Goal: Task Accomplishment & Management: Complete application form

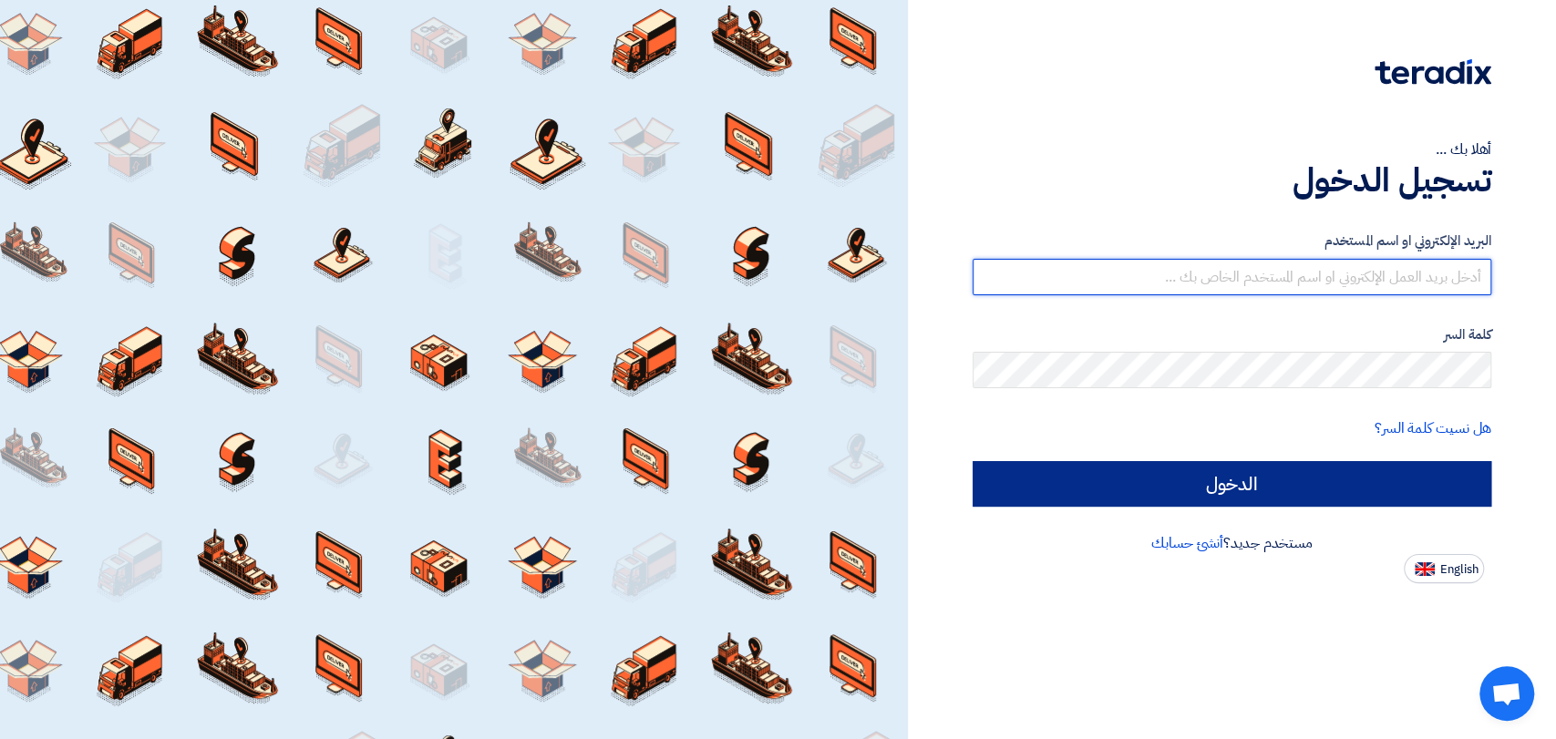
type input "[EMAIL_ADDRESS][DOMAIN_NAME]"
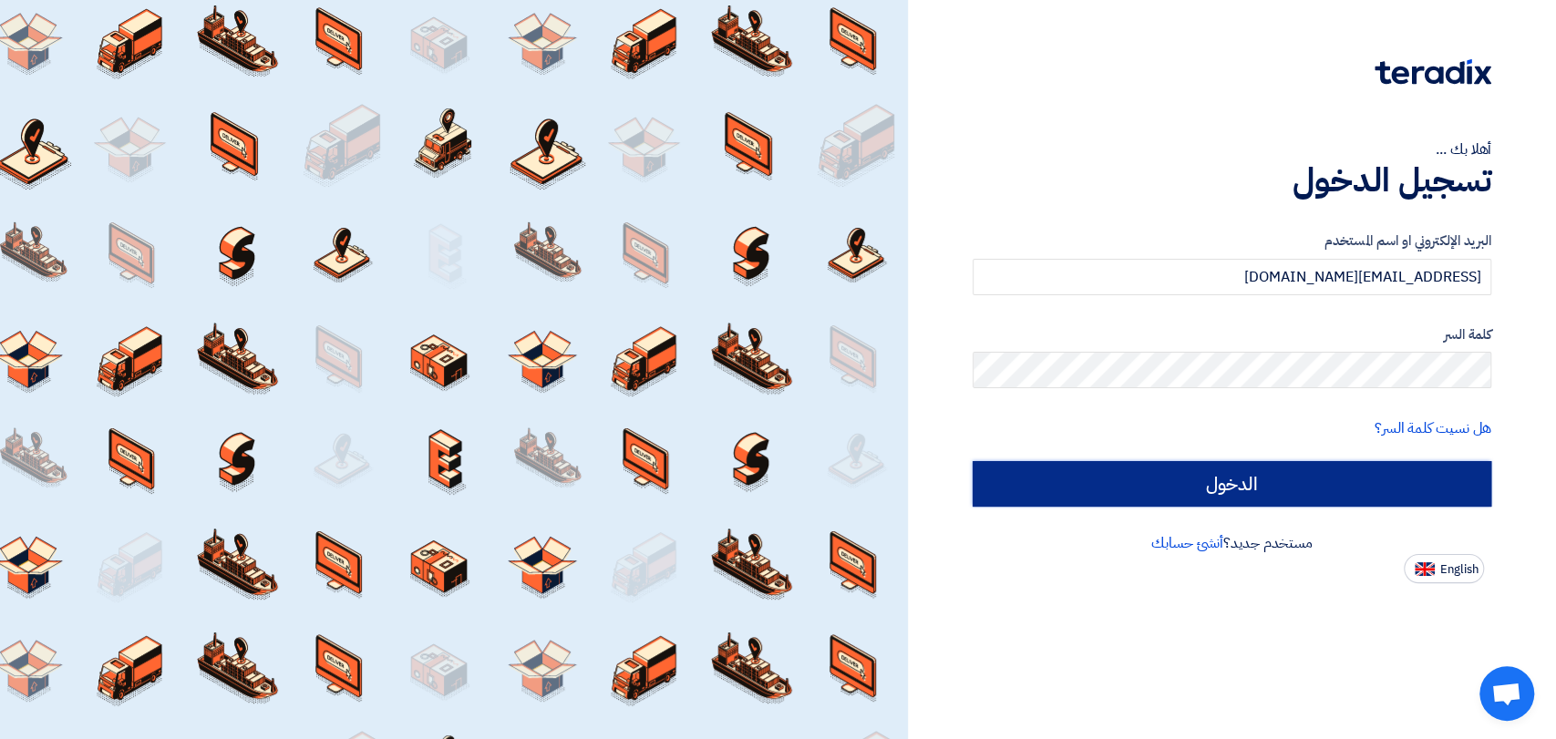
click at [1163, 473] on input "الدخول" at bounding box center [1232, 484] width 519 height 46
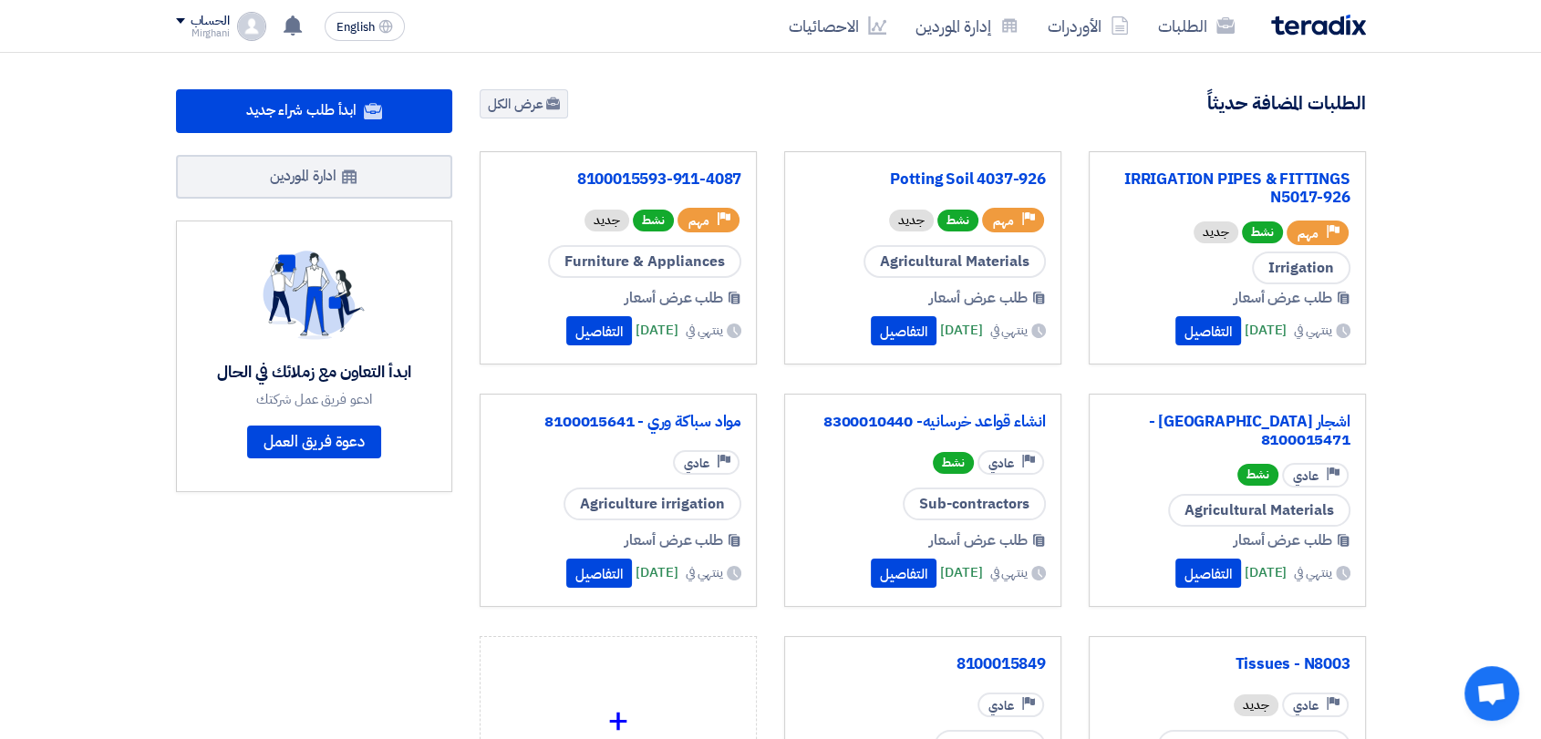
drag, startPoint x: 845, startPoint y: 191, endPoint x: 826, endPoint y: 128, distance: 66.6
click at [826, 128] on div "2620 طلبات متبقية 6 مزادات متبقية ابدأ طلب شراء جديد" at bounding box center [922, 498] width 913 height 819
click at [1167, 35] on link "الطلبات" at bounding box center [1196, 26] width 106 height 43
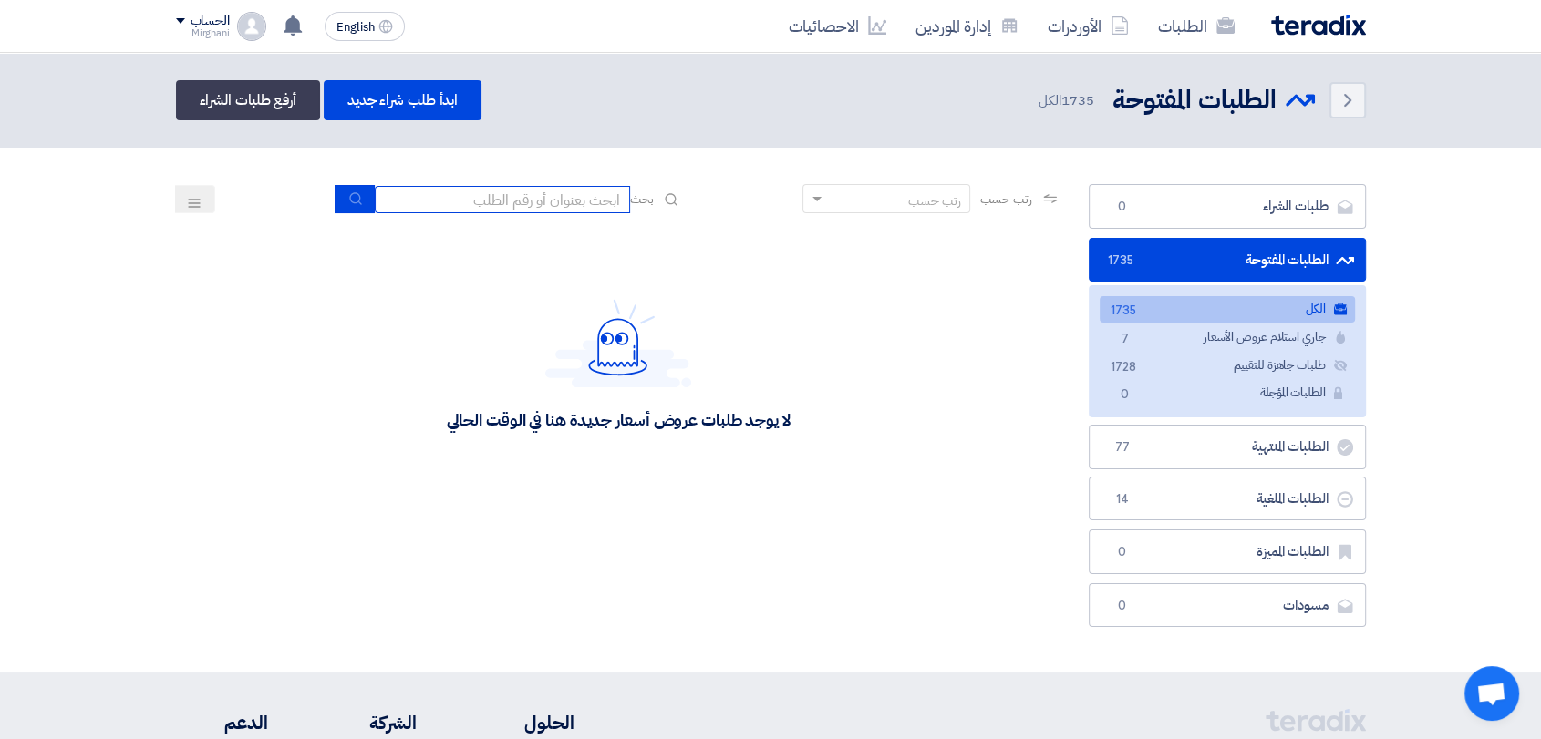
click at [491, 194] on input at bounding box center [502, 199] width 255 height 27
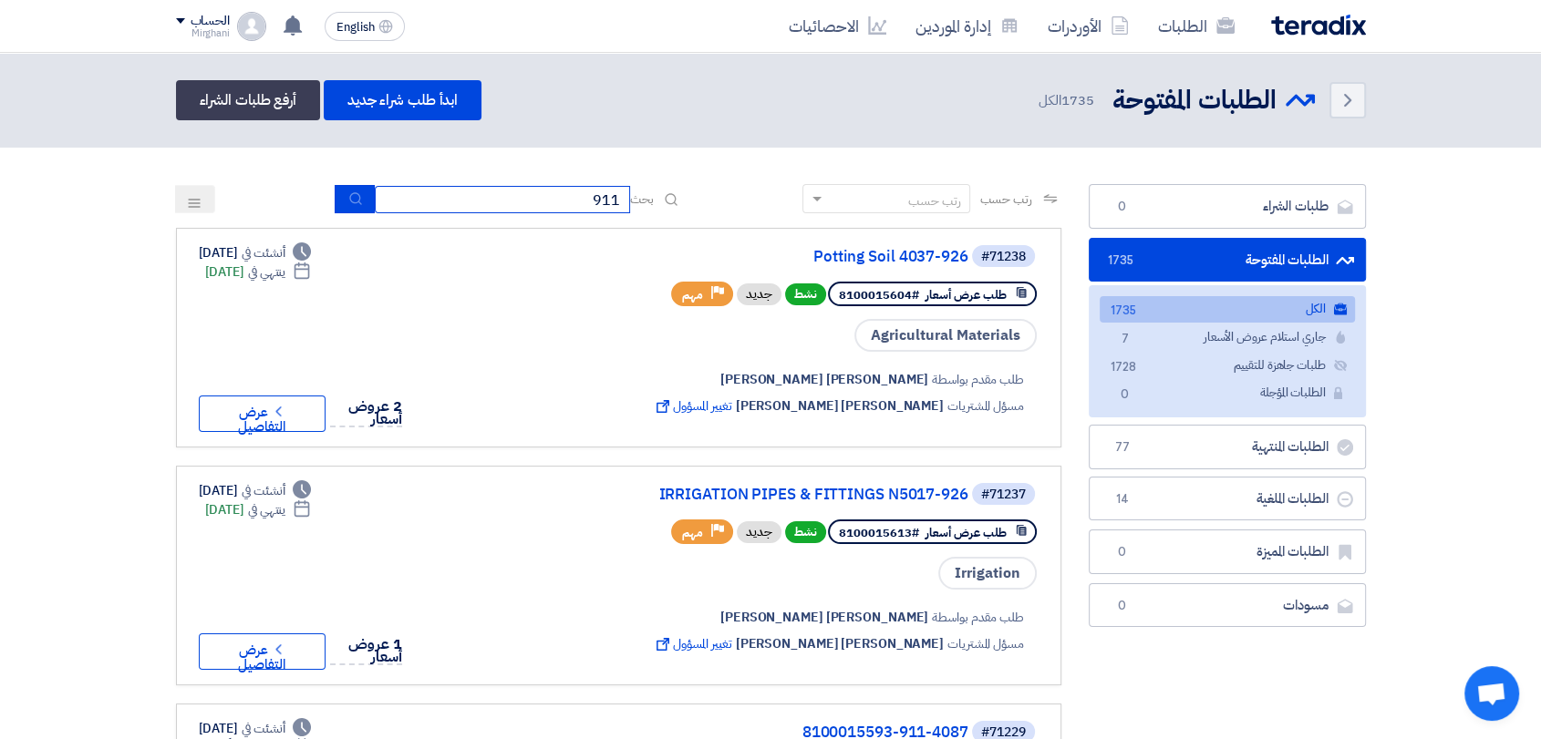
type input "911"
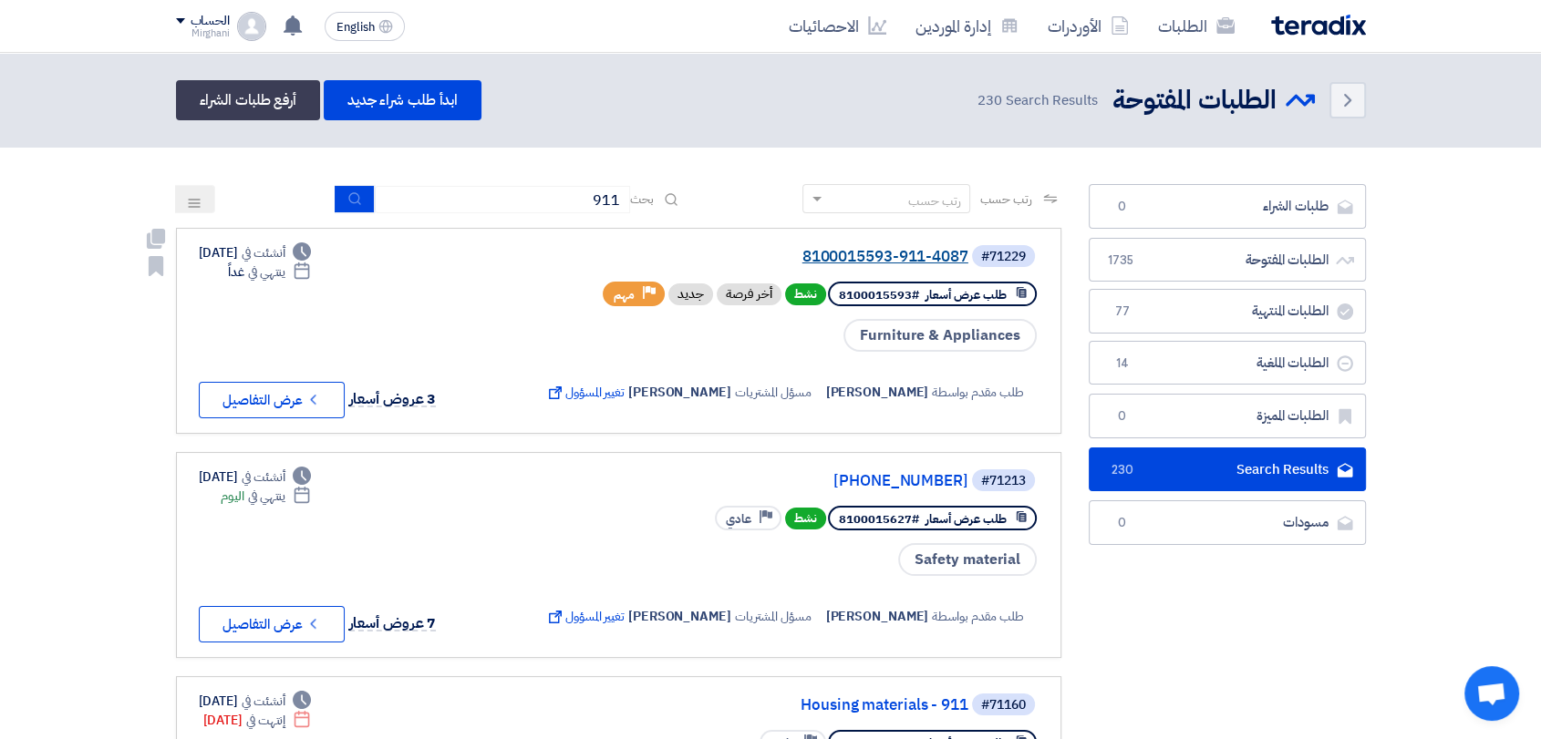
click at [919, 255] on link "8100015593-911-4087" at bounding box center [786, 257] width 365 height 16
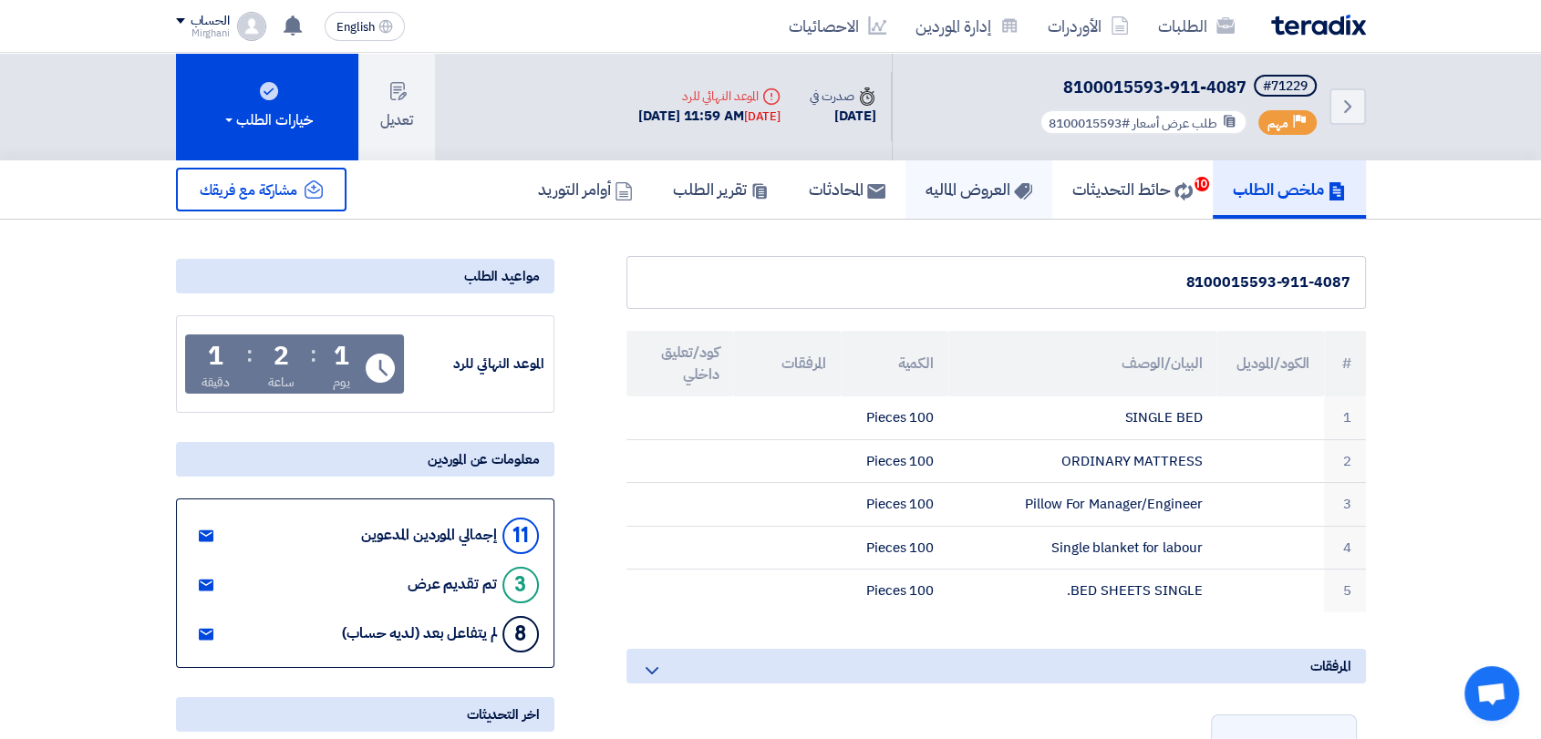
click at [949, 198] on h5 "العروض الماليه" at bounding box center [978, 189] width 107 height 21
click at [949, 199] on h5 "العروض الماليه" at bounding box center [978, 189] width 107 height 21
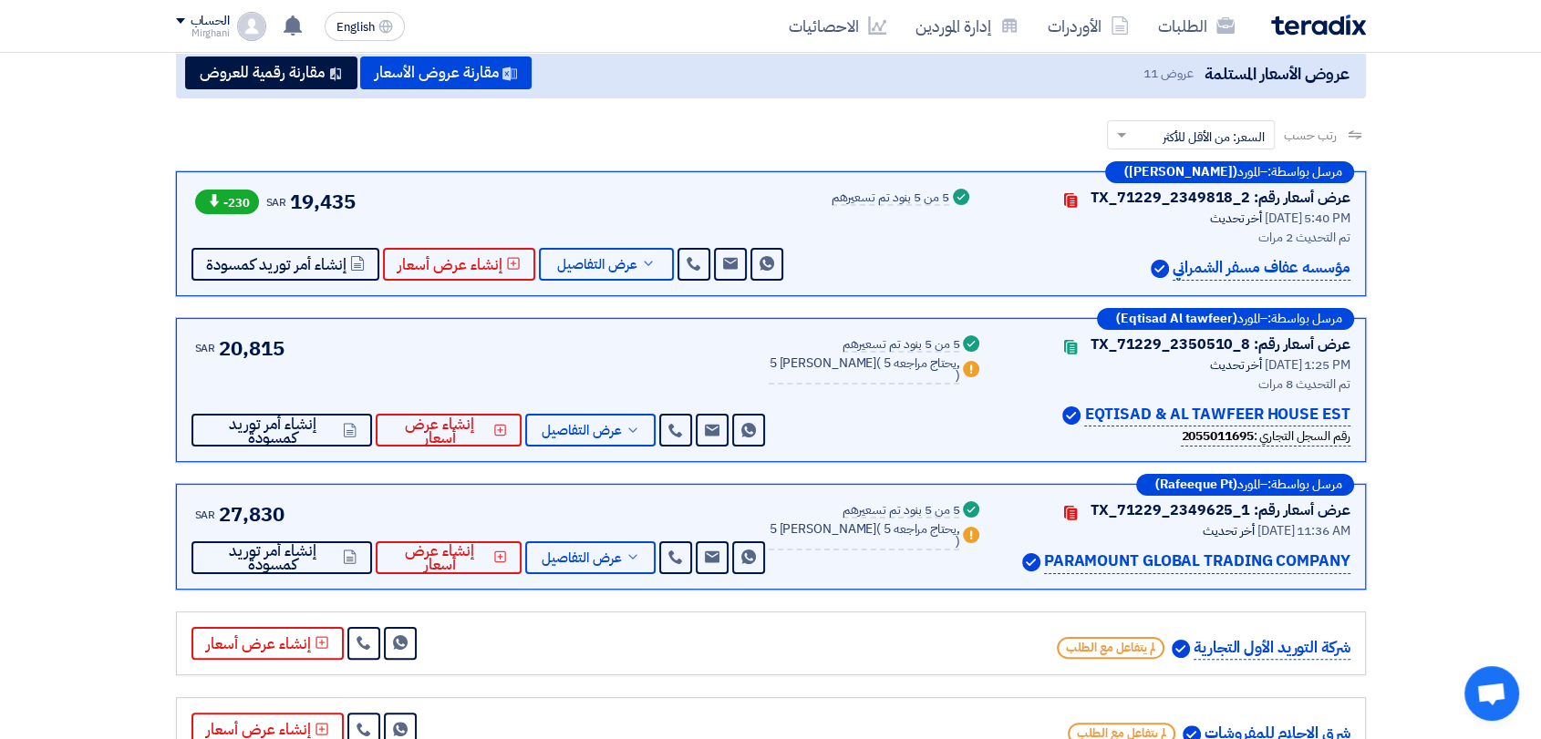
scroll to position [202, 0]
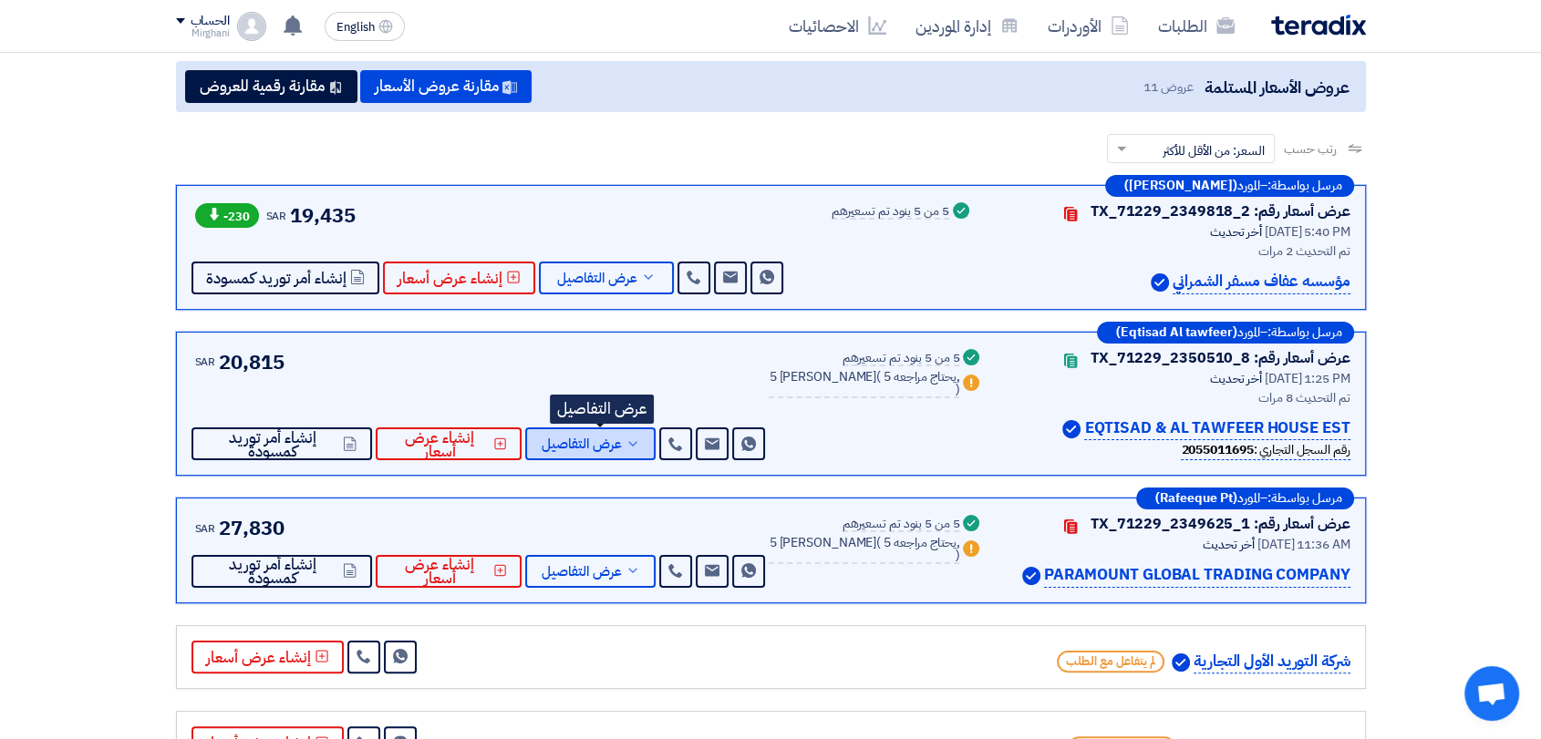
click at [621, 439] on span "عرض التفاصيل" at bounding box center [582, 445] width 80 height 14
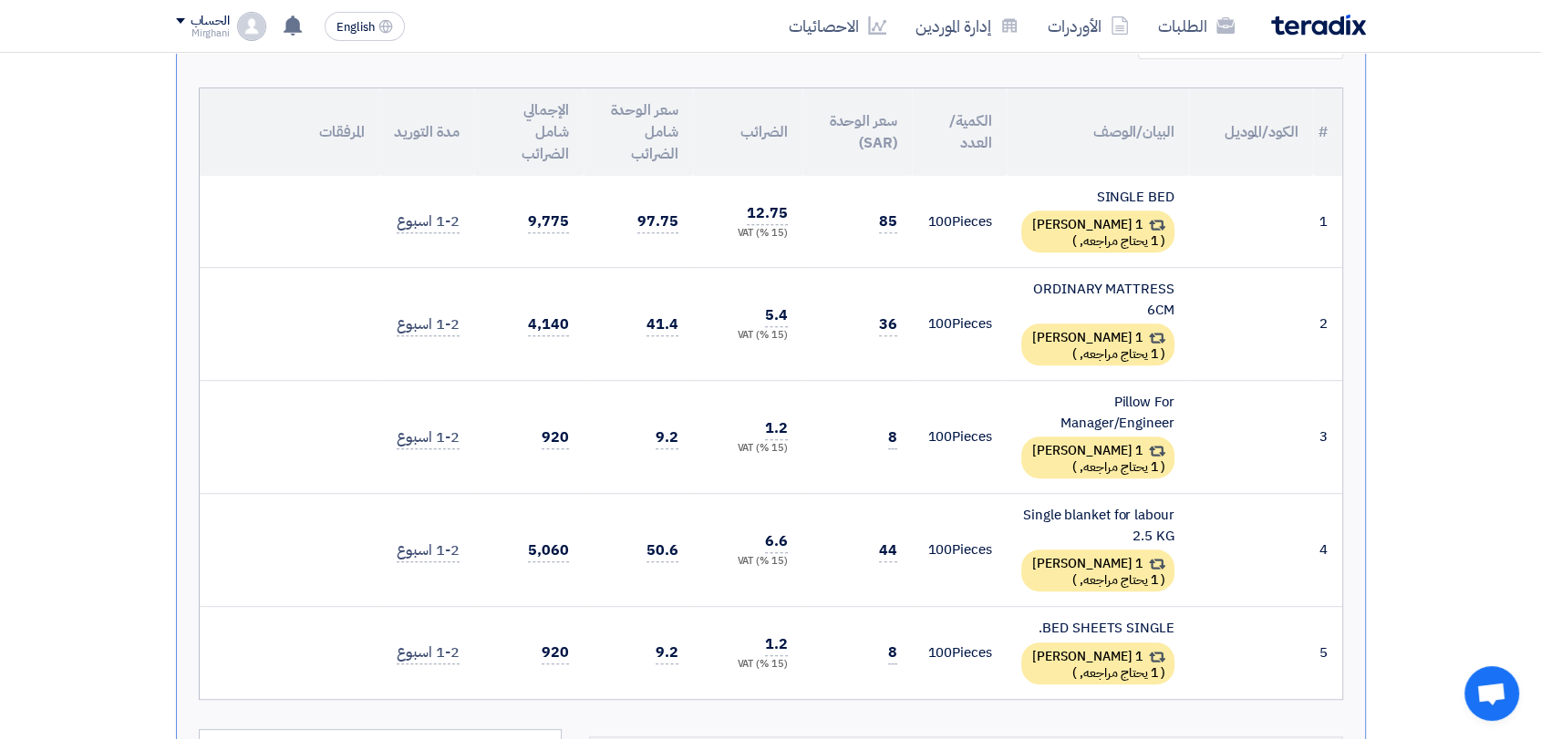
scroll to position [708, 0]
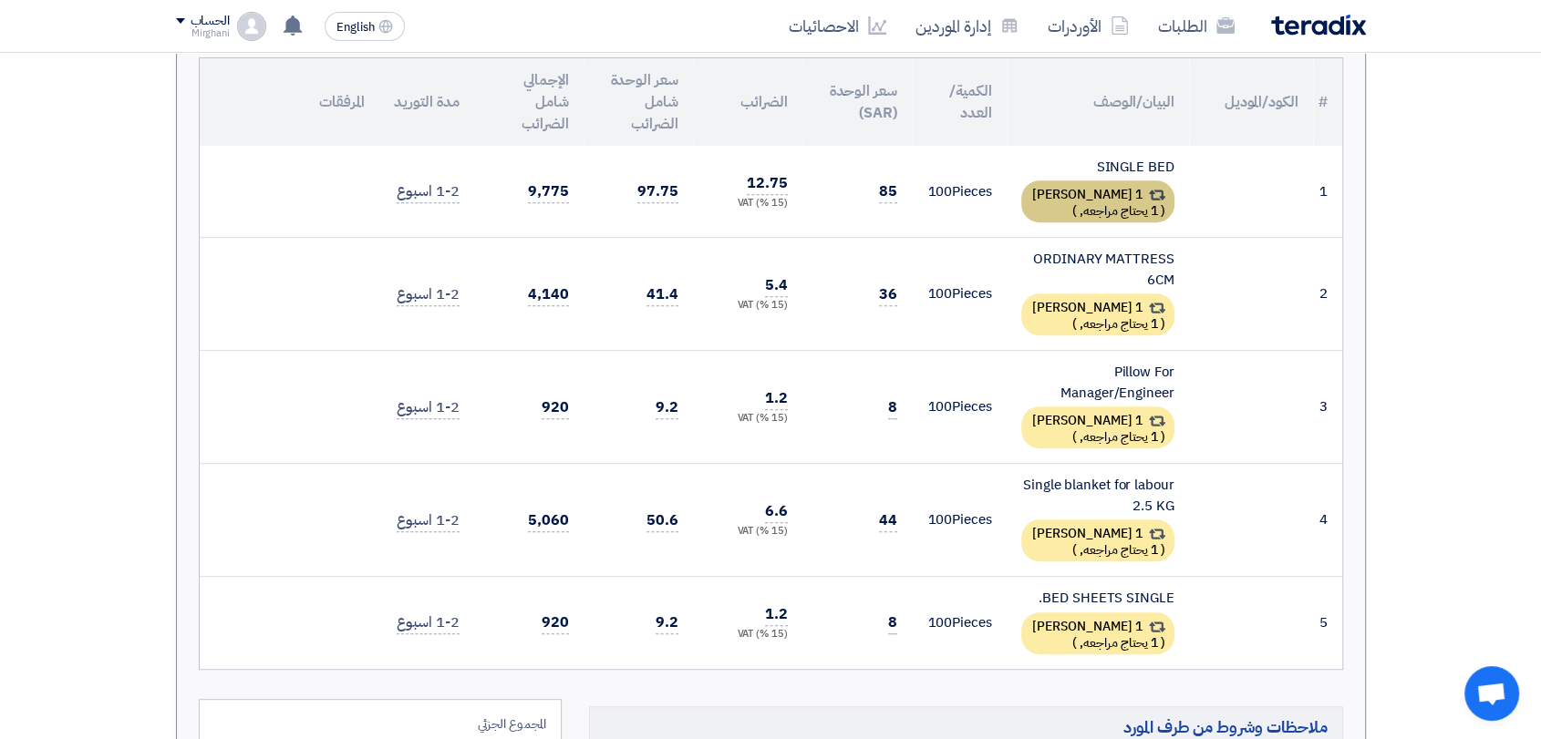
click at [1115, 204] on div "1 بديل مقدم ( 1 يحتاج مراجعه, )" at bounding box center [1097, 202] width 153 height 42
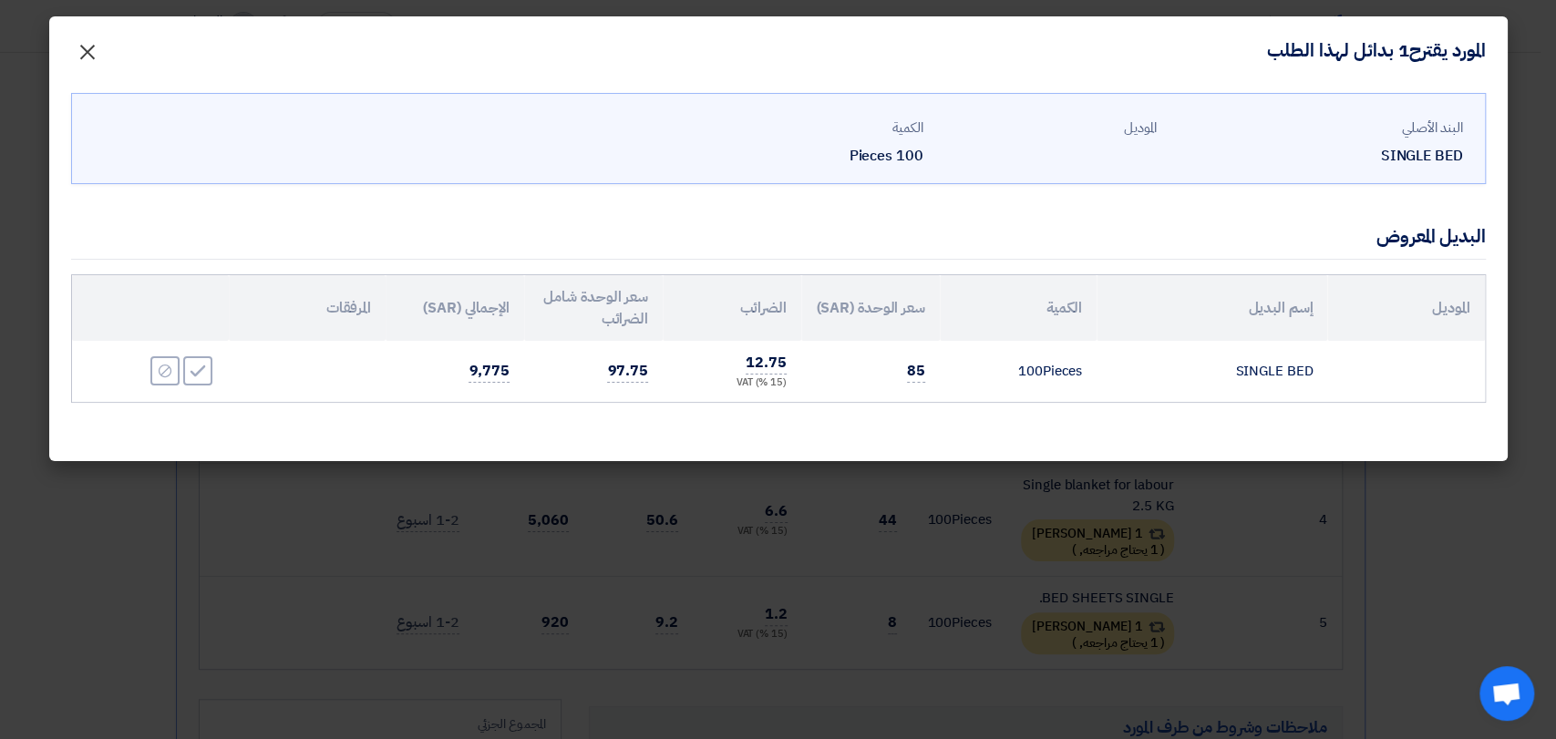
click at [68, 57] on button "×" at bounding box center [87, 47] width 51 height 36
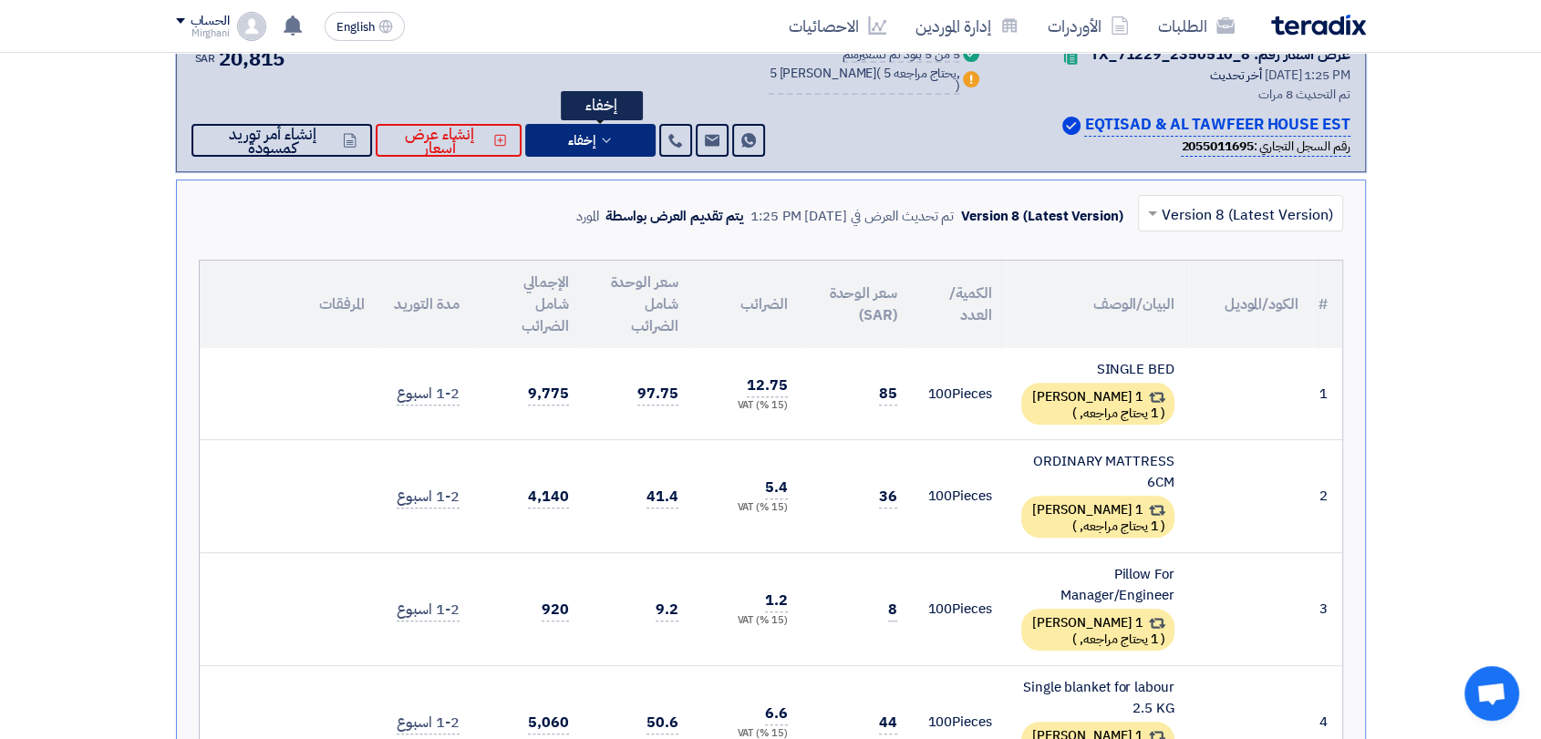
click at [625, 141] on button "إخفاء" at bounding box center [590, 140] width 130 height 33
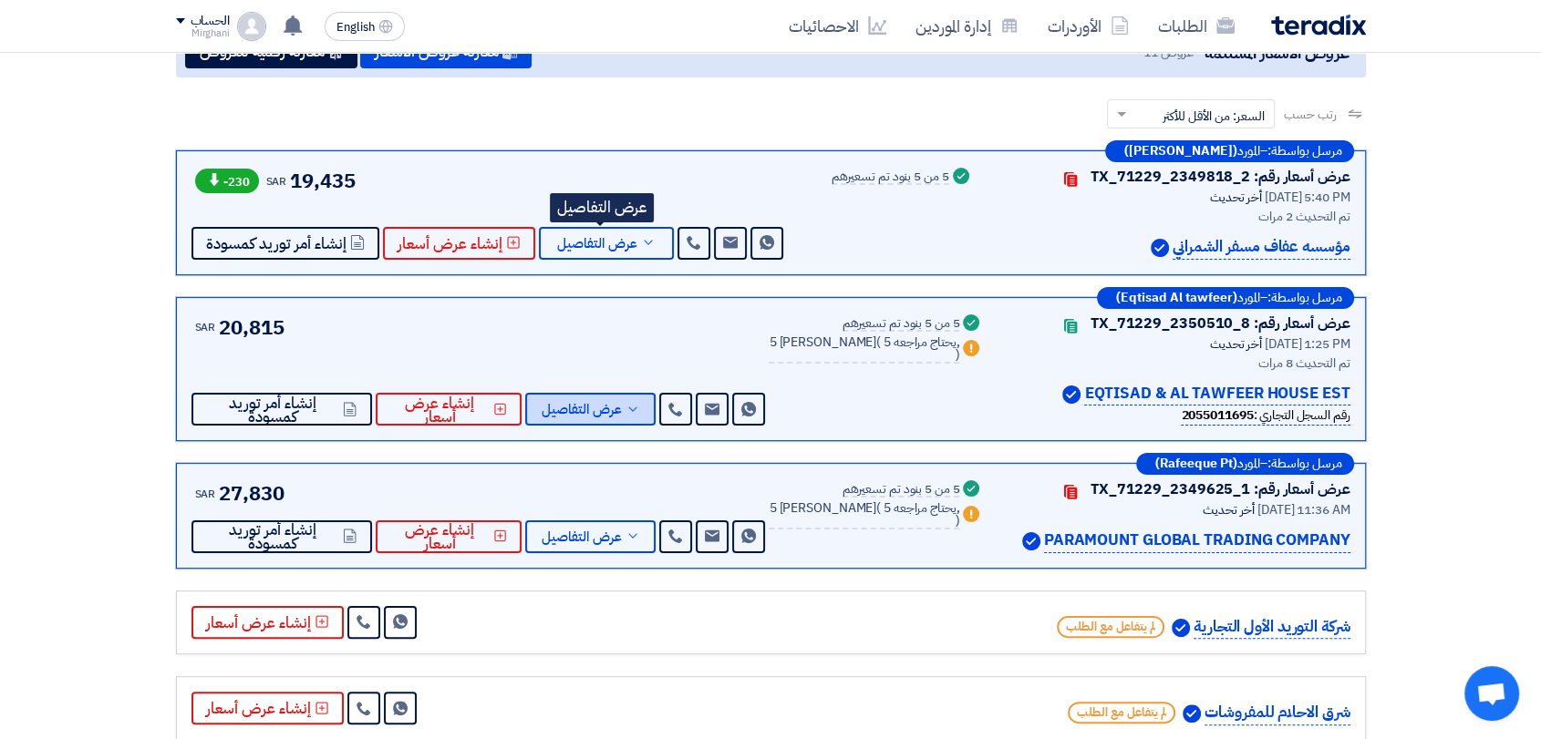
scroll to position [202, 0]
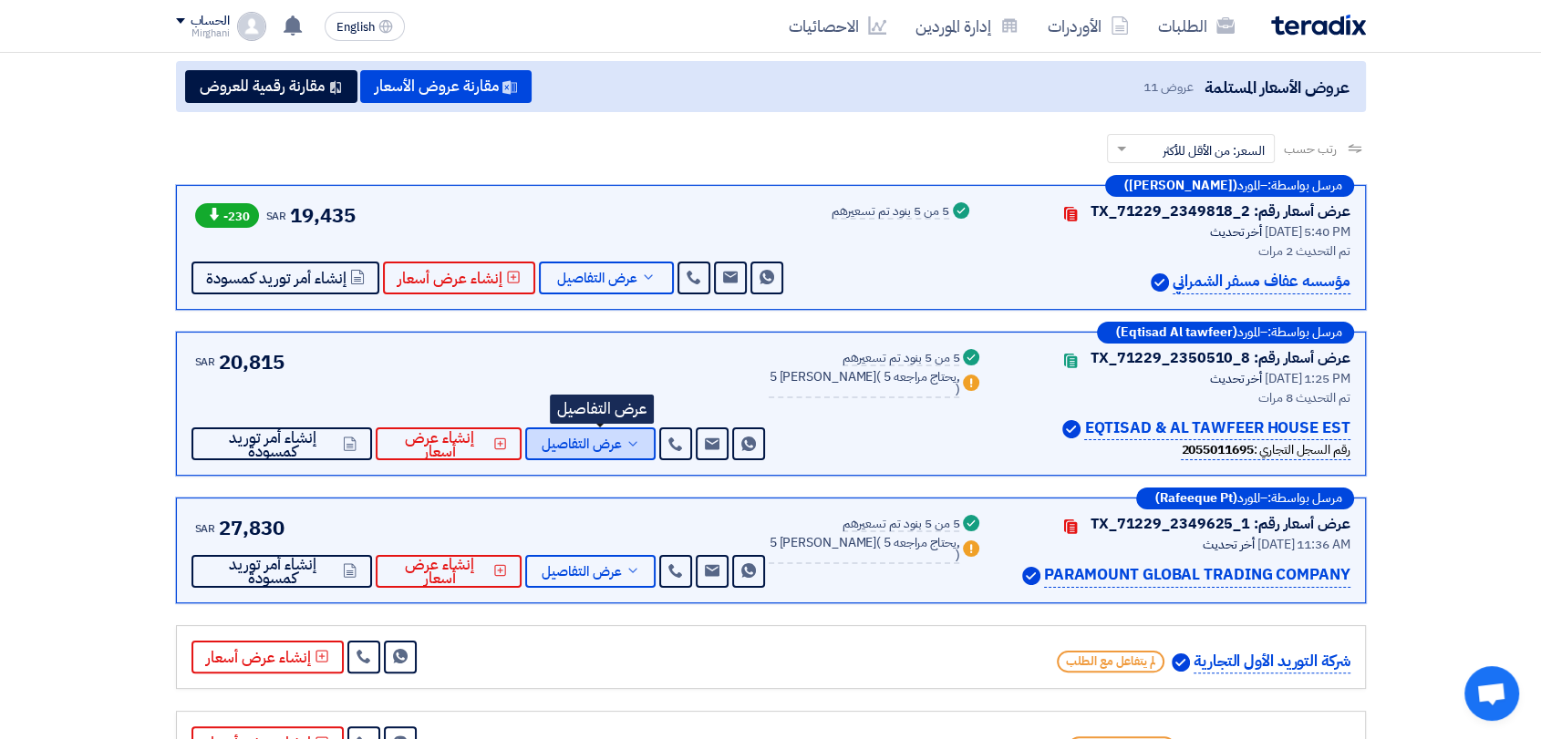
click at [622, 447] on span "عرض التفاصيل" at bounding box center [582, 445] width 80 height 14
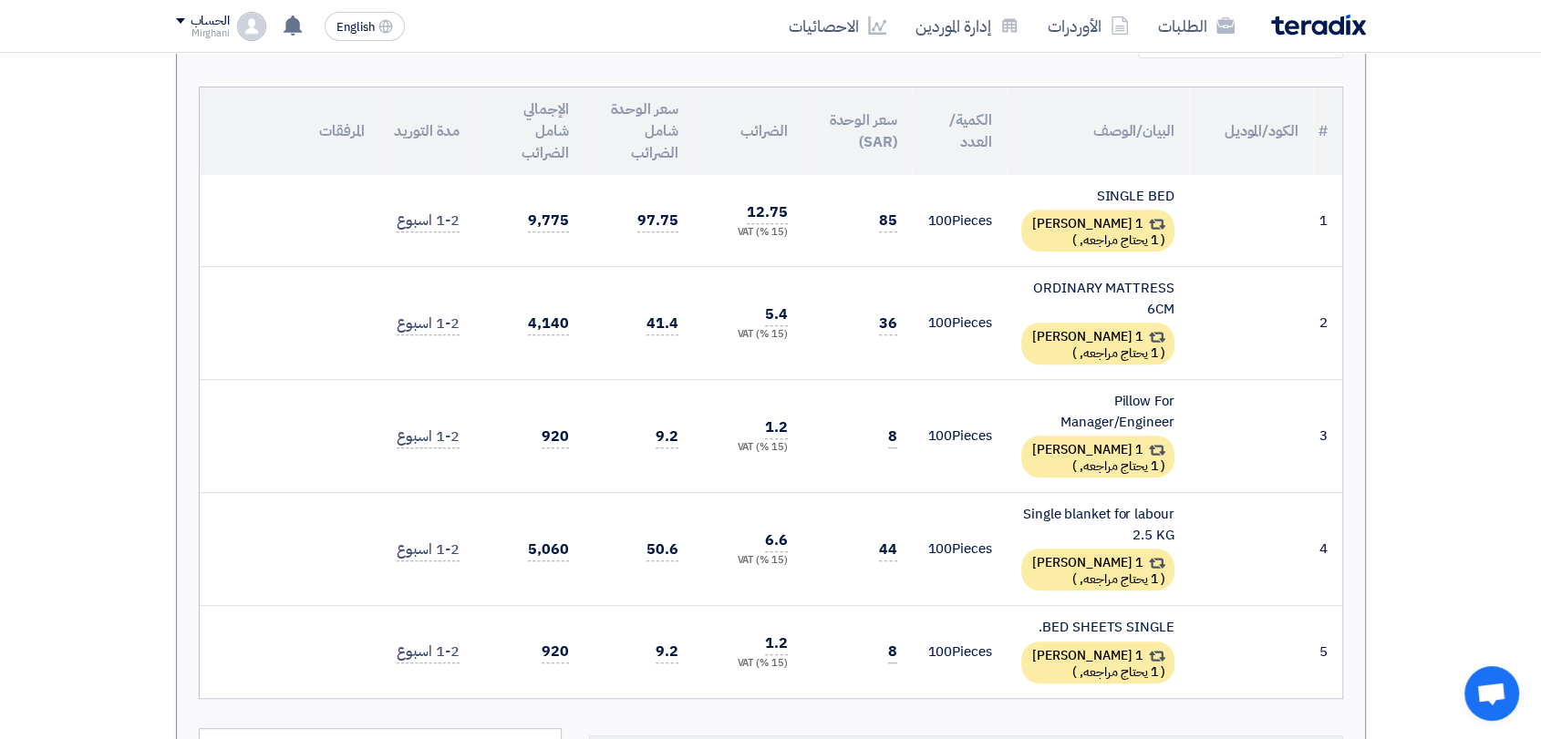
scroll to position [708, 0]
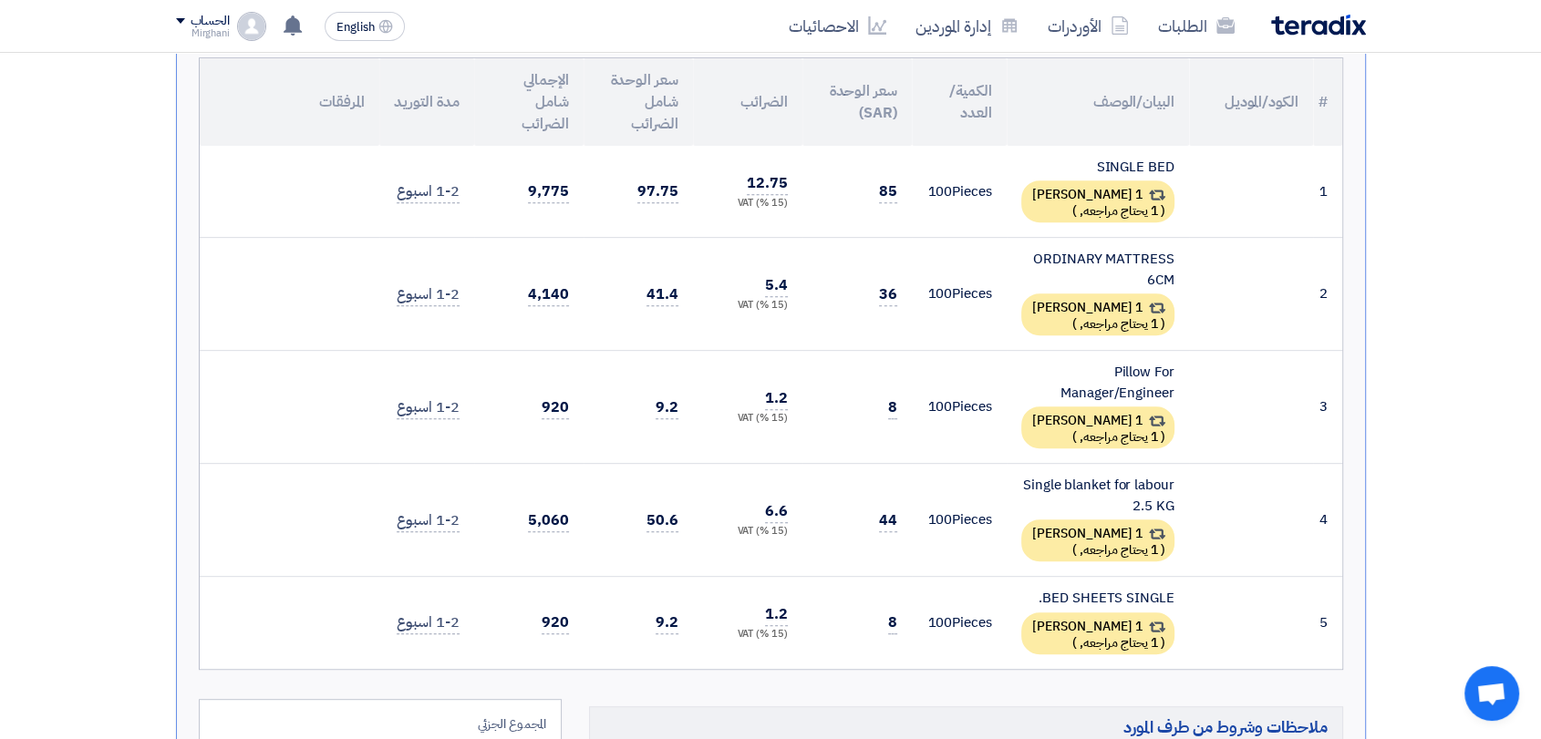
drag, startPoint x: 873, startPoint y: 188, endPoint x: 967, endPoint y: 192, distance: 94.0
click at [967, 192] on tr "1 SINGLE BED 1 بديل مقدم ( 1 يحتاج مراجعه, ) 100" at bounding box center [771, 192] width 1142 height 92
click at [904, 208] on td "85" at bounding box center [856, 192] width 109 height 92
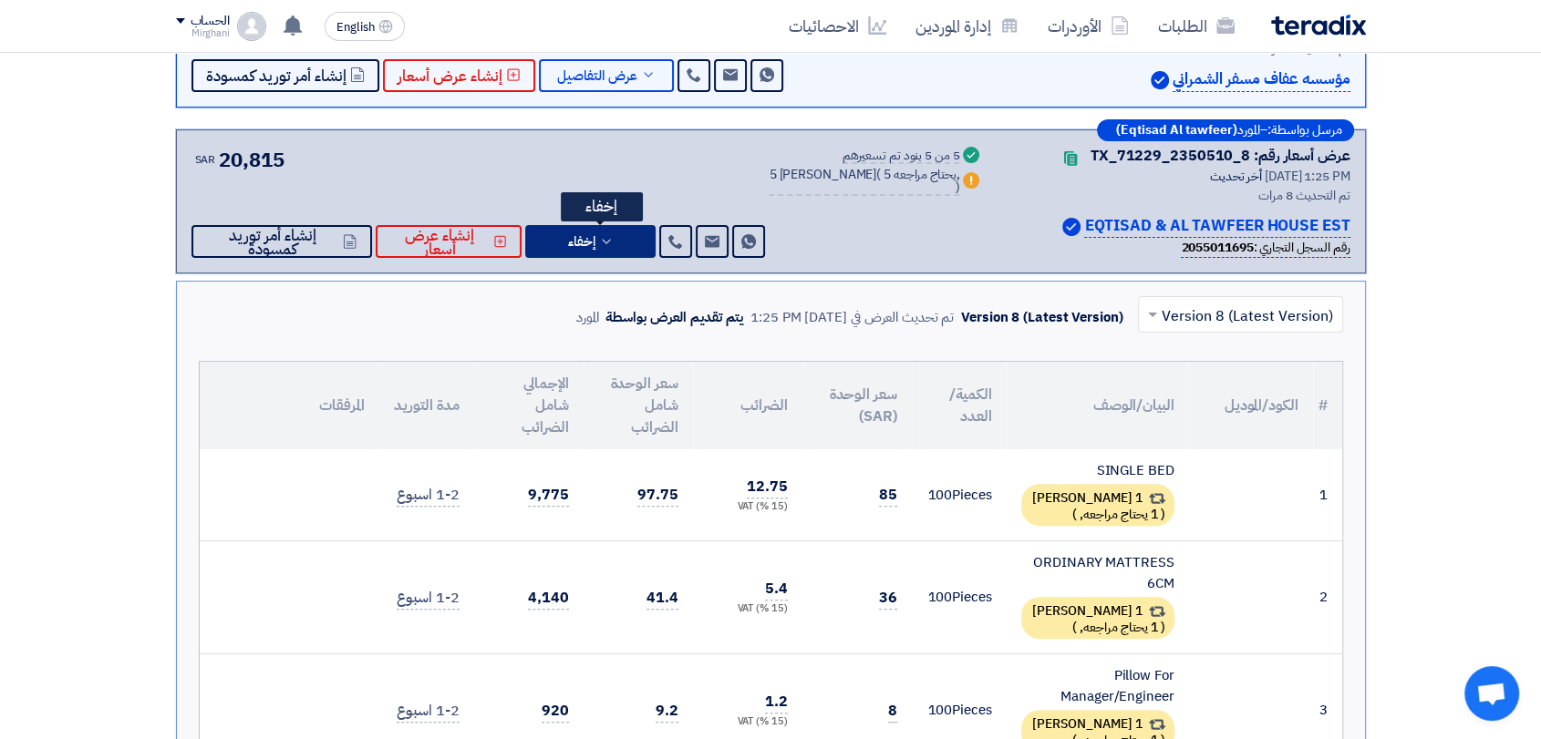
click at [628, 247] on button "إخفاء" at bounding box center [590, 241] width 130 height 33
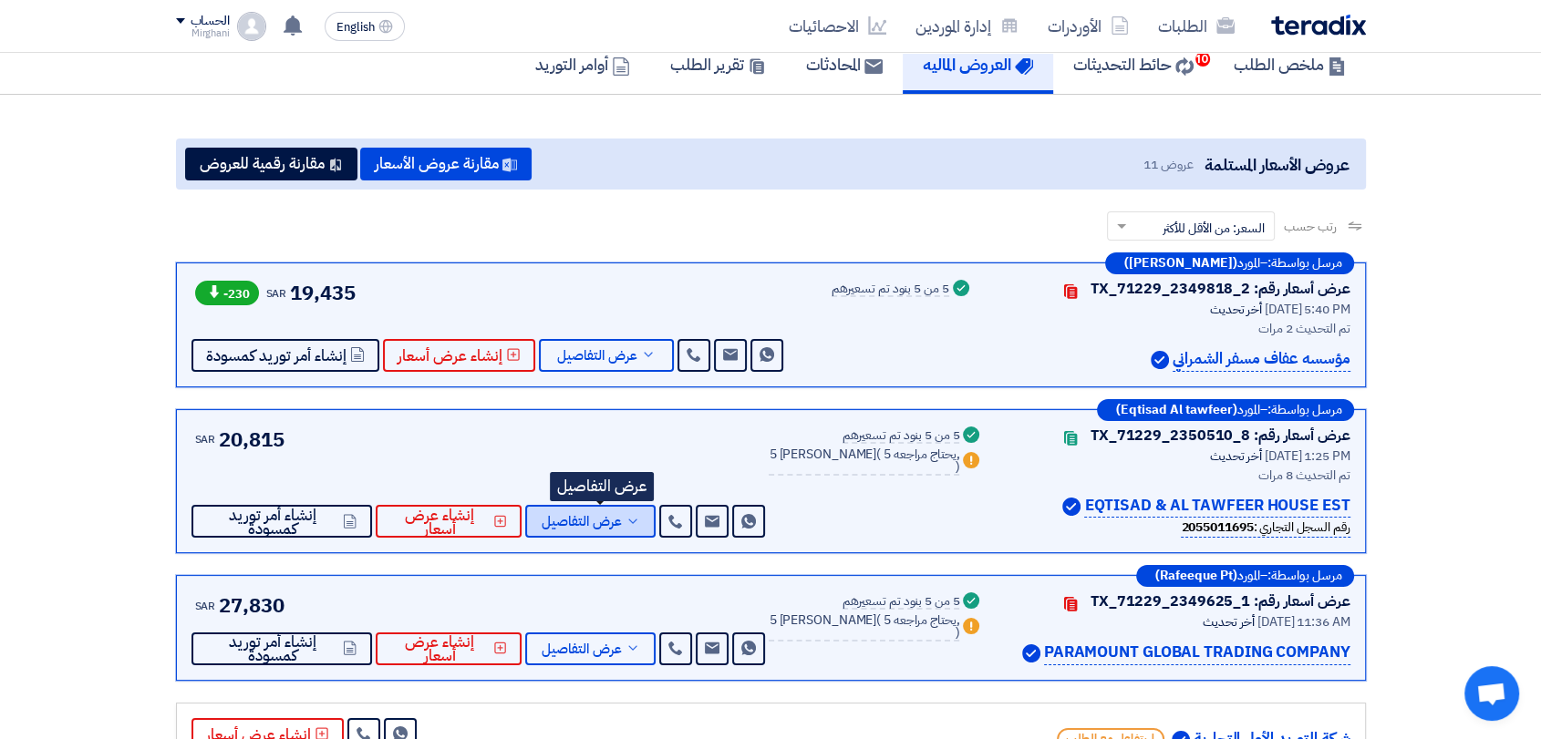
scroll to position [101, 0]
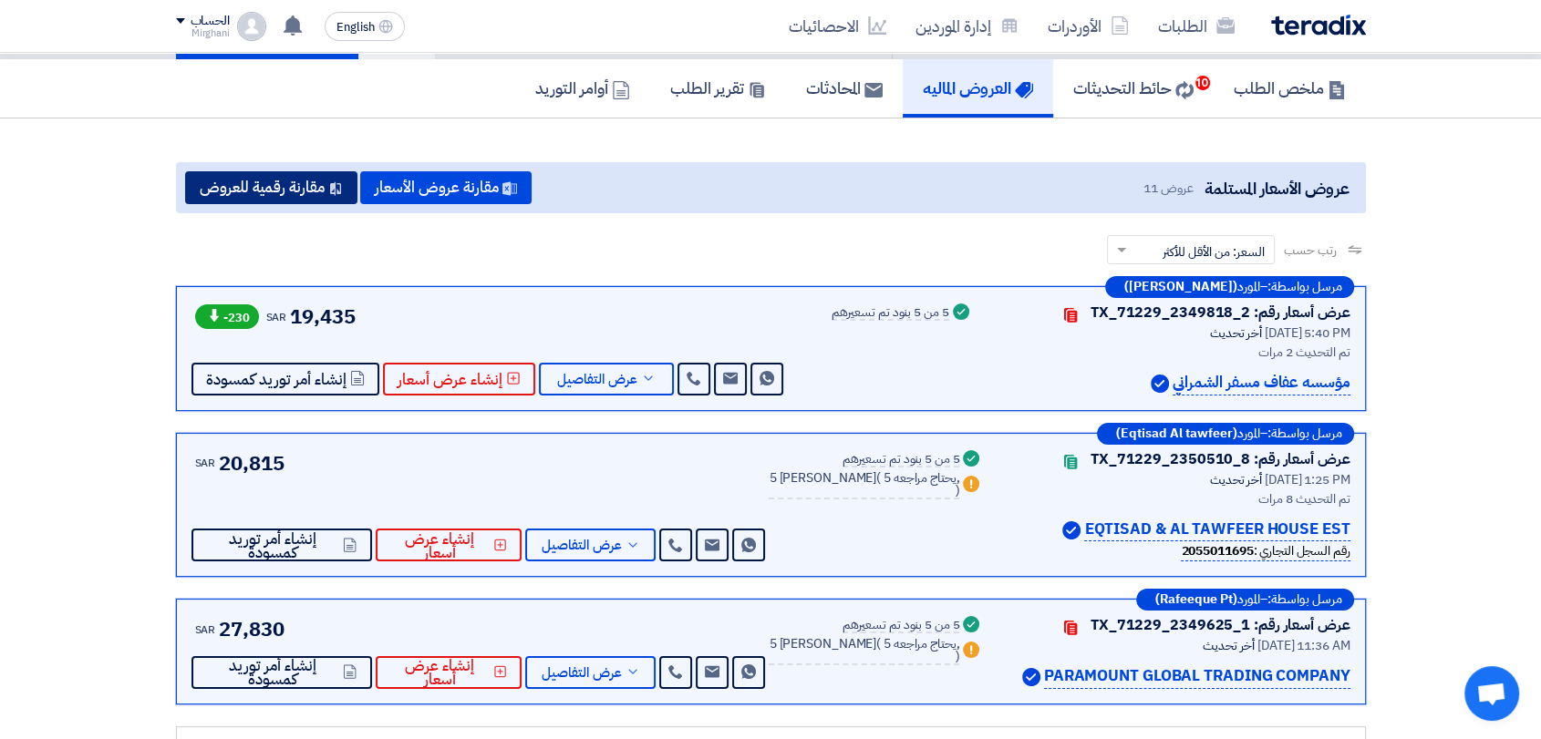
click at [291, 194] on button "مقارنة رقمية للعروض" at bounding box center [271, 187] width 172 height 33
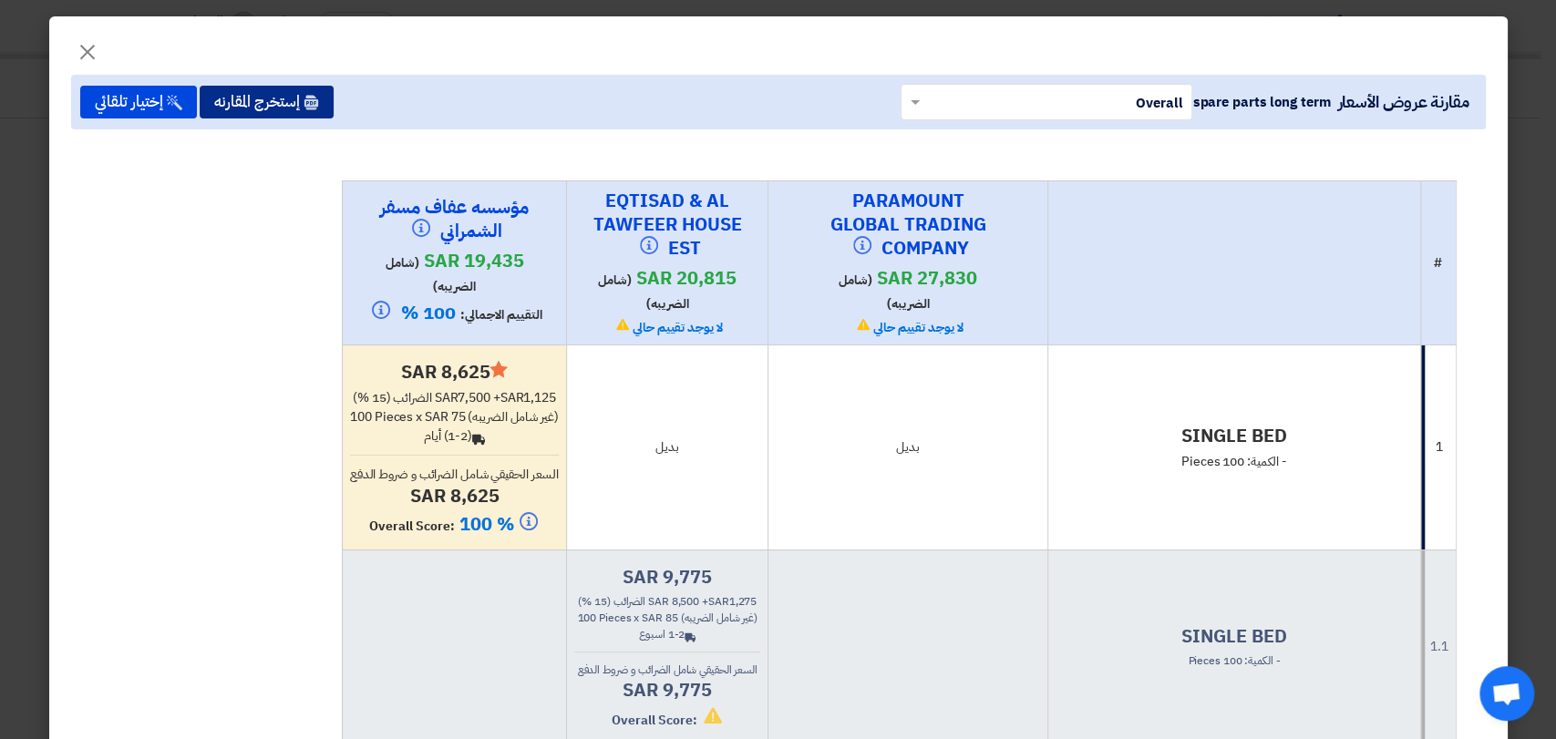
click at [316, 95] on icon at bounding box center [312, 103] width 16 height 16
click at [83, 57] on span "×" at bounding box center [88, 51] width 22 height 55
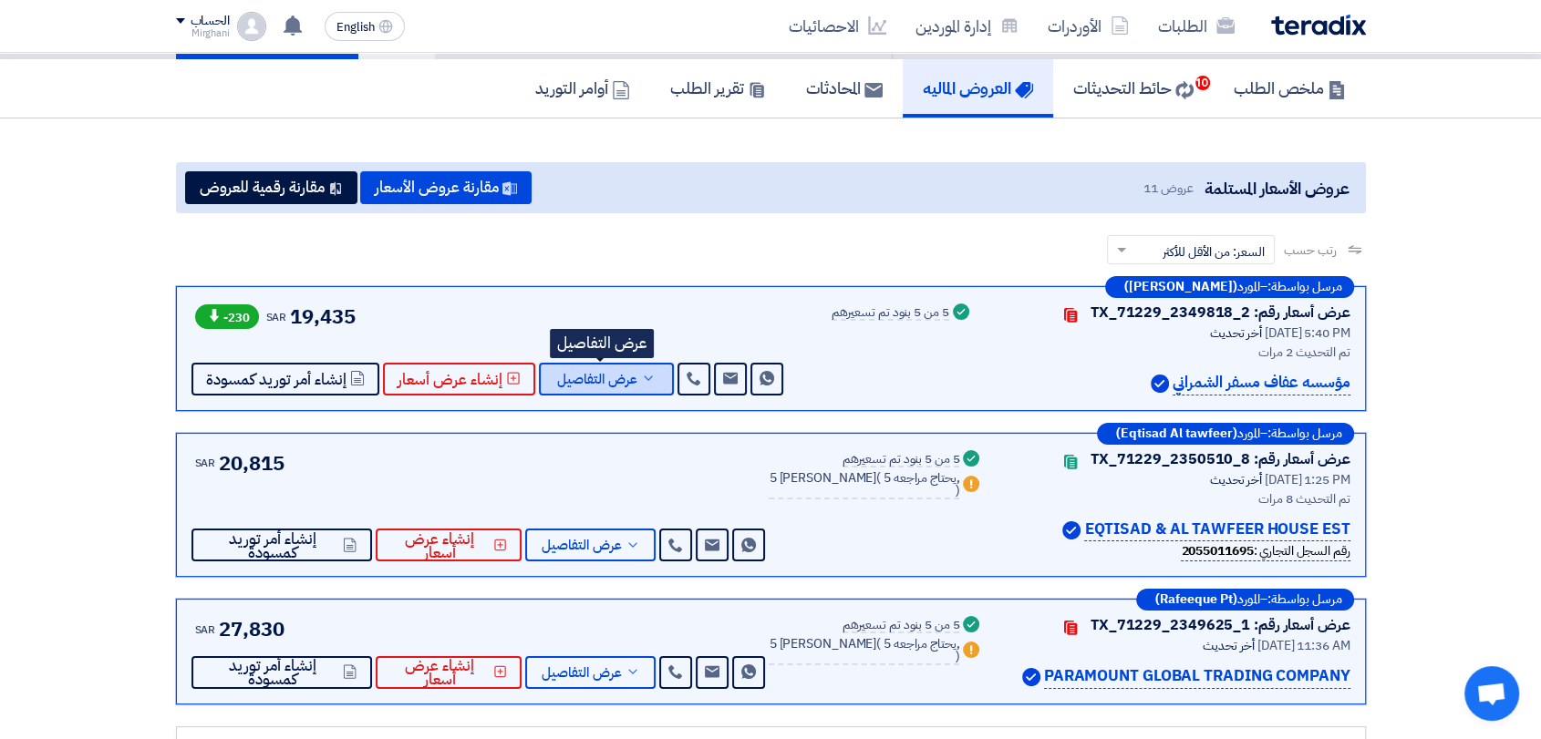
click at [544, 377] on button "عرض التفاصيل" at bounding box center [606, 379] width 135 height 33
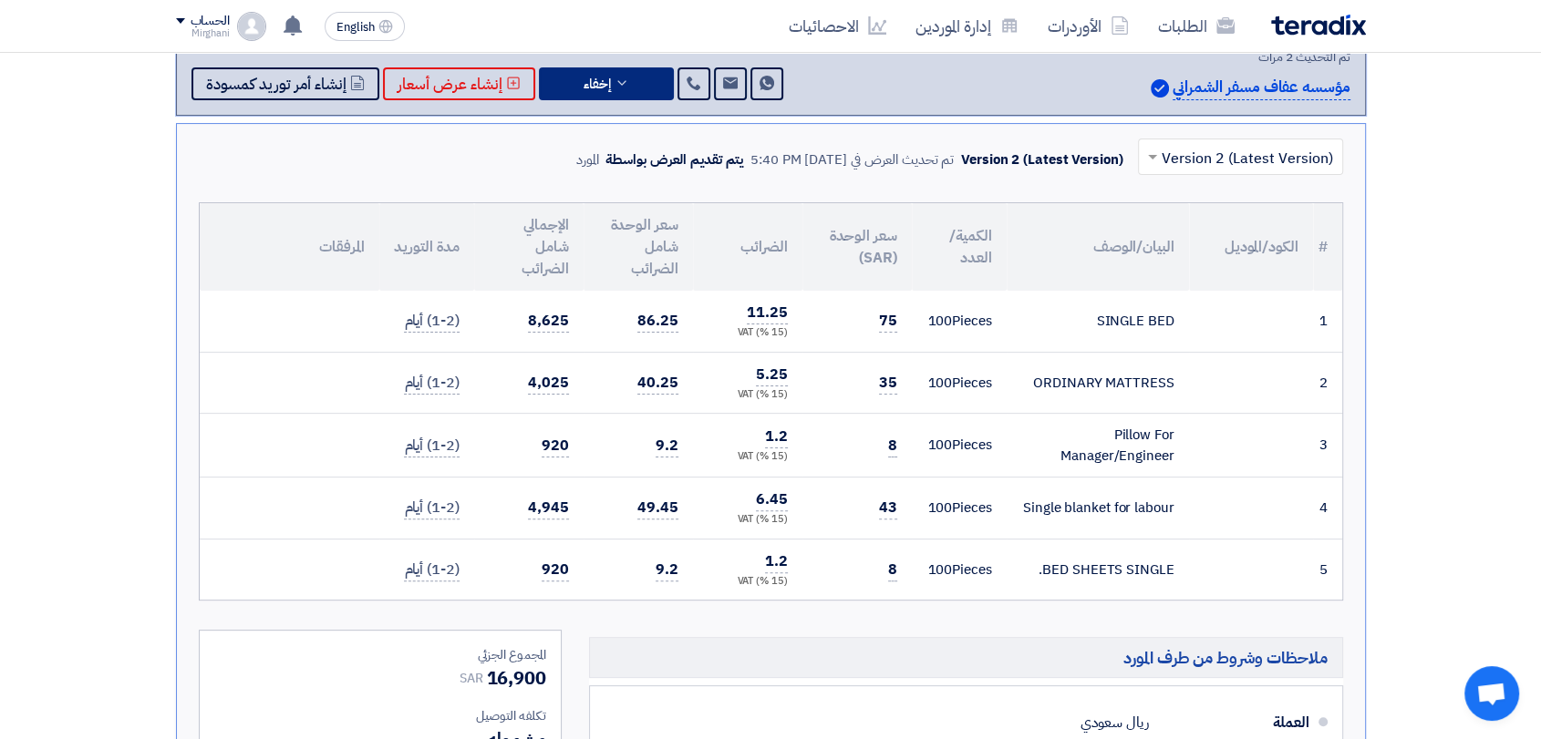
scroll to position [708, 0]
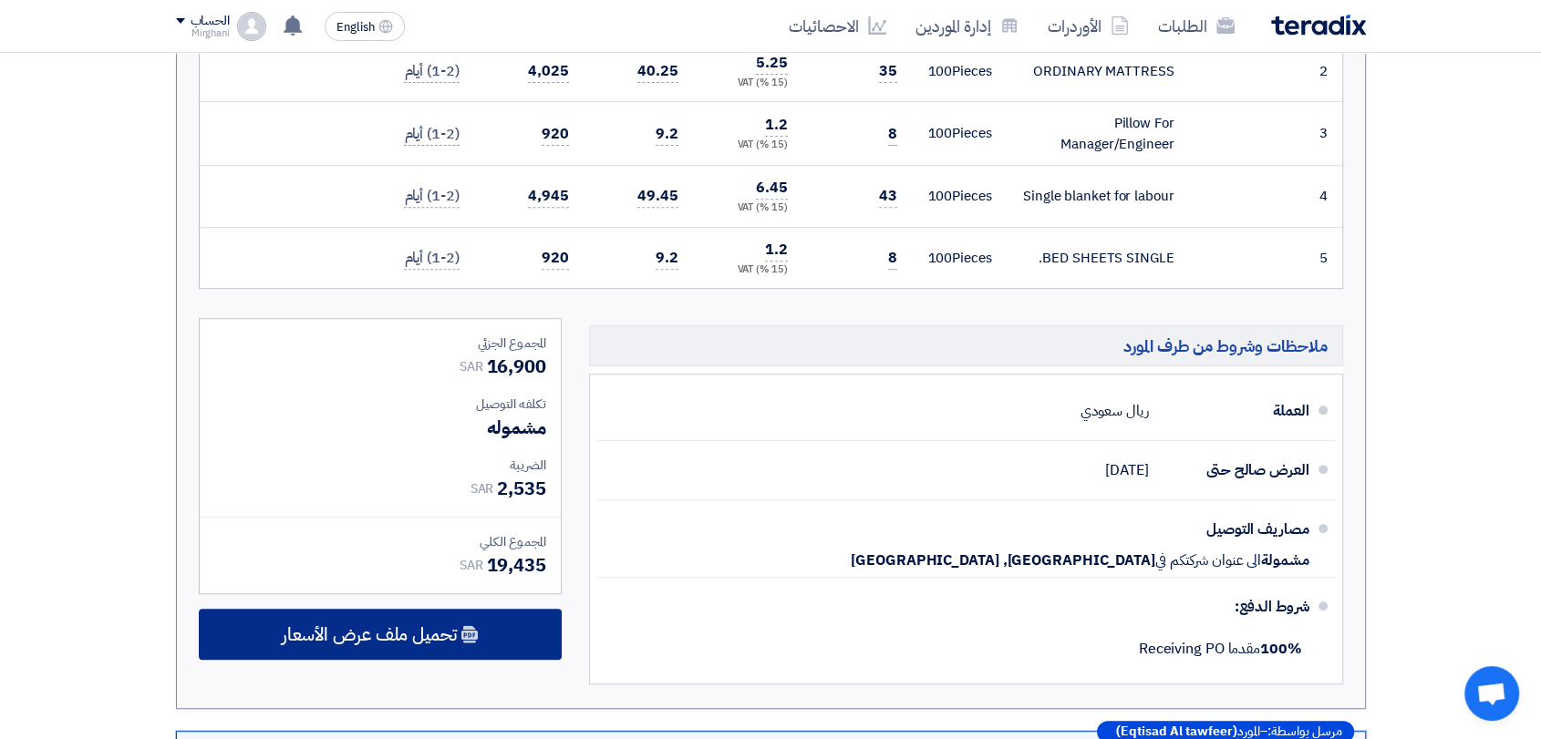
click at [335, 634] on span "تحميل ملف عرض الأسعار" at bounding box center [369, 634] width 175 height 16
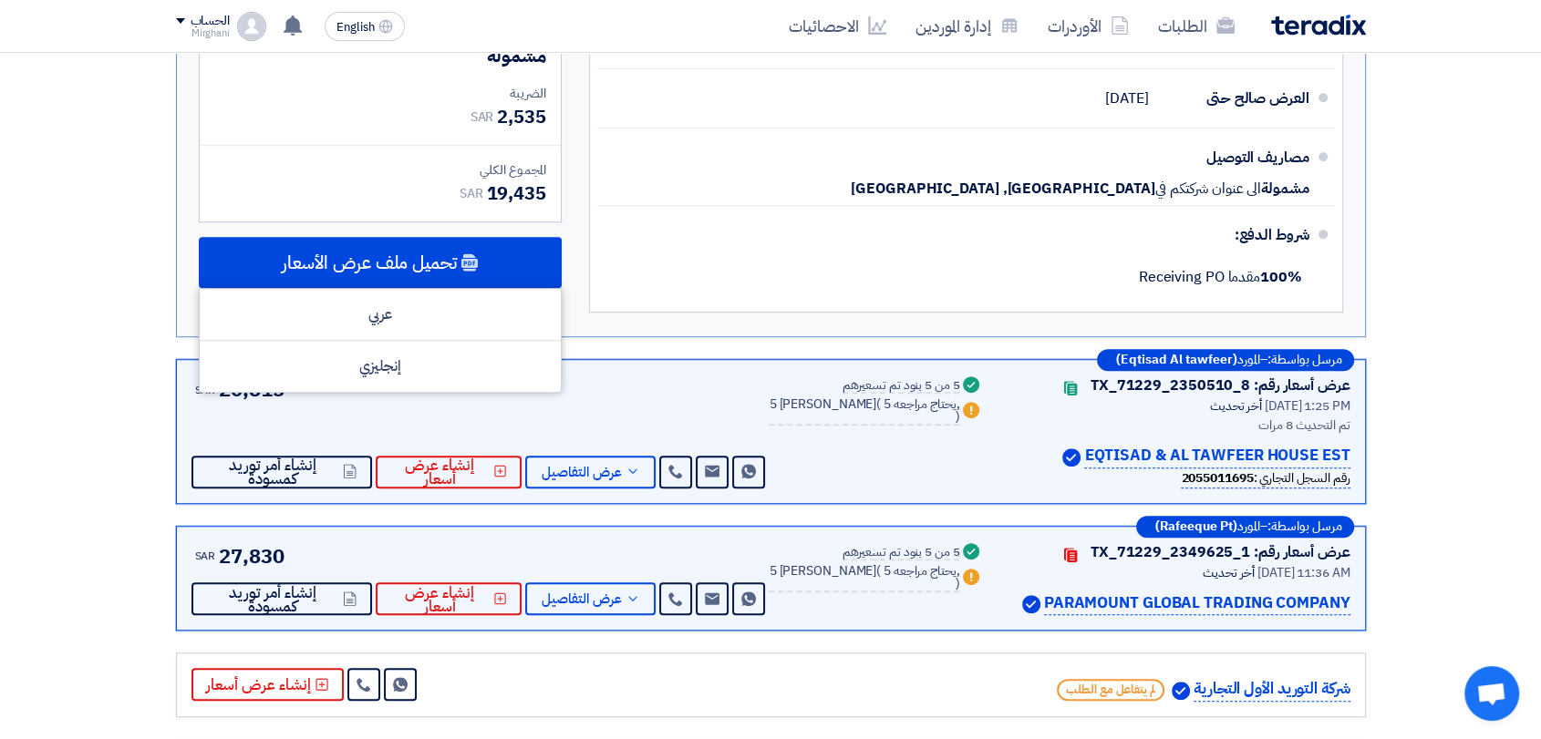
scroll to position [1215, 0]
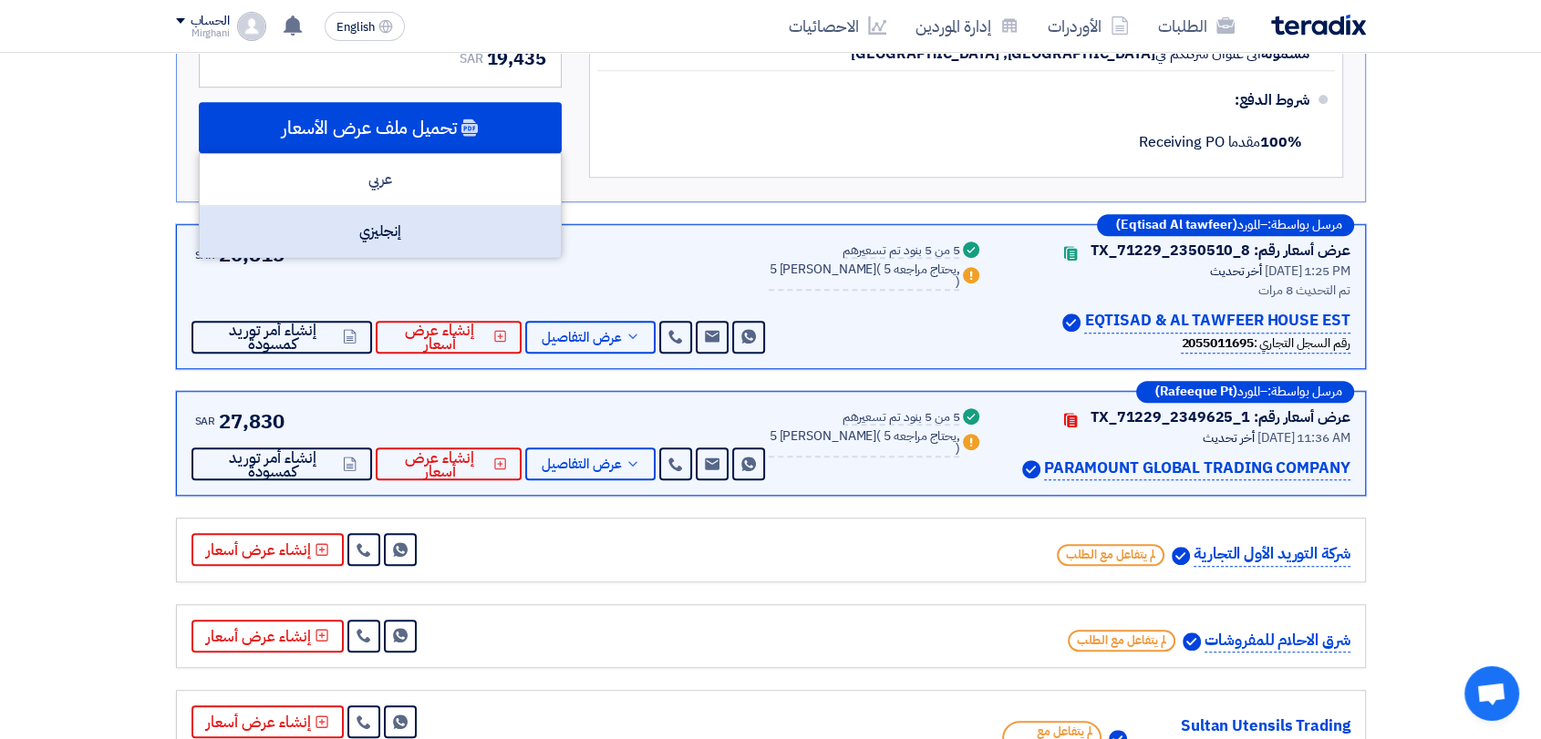
click at [427, 247] on div "إنجليزي" at bounding box center [380, 231] width 361 height 51
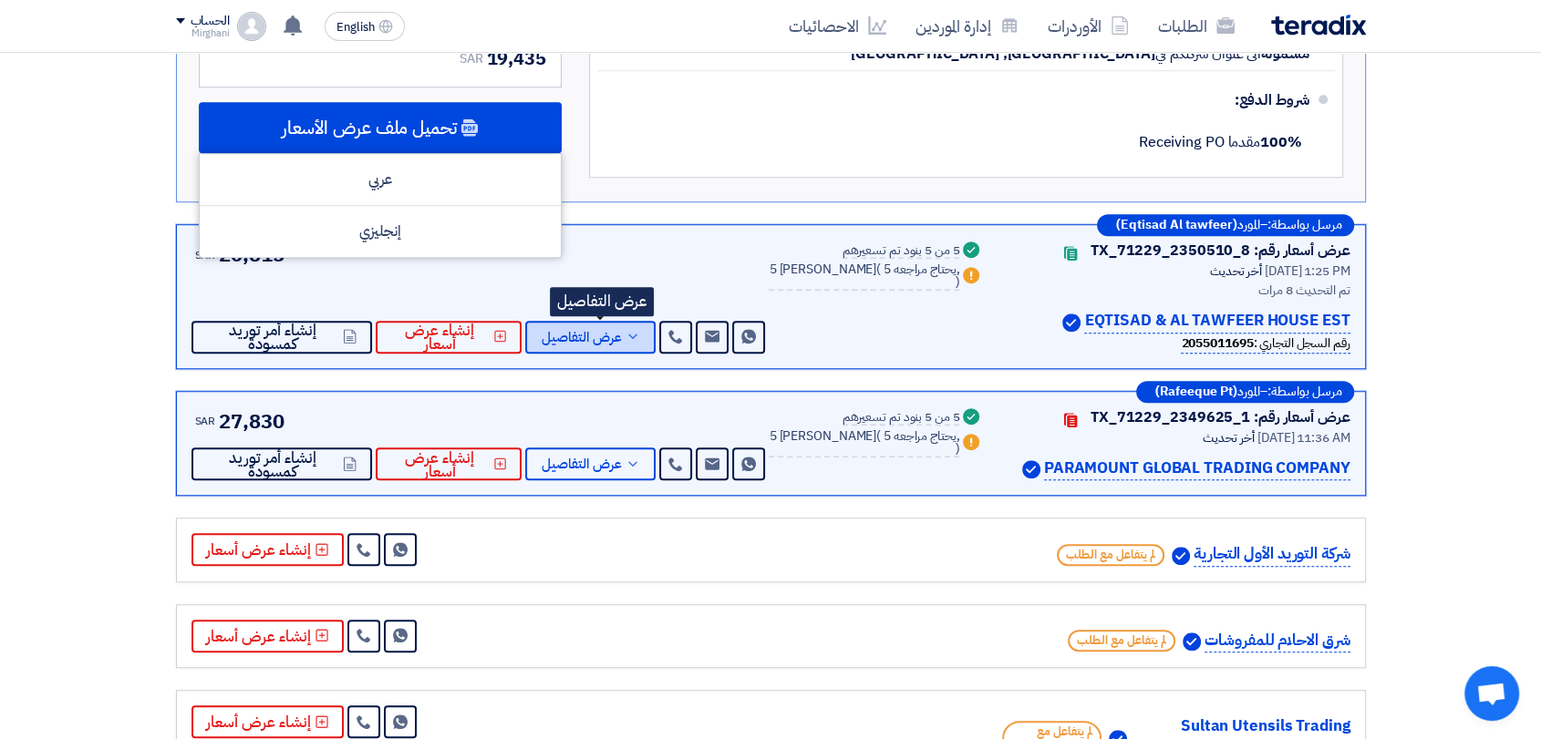
click at [640, 337] on icon at bounding box center [632, 336] width 15 height 15
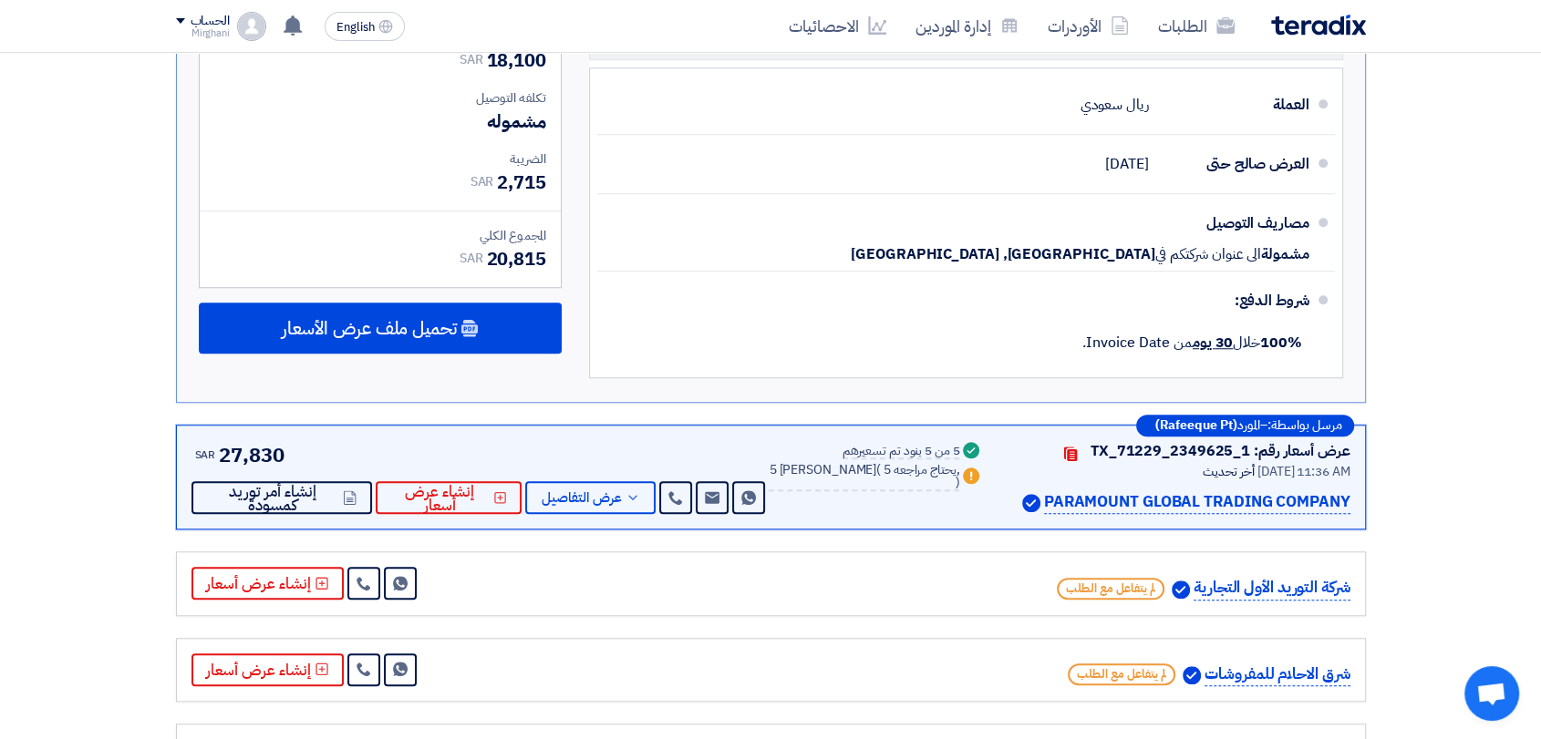
scroll to position [1620, 0]
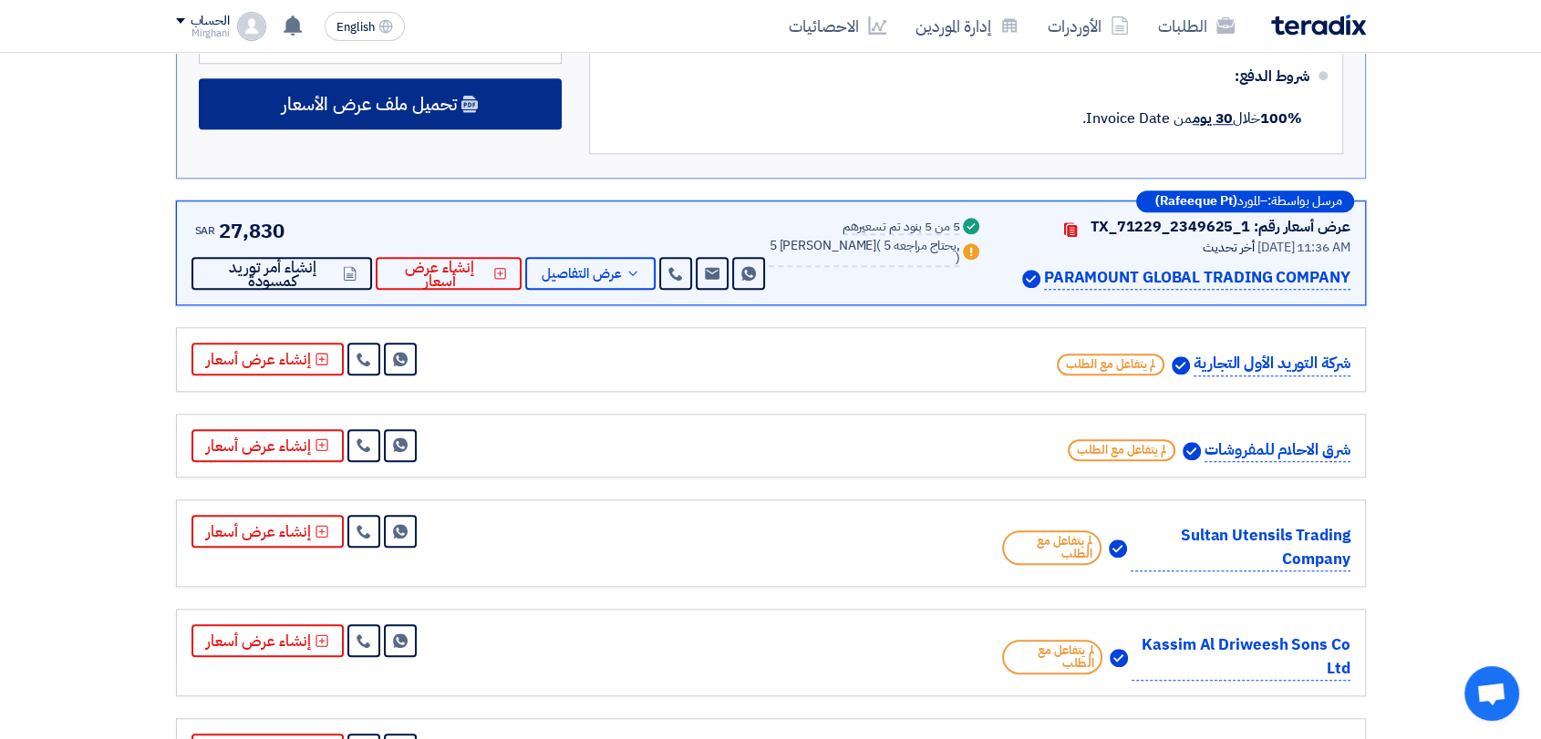
click at [500, 94] on div "تحميل ملف عرض الأسعار" at bounding box center [380, 103] width 363 height 51
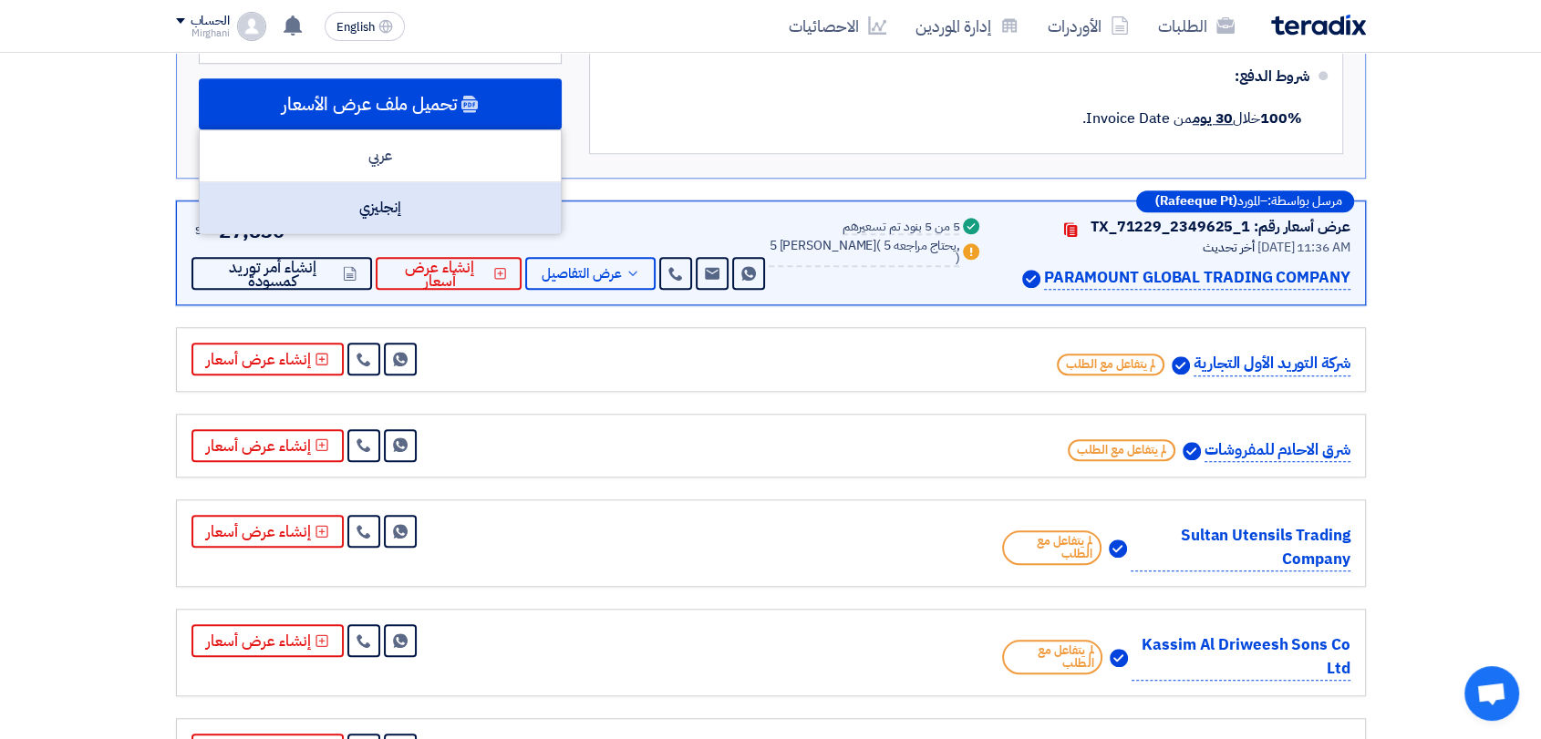
click at [500, 191] on div "إنجليزي" at bounding box center [380, 207] width 361 height 51
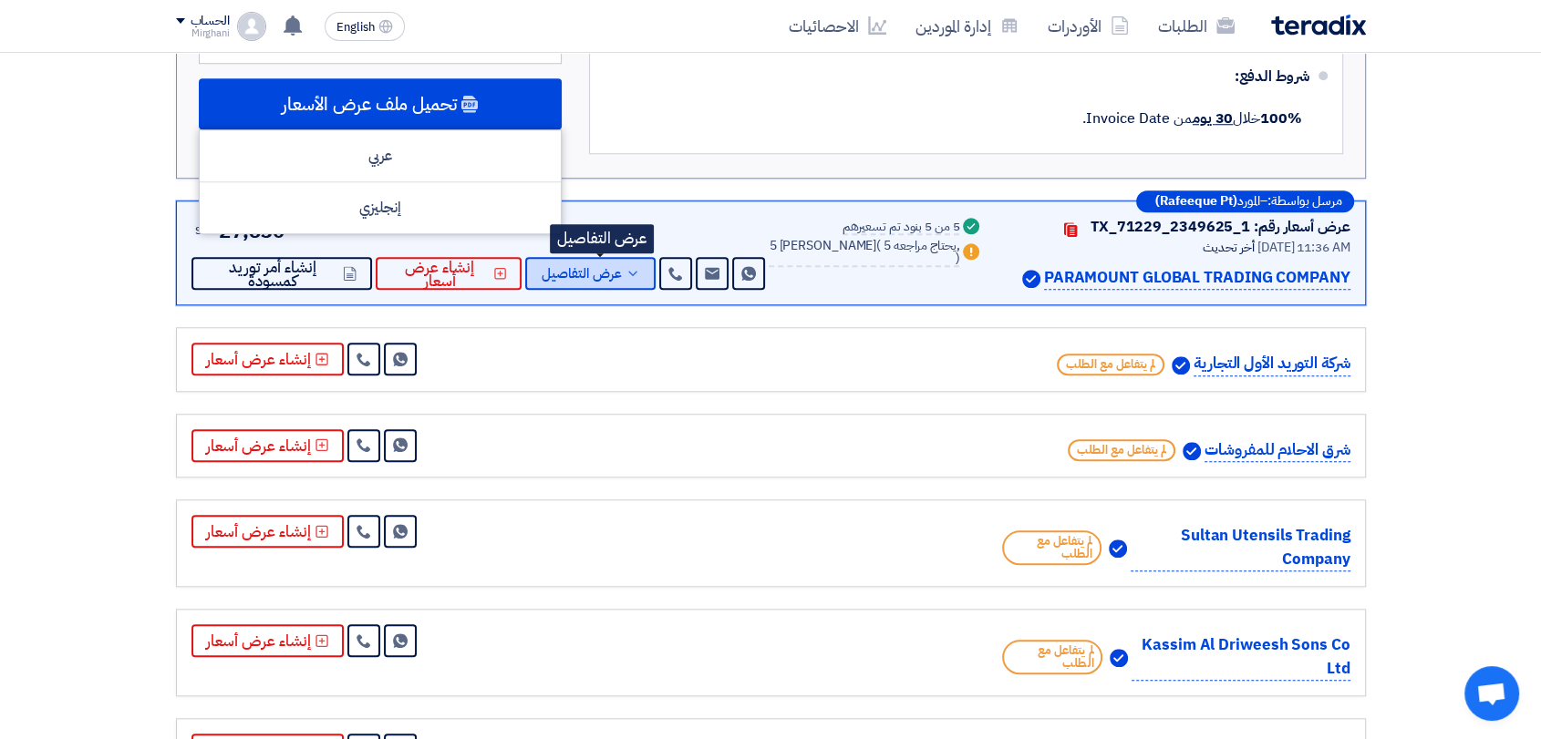
click at [634, 264] on button "عرض التفاصيل" at bounding box center [590, 273] width 130 height 33
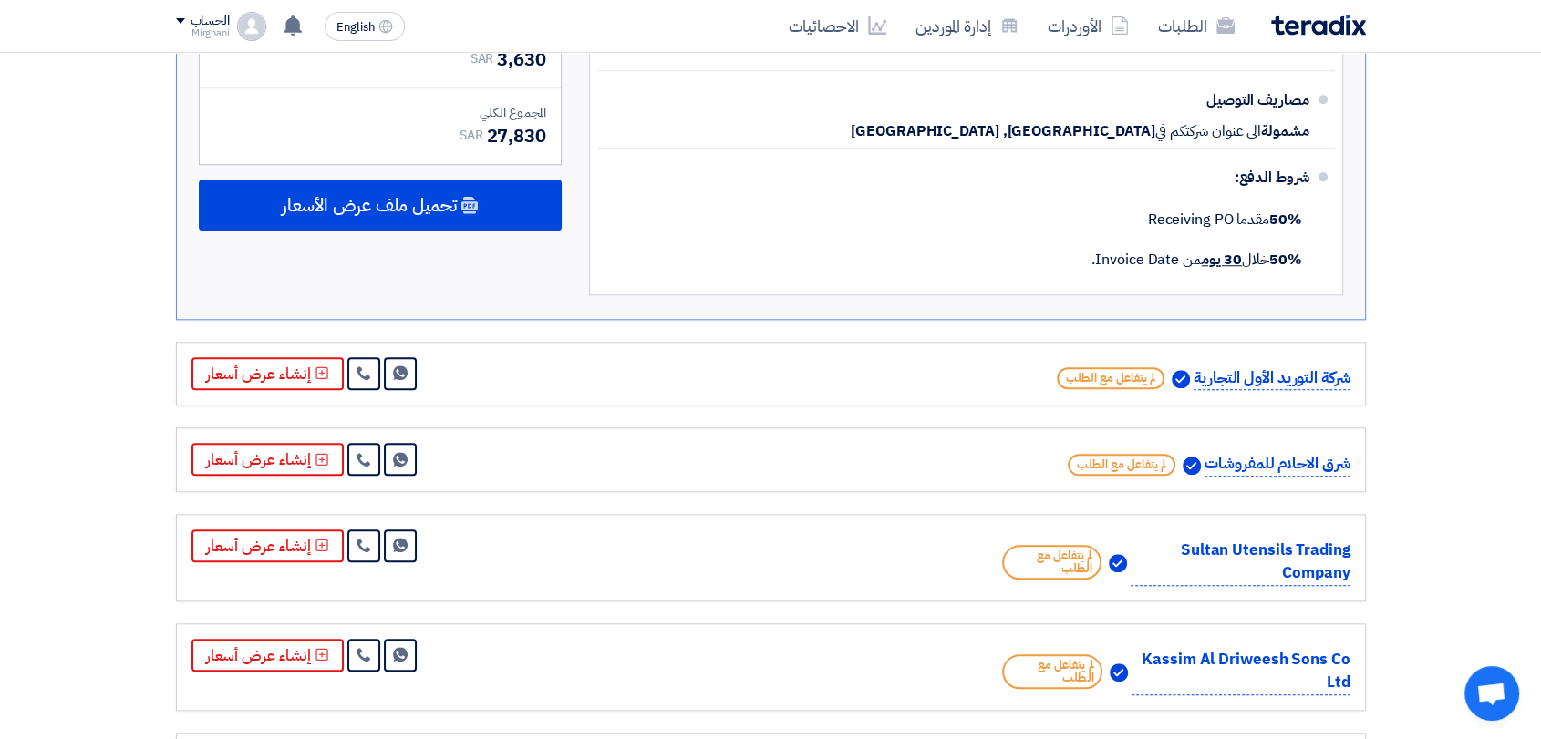
scroll to position [1824, 0]
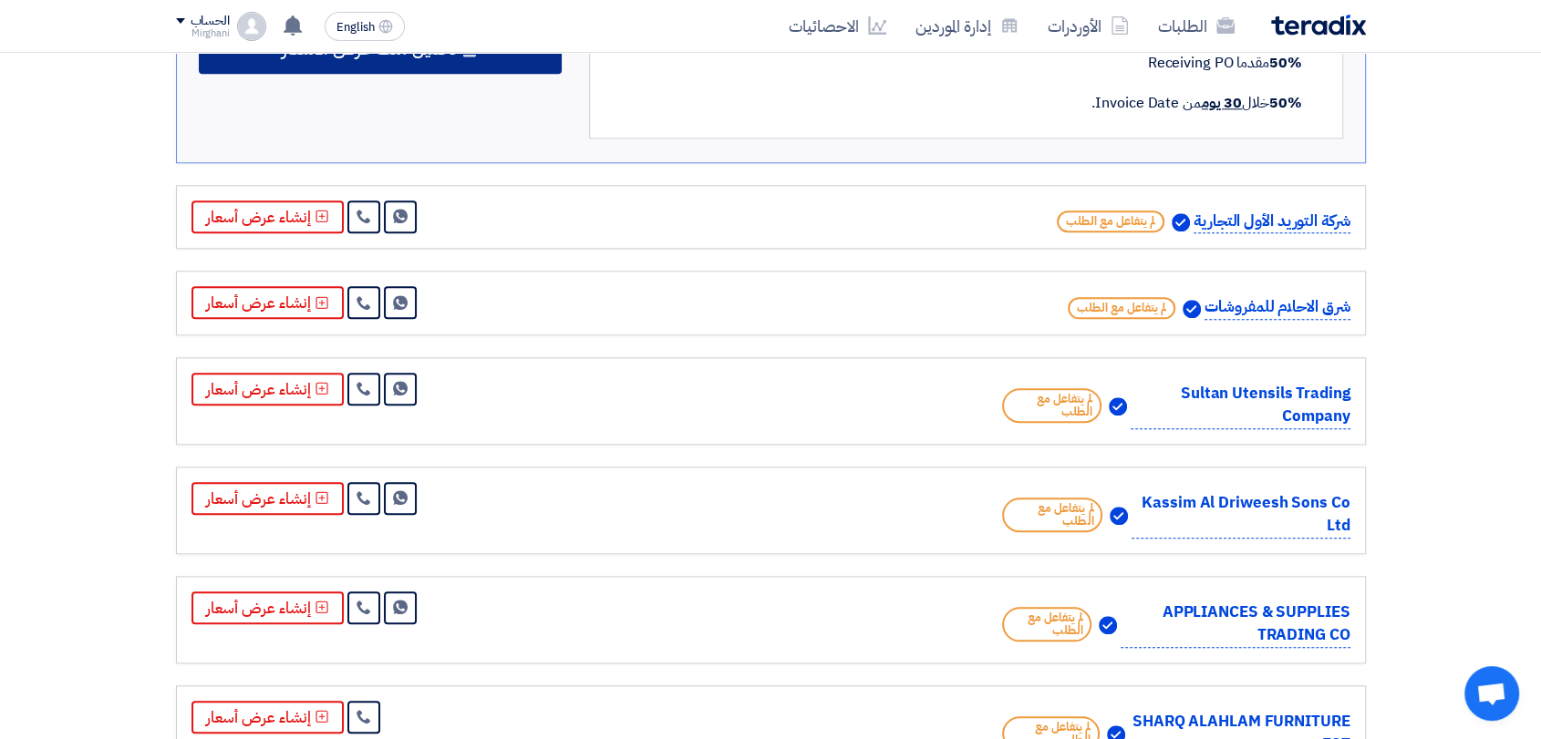
click at [452, 57] on div "تحميل ملف عرض الأسعار" at bounding box center [380, 48] width 363 height 51
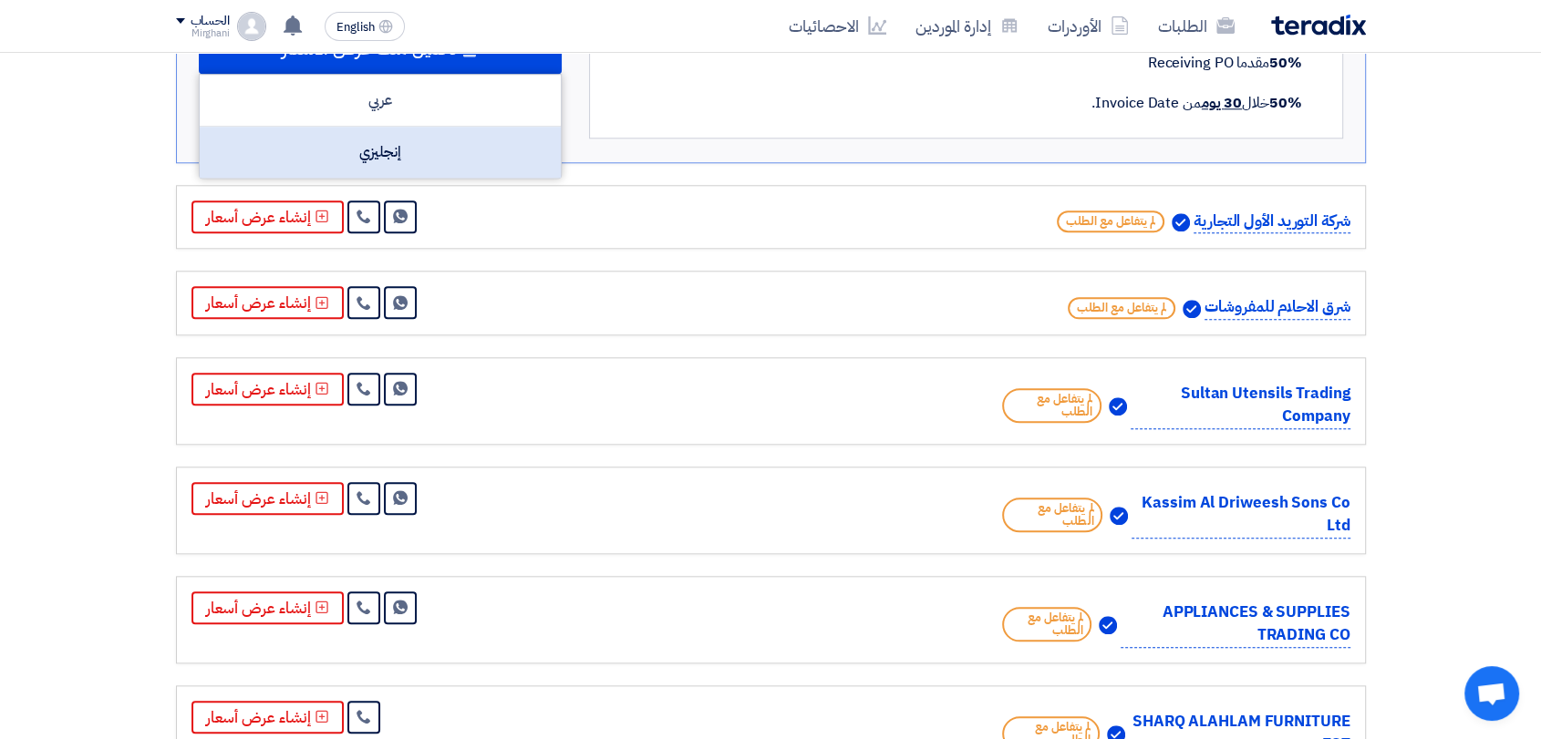
click at [476, 160] on div "إنجليزي" at bounding box center [380, 152] width 361 height 51
click at [501, 144] on div "إنجليزي" at bounding box center [380, 152] width 361 height 51
click at [516, 158] on div "إنجليزي" at bounding box center [380, 152] width 361 height 51
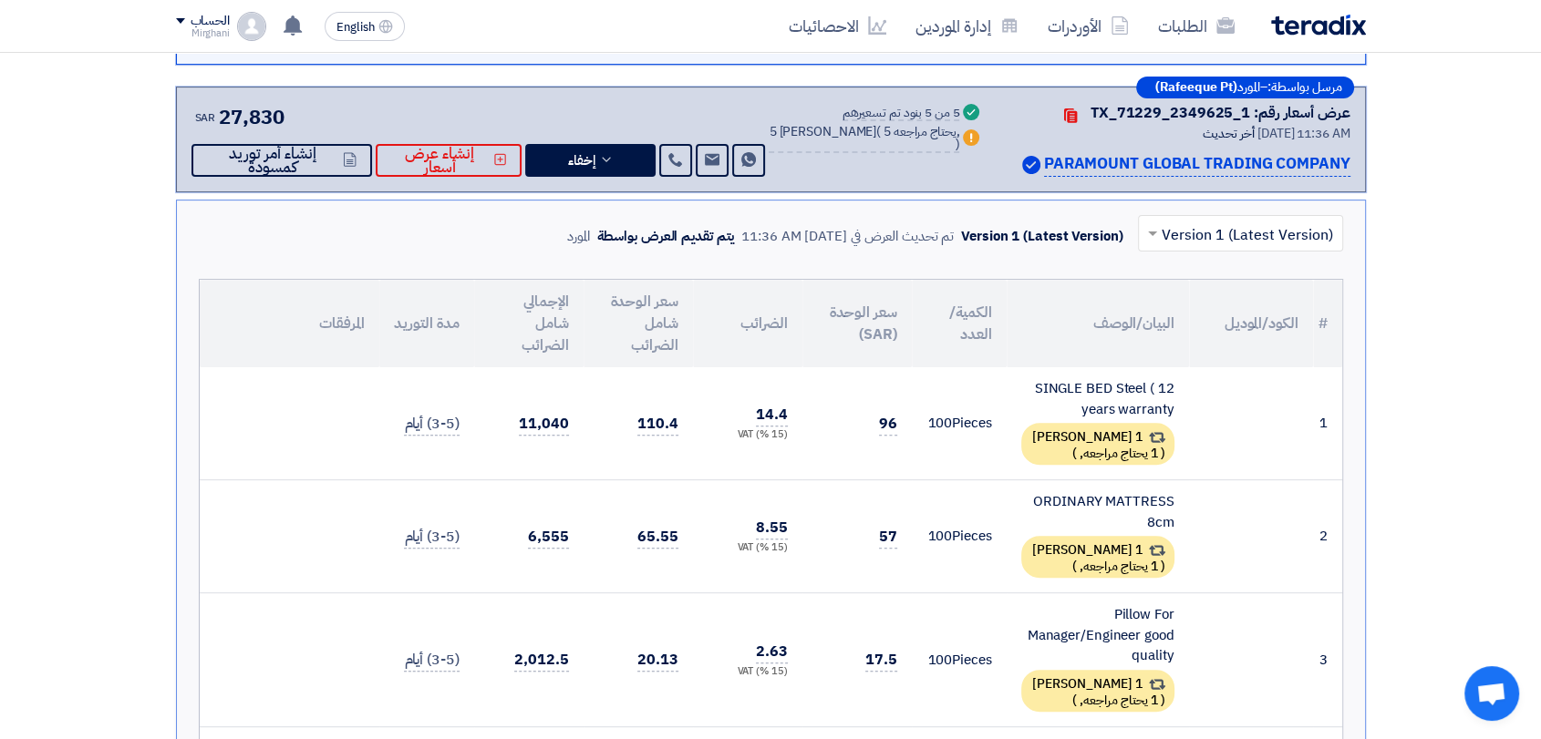
scroll to position [607, 0]
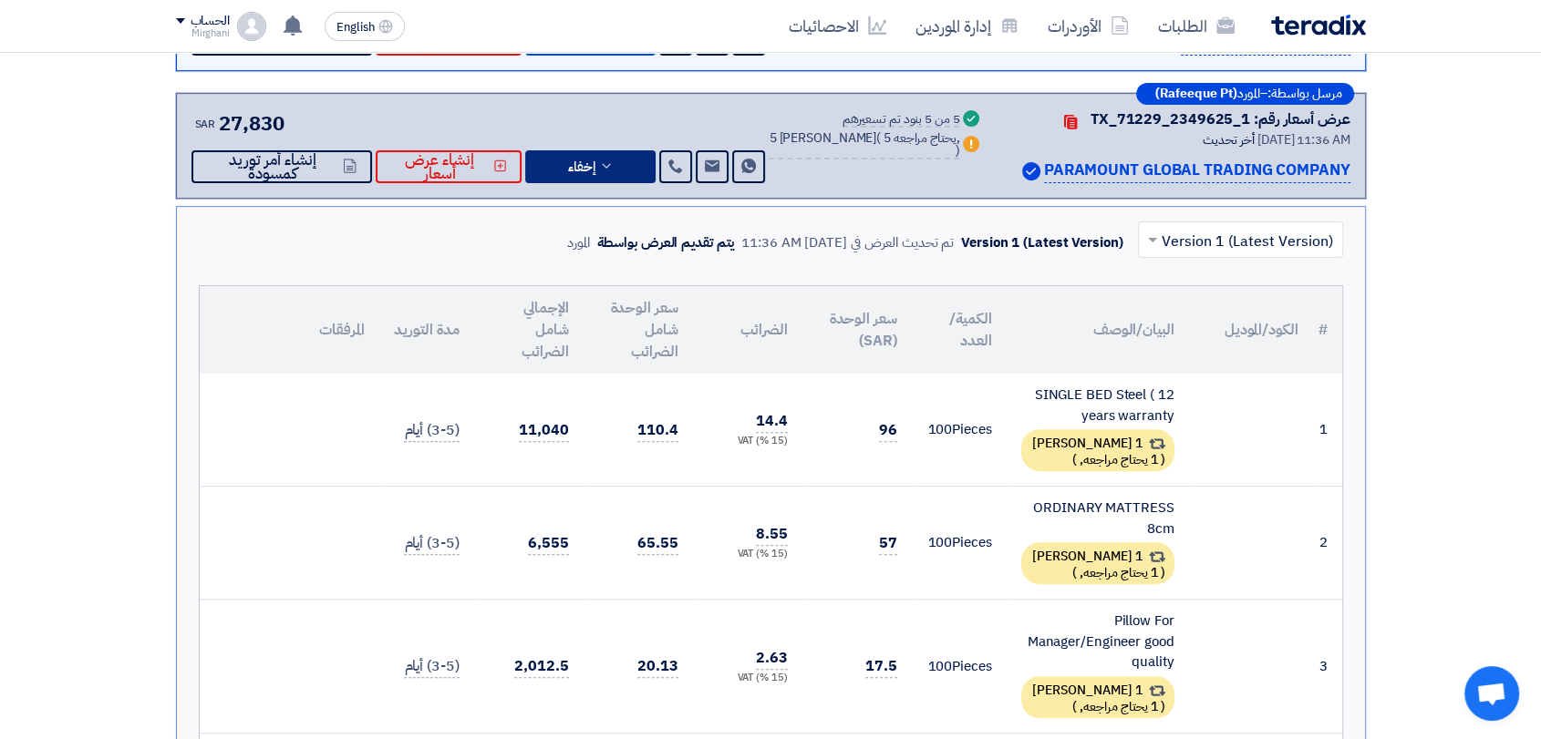
click at [595, 165] on span "إخفاء" at bounding box center [581, 167] width 27 height 14
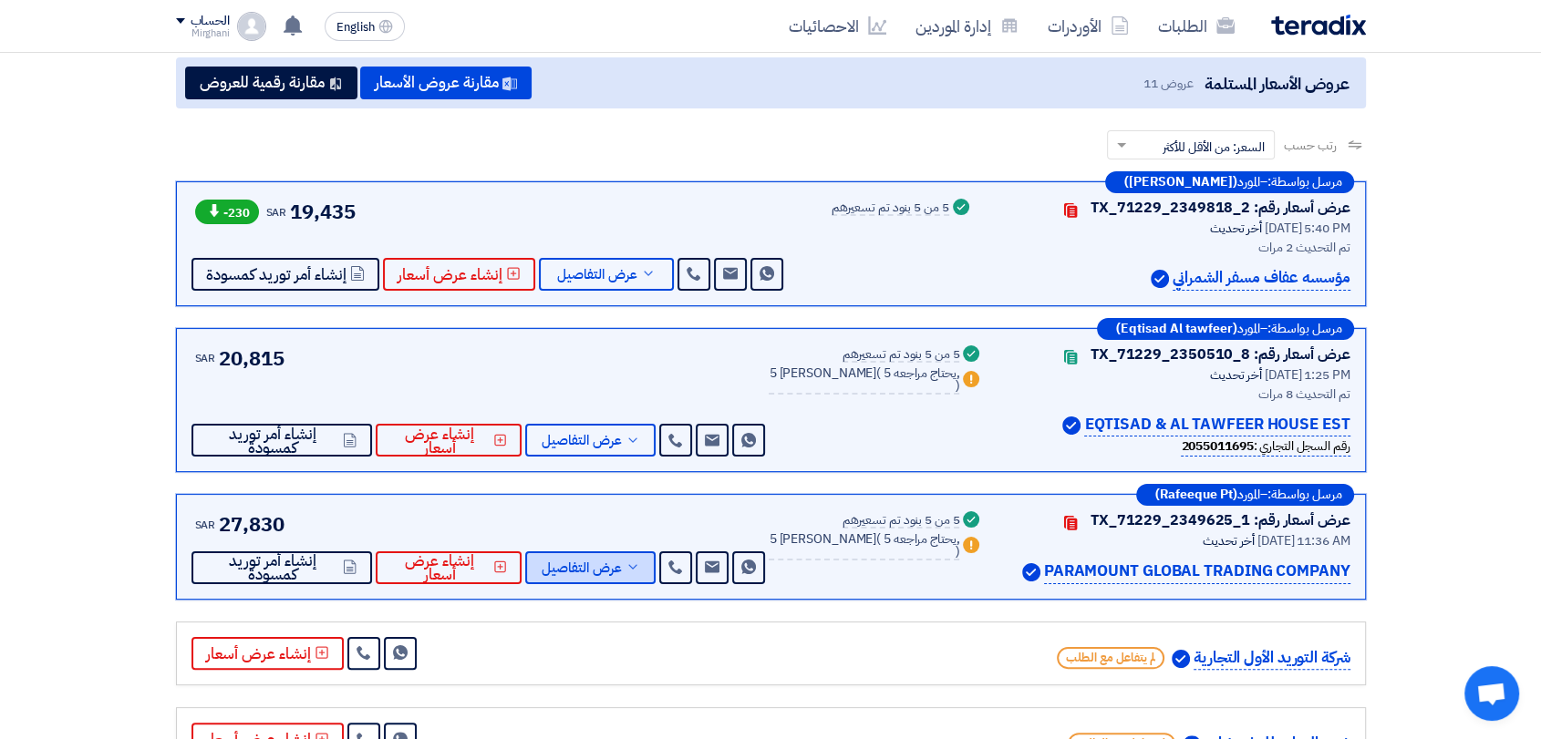
scroll to position [202, 0]
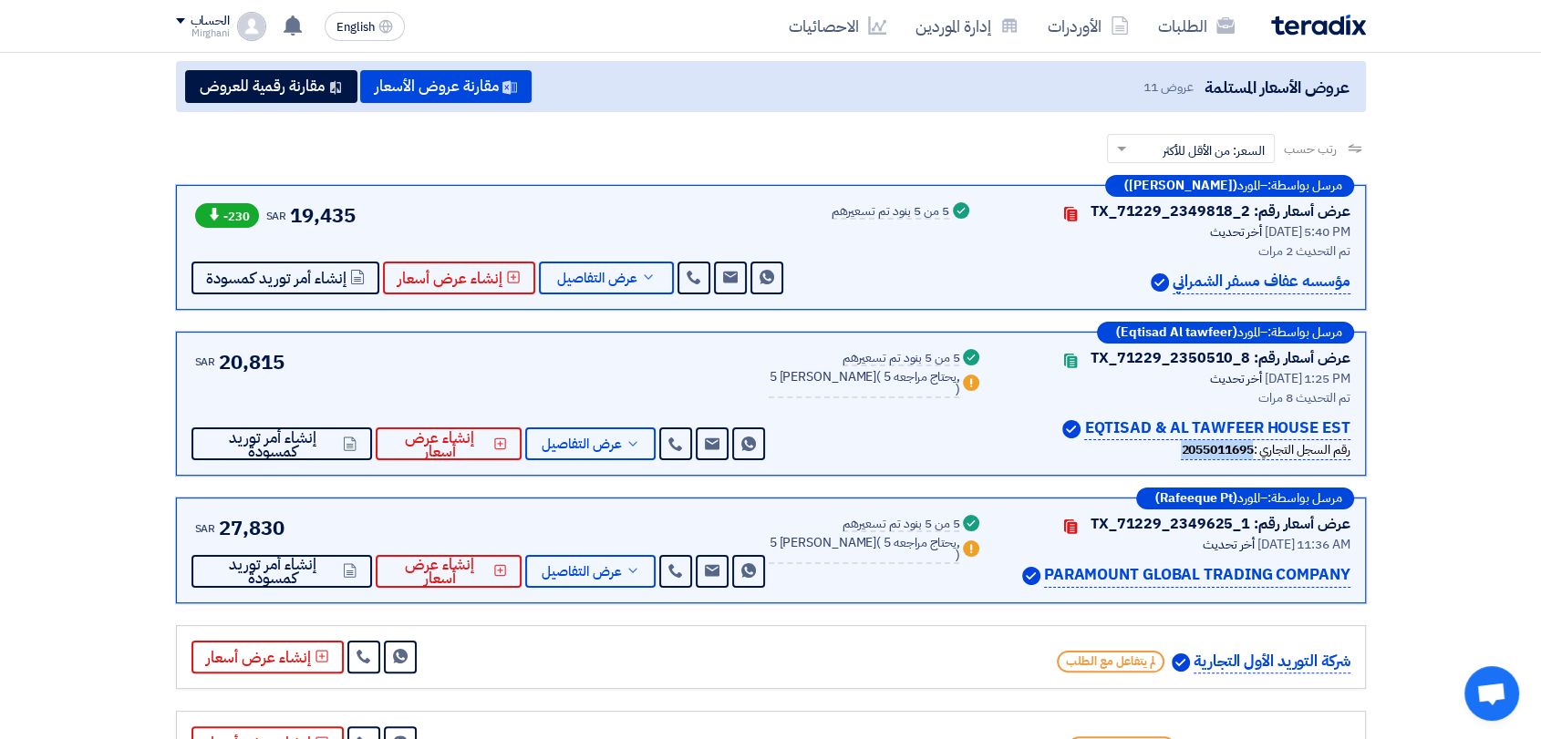
drag, startPoint x: 1168, startPoint y: 451, endPoint x: 1235, endPoint y: 452, distance: 66.6
click at [1243, 447] on div "رقم السجل التجاري : 2055011695" at bounding box center [1177, 450] width 345 height 20
copy b "2055011695"
click at [622, 444] on span "عرض التفاصيل" at bounding box center [582, 445] width 80 height 14
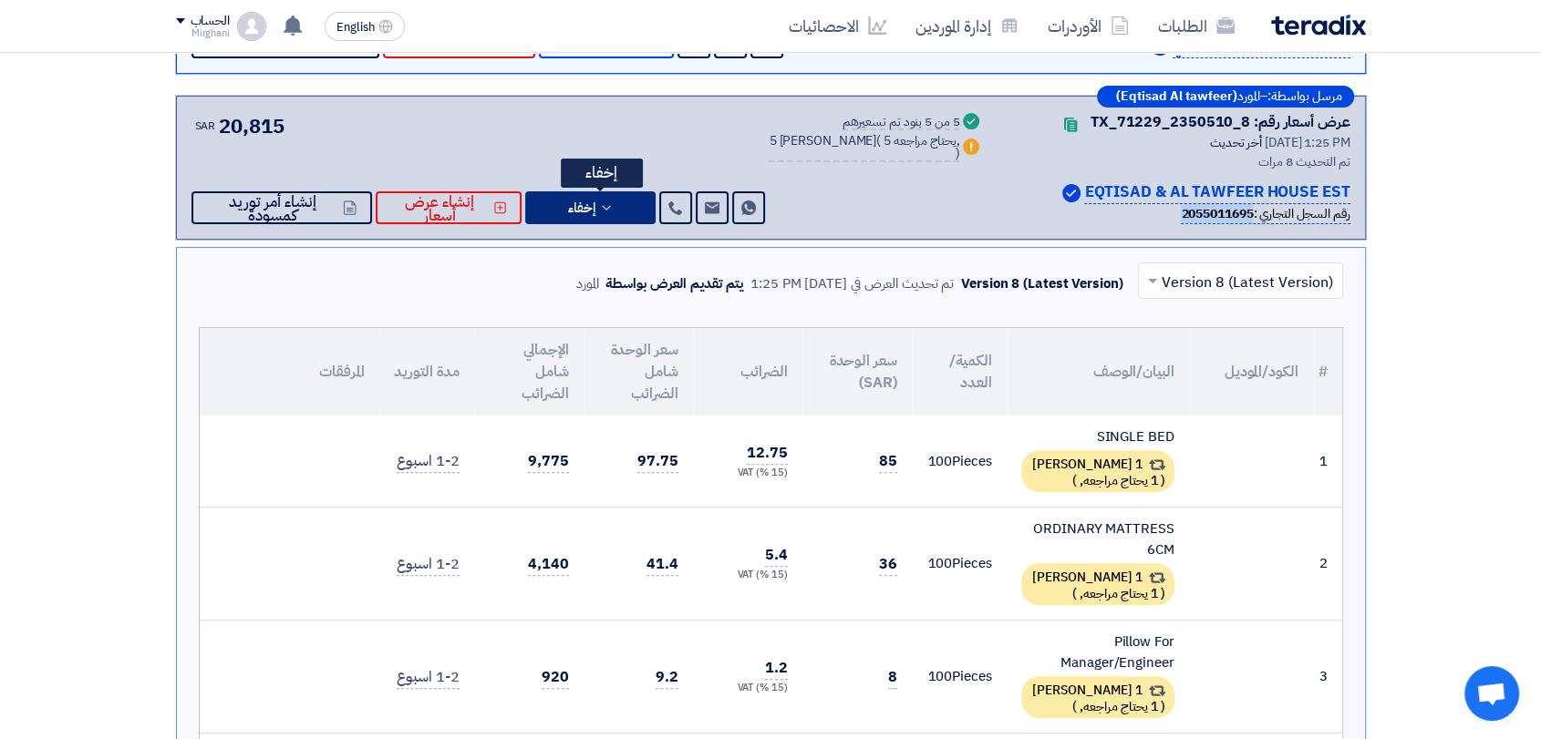
scroll to position [405, 0]
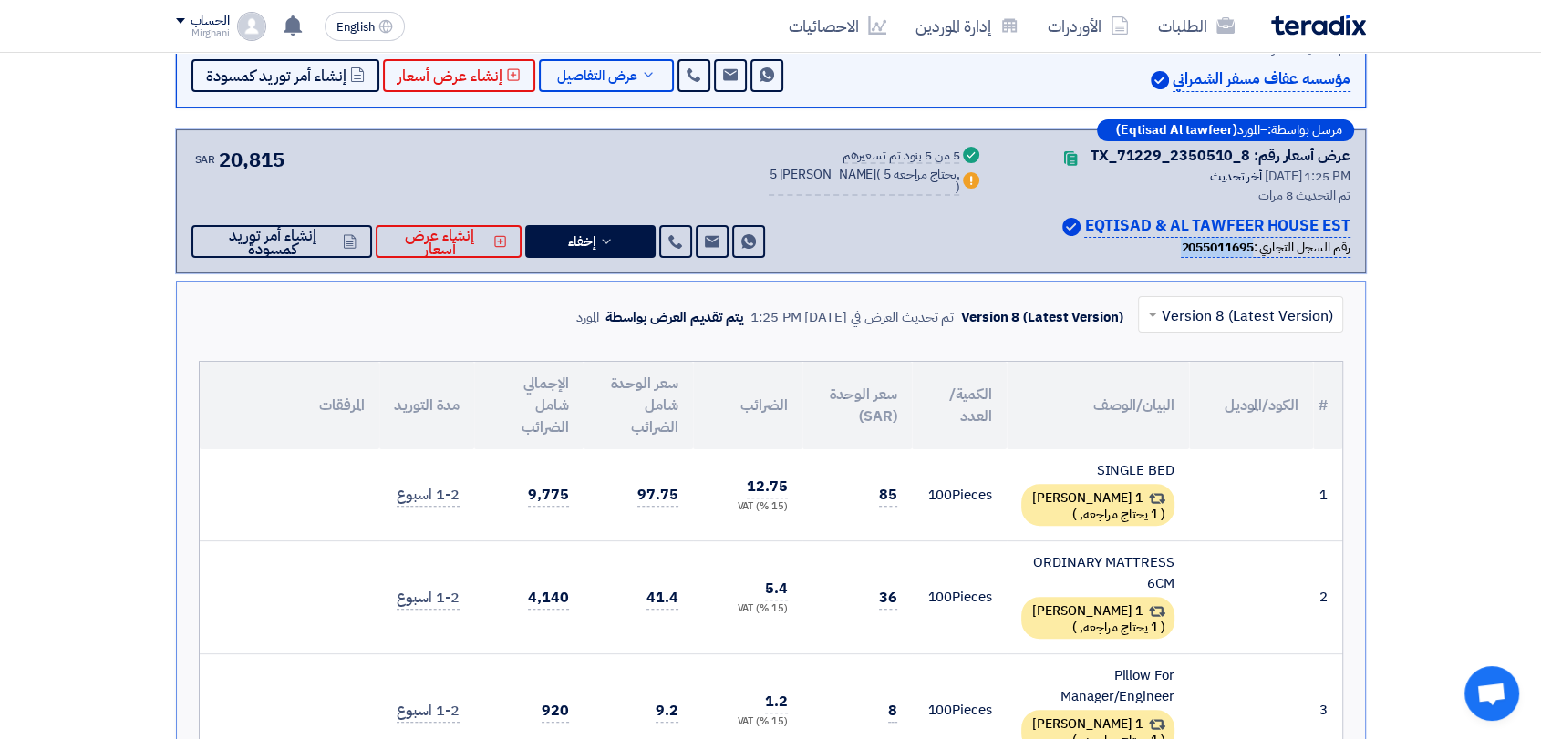
drag, startPoint x: 1087, startPoint y: 155, endPoint x: 1098, endPoint y: 161, distance: 12.7
click at [1098, 161] on div "عرض أسعار رقم: TX_71229_2350510_8 Contacts" at bounding box center [1177, 156] width 345 height 22
click at [621, 225] on button "إخفاء" at bounding box center [590, 241] width 130 height 33
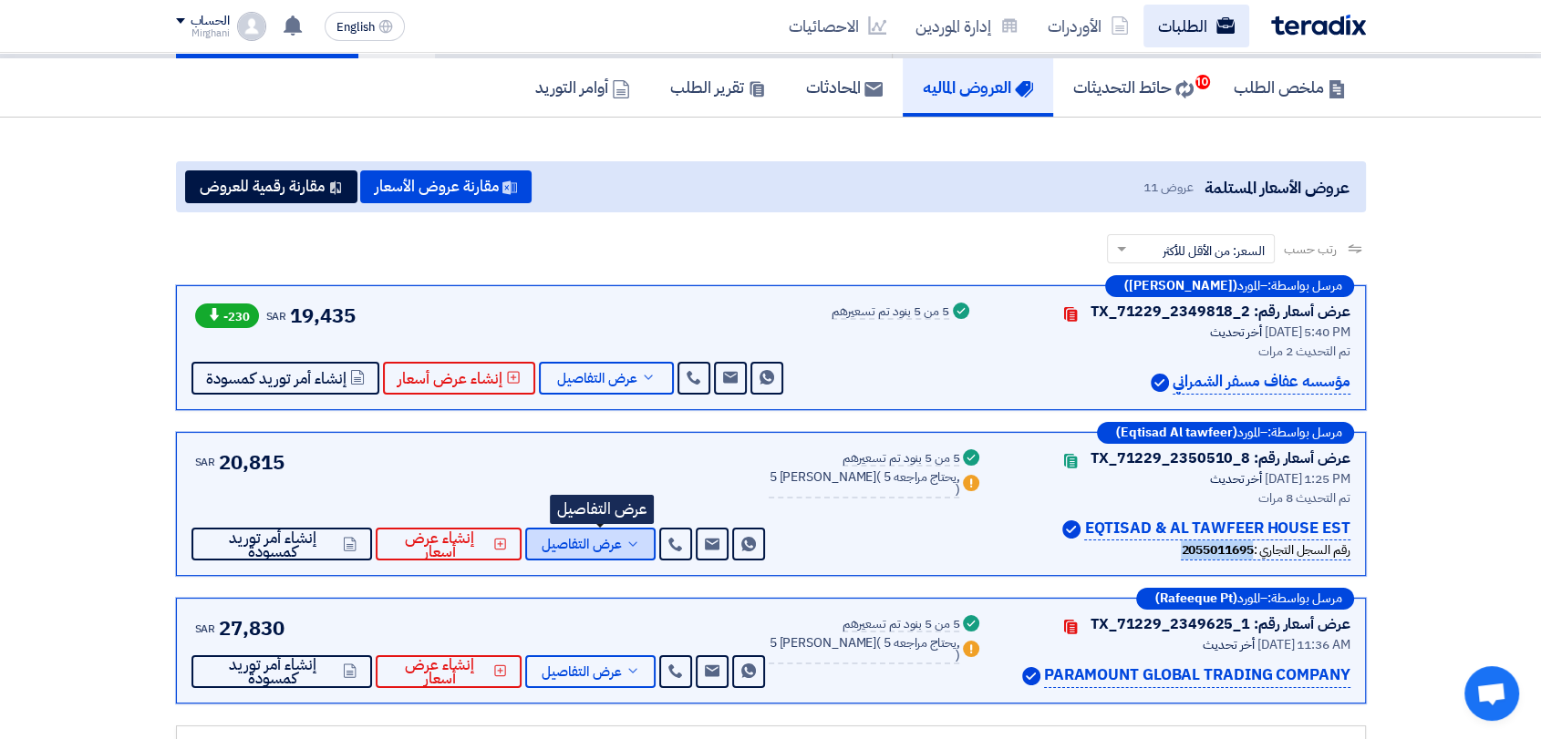
scroll to position [0, 0]
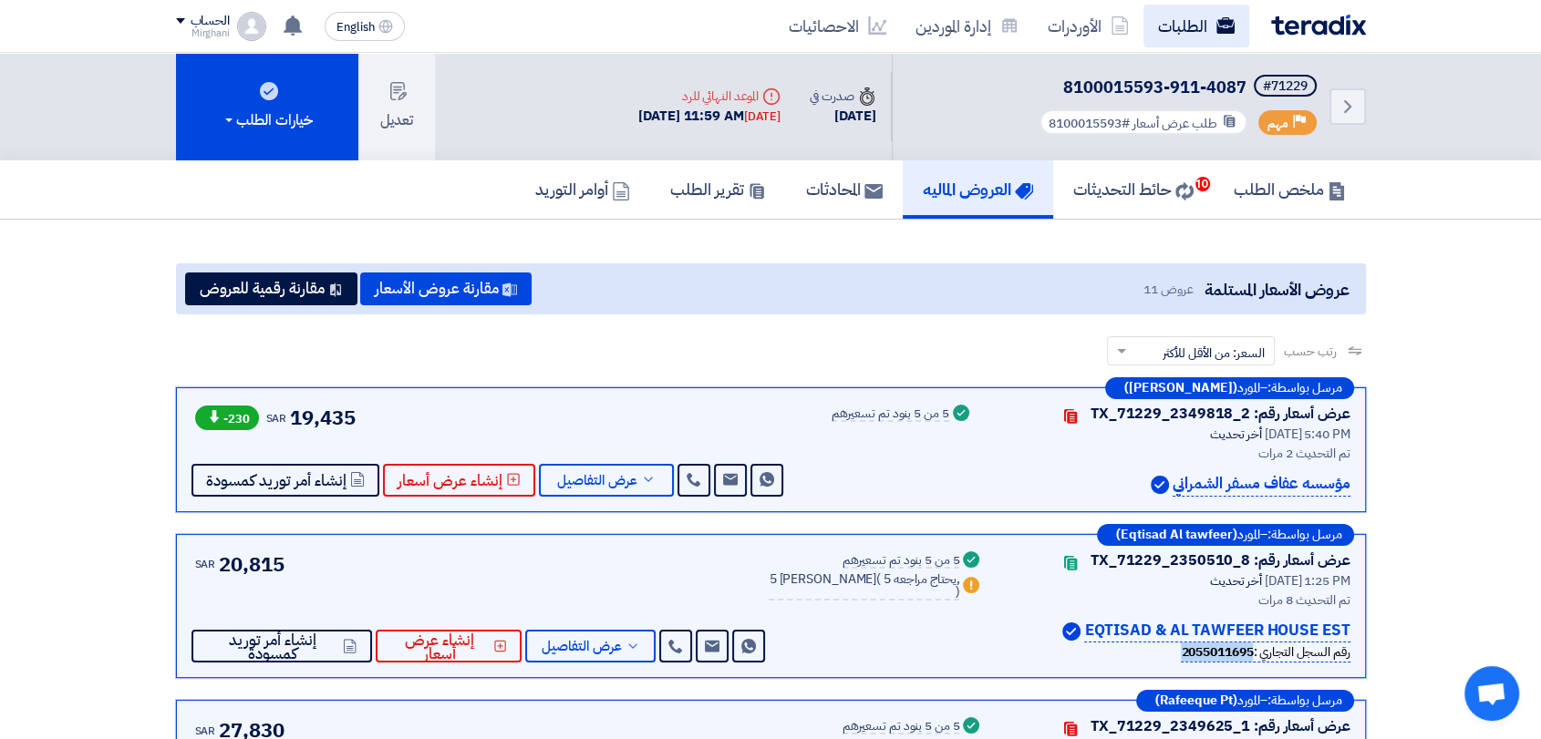
click at [1190, 16] on link "الطلبات" at bounding box center [1196, 26] width 106 height 43
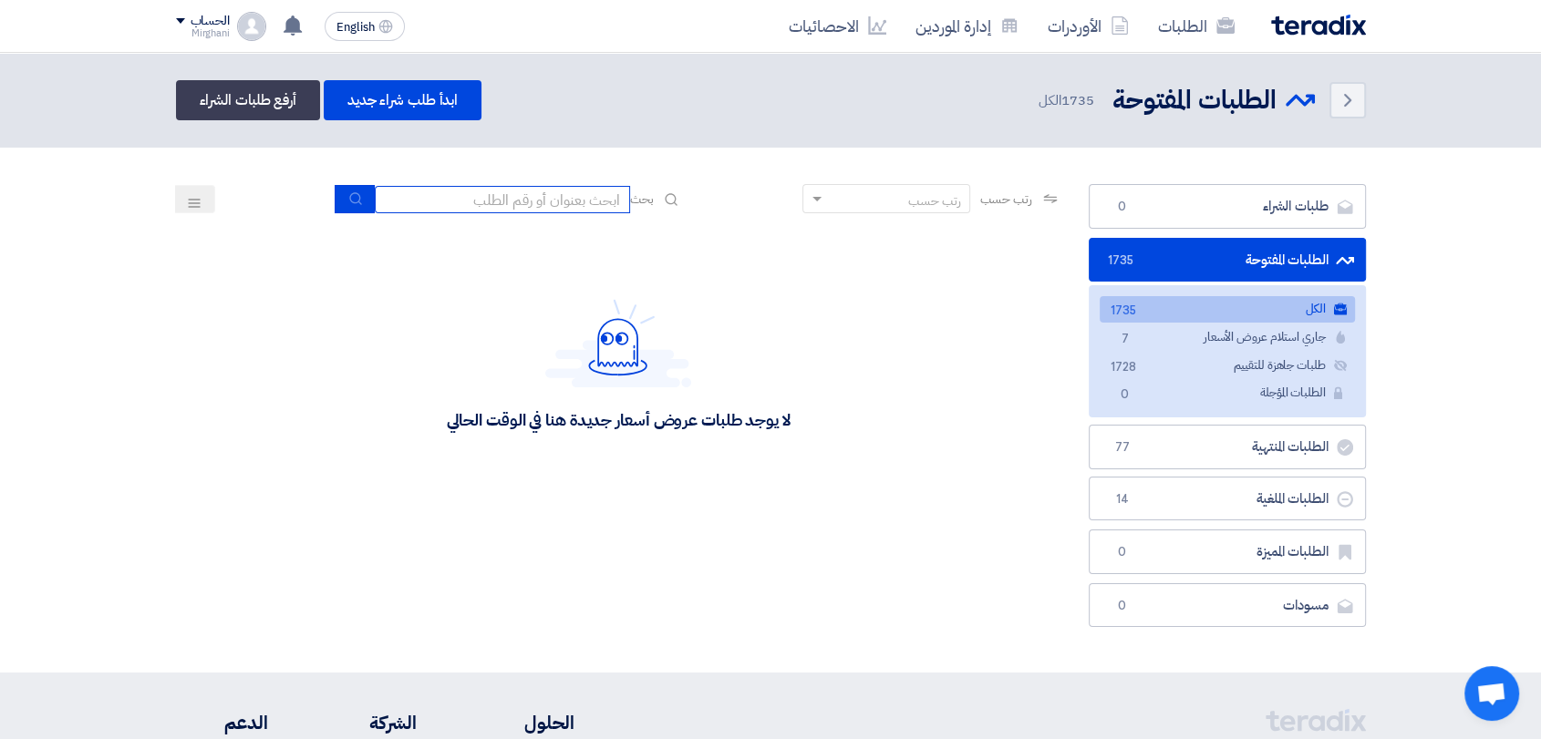
click at [509, 206] on input at bounding box center [502, 199] width 255 height 27
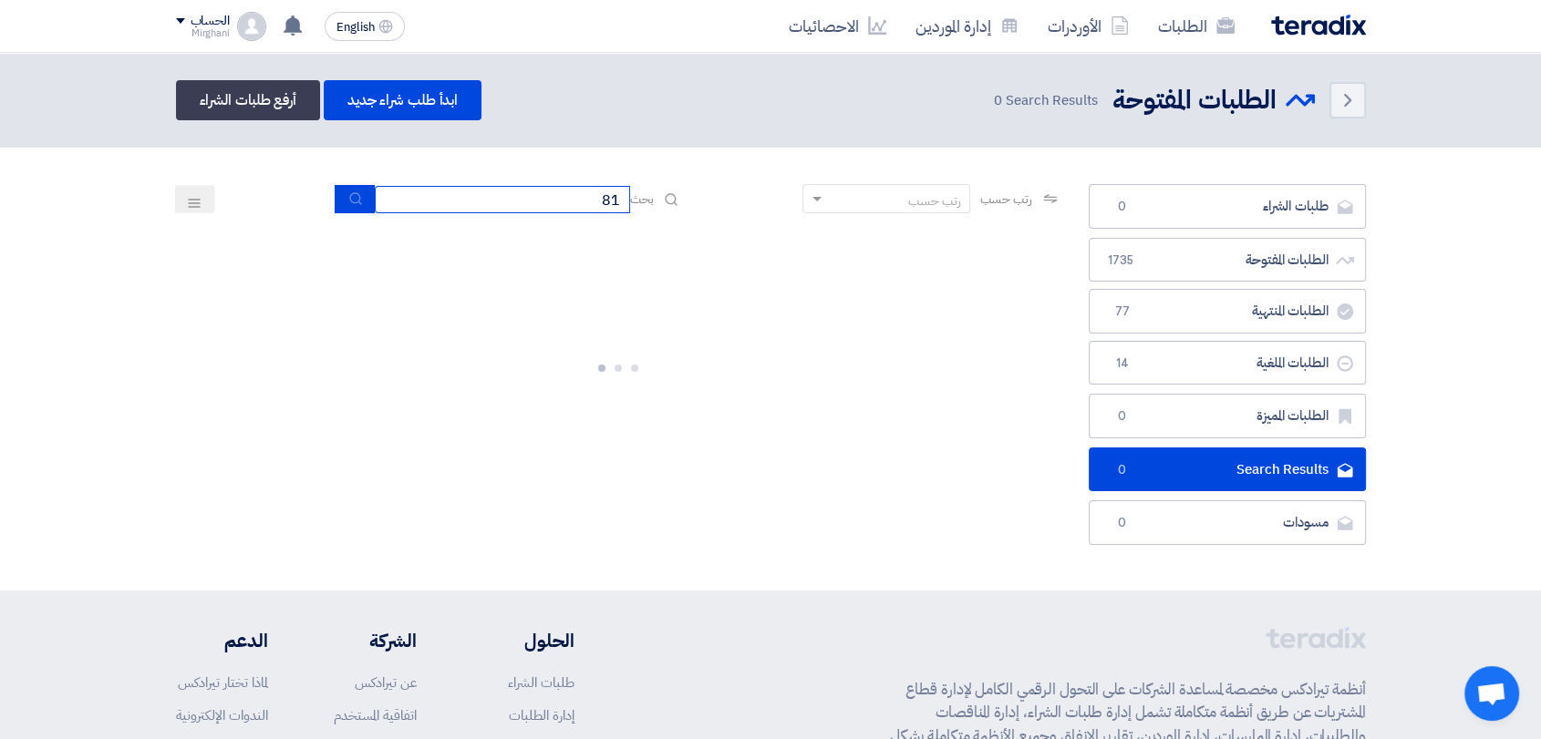
type input "8"
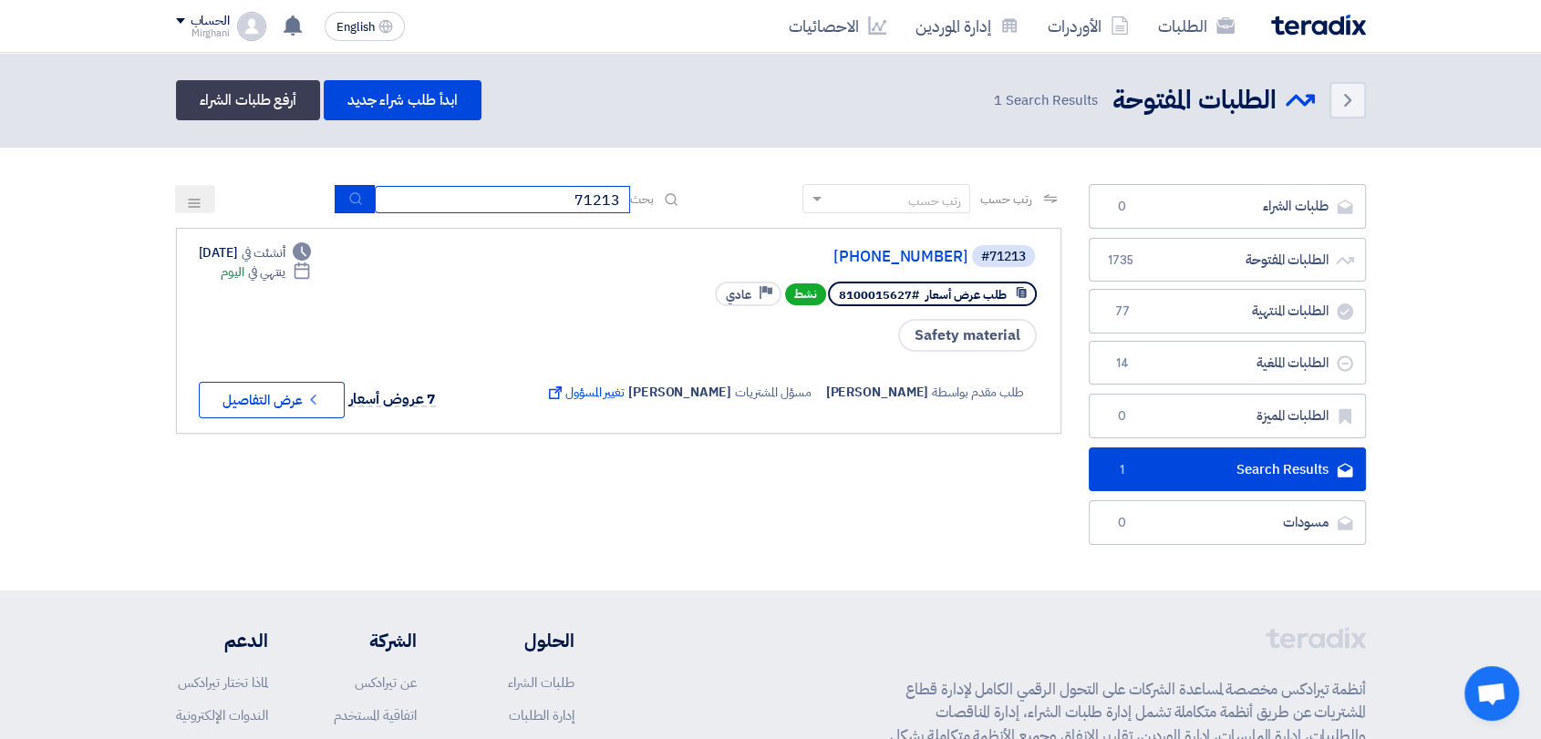
drag, startPoint x: 521, startPoint y: 199, endPoint x: 679, endPoint y: 203, distance: 158.7
click at [678, 203] on div "رتب حسب رتب حسب بحث 71213" at bounding box center [618, 206] width 885 height 44
type input "71159"
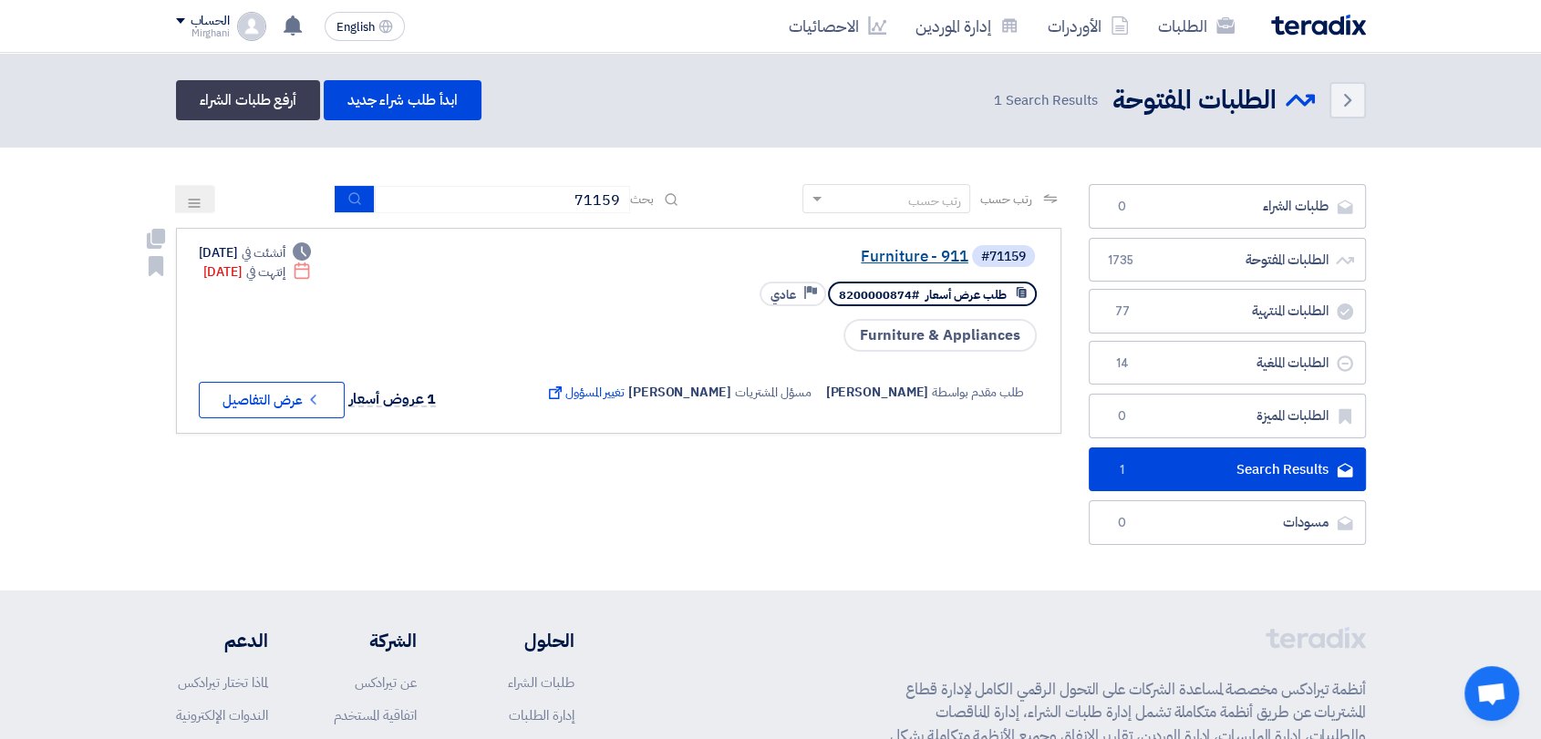
click at [917, 253] on link "Furniture - 911" at bounding box center [786, 257] width 365 height 16
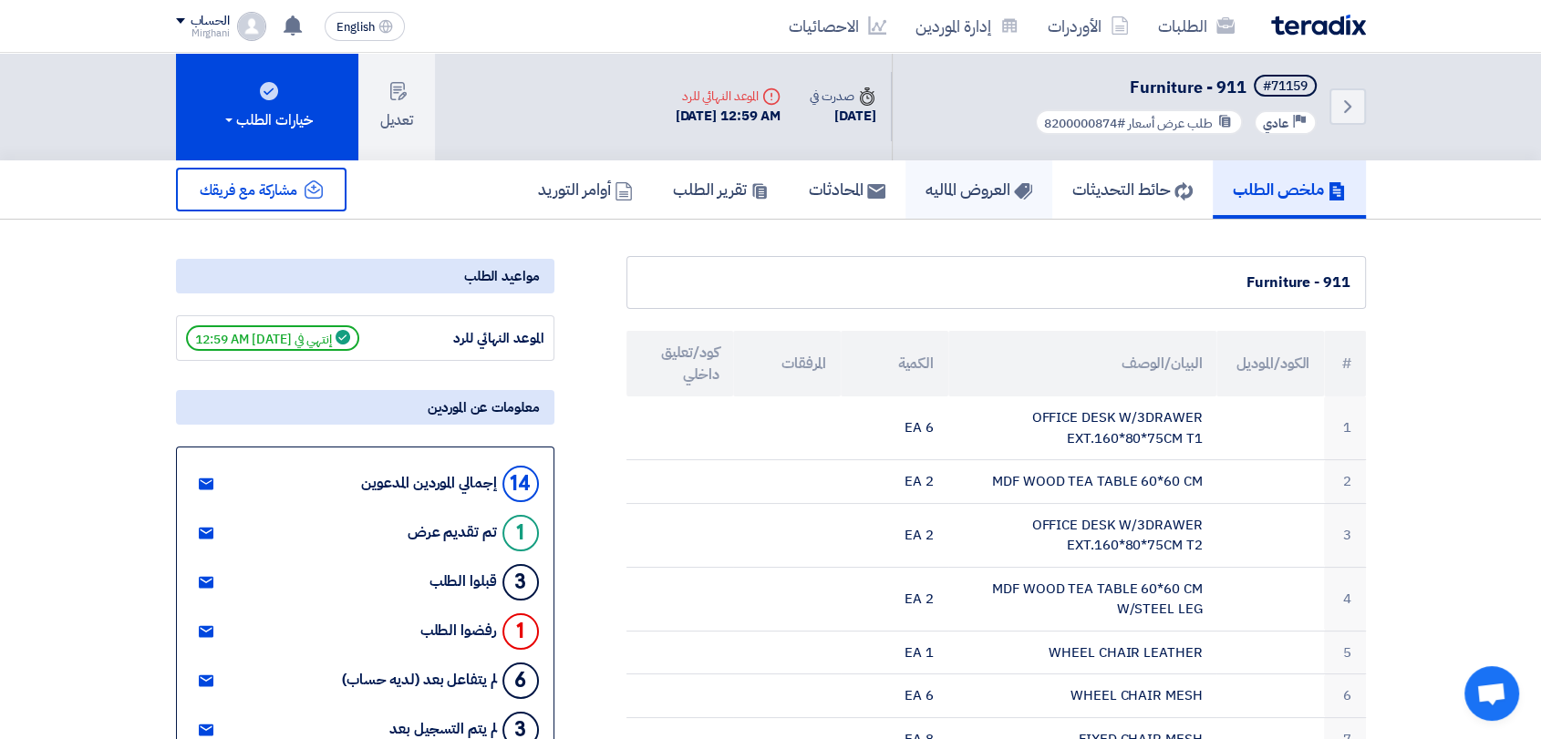
click at [933, 191] on h5 "العروض الماليه" at bounding box center [978, 189] width 107 height 21
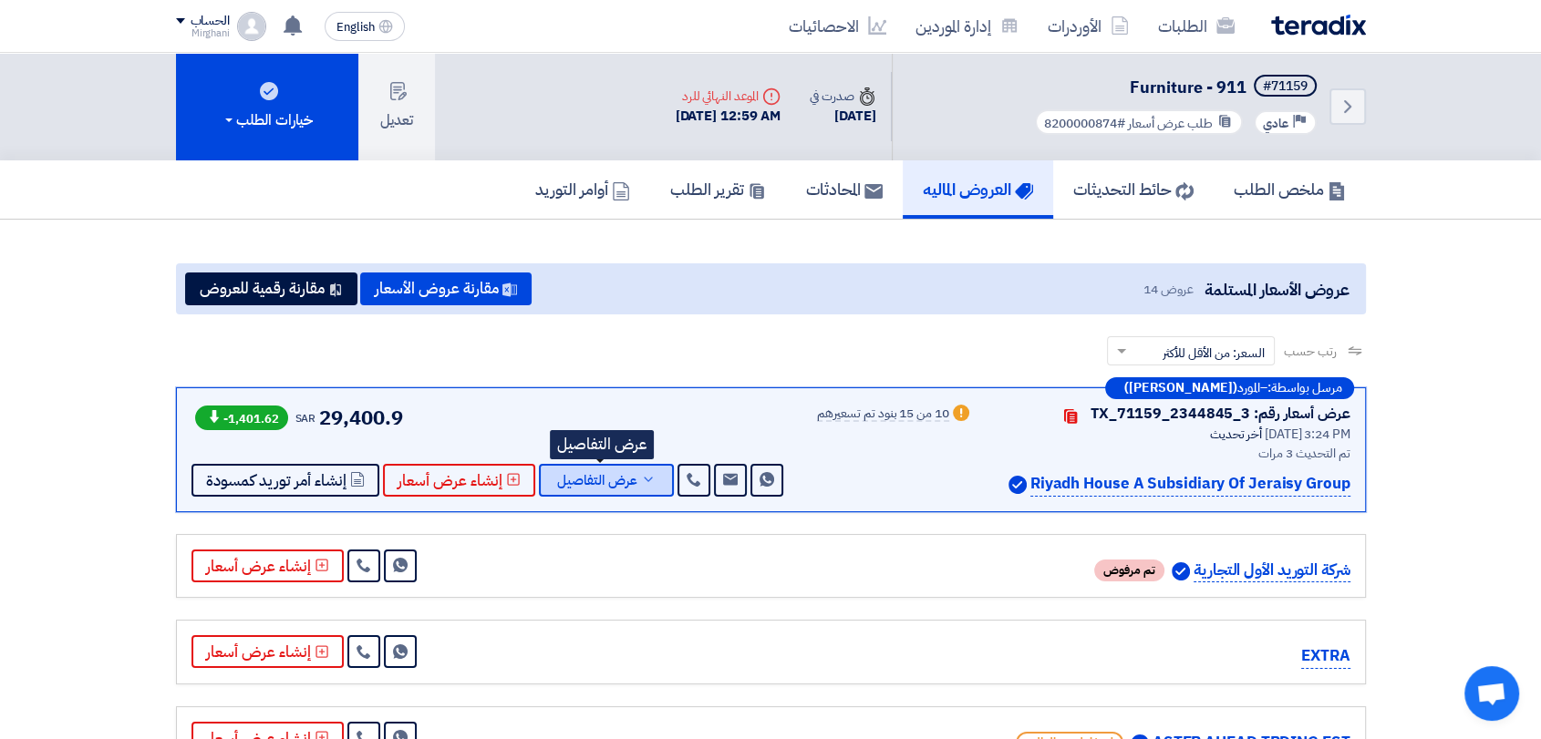
click at [580, 484] on span "عرض التفاصيل" at bounding box center [597, 481] width 80 height 14
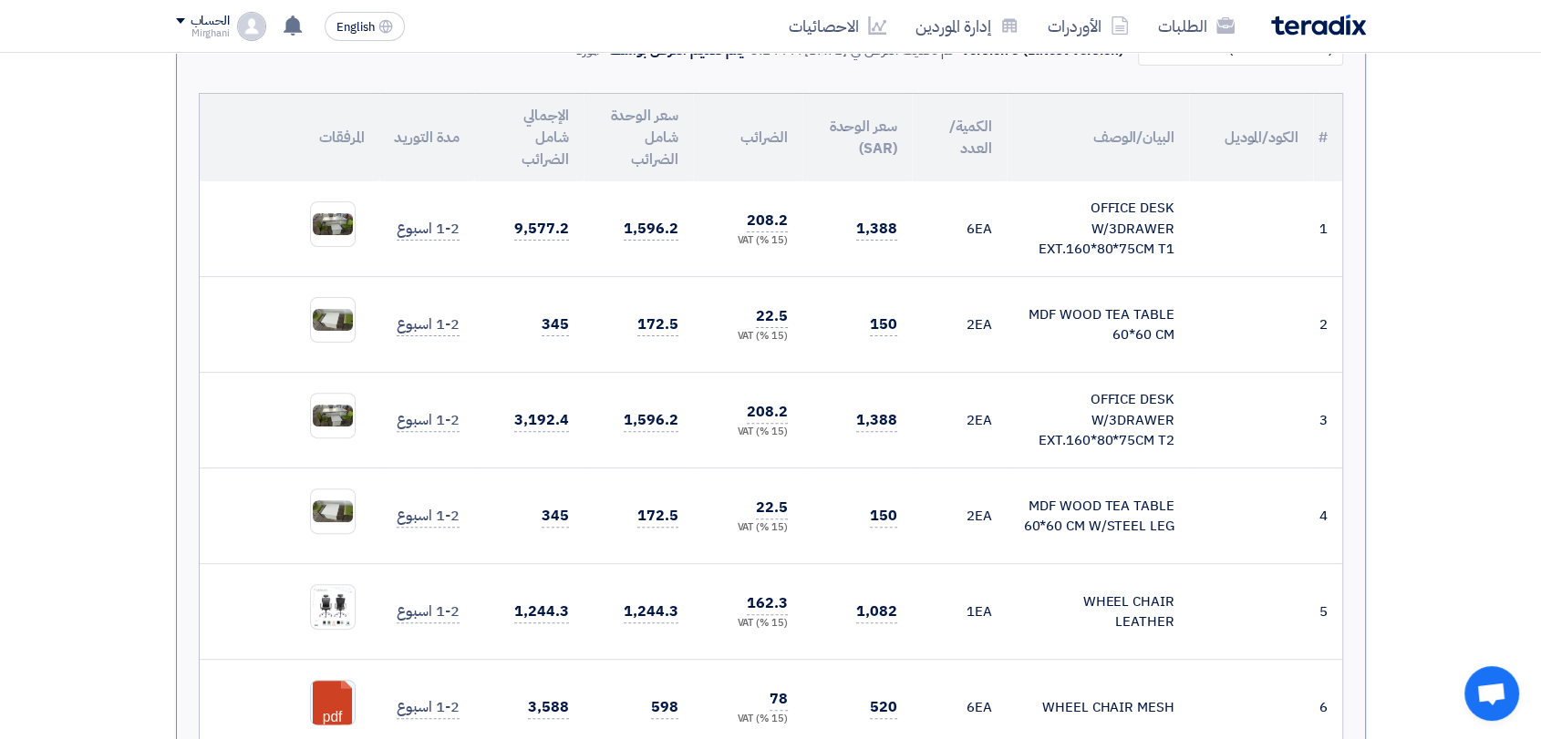
scroll to position [607, 0]
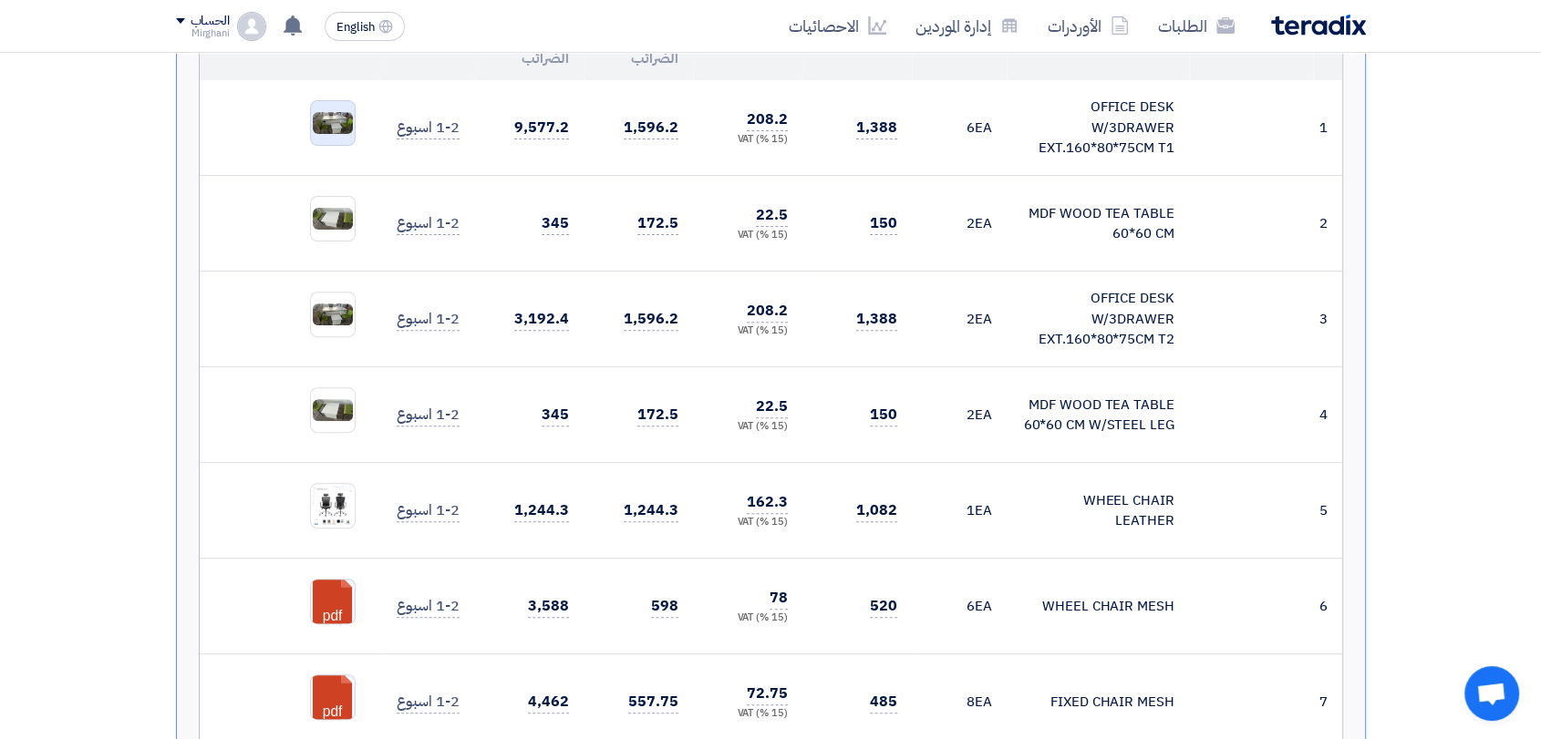
click at [345, 111] on img at bounding box center [333, 123] width 44 height 26
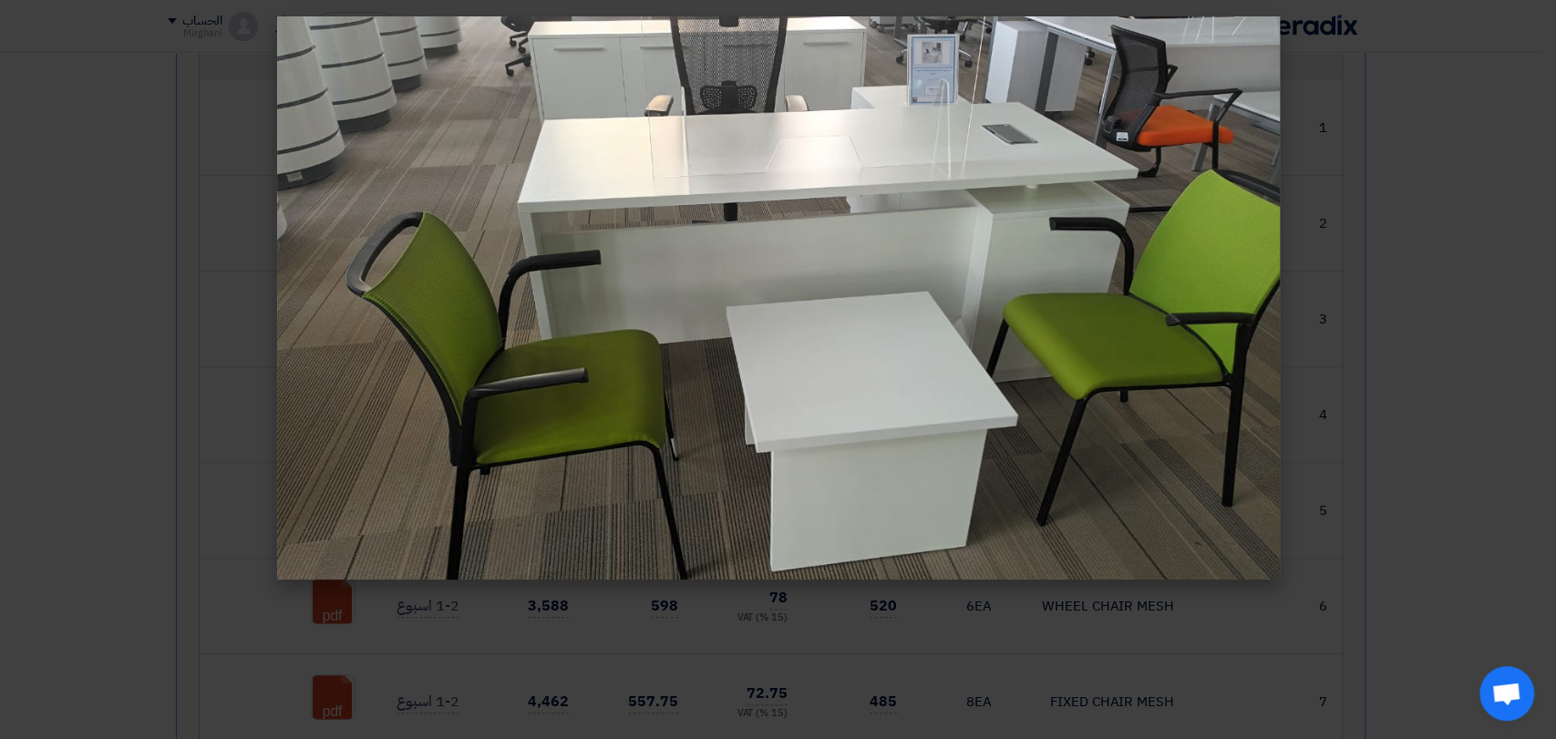
drag, startPoint x: 65, startPoint y: 302, endPoint x: 74, endPoint y: 305, distance: 9.5
click at [66, 302] on modal-container at bounding box center [778, 369] width 1556 height 739
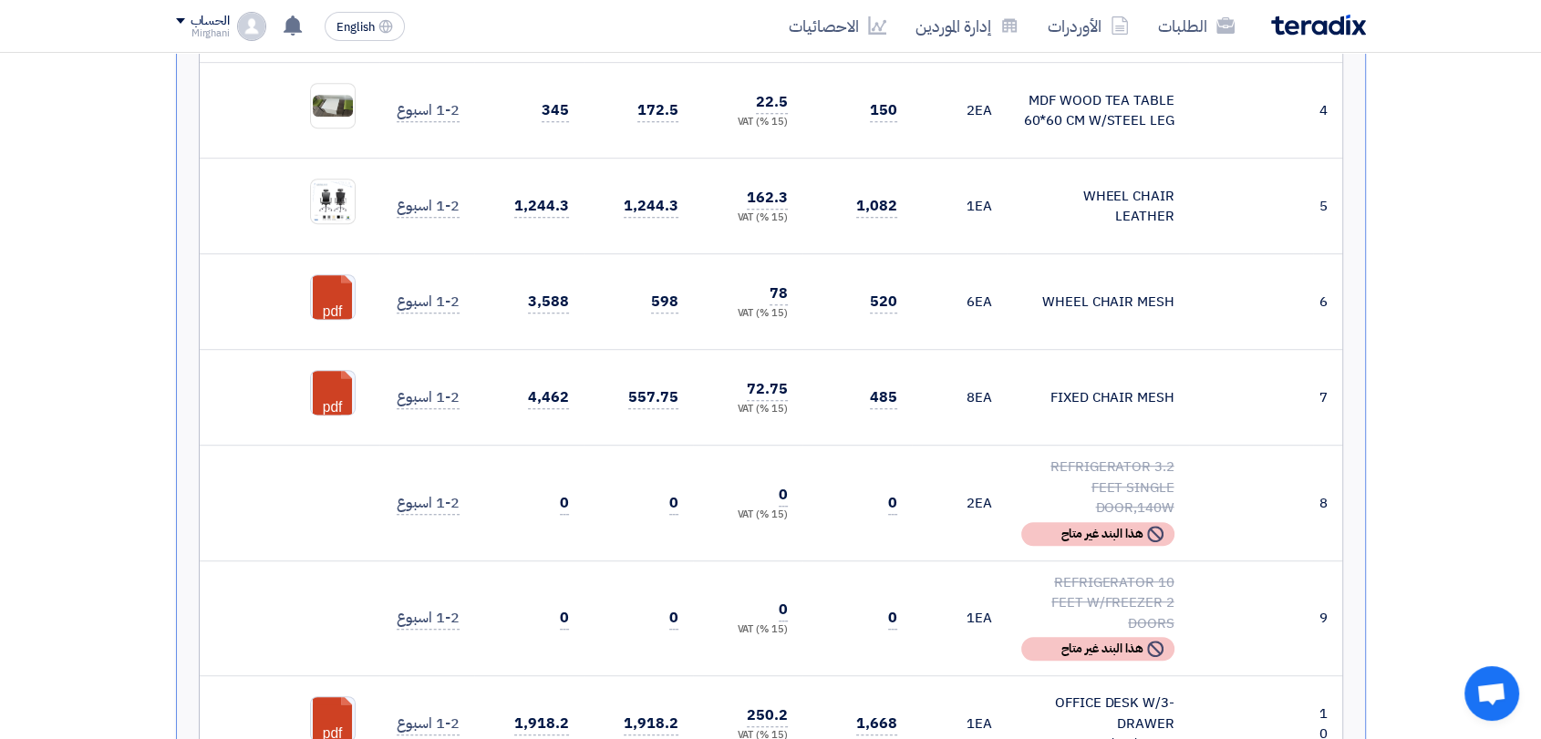
scroll to position [1013, 0]
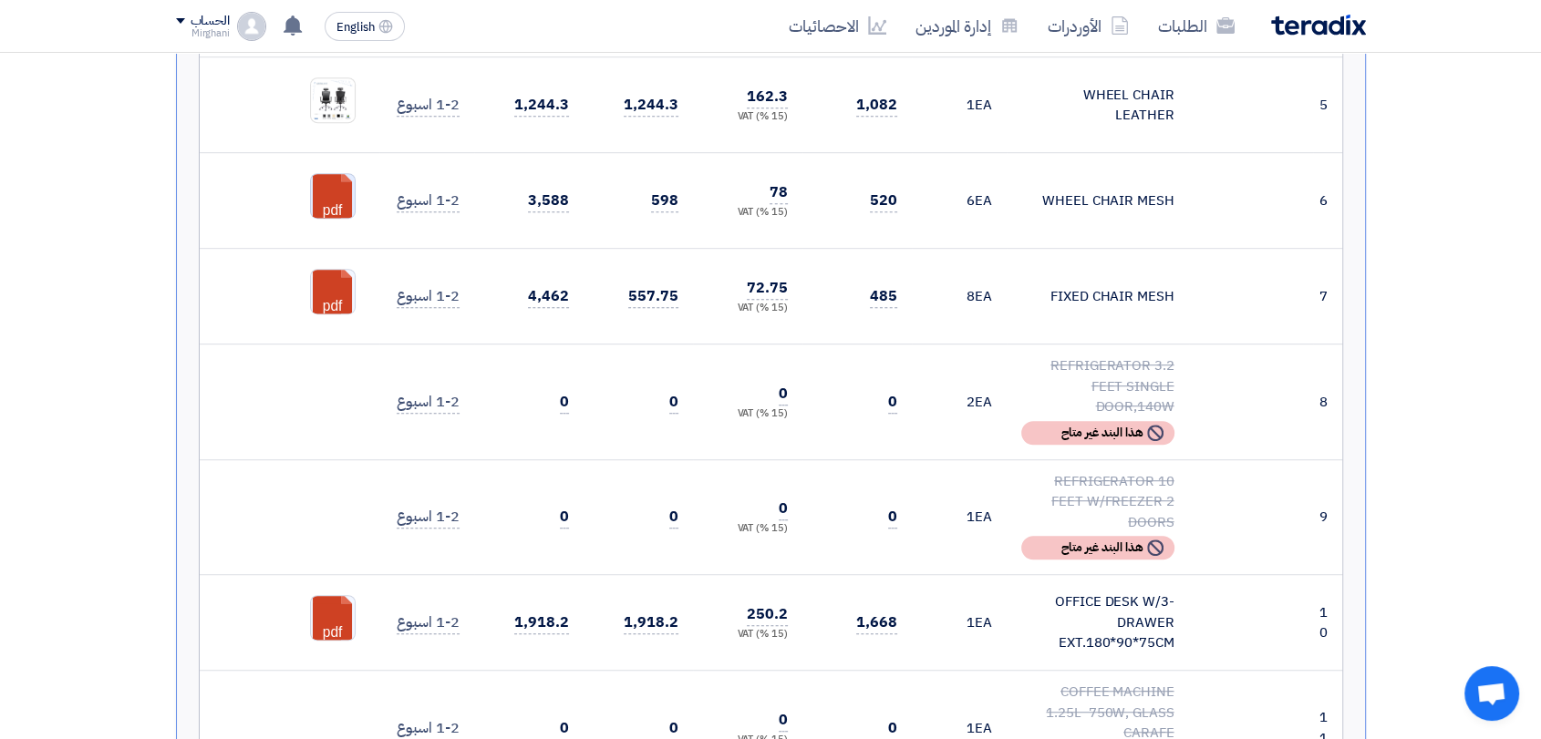
click at [346, 194] on link at bounding box center [384, 228] width 146 height 109
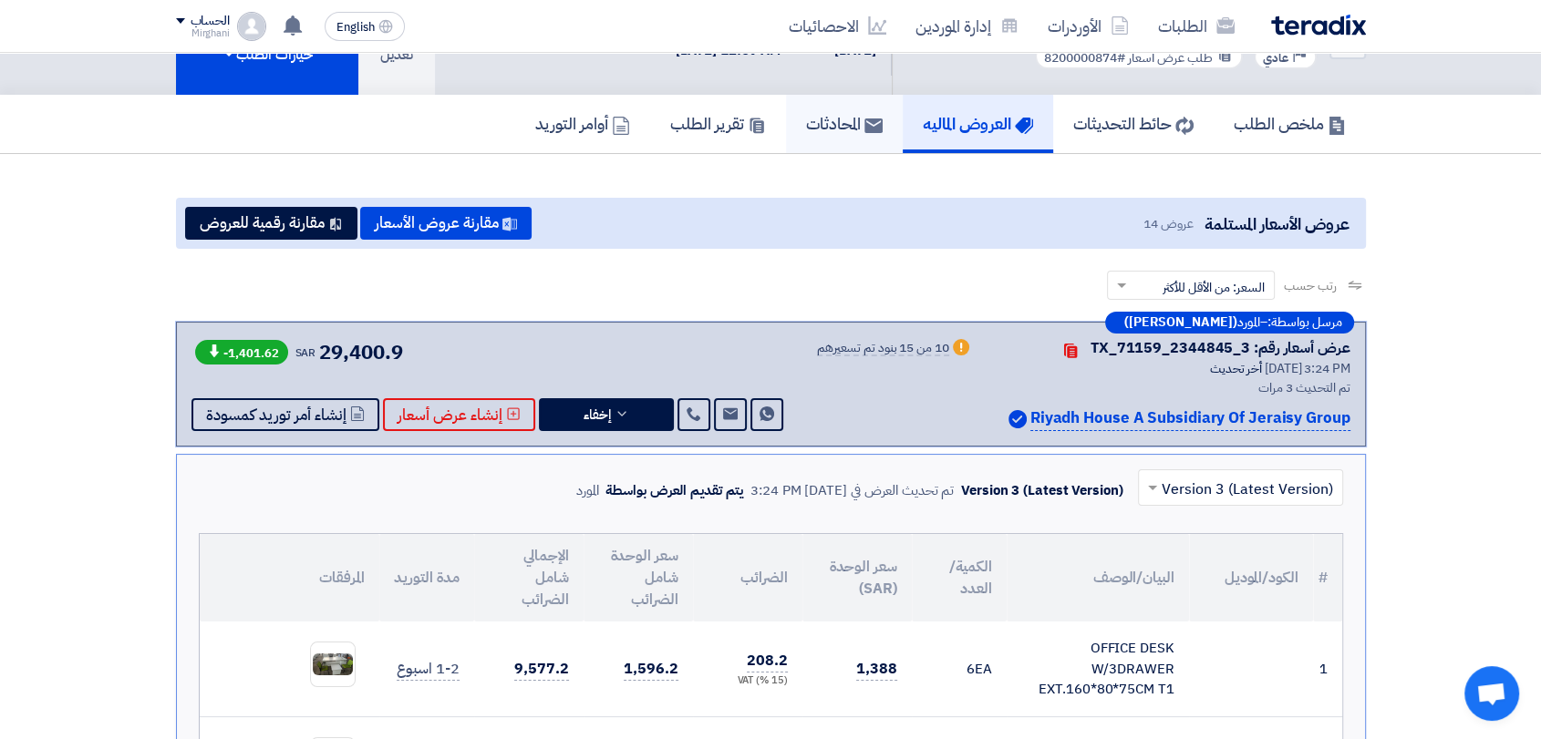
scroll to position [0, 0]
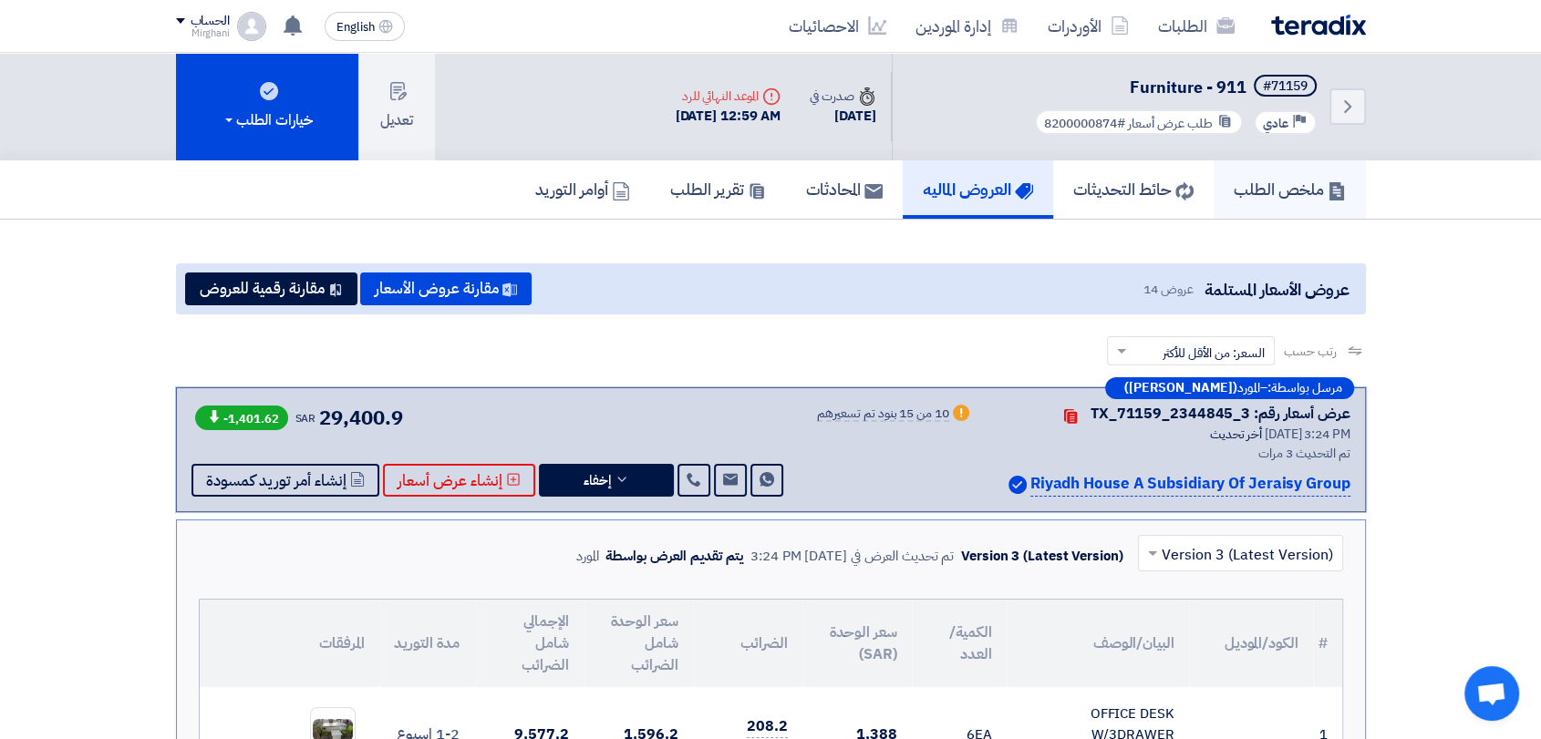
click at [1312, 192] on h5 "ملخص الطلب" at bounding box center [1290, 189] width 112 height 21
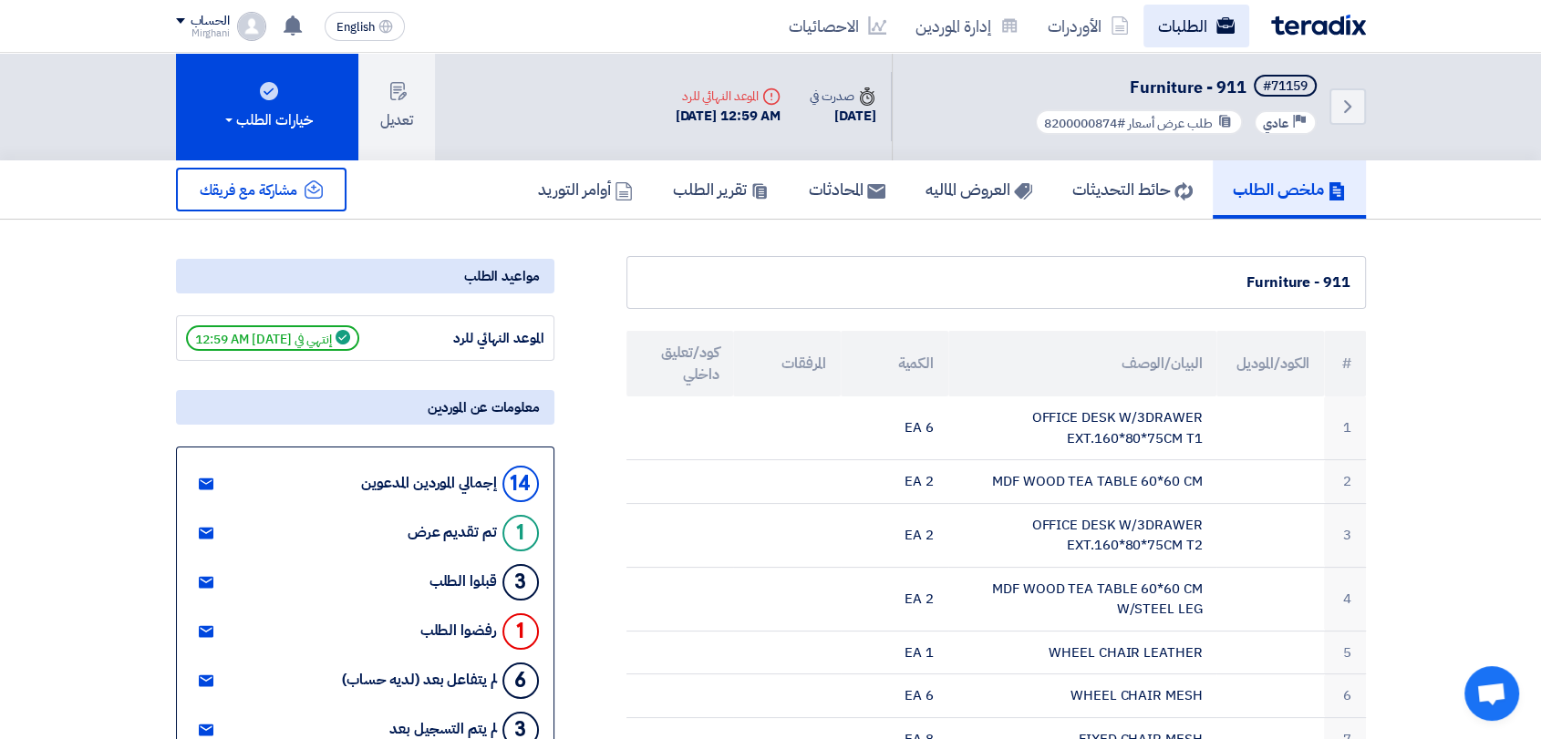
click at [1226, 29] on use at bounding box center [1224, 25] width 18 height 16
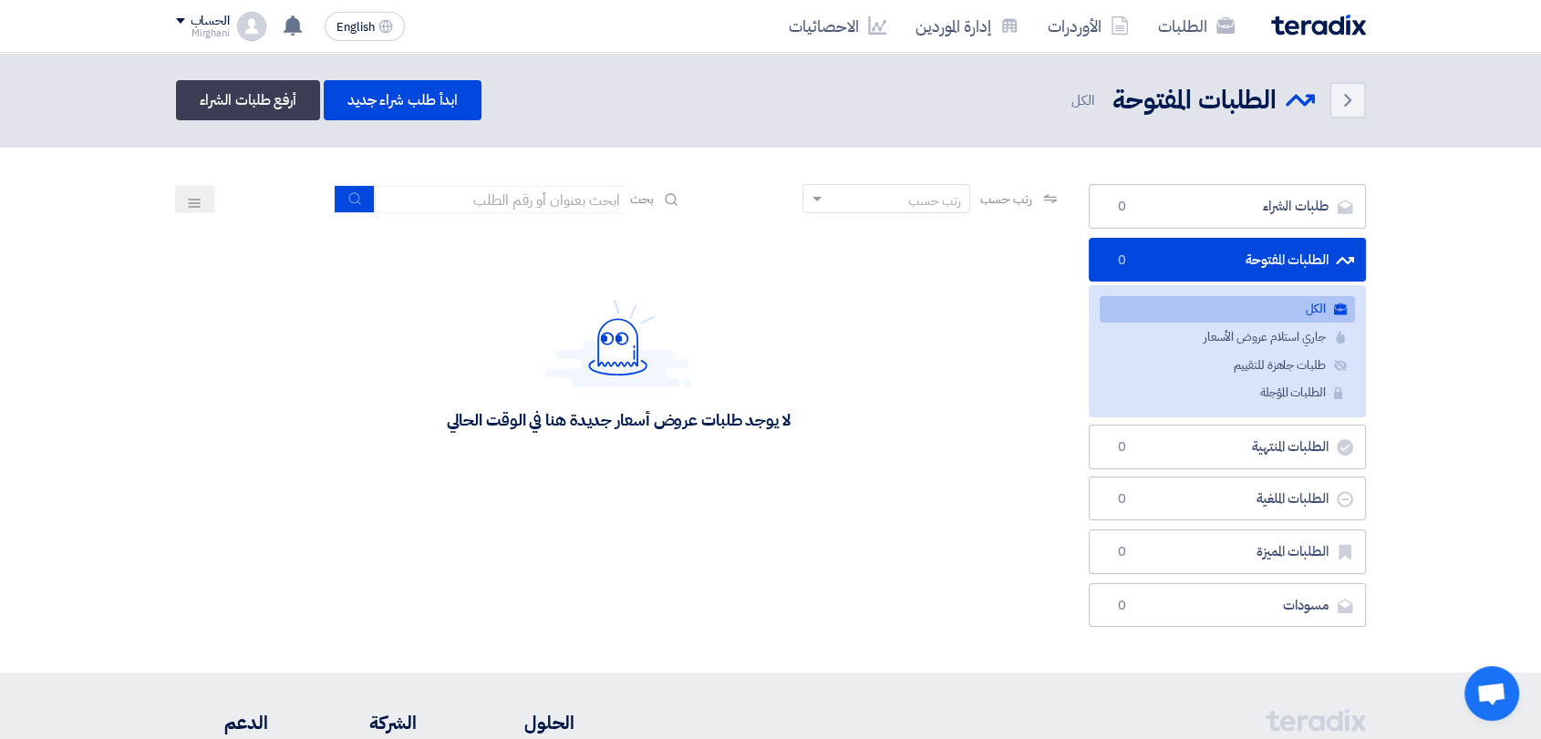
click at [635, 190] on span "بحث" at bounding box center [642, 199] width 24 height 19
click at [539, 209] on input at bounding box center [502, 199] width 255 height 27
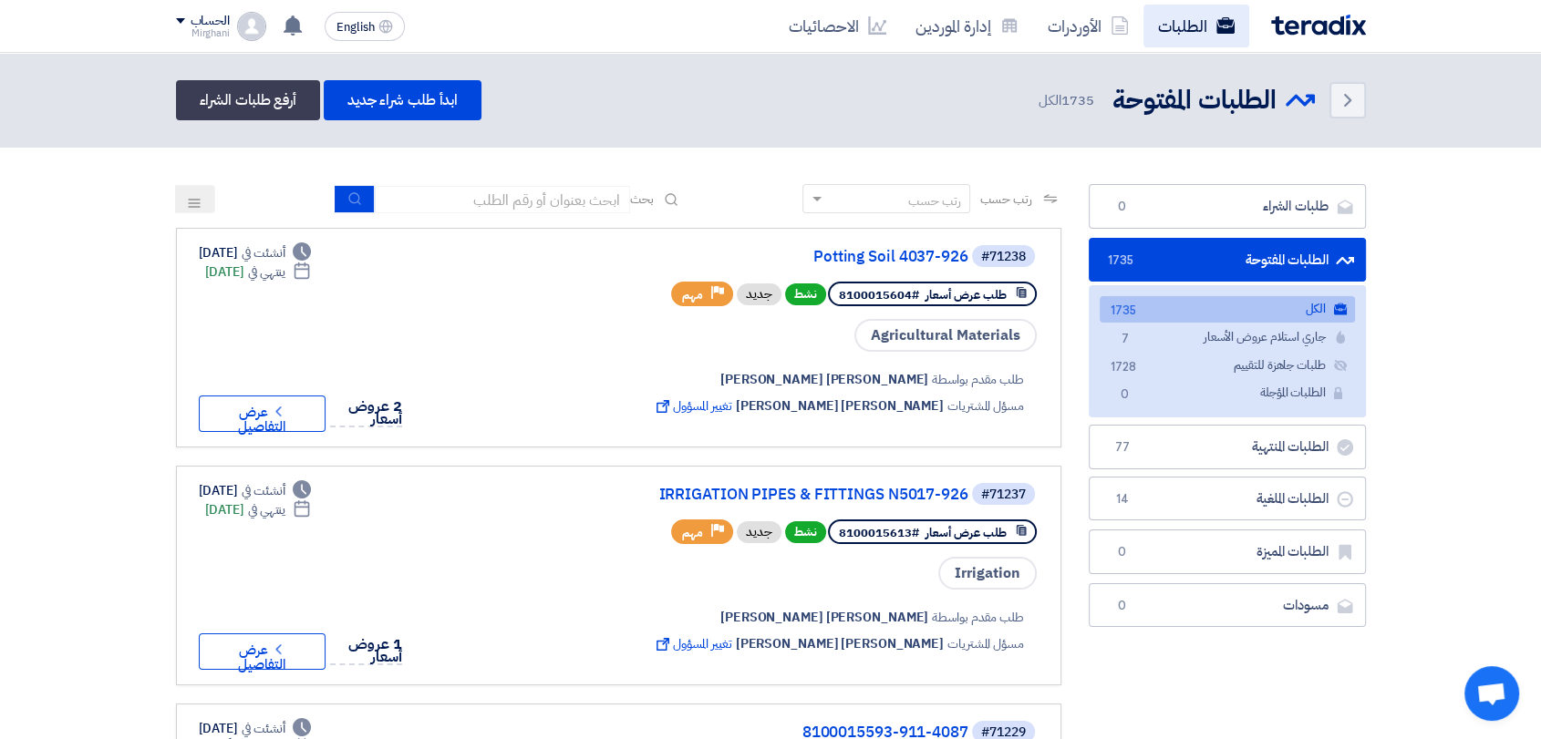
click at [1214, 26] on link "الطلبات" at bounding box center [1196, 26] width 106 height 43
click at [1194, 23] on link "الطلبات" at bounding box center [1196, 26] width 106 height 43
click at [1350, 104] on icon "Back" at bounding box center [1348, 100] width 22 height 22
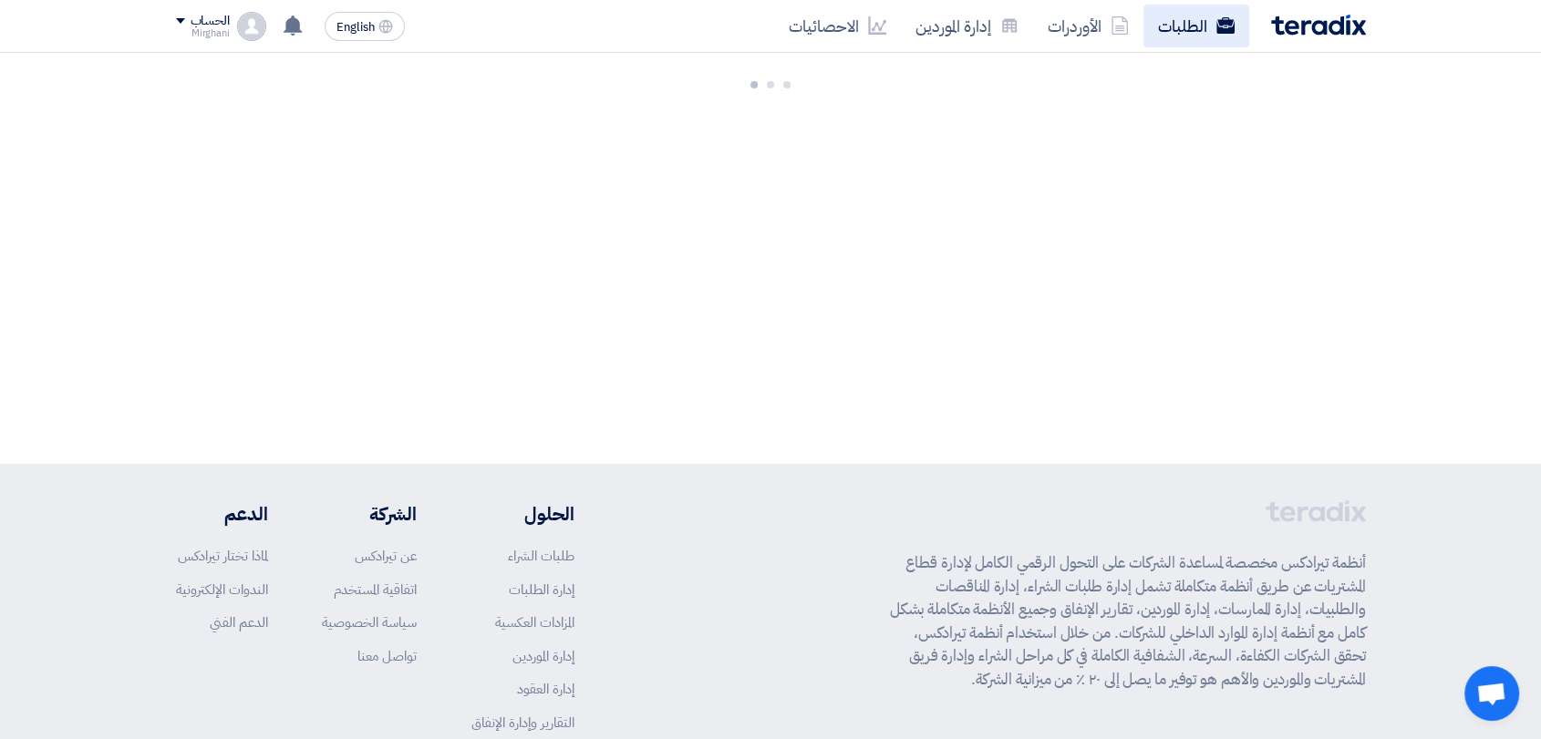
click at [1160, 14] on link "الطلبات" at bounding box center [1196, 26] width 106 height 43
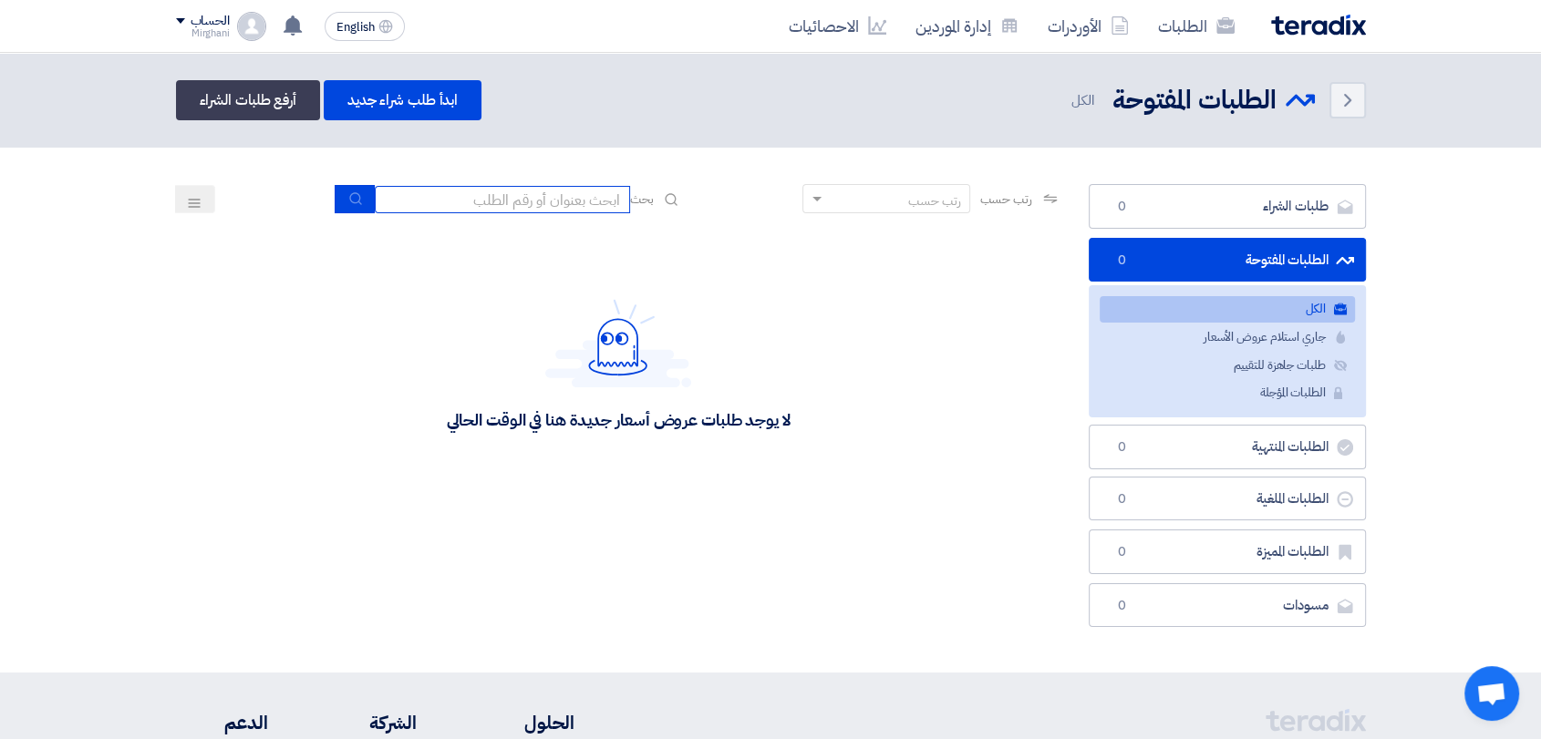
click at [565, 202] on input at bounding box center [502, 199] width 255 height 27
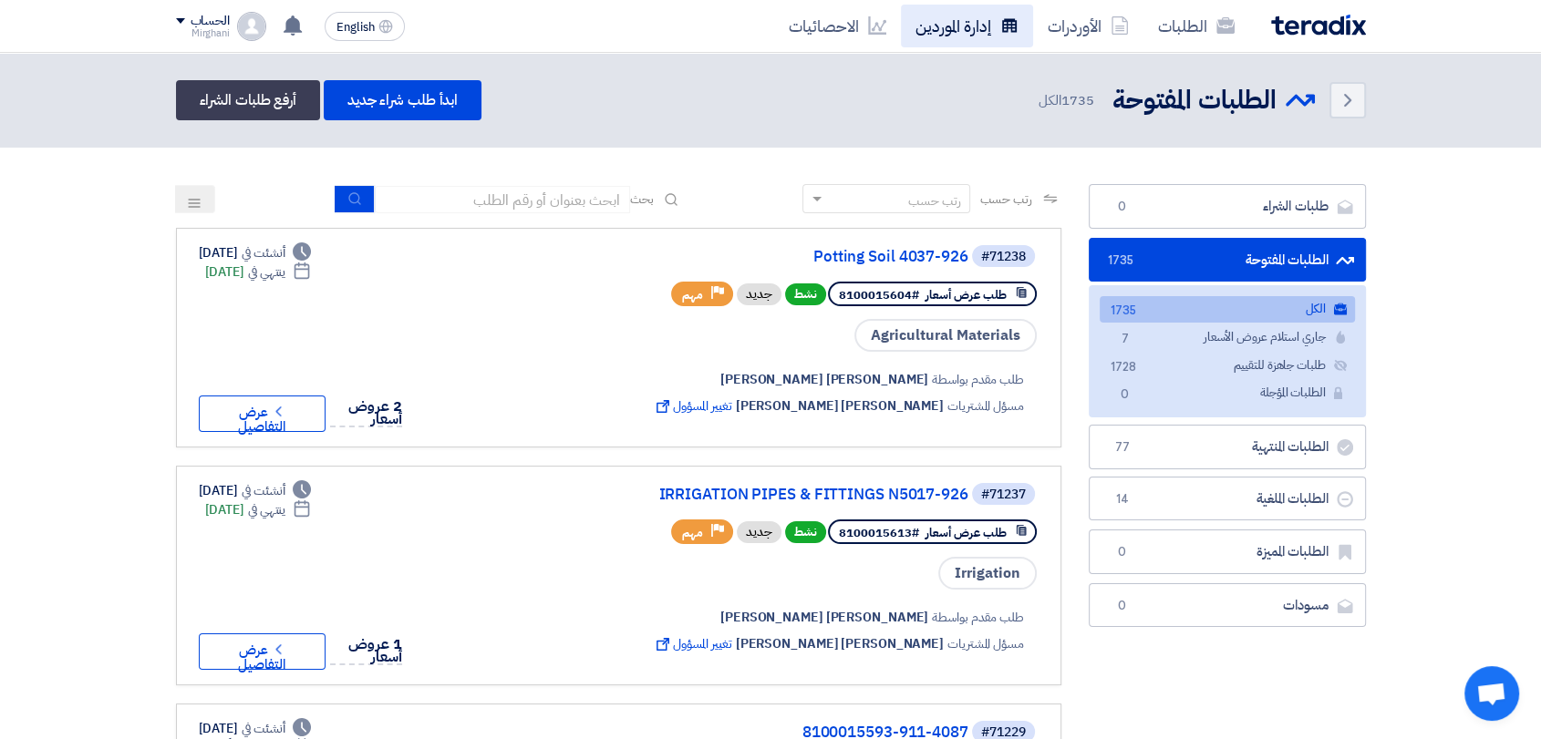
click at [1018, 33] on icon at bounding box center [1009, 25] width 18 height 18
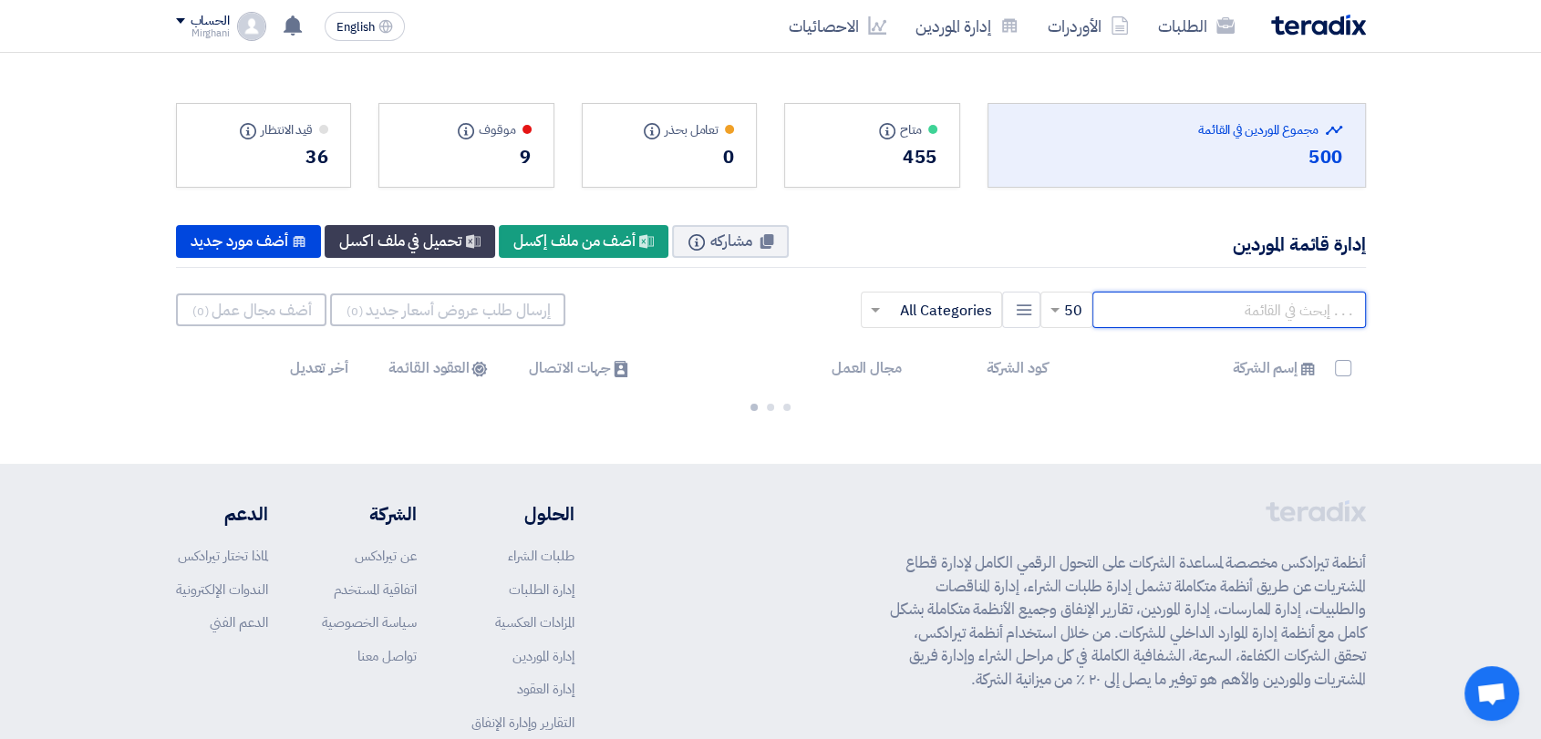
click at [1133, 298] on input "text" at bounding box center [1229, 310] width 274 height 36
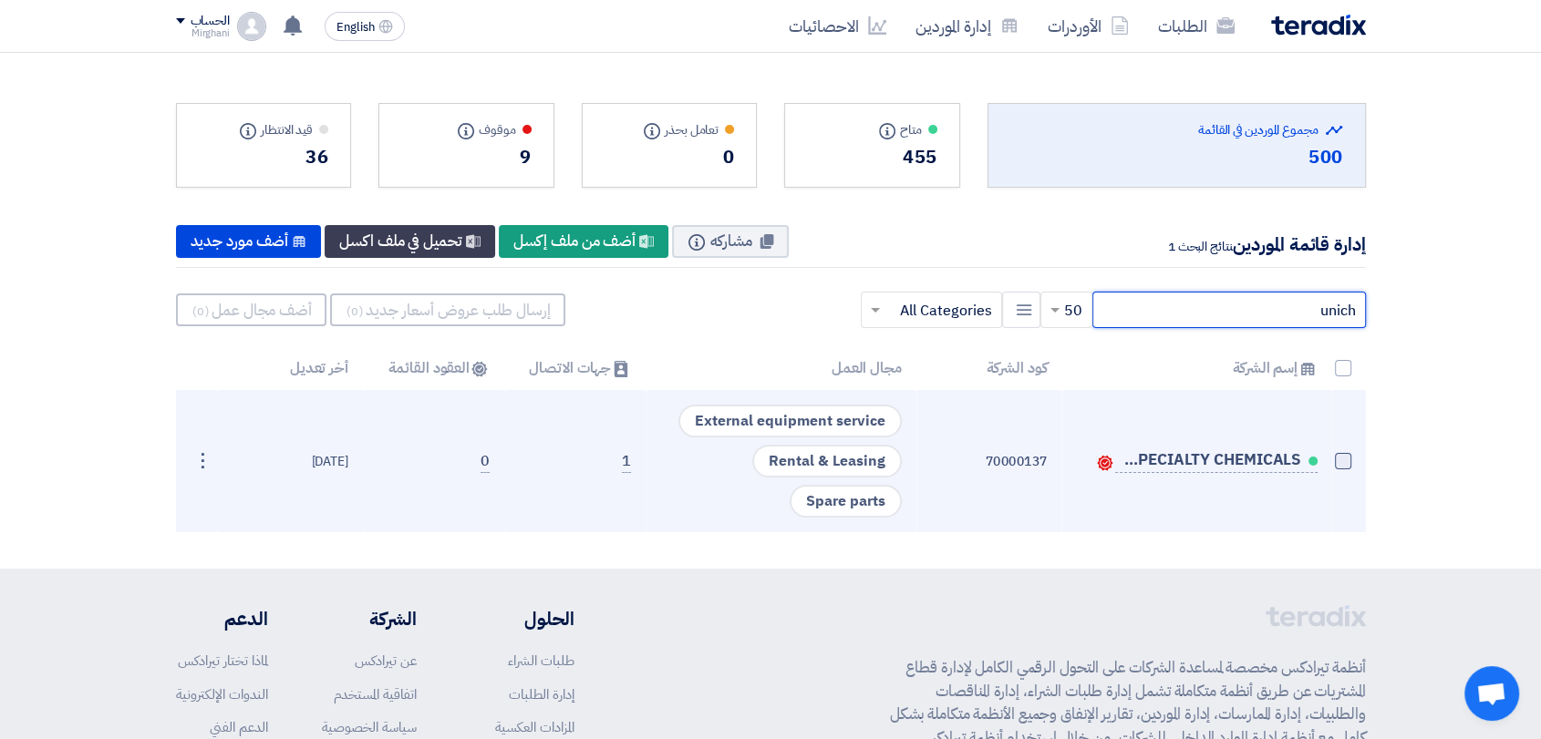
type input "unich"
click at [1340, 460] on span at bounding box center [1343, 461] width 16 height 16
click at [1329, 460] on input "checkbox" at bounding box center [1324, 466] width 12 height 12
checkbox input "true"
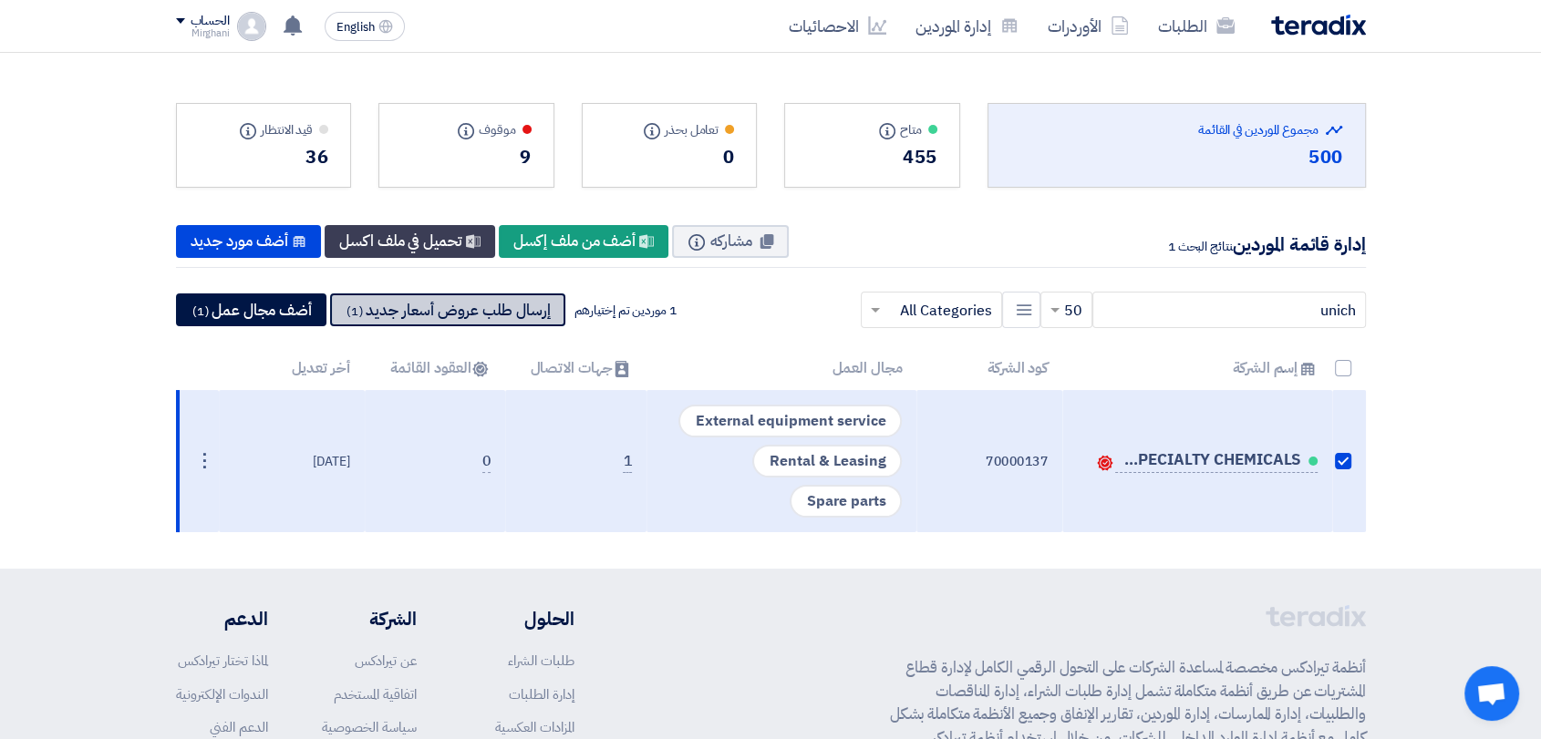
click at [419, 321] on button "إرسال طلب عروض أسعار جديد (1)" at bounding box center [447, 310] width 235 height 33
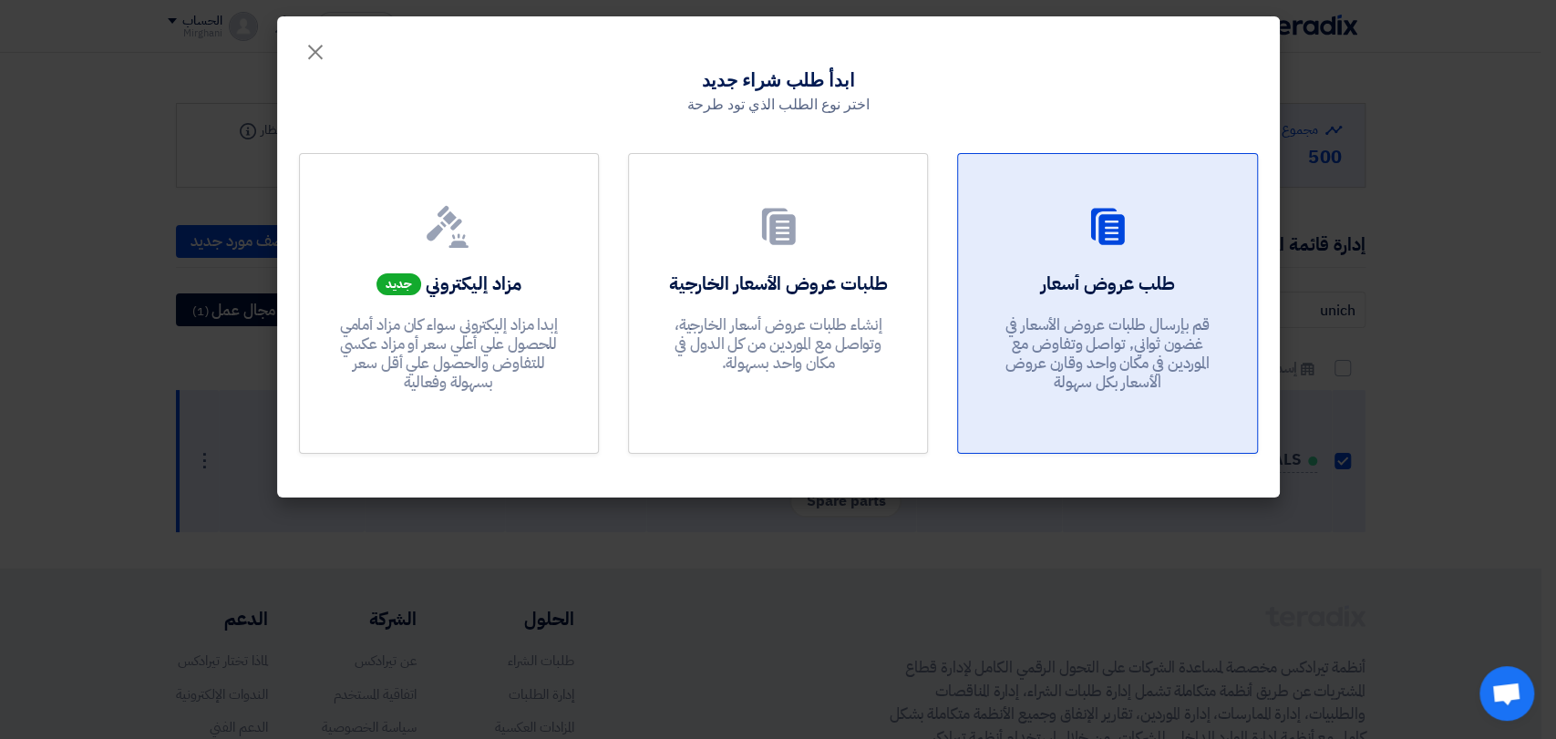
click at [1196, 357] on p "قم بإرسال طلبات عروض الأسعار في غضون ثواني, تواصل وتفاوض مع الموردين في مكان وا…" at bounding box center [1107, 354] width 219 height 78
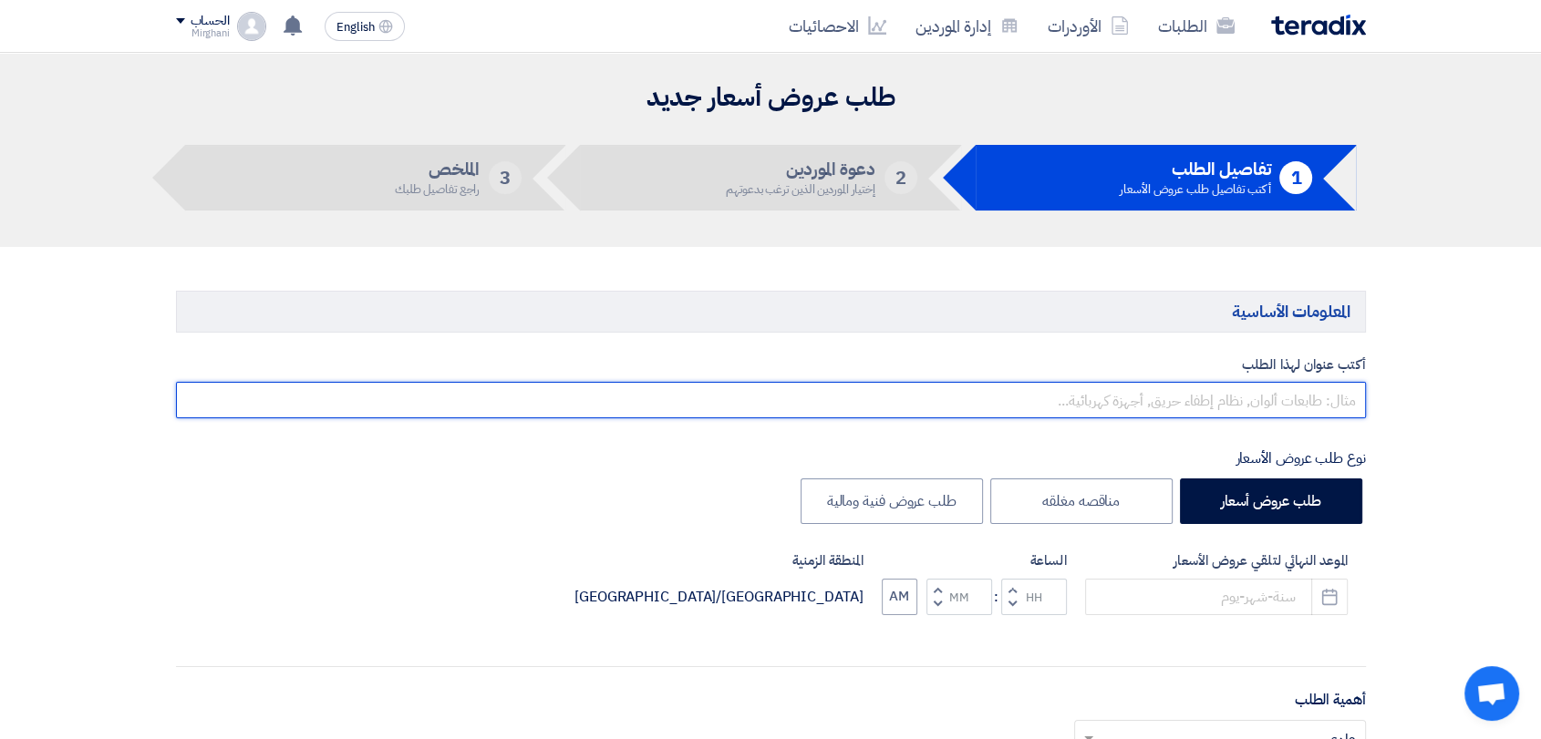
click at [1216, 410] on input "text" at bounding box center [771, 400] width 1190 height 36
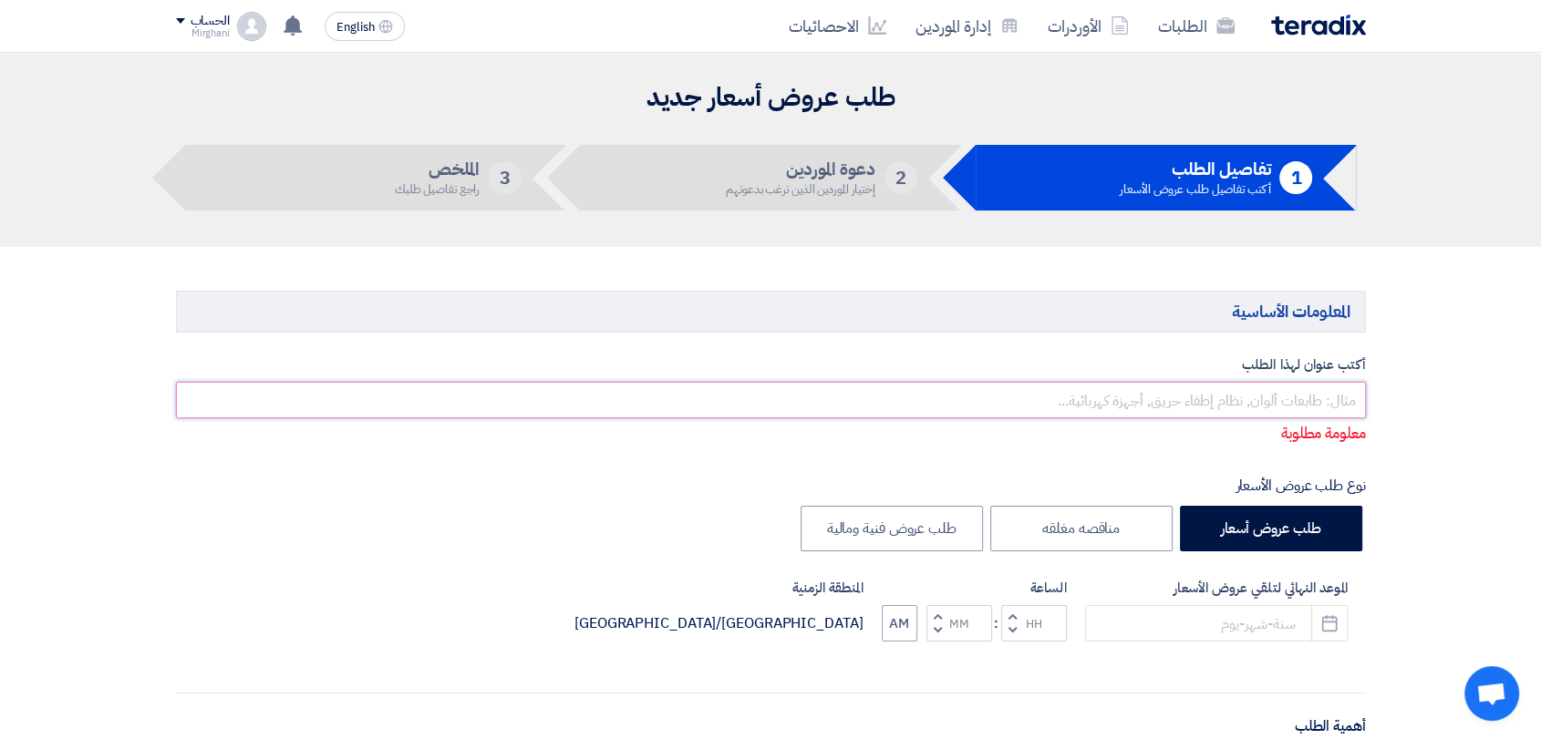
paste input "Sewage work"
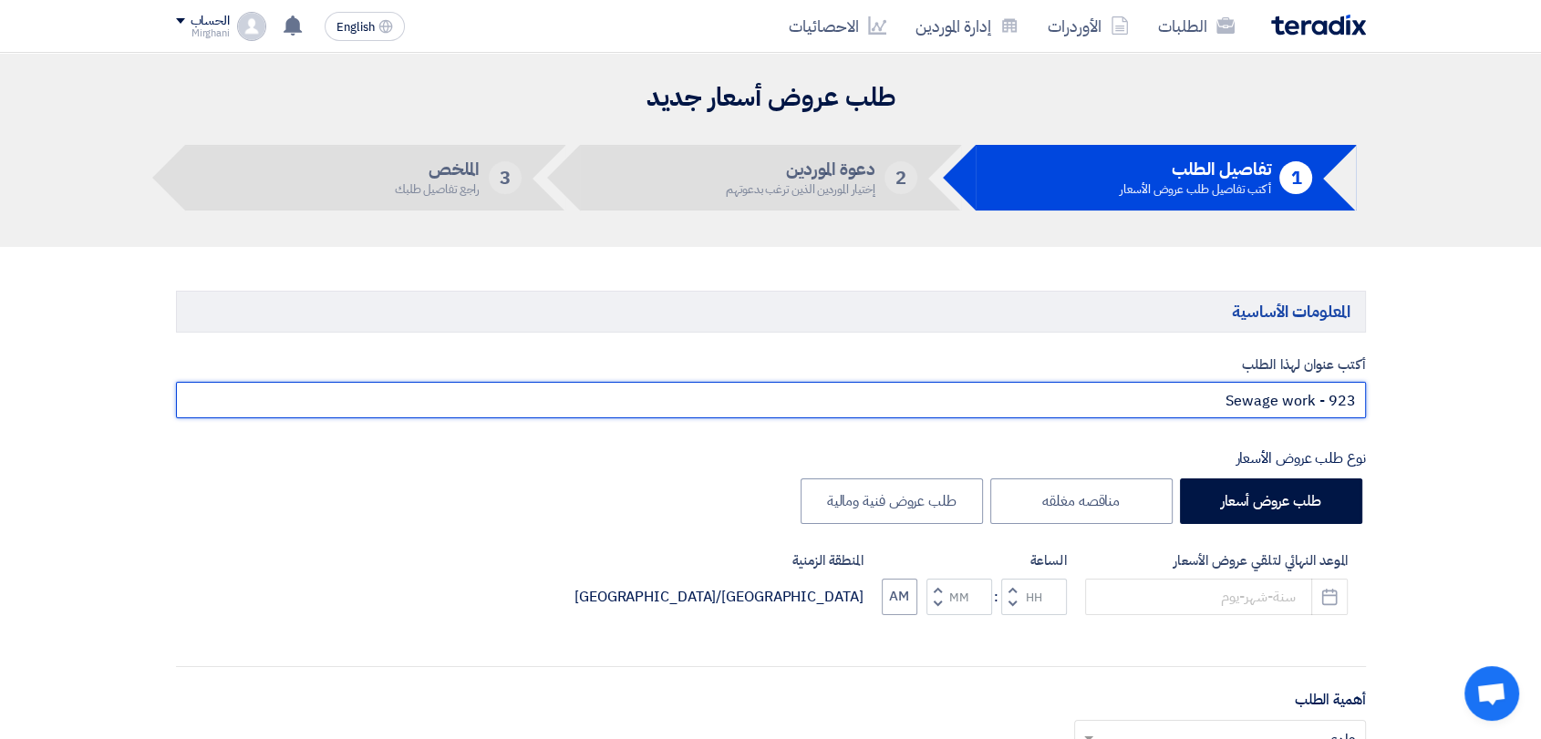
scroll to position [202, 0]
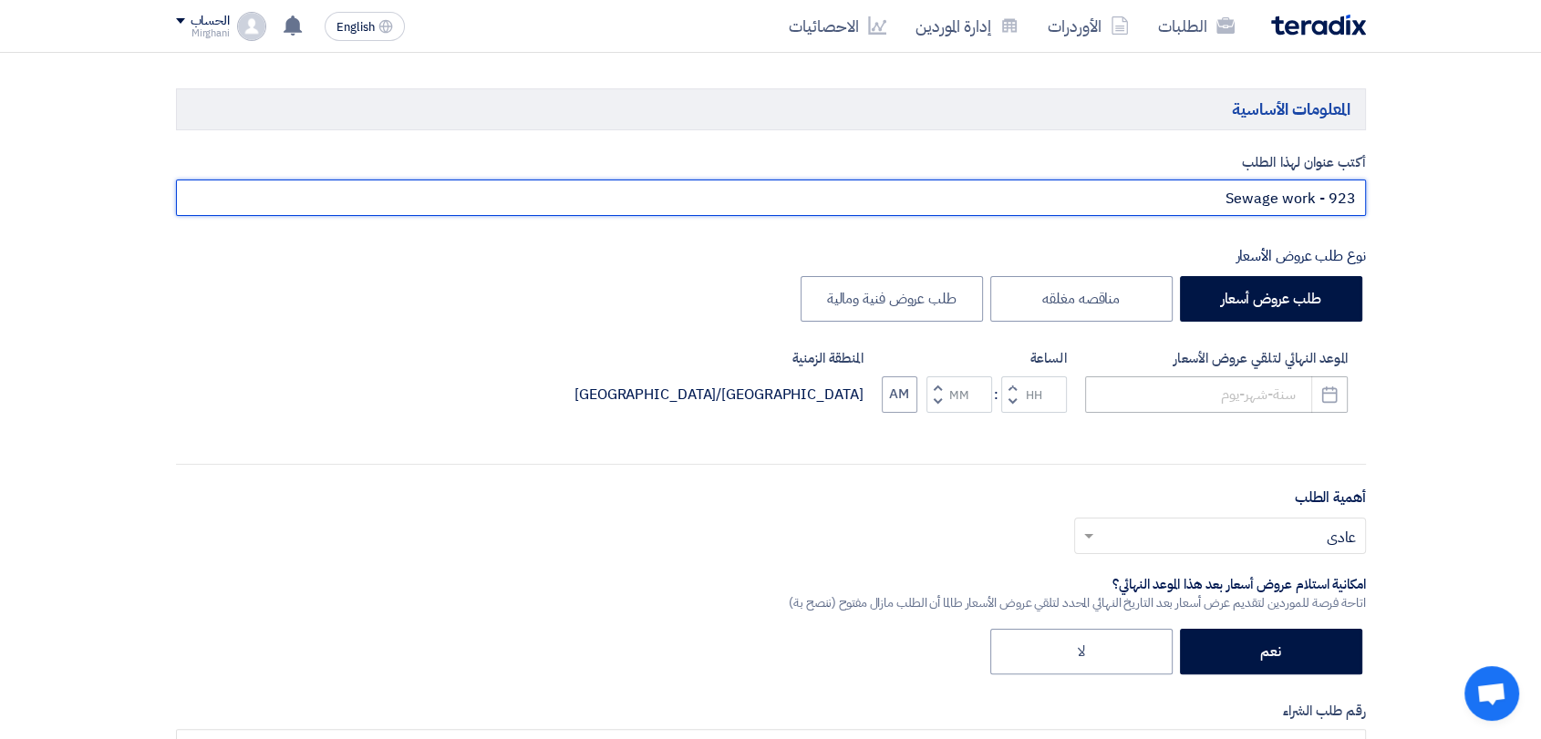
type input "Sewage work - 923"
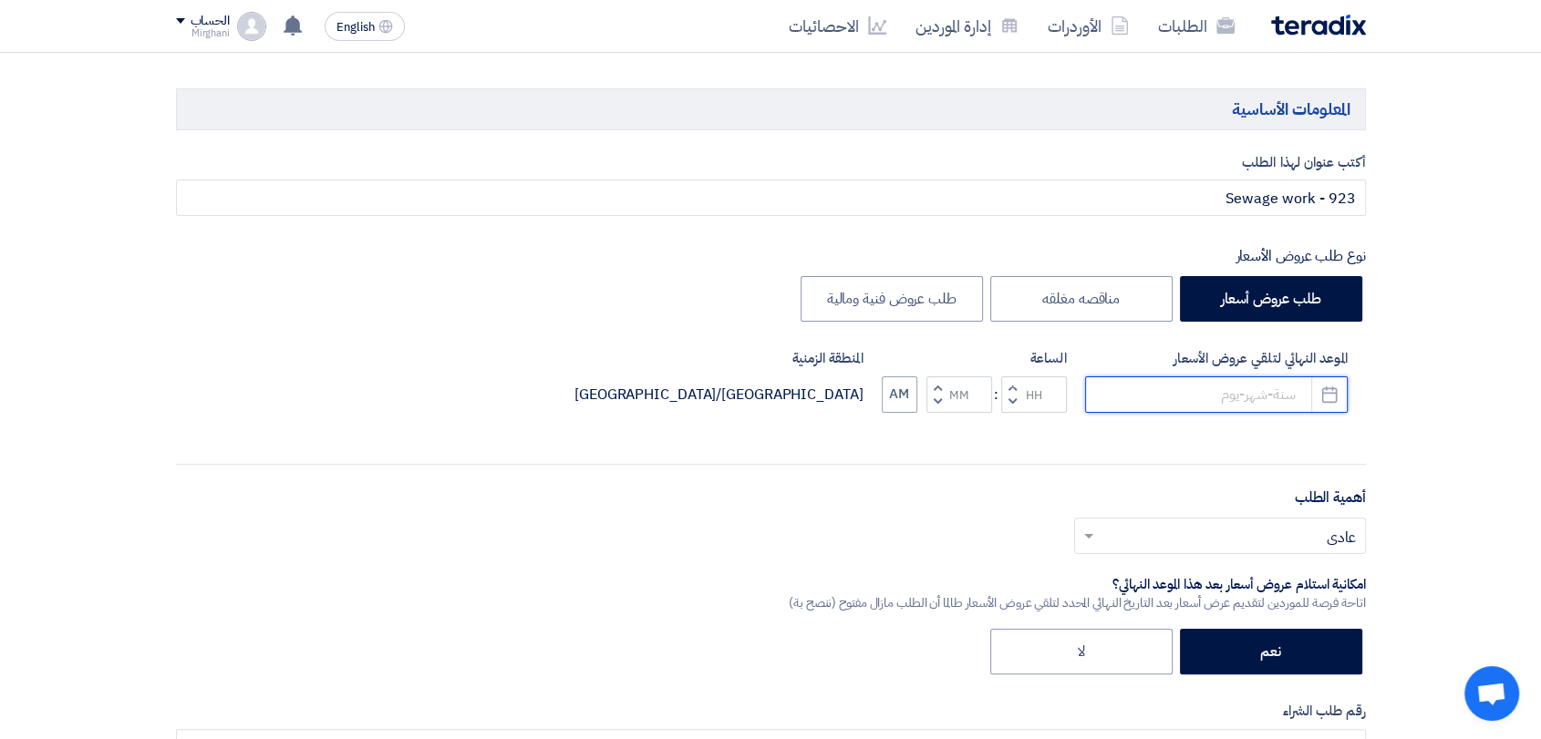
click at [1248, 398] on input at bounding box center [1216, 395] width 263 height 36
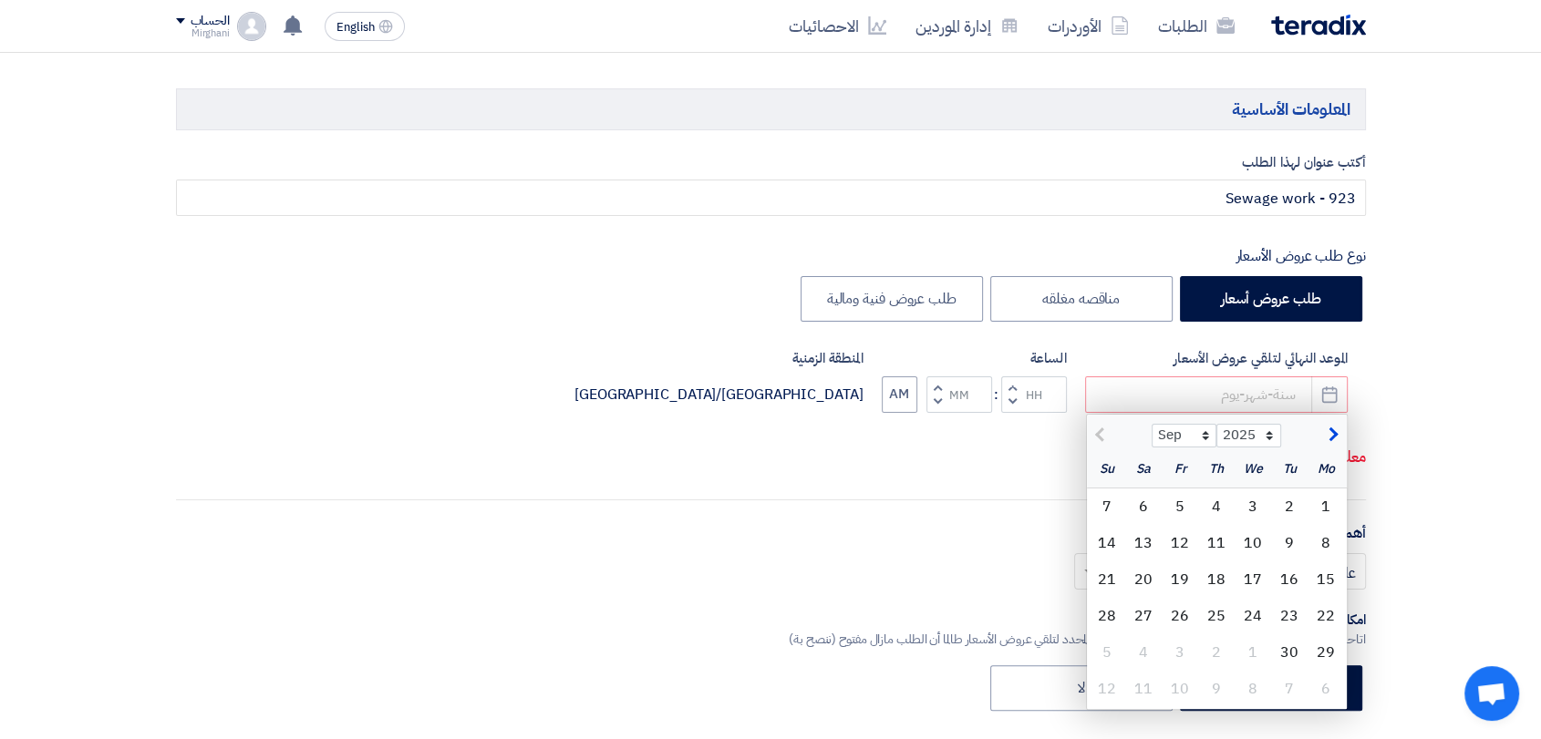
drag, startPoint x: 1273, startPoint y: 498, endPoint x: 1240, endPoint y: 478, distance: 38.5
click at [1276, 498] on div "2" at bounding box center [1289, 507] width 36 height 36
type input "9/2/2025"
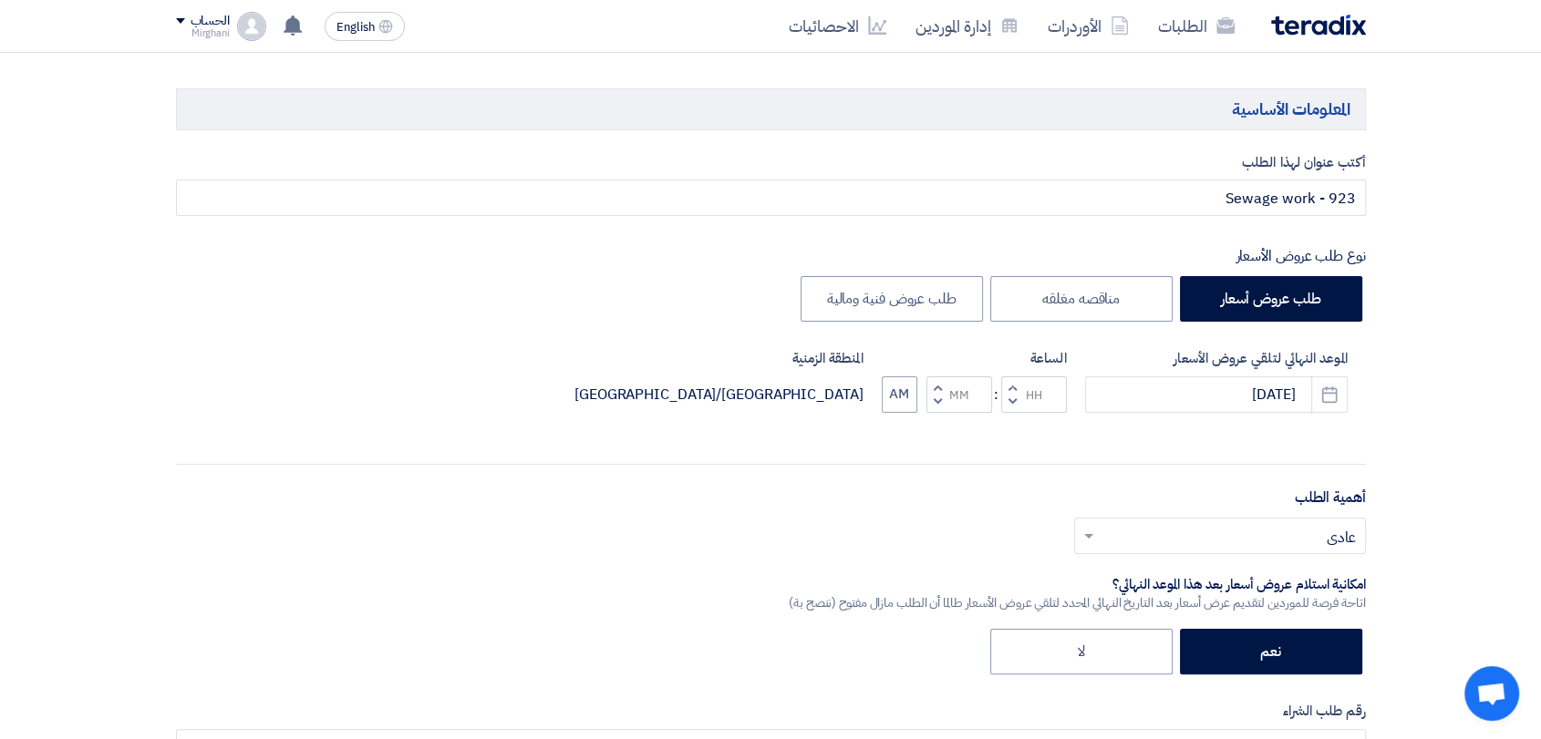
click at [1006, 381] on button "Increment hours" at bounding box center [1012, 388] width 22 height 23
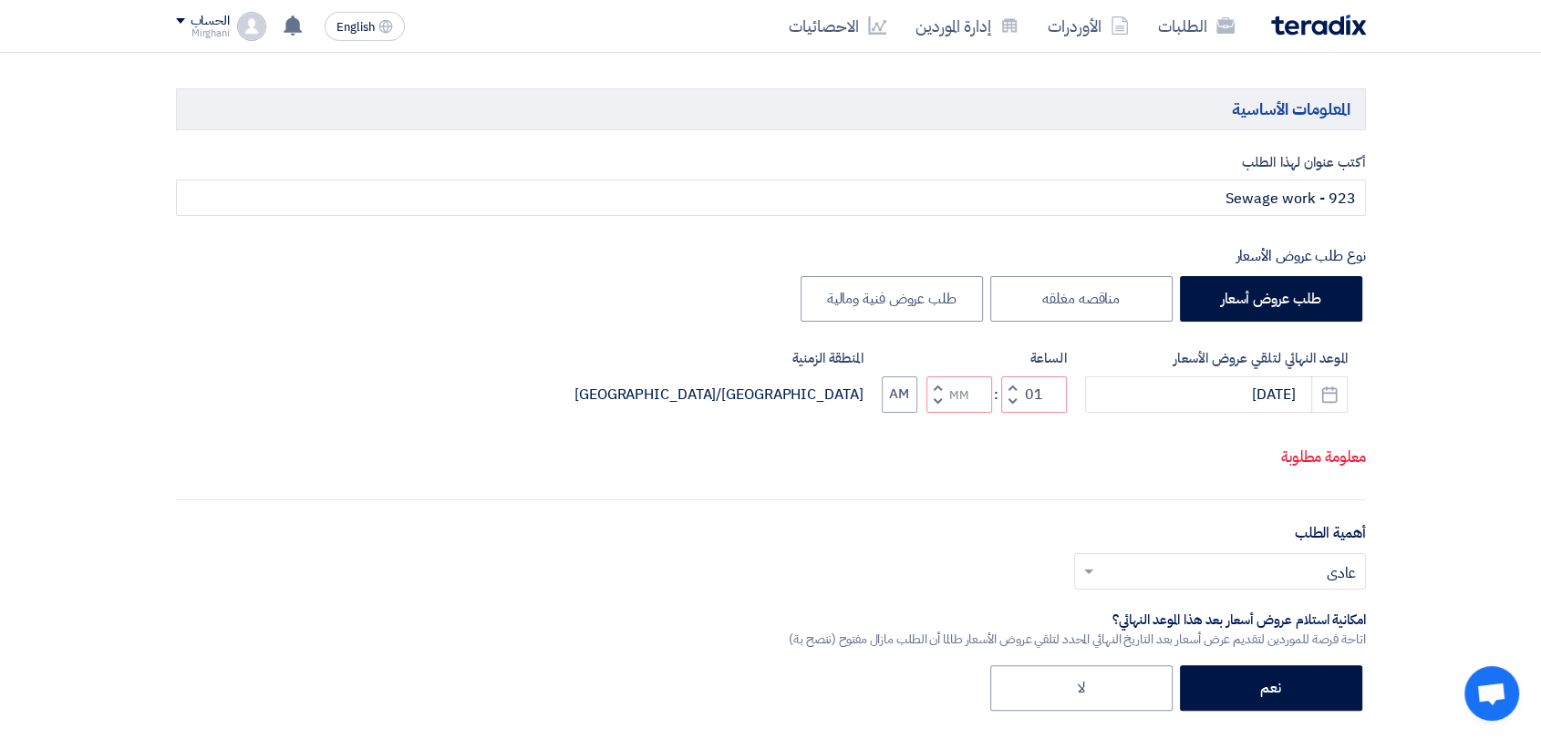
click at [935, 400] on span "button" at bounding box center [937, 402] width 6 height 14
type input "12"
type input "59"
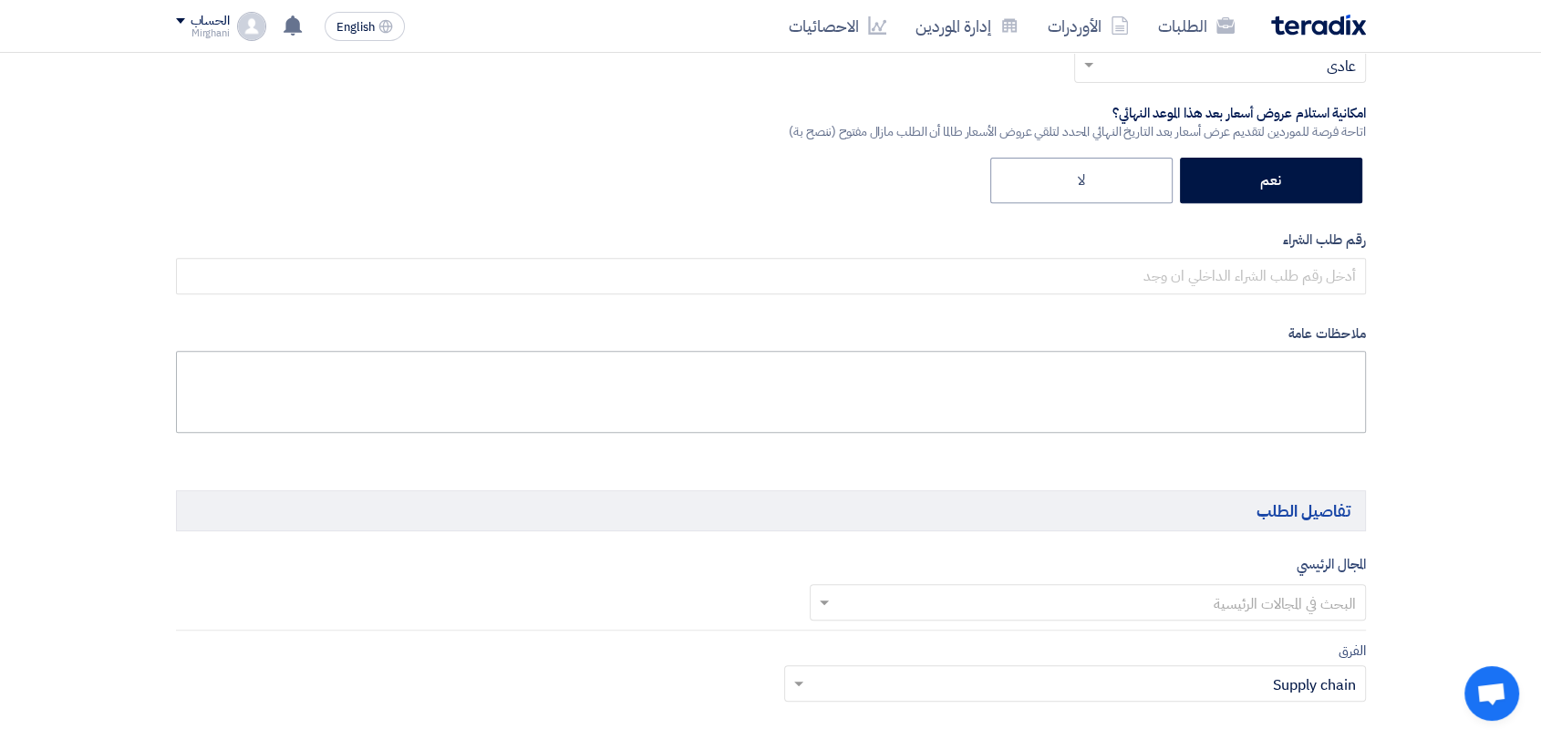
scroll to position [708, 0]
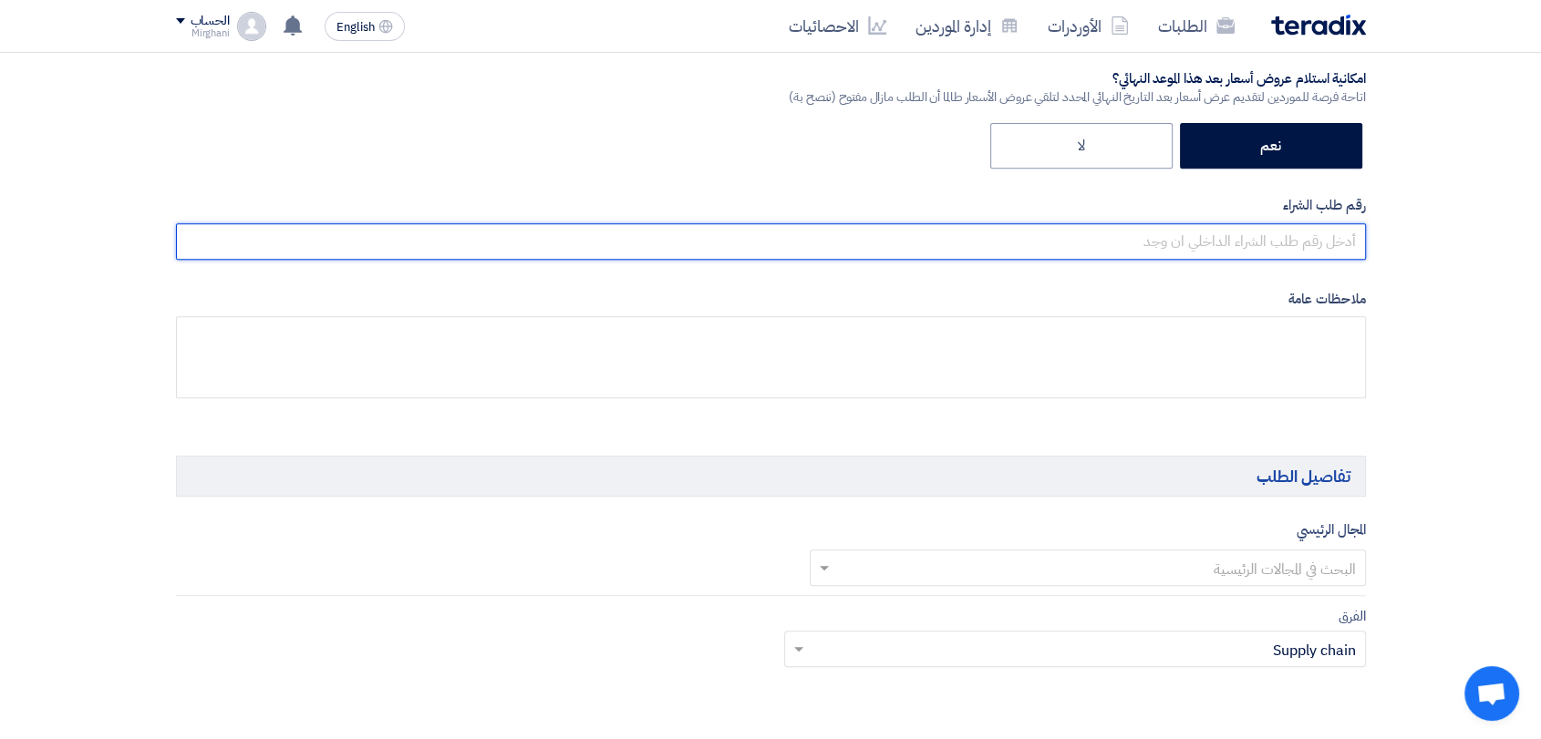
click at [1109, 244] on input "text" at bounding box center [771, 241] width 1190 height 36
paste input "8300010542"
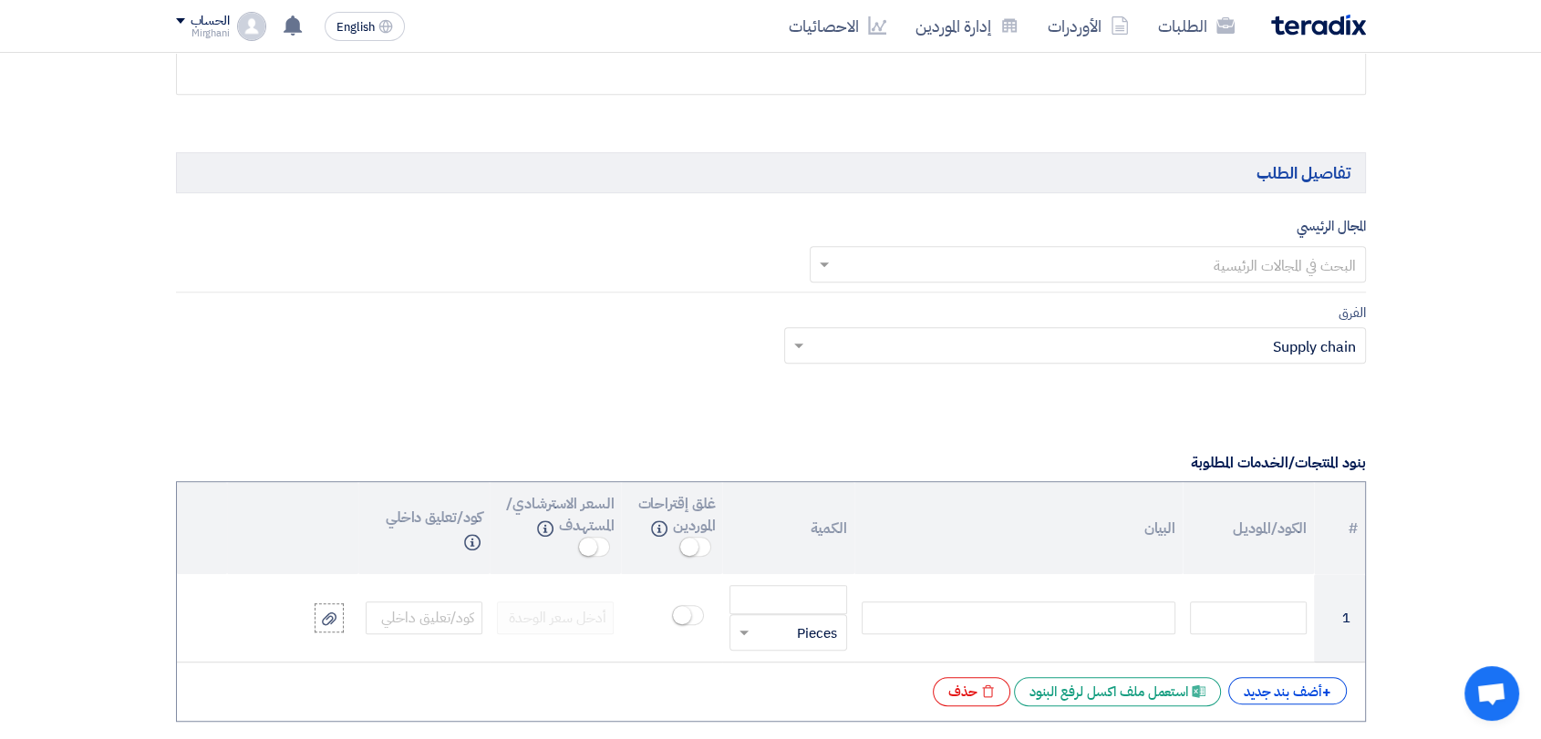
scroll to position [1013, 0]
type input "8300010542"
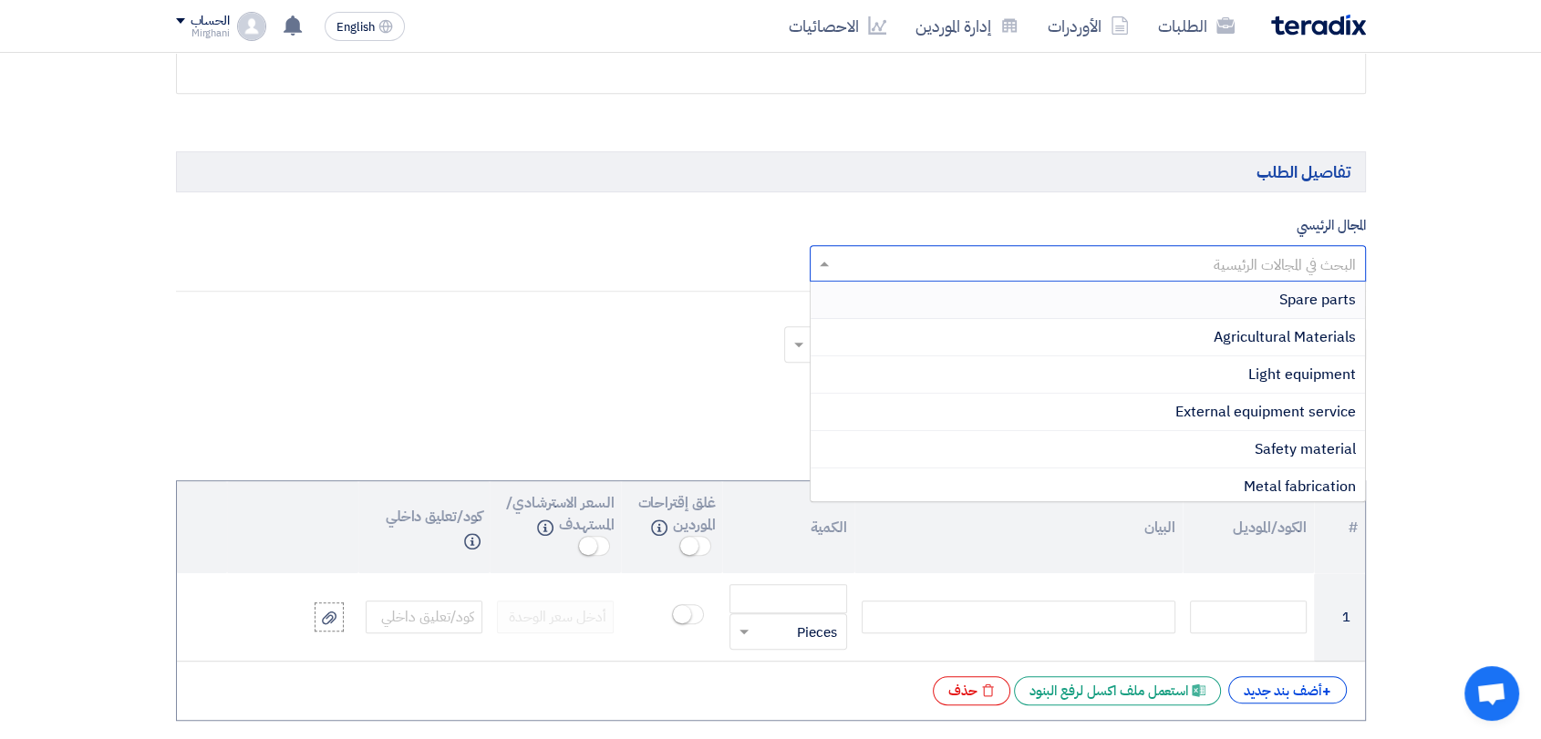
click at [1104, 265] on input "text" at bounding box center [1098, 265] width 520 height 30
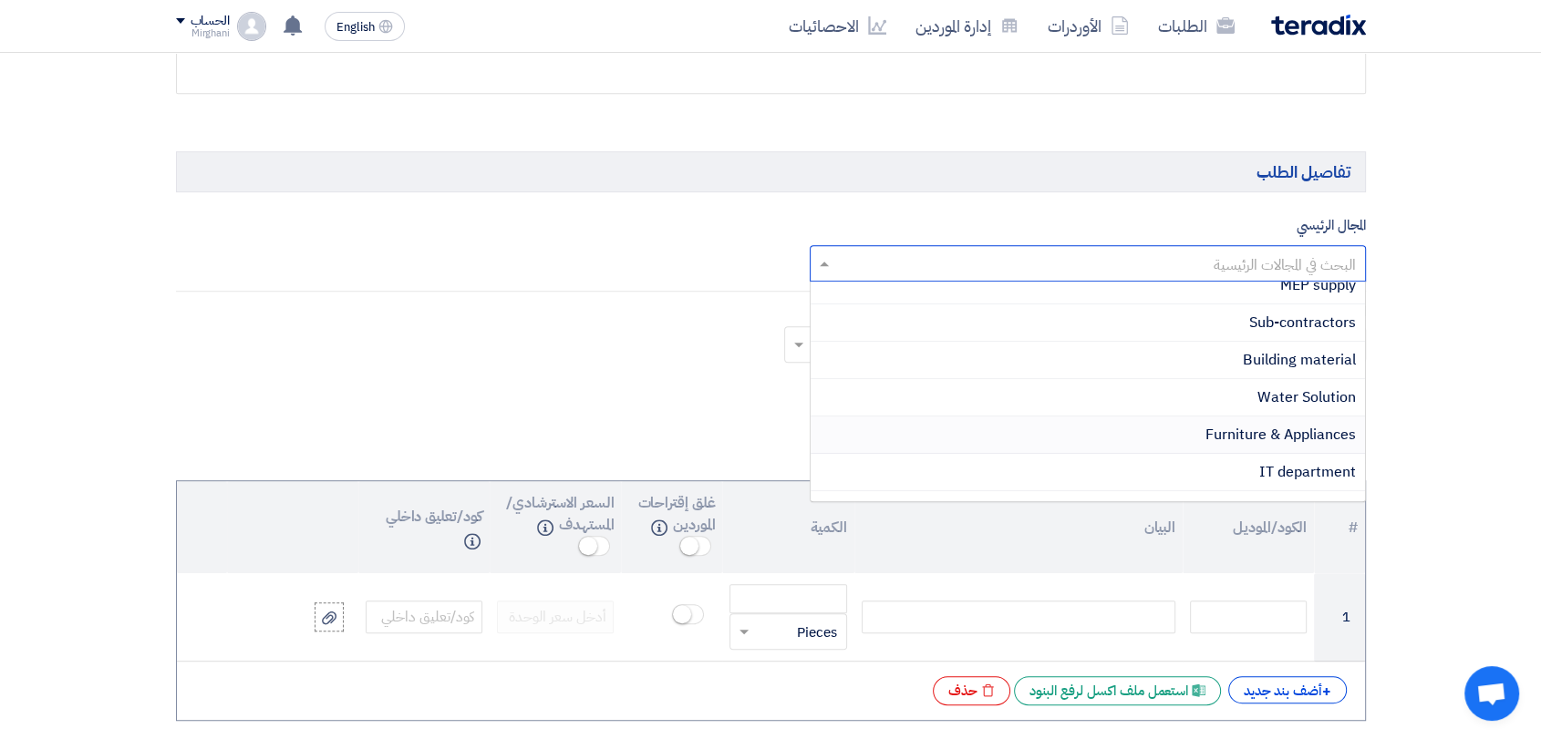
scroll to position [563, 0]
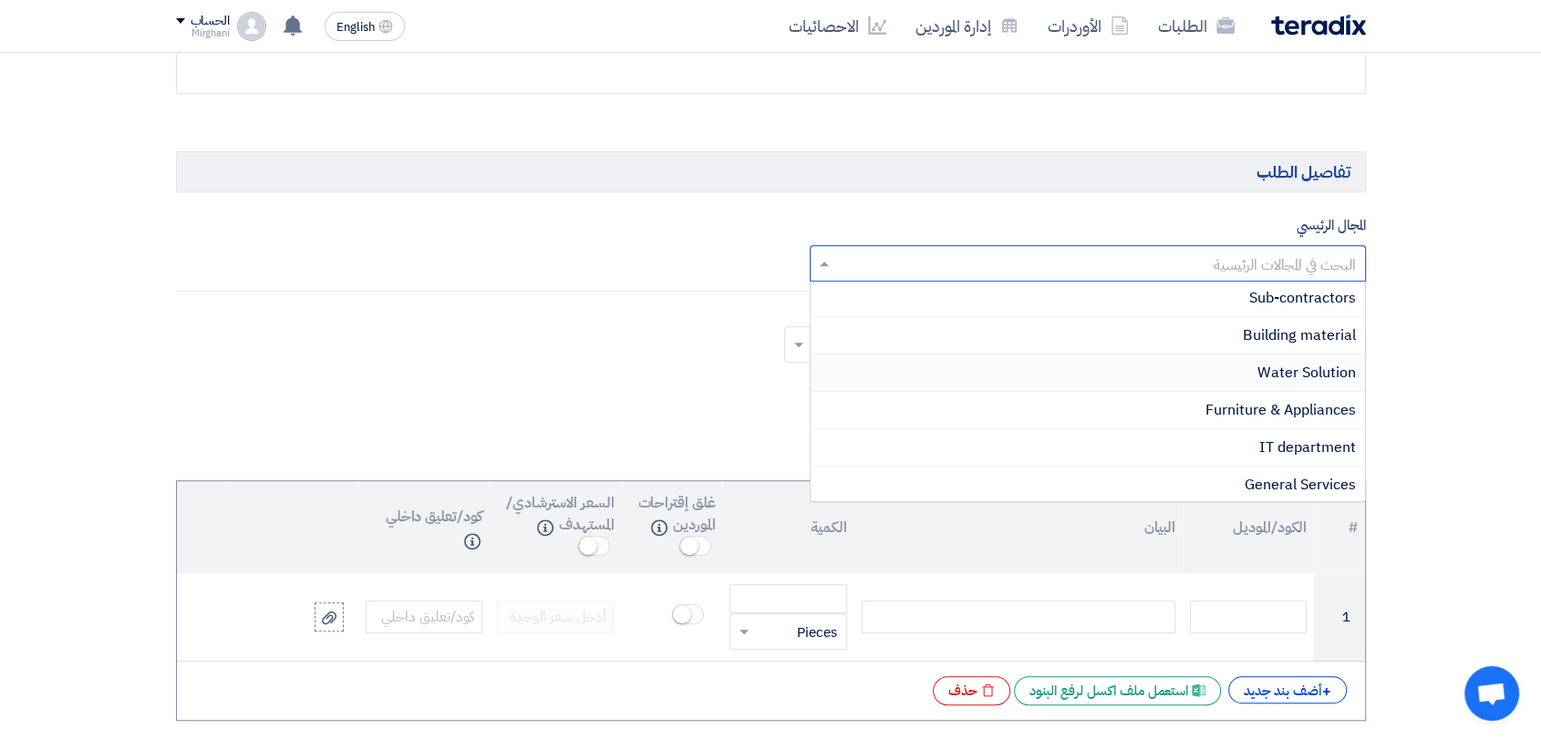
click at [1141, 370] on div "Water Solution" at bounding box center [1088, 373] width 554 height 37
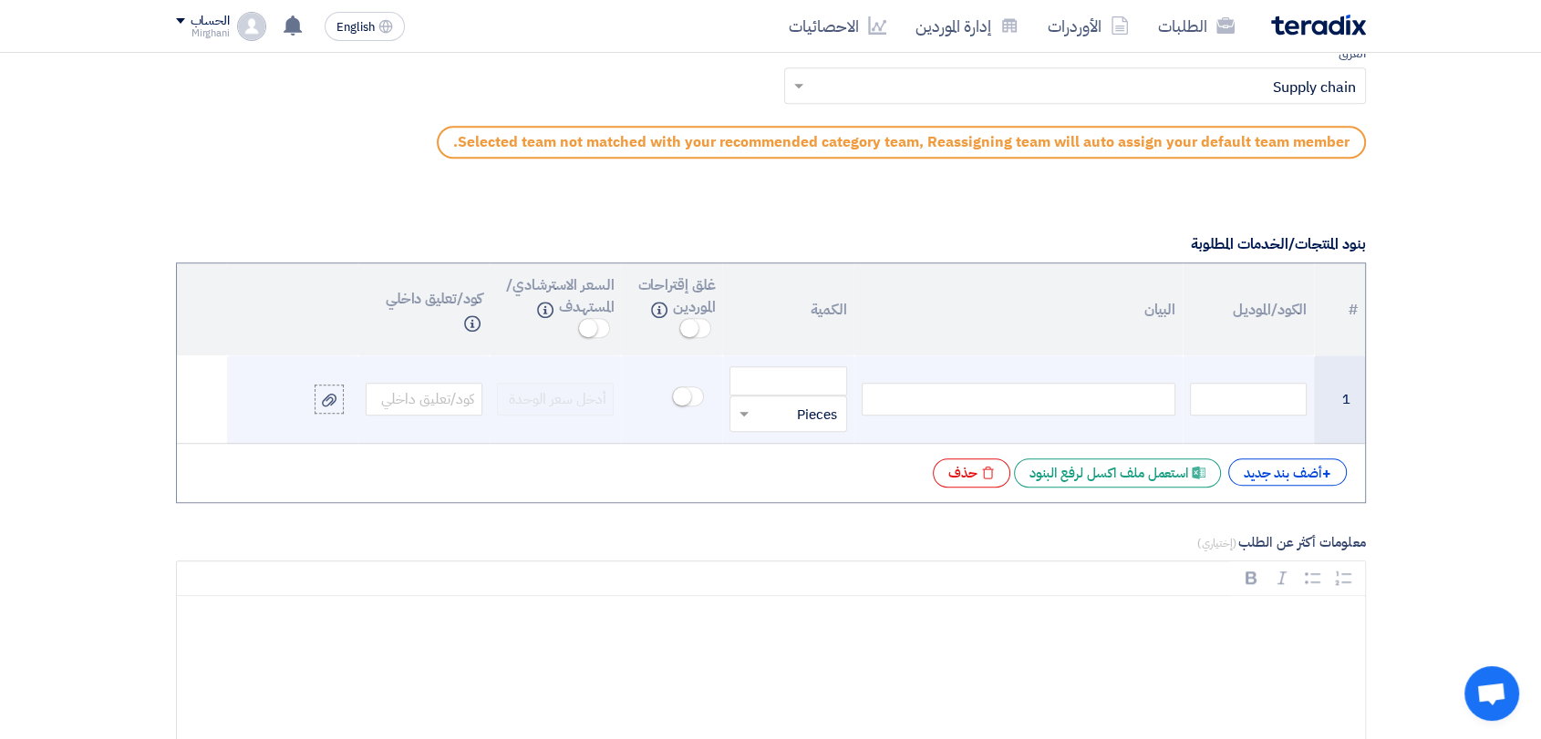
scroll to position [1317, 0]
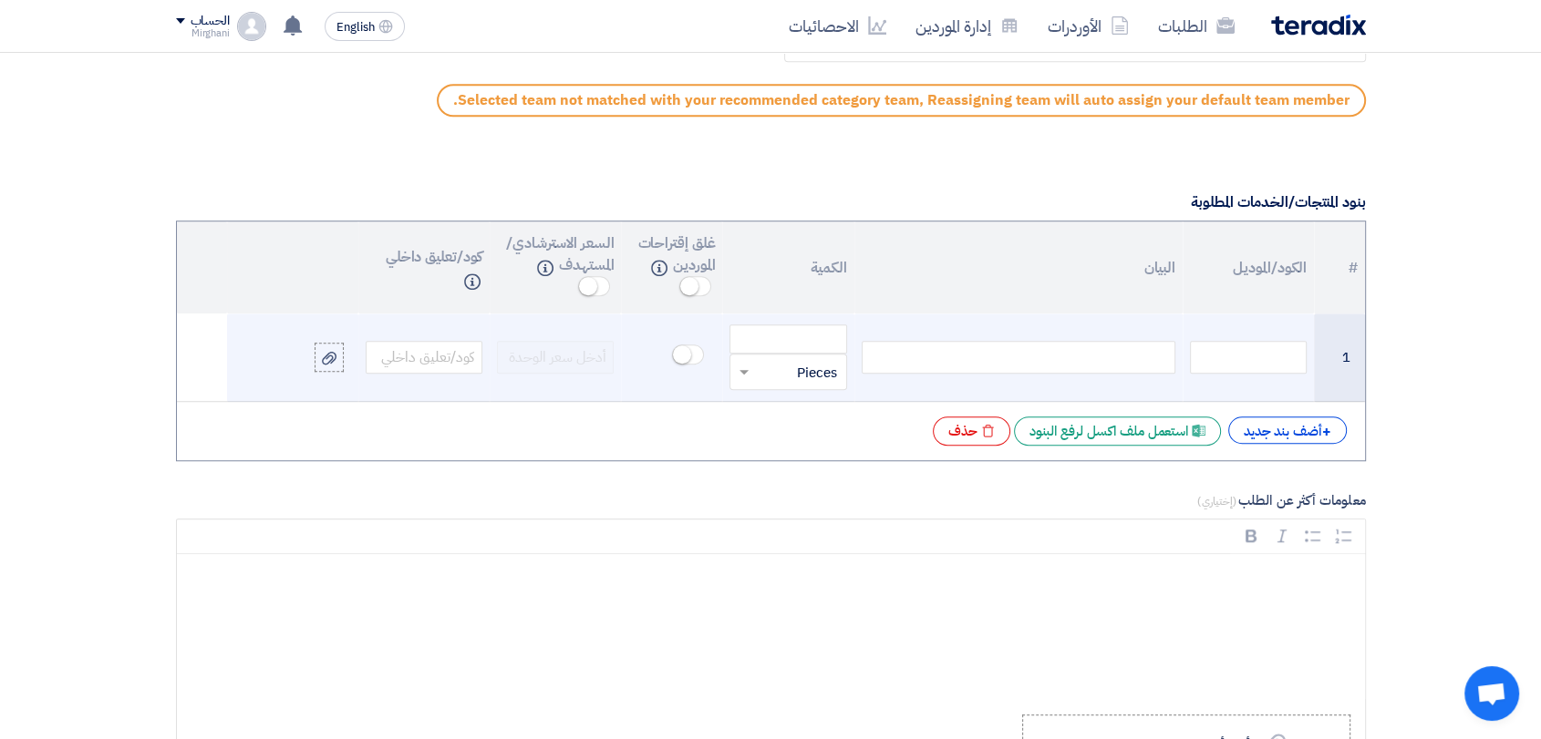
click at [1081, 359] on div at bounding box center [1019, 357] width 314 height 33
paste div
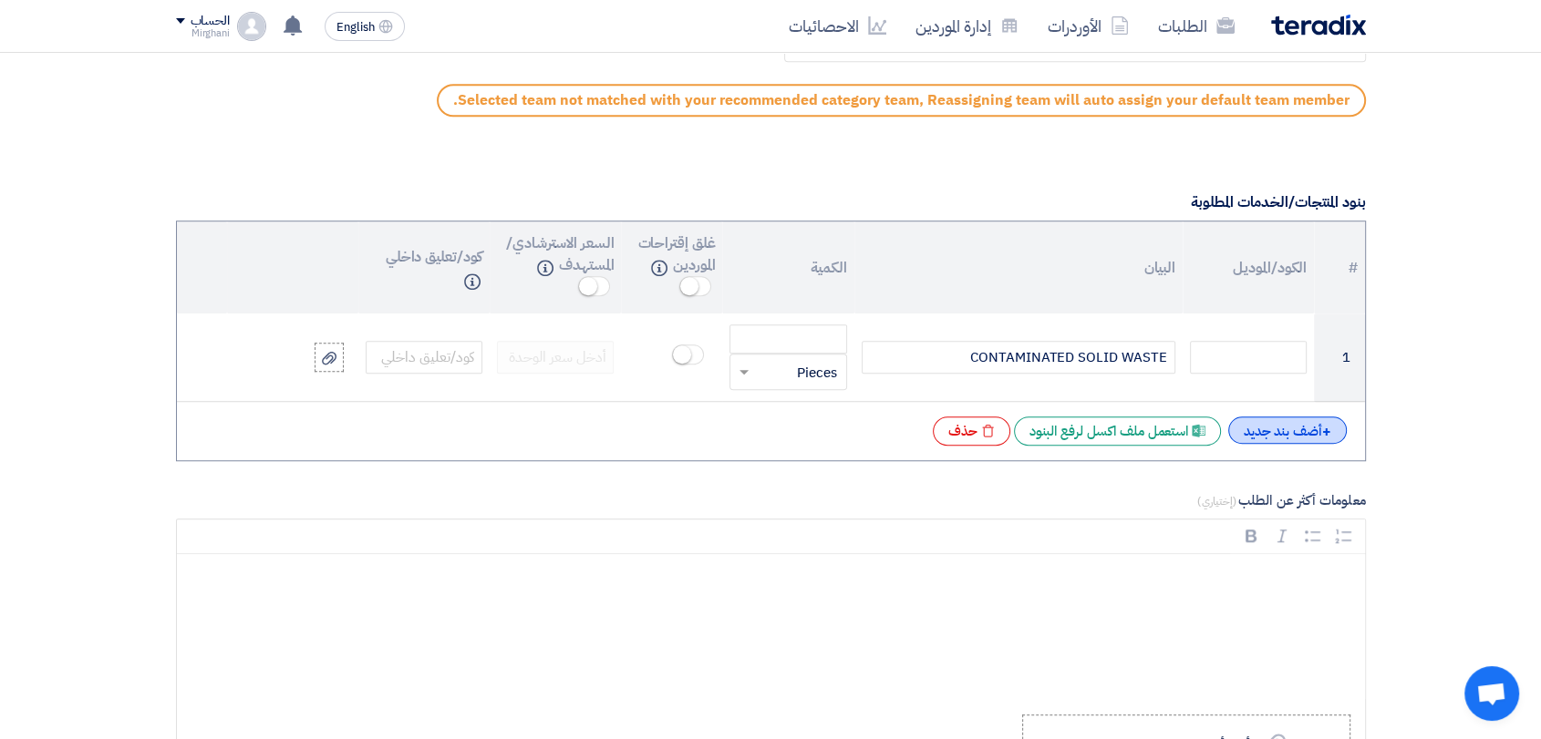
click at [1262, 430] on div "+ أضف بند جديد" at bounding box center [1287, 430] width 119 height 27
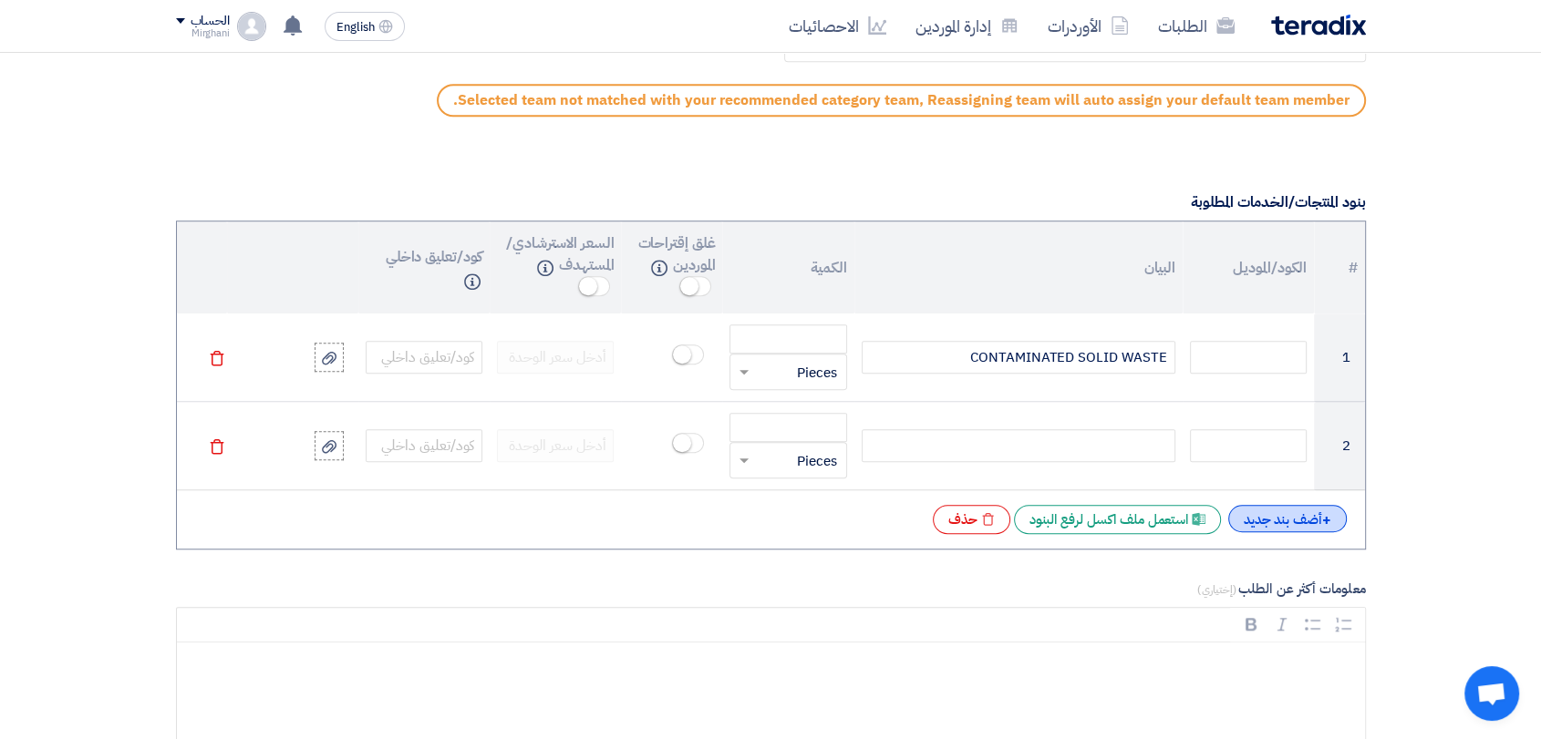
click at [1261, 526] on div "+ أضف بند جديد" at bounding box center [1287, 518] width 119 height 27
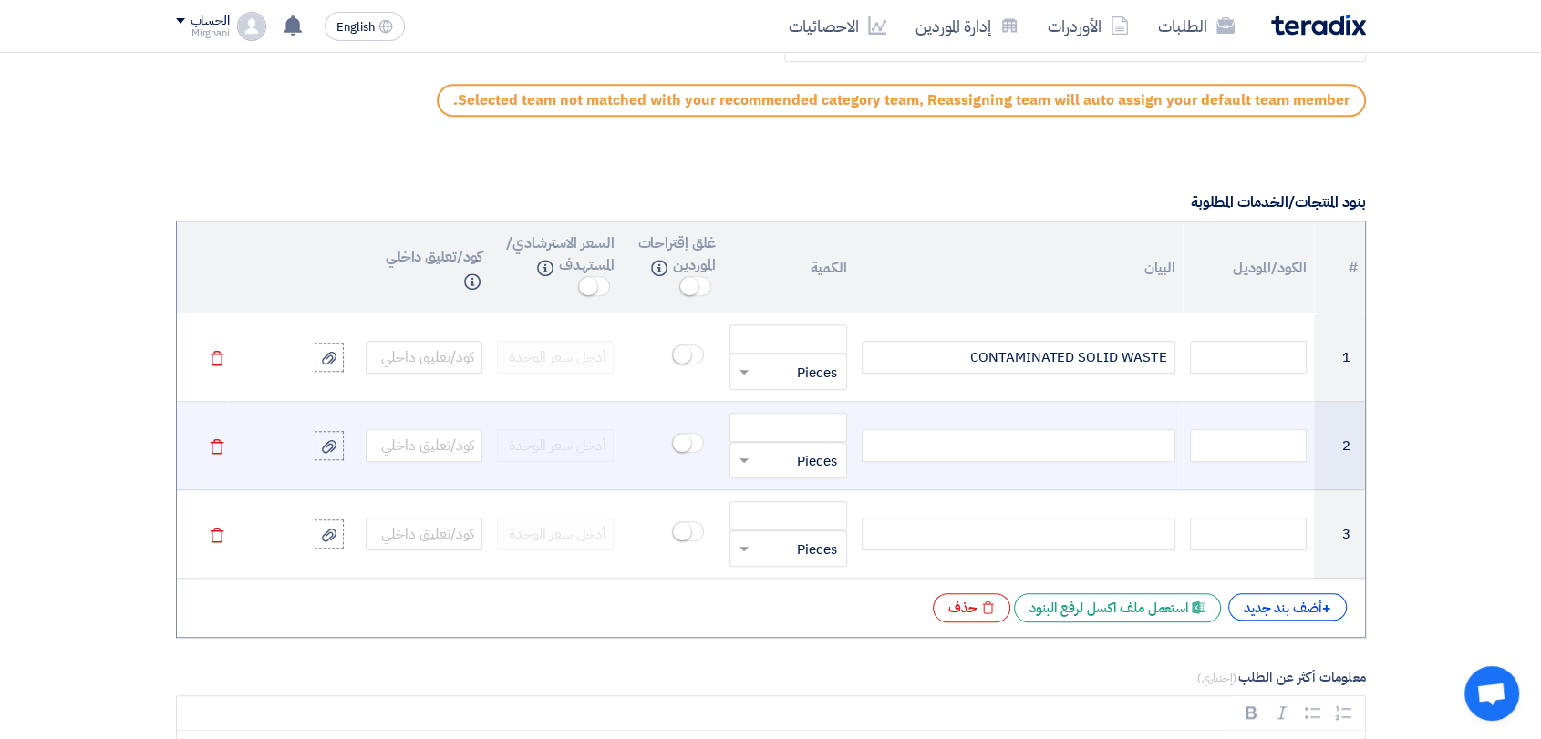
click at [1106, 428] on td at bounding box center [1018, 446] width 328 height 88
click at [1094, 461] on td at bounding box center [1018, 446] width 328 height 88
click at [1094, 452] on div at bounding box center [1019, 445] width 314 height 33
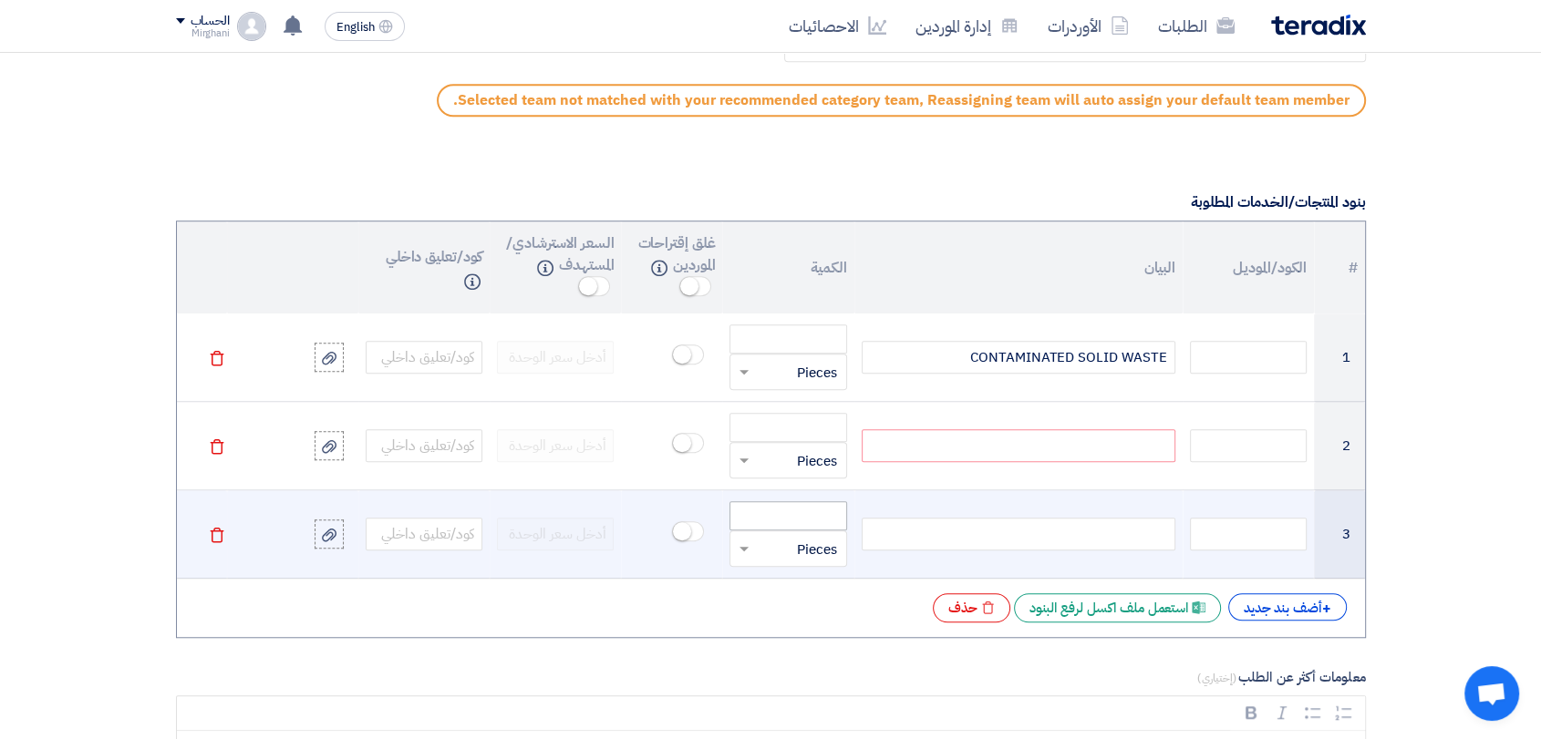
paste div
click at [938, 527] on div at bounding box center [1019, 534] width 314 height 33
paste div
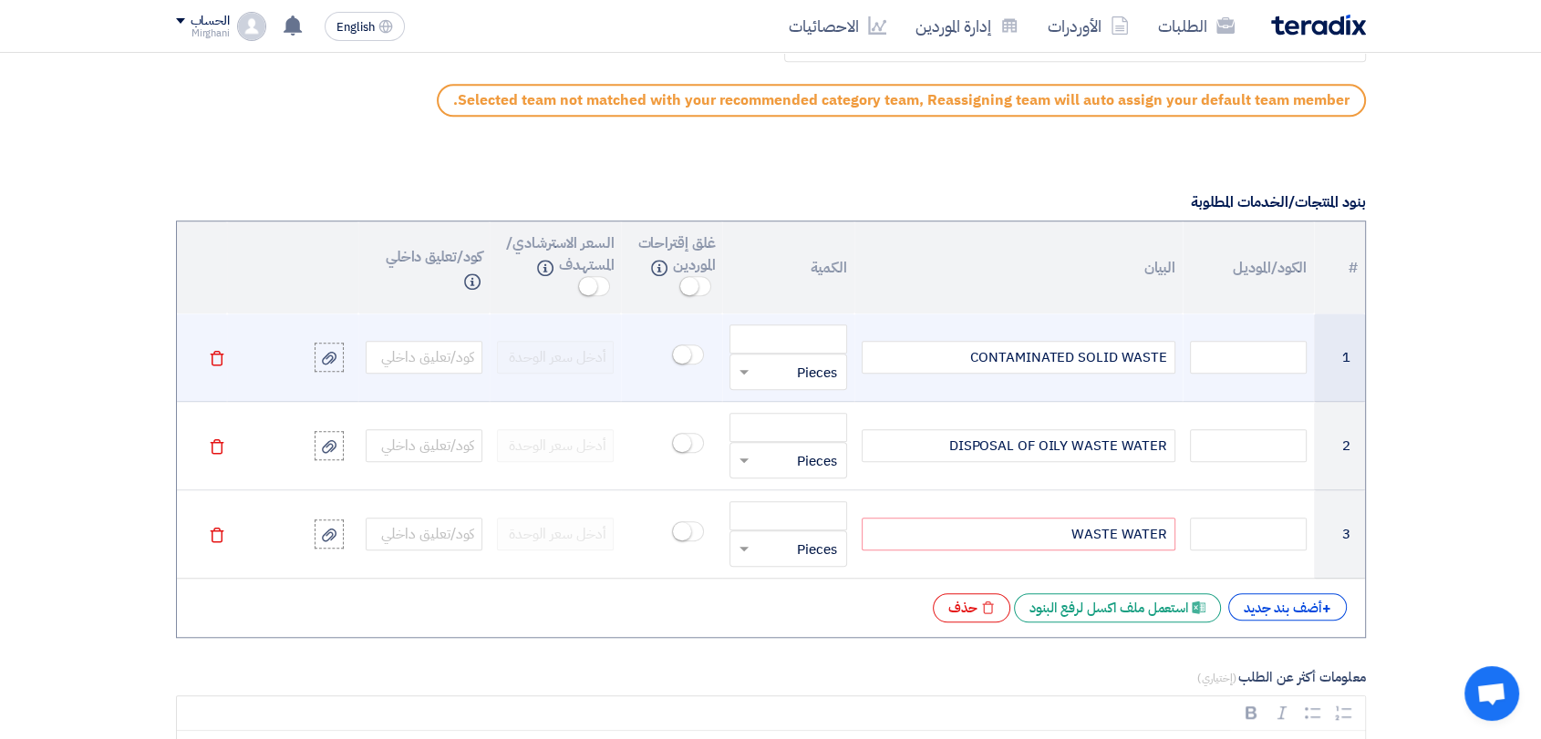
click at [826, 320] on td "قطعة × Pieces" at bounding box center [787, 358] width 131 height 88
click at [826, 325] on input "number" at bounding box center [787, 339] width 117 height 29
paste input "1850.00"
type input "1850.00"
click at [769, 377] on input "text" at bounding box center [799, 371] width 77 height 29
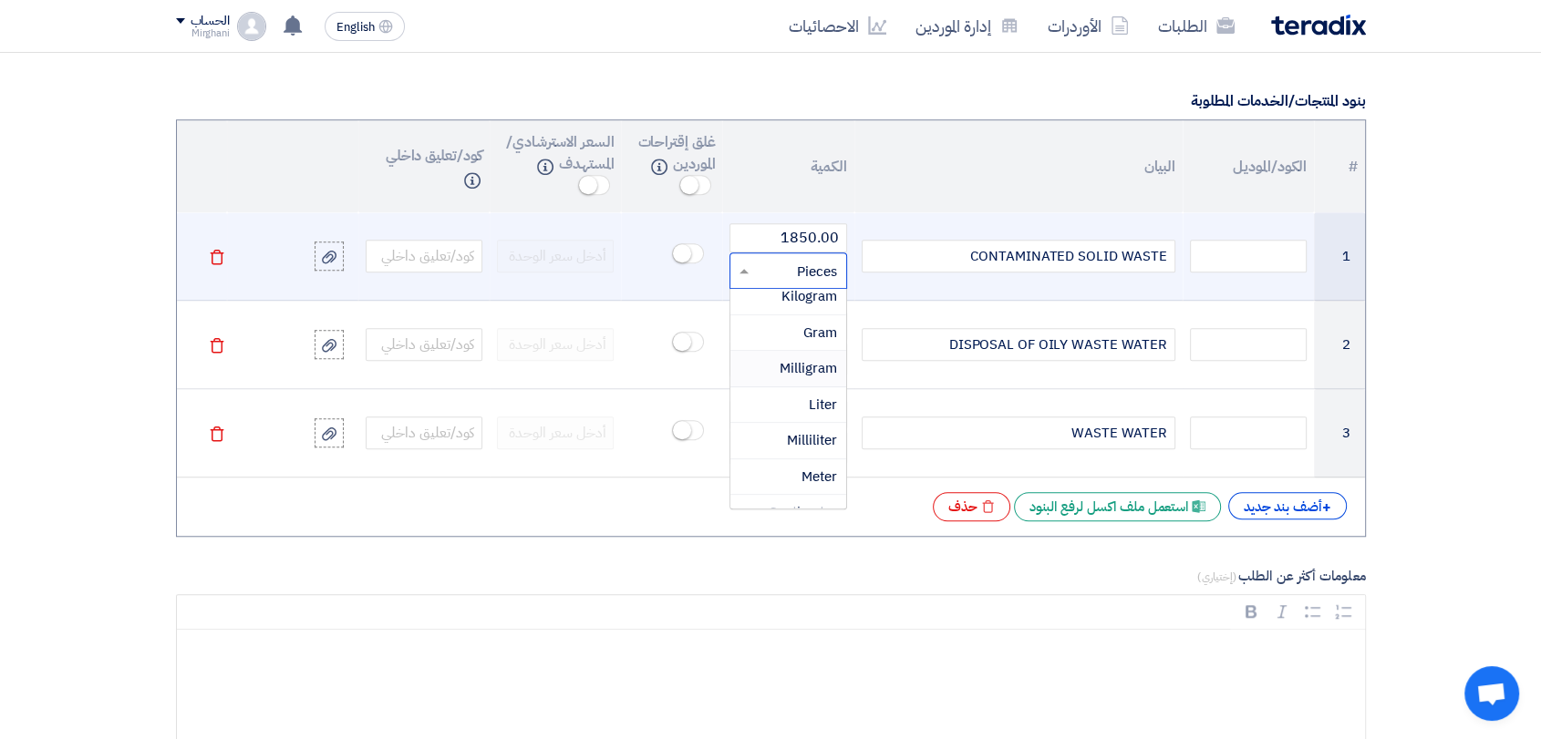
scroll to position [269, 0]
click at [804, 391] on span "Kilogram" at bounding box center [809, 398] width 56 height 20
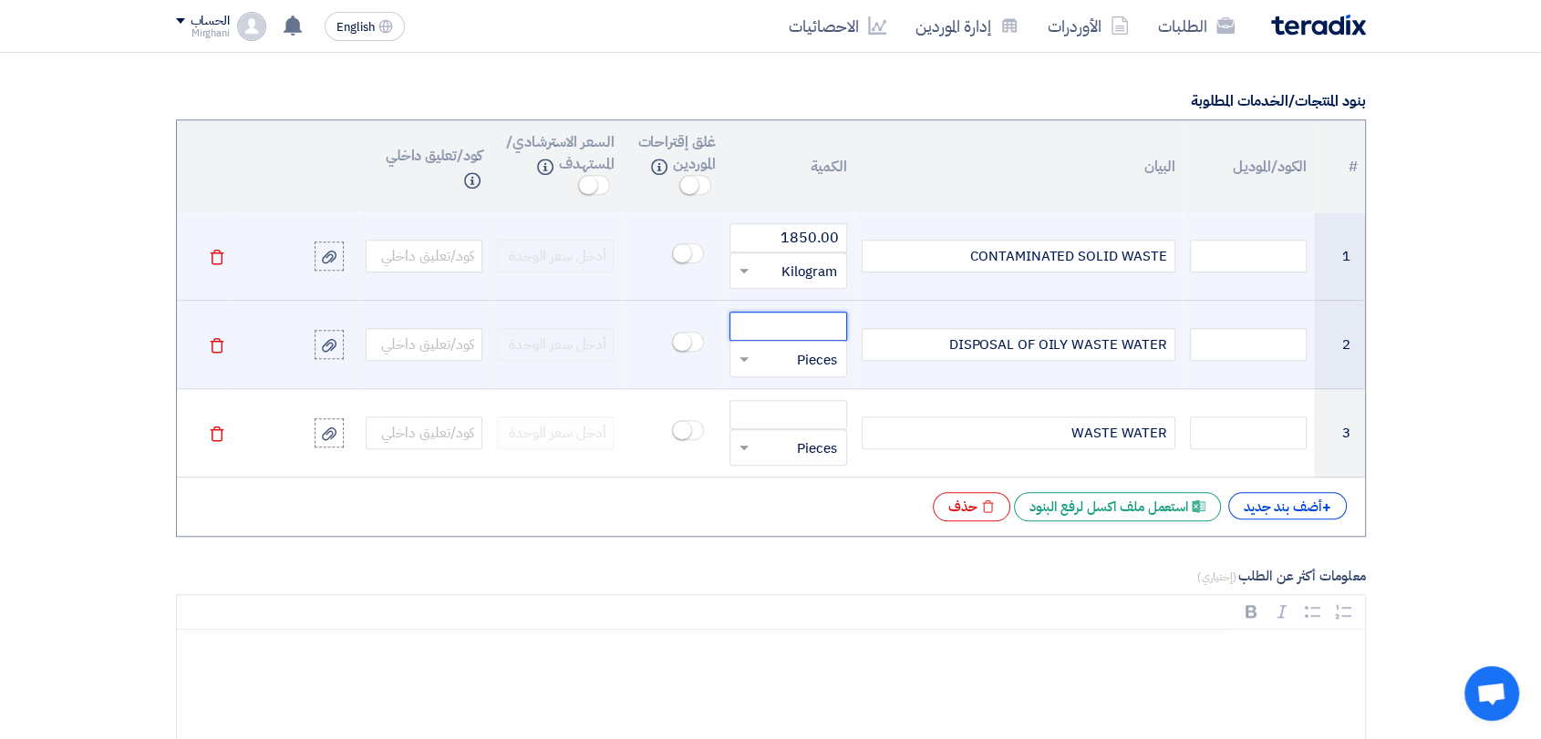
click at [811, 323] on input "number" at bounding box center [787, 326] width 117 height 29
paste input "148.660"
type input "148.660"
click at [788, 345] on input "text" at bounding box center [799, 359] width 77 height 29
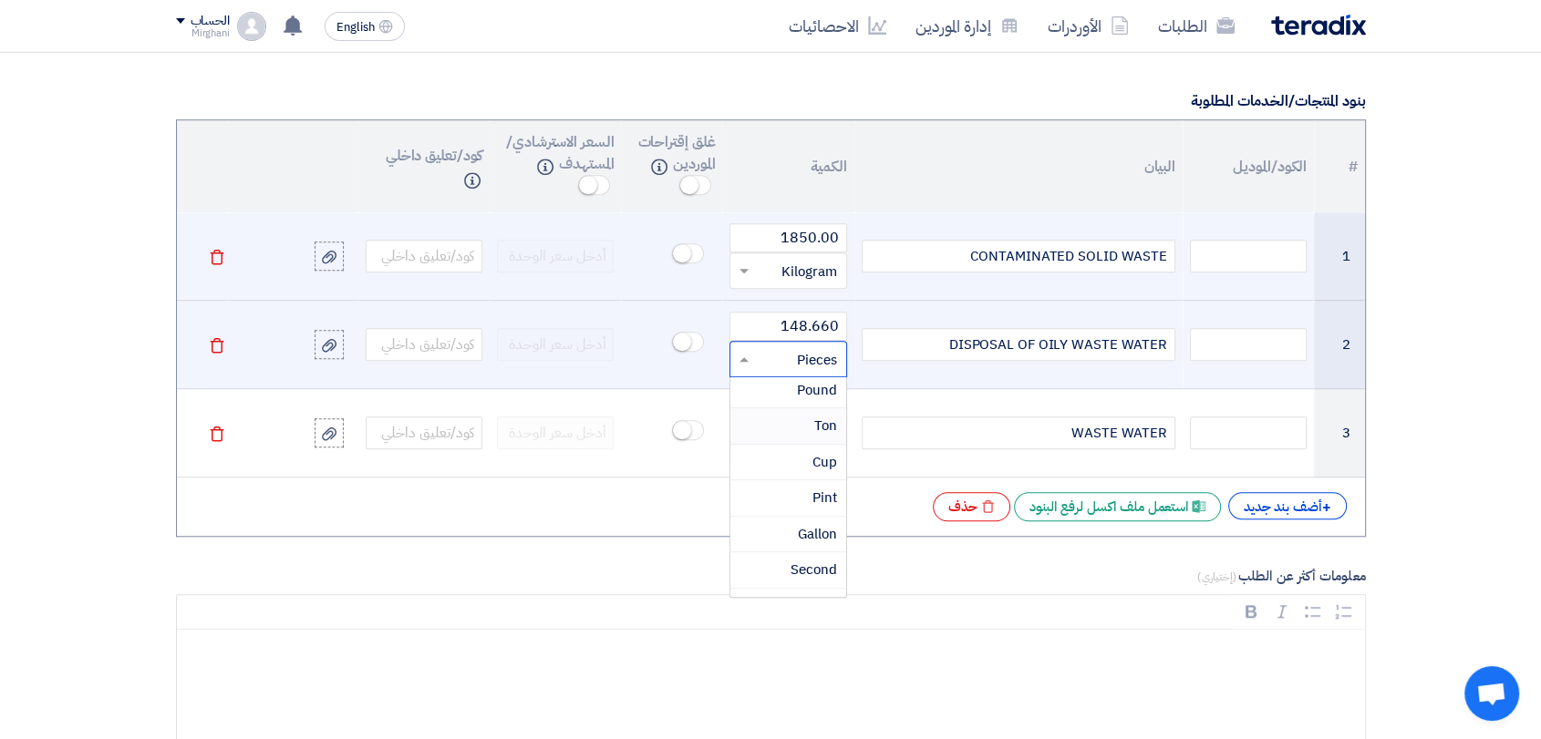
click at [811, 425] on div "Ton" at bounding box center [787, 426] width 115 height 36
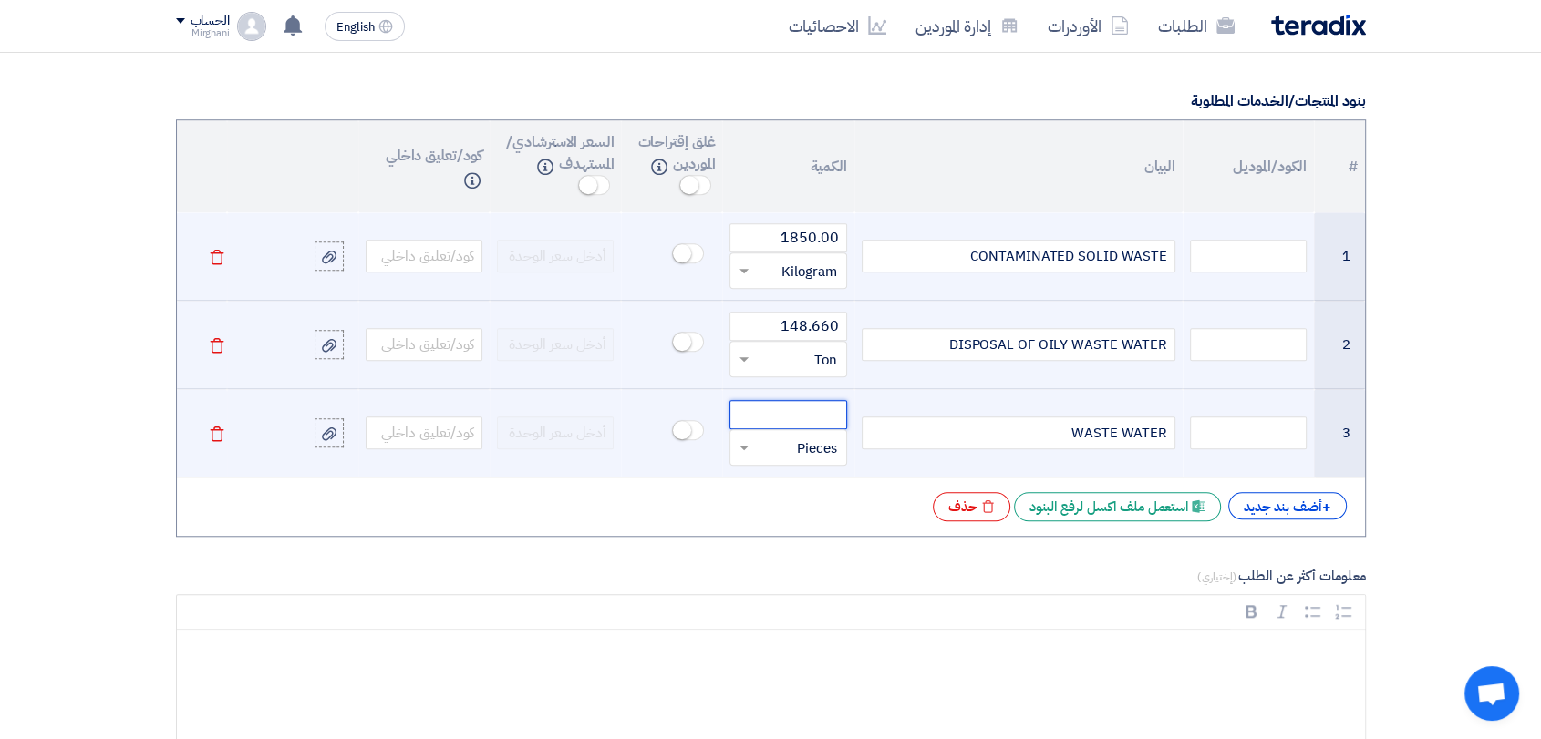
click at [812, 412] on input "number" at bounding box center [787, 414] width 117 height 29
paste input "25.090"
type input "25.090"
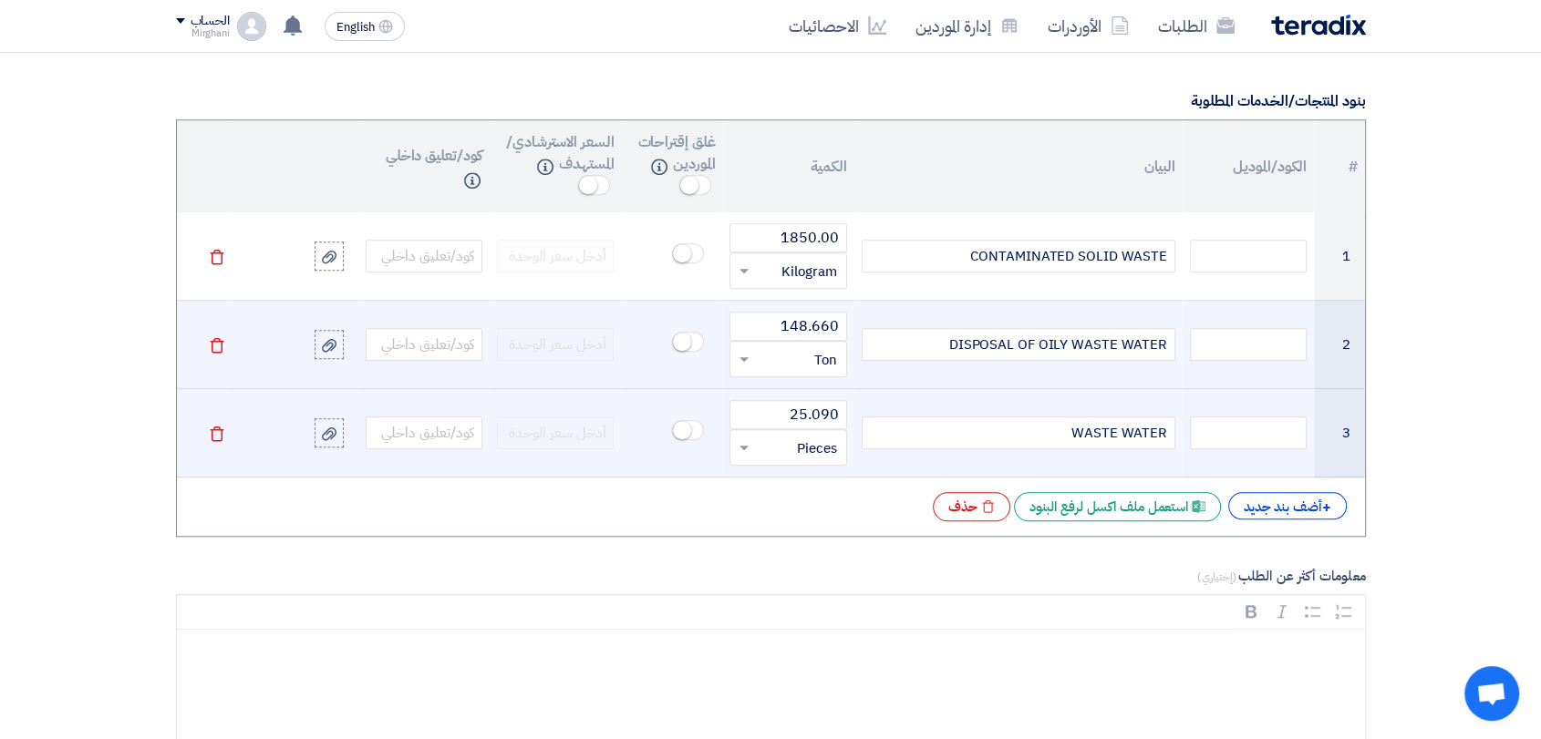
click at [758, 439] on div at bounding box center [787, 447] width 115 height 29
click at [810, 475] on div "Ton" at bounding box center [787, 479] width 115 height 36
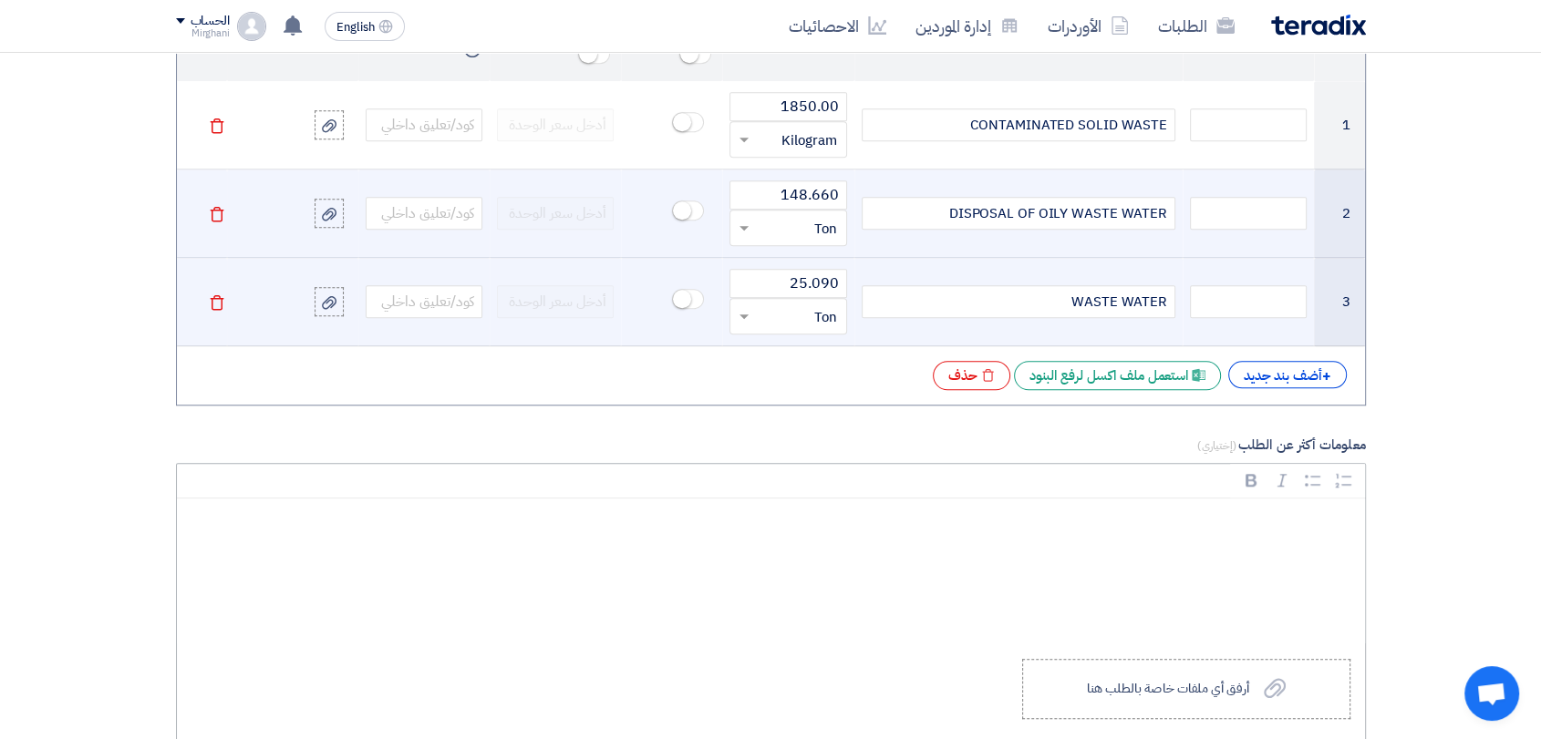
scroll to position [1721, 0]
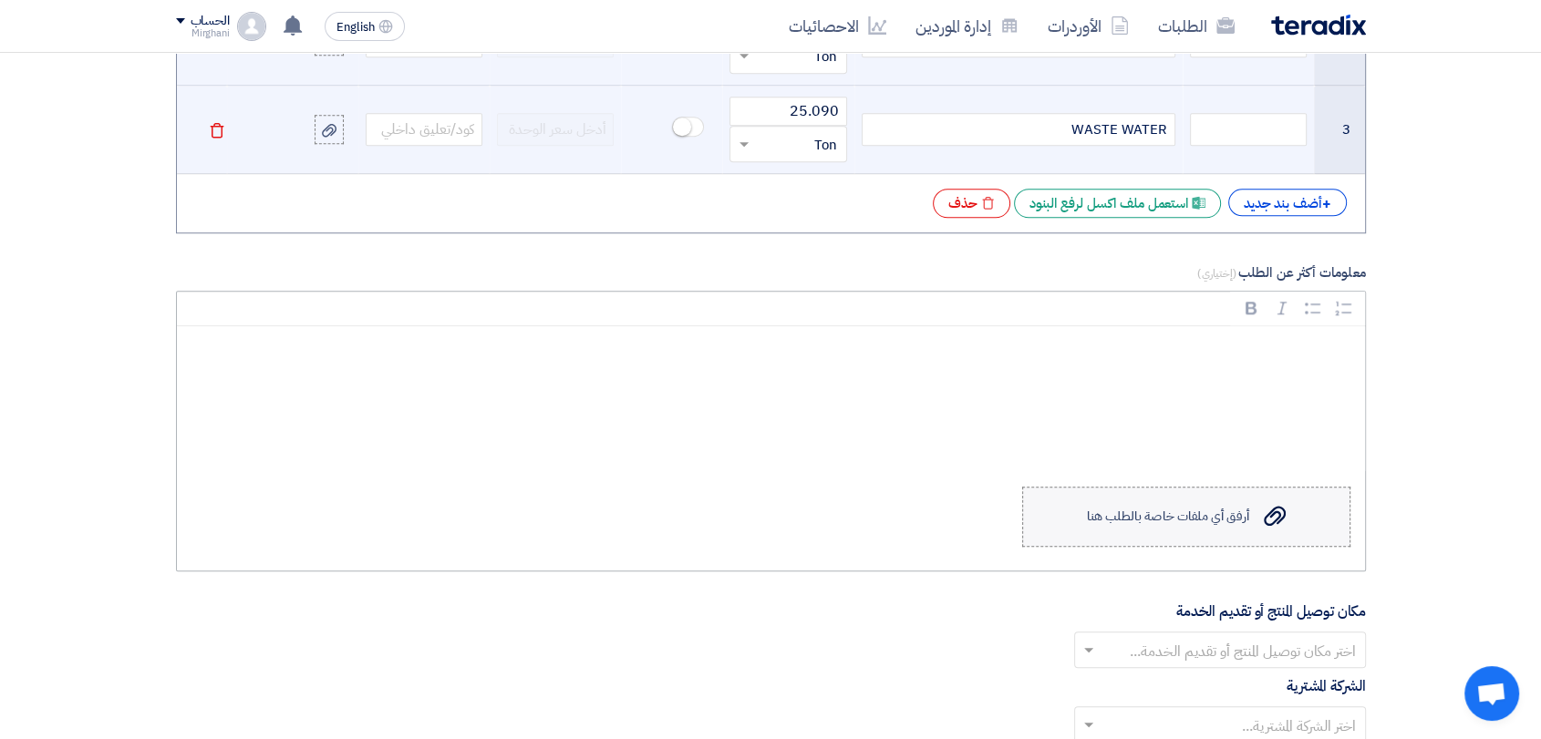
click at [1085, 513] on label "Upload a file أرفق أي ملفات خاصة بالطلب هنا" at bounding box center [1186, 517] width 328 height 60
click at [0, 0] on input "Upload a file أرفق أي ملفات خاصة بالطلب هنا" at bounding box center [0, 0] width 0 height 0
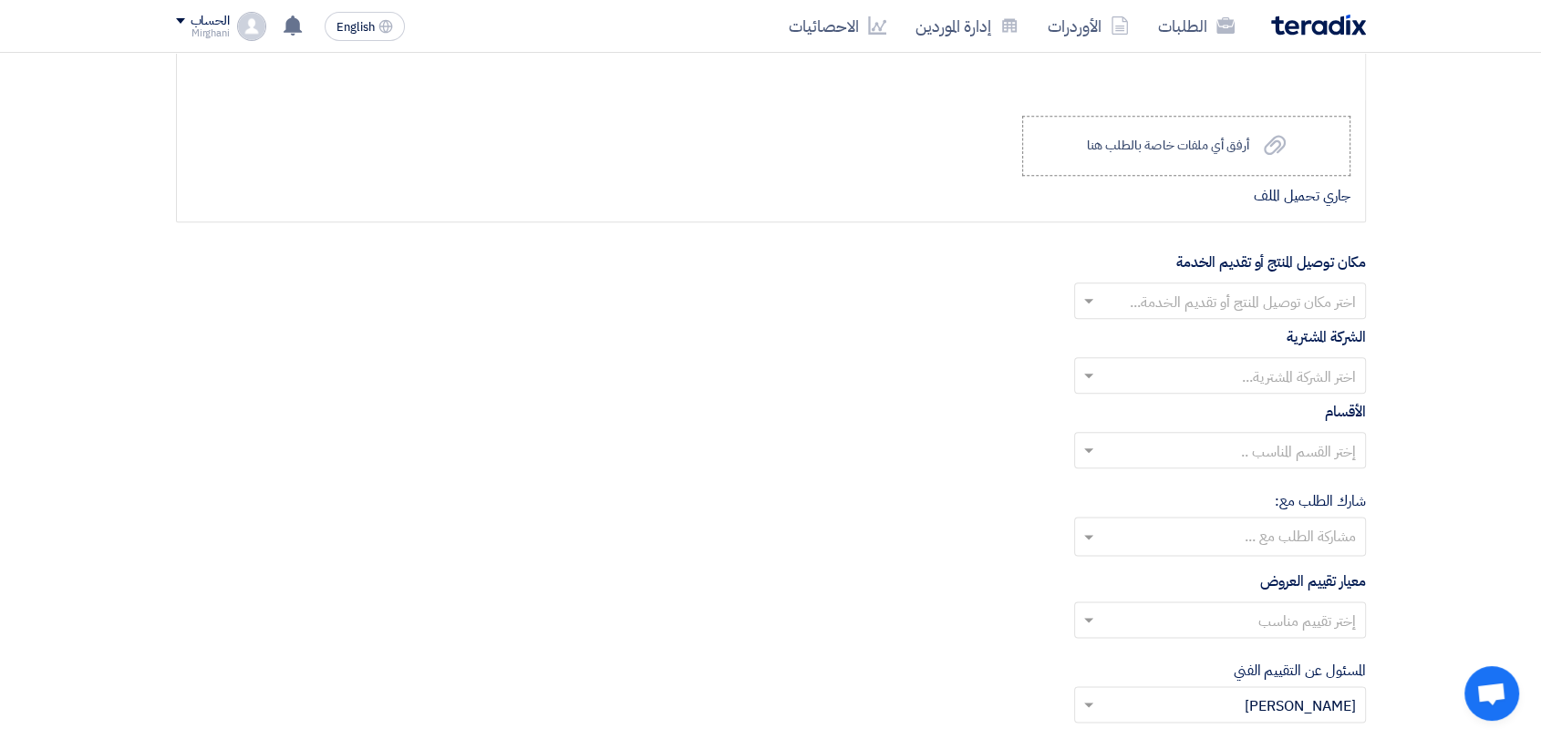
scroll to position [2127, 0]
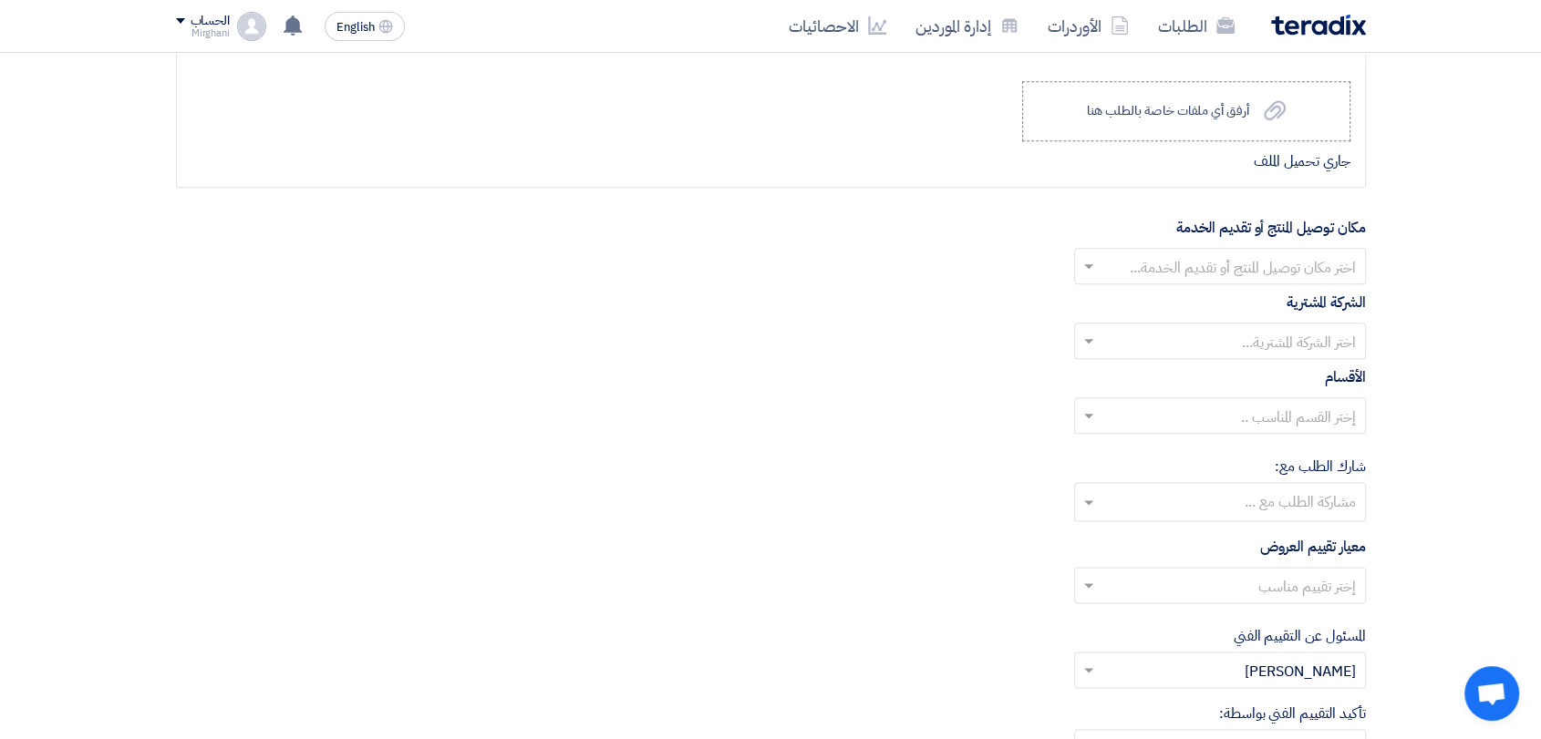
click at [1197, 259] on input "text" at bounding box center [1229, 268] width 255 height 30
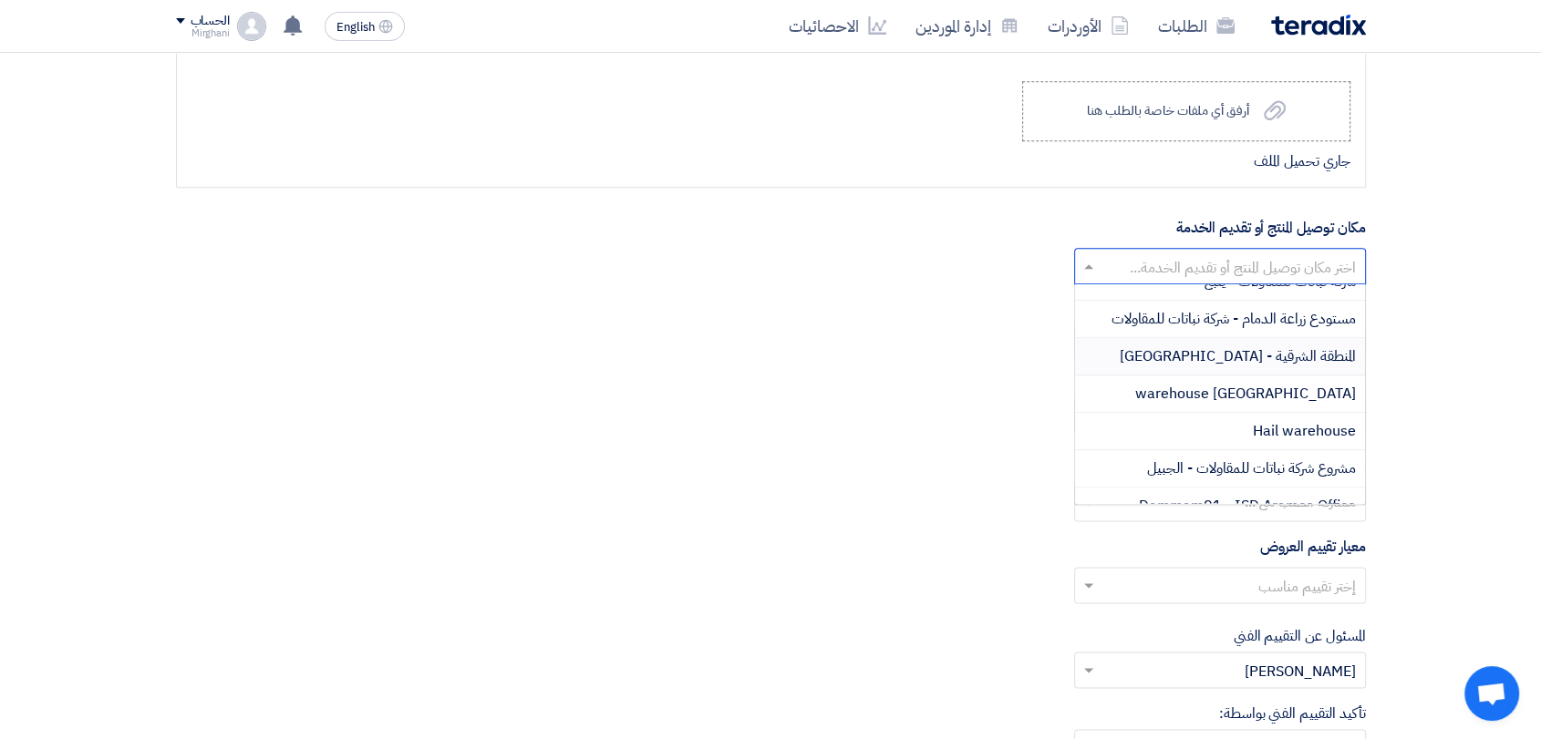
scroll to position [202, 0]
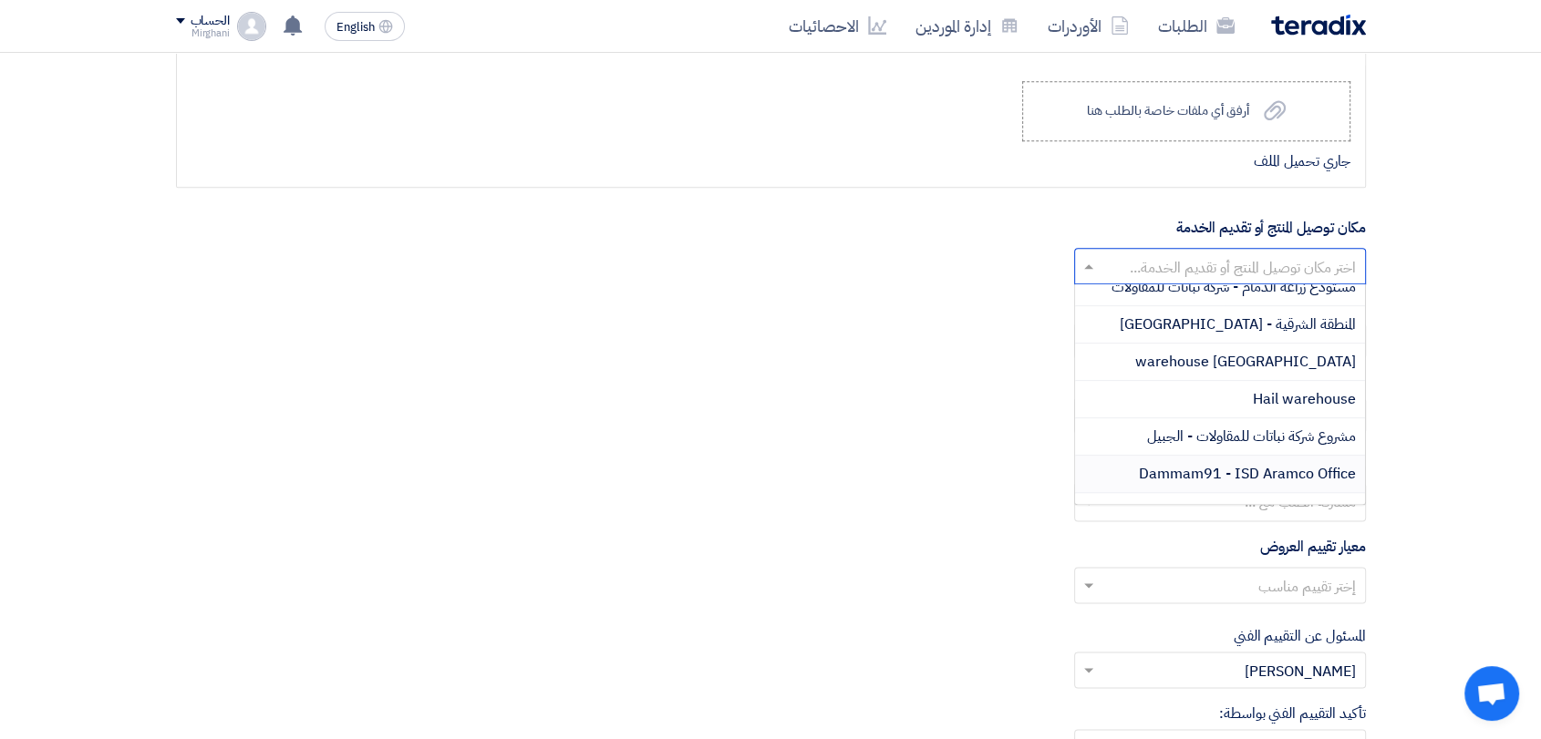
click at [1209, 472] on span "Dammam91 - ISD Aramco Office" at bounding box center [1247, 474] width 217 height 22
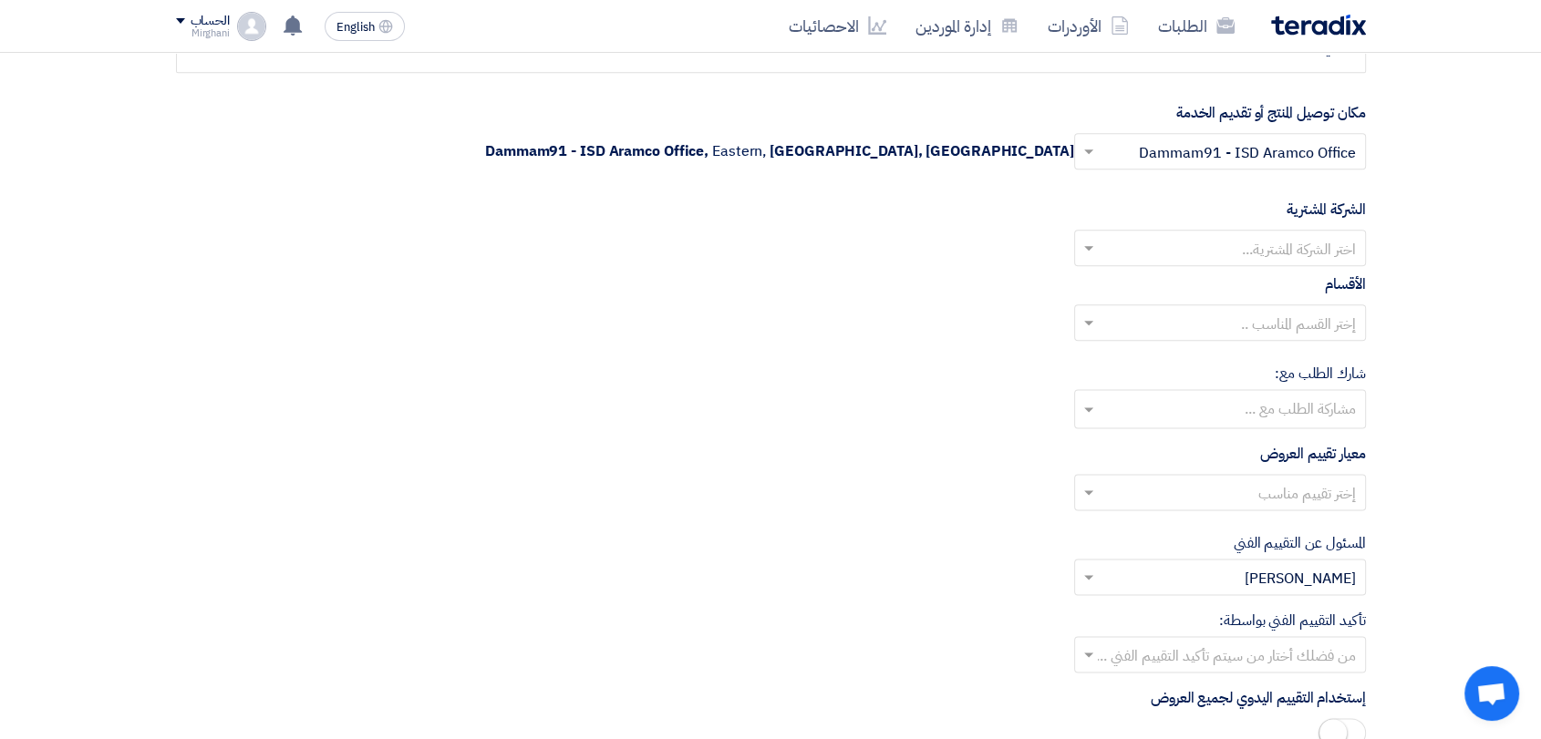
scroll to position [2330, 0]
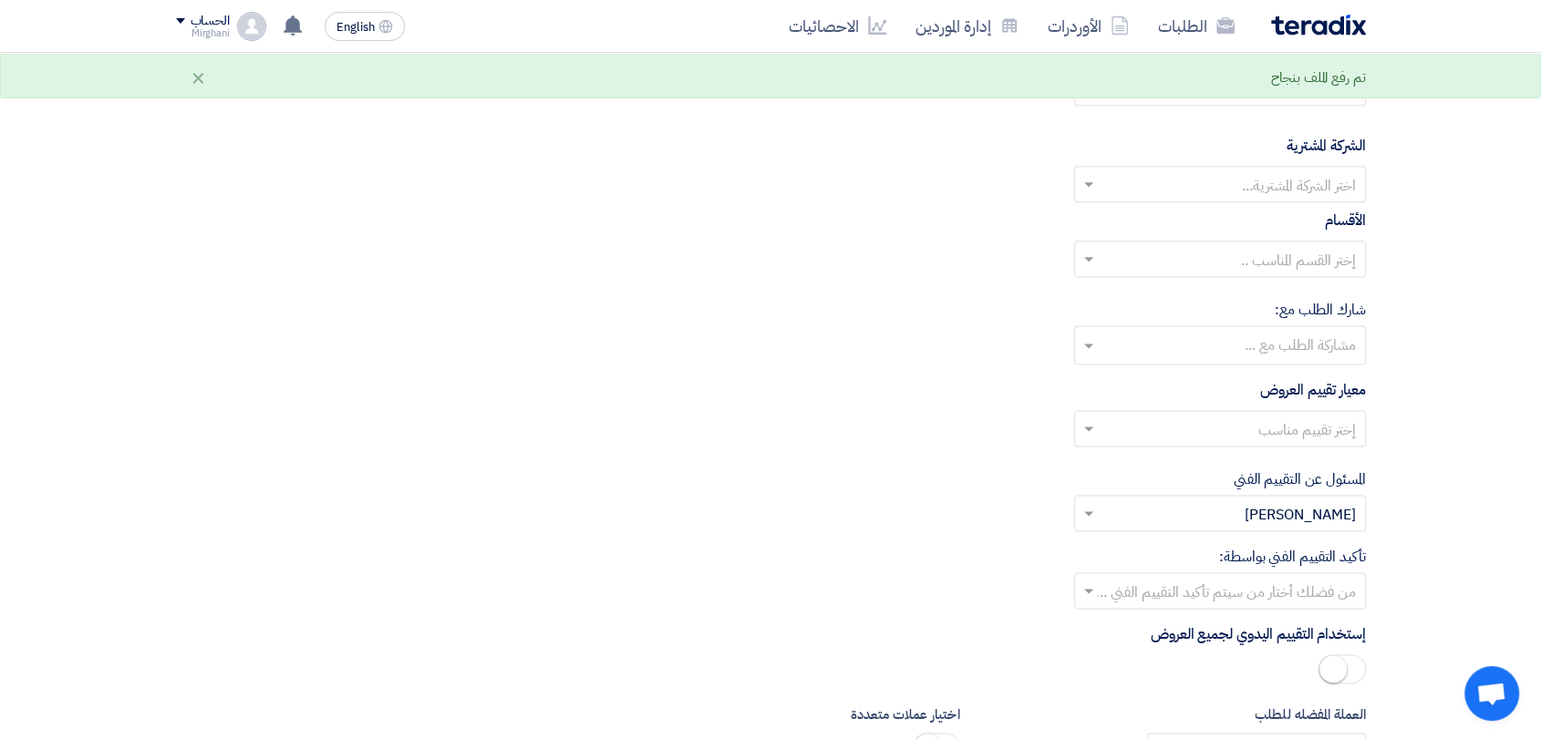
click at [1240, 171] on input "text" at bounding box center [1229, 186] width 255 height 30
click at [1234, 213] on span "Nabatat for contracting" at bounding box center [1278, 221] width 155 height 22
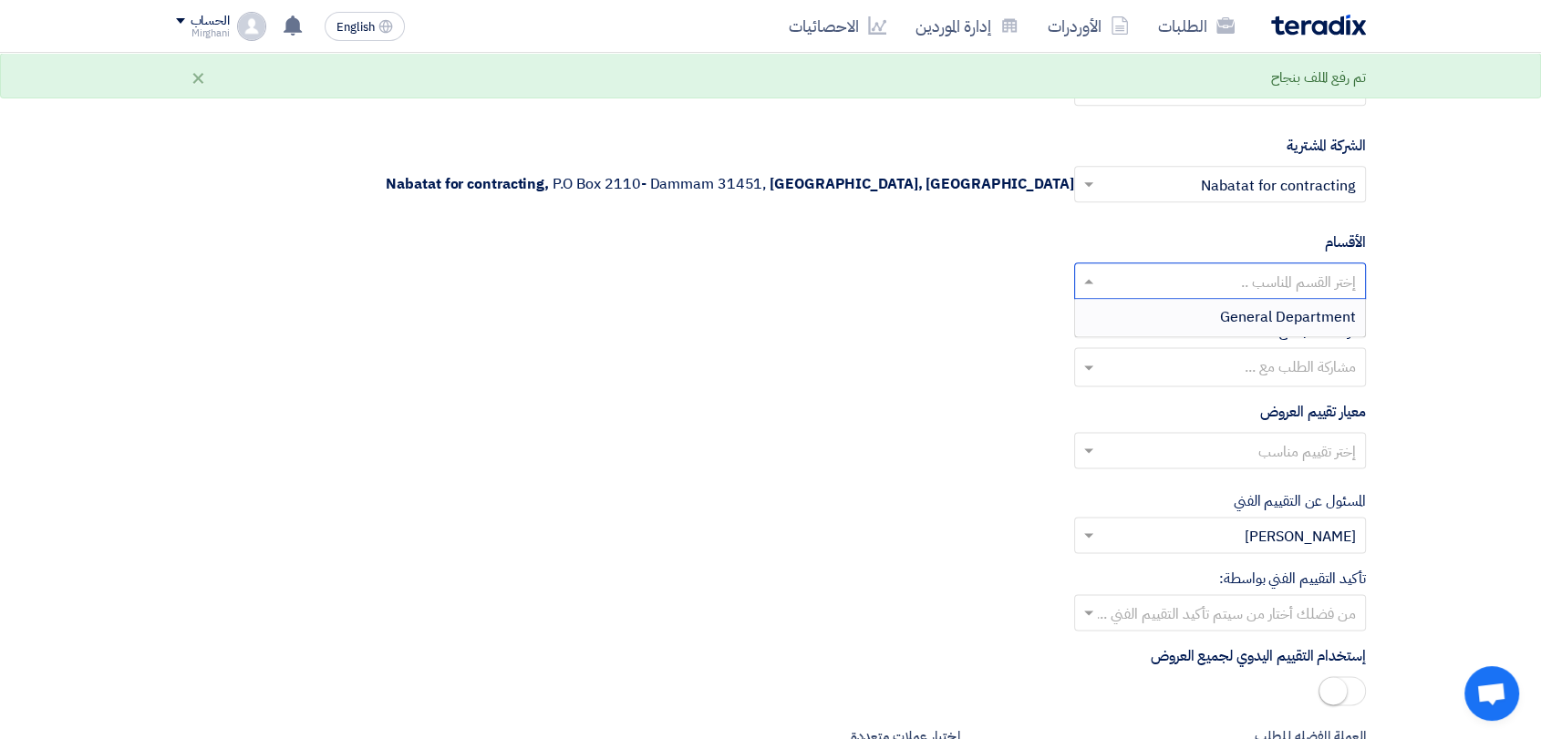
click at [1239, 292] on input "text" at bounding box center [1229, 283] width 255 height 30
click at [1240, 309] on span "General Department" at bounding box center [1288, 317] width 136 height 22
click at [1239, 367] on input "text" at bounding box center [1219, 369] width 274 height 30
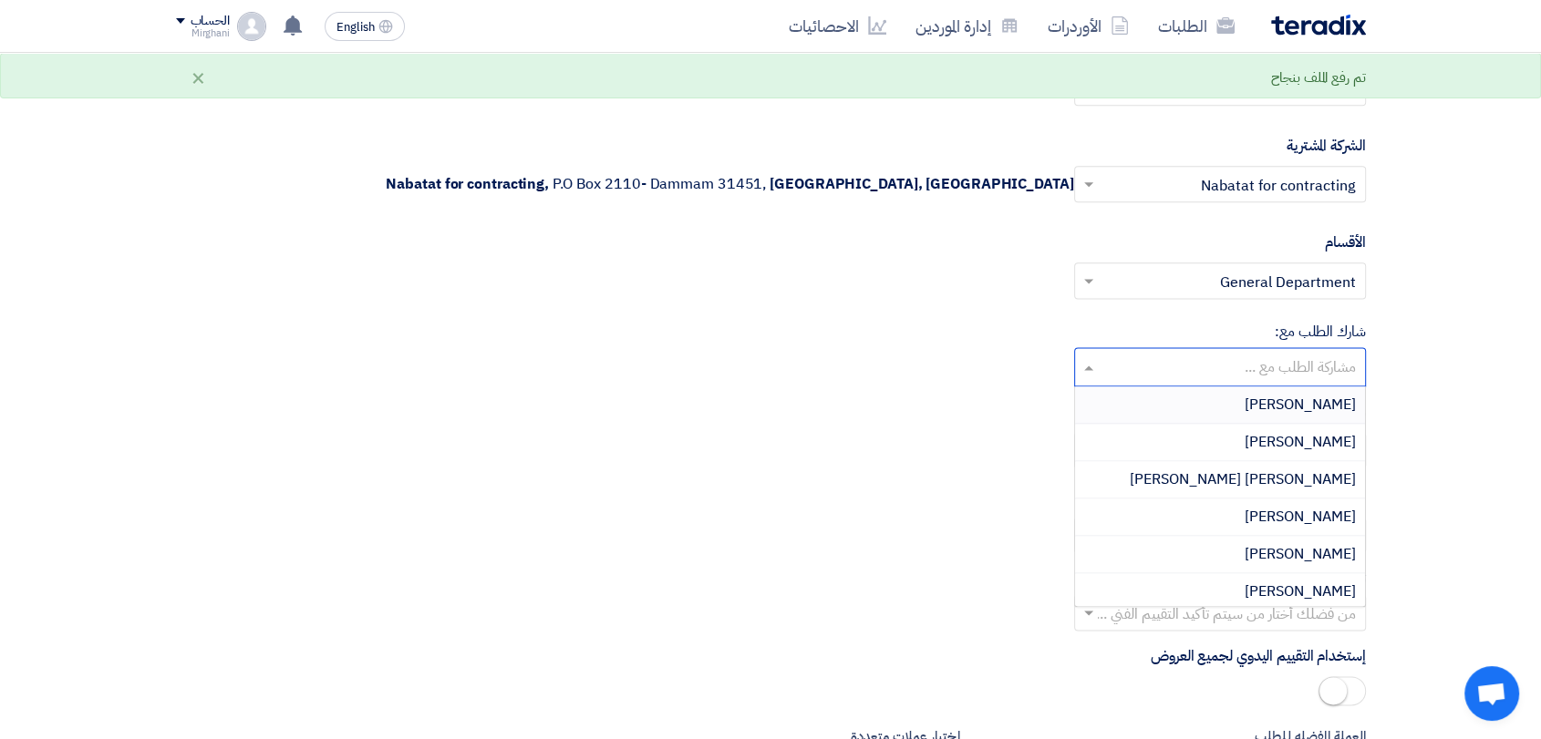
click at [1040, 420] on div "معيار تقييم العروض إختر تقييم مناسب" at bounding box center [771, 442] width 1190 height 82
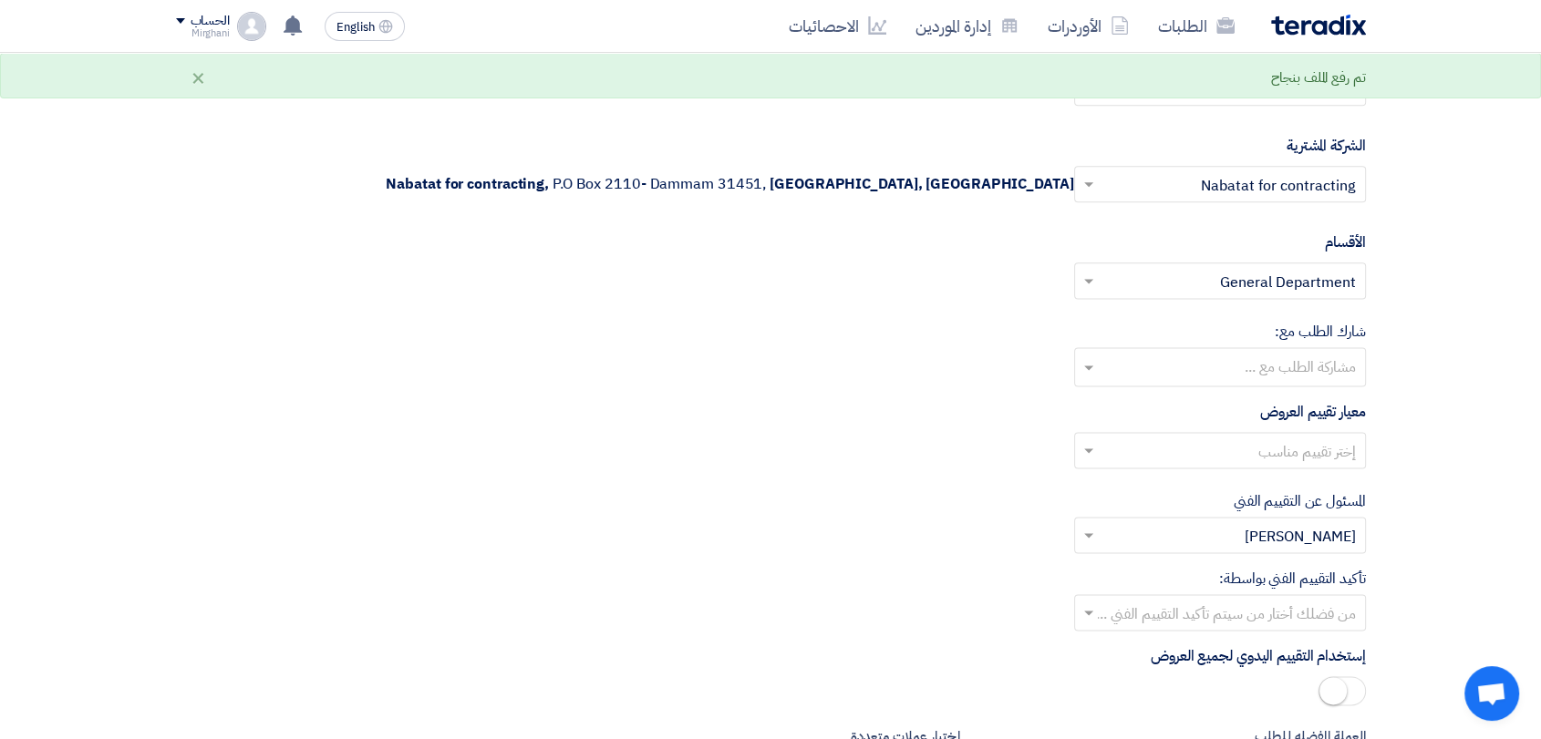
click at [1266, 463] on input "text" at bounding box center [1229, 453] width 255 height 30
click at [1254, 483] on div "Direct material" at bounding box center [1220, 487] width 290 height 37
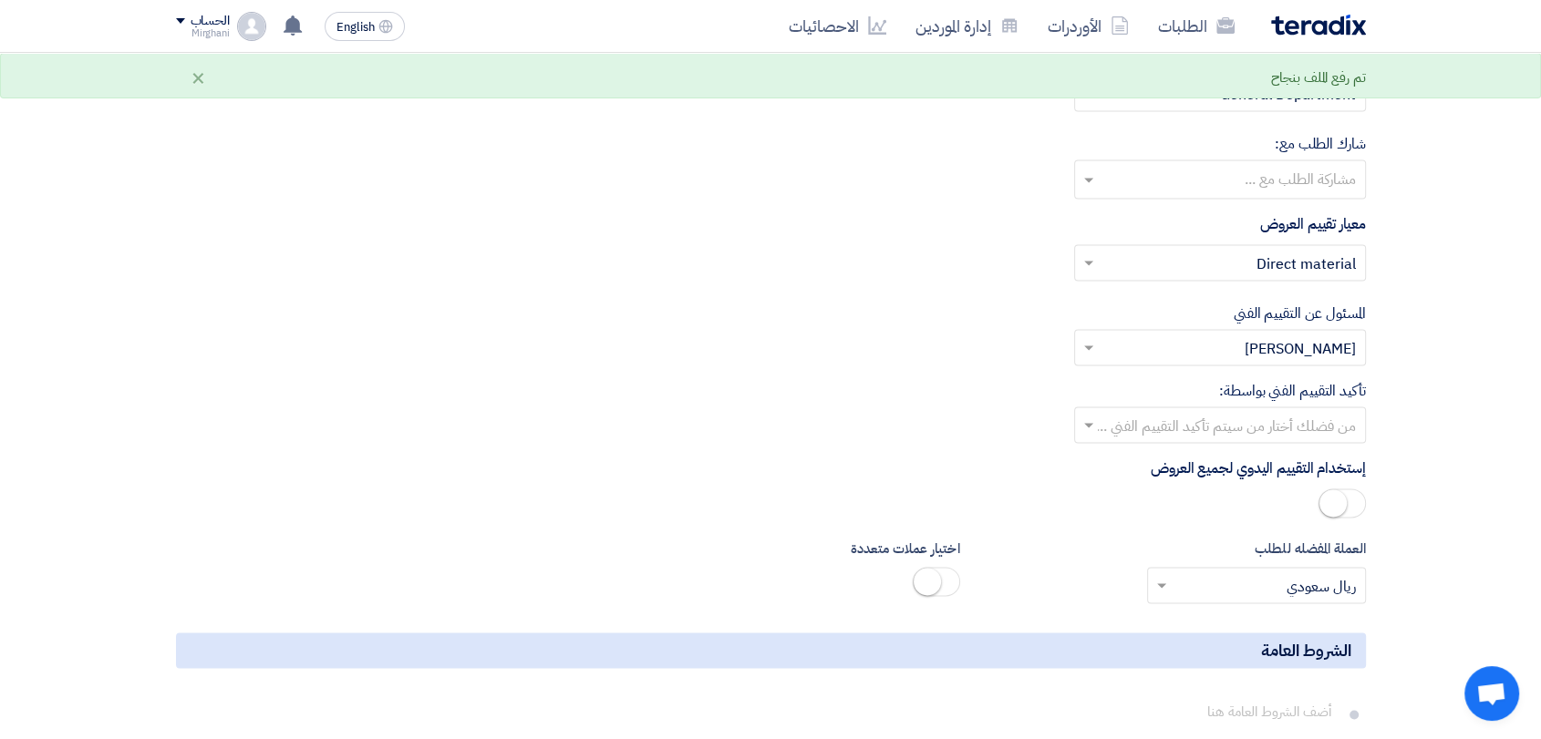
scroll to position [2633, 0]
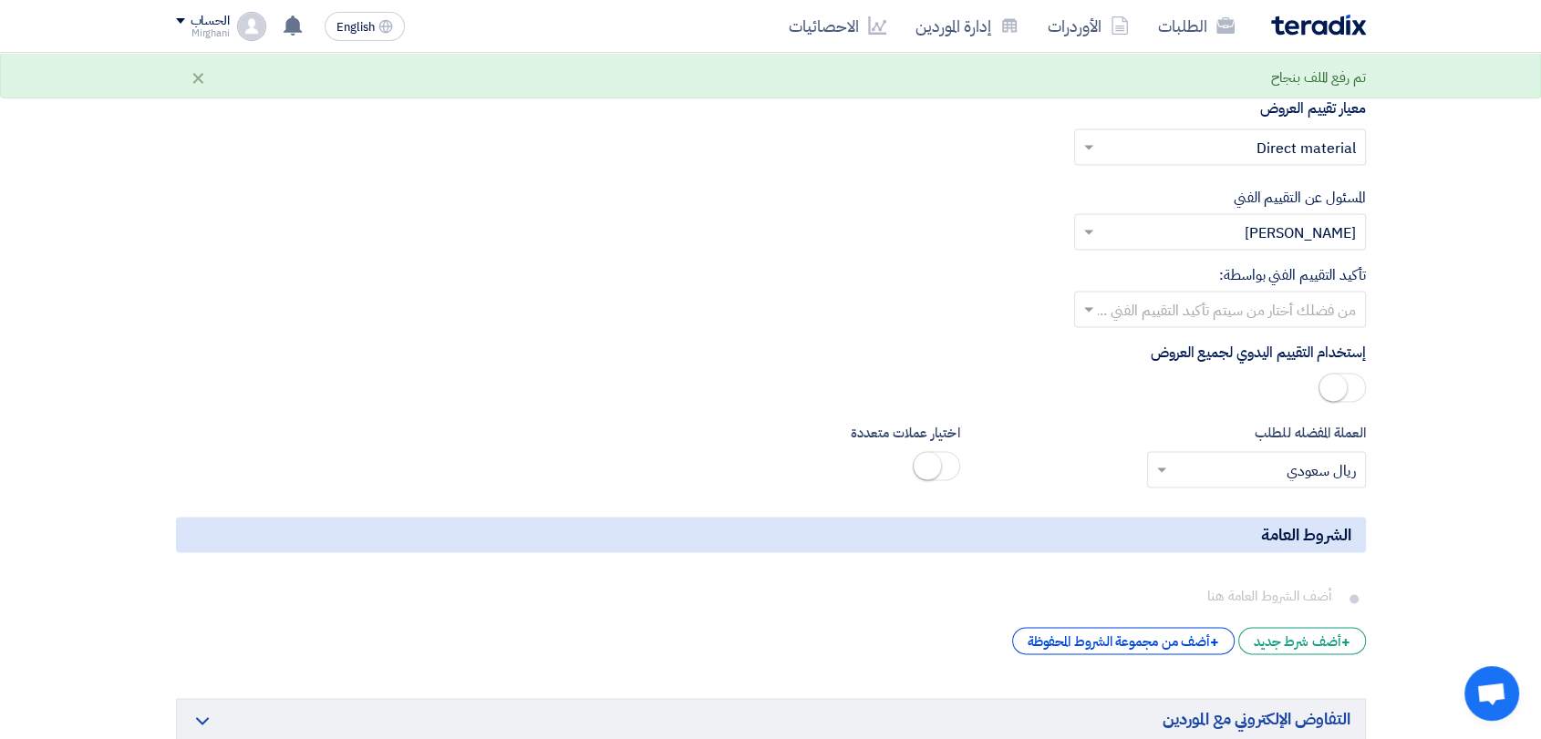
click at [1239, 301] on input "text" at bounding box center [1229, 311] width 255 height 30
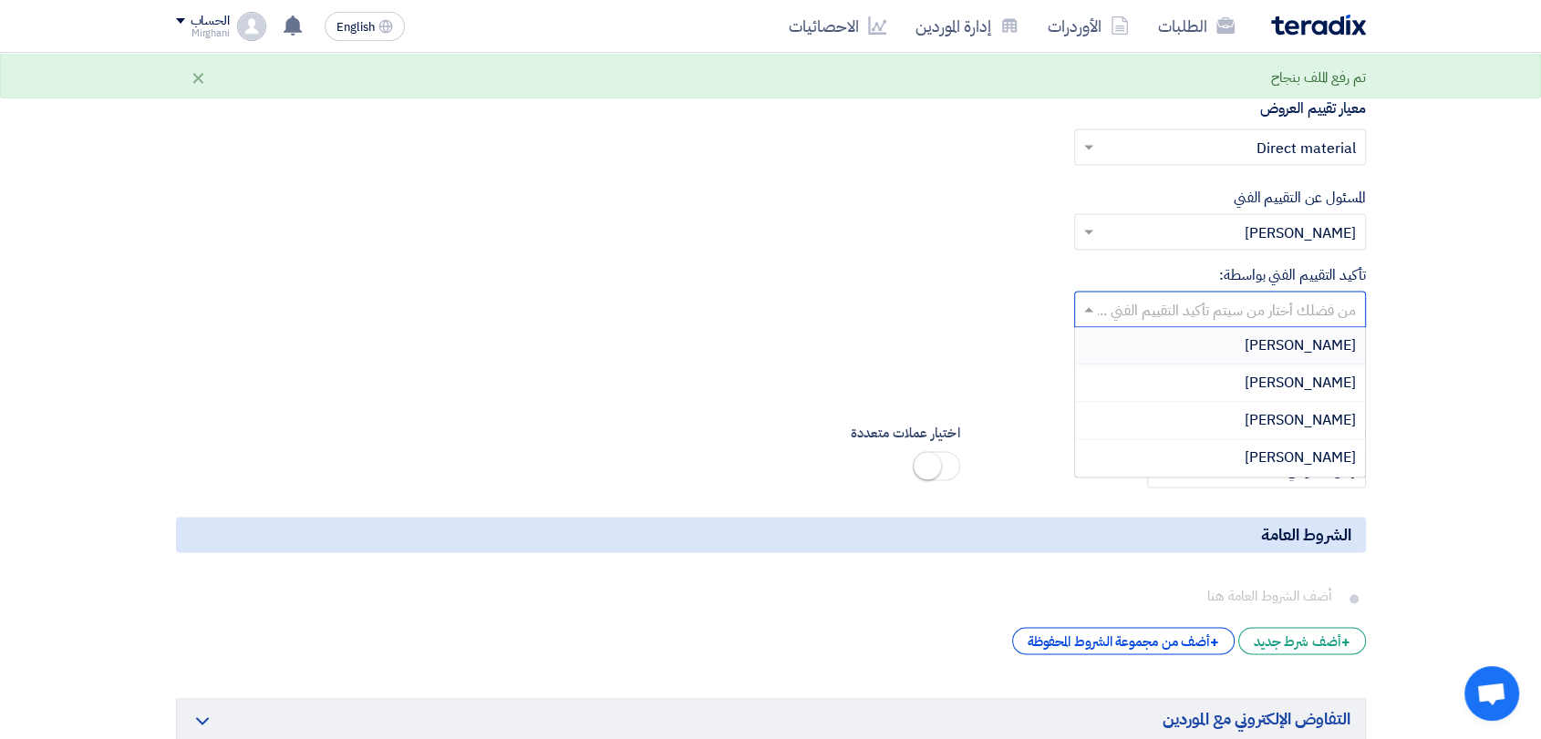
click at [1233, 374] on div "Mirghani Ali" at bounding box center [1220, 383] width 290 height 37
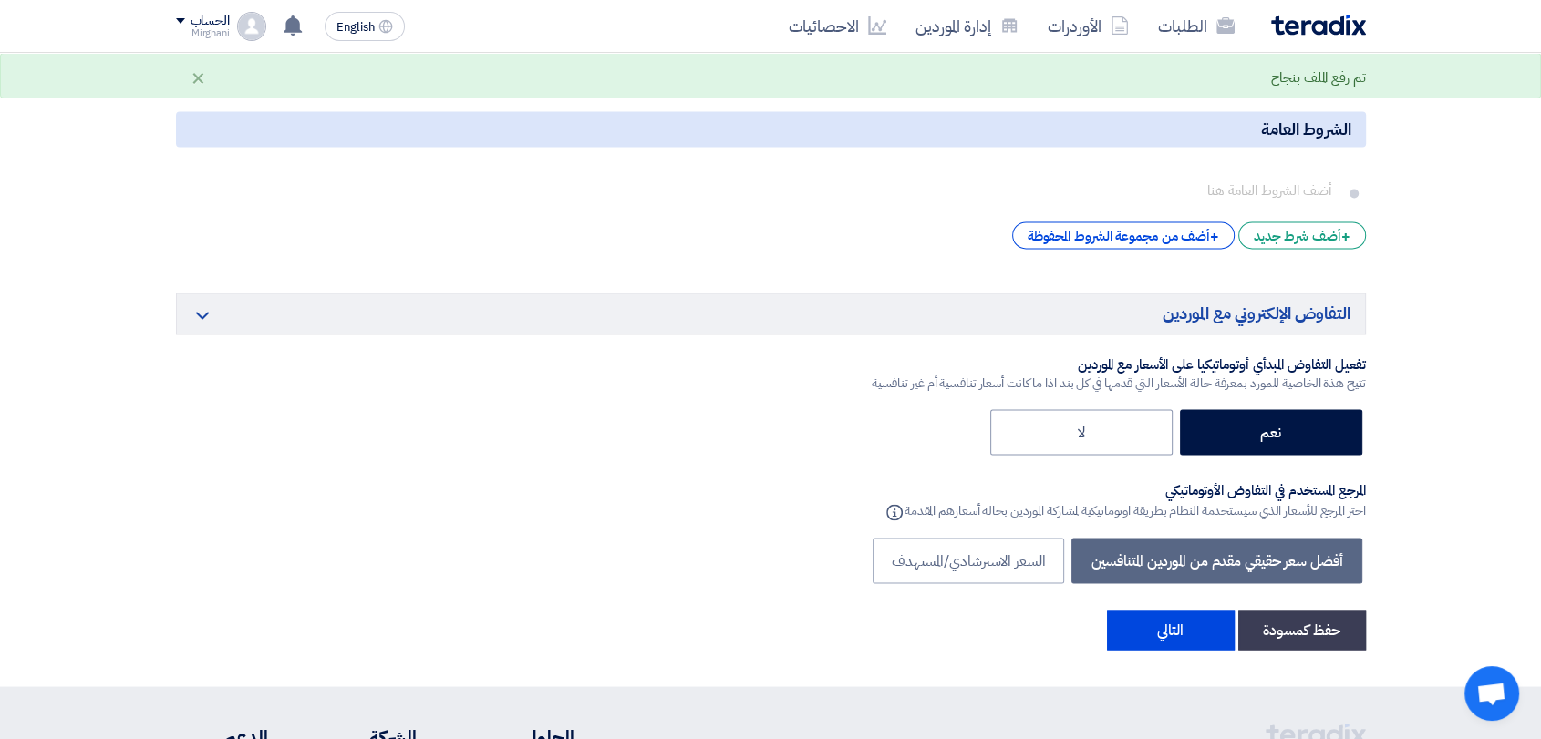
scroll to position [3343, 0]
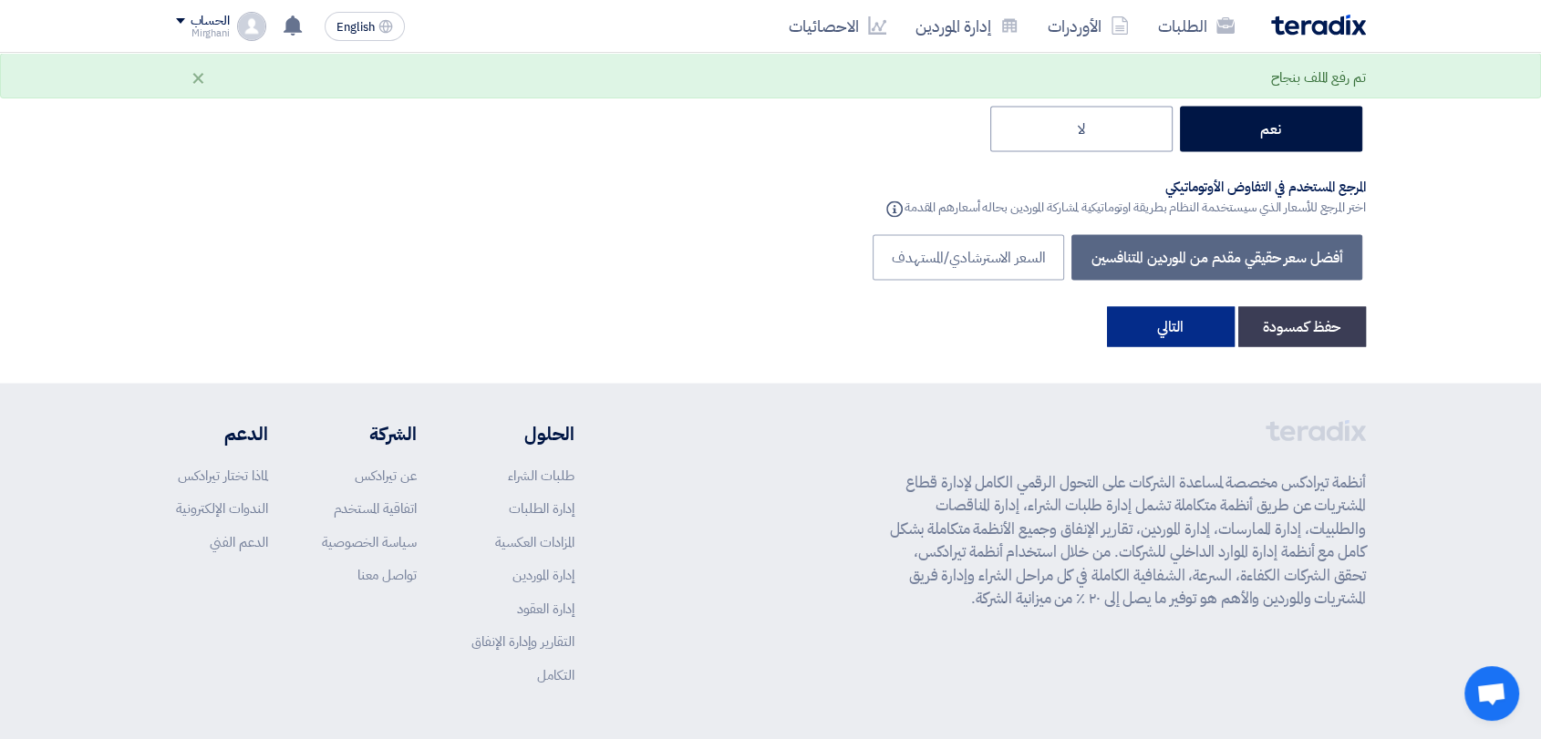
click at [1182, 323] on button "التالي" at bounding box center [1171, 326] width 128 height 40
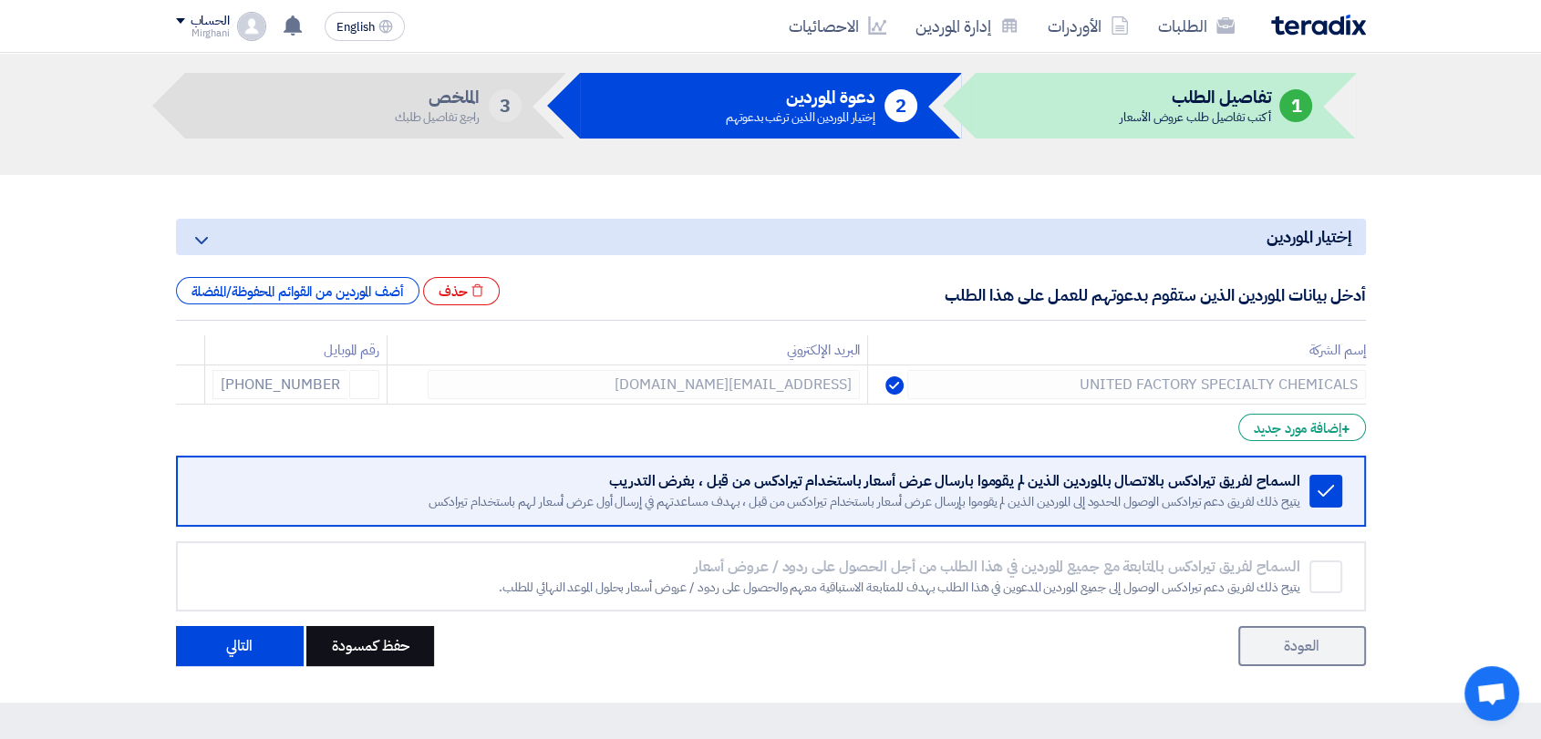
scroll to position [202, 0]
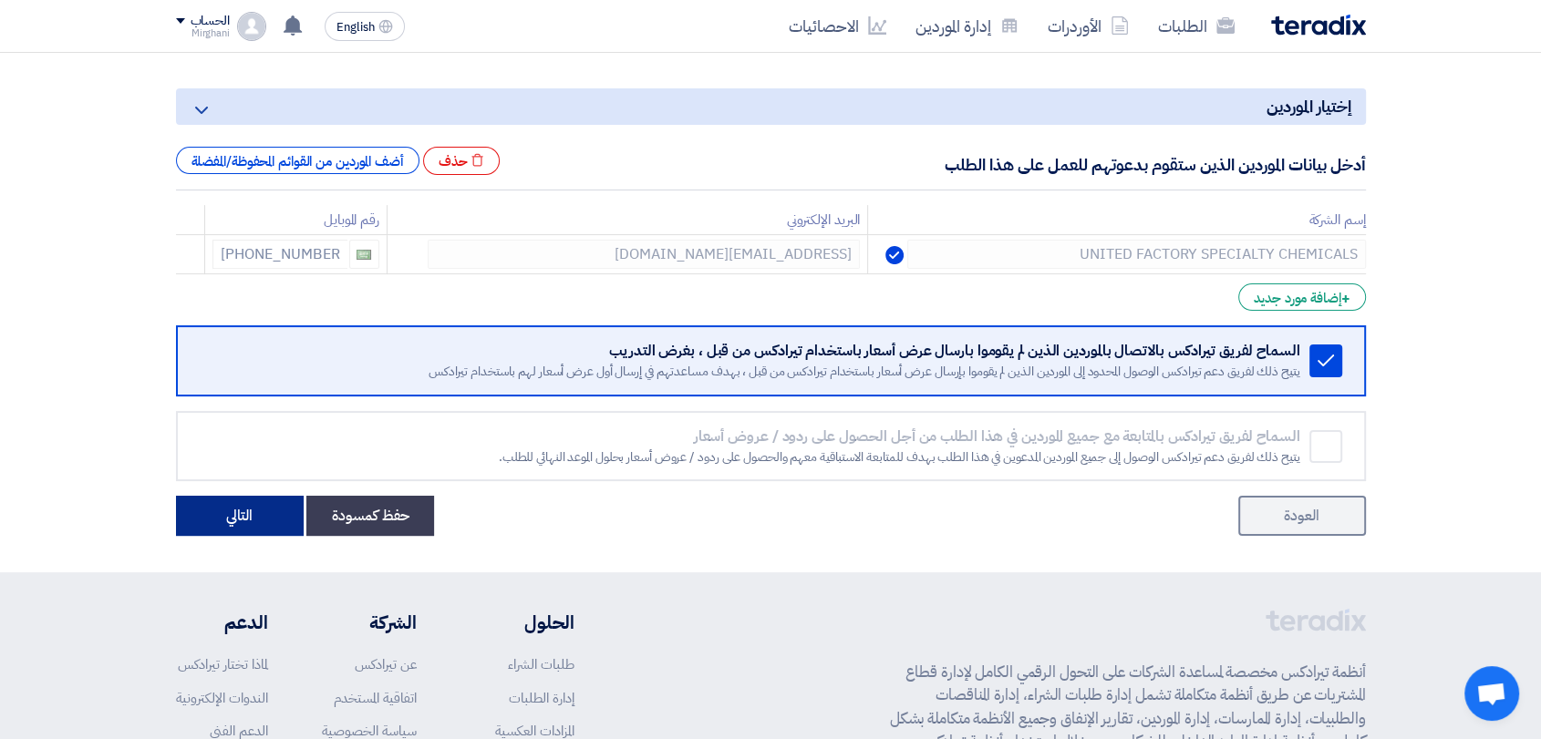
click at [238, 529] on button "التالي" at bounding box center [240, 516] width 128 height 40
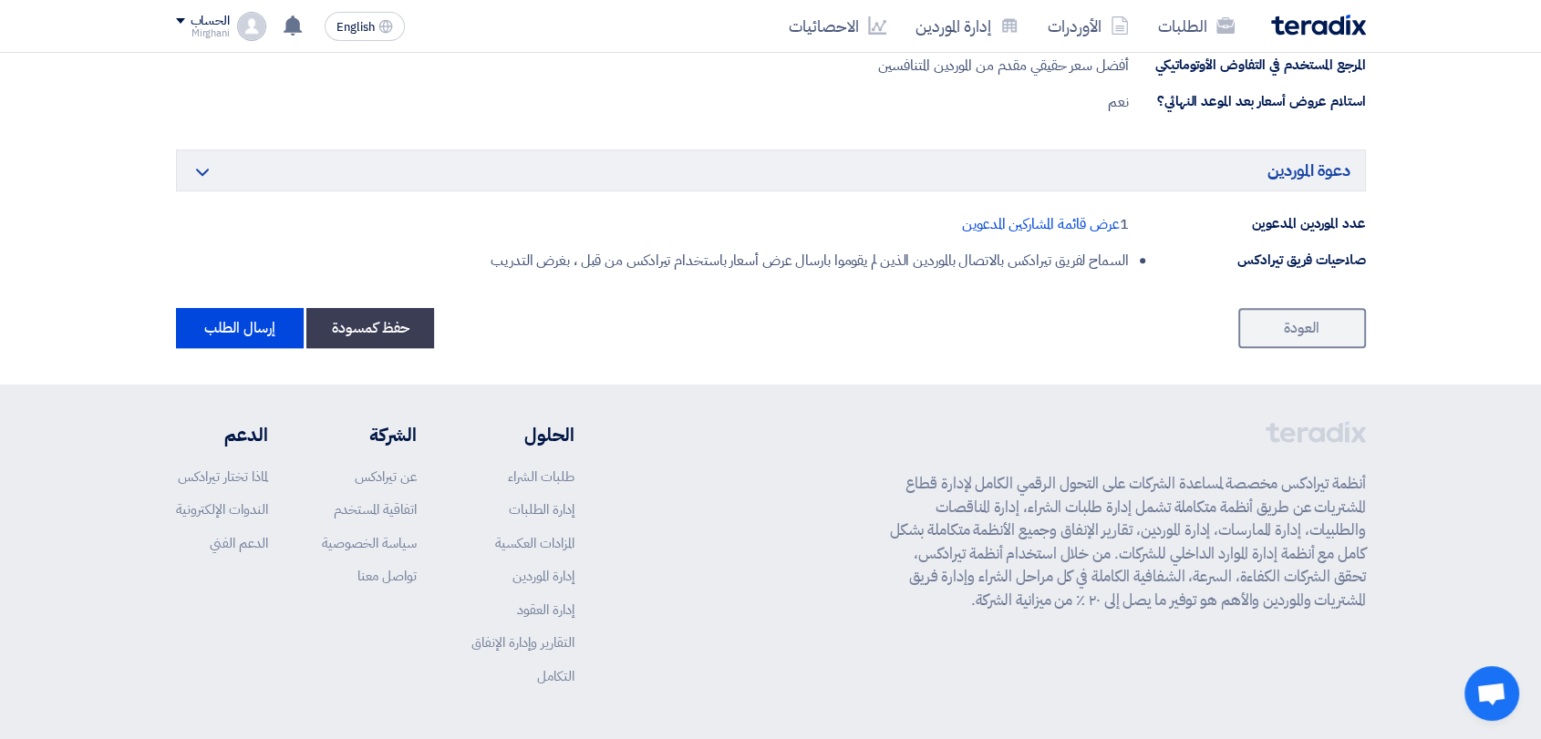
scroll to position [1145, 0]
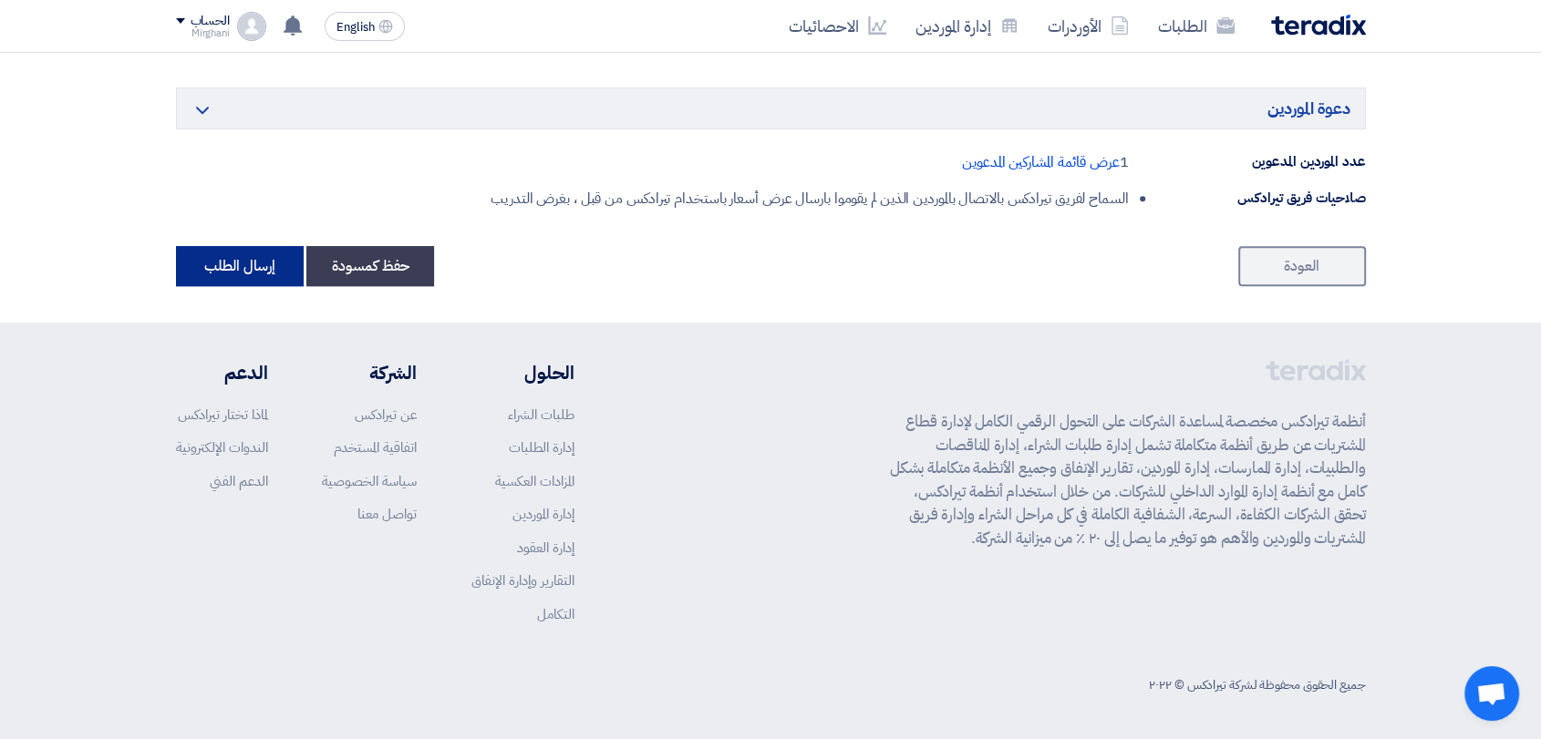
click at [215, 279] on button "إرسال الطلب" at bounding box center [240, 266] width 128 height 40
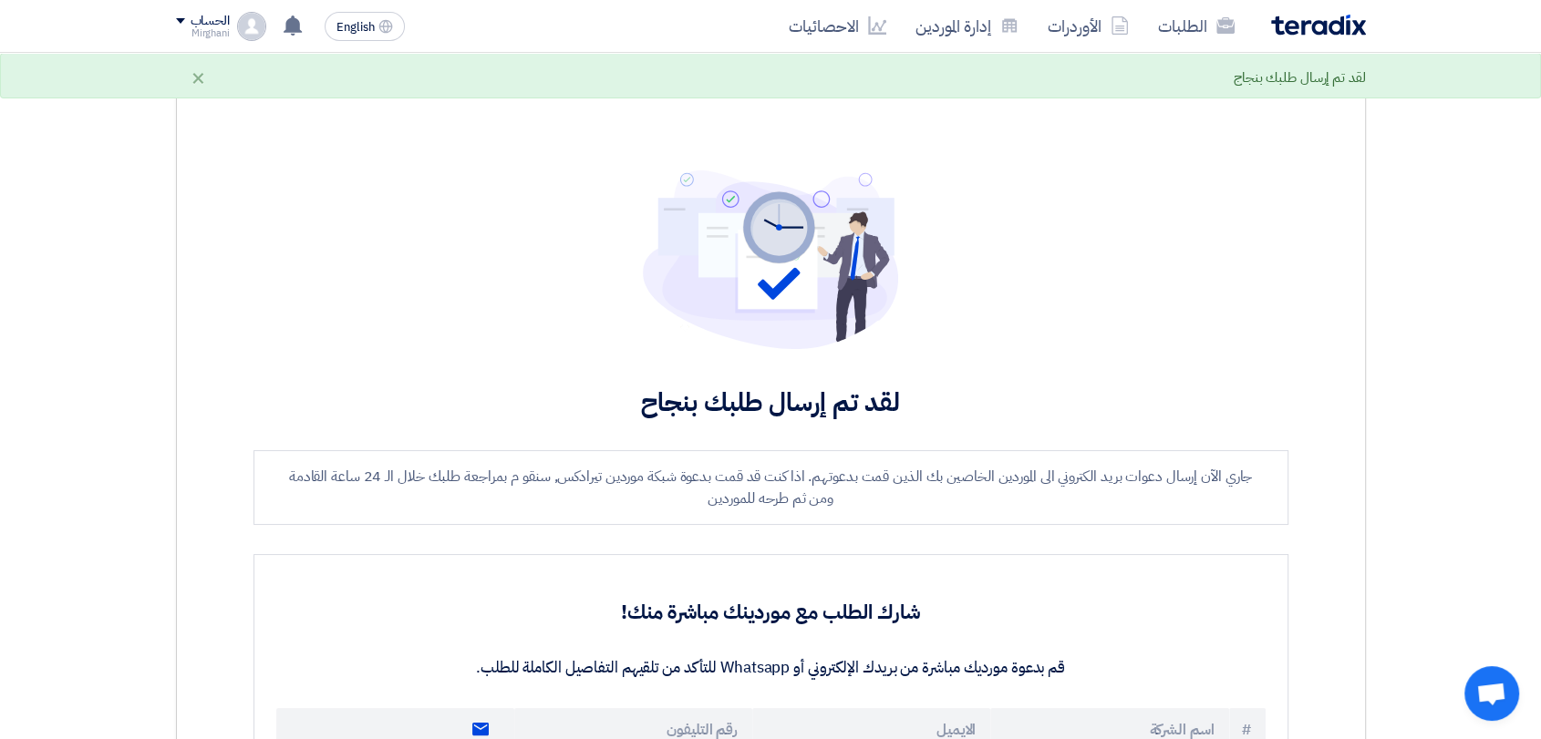
scroll to position [405, 0]
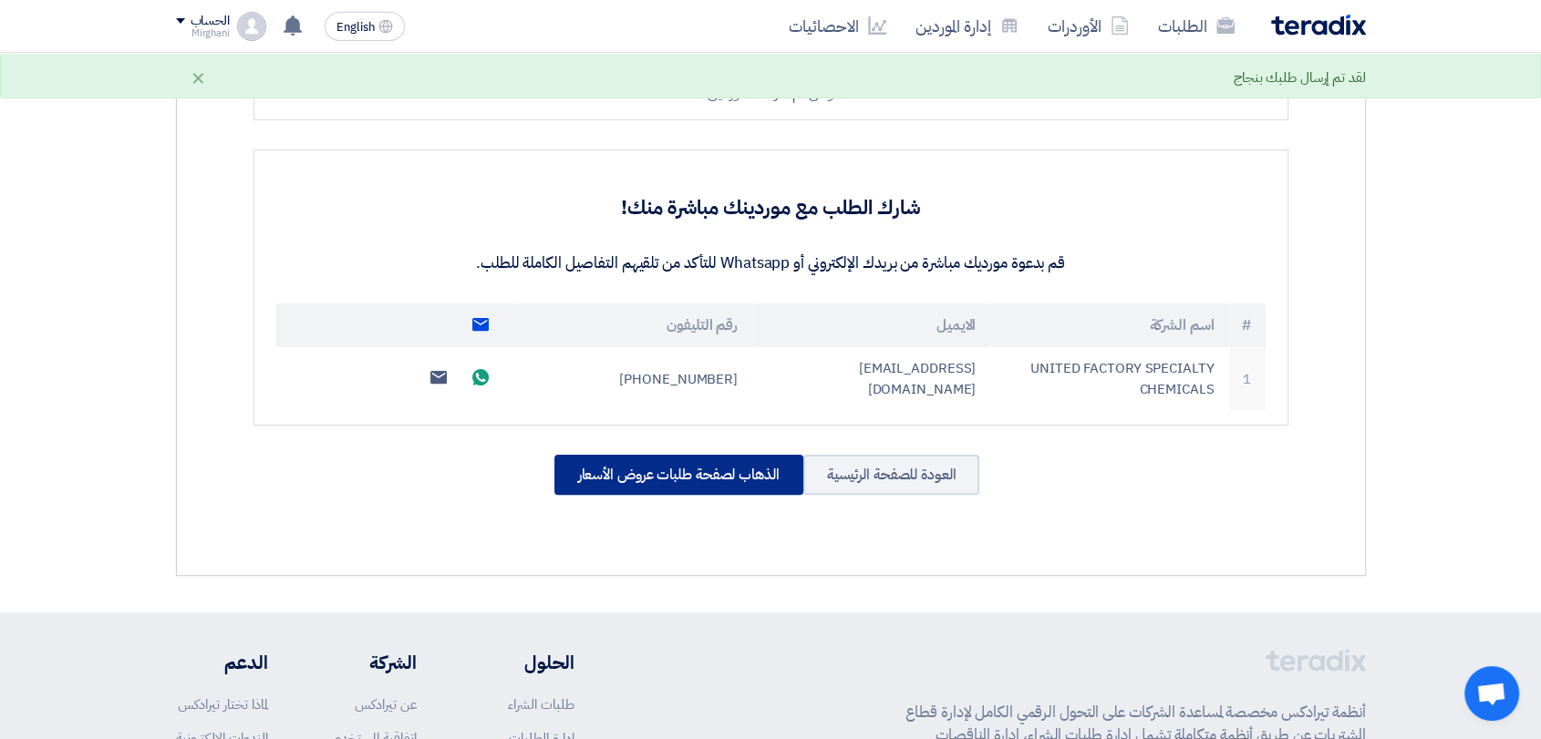
click at [598, 483] on div "الذهاب لصفحة طلبات عروض الأسعار" at bounding box center [678, 475] width 249 height 40
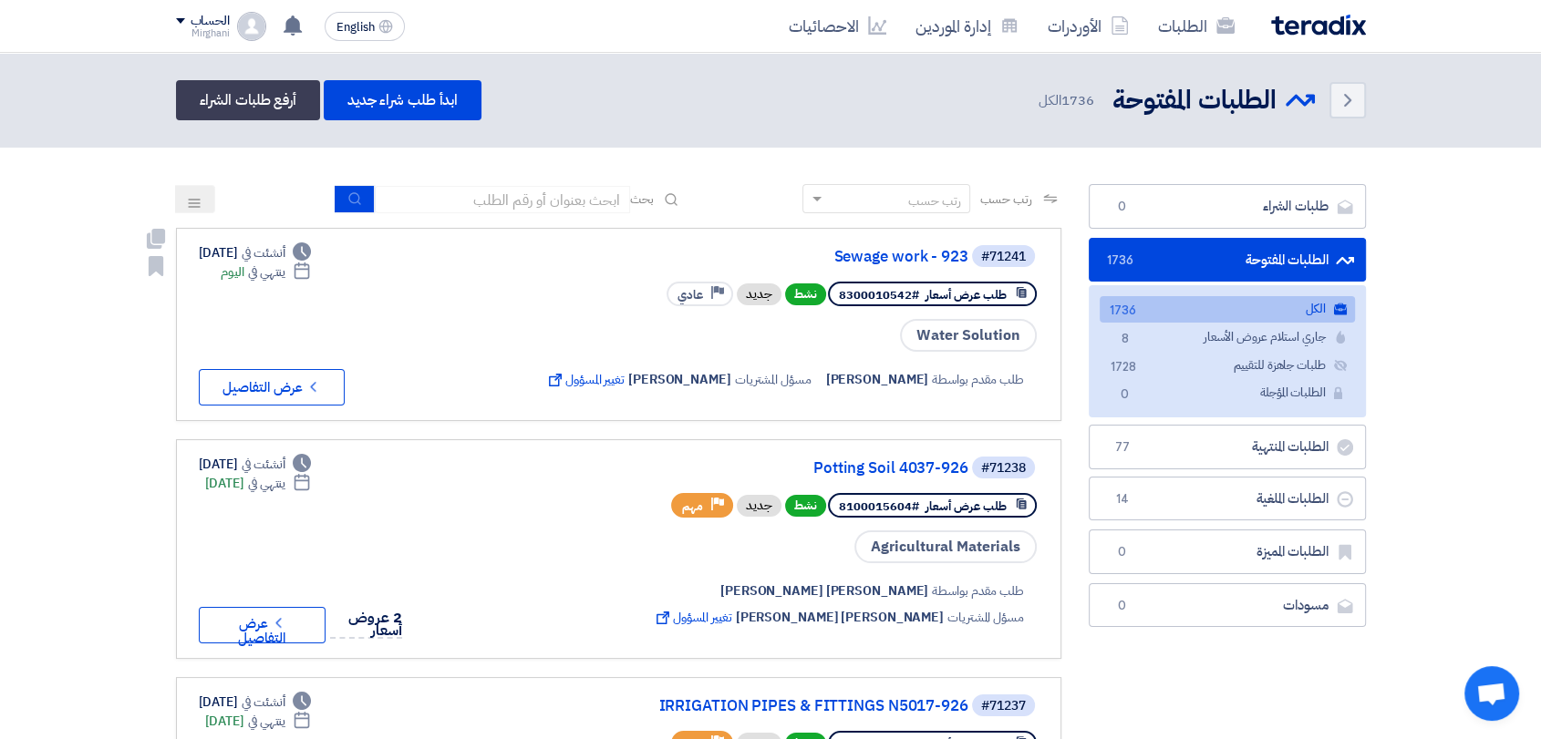
click at [862, 246] on div "#71241 Sewage work - 923" at bounding box center [790, 256] width 497 height 26
click at [863, 250] on link "Sewage work - 923" at bounding box center [786, 257] width 365 height 16
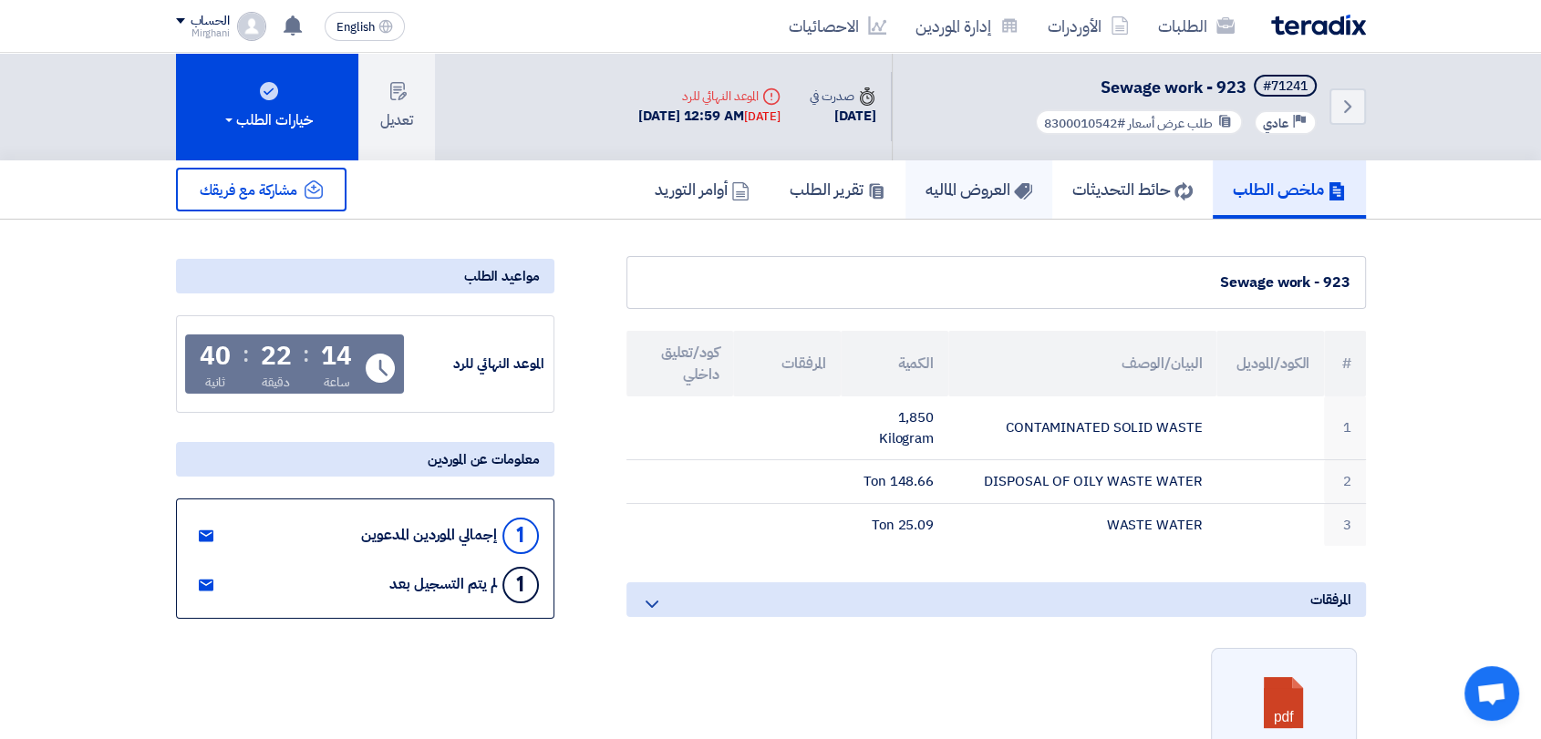
click at [1000, 173] on link "العروض الماليه" at bounding box center [978, 189] width 147 height 58
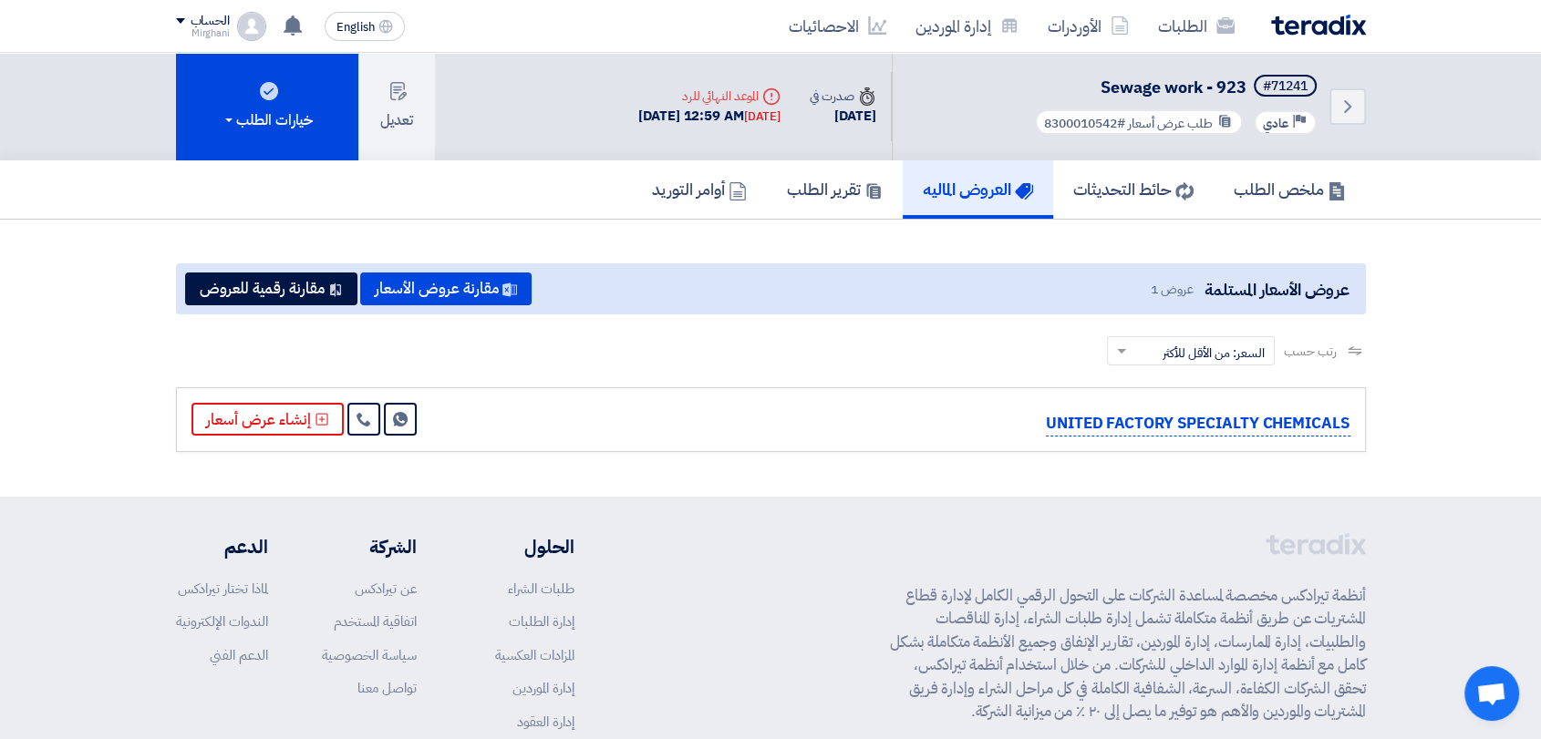
click at [293, 398] on div "UNITED FACTORY SPECIALTY CHEMICALS Send Message" at bounding box center [771, 420] width 1190 height 65
click at [297, 415] on button "إنشاء عرض أسعار" at bounding box center [267, 419] width 152 height 33
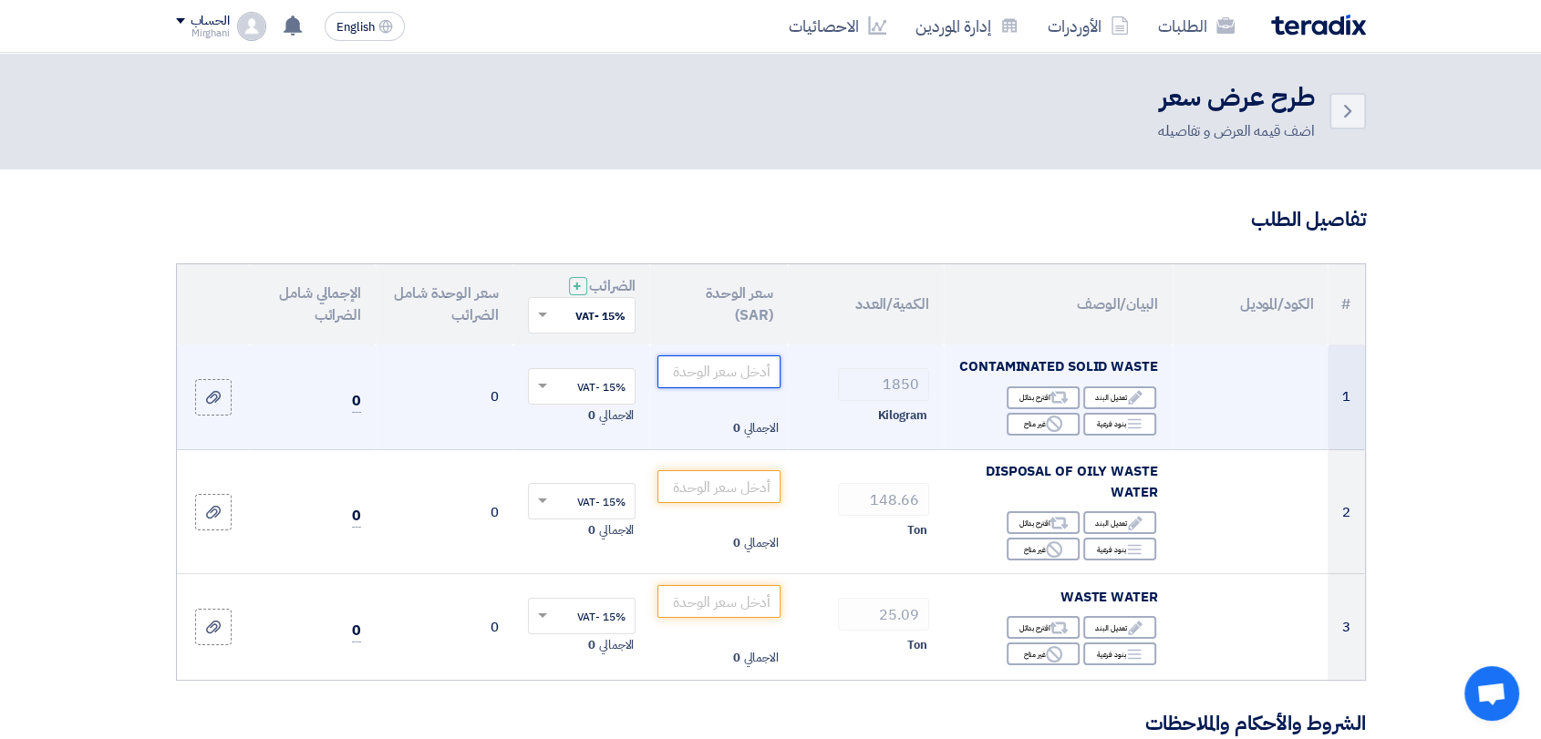
click at [707, 367] on input "number" at bounding box center [718, 372] width 123 height 33
paste input "2.00"
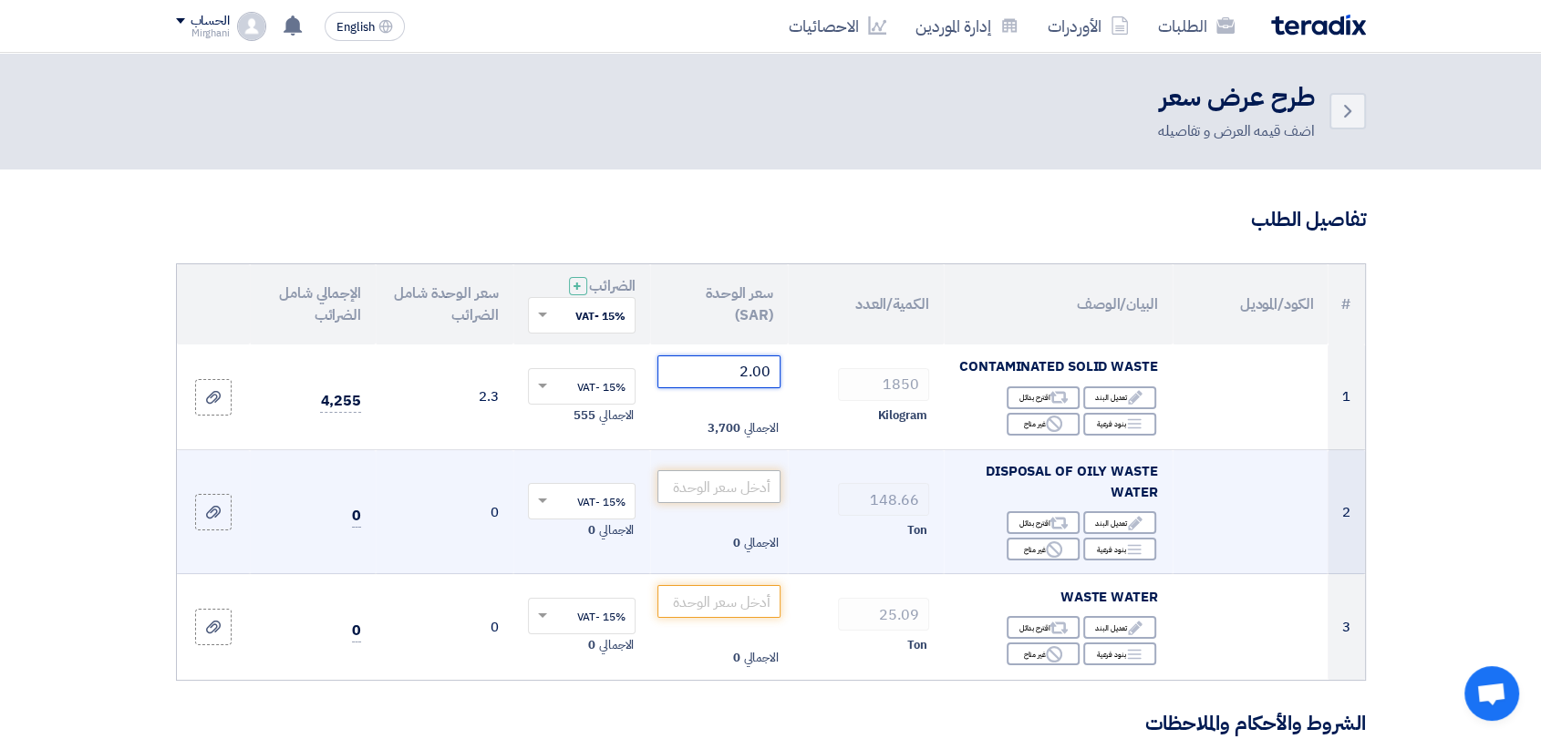
type input "2.00"
click at [740, 481] on input "number" at bounding box center [718, 486] width 123 height 33
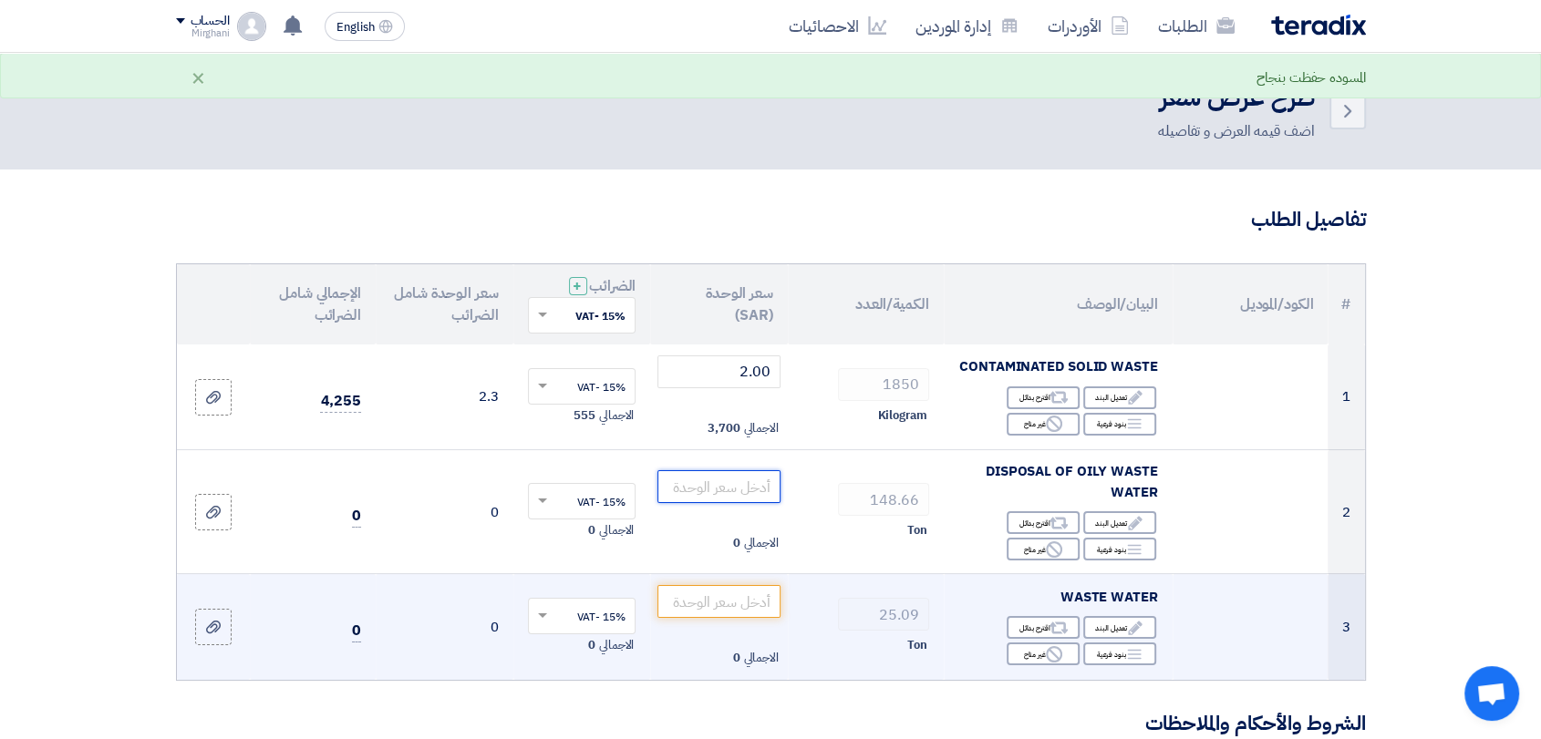
paste input "110.00"
type input "110.00"
click at [710, 598] on input "number" at bounding box center [718, 601] width 123 height 33
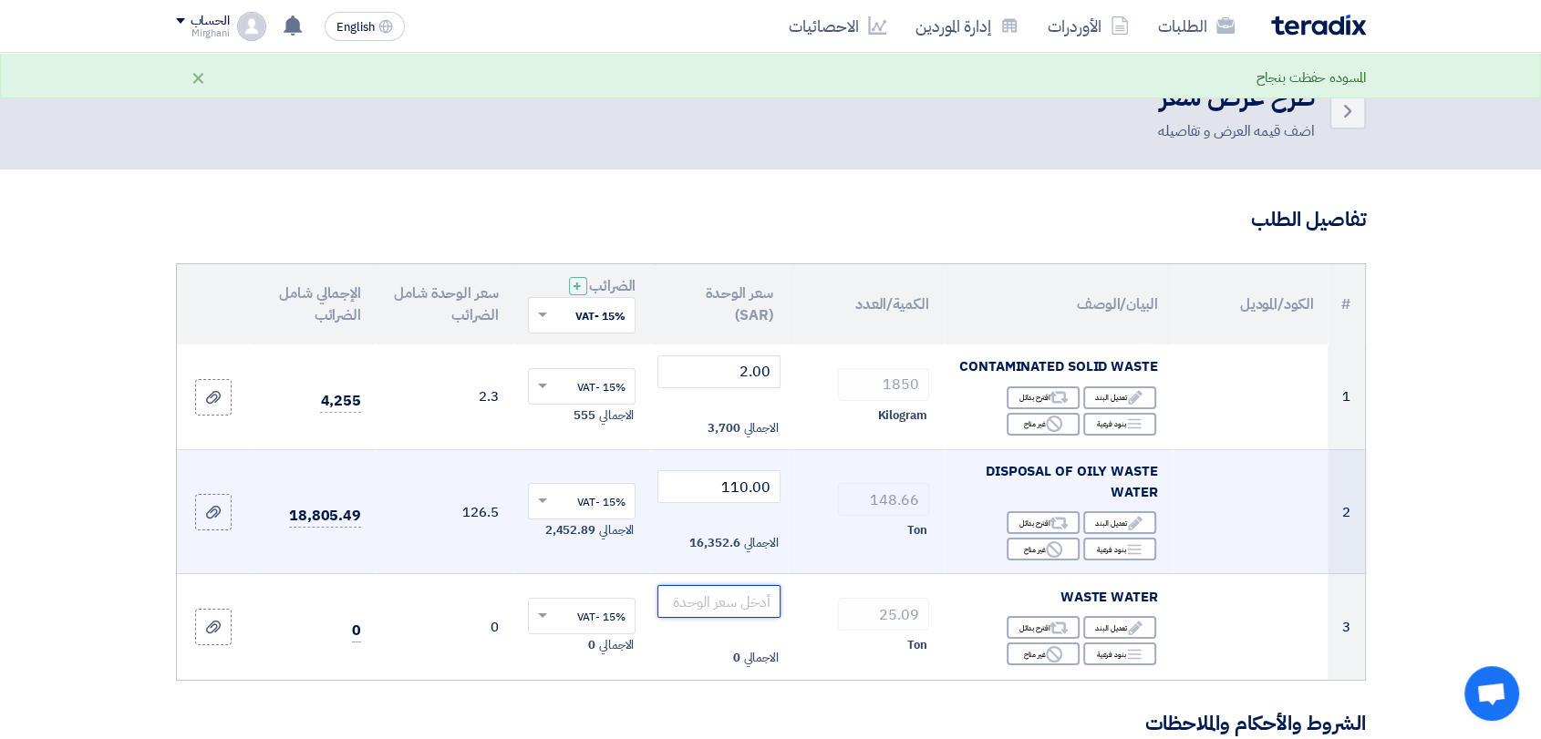
paste input "140.00"
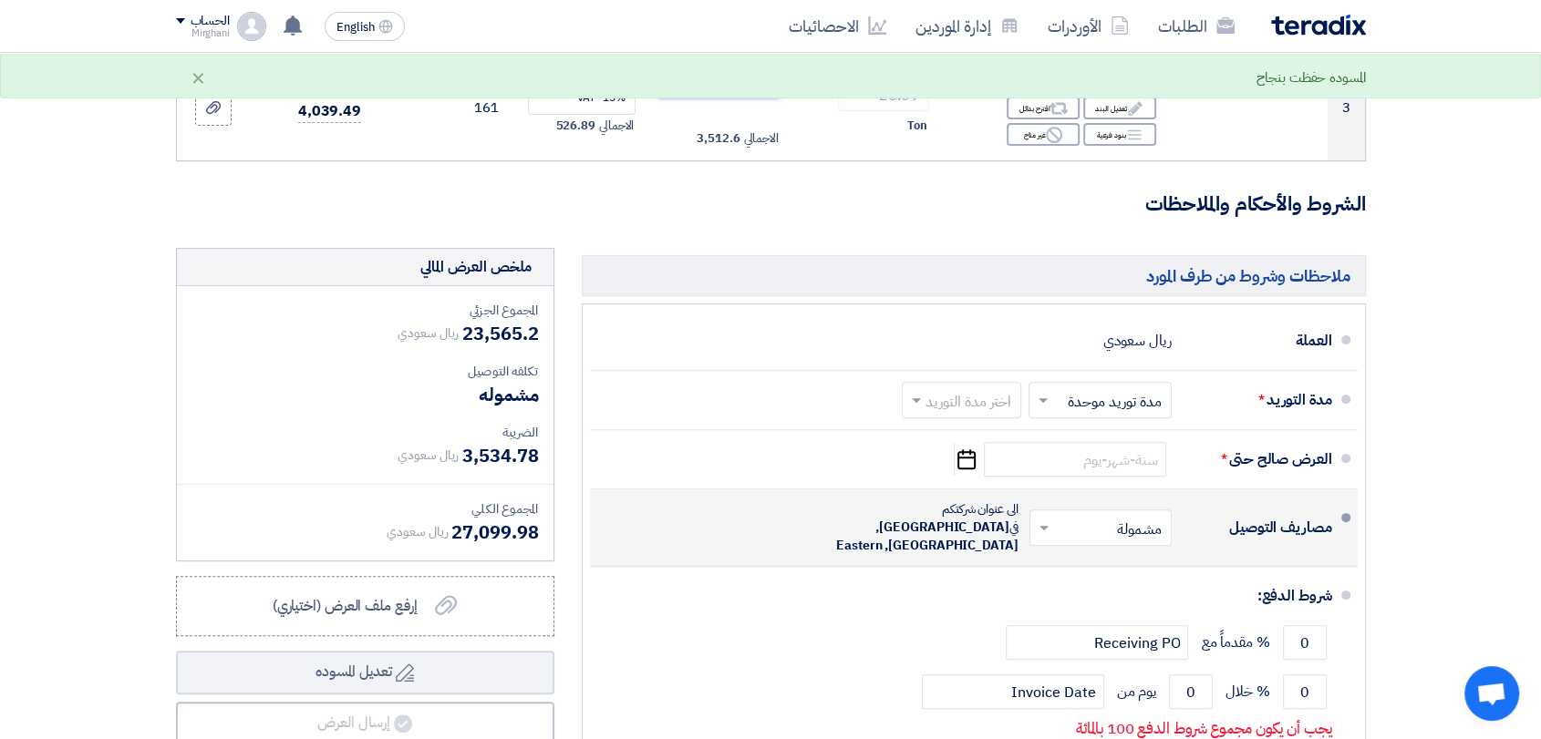
scroll to position [607, 0]
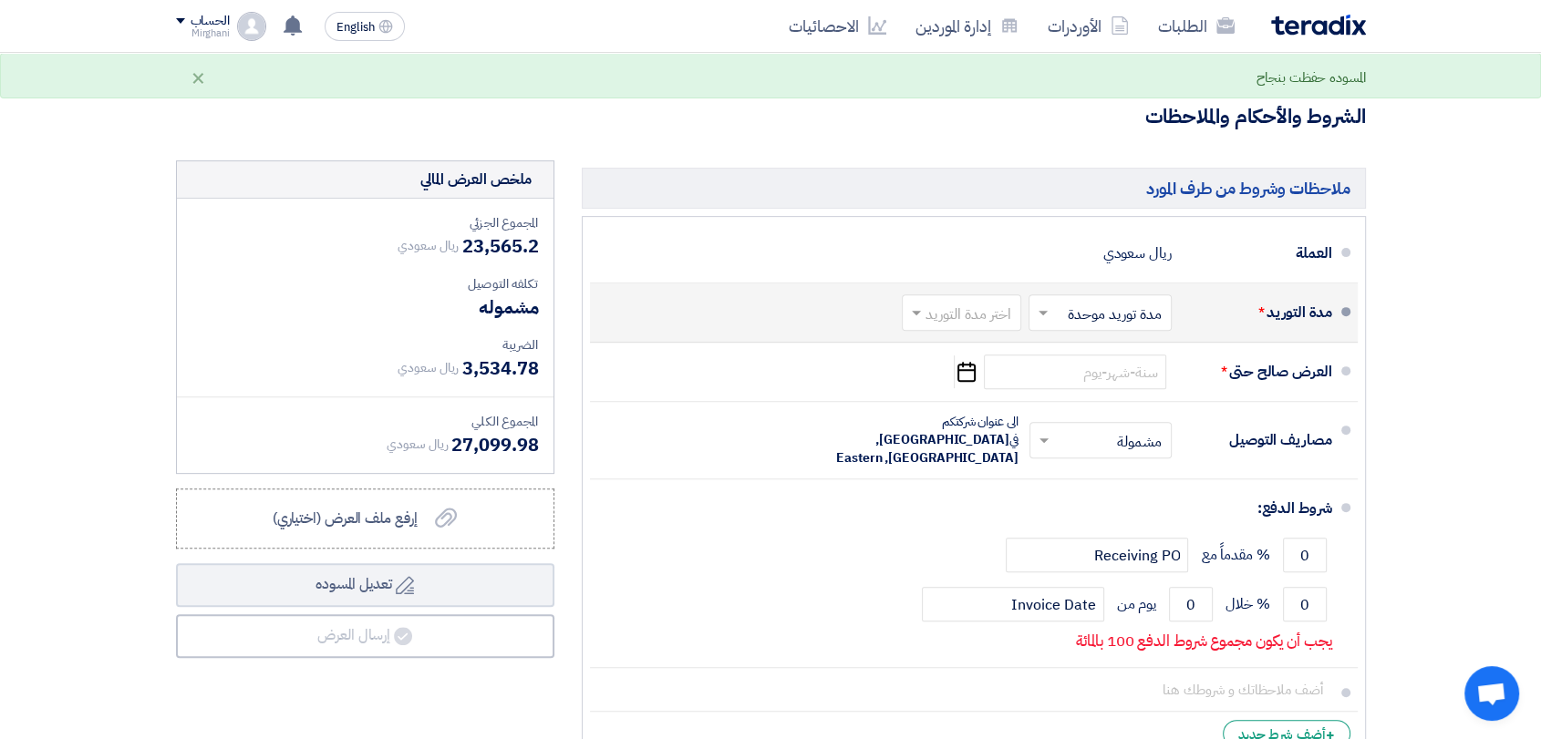
type input "140.00"
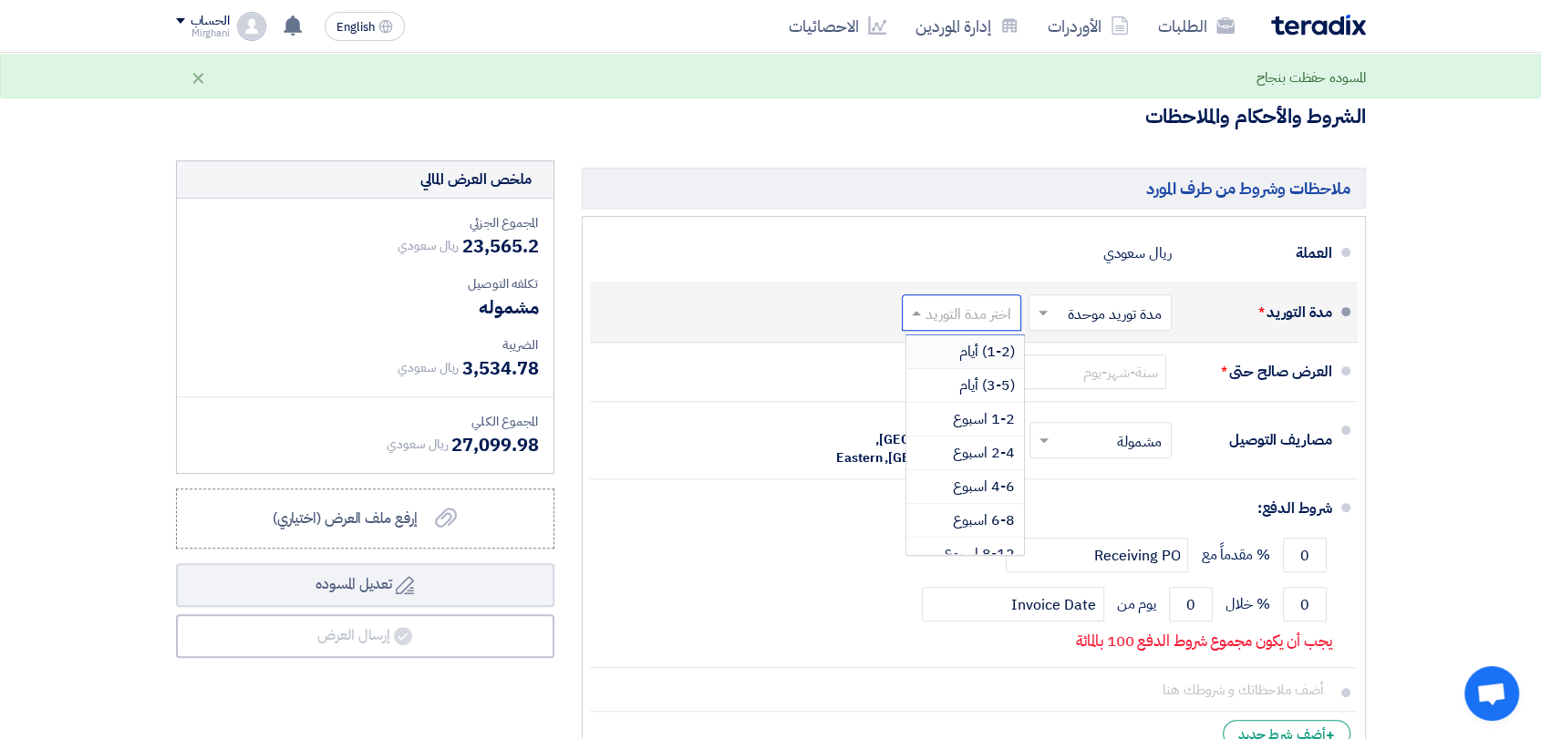
click at [933, 315] on input "text" at bounding box center [958, 315] width 110 height 26
click at [930, 354] on div "(1-2) أيام" at bounding box center [965, 353] width 118 height 34
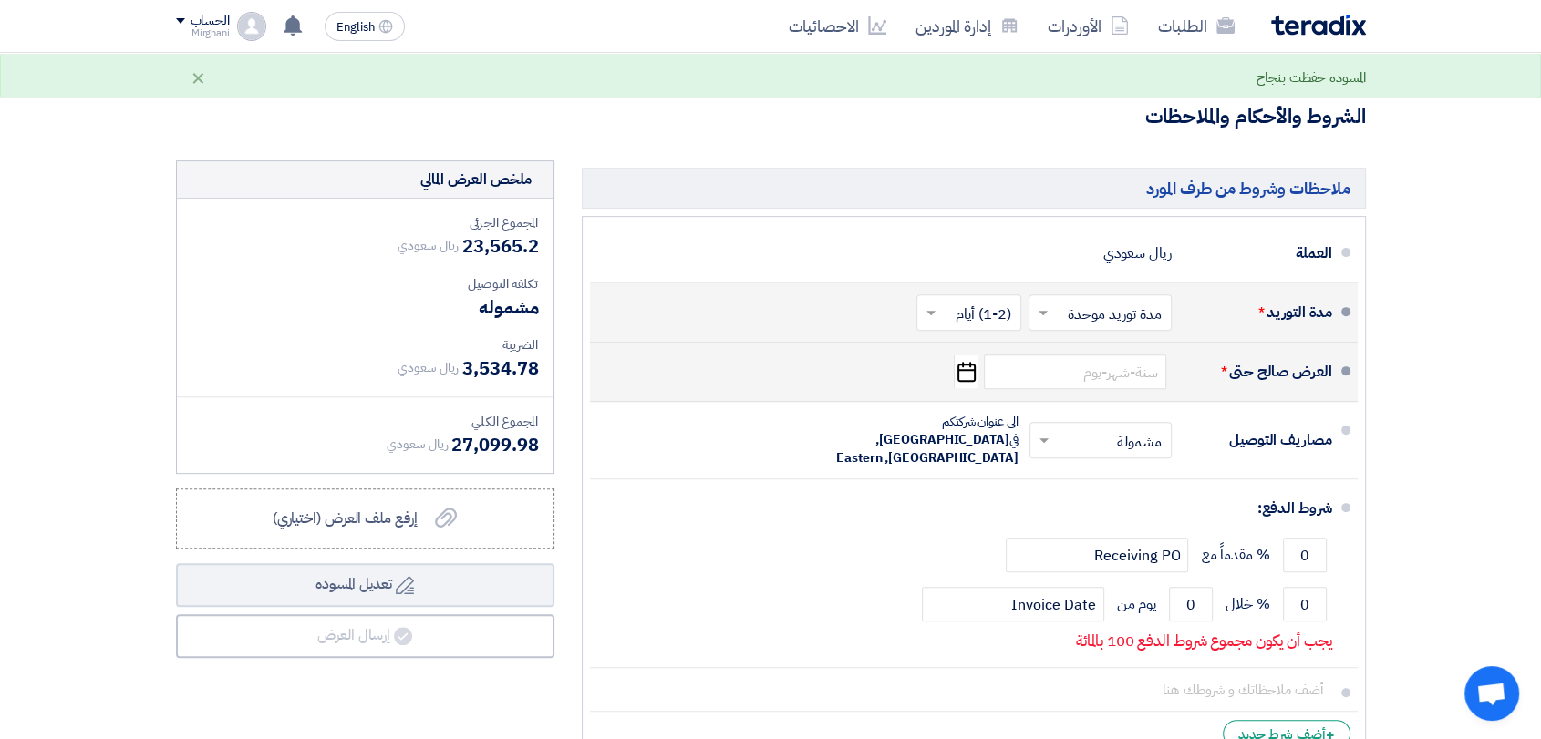
click at [1022, 343] on li "العرض صالح حتى * Pick a date" at bounding box center [974, 372] width 768 height 59
click at [1032, 366] on input at bounding box center [1075, 372] width 182 height 35
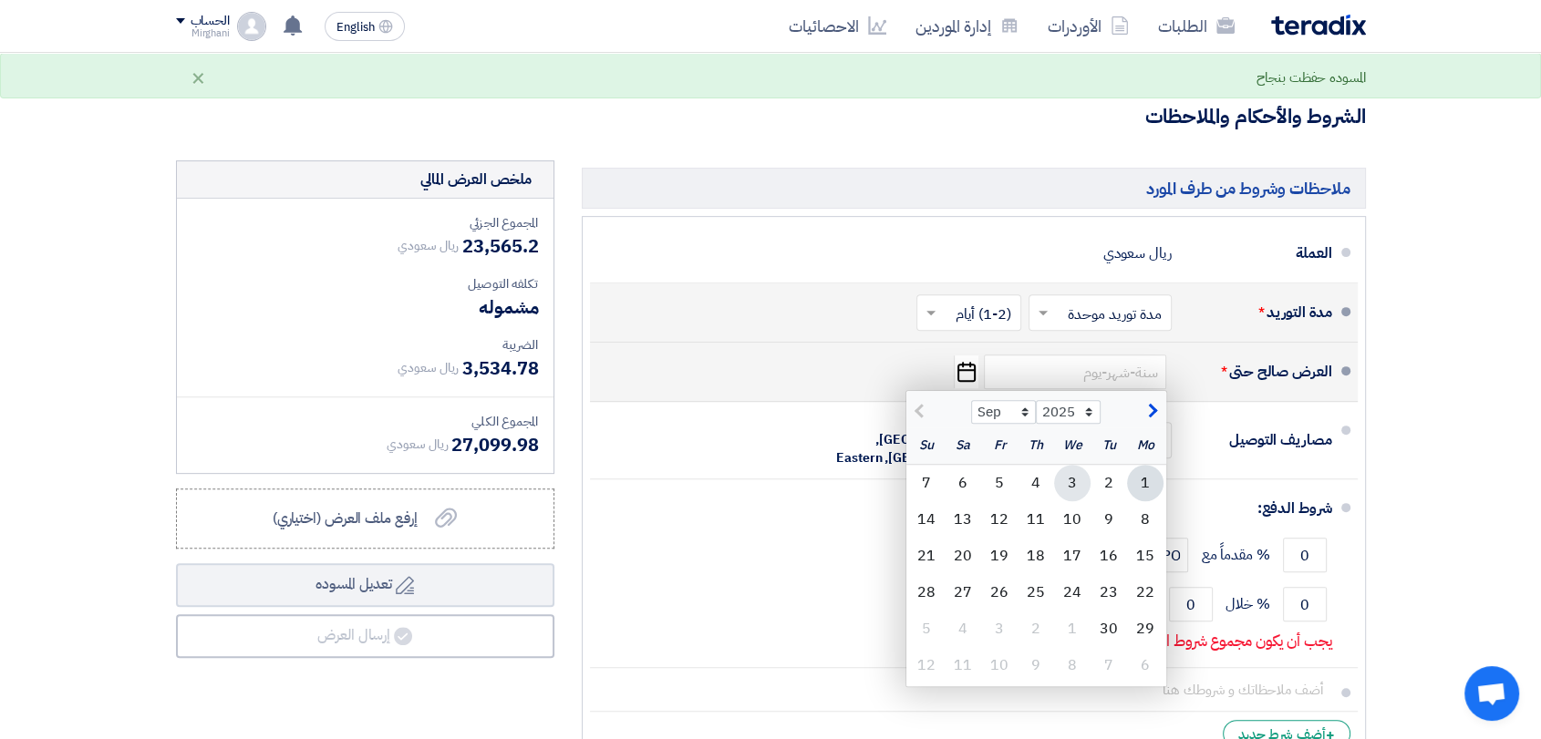
click at [1072, 478] on div "3" at bounding box center [1072, 483] width 36 height 36
type input "9/3/2025"
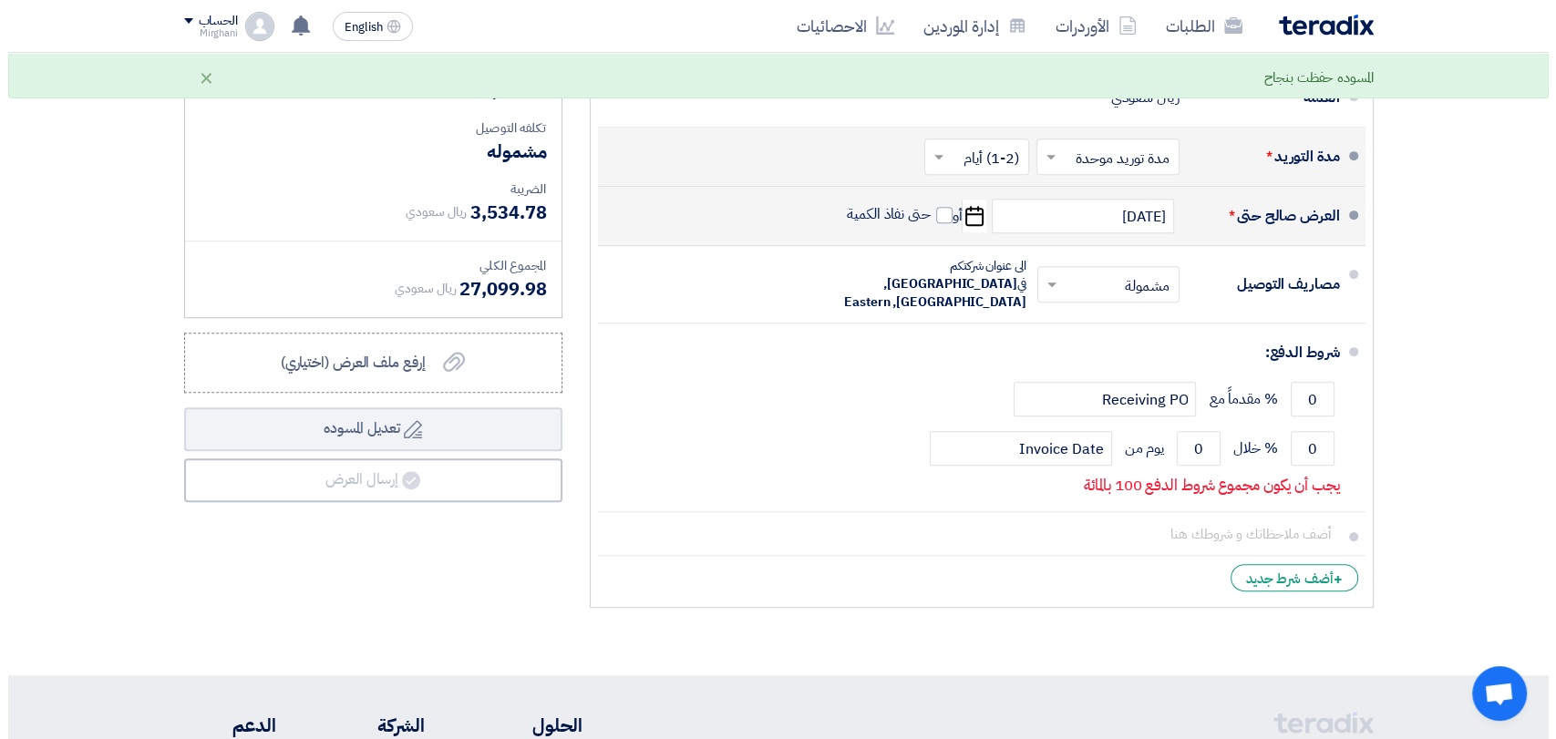
scroll to position [912, 0]
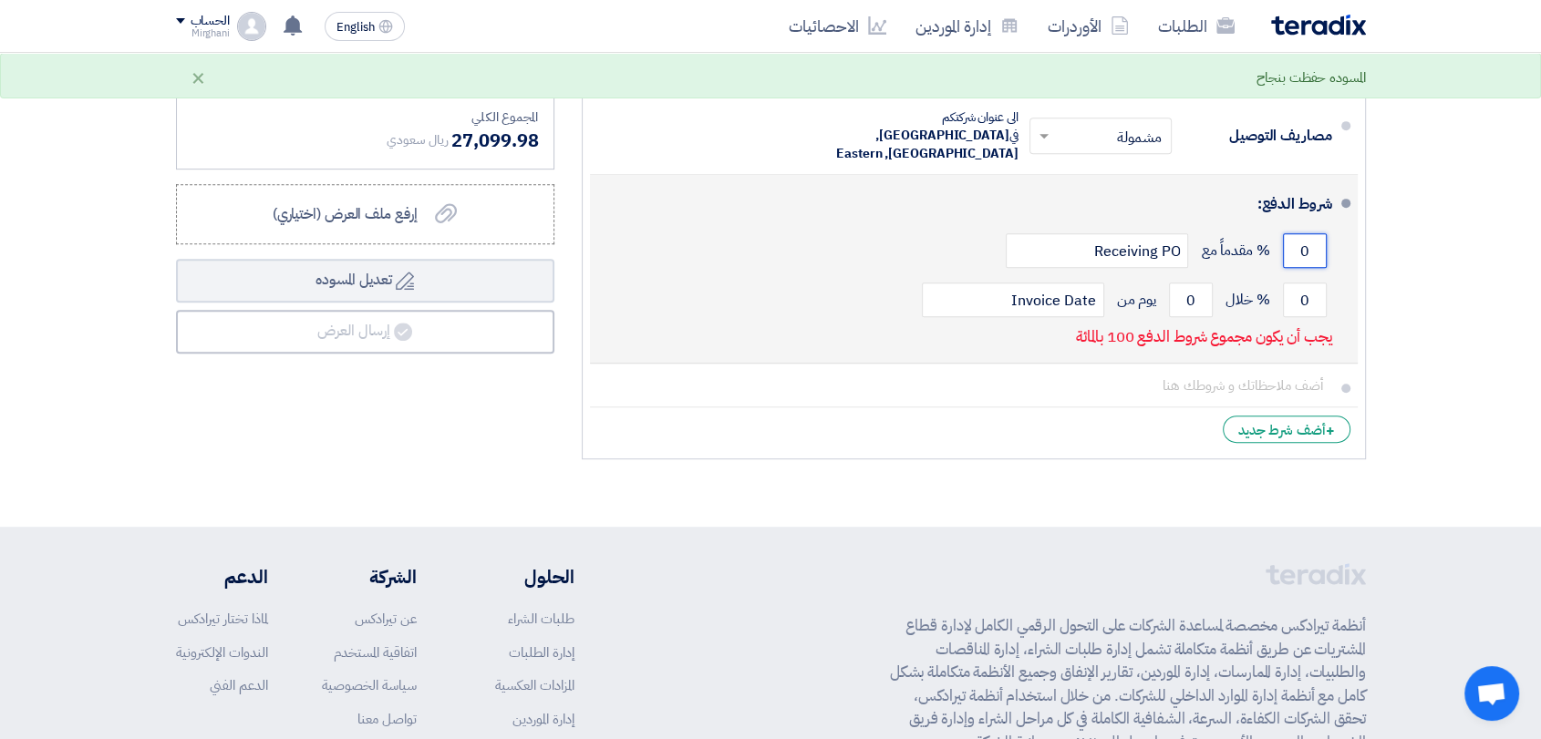
click at [1322, 233] on input "0" at bounding box center [1305, 250] width 44 height 35
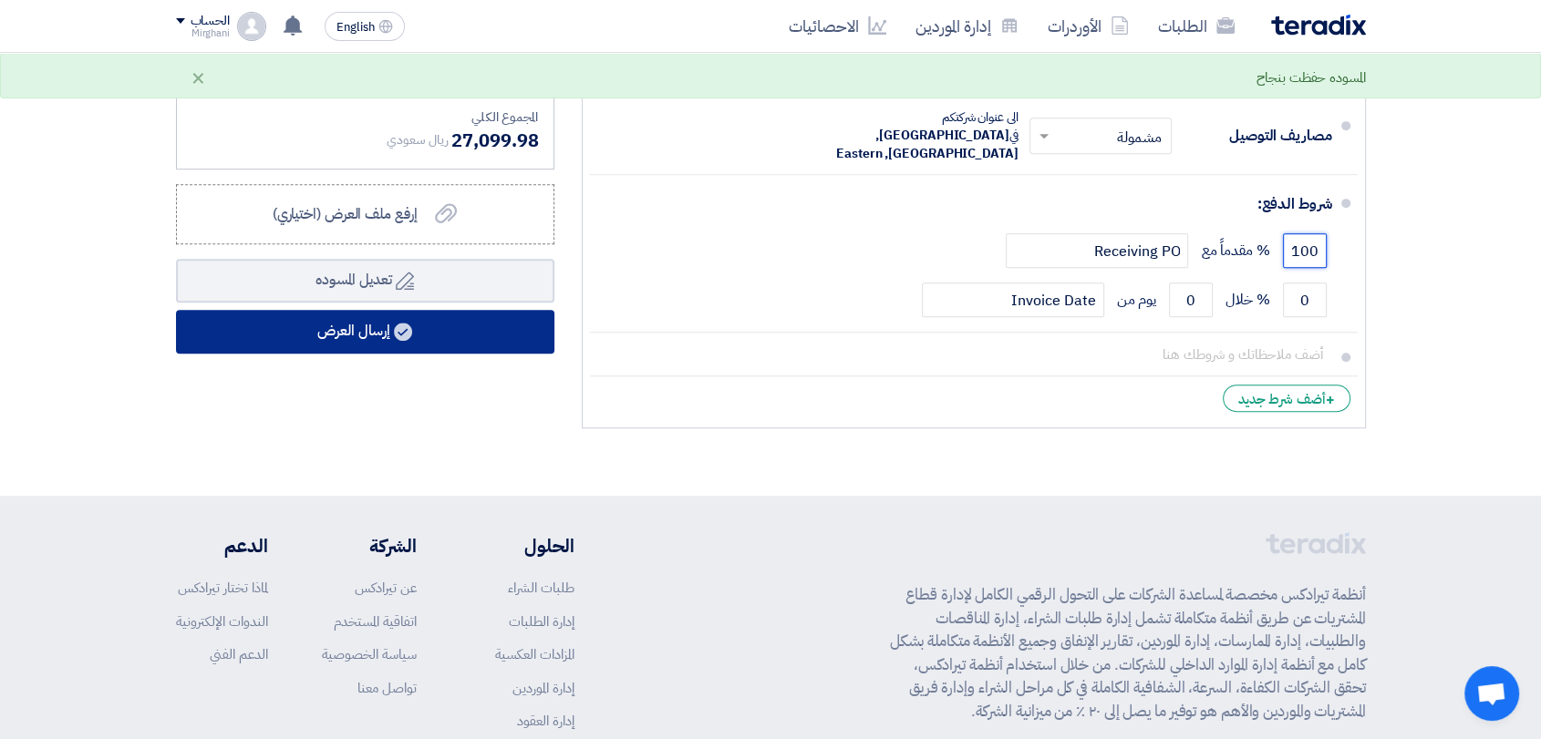
type input "100"
click at [503, 337] on button "إرسال العرض" at bounding box center [365, 332] width 378 height 44
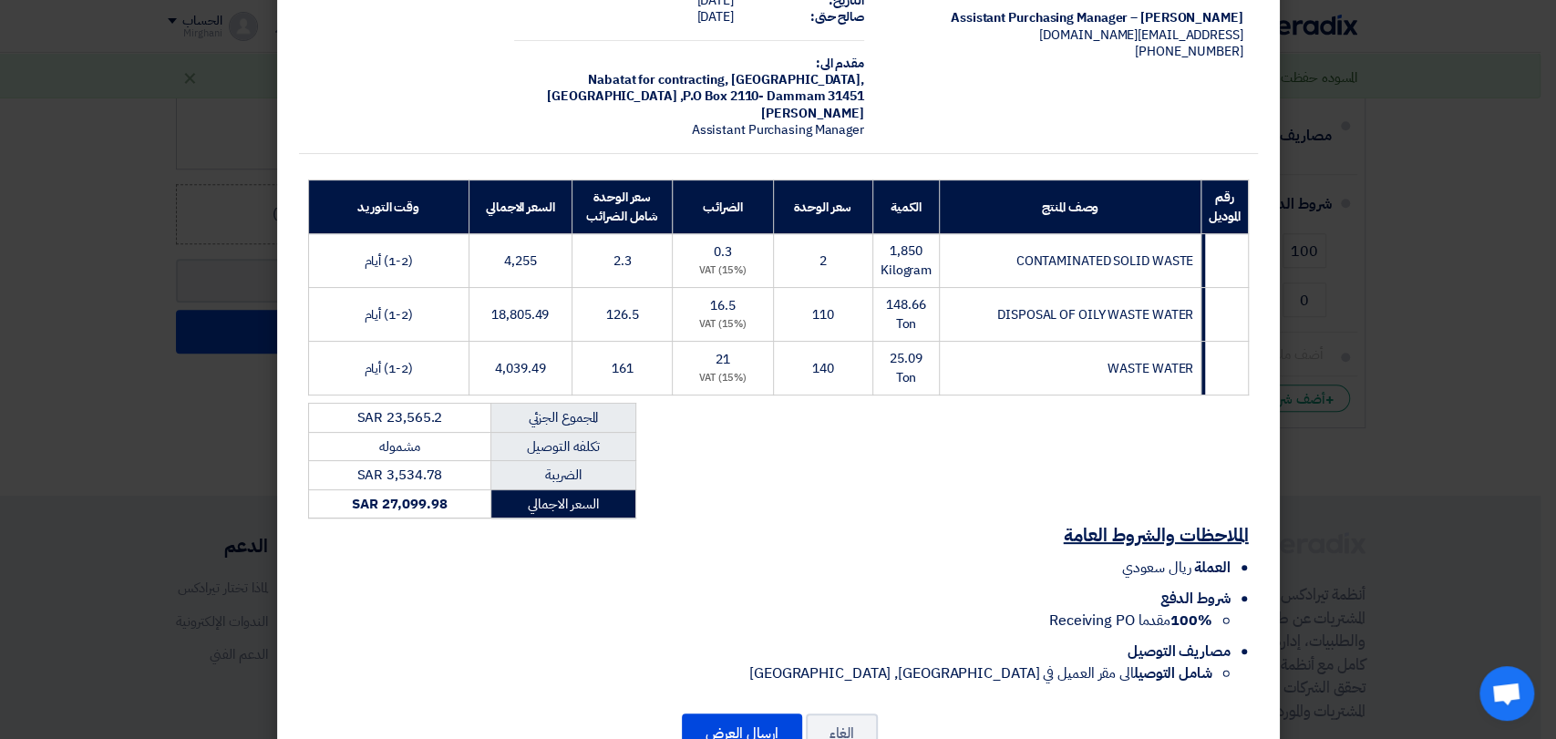
scroll to position [171, 0]
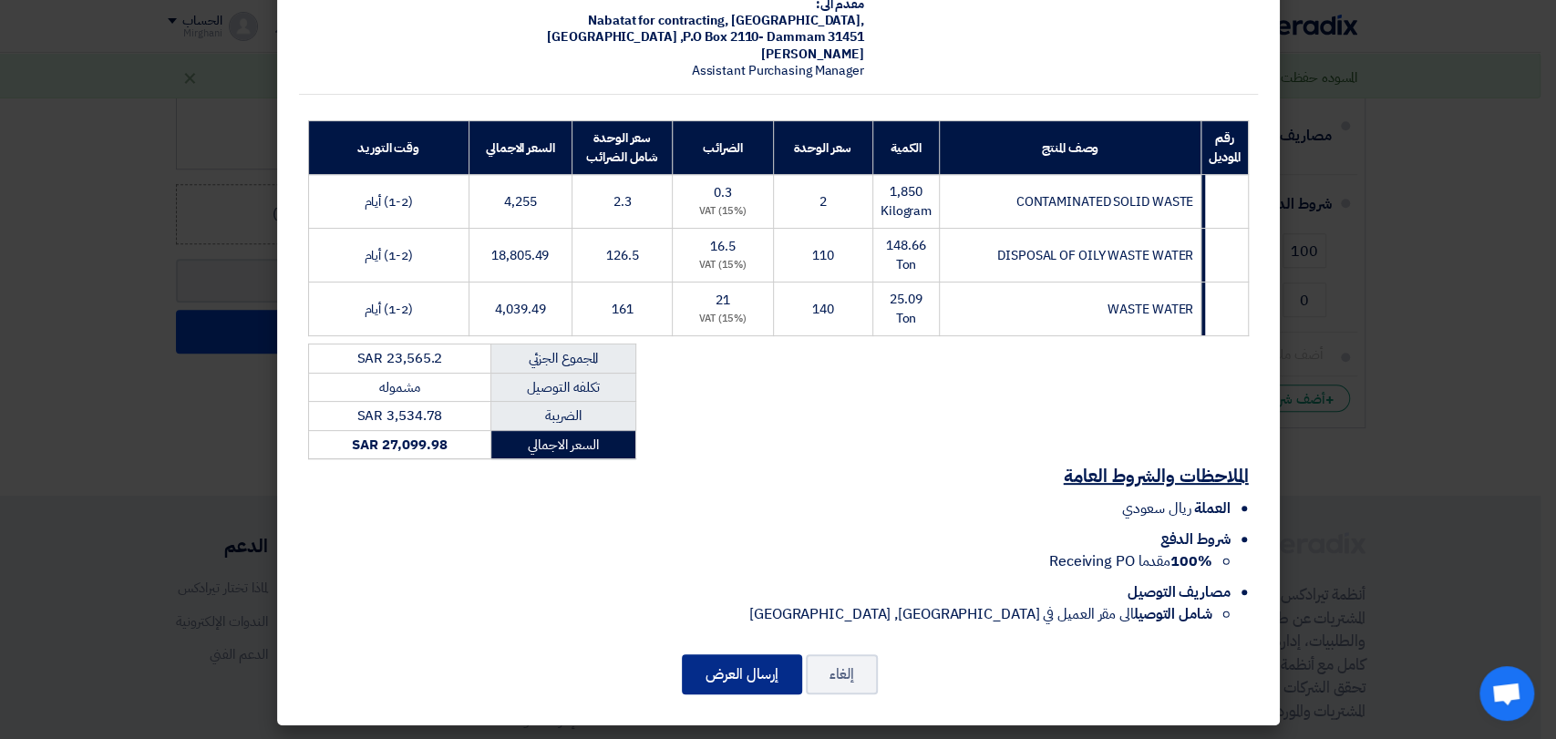
click at [773, 667] on button "إرسال العرض" at bounding box center [742, 675] width 120 height 40
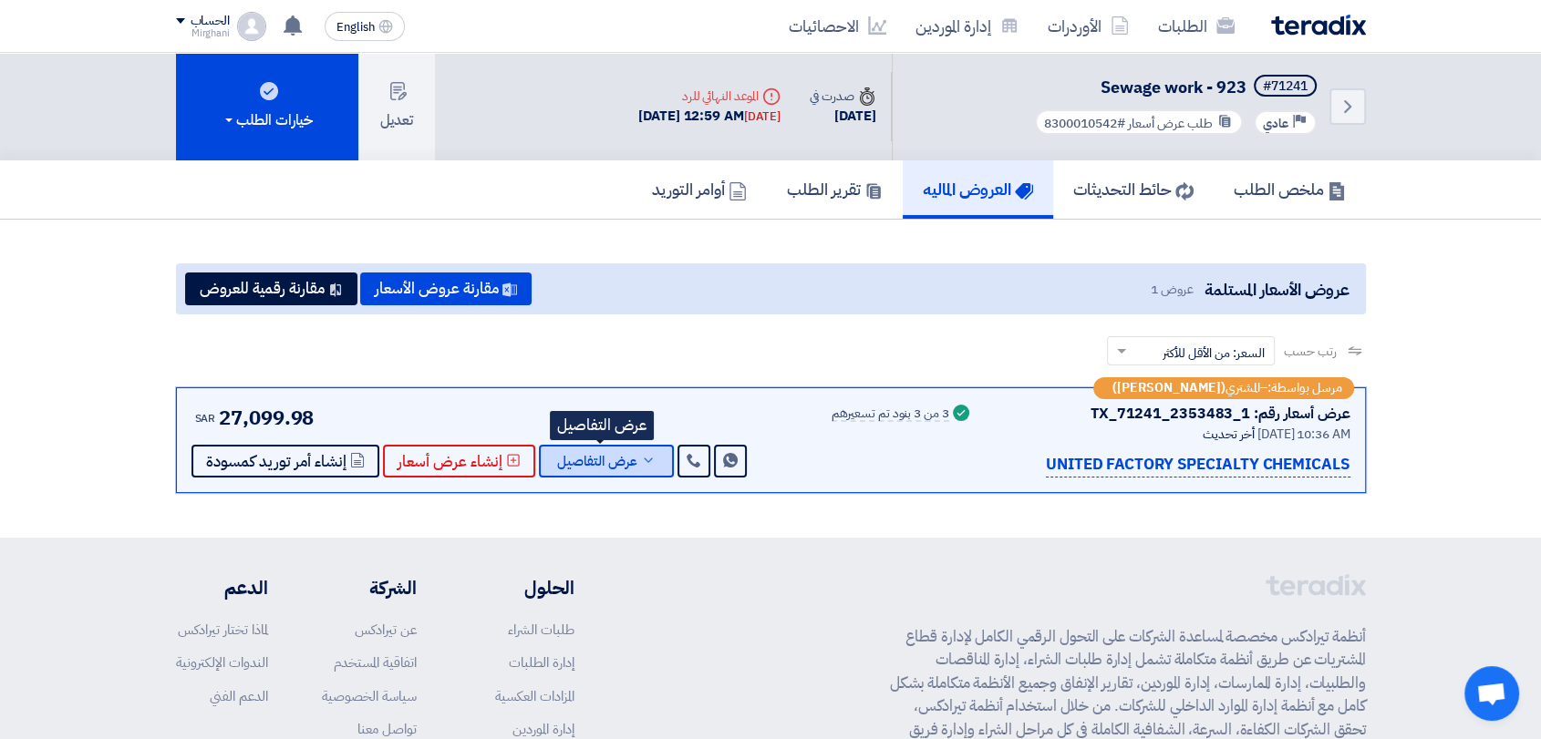
click at [595, 455] on span "عرض التفاصيل" at bounding box center [597, 462] width 80 height 14
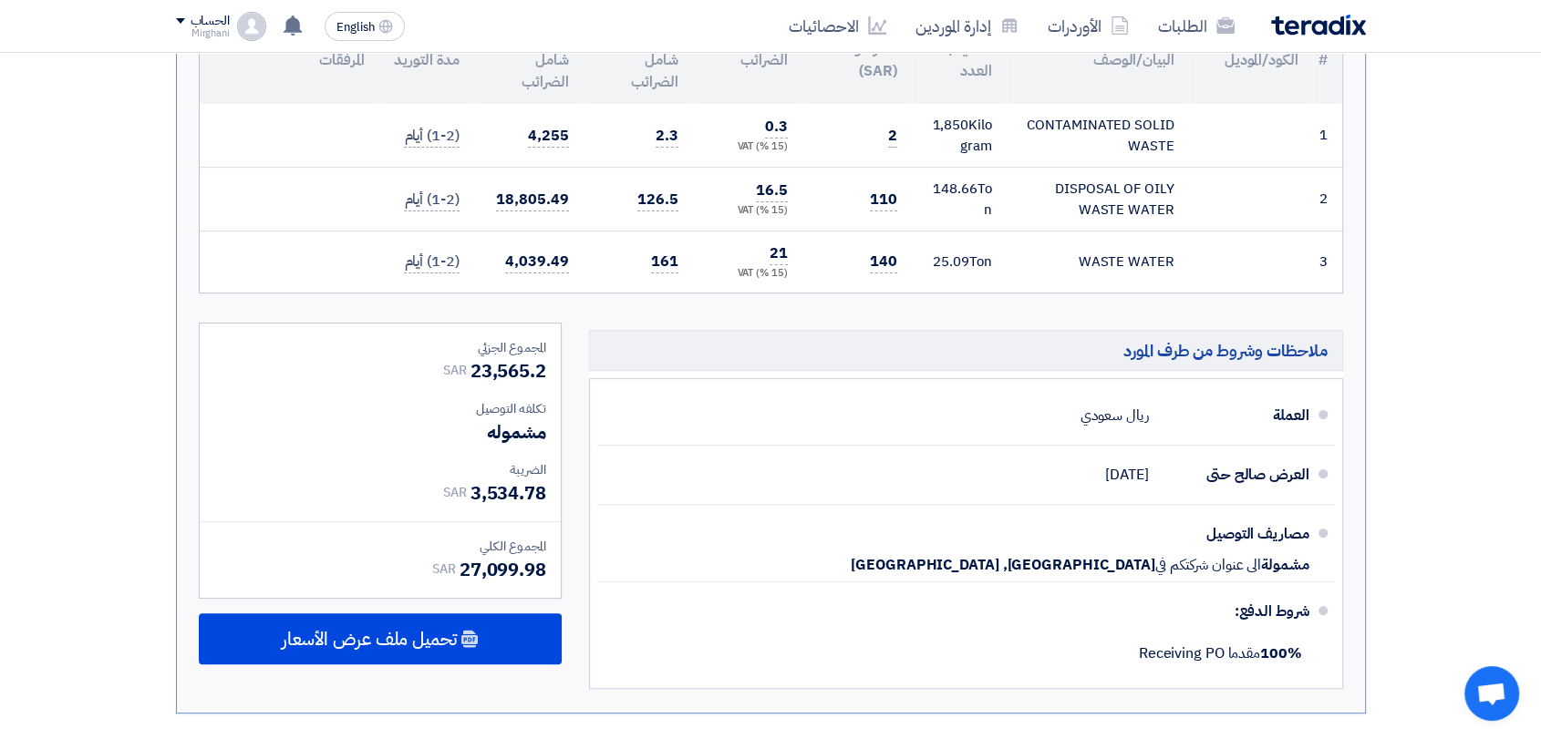
scroll to position [810, 0]
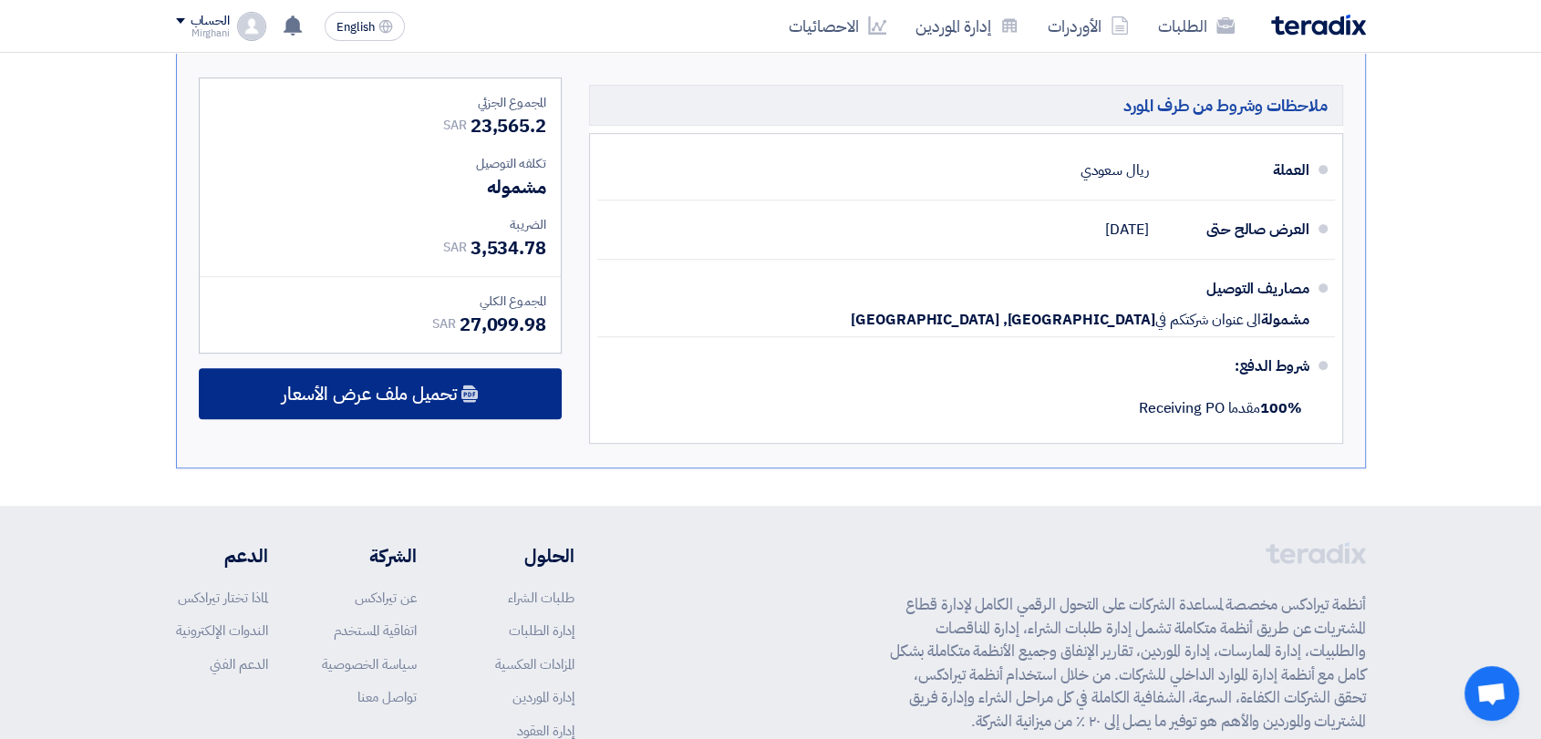
click at [488, 400] on div "تحميل ملف عرض الأسعار" at bounding box center [380, 393] width 363 height 51
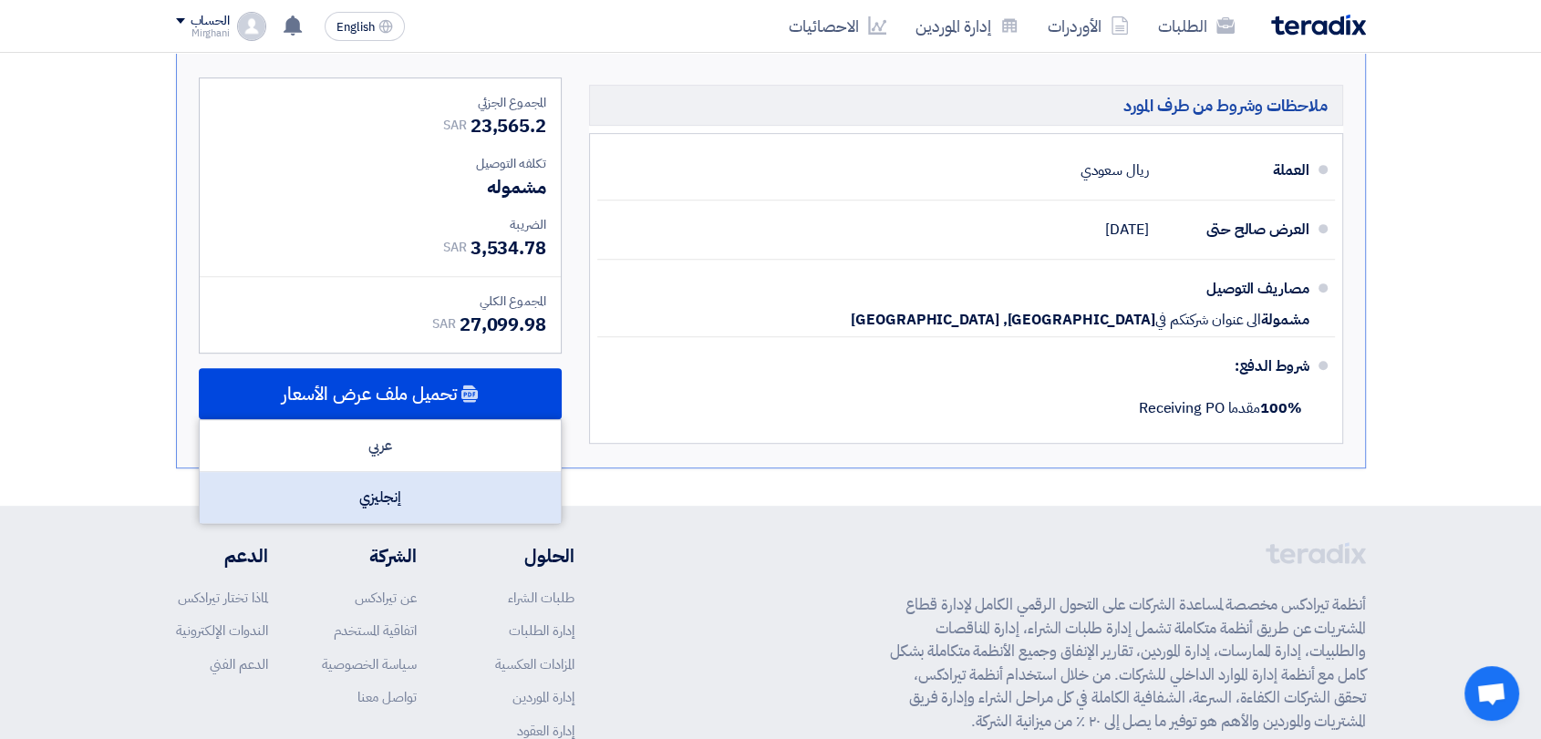
click at [450, 476] on div "إنجليزي" at bounding box center [380, 497] width 361 height 51
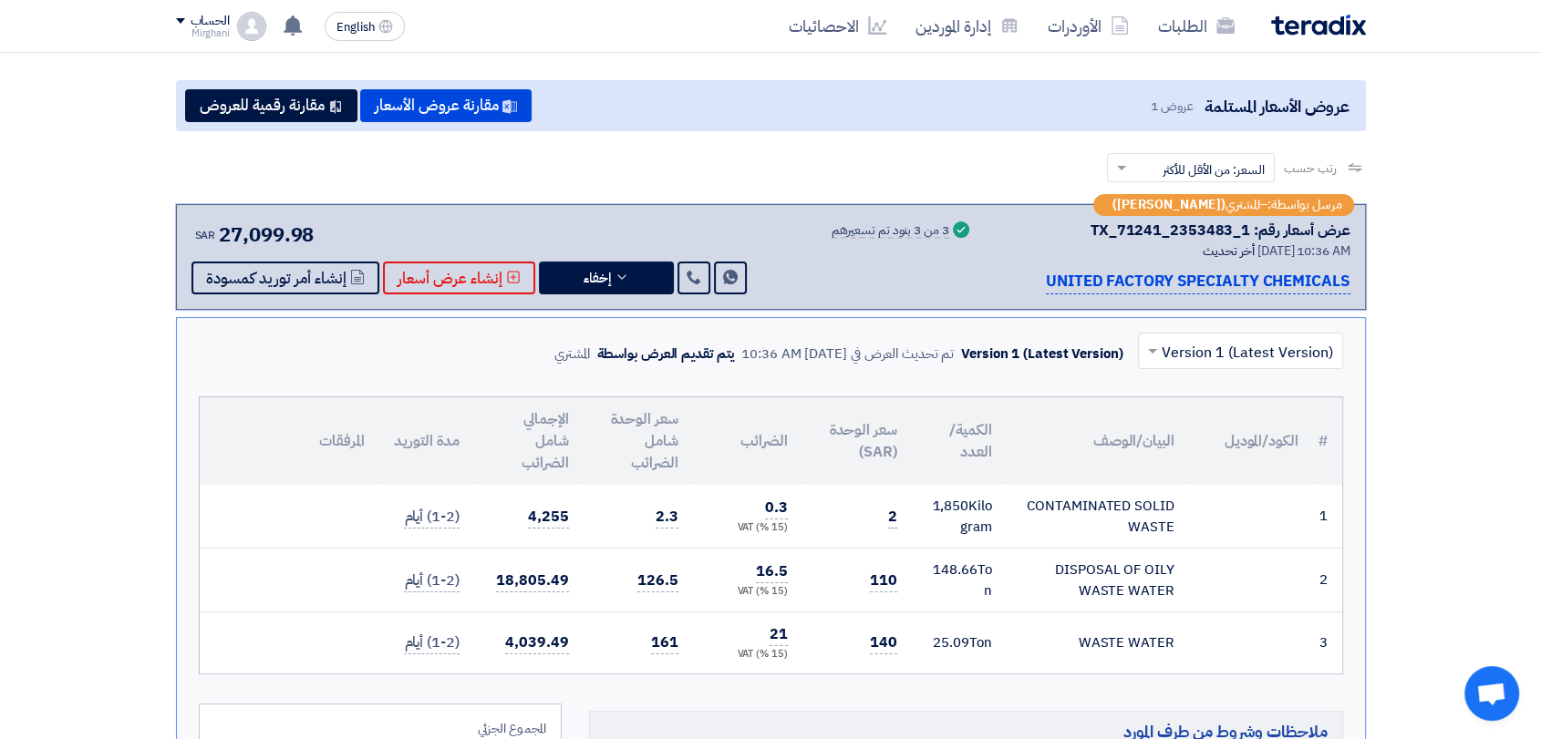
scroll to position [101, 0]
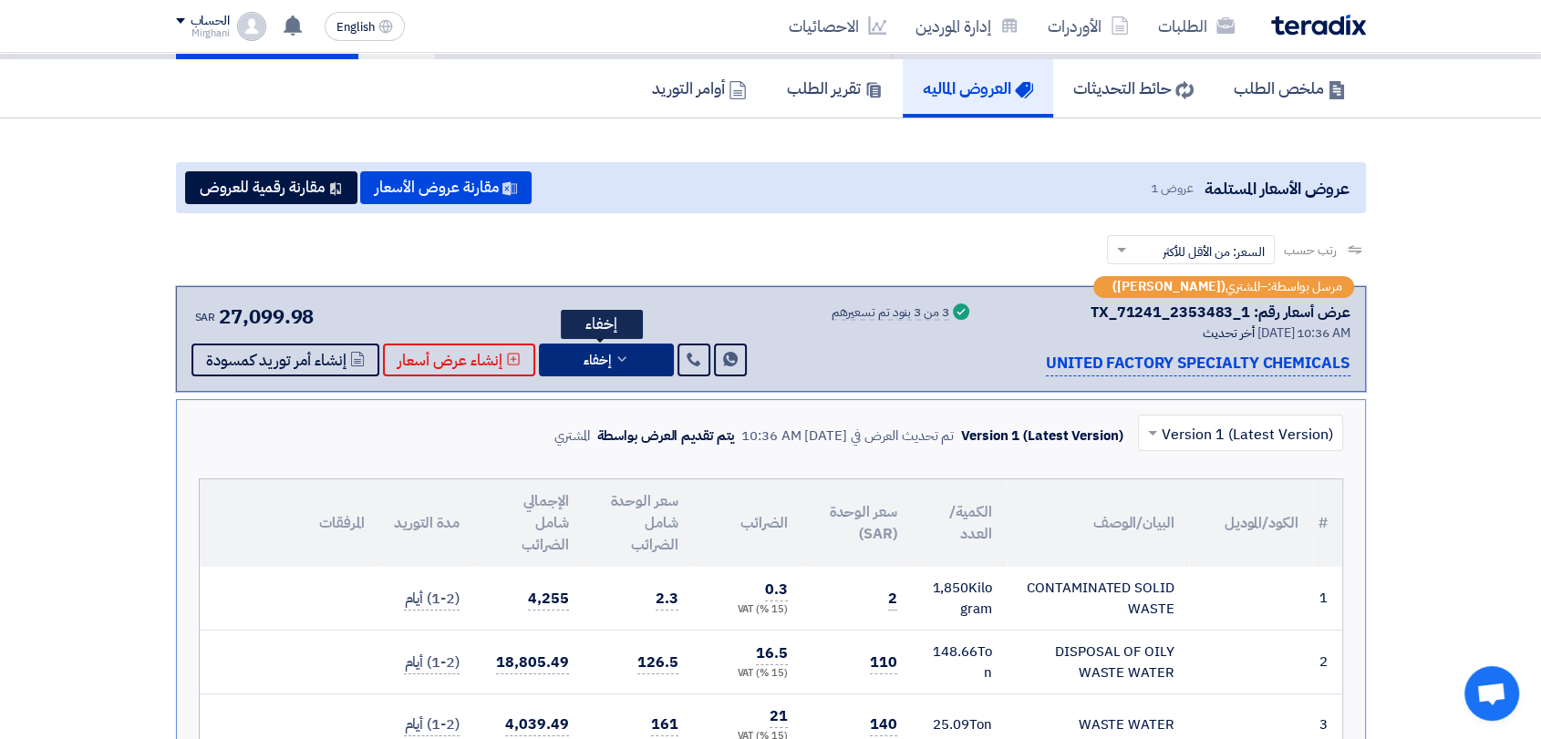
click at [646, 352] on button "إخفاء" at bounding box center [606, 360] width 135 height 33
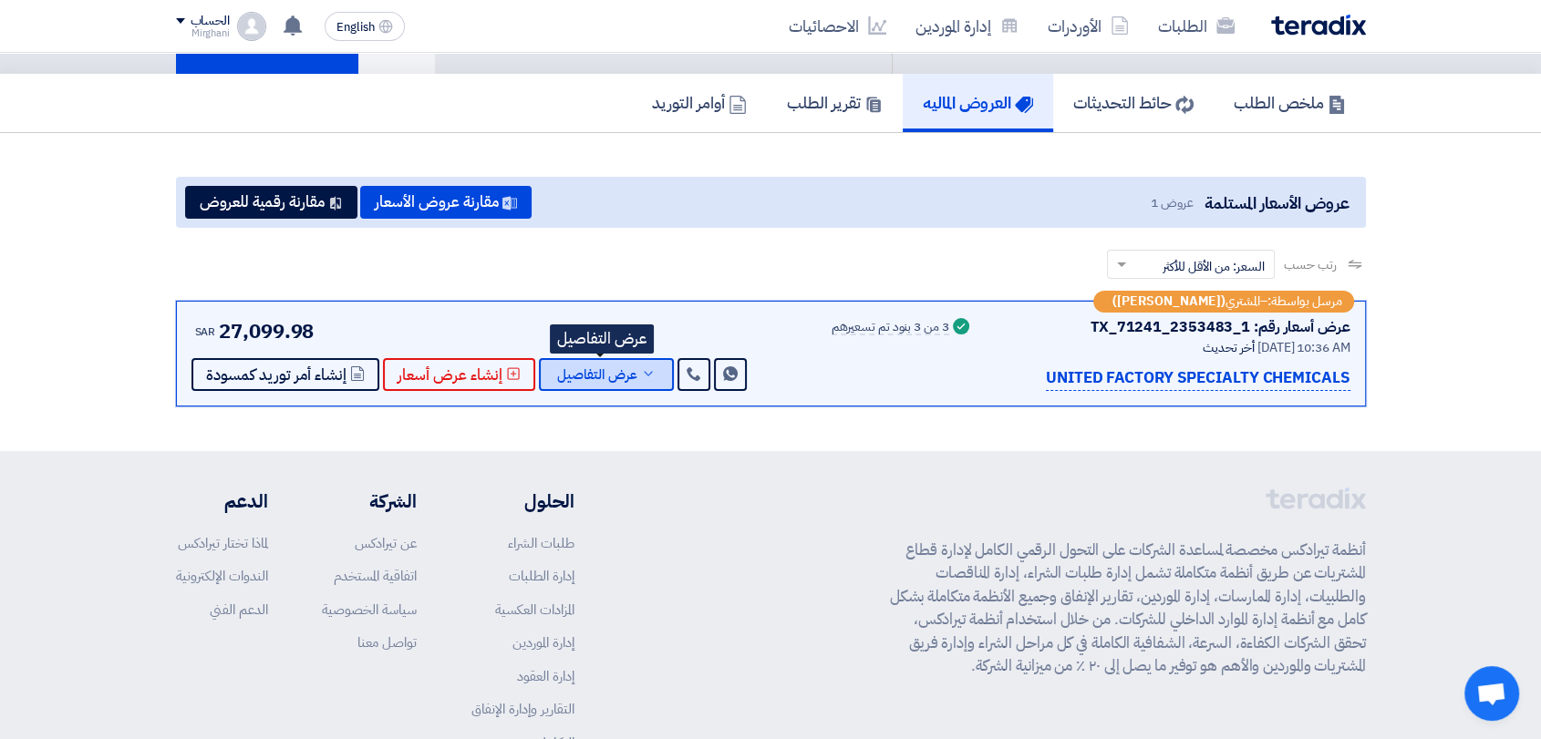
scroll to position [0, 0]
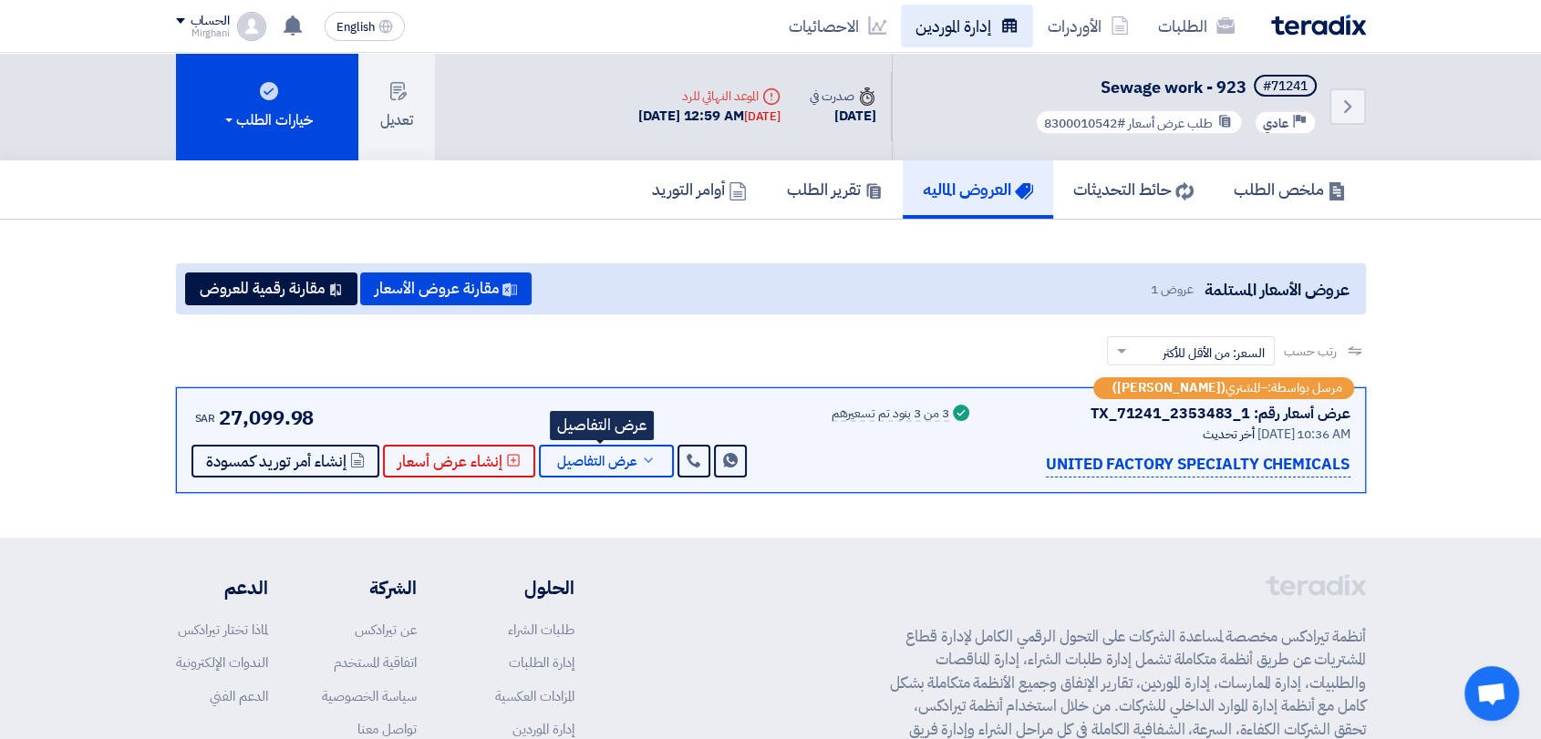
click at [966, 28] on link "إدارة الموردين" at bounding box center [967, 26] width 132 height 43
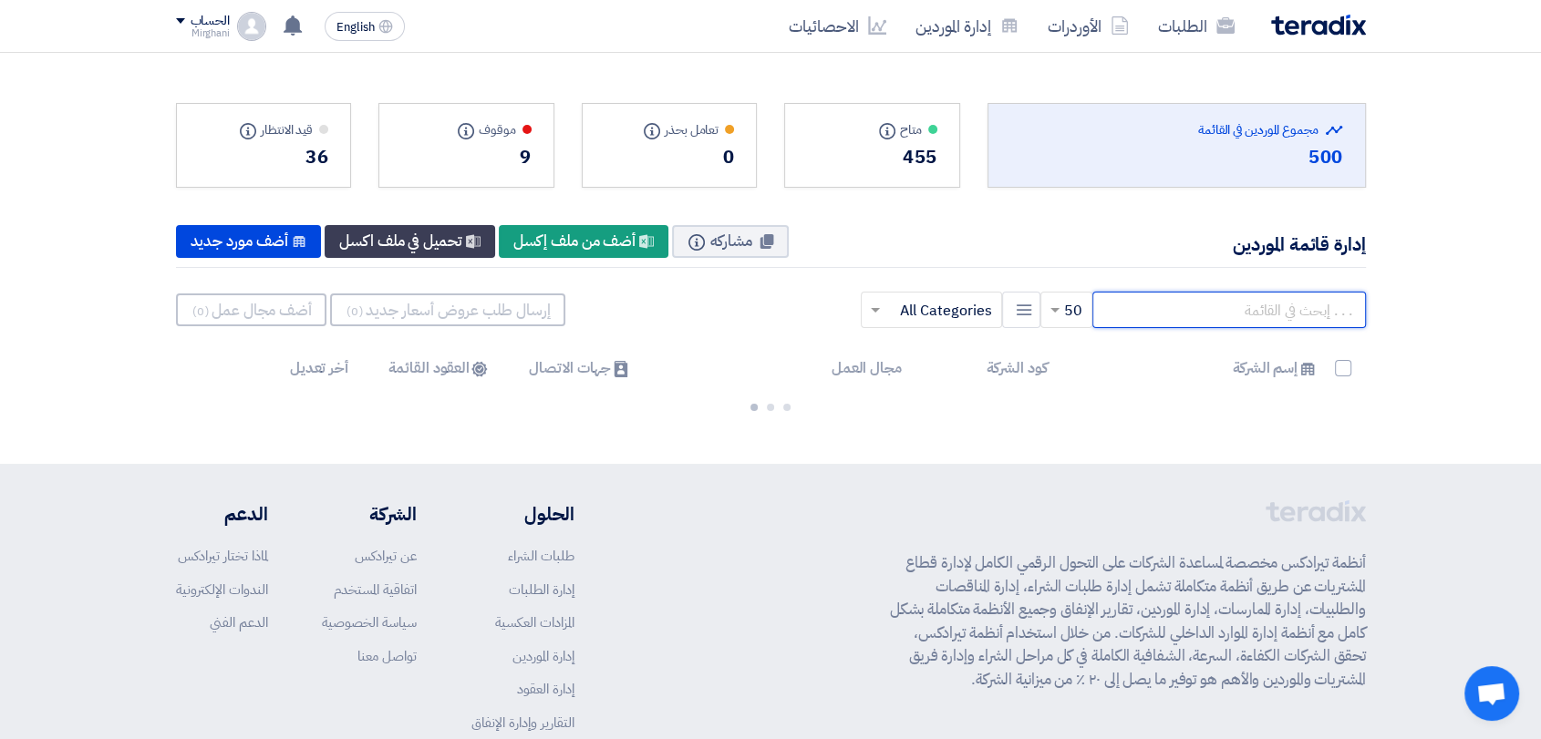
click at [1142, 318] on input "text" at bounding box center [1229, 310] width 274 height 36
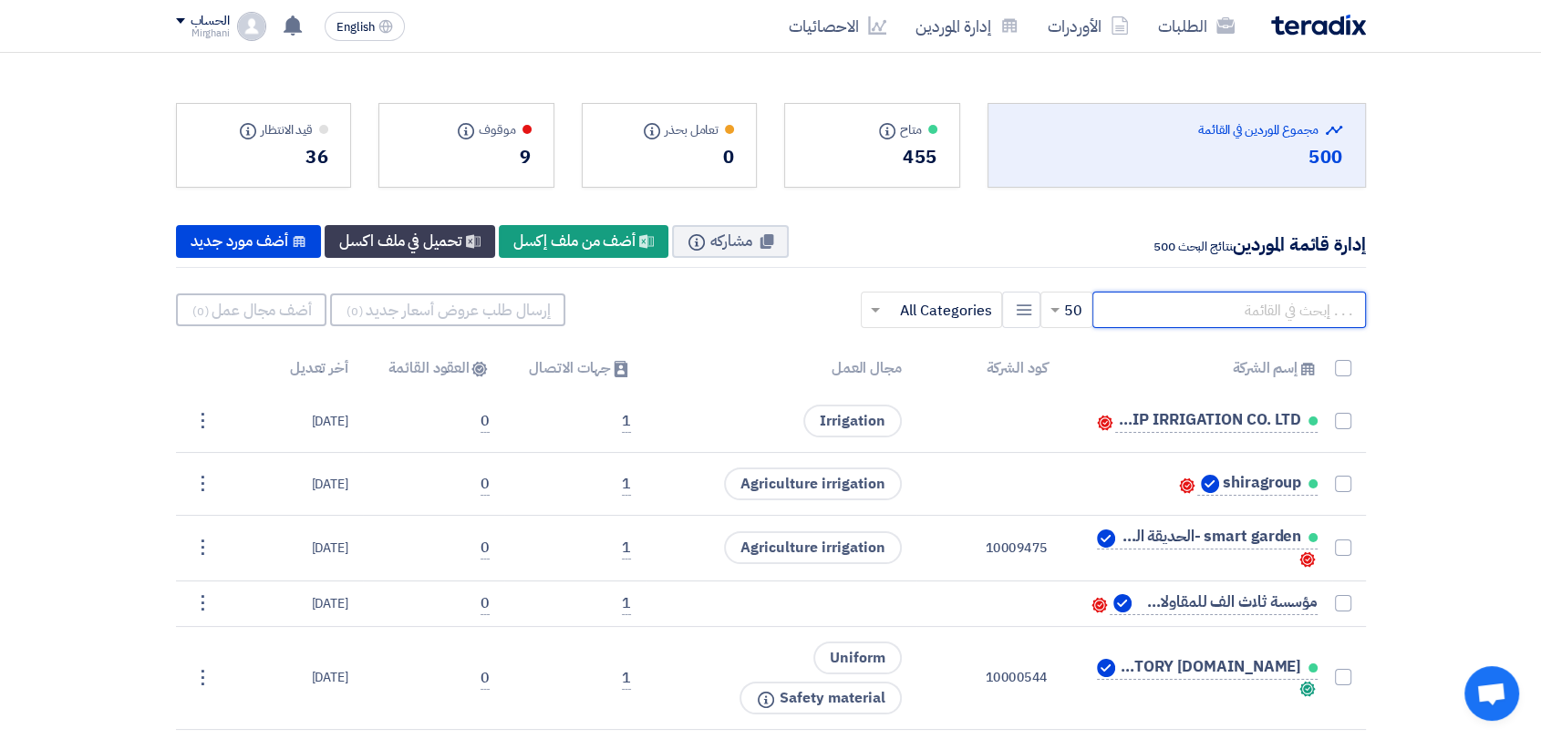
paste input "70000137"
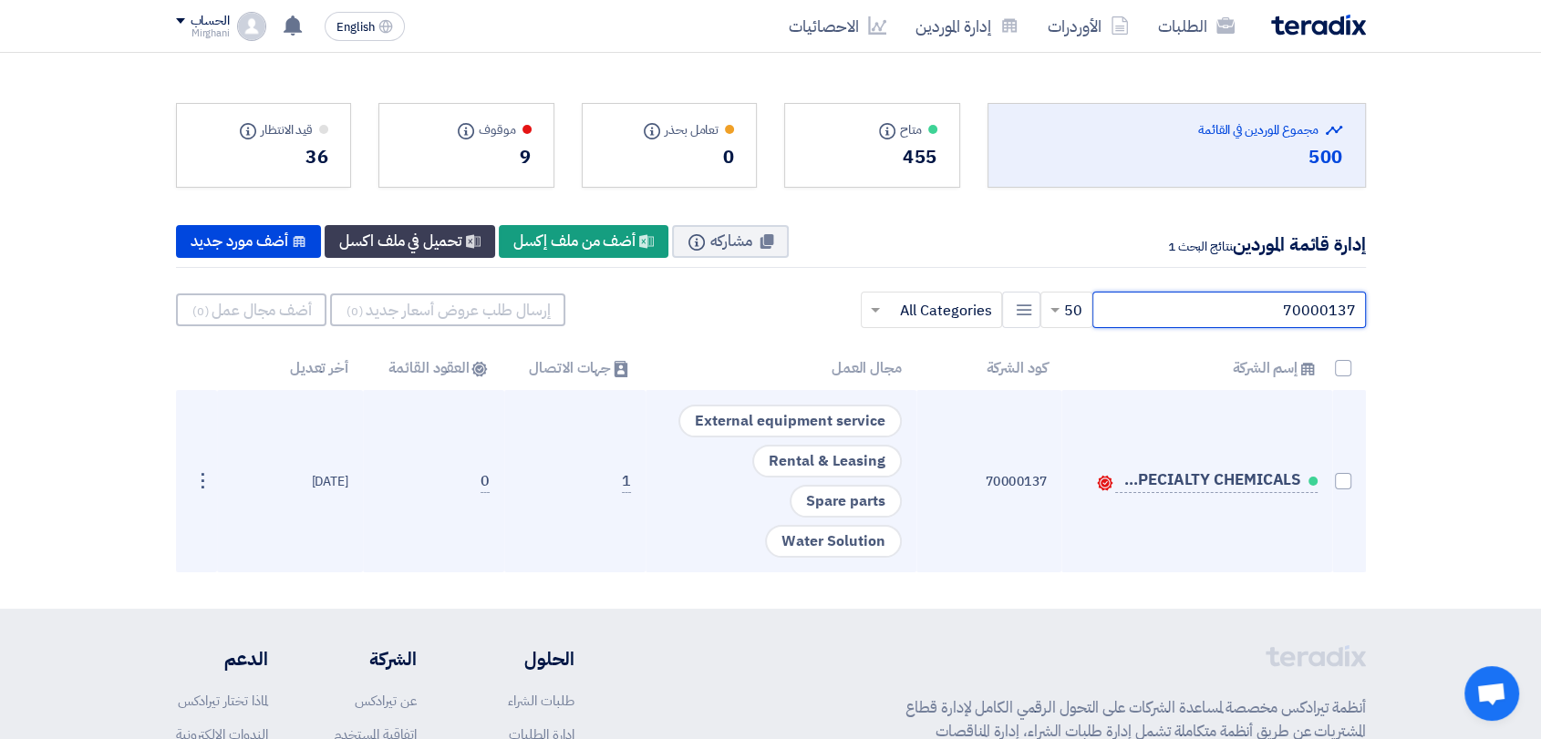
type input "70000137"
click at [1331, 483] on td "UNITED FACTORY SPECIALTY CHEMICALS Contacts" at bounding box center [1196, 481] width 271 height 182
click at [1339, 483] on span at bounding box center [1343, 481] width 16 height 16
click at [1329, 483] on input "checkbox" at bounding box center [1324, 486] width 12 height 12
checkbox input "true"
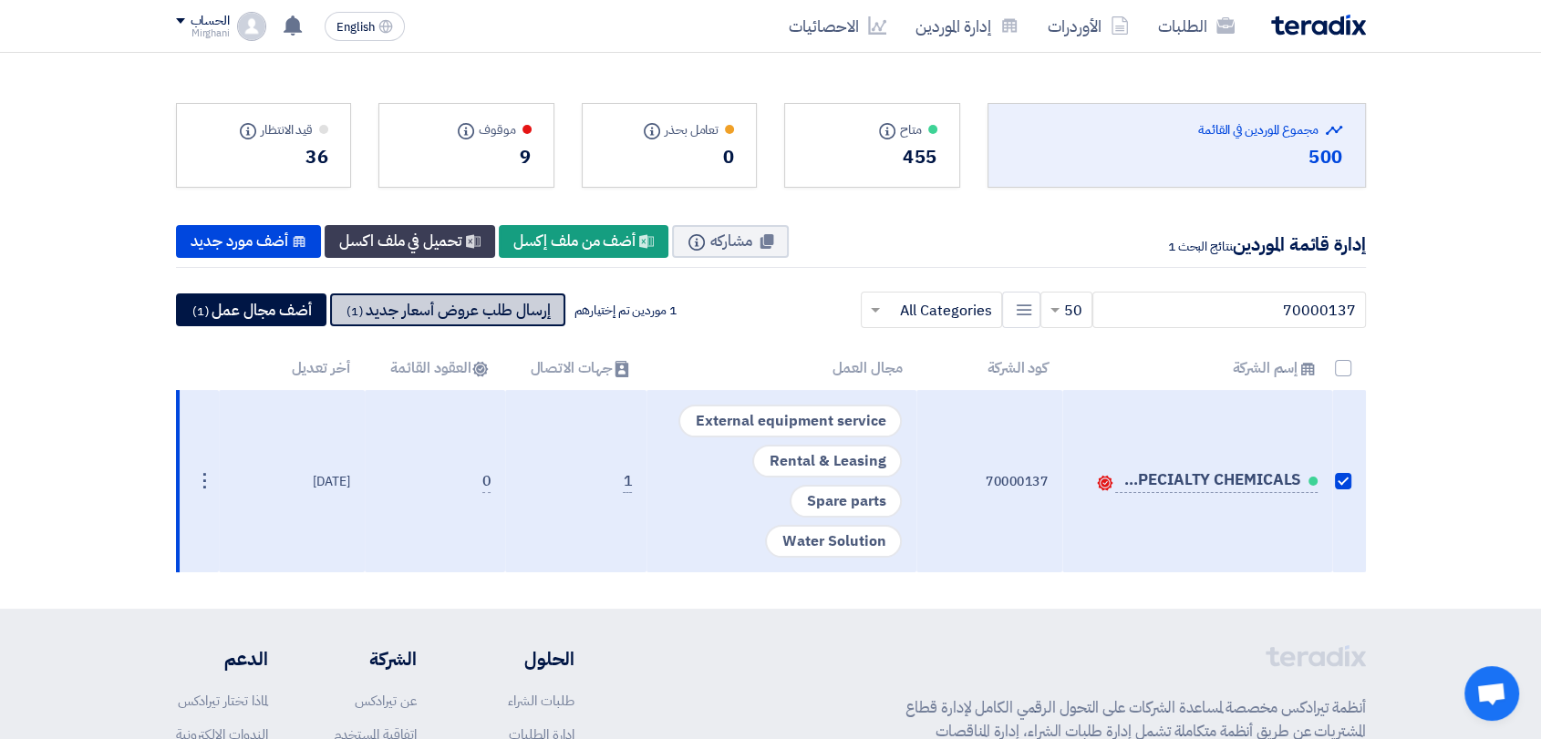
click at [462, 320] on button "إرسال طلب عروض أسعار جديد (1)" at bounding box center [447, 310] width 235 height 33
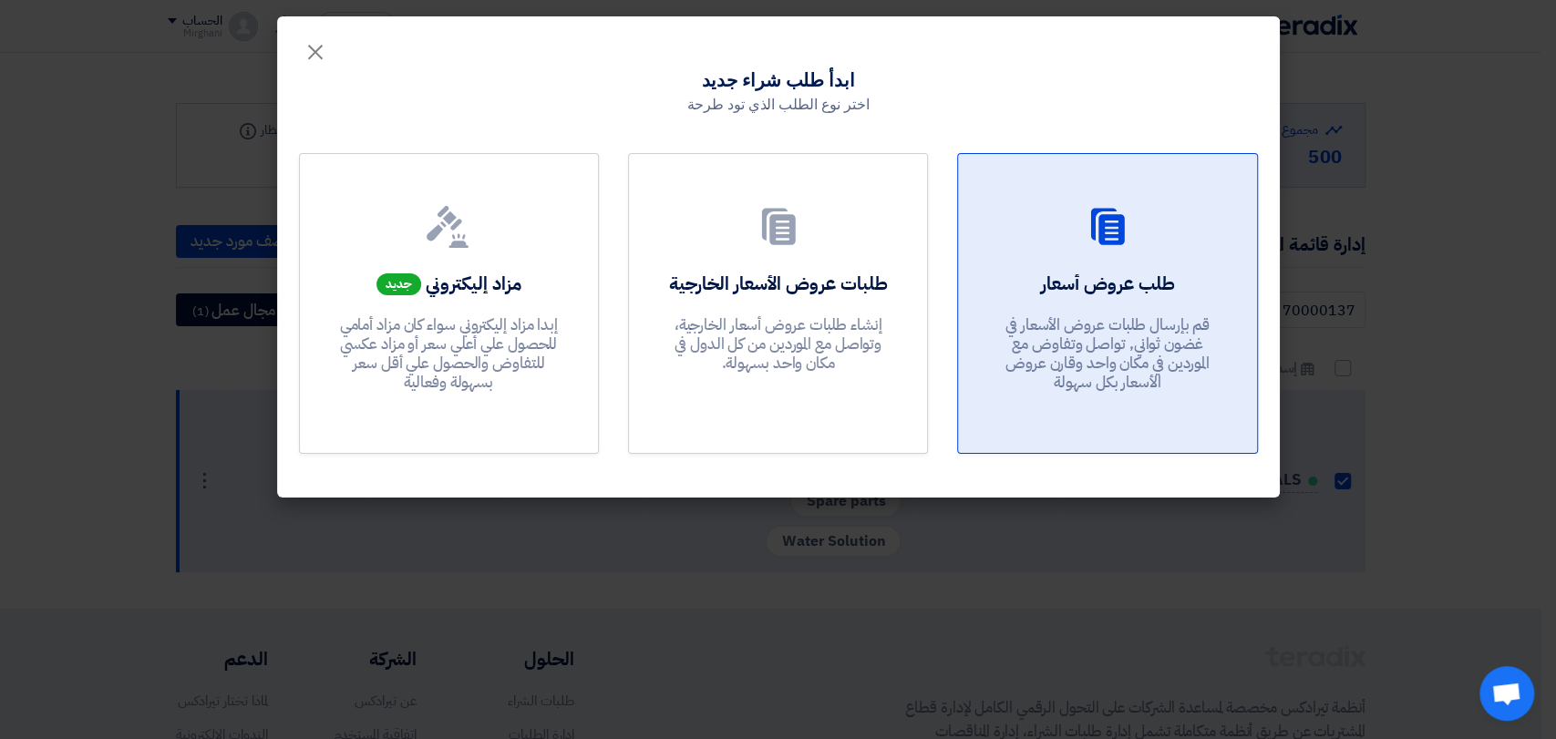
click at [1143, 306] on div "طلب عروض أسعار قم بإرسال طلبات عروض الأسعار في غضون ثواني, تواصل وتفاوض مع المو…" at bounding box center [1107, 336] width 254 height 131
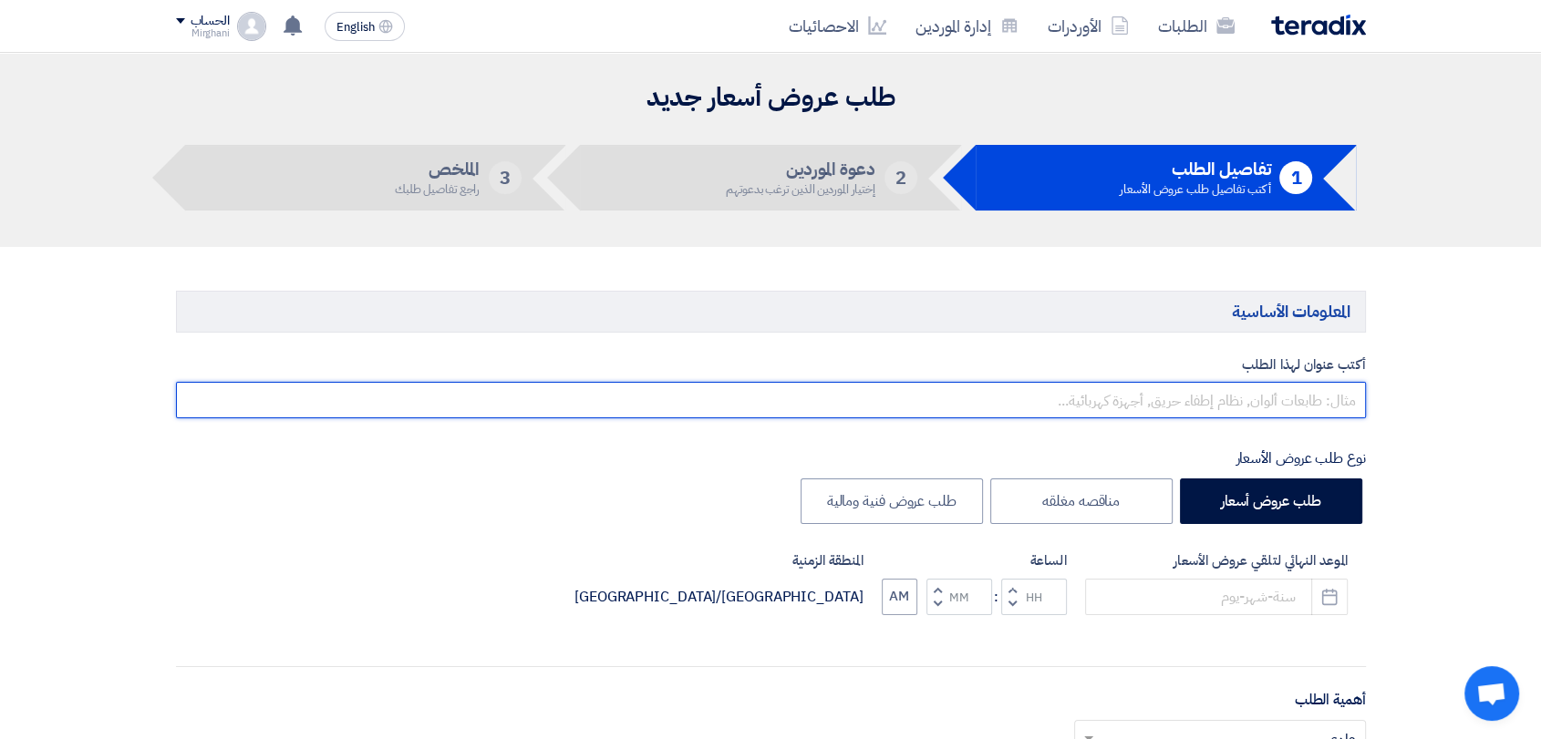
click at [1173, 399] on input "text" at bounding box center [771, 400] width 1190 height 36
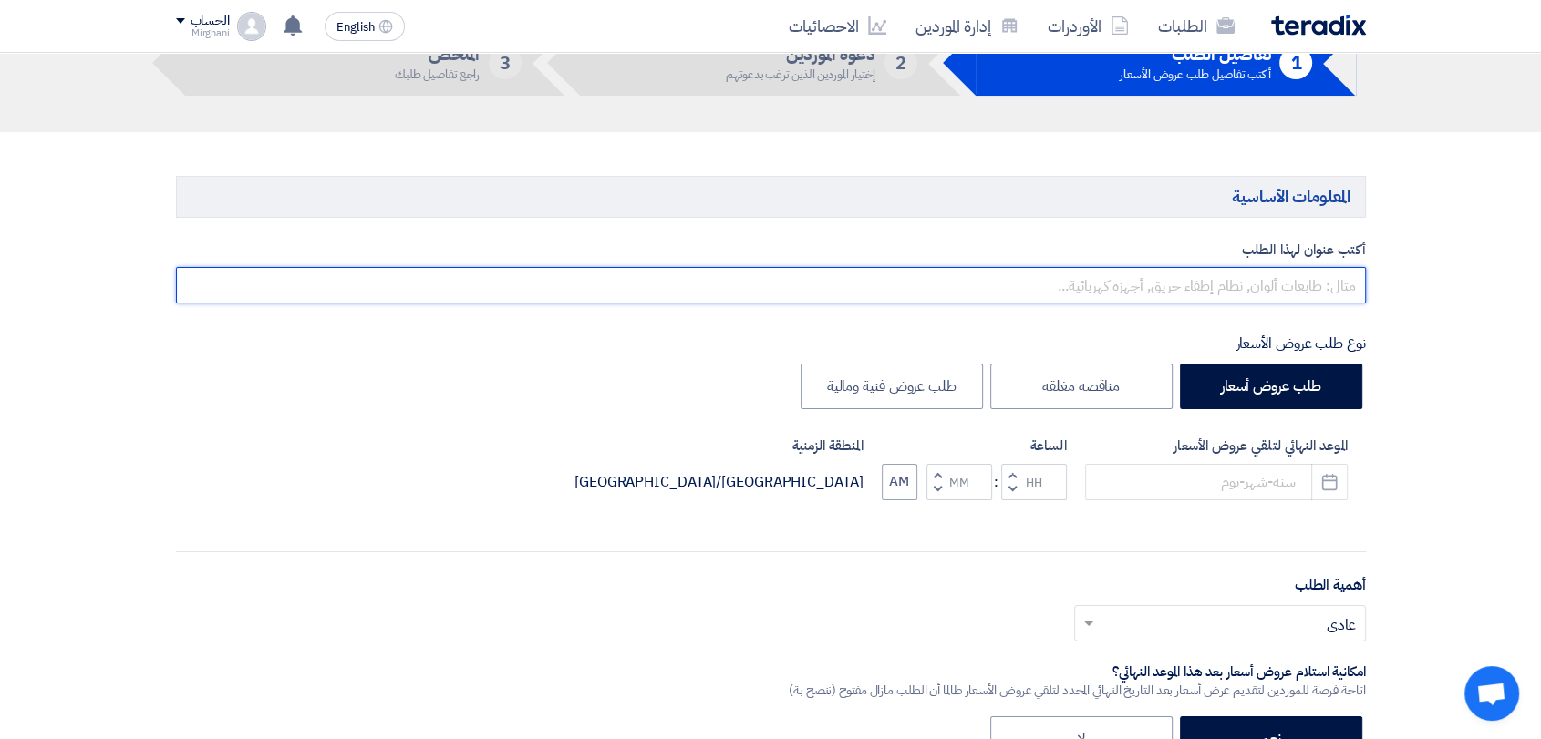
scroll to position [202, 0]
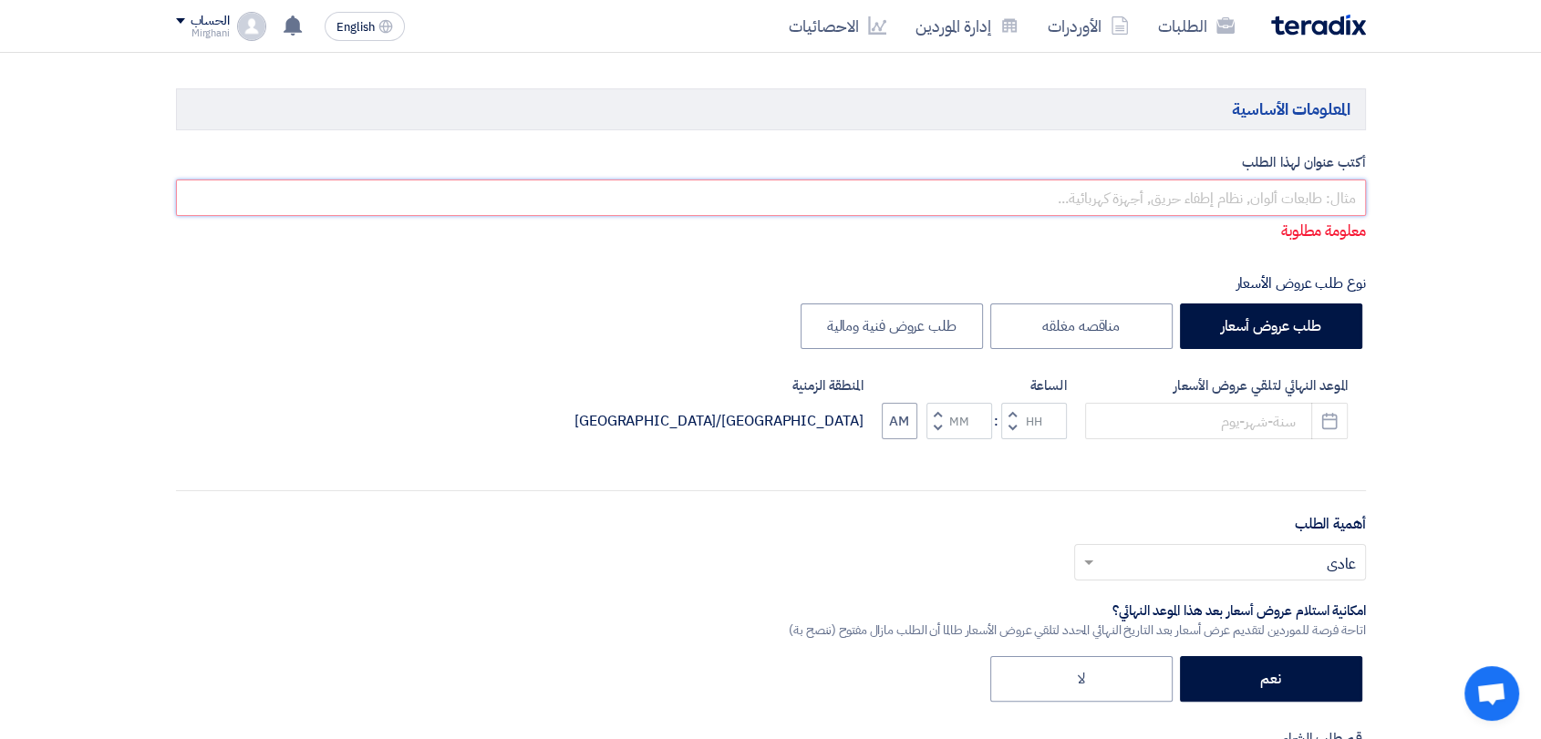
paste input "WASTE DISPOSAL SERVICE"
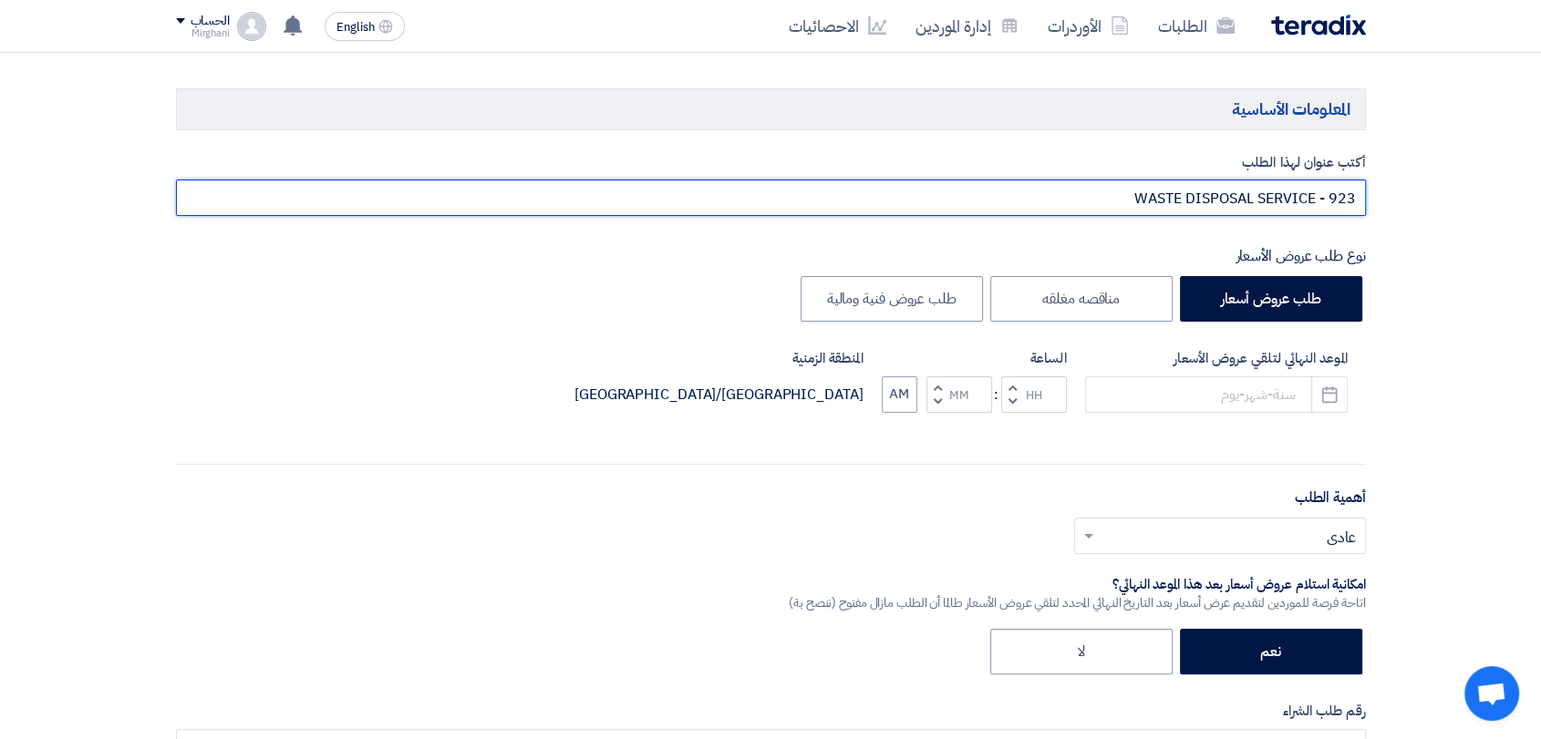
type input "WASTE DISPOSAL SERVICE - 923"
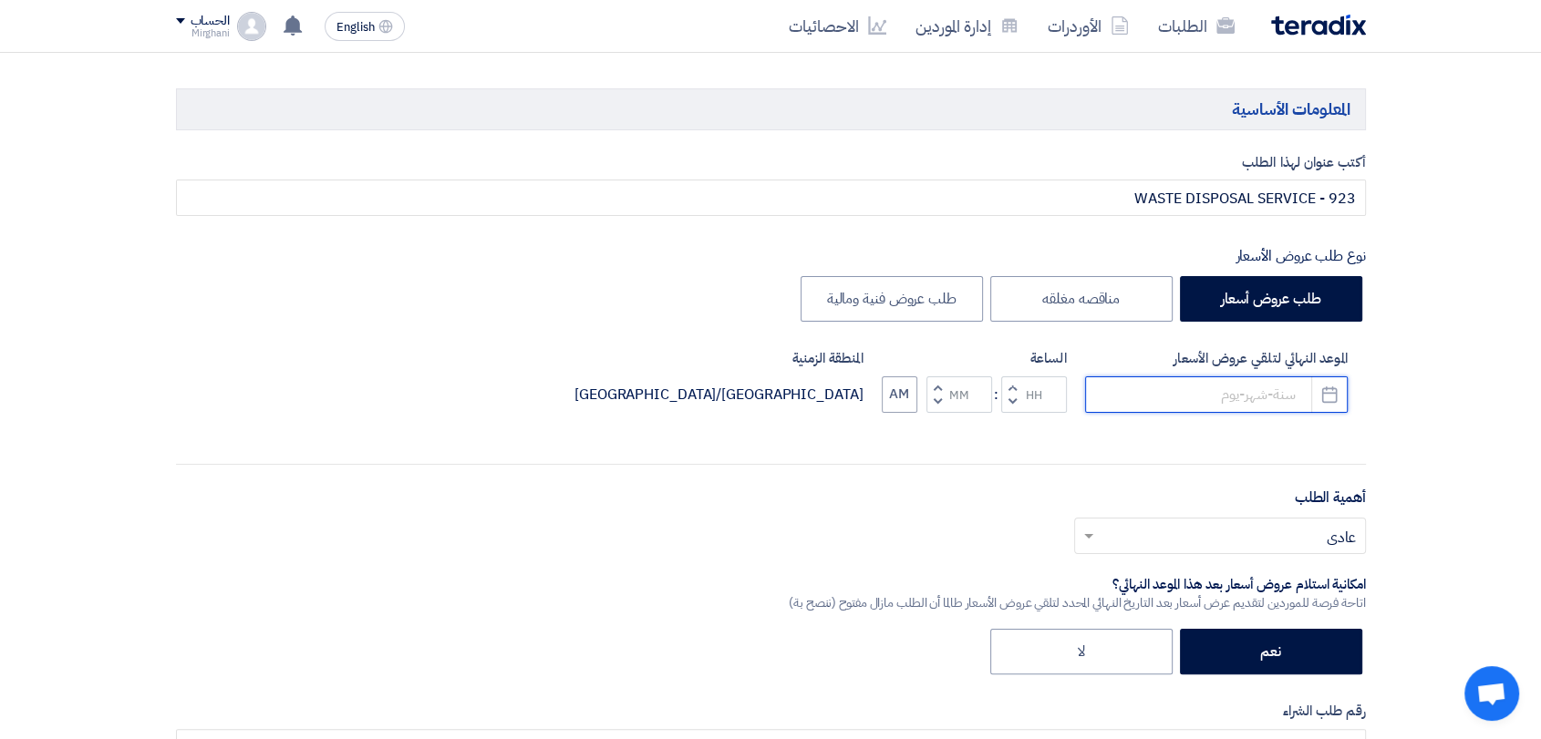
click at [1166, 402] on input at bounding box center [1216, 395] width 263 height 36
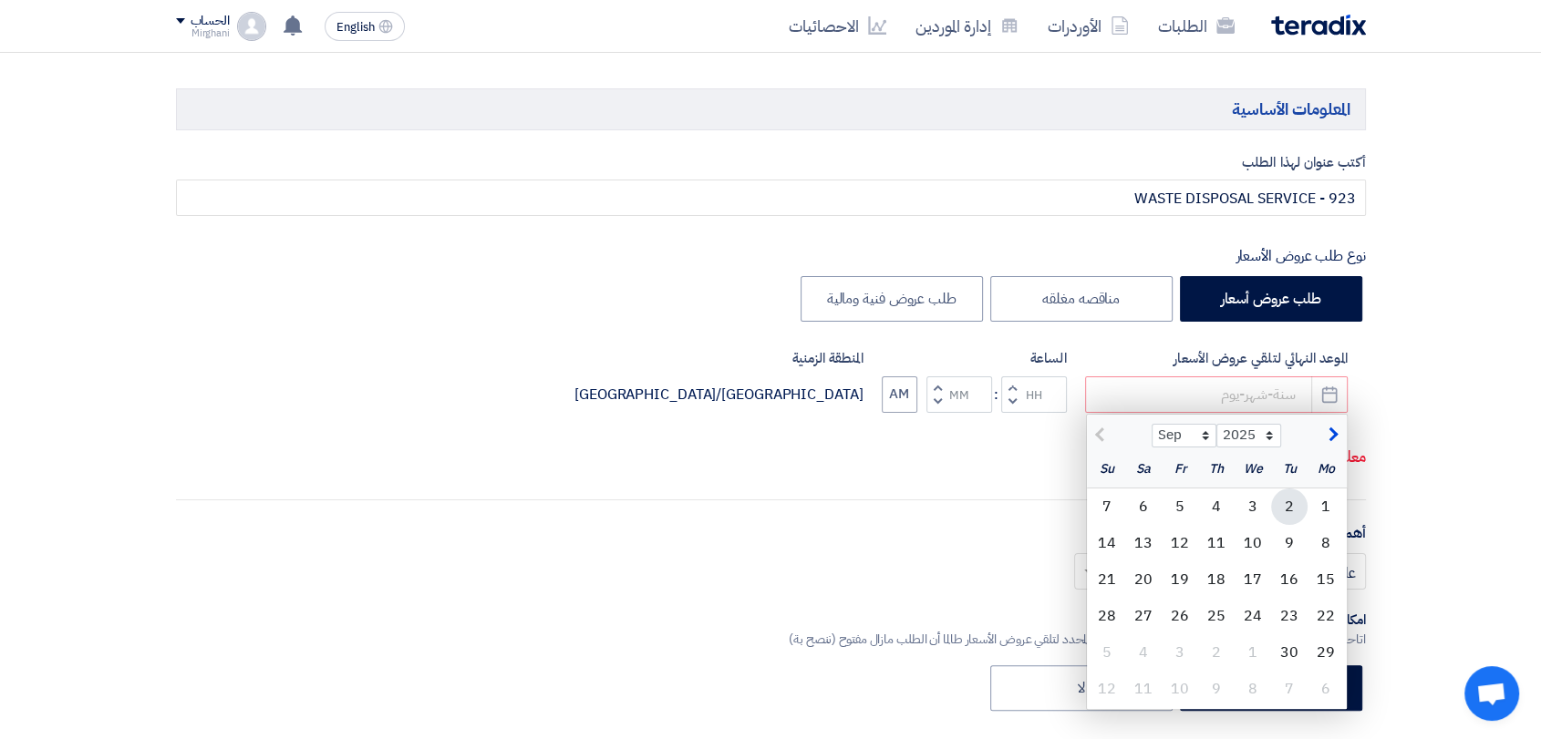
click at [1305, 505] on div "2" at bounding box center [1289, 507] width 36 height 36
type input "9/2/2025"
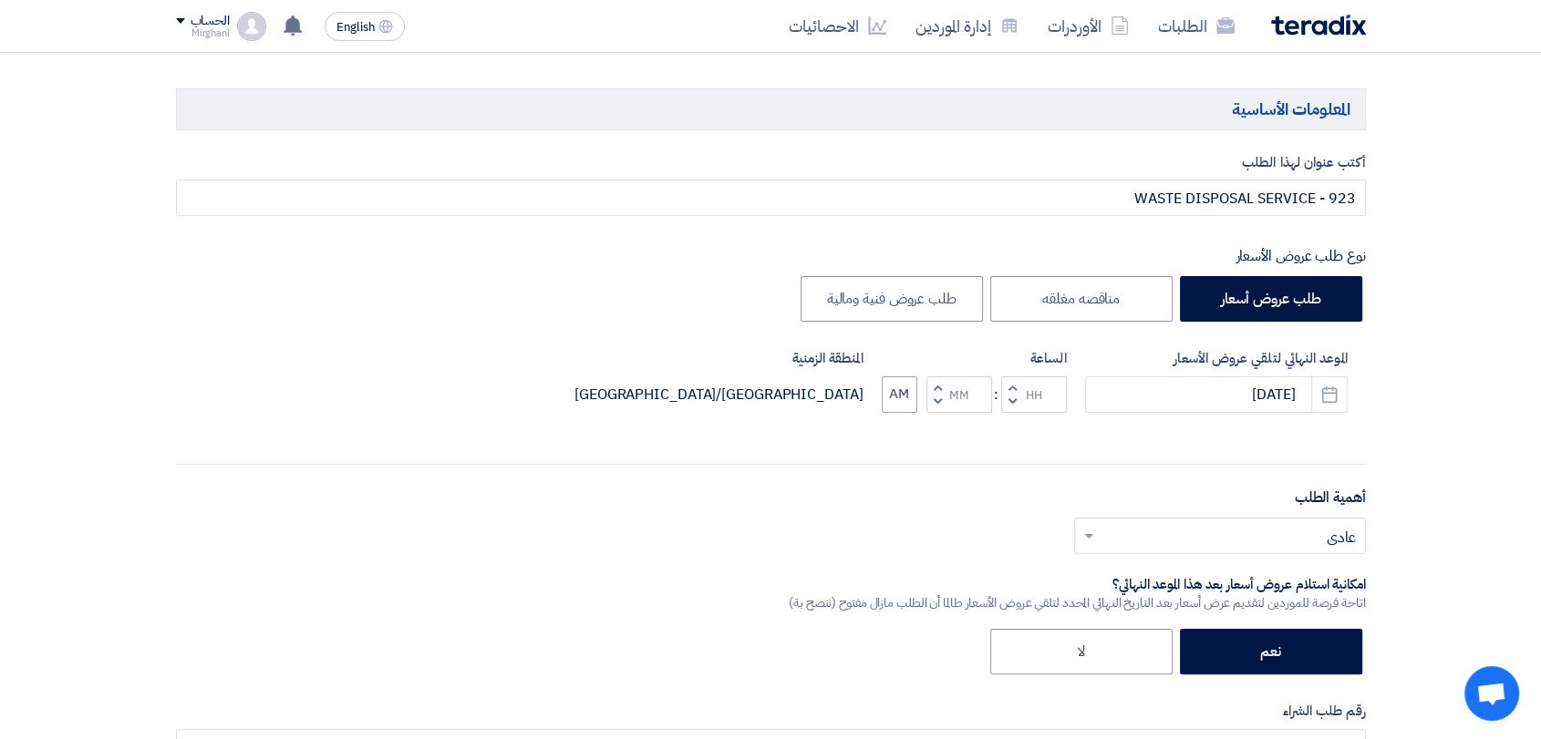
click at [1015, 384] on button "Increment hours" at bounding box center [1012, 388] width 22 height 23
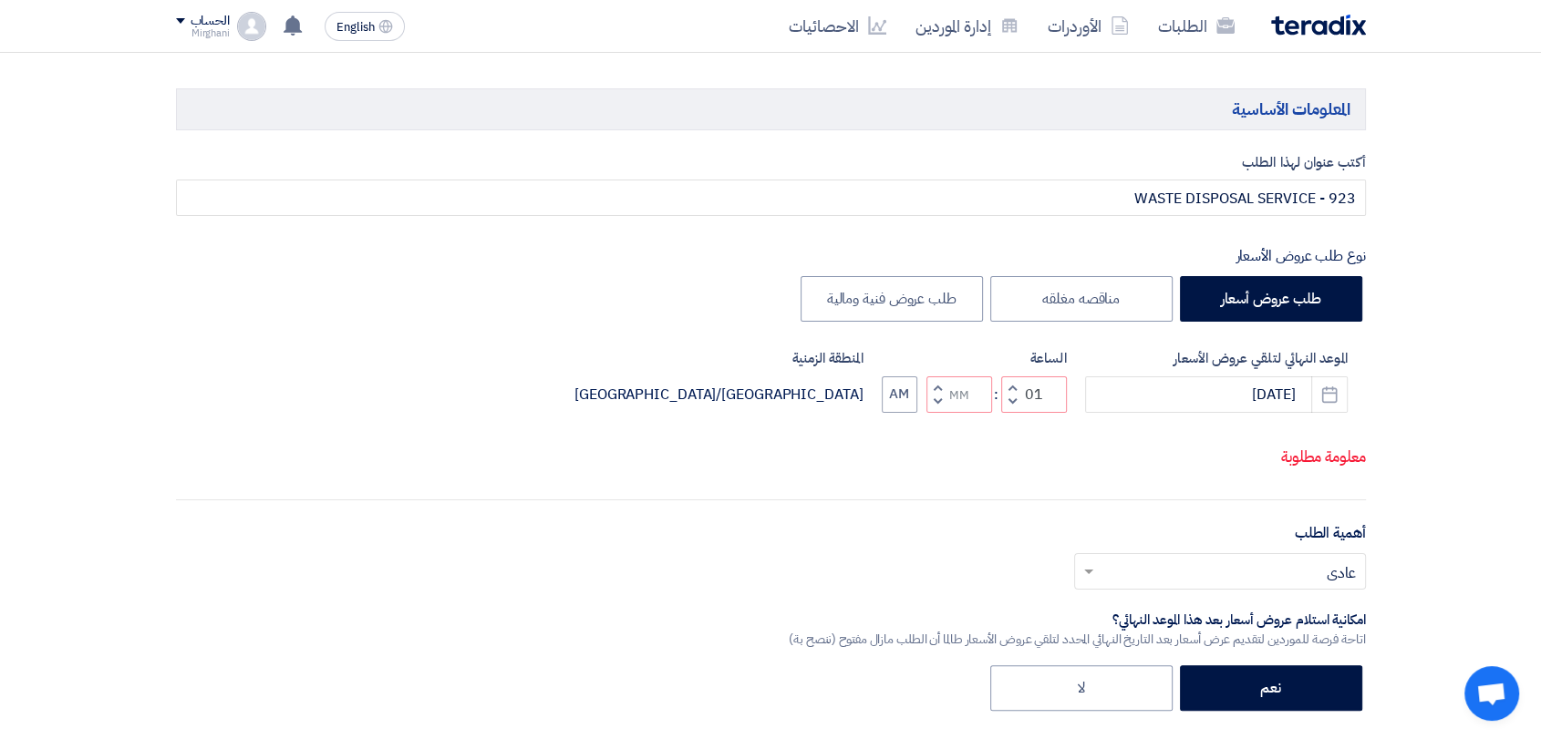
click at [940, 402] on button "Decrement minutes" at bounding box center [937, 401] width 22 height 23
type input "12"
type input "59"
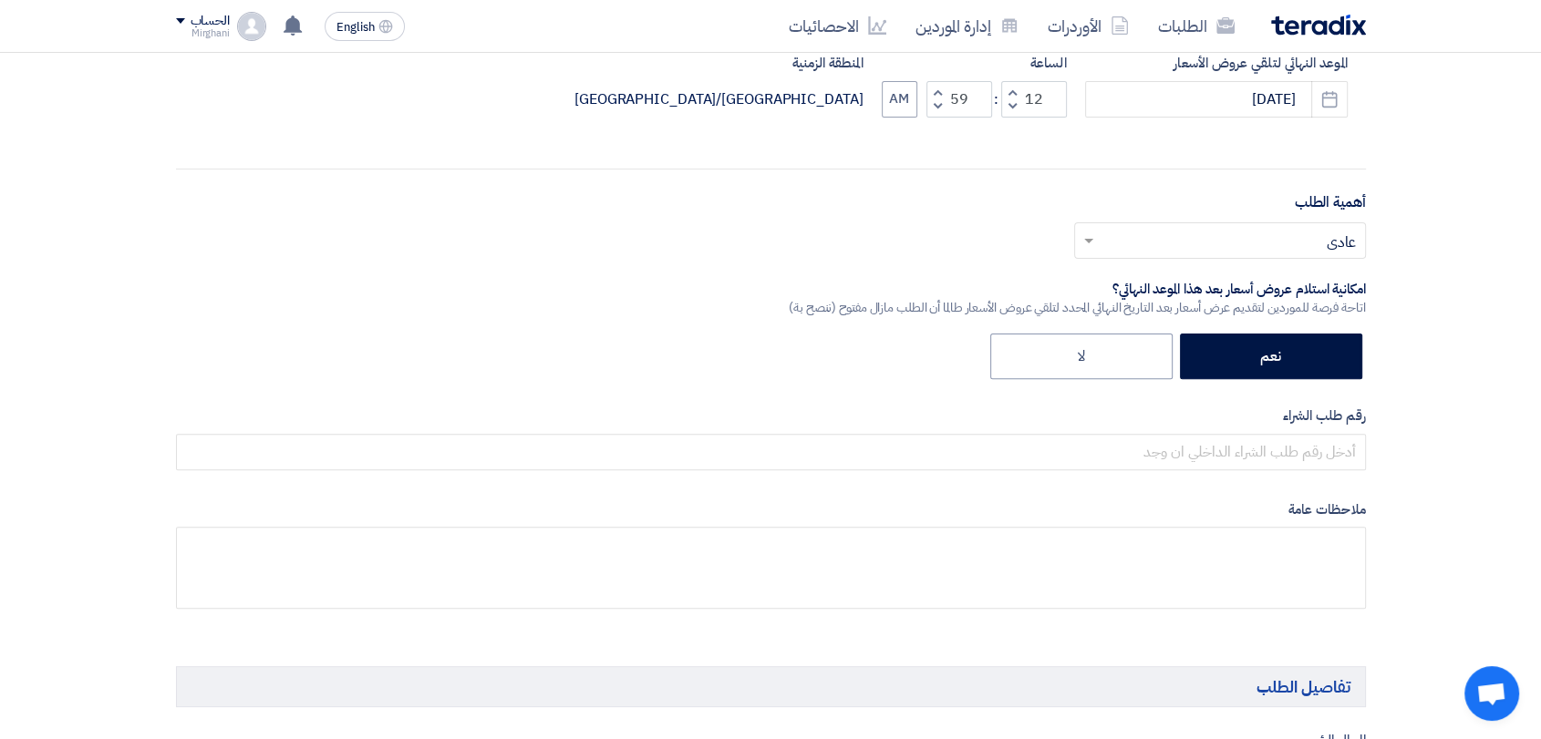
scroll to position [607, 0]
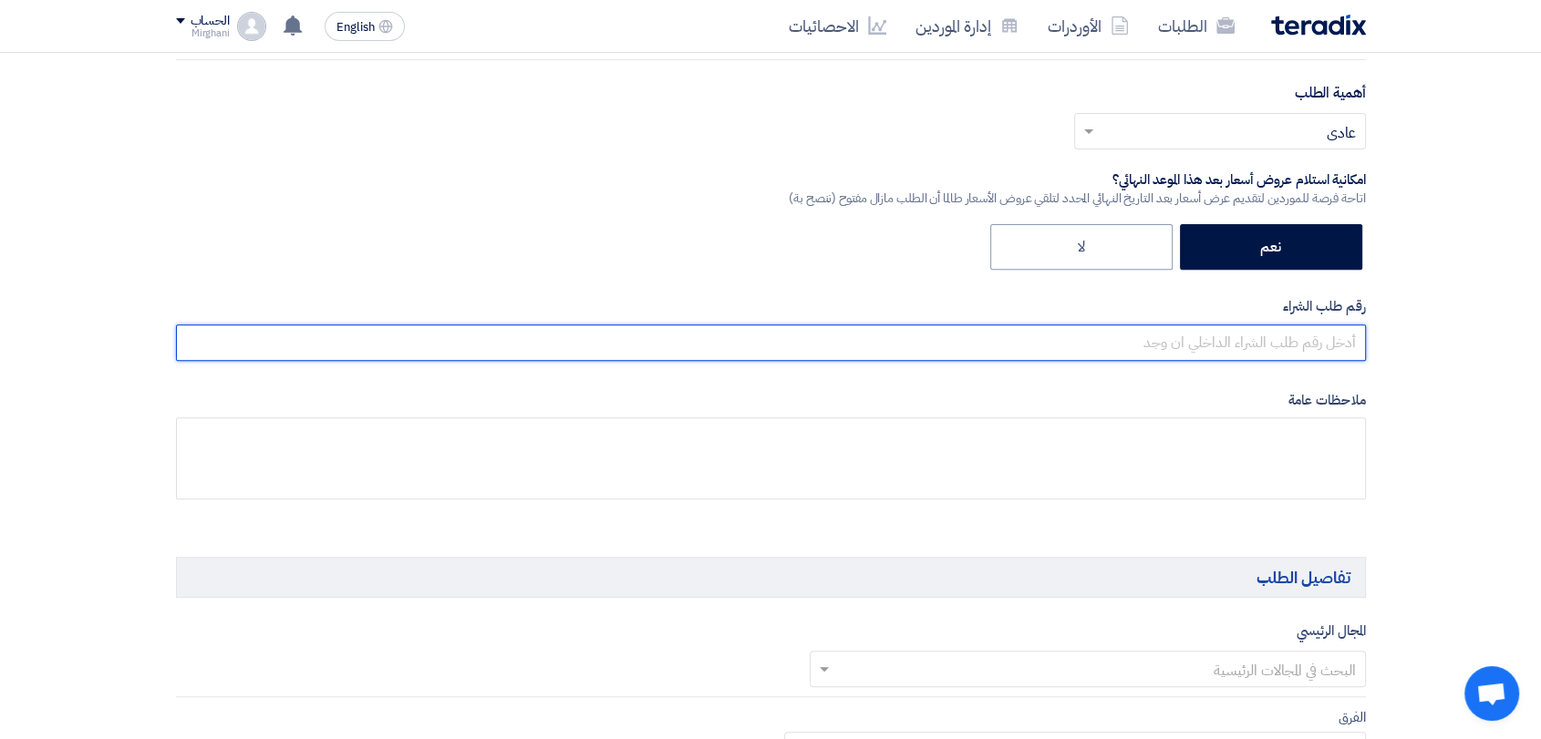
click at [1128, 337] on input "text" at bounding box center [771, 343] width 1190 height 36
paste input "8300010543"
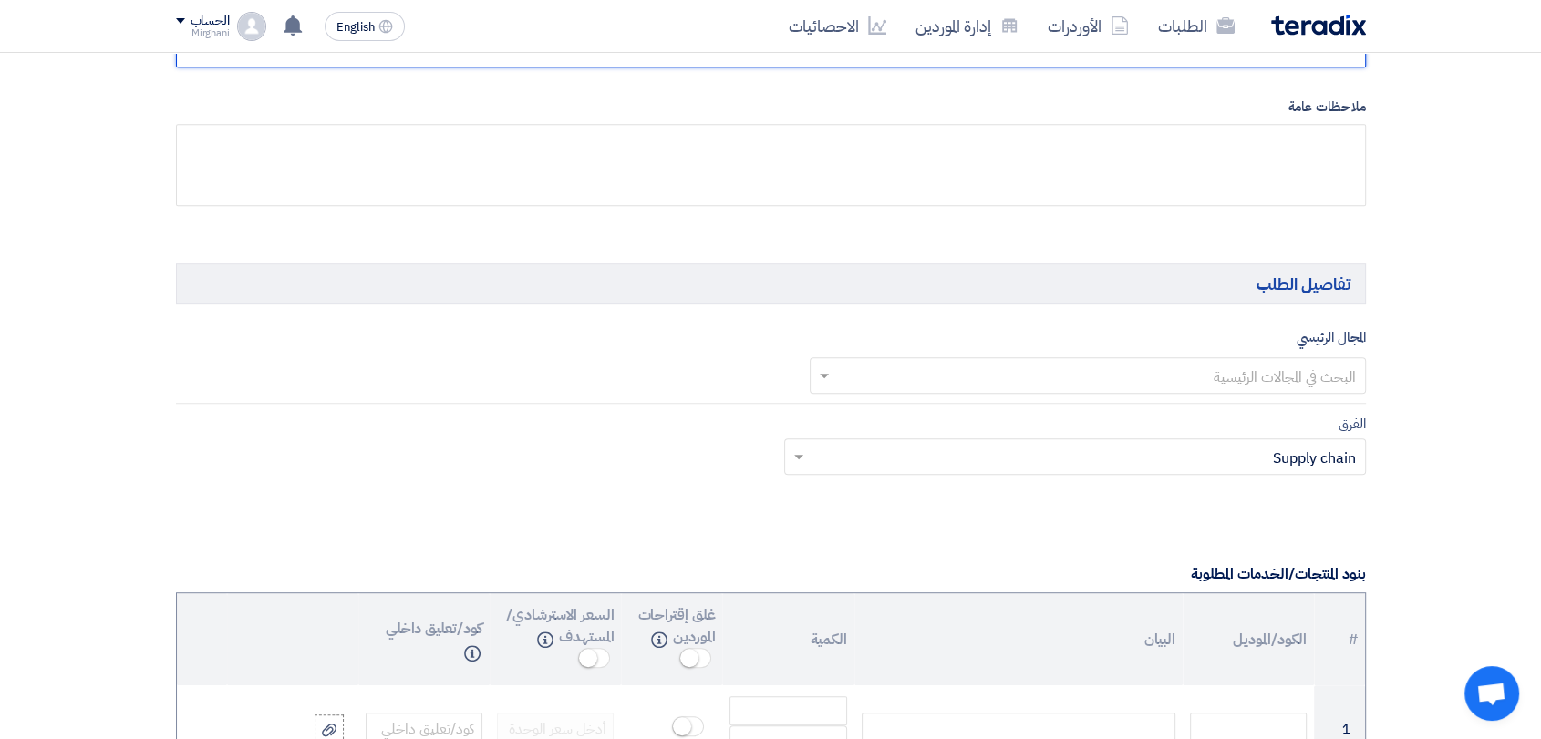
scroll to position [912, 0]
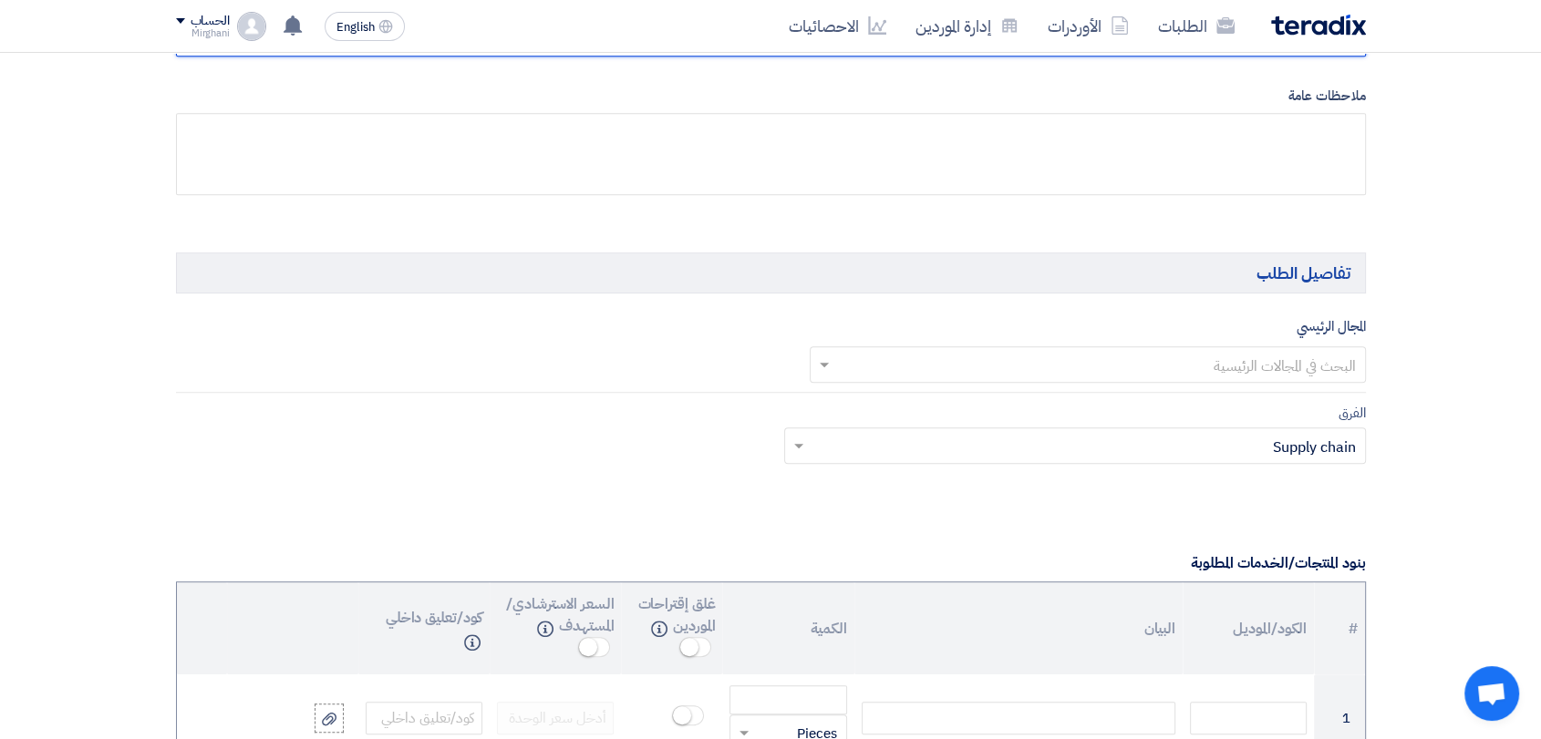
type input "8300010543"
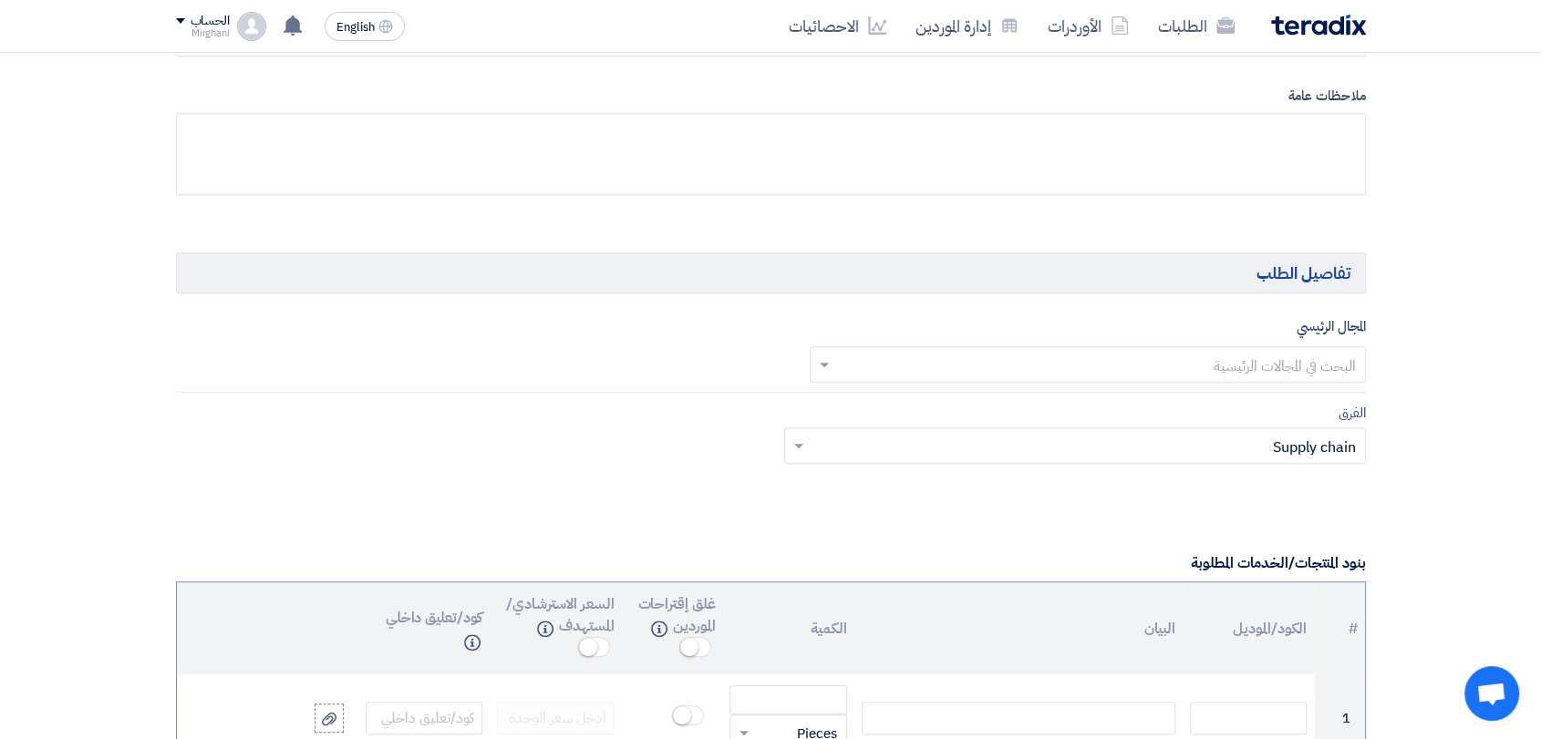
click at [1076, 367] on input "text" at bounding box center [1098, 366] width 520 height 30
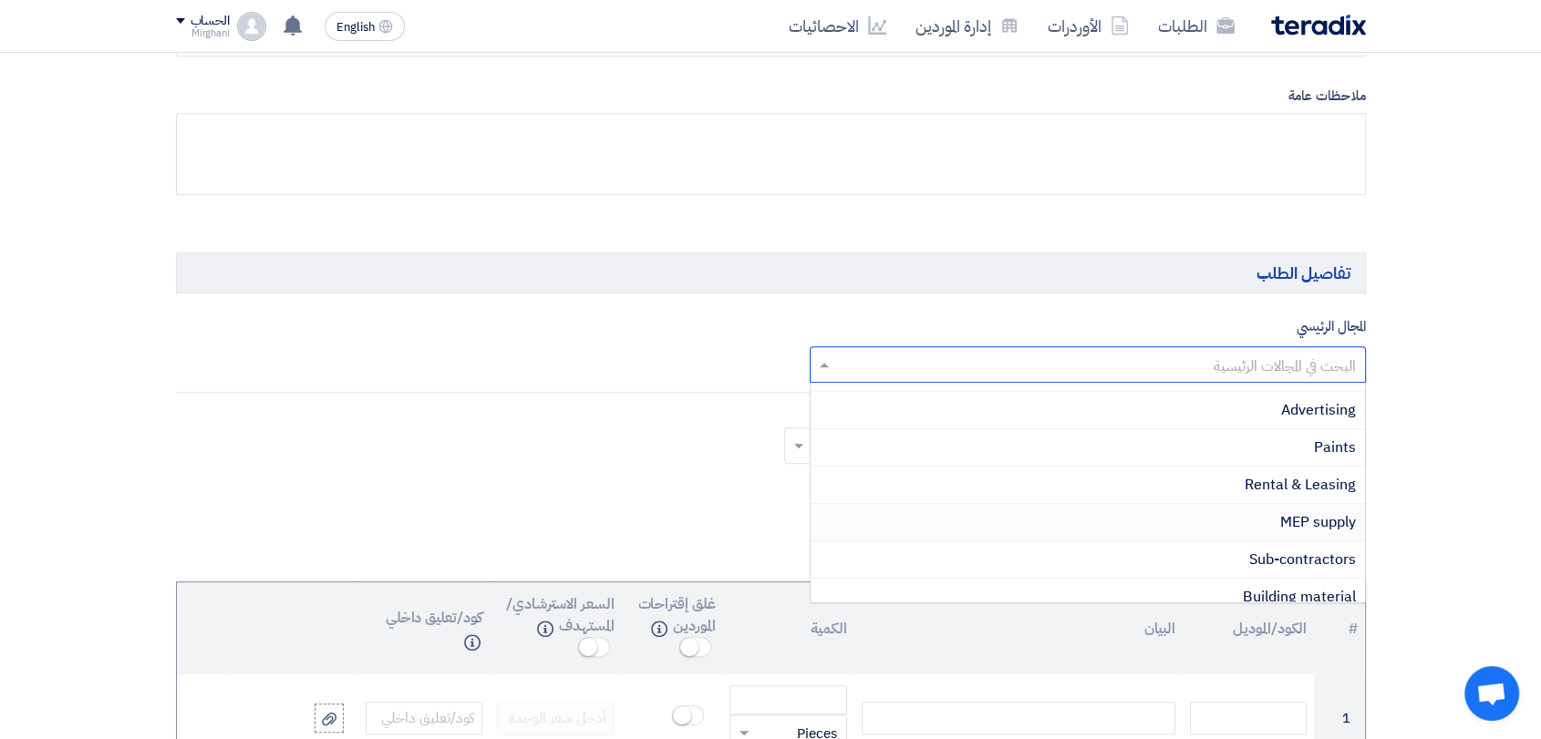
scroll to position [405, 0]
click at [1198, 487] on div "Rental & Leasing" at bounding box center [1088, 482] width 554 height 37
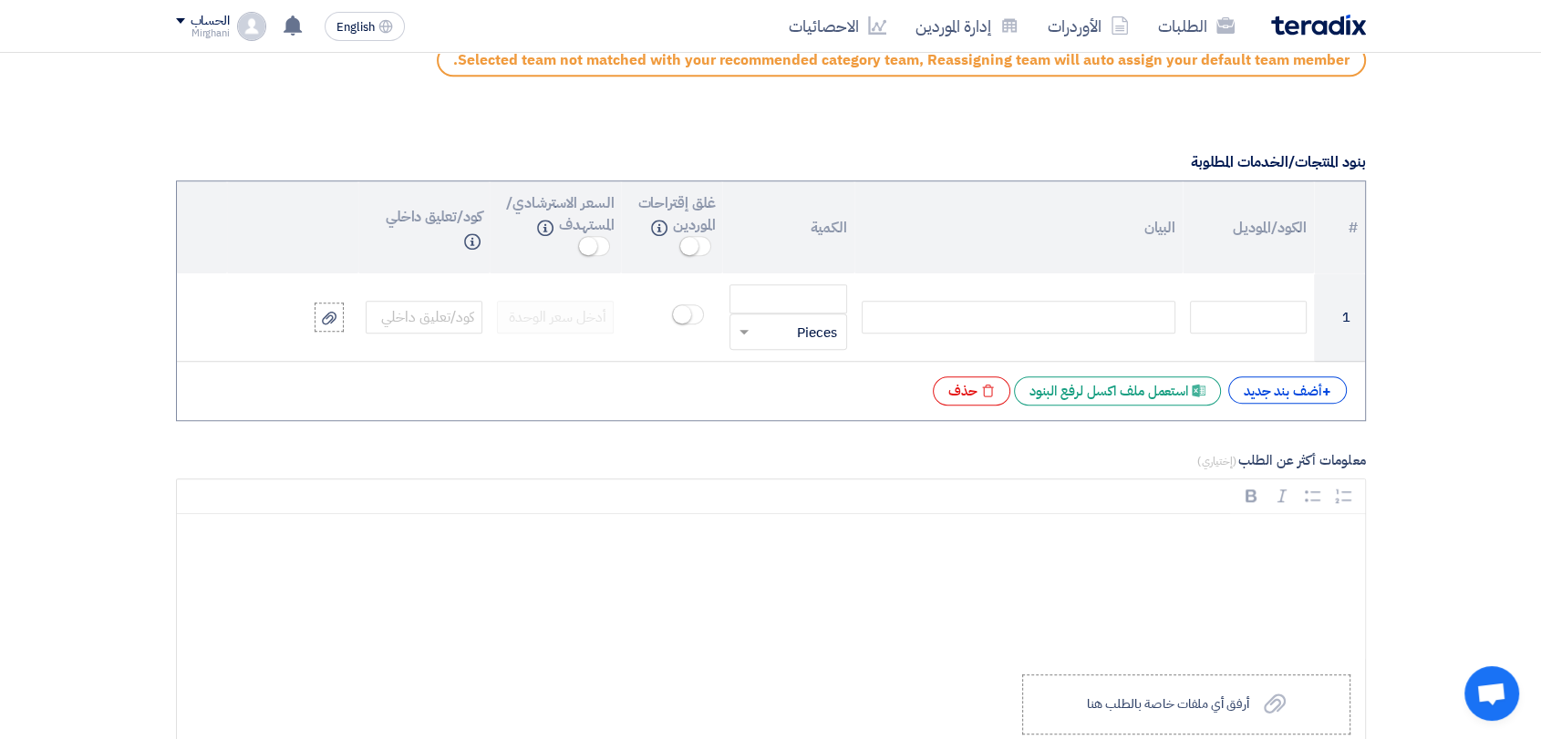
scroll to position [1418, 0]
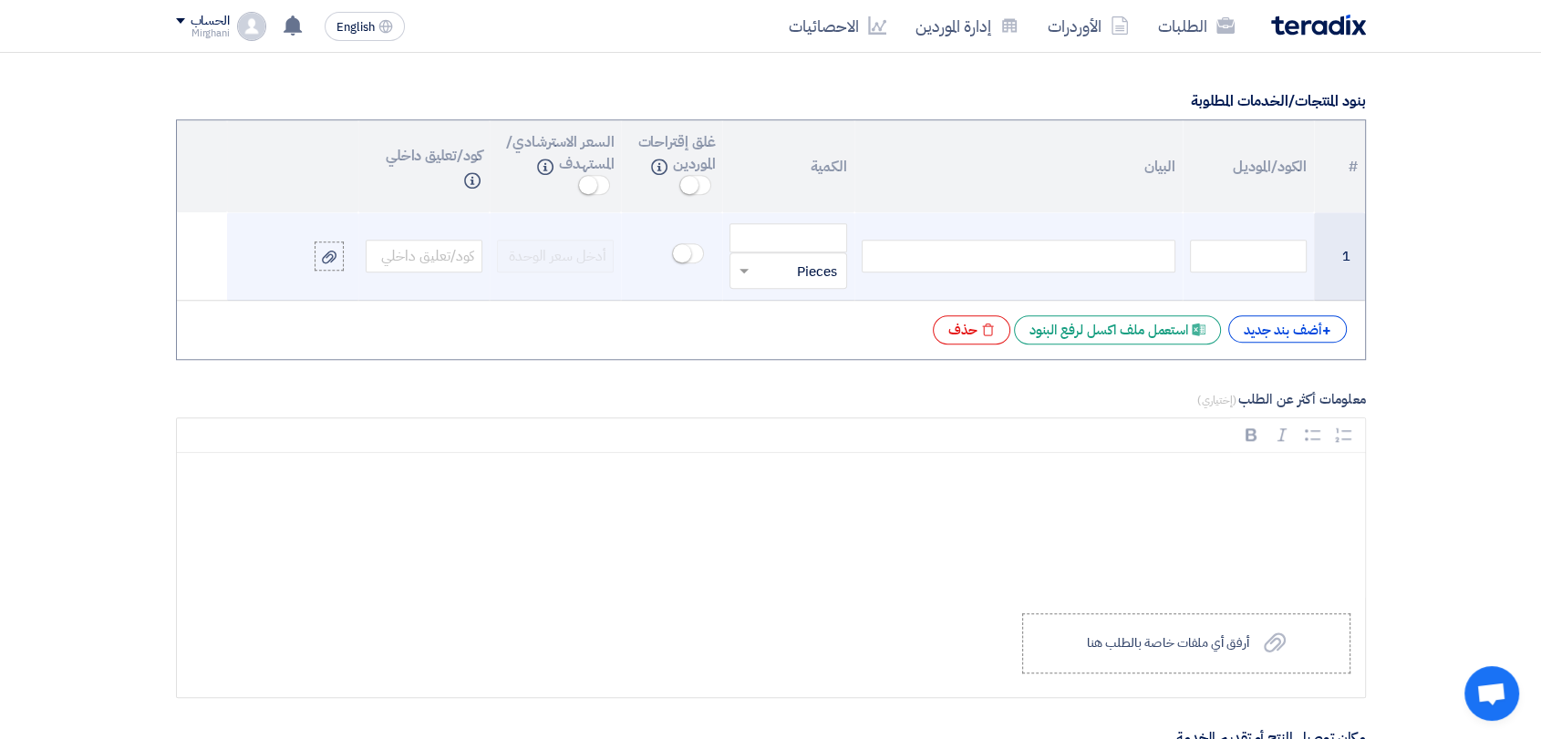
click at [1104, 251] on div at bounding box center [1019, 256] width 314 height 33
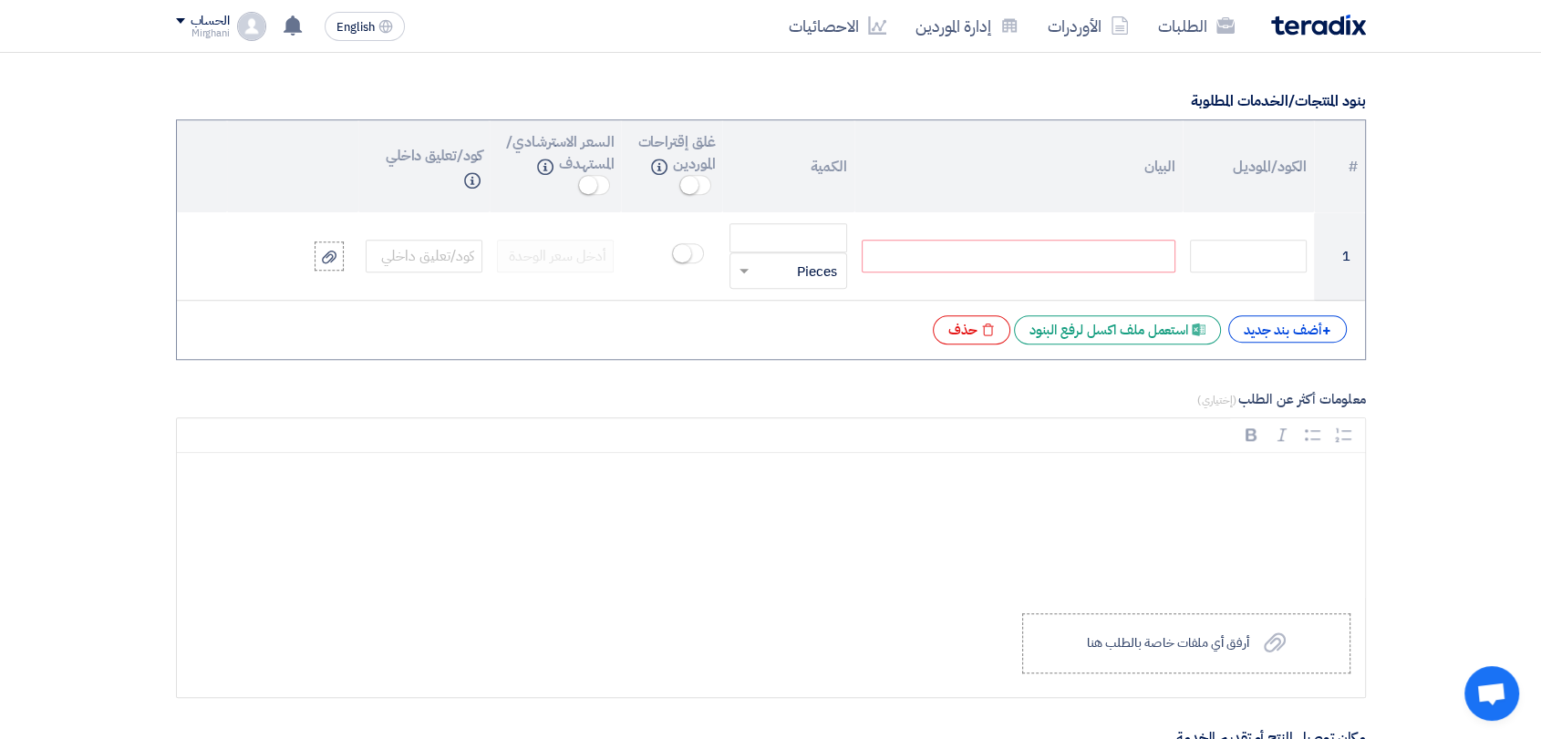
paste div
click at [1231, 329] on div "+ أضف بند جديد" at bounding box center [1287, 328] width 119 height 27
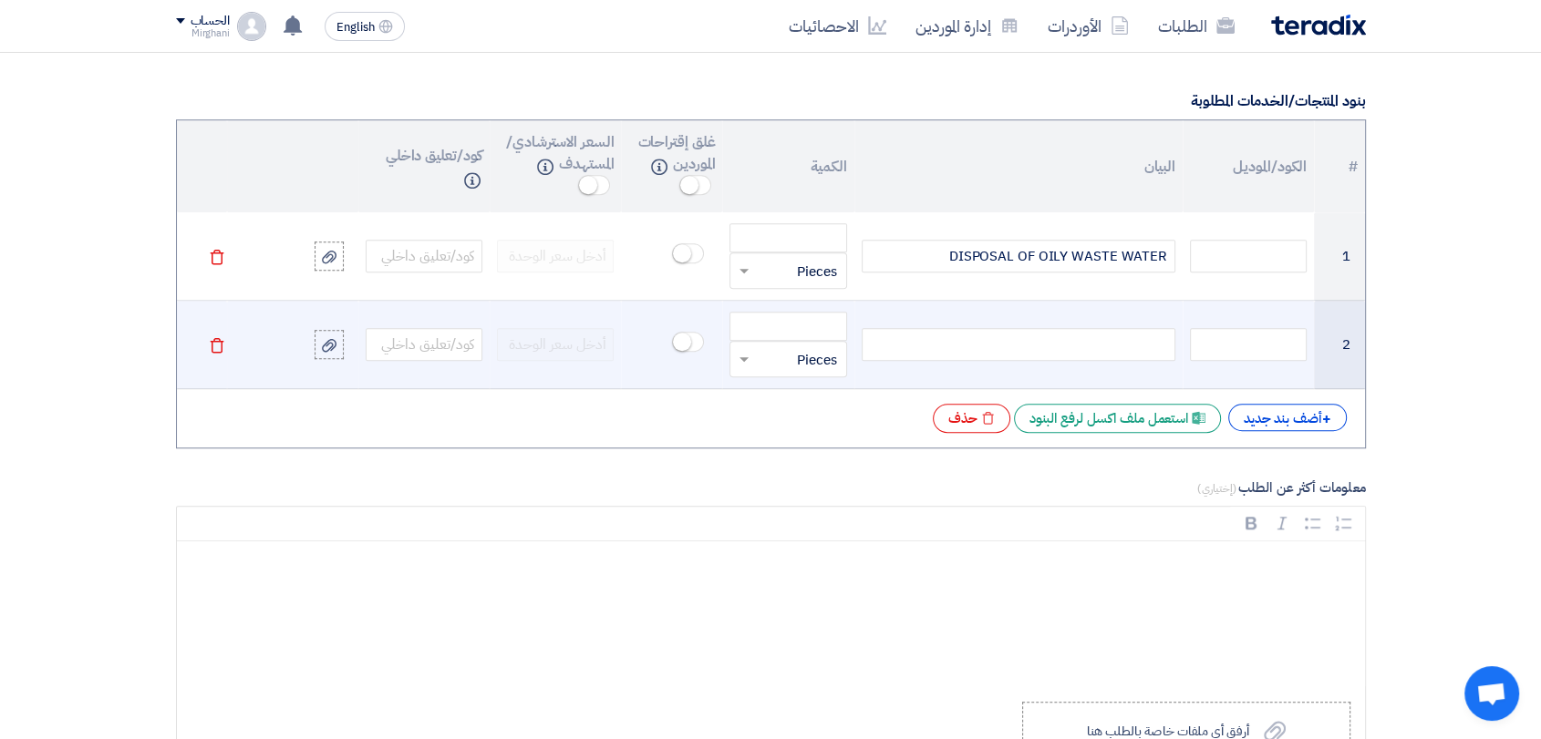
click at [1138, 320] on td at bounding box center [1018, 345] width 328 height 88
click at [1132, 342] on div at bounding box center [1019, 344] width 314 height 33
paste div
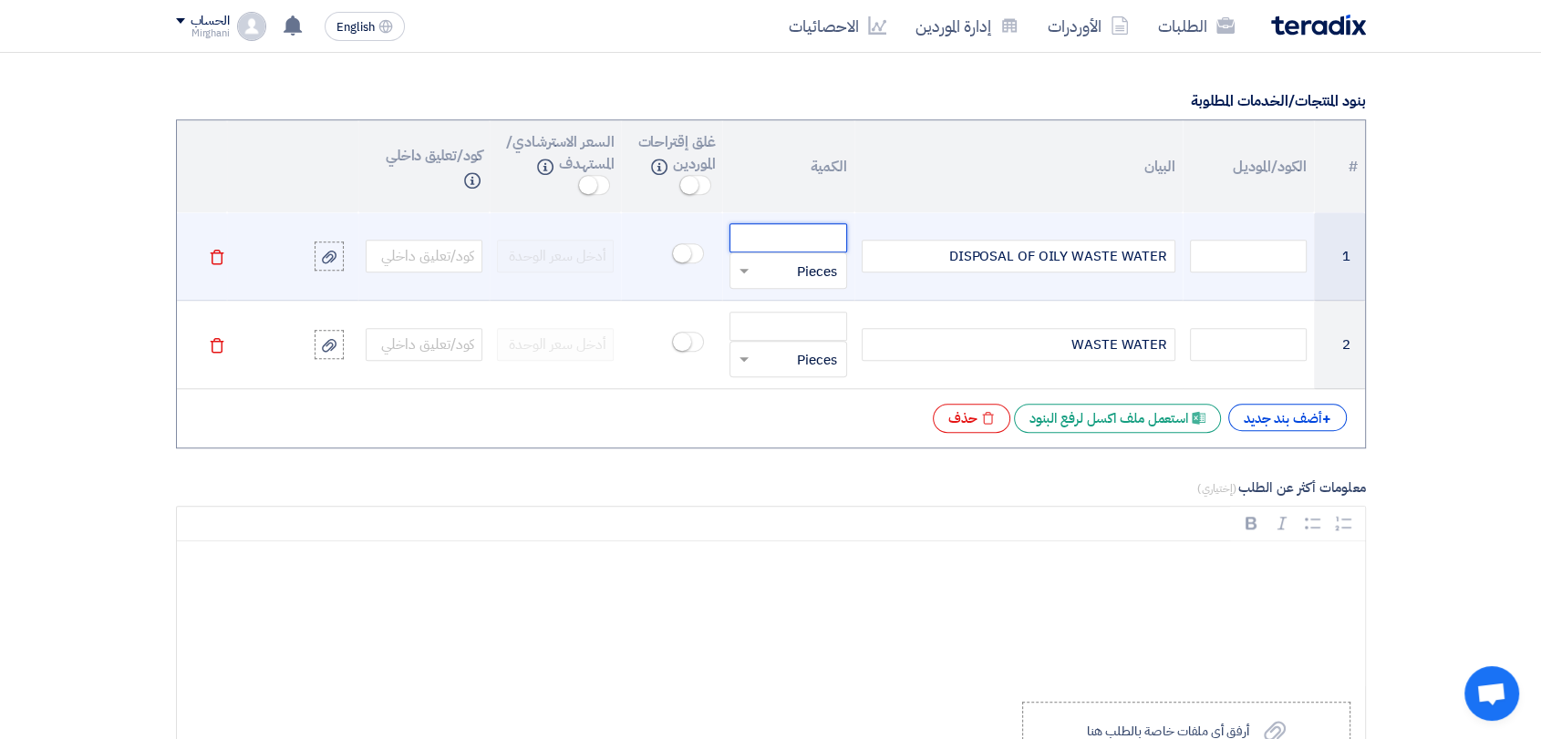
click at [791, 235] on input "number" at bounding box center [787, 237] width 117 height 29
click at [797, 272] on input "text" at bounding box center [799, 270] width 77 height 29
click at [815, 393] on span "Ton" at bounding box center [825, 403] width 23 height 20
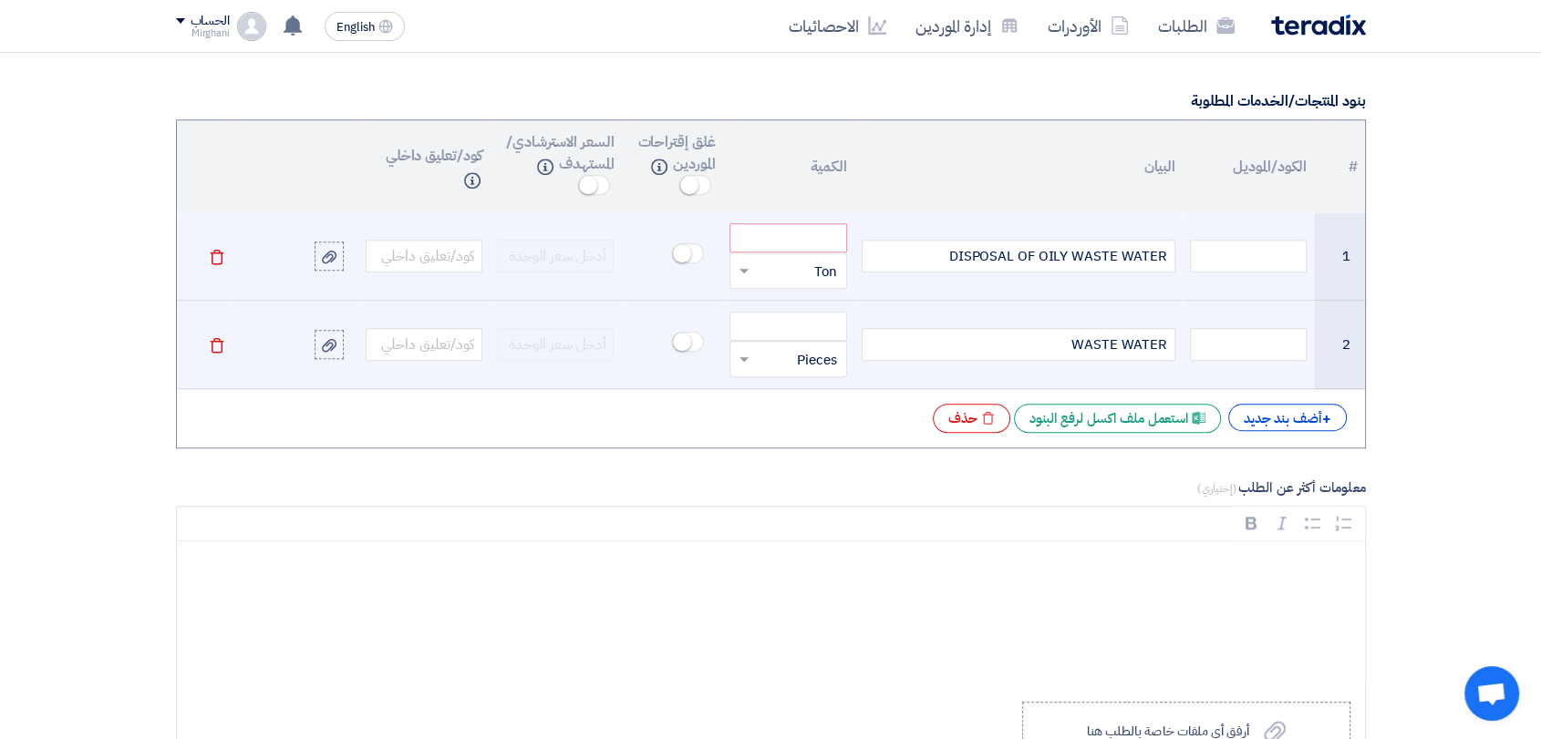
click at [817, 345] on input "text" at bounding box center [799, 359] width 77 height 29
click at [811, 480] on div "Ton" at bounding box center [787, 492] width 115 height 36
click at [794, 243] on input "number" at bounding box center [787, 237] width 117 height 29
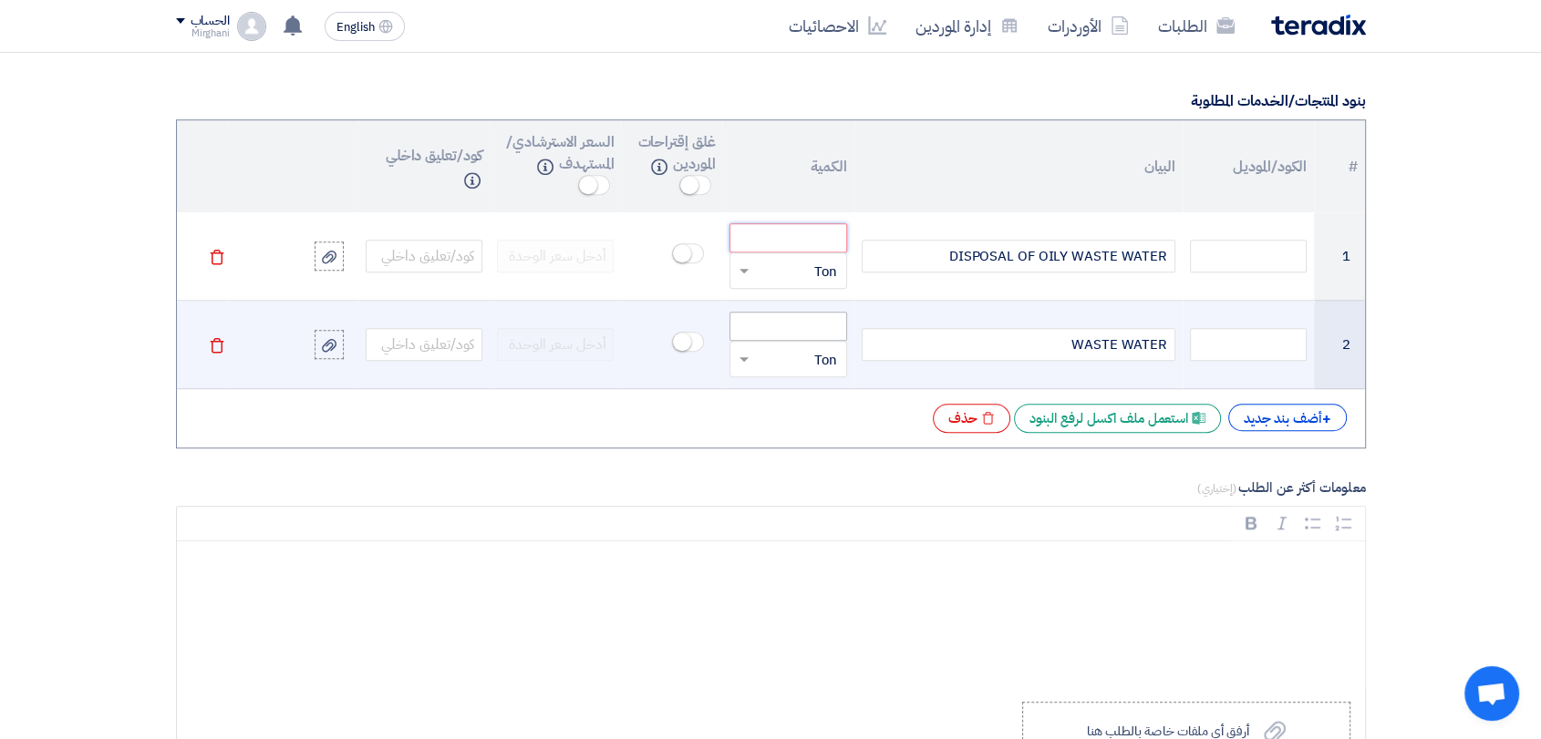
paste input "32.930"
type input "32.930"
click at [759, 333] on input "number" at bounding box center [787, 326] width 117 height 29
paste input "100.890"
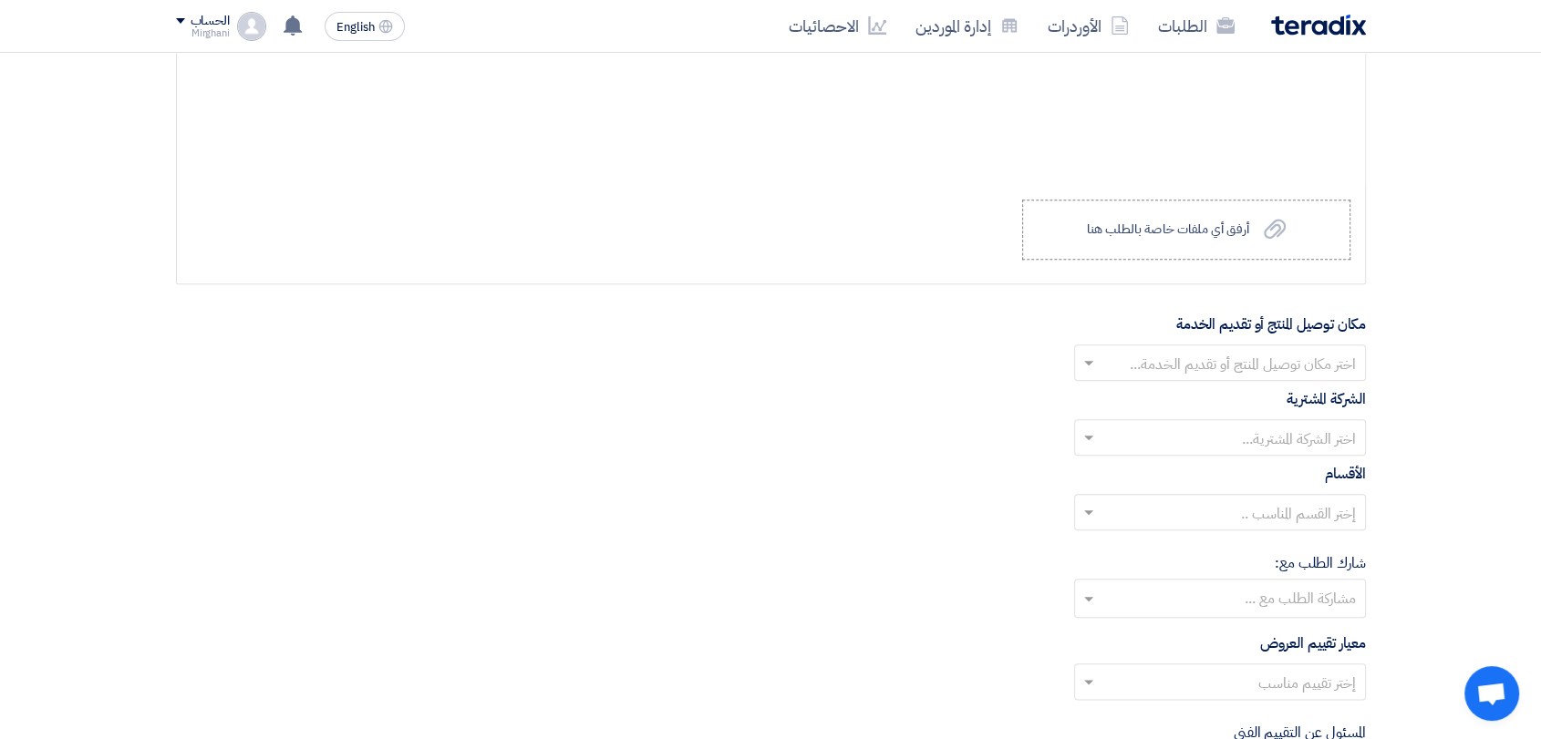
scroll to position [1925, 0]
type input "100.890"
click at [1099, 236] on label "Upload a file أرفق أي ملفات خاصة بالطلب هنا" at bounding box center [1186, 225] width 328 height 60
click at [0, 0] on input "Upload a file أرفق أي ملفات خاصة بالطلب هنا" at bounding box center [0, 0] width 0 height 0
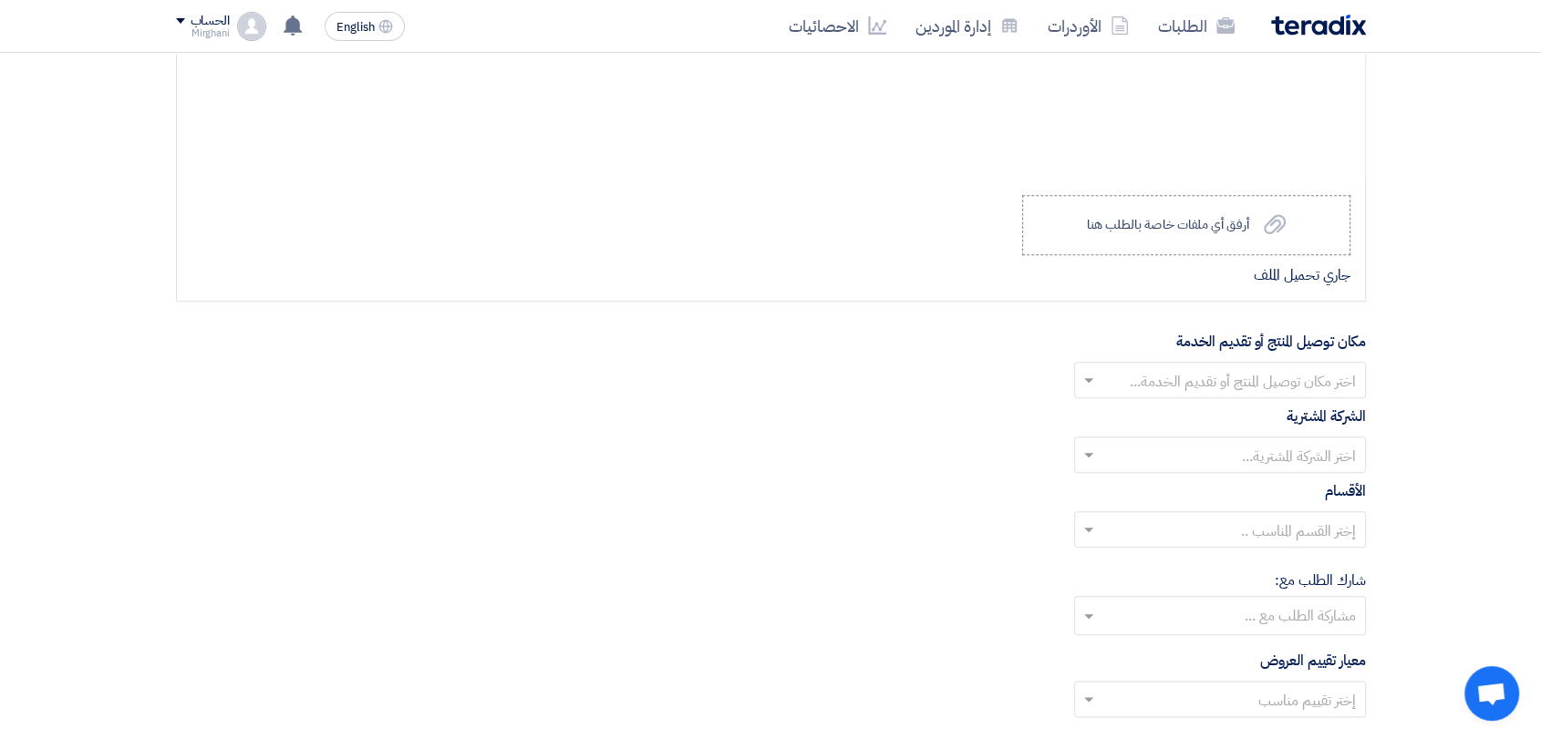
click at [1122, 388] on input "text" at bounding box center [1229, 382] width 255 height 30
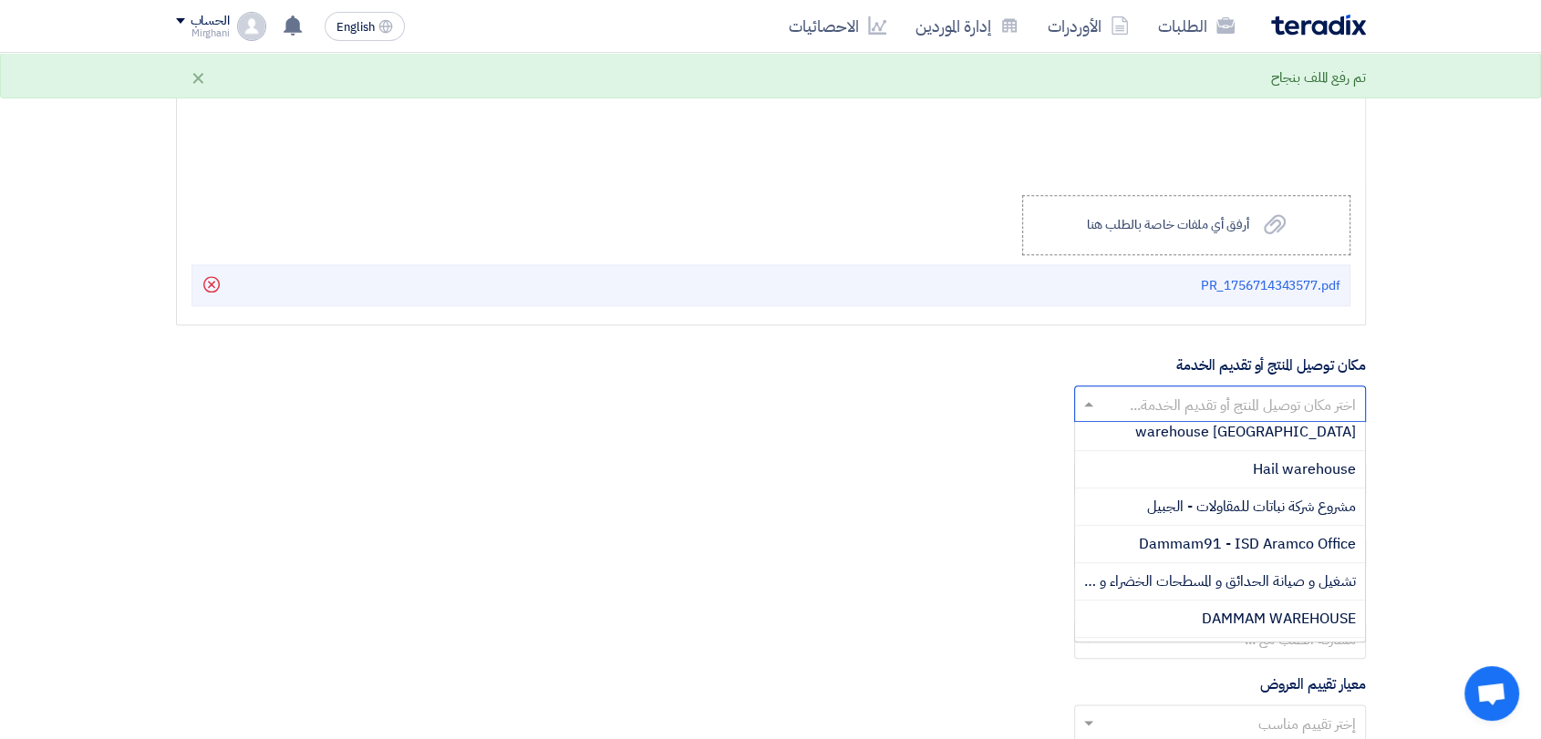
scroll to position [304, 0]
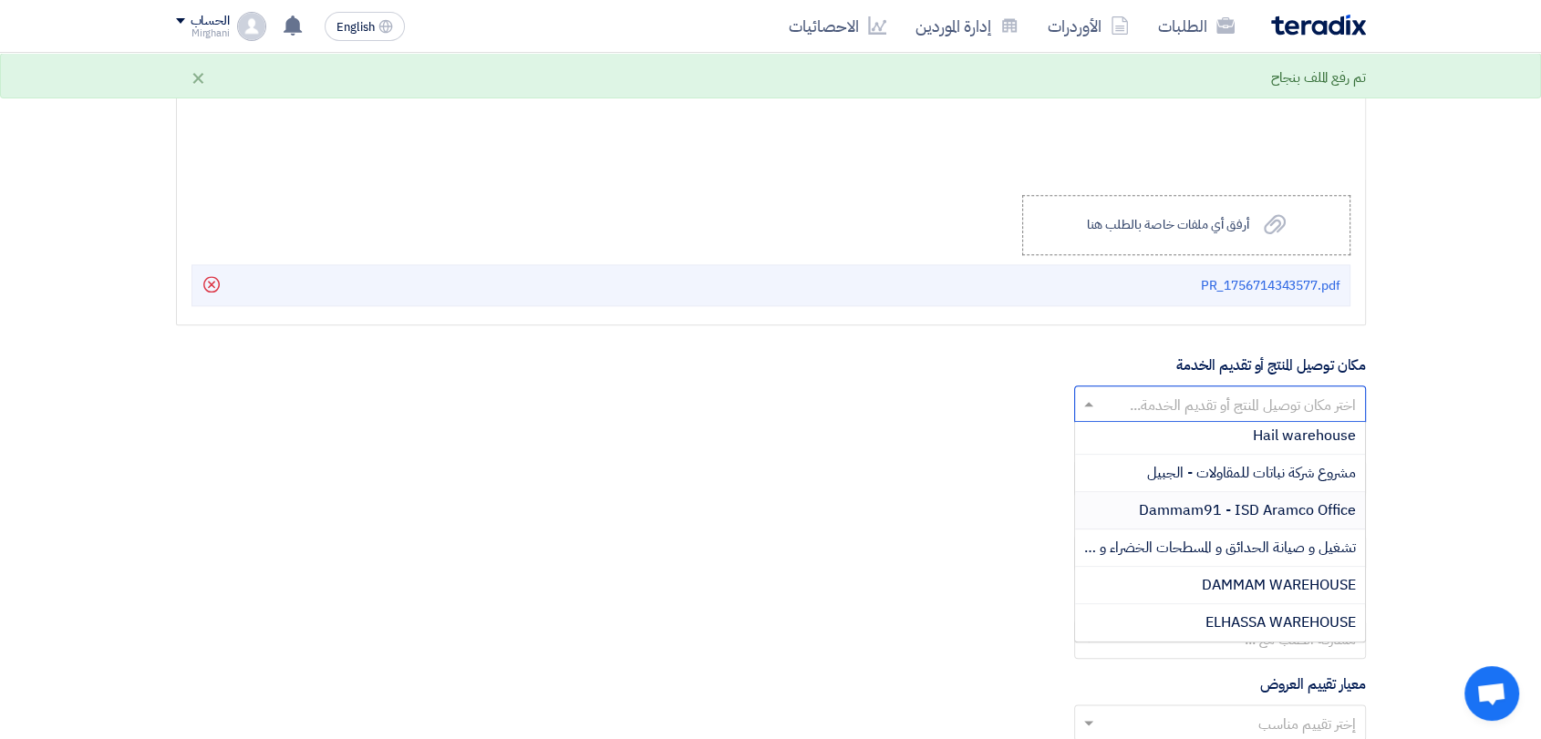
click at [1208, 509] on span "Dammam91 - ISD Aramco Office" at bounding box center [1247, 511] width 217 height 22
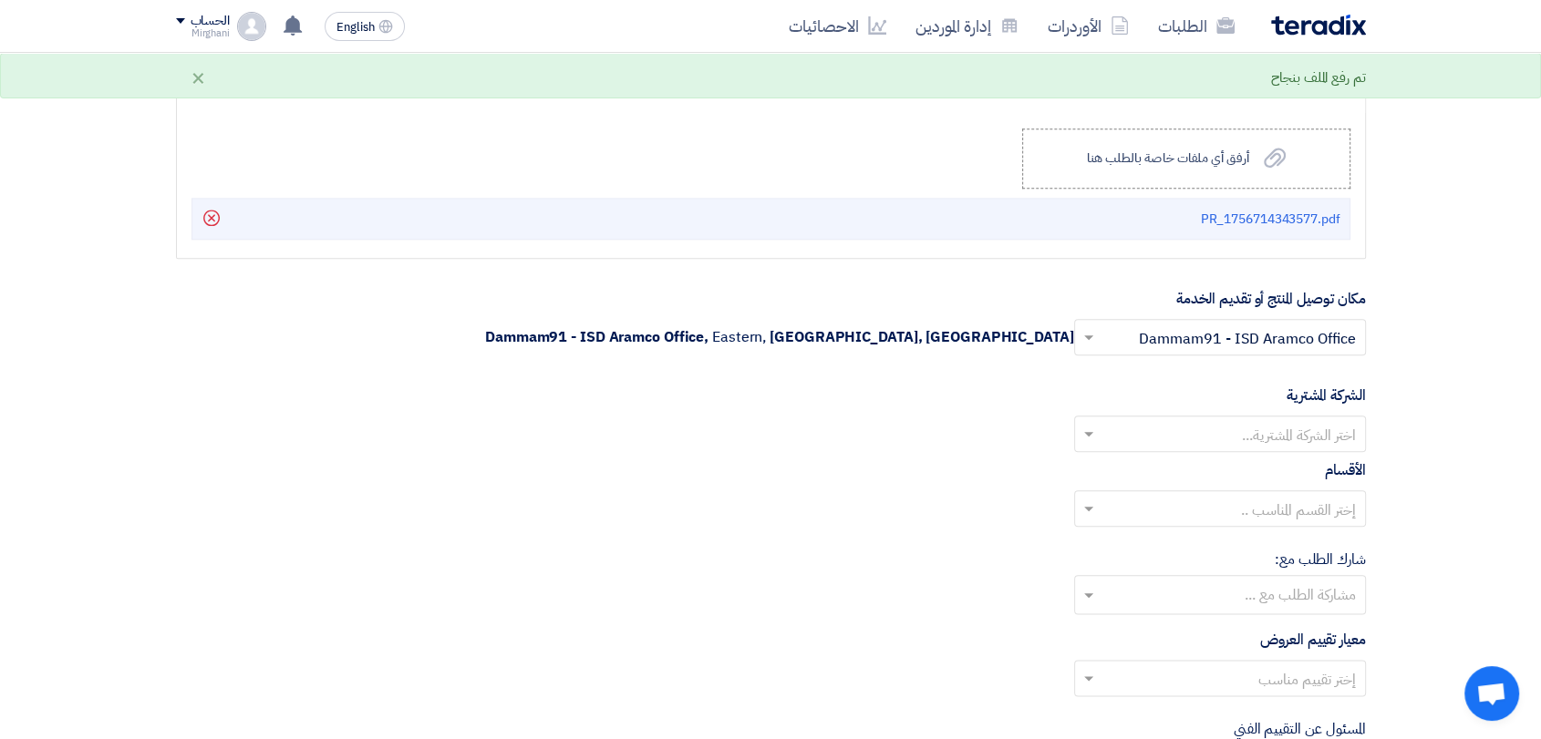
scroll to position [2026, 0]
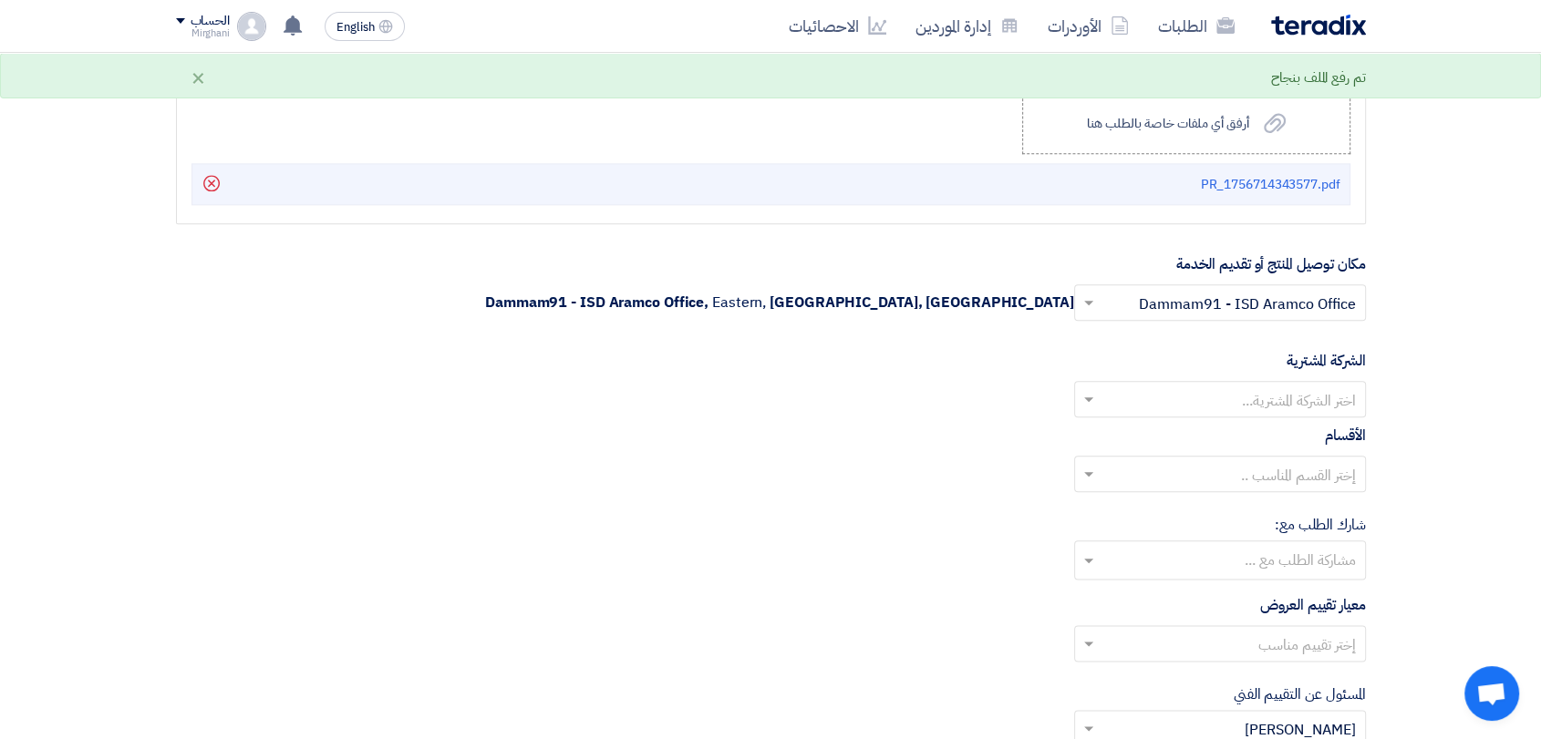
click at [1216, 402] on input "text" at bounding box center [1229, 402] width 255 height 30
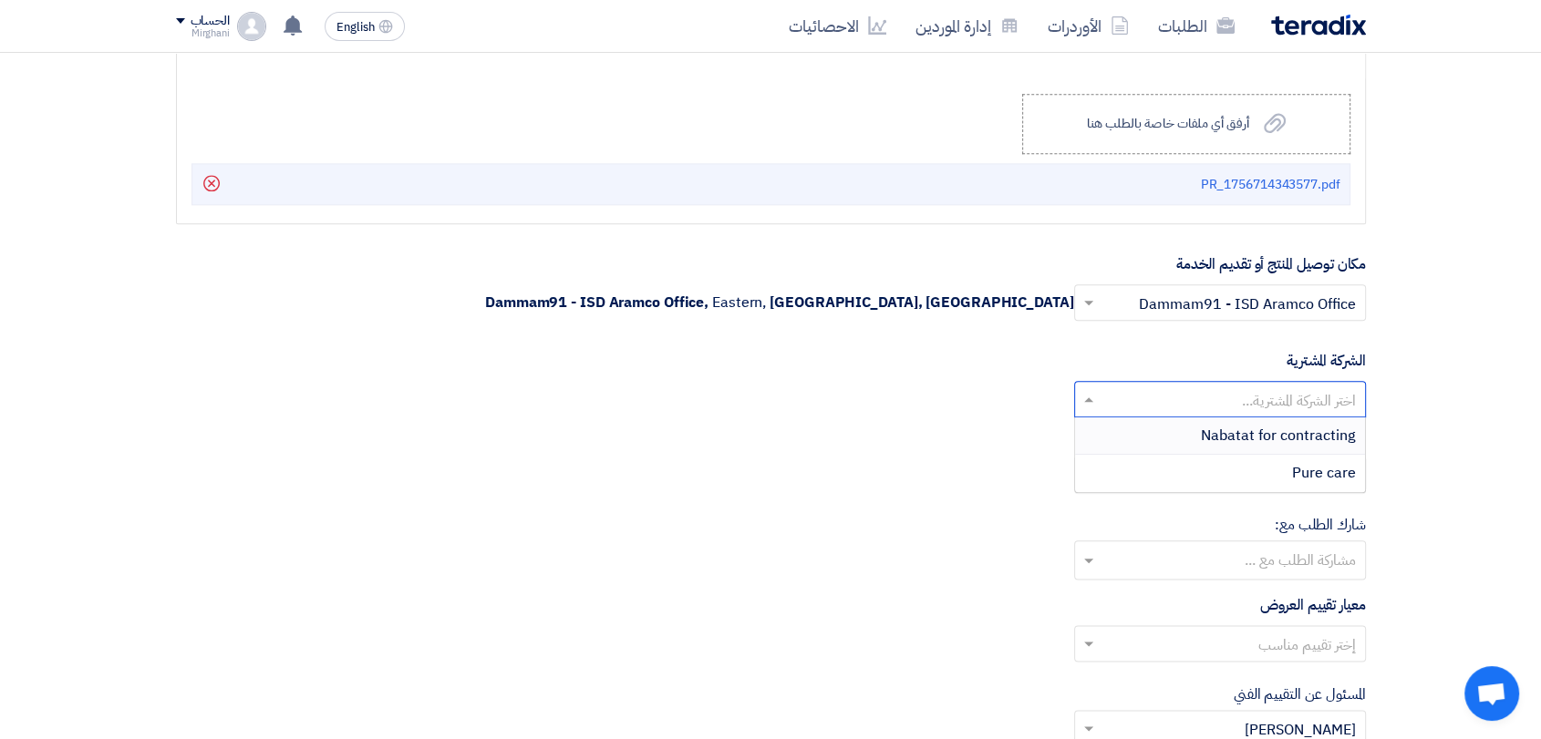
click at [1197, 432] on div "Nabatat for contracting" at bounding box center [1220, 436] width 290 height 37
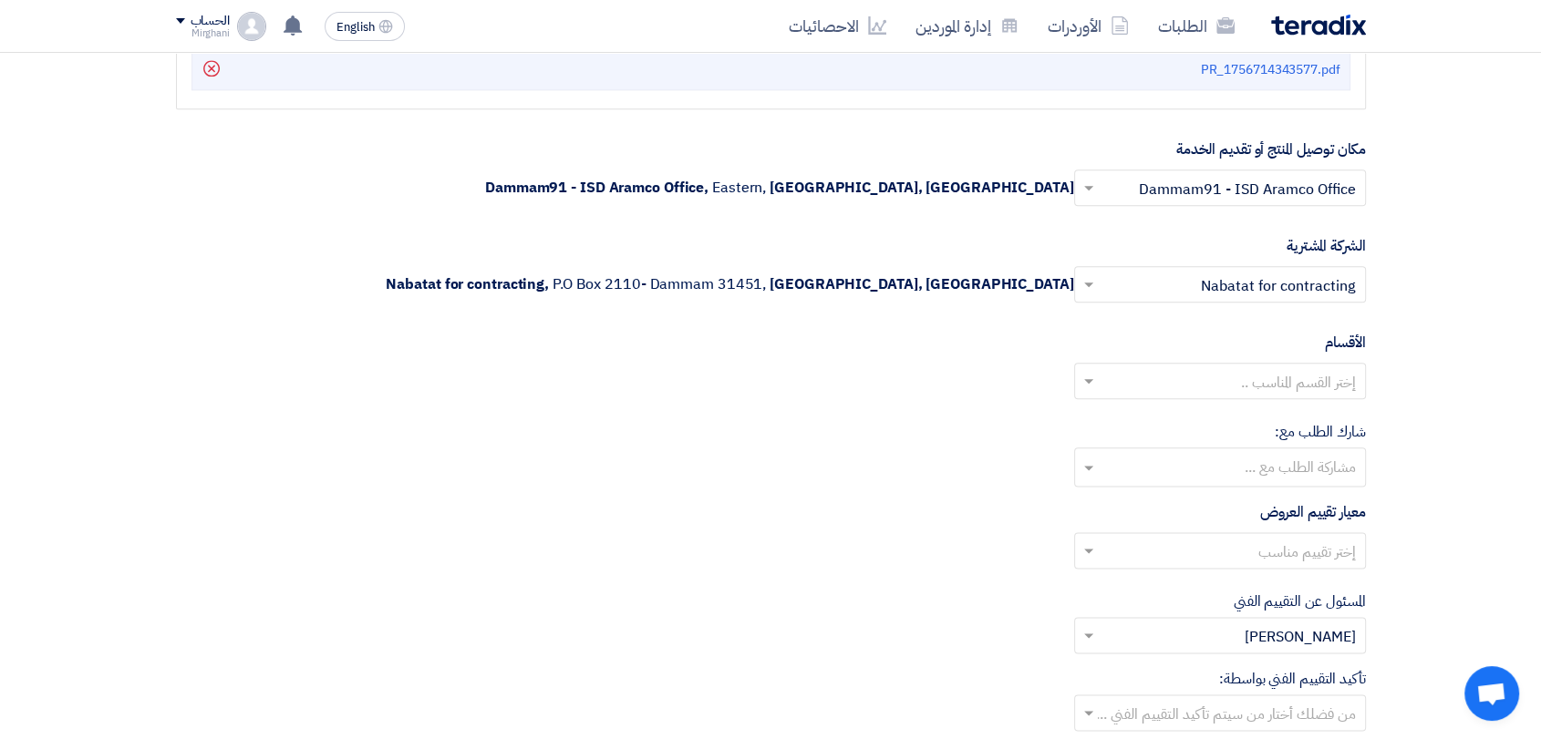
scroll to position [2228, 0]
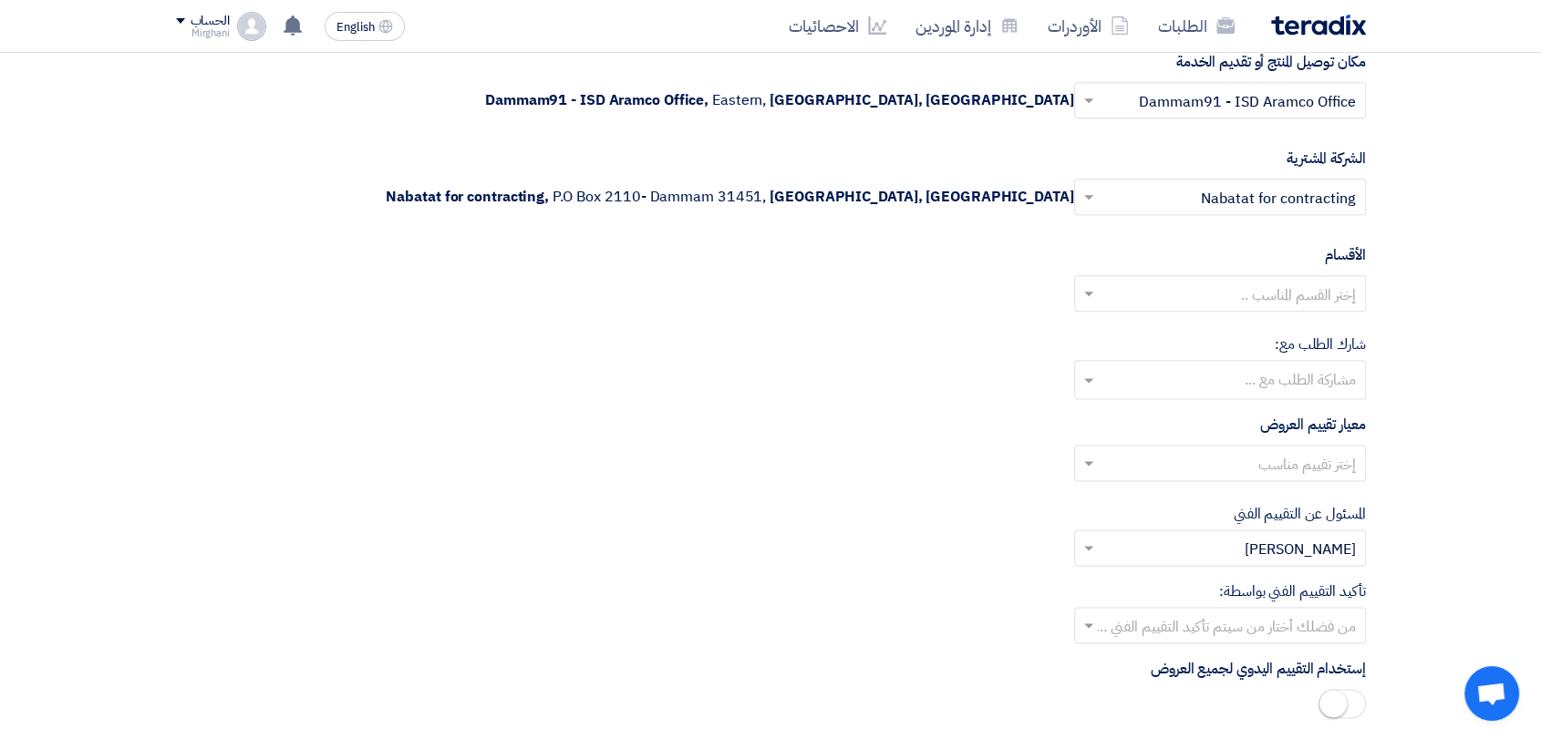
click at [1208, 307] on input "text" at bounding box center [1229, 296] width 255 height 30
click at [1207, 328] on div "General Department" at bounding box center [1220, 330] width 290 height 36
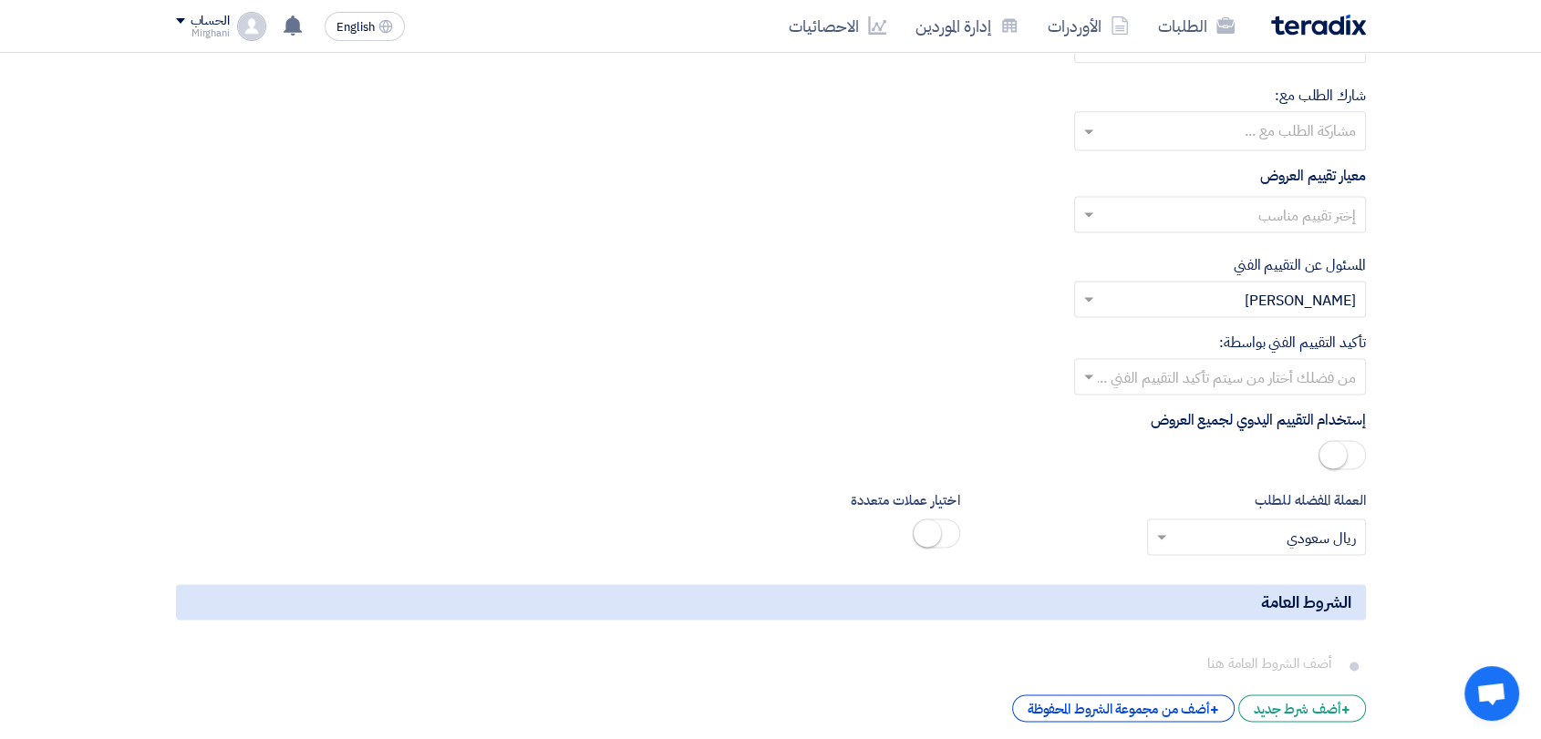
scroll to position [2431, 0]
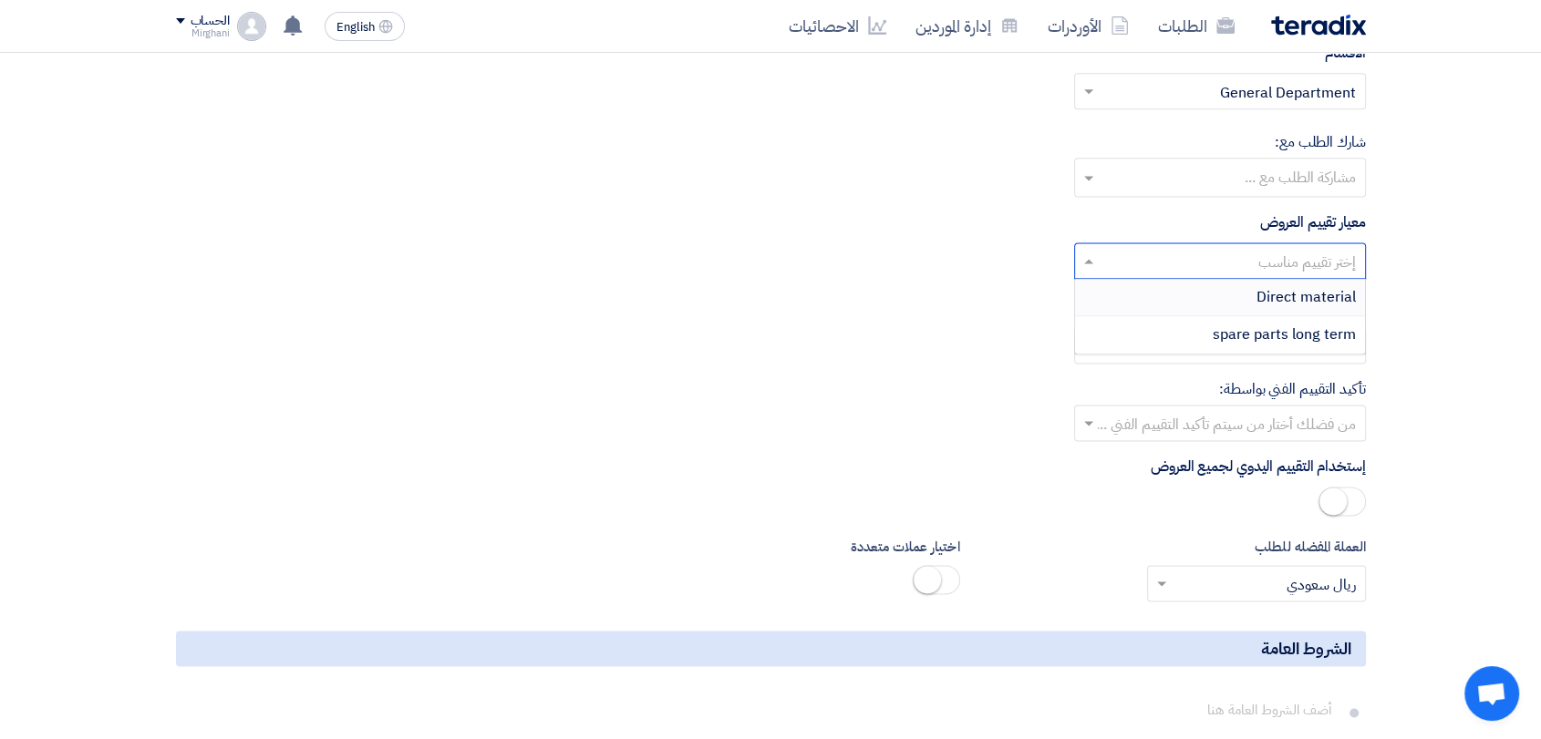
click at [1229, 272] on input "text" at bounding box center [1229, 263] width 255 height 30
click at [1232, 294] on div "Direct material" at bounding box center [1220, 297] width 290 height 37
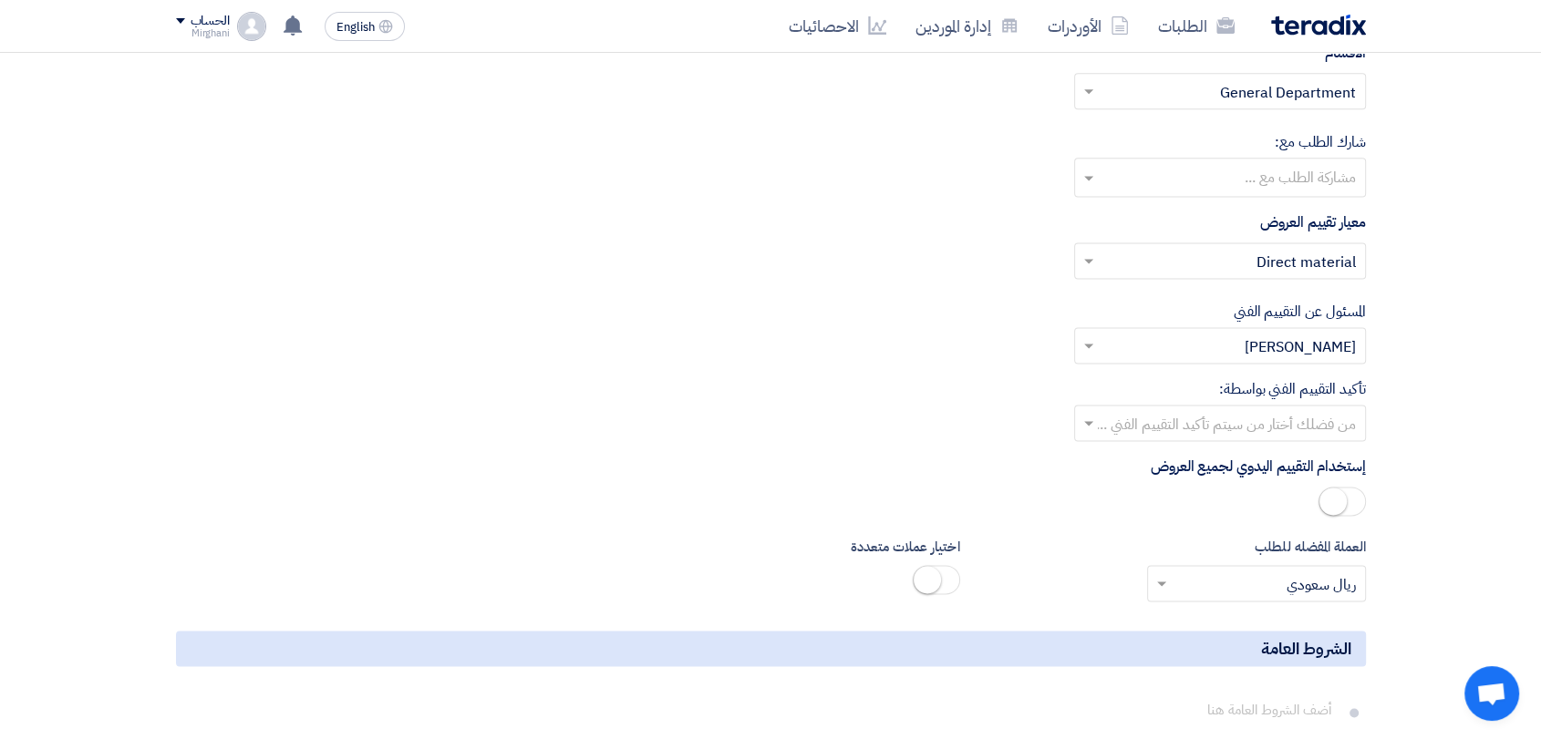
click at [1206, 419] on input "text" at bounding box center [1229, 425] width 255 height 30
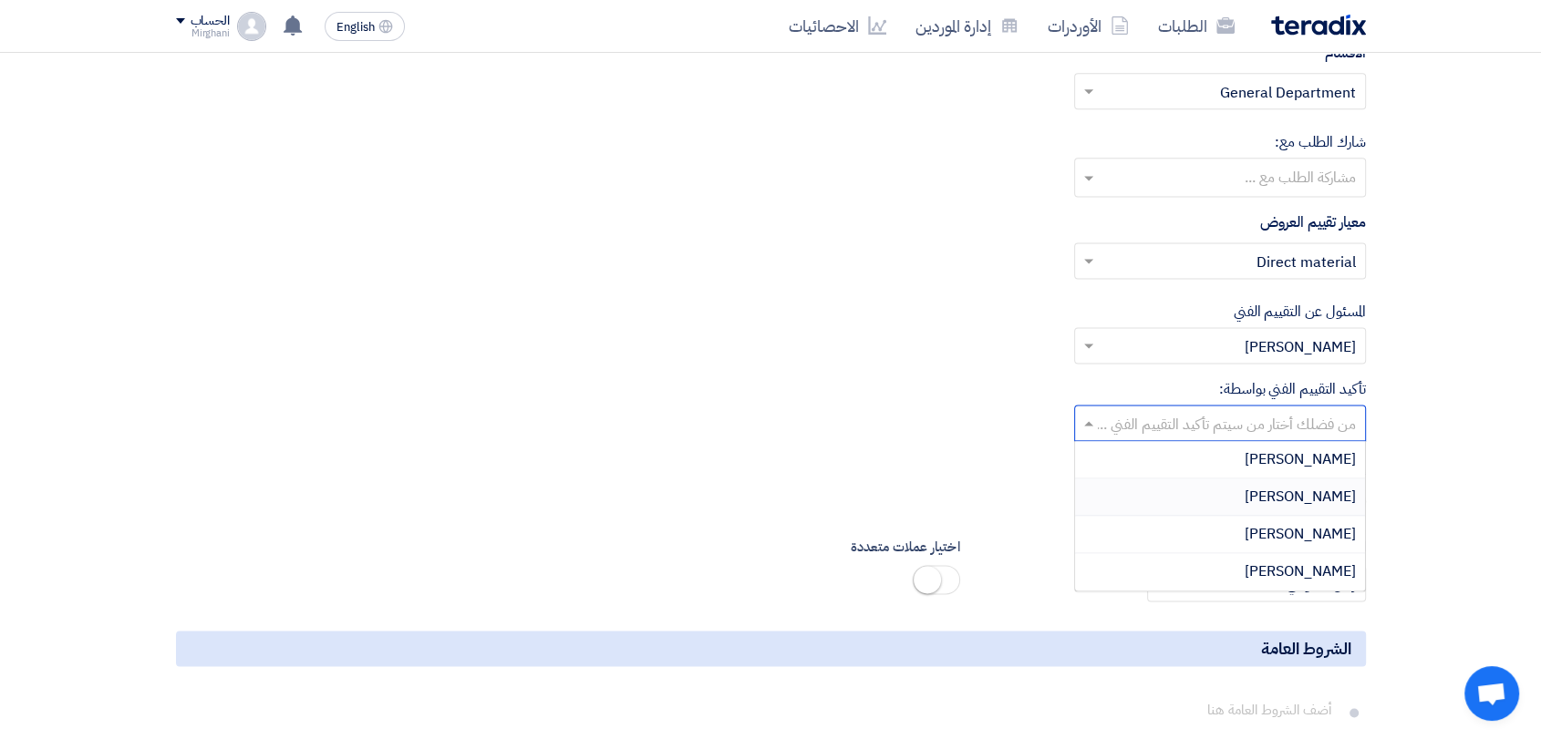
click at [1225, 486] on div "Mirghani Ali" at bounding box center [1220, 497] width 290 height 37
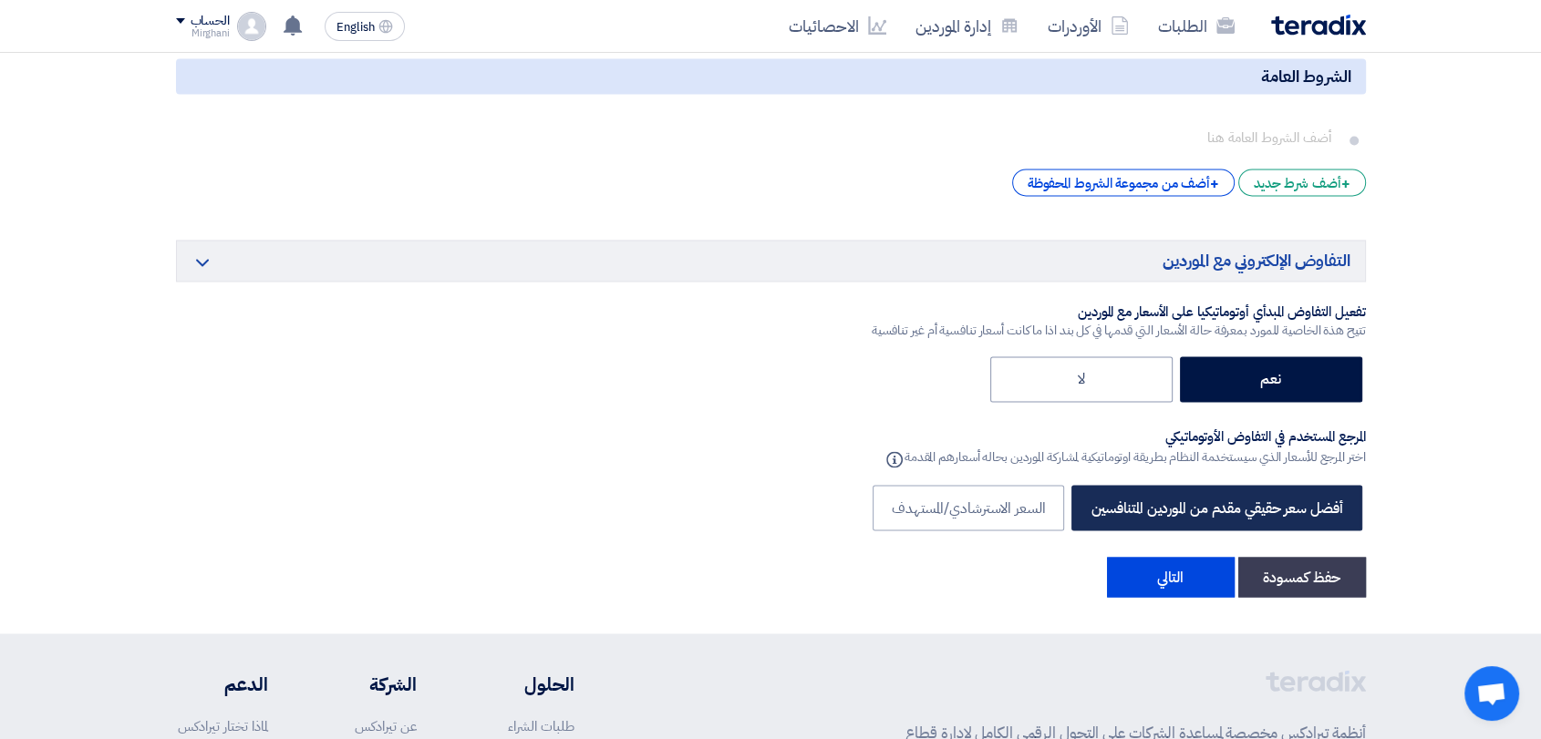
scroll to position [3039, 0]
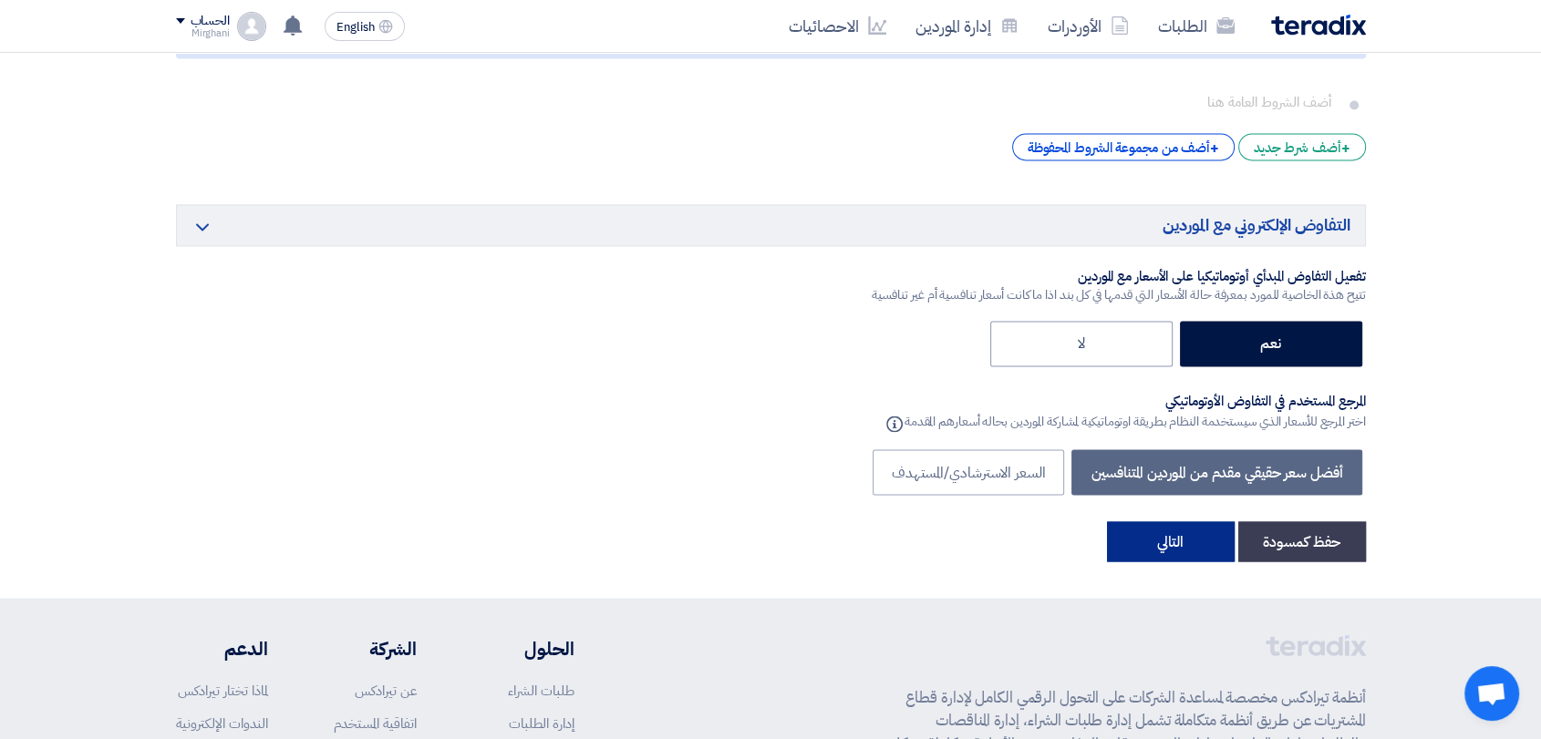
click at [1173, 522] on button "التالي" at bounding box center [1171, 542] width 128 height 40
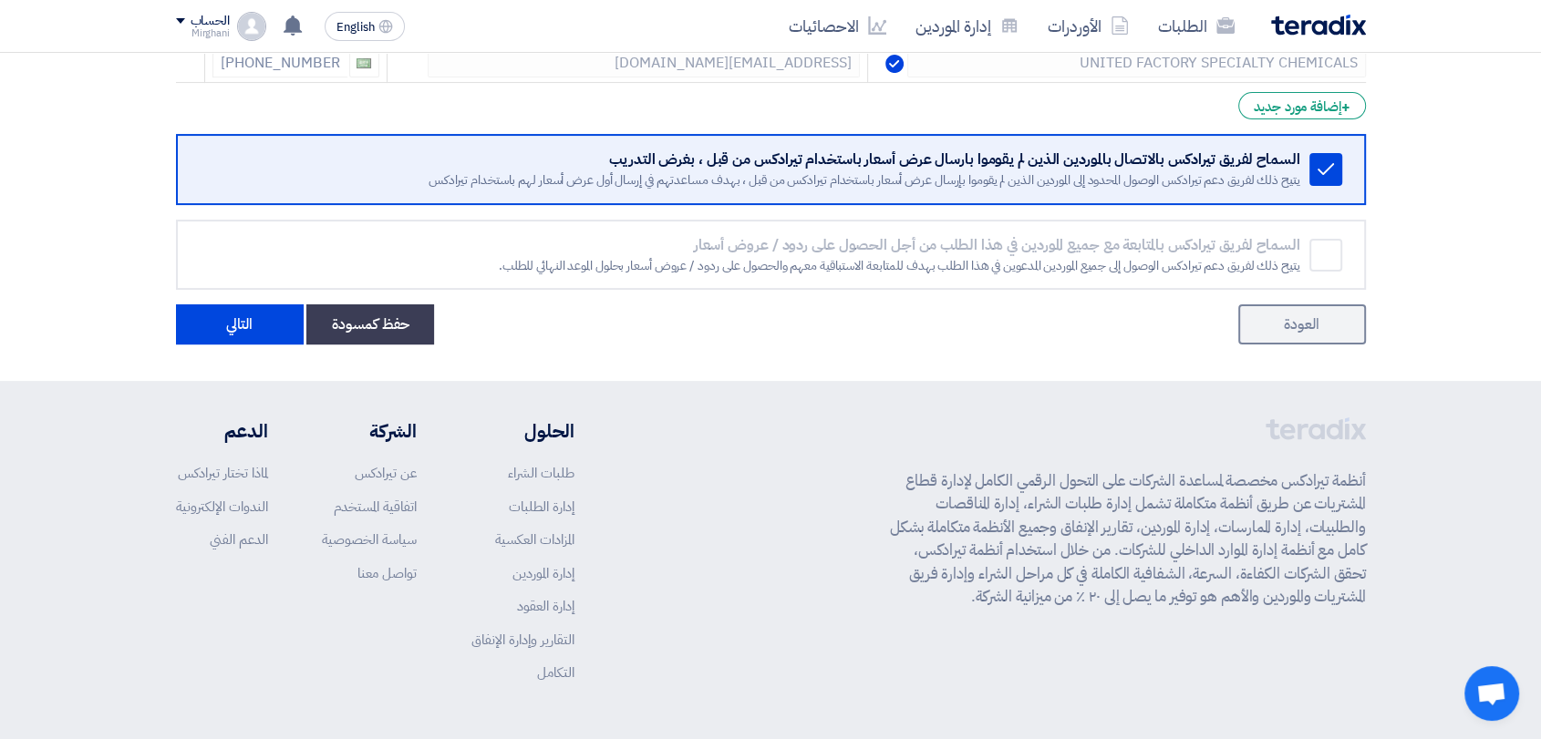
scroll to position [405, 0]
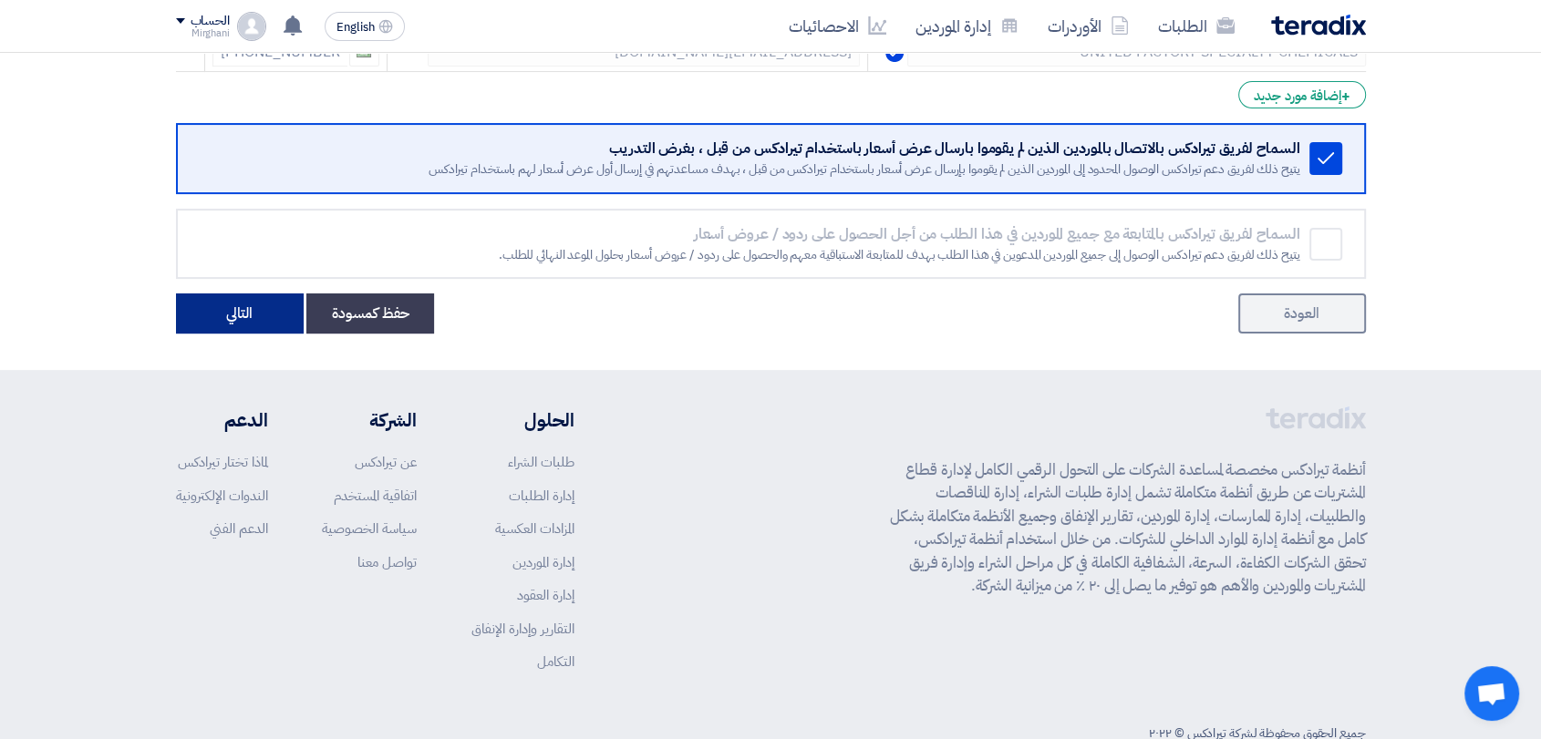
click at [223, 305] on button "التالي" at bounding box center [240, 314] width 128 height 40
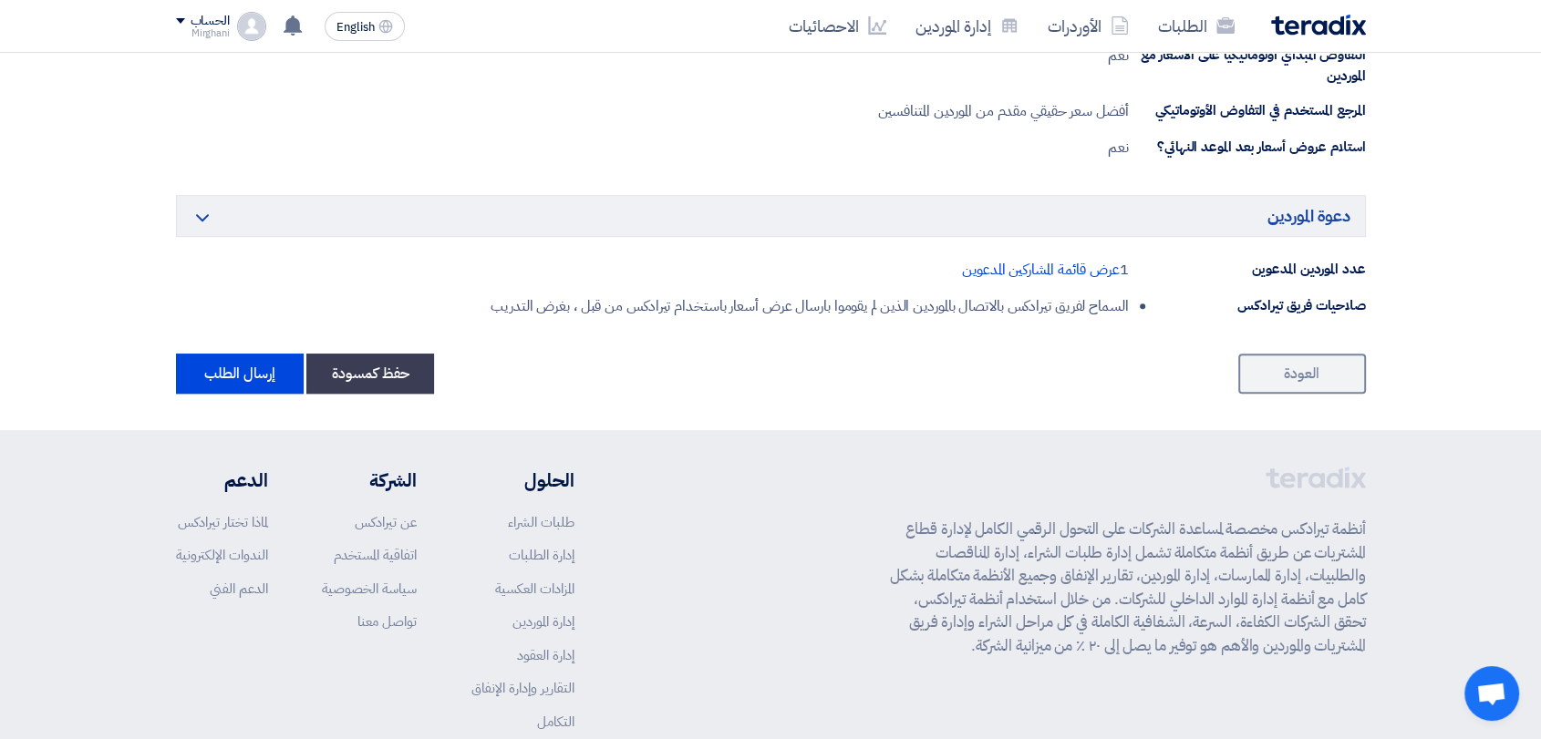
scroll to position [1013, 0]
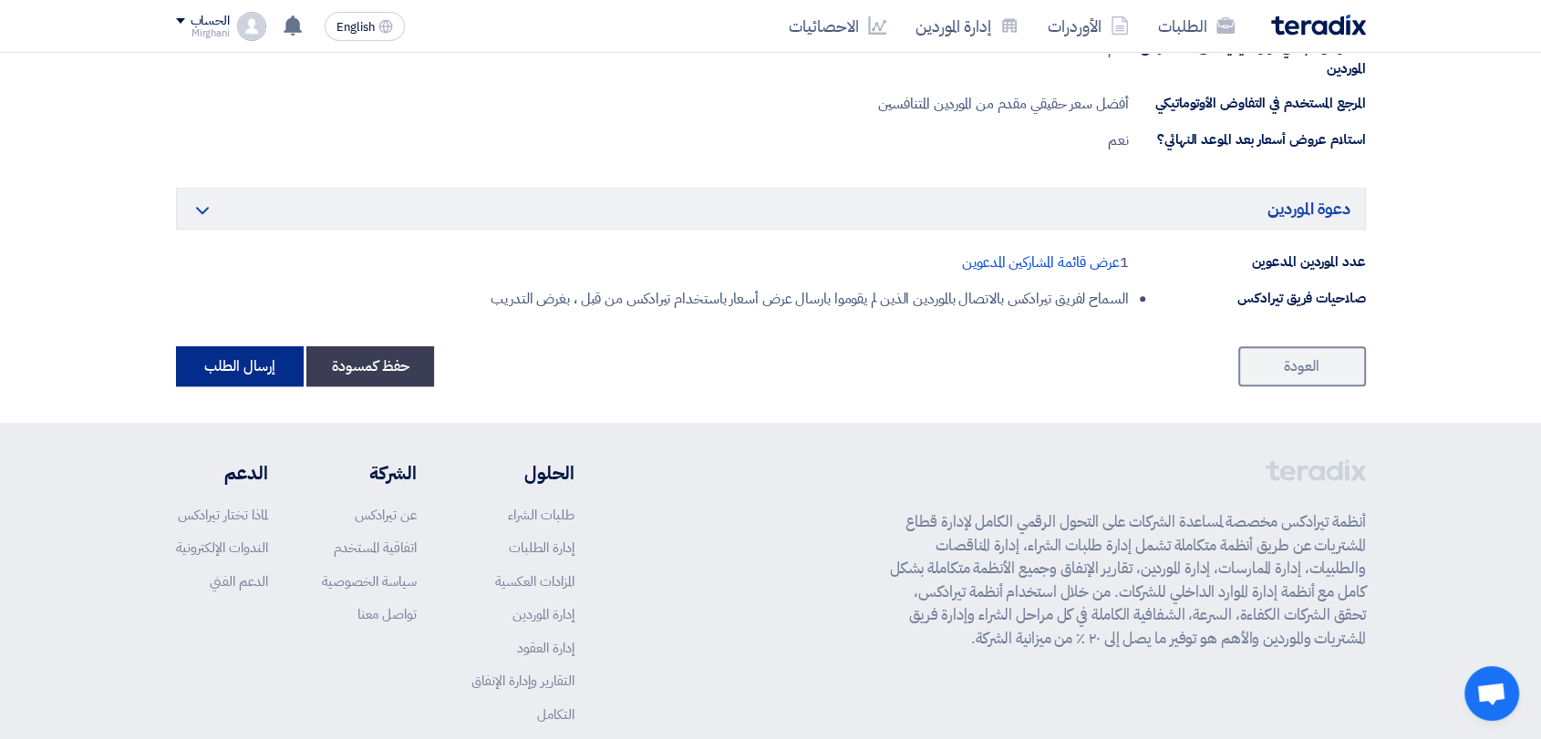
click at [208, 359] on button "إرسال الطلب" at bounding box center [240, 366] width 128 height 40
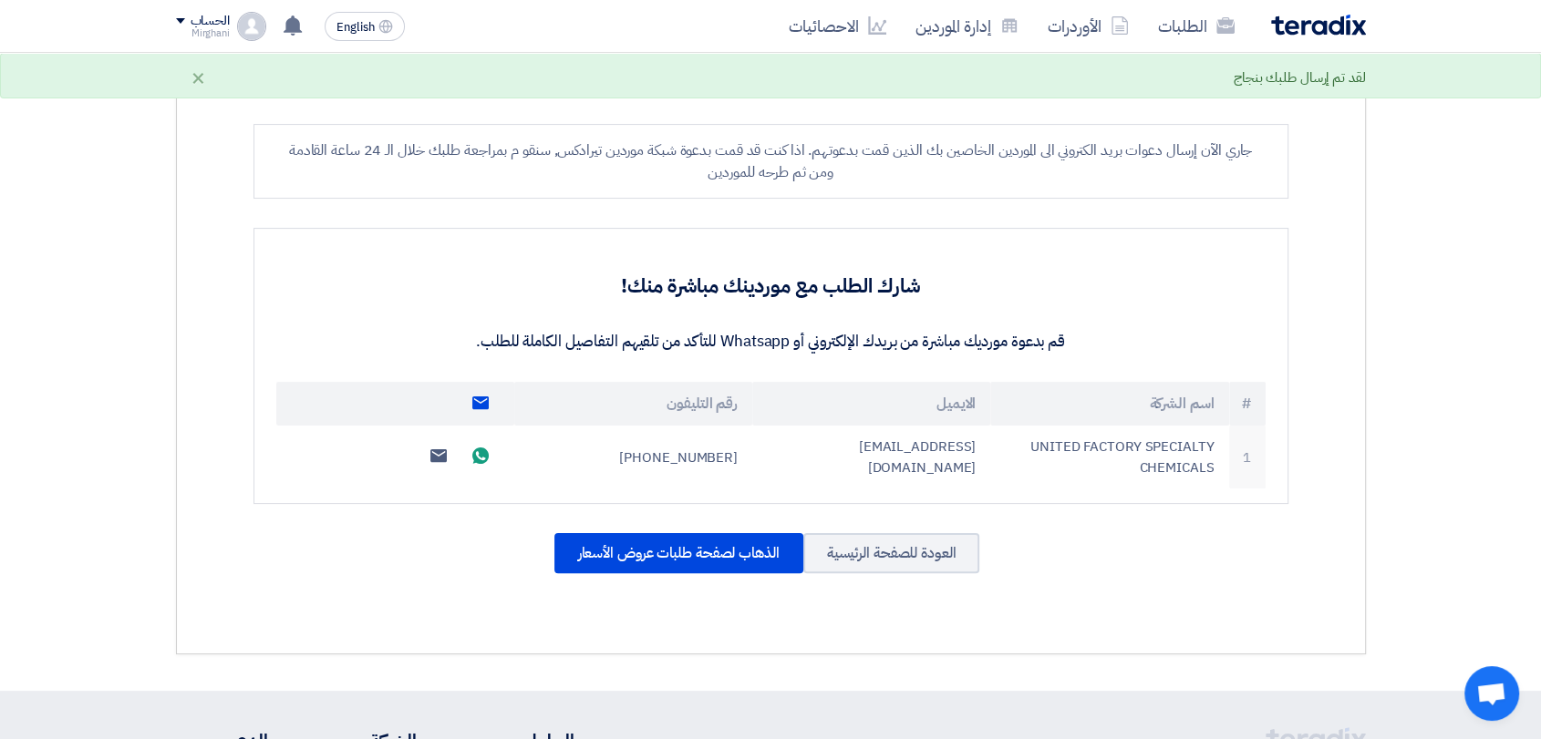
scroll to position [405, 0]
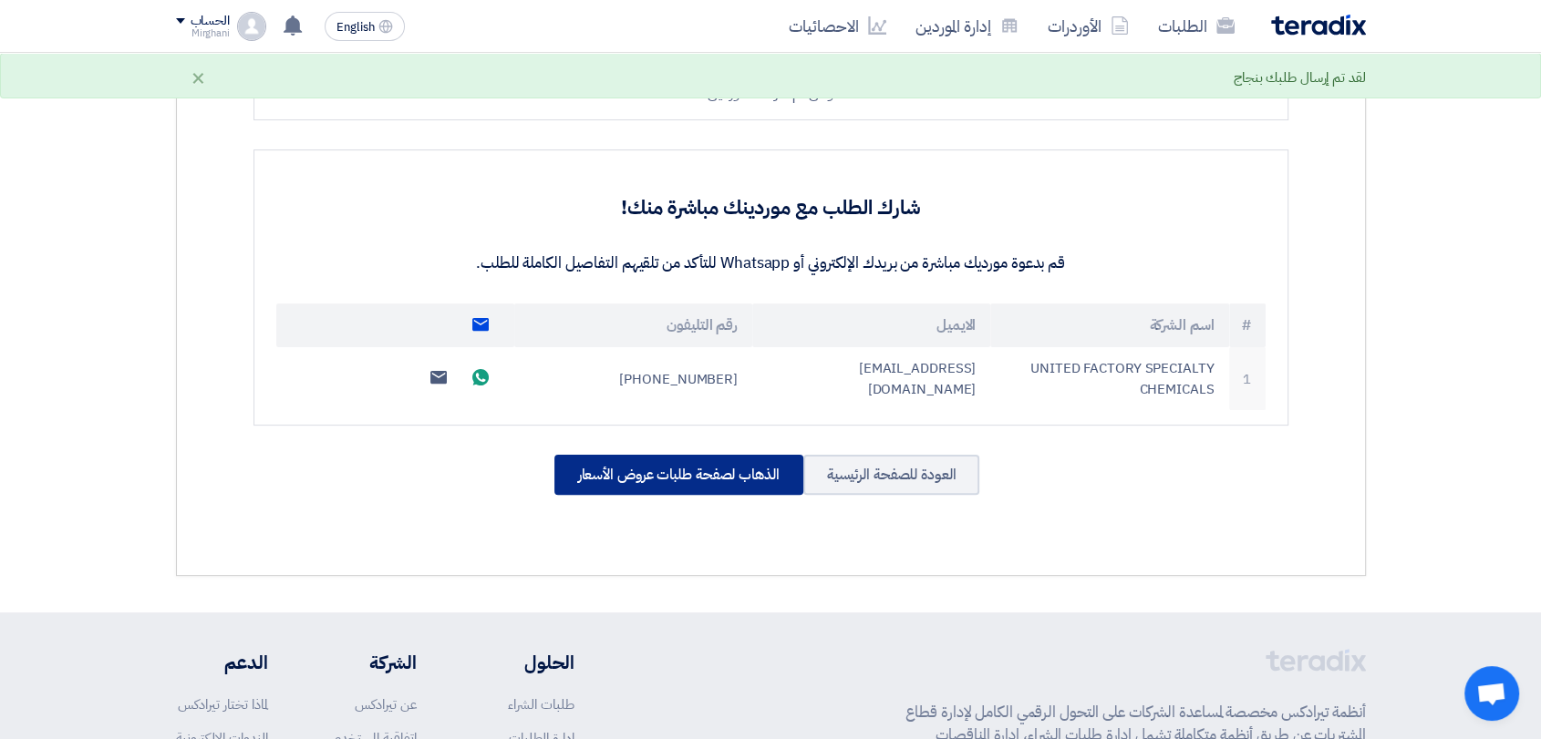
click at [667, 465] on div "الذهاب لصفحة طلبات عروض الأسعار" at bounding box center [678, 475] width 249 height 40
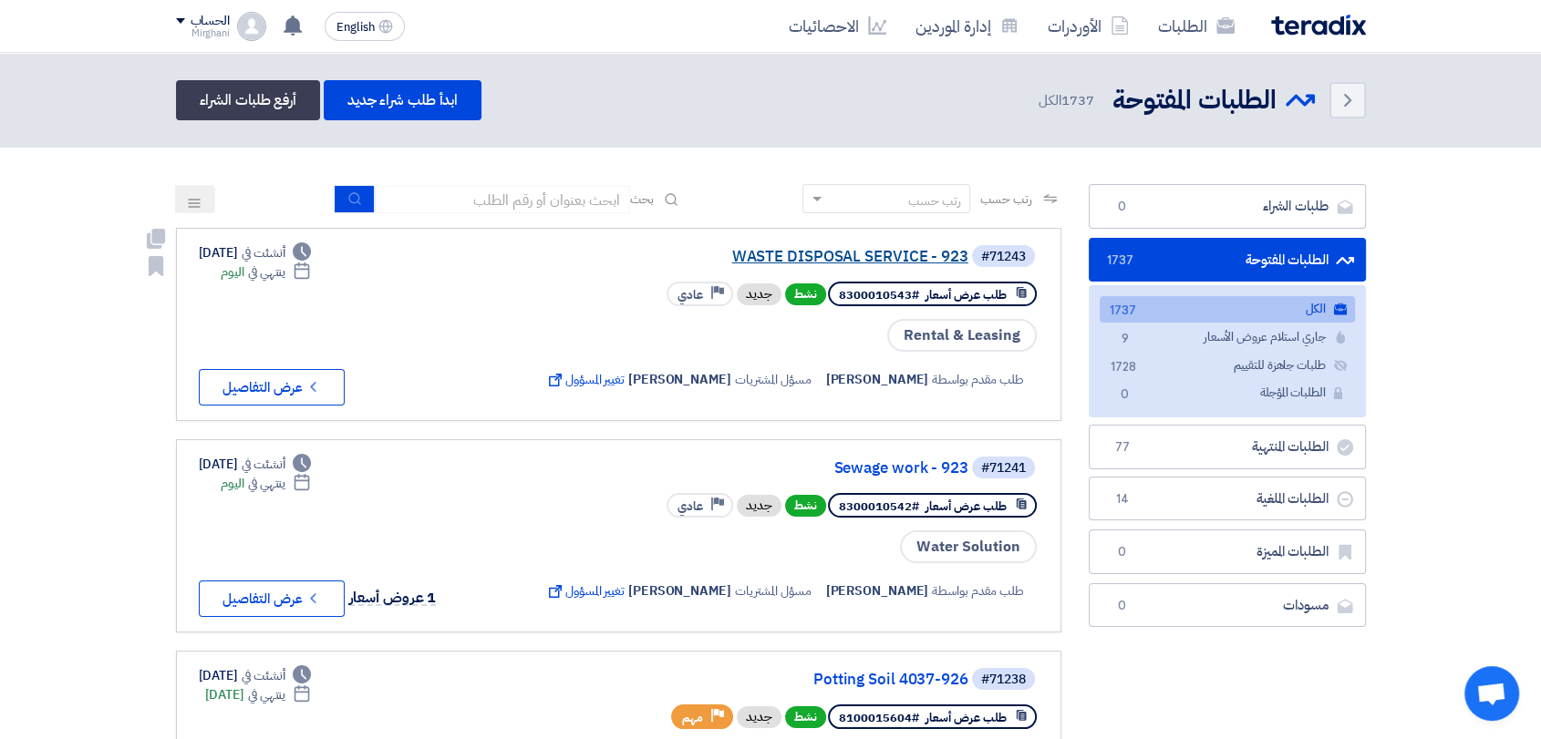
click at [893, 255] on link "WASTE DISPOSAL SERVICE - 923" at bounding box center [786, 257] width 365 height 16
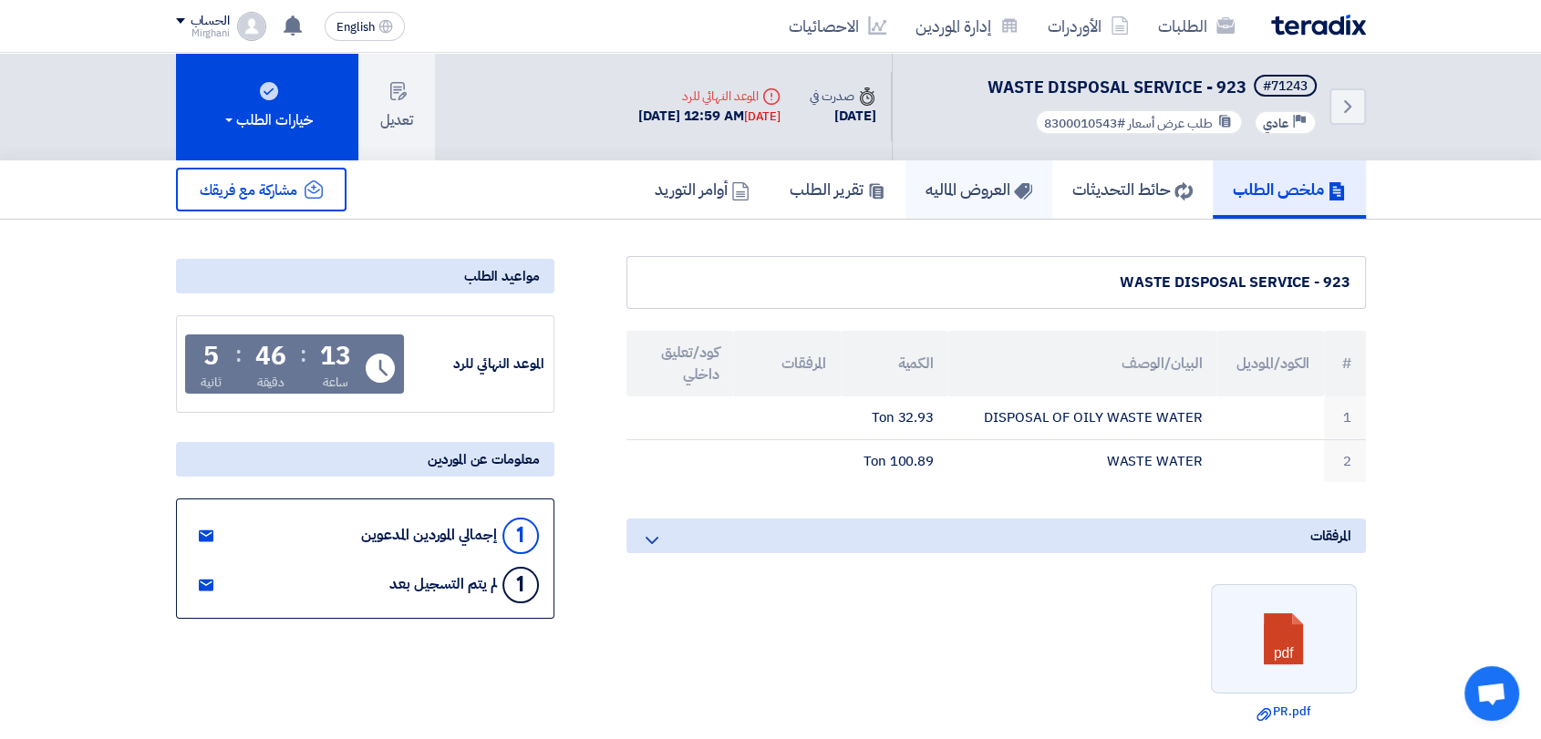
click at [1012, 177] on link "العروض الماليه" at bounding box center [978, 189] width 147 height 58
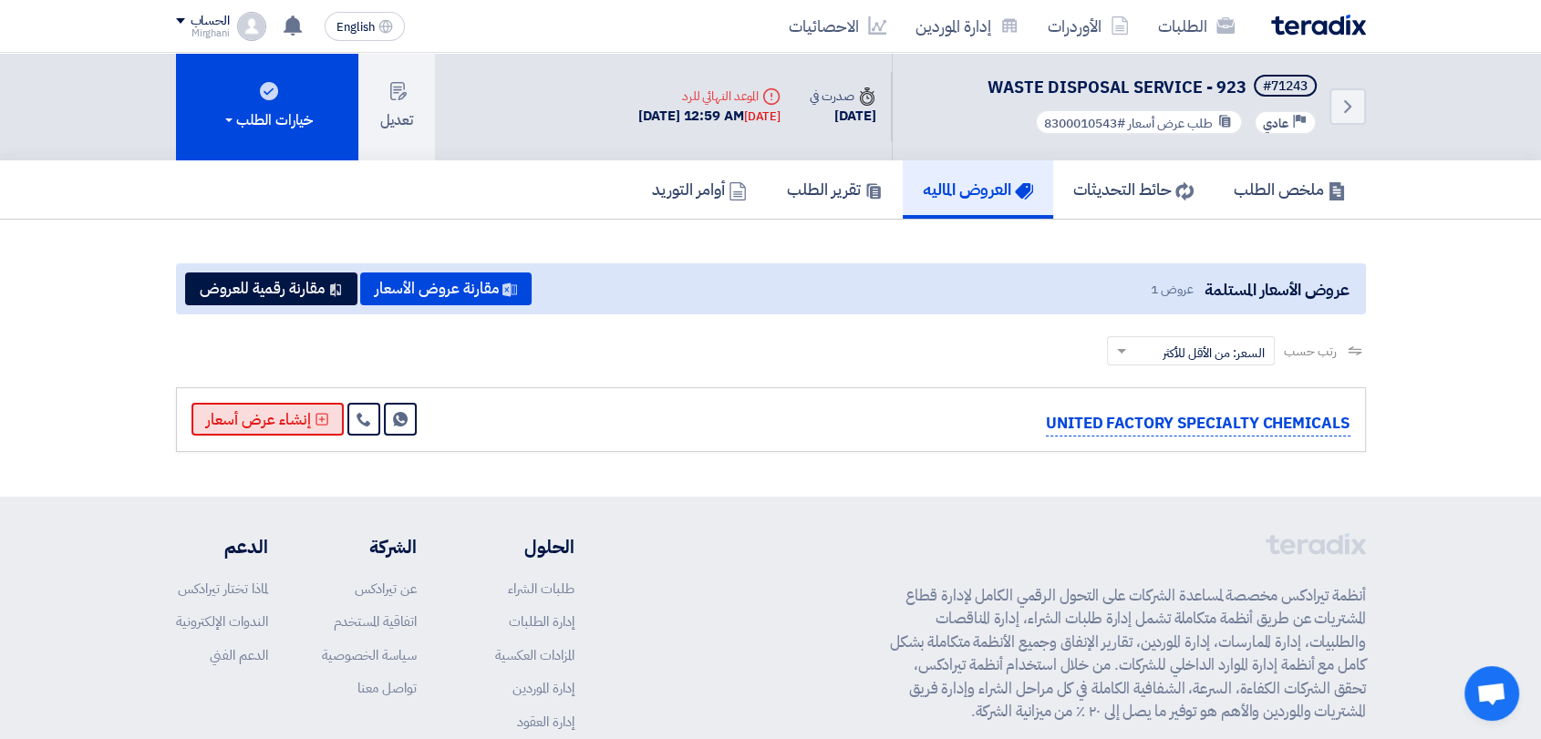
click at [261, 419] on button "إنشاء عرض أسعار" at bounding box center [267, 419] width 152 height 33
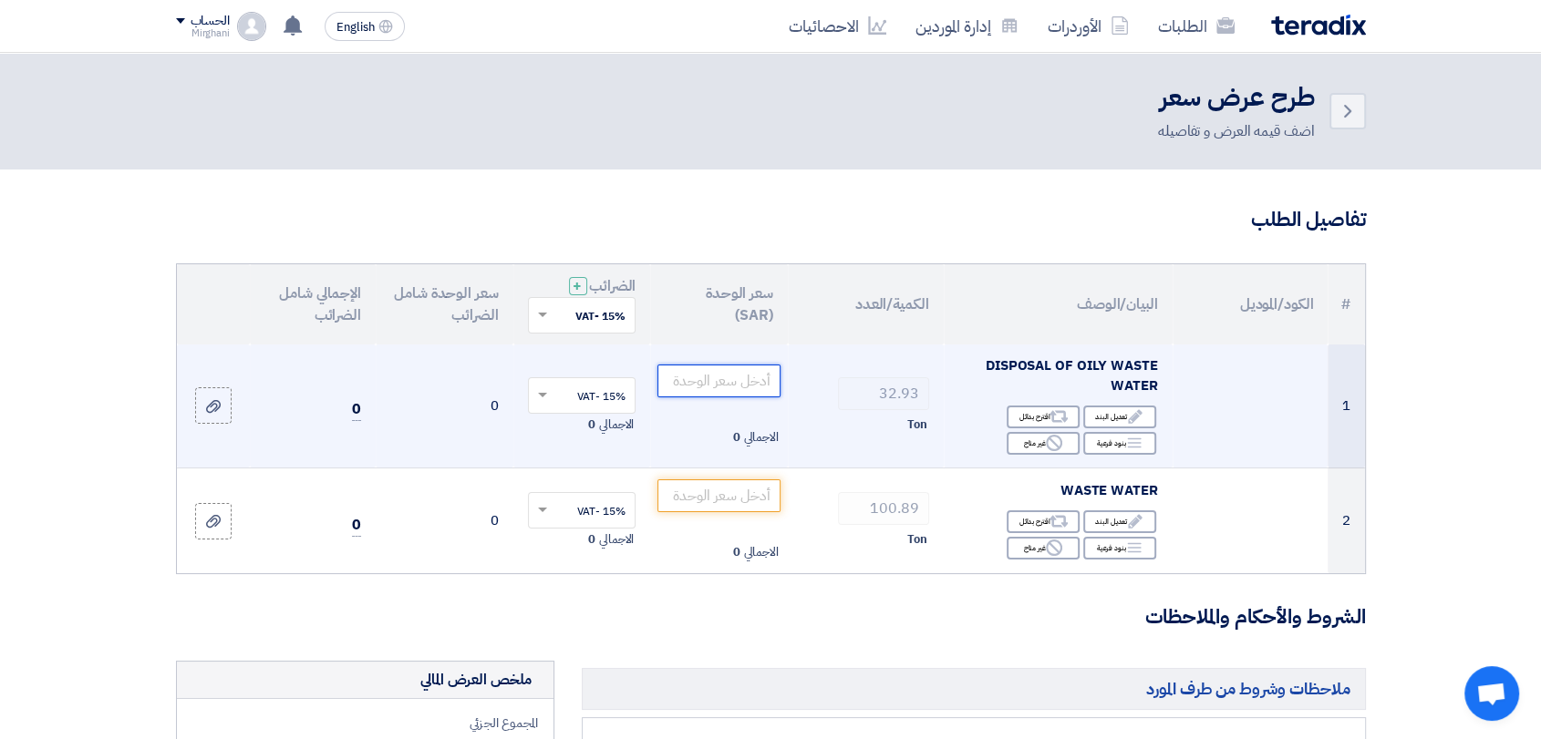
click at [701, 382] on input "number" at bounding box center [718, 381] width 123 height 33
paste input "110.00"
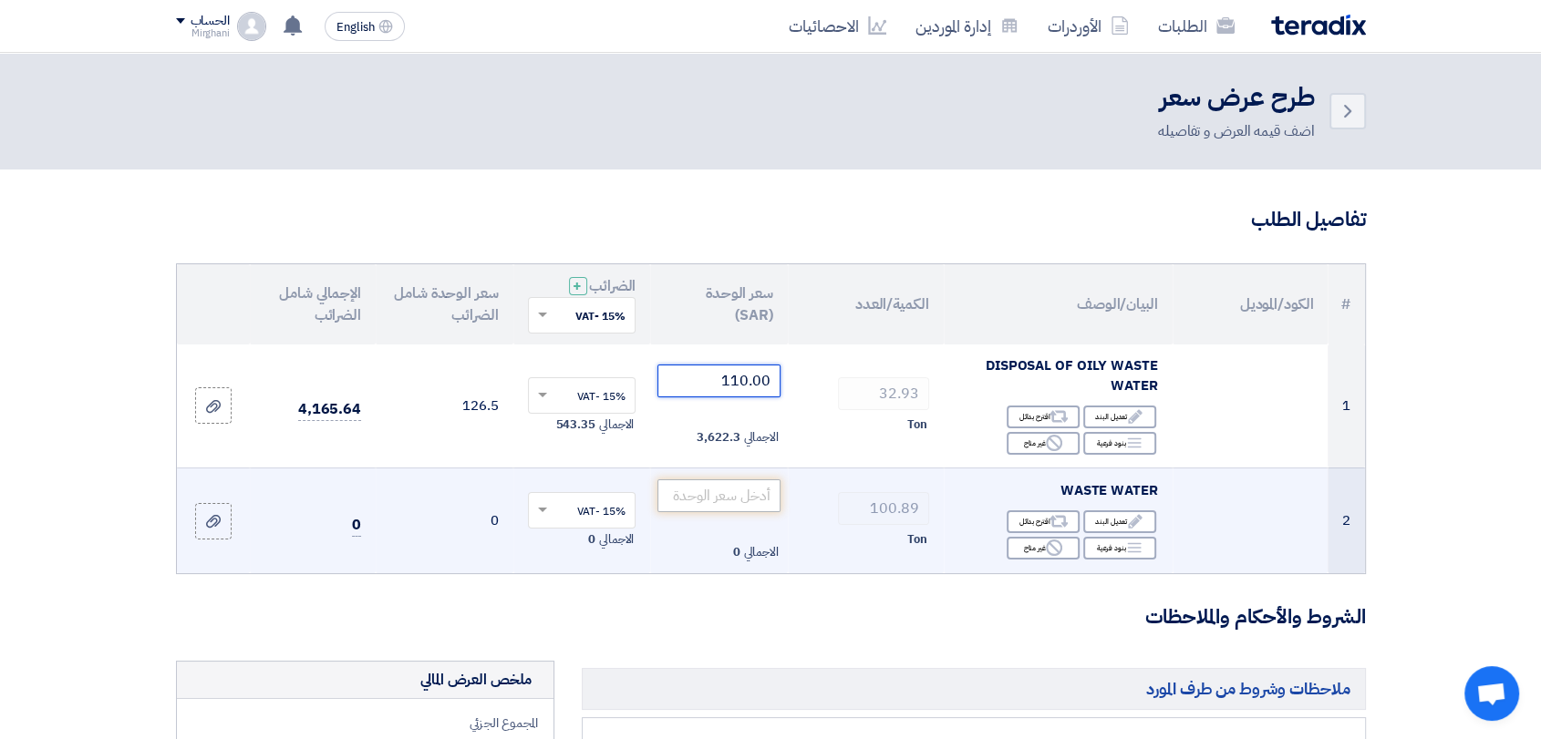
type input "110.00"
drag, startPoint x: 748, startPoint y: 483, endPoint x: 741, endPoint y: 494, distance: 12.7
click at [747, 484] on input "number" at bounding box center [718, 496] width 123 height 33
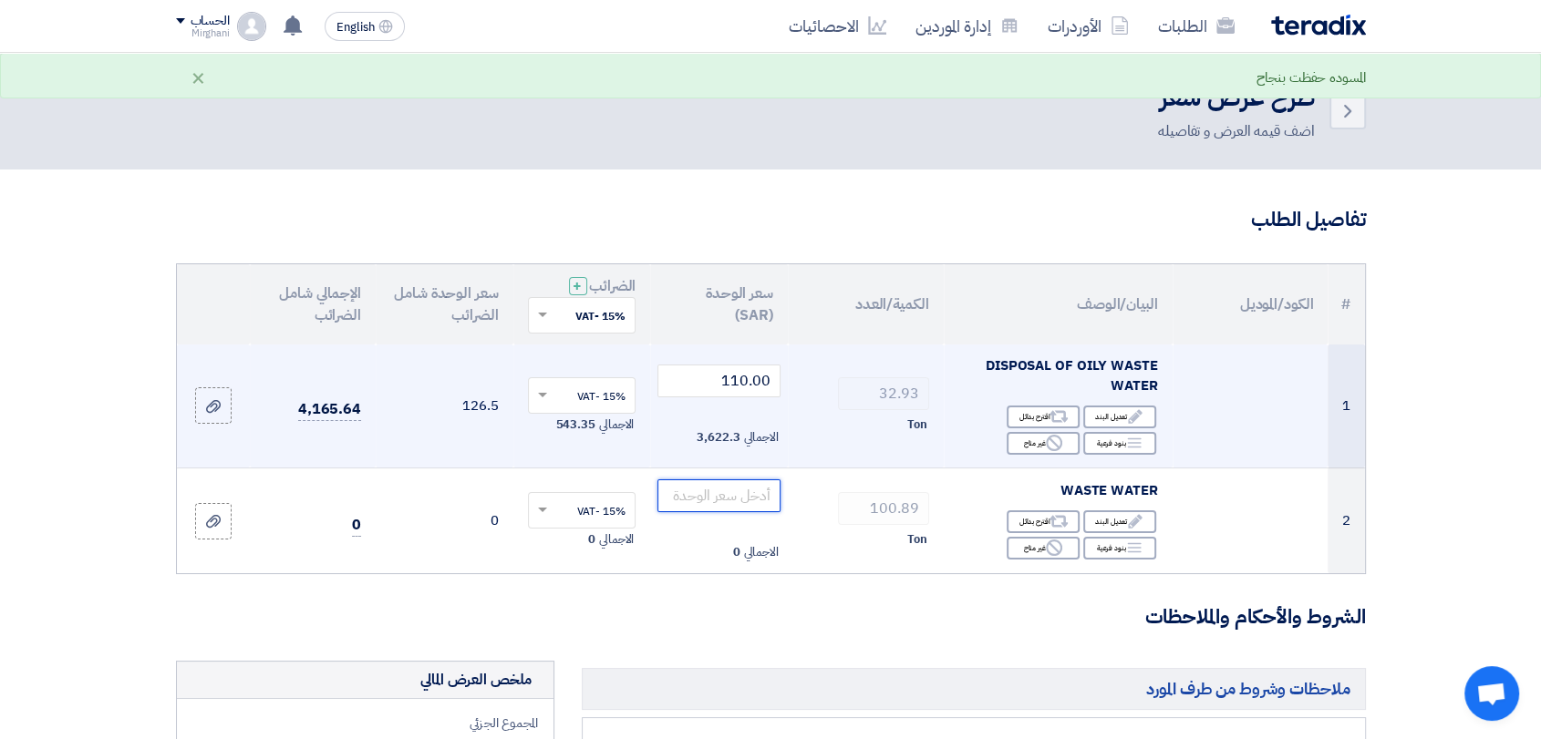
paste input "140.00"
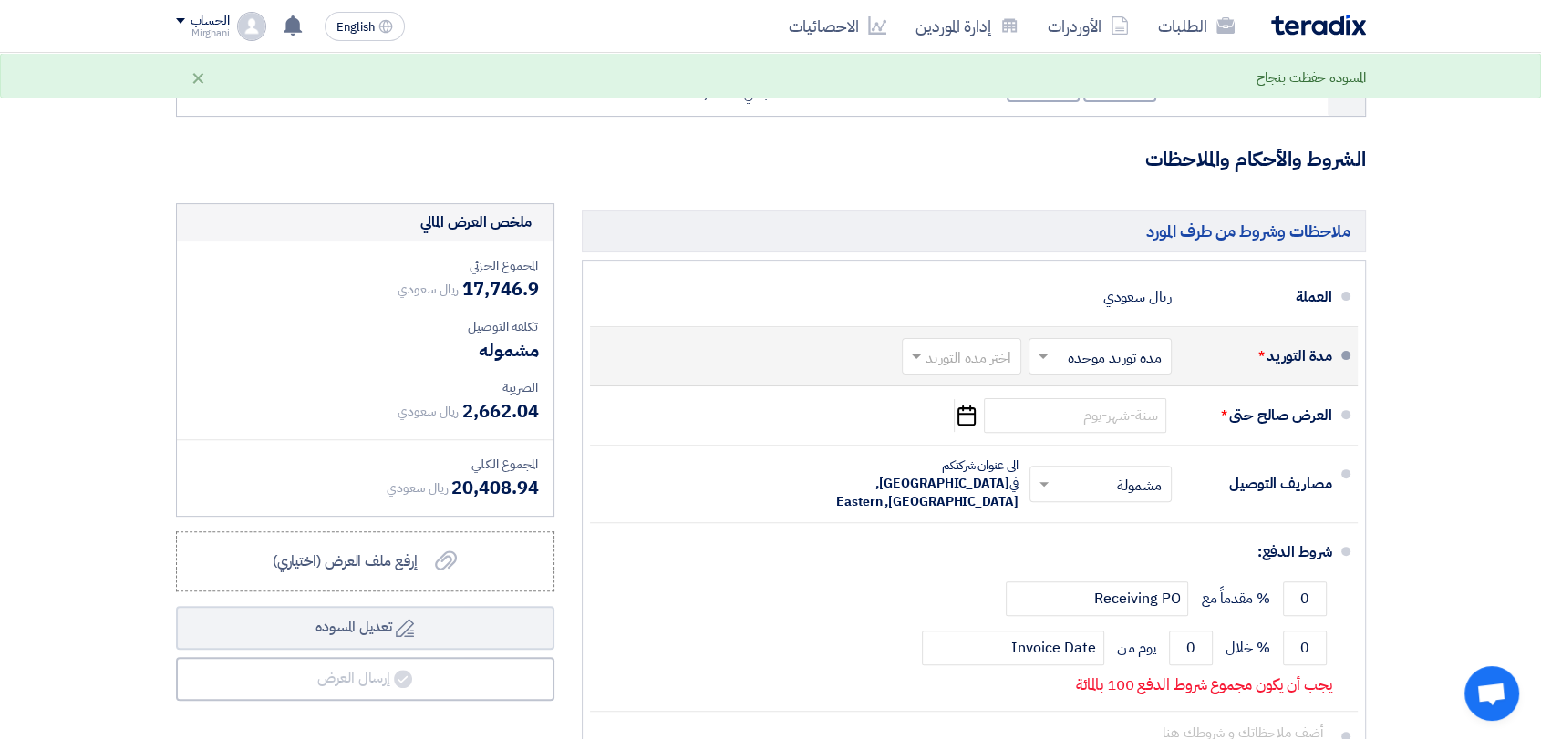
scroll to position [506, 0]
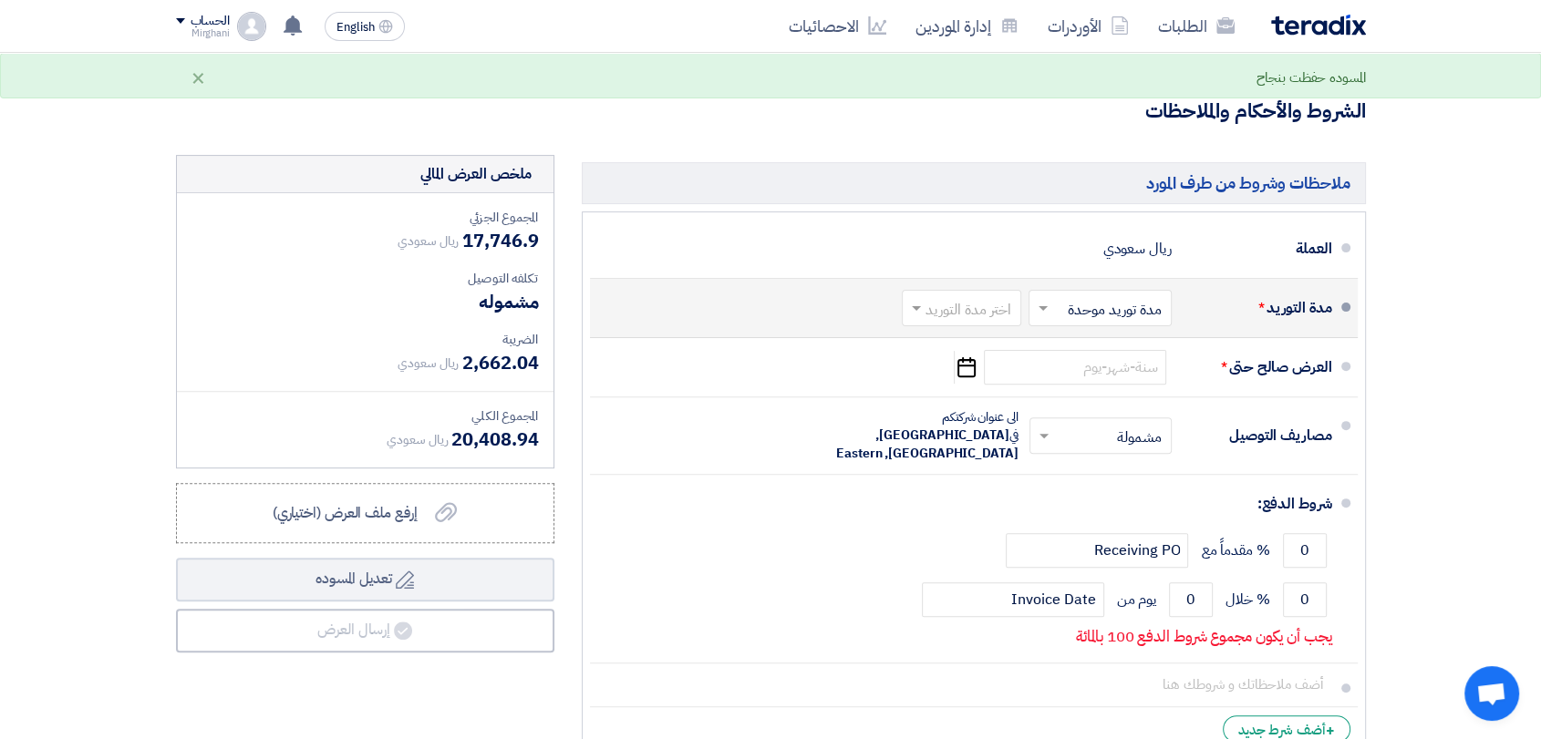
type input "140.00"
click at [959, 295] on div at bounding box center [962, 308] width 118 height 26
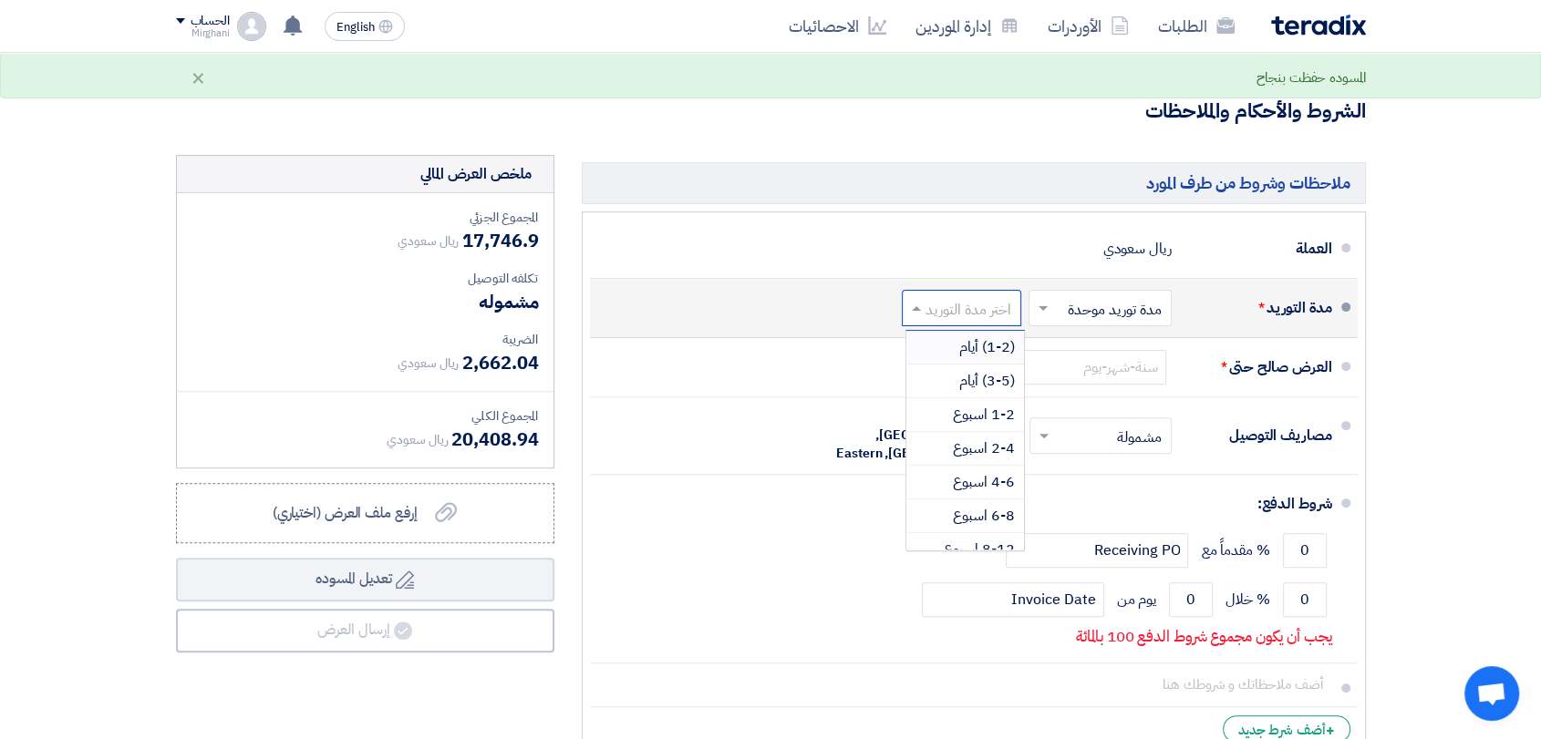
click at [964, 336] on span "(1-2) أيام" at bounding box center [987, 347] width 56 height 22
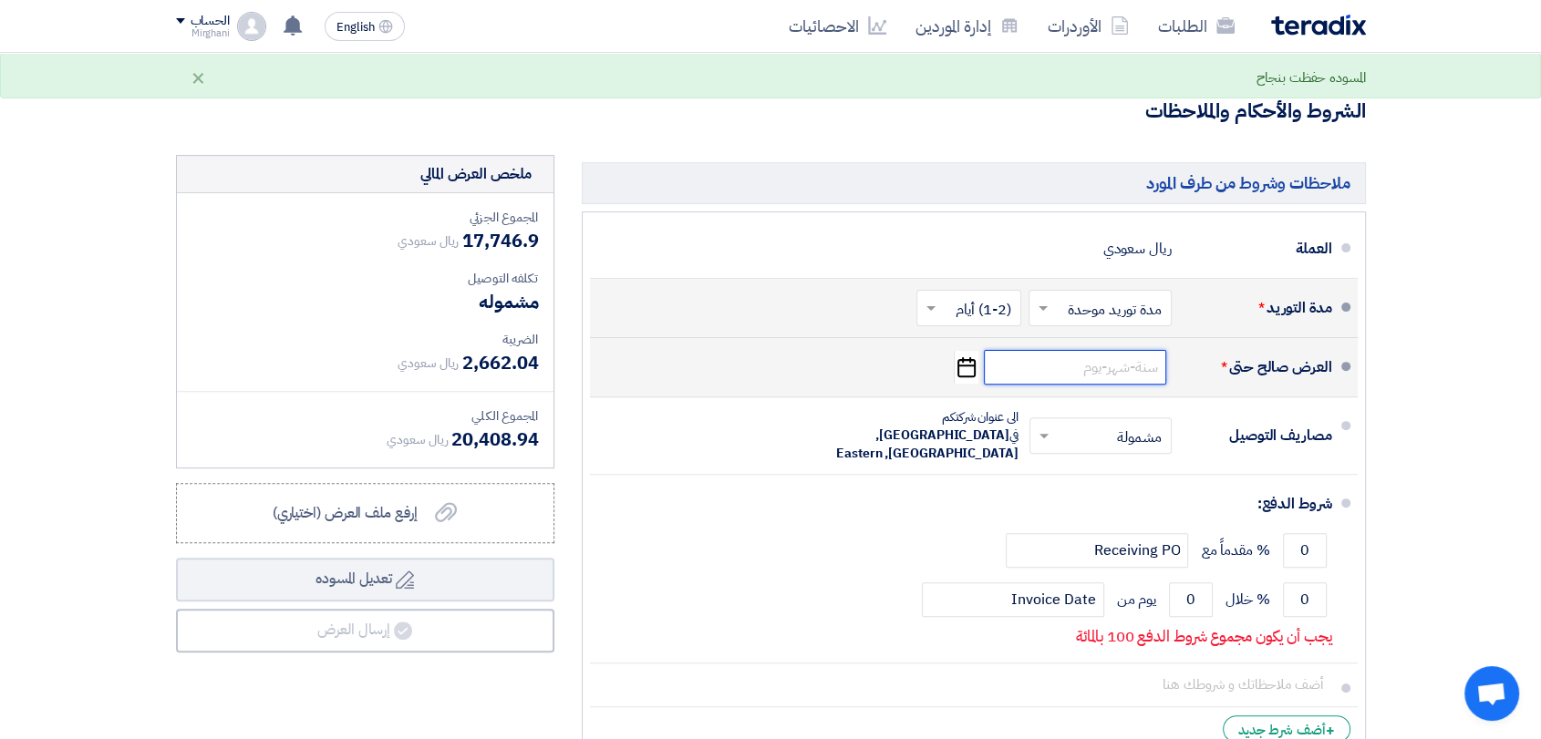
click at [1056, 367] on input at bounding box center [1075, 367] width 182 height 35
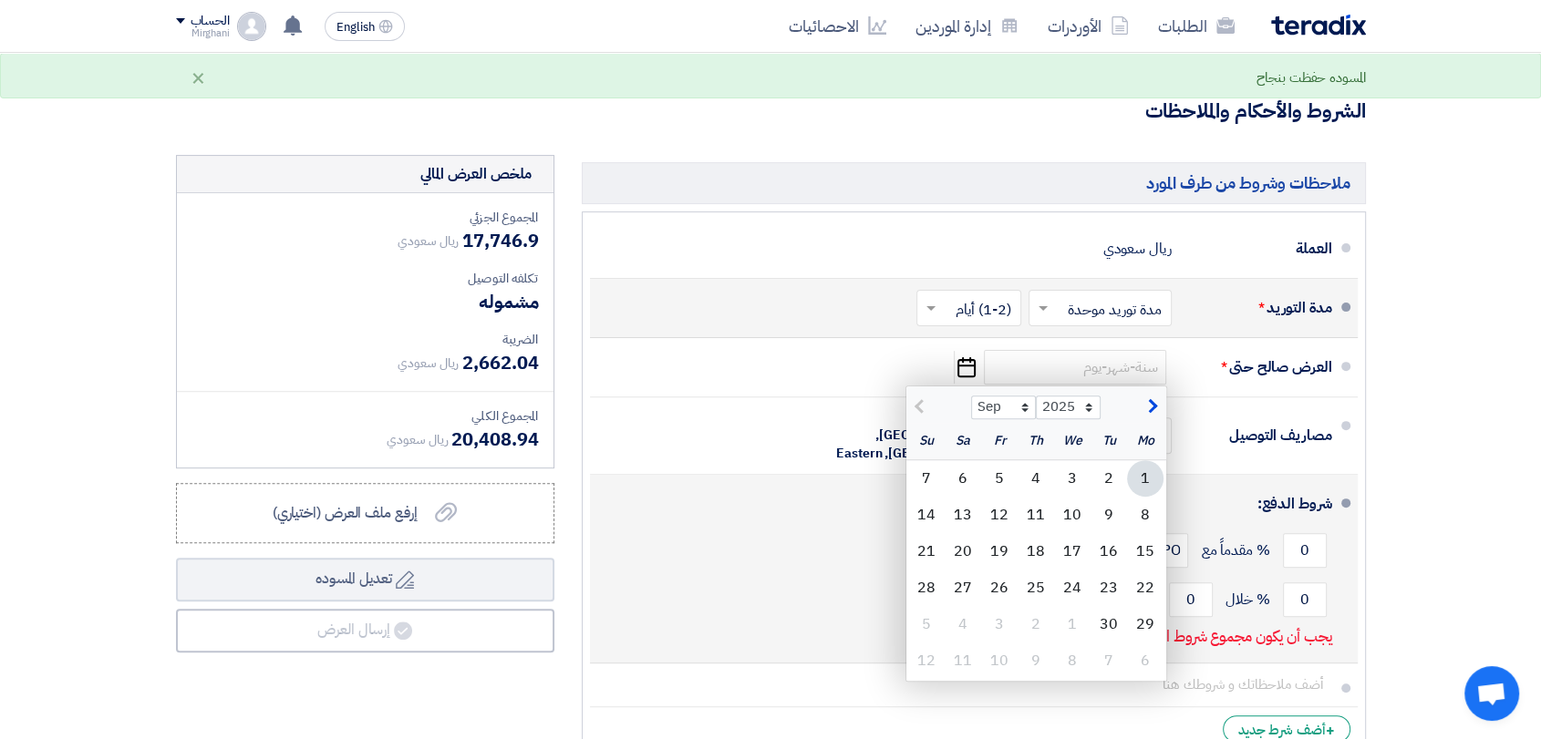
click at [1093, 486] on div "2" at bounding box center [1108, 478] width 36 height 36
type input "9/2/2025"
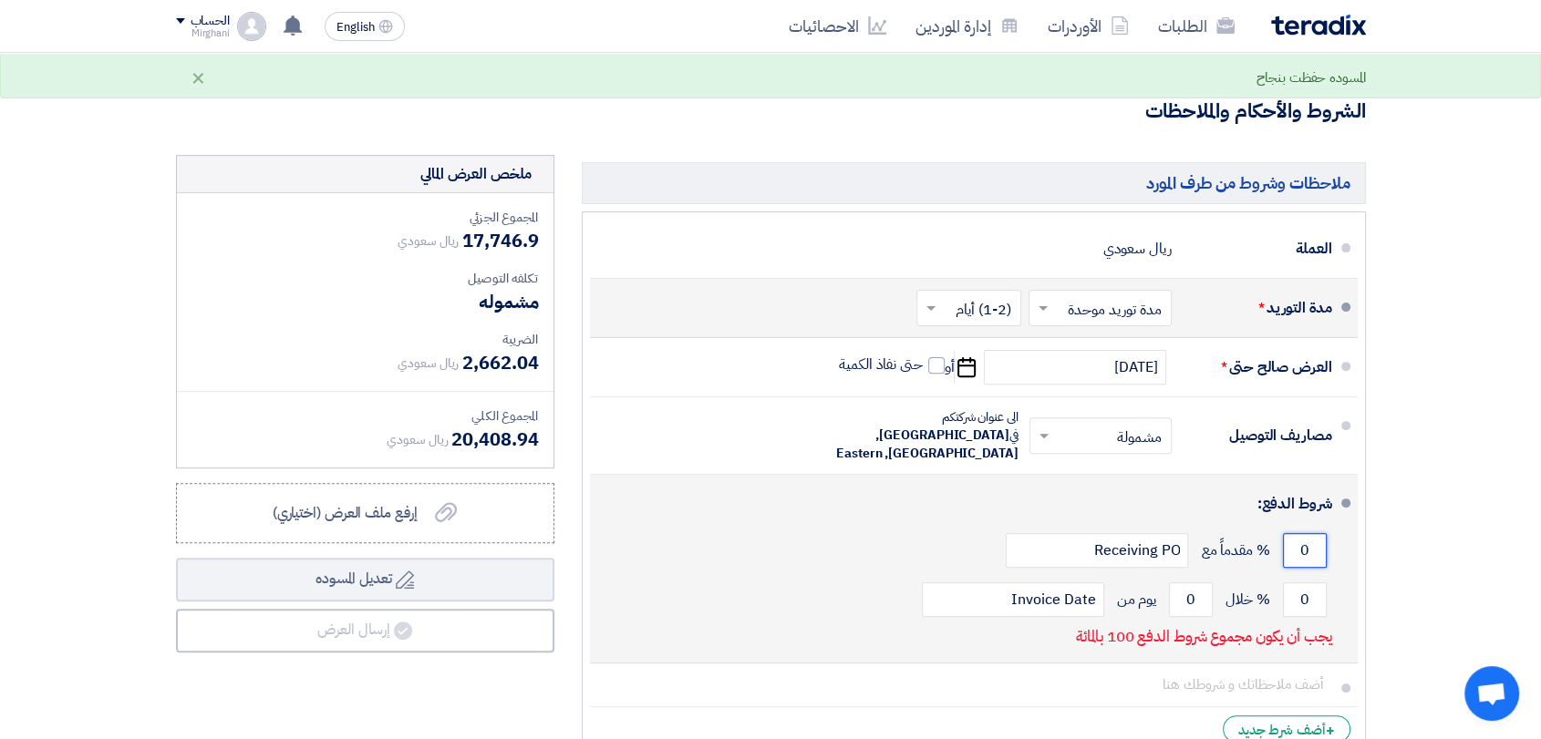
click at [1308, 533] on input "0" at bounding box center [1305, 550] width 44 height 35
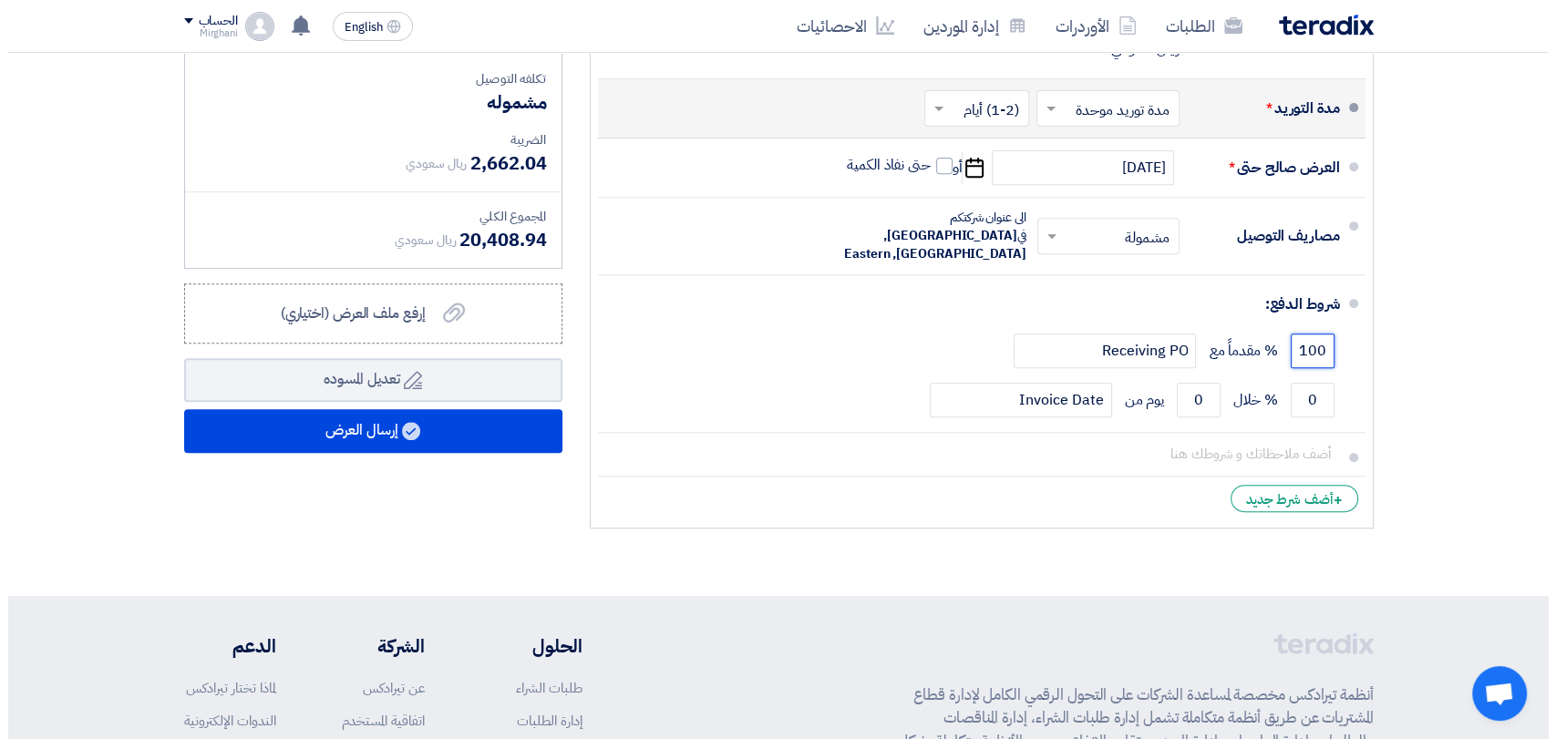
scroll to position [708, 0]
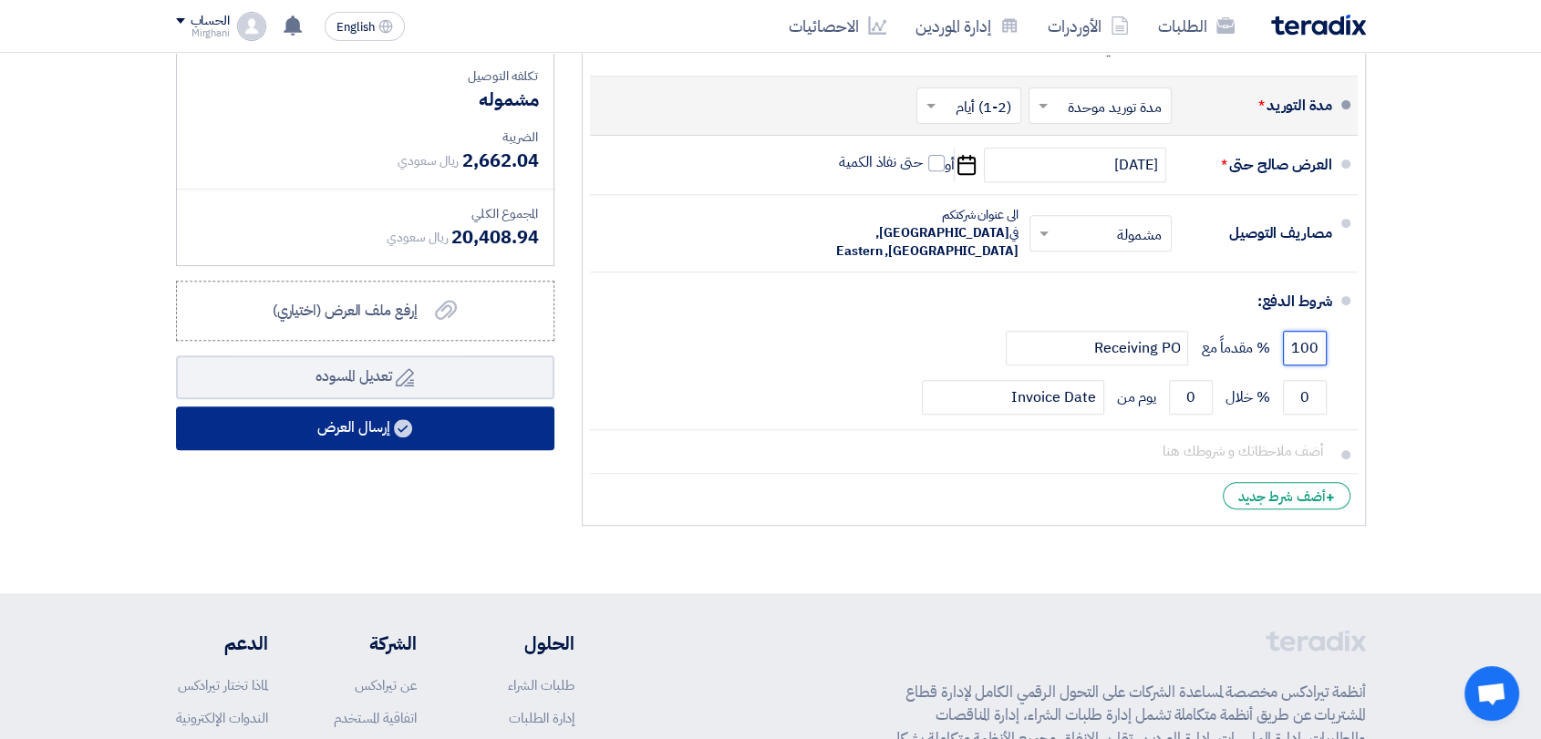
type input "100"
click at [422, 438] on button "إرسال العرض" at bounding box center [365, 429] width 378 height 44
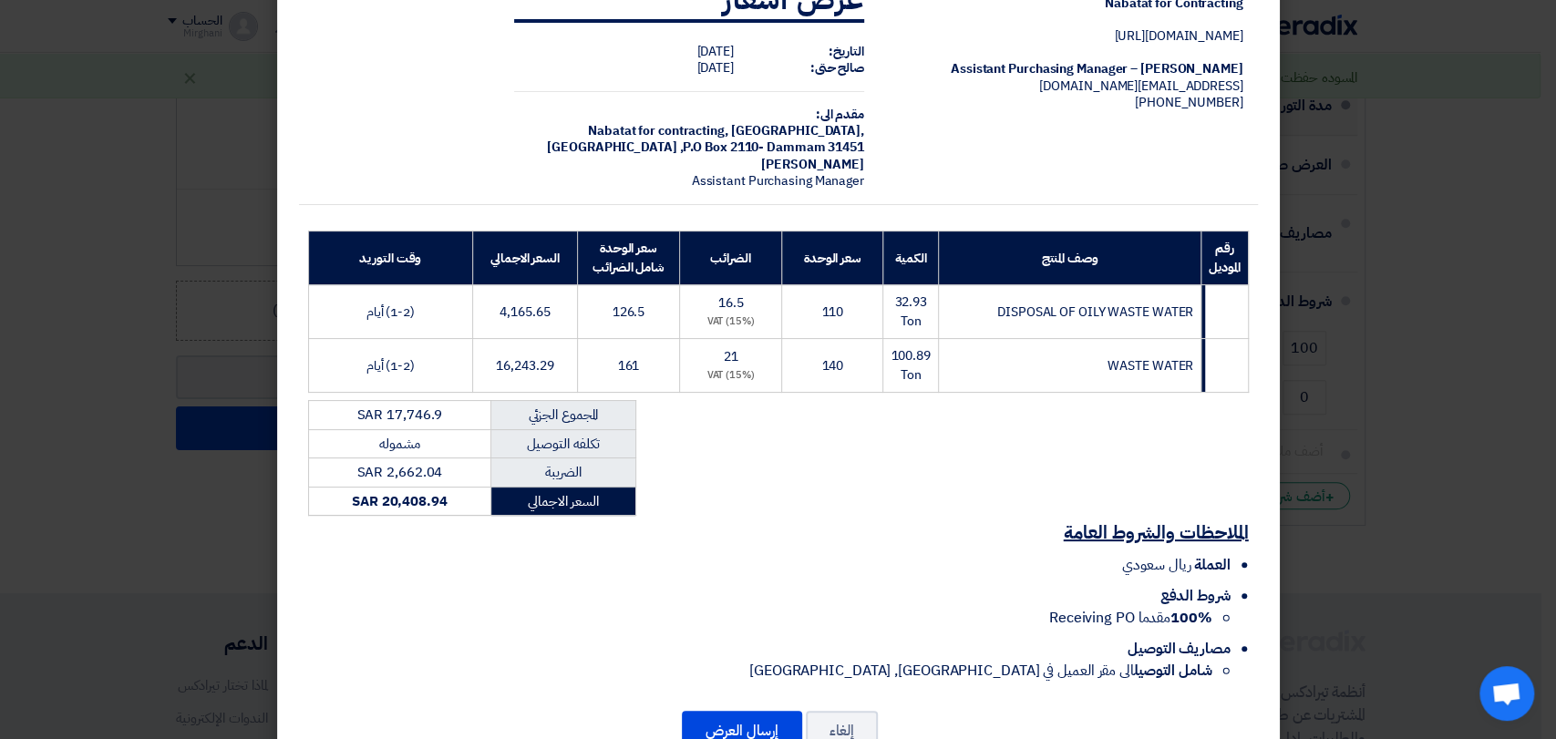
scroll to position [118, 0]
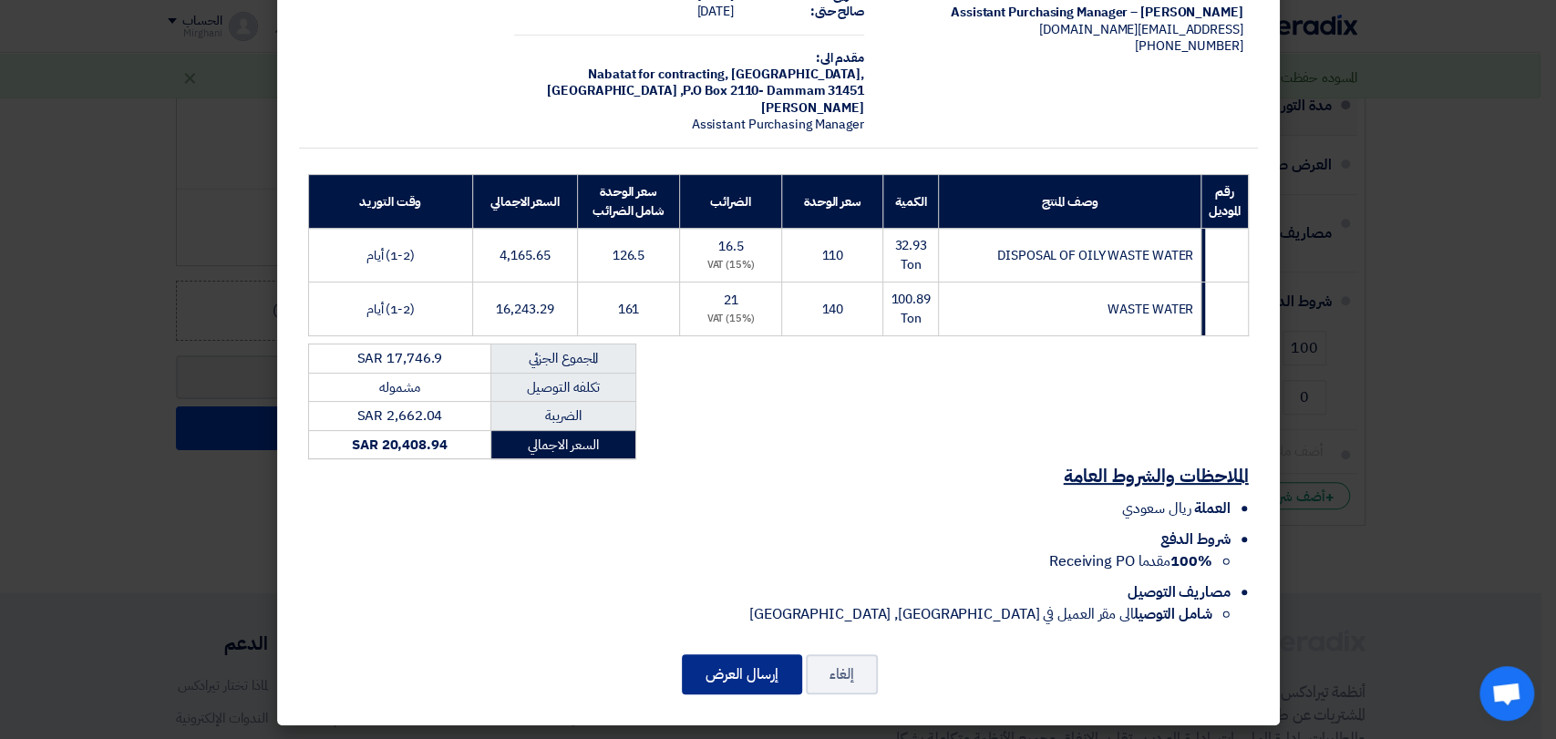
click at [754, 687] on button "إرسال العرض" at bounding box center [742, 675] width 120 height 40
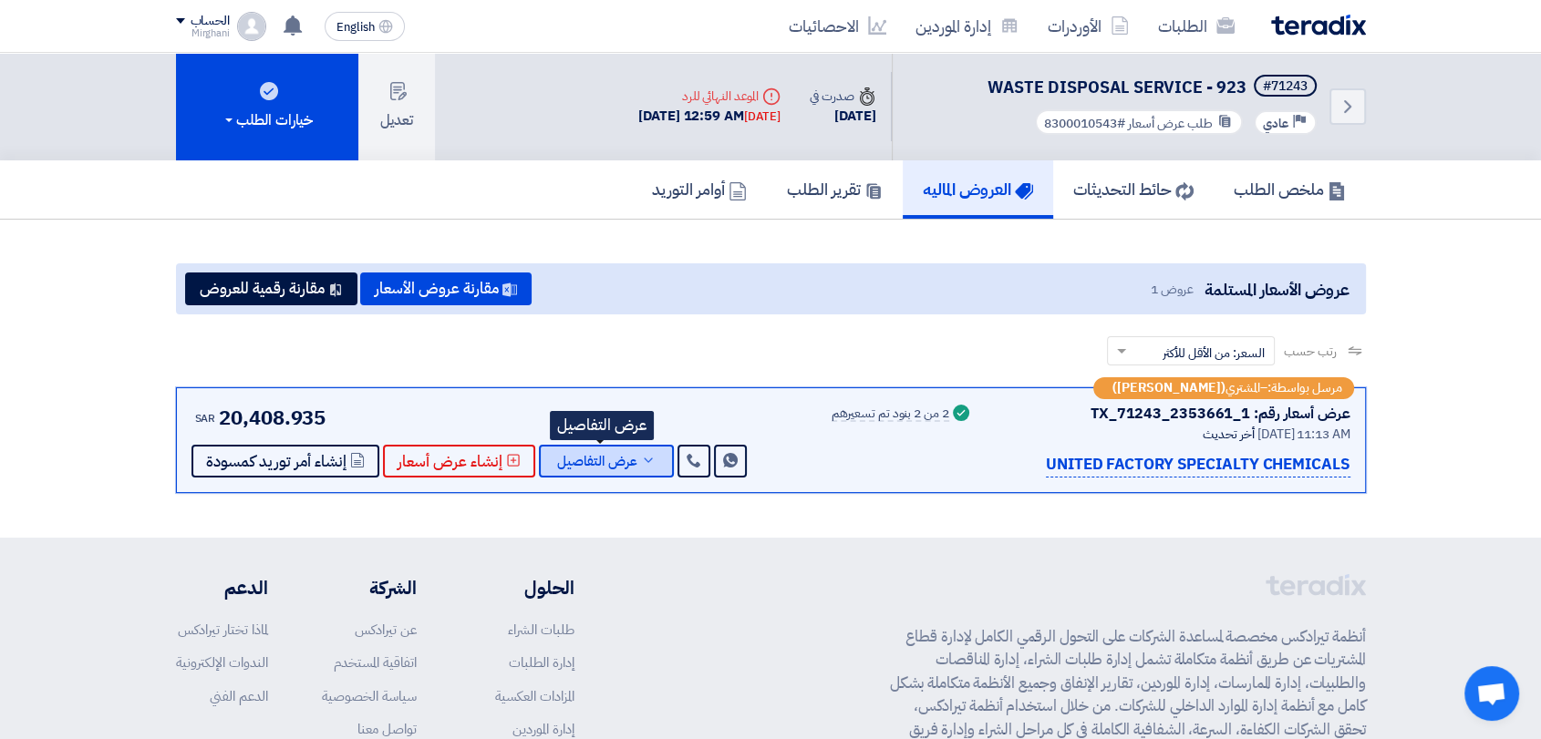
click at [614, 463] on span "عرض التفاصيل" at bounding box center [597, 462] width 80 height 14
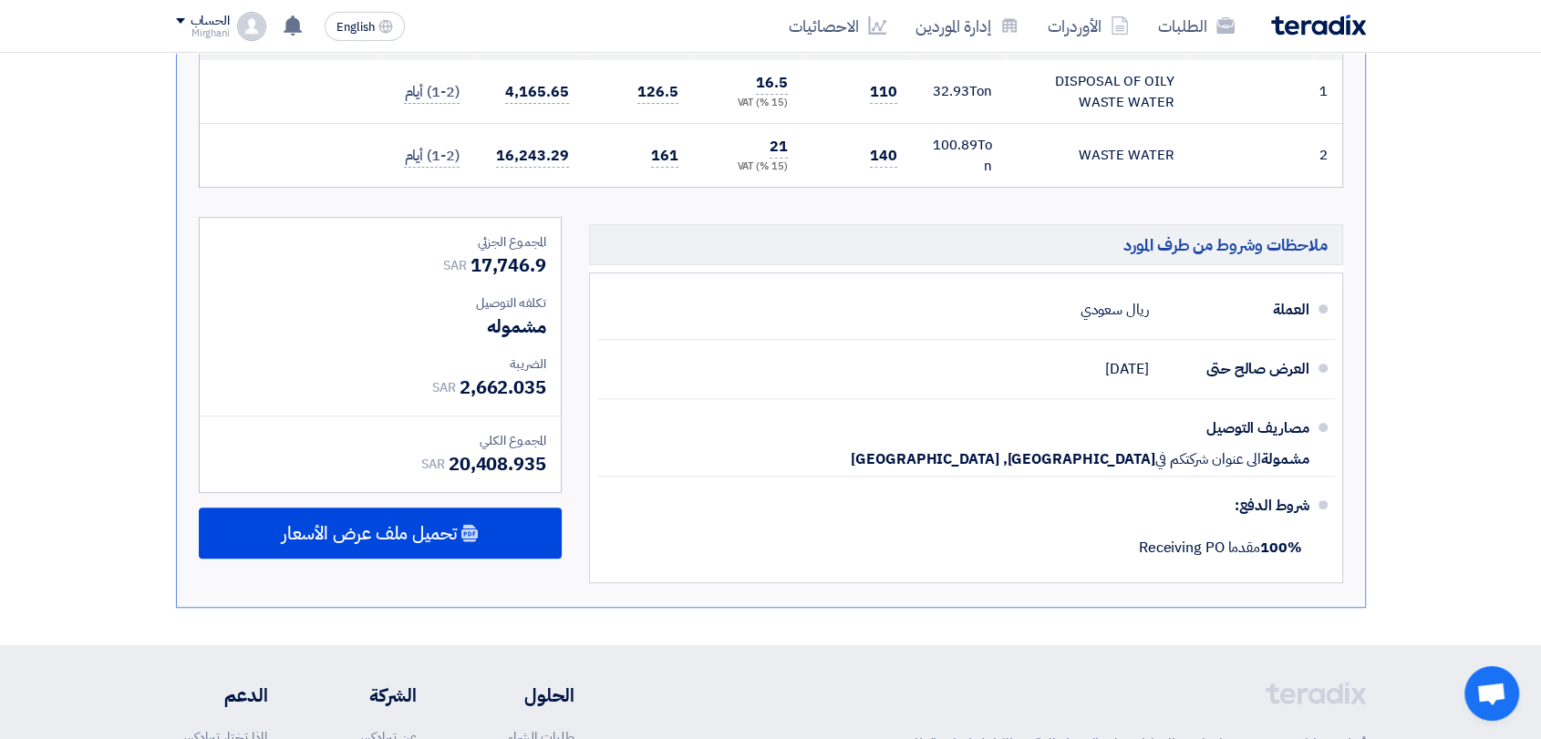
scroll to position [708, 0]
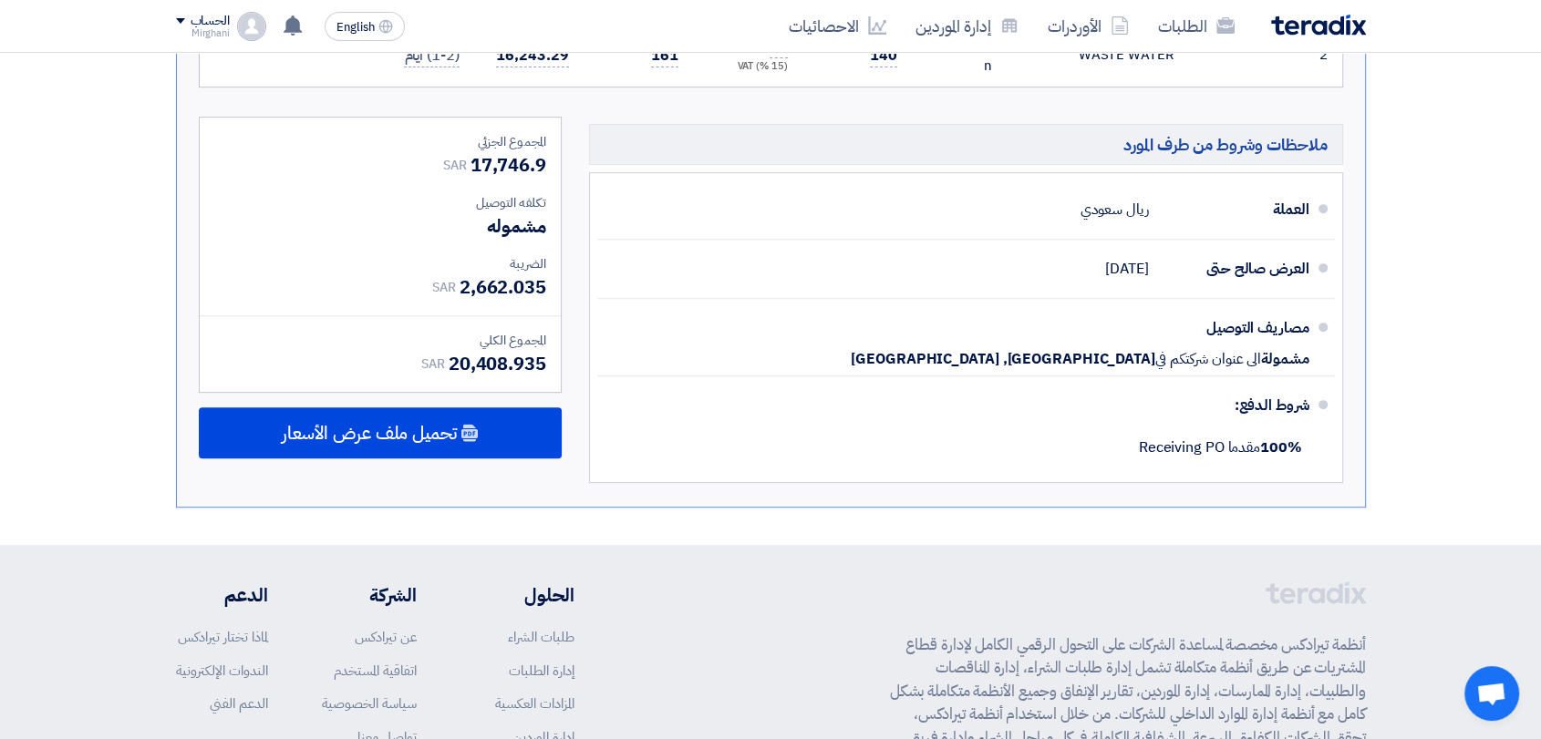
click at [421, 402] on div "المجموع الجزئي SAR 17,746.9 تكلفه التوصيل مشموله الضريبة SAR SAR" at bounding box center [380, 305] width 390 height 376
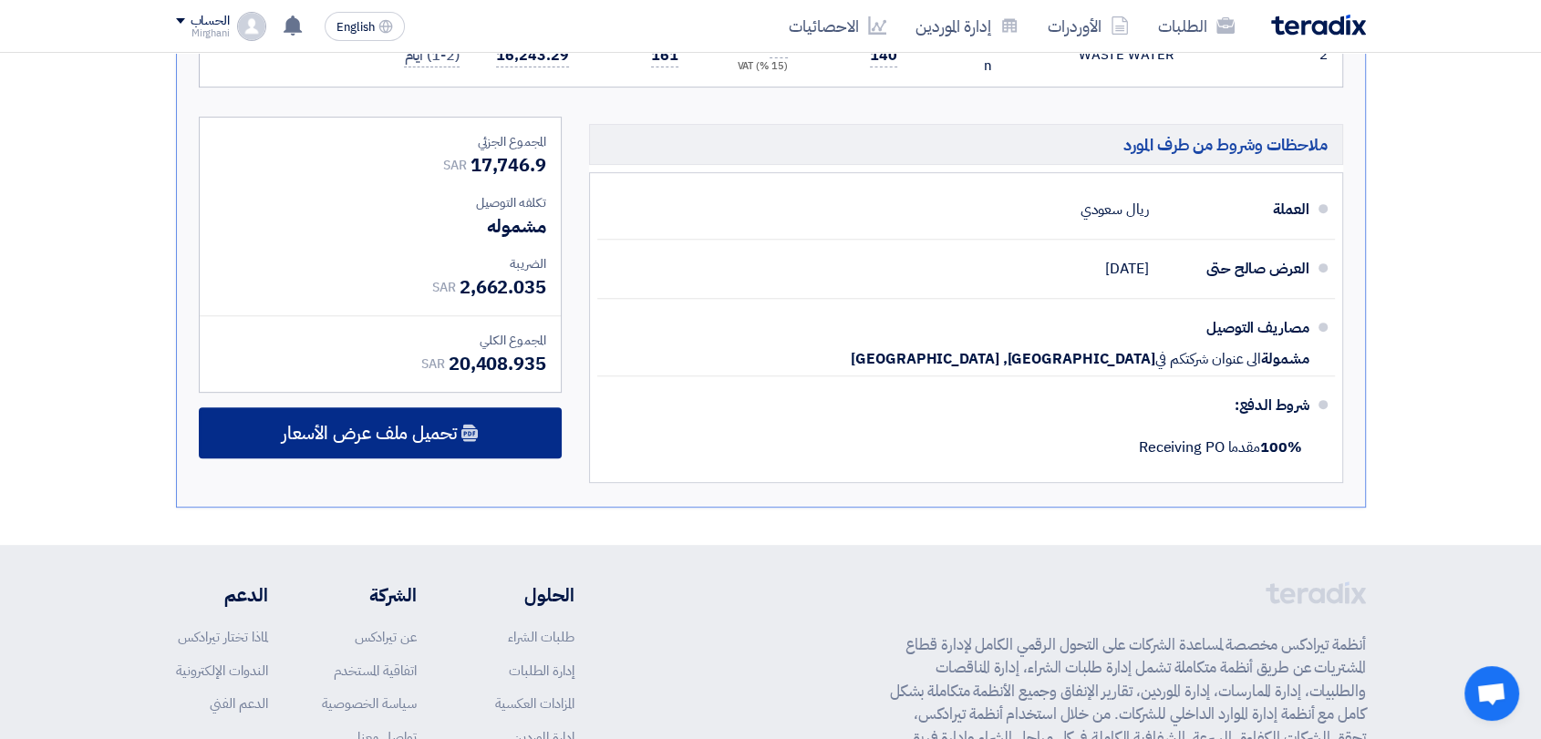
click at [416, 425] on span "تحميل ملف عرض الأسعار" at bounding box center [369, 433] width 175 height 16
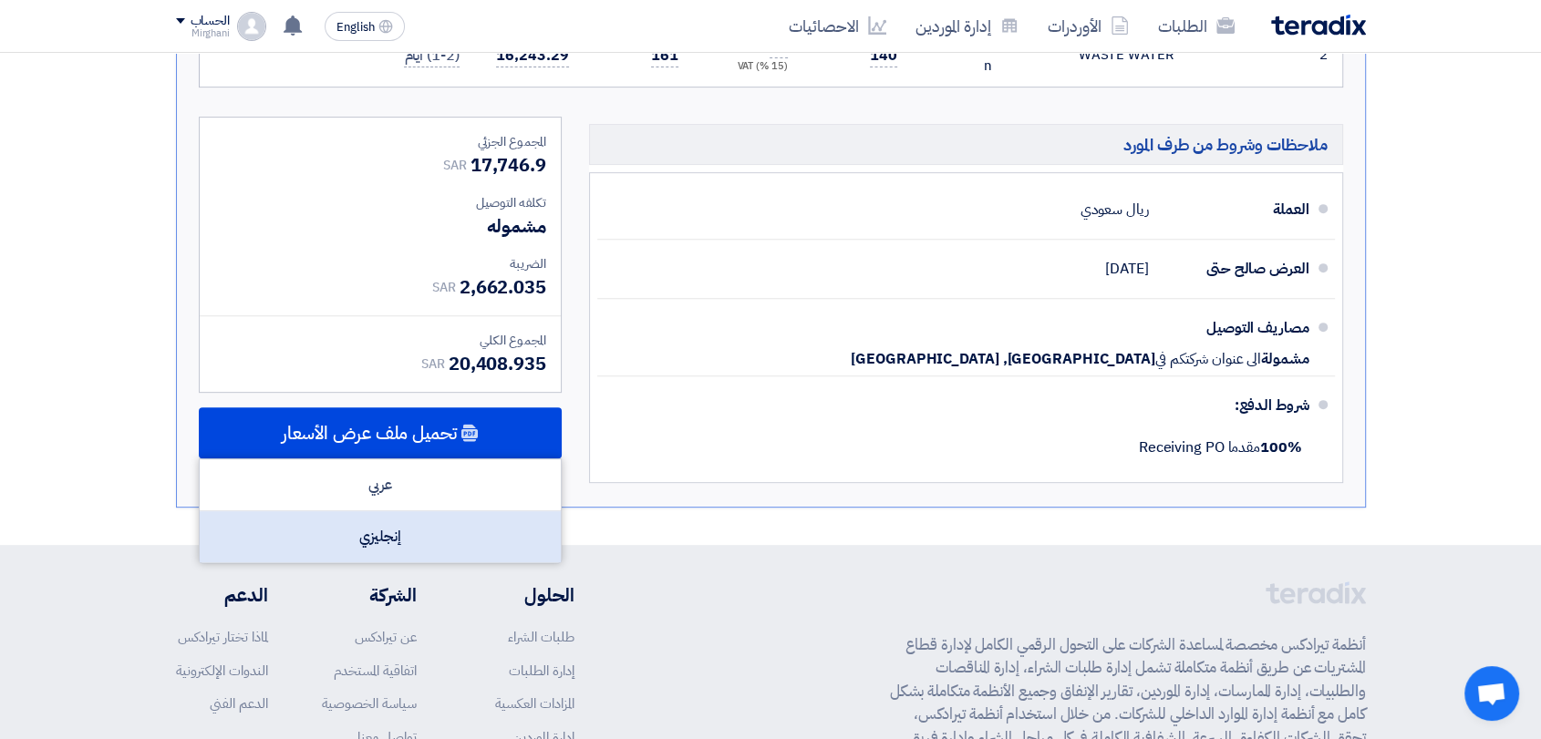
click at [408, 532] on div "إنجليزي" at bounding box center [380, 537] width 361 height 51
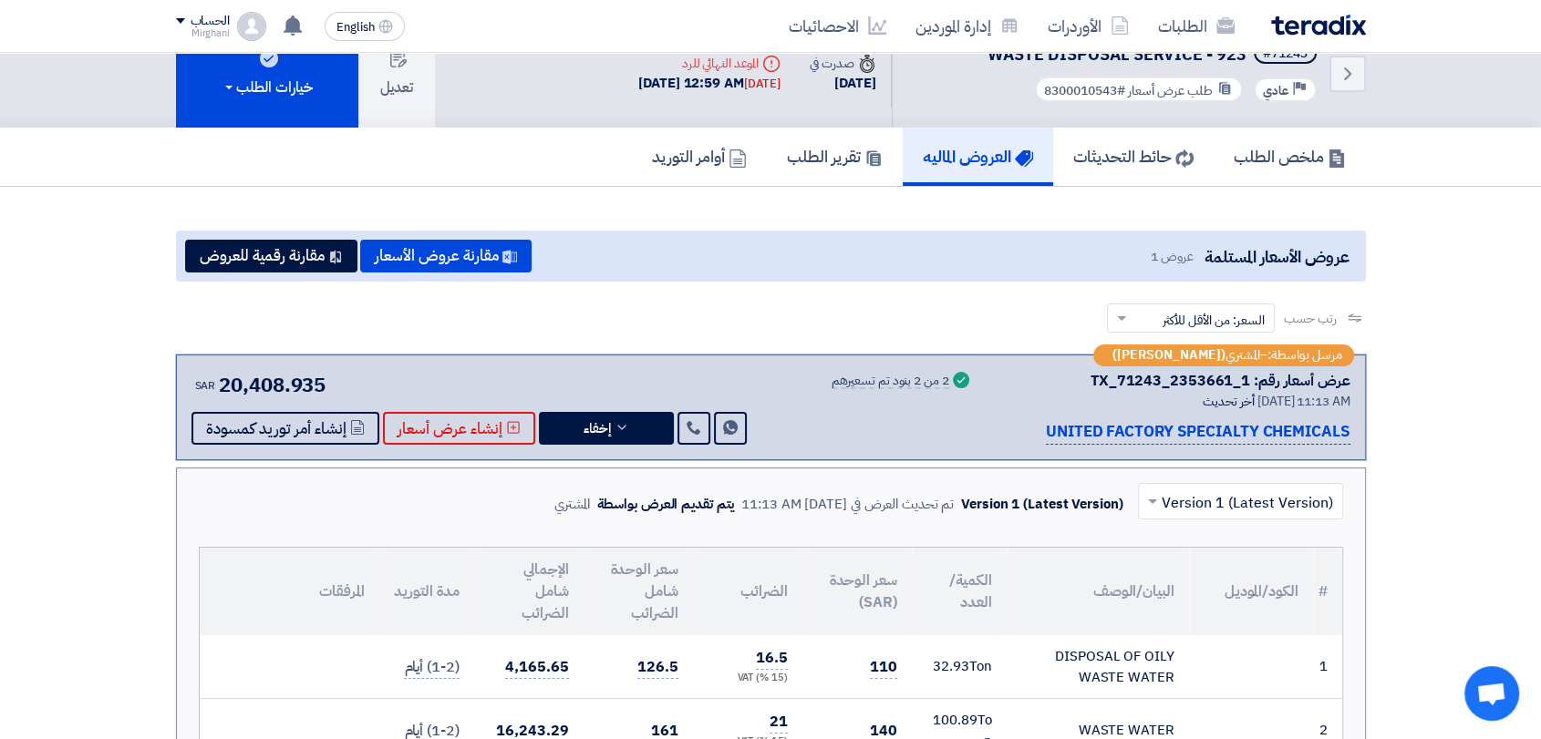
scroll to position [0, 0]
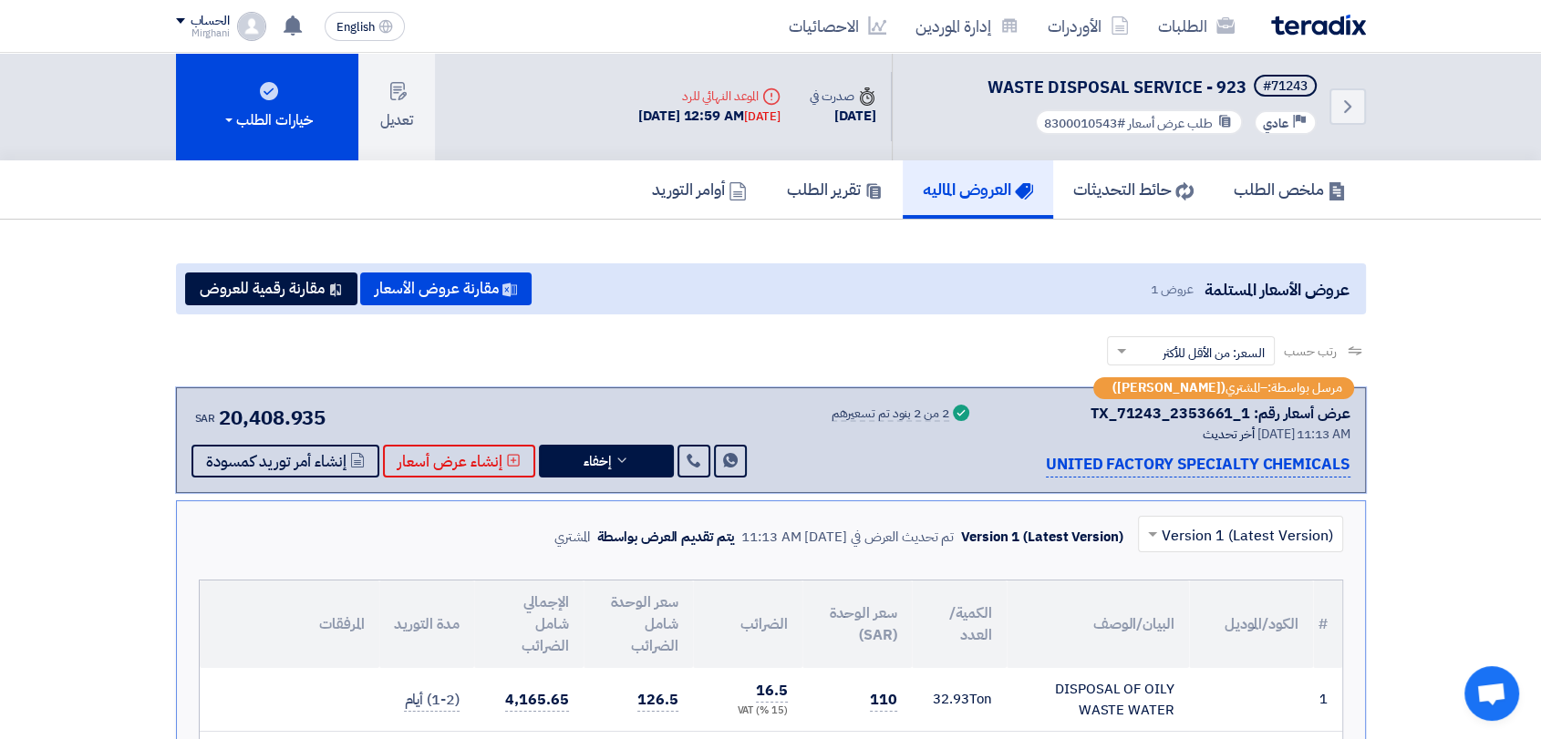
drag, startPoint x: 1093, startPoint y: 412, endPoint x: 1107, endPoint y: 412, distance: 13.7
click at [1107, 412] on div "عرض أسعار رقم: TX_71243_2353661_1" at bounding box center [1173, 414] width 356 height 22
click at [1103, 412] on div "عرض أسعار رقم: TX_71243_2353661_1" at bounding box center [1220, 414] width 260 height 22
drag, startPoint x: 1095, startPoint y: 413, endPoint x: 1246, endPoint y: 412, distance: 151.4
click at [1246, 412] on div "عرض أسعار رقم: TX_71243_2353661_1" at bounding box center [1220, 414] width 260 height 22
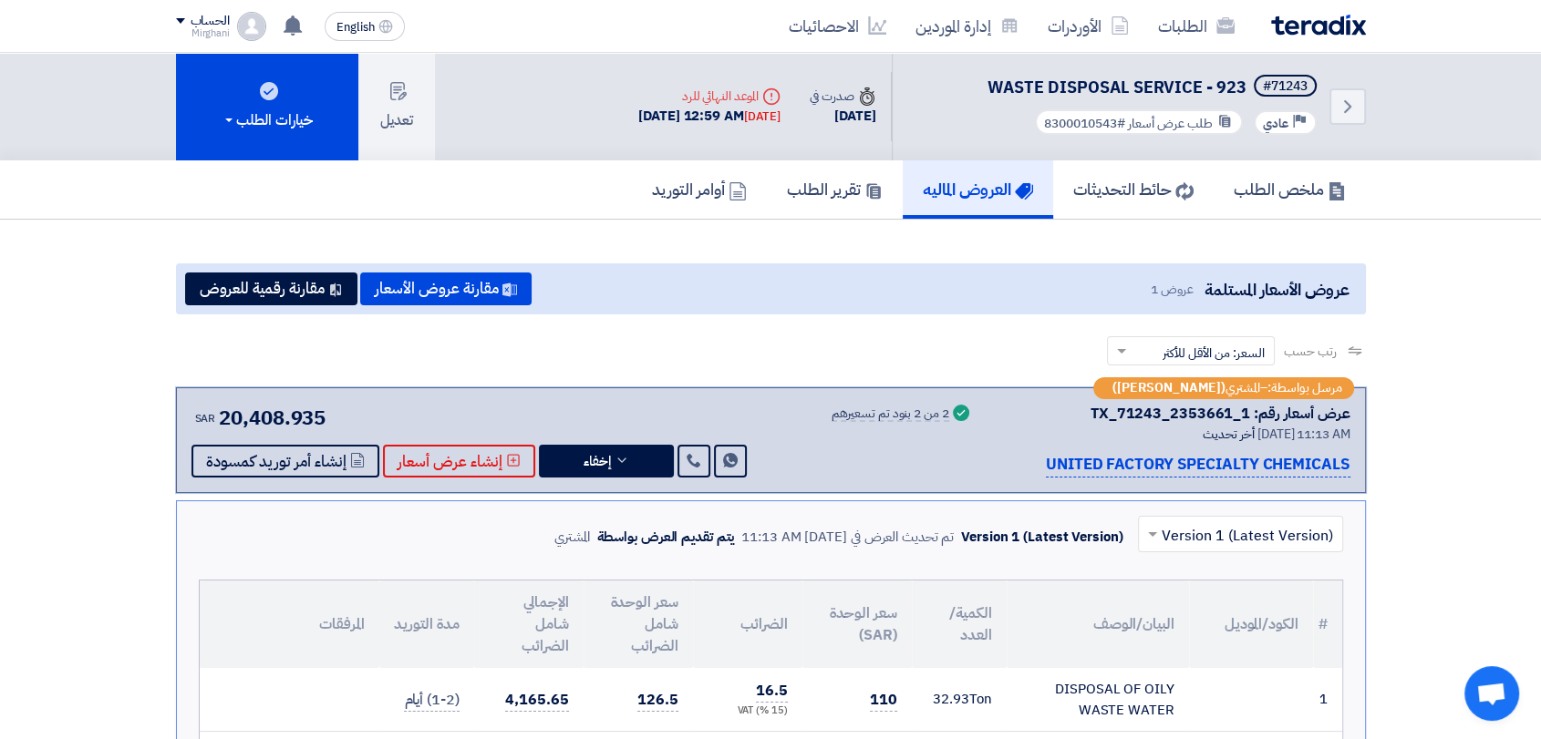
copy div "TX_71243_2353661_1"
click at [640, 470] on button "إخفاء" at bounding box center [606, 461] width 135 height 33
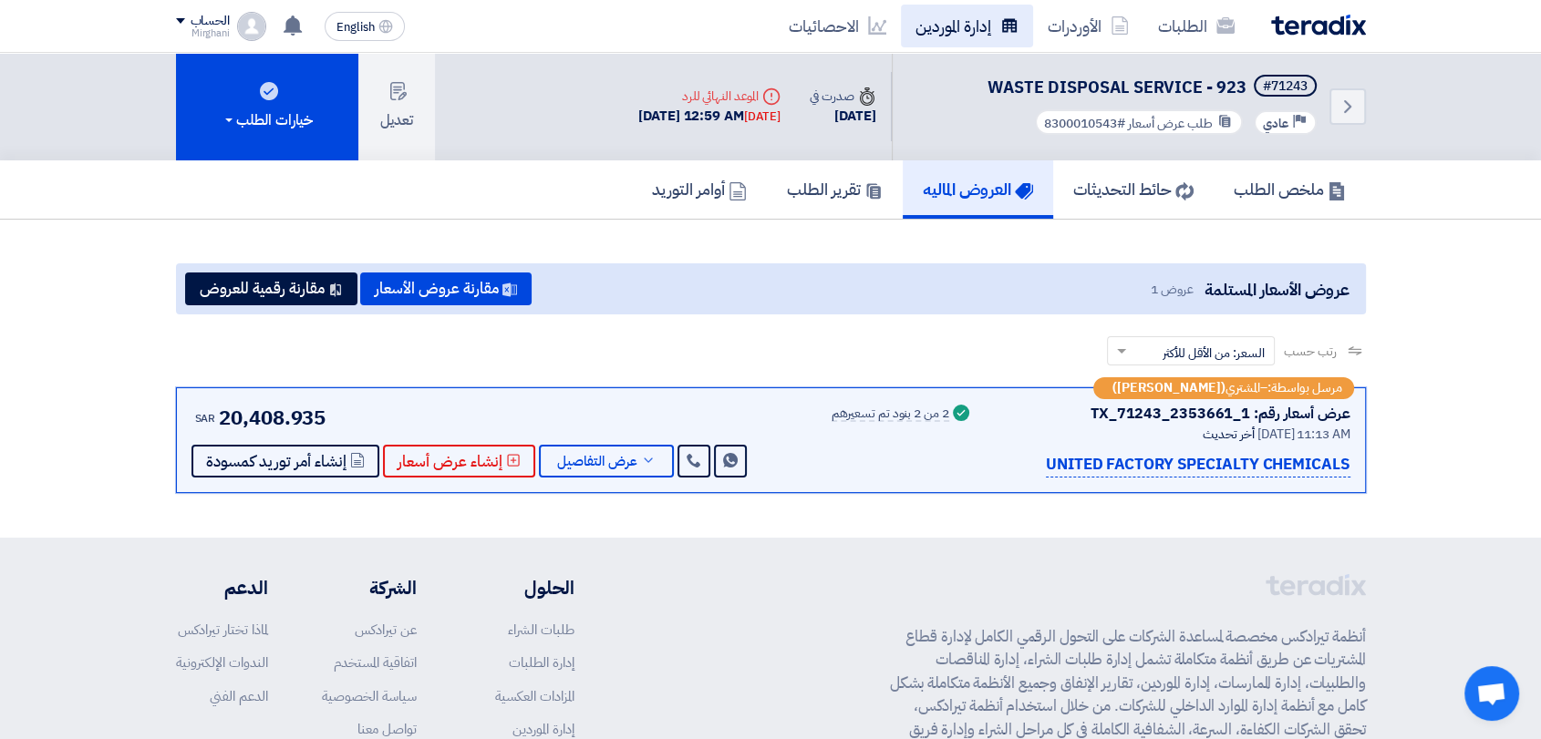
click at [971, 27] on link "إدارة الموردين" at bounding box center [967, 26] width 132 height 43
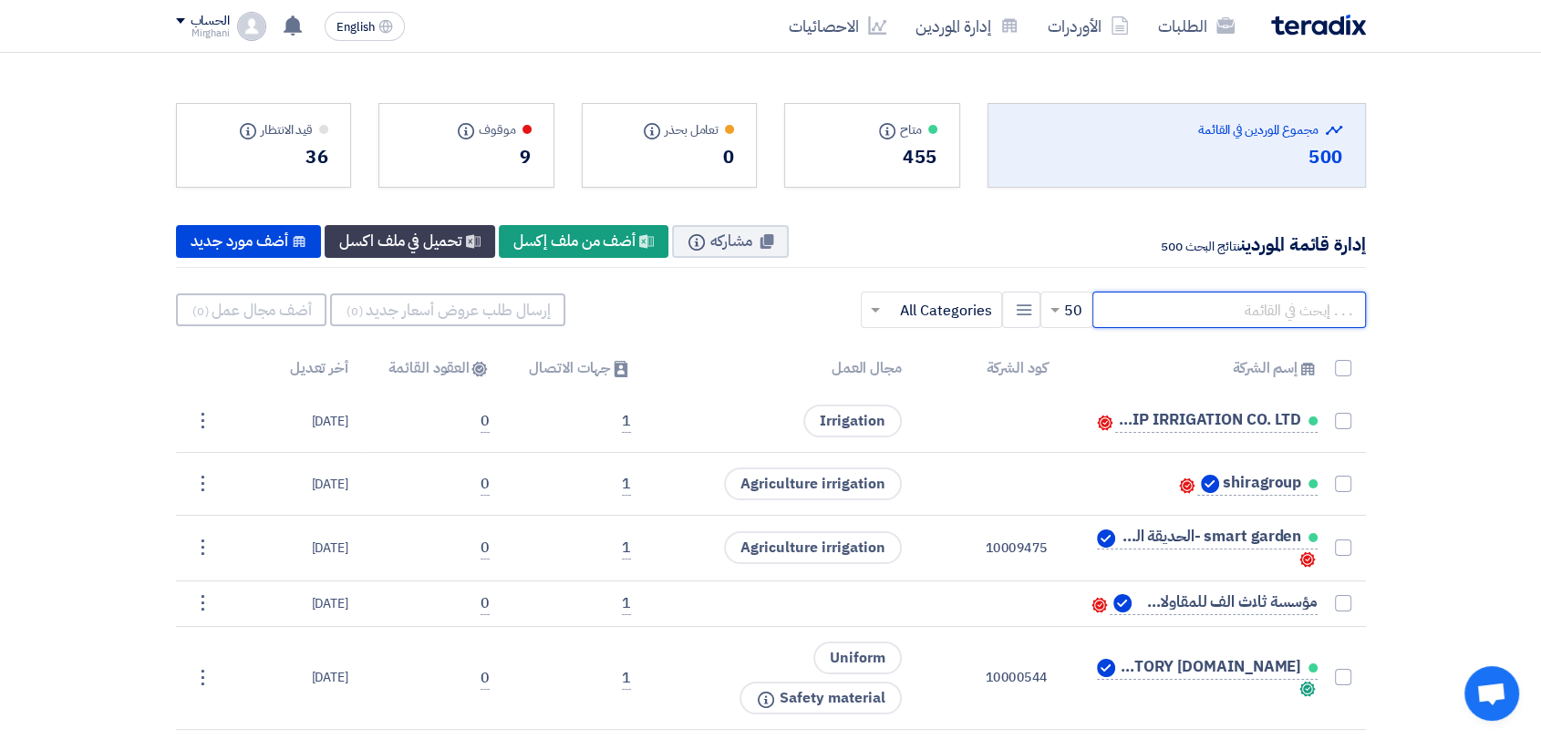
click at [1175, 316] on input "text" at bounding box center [1229, 310] width 274 height 36
paste input "70000137"
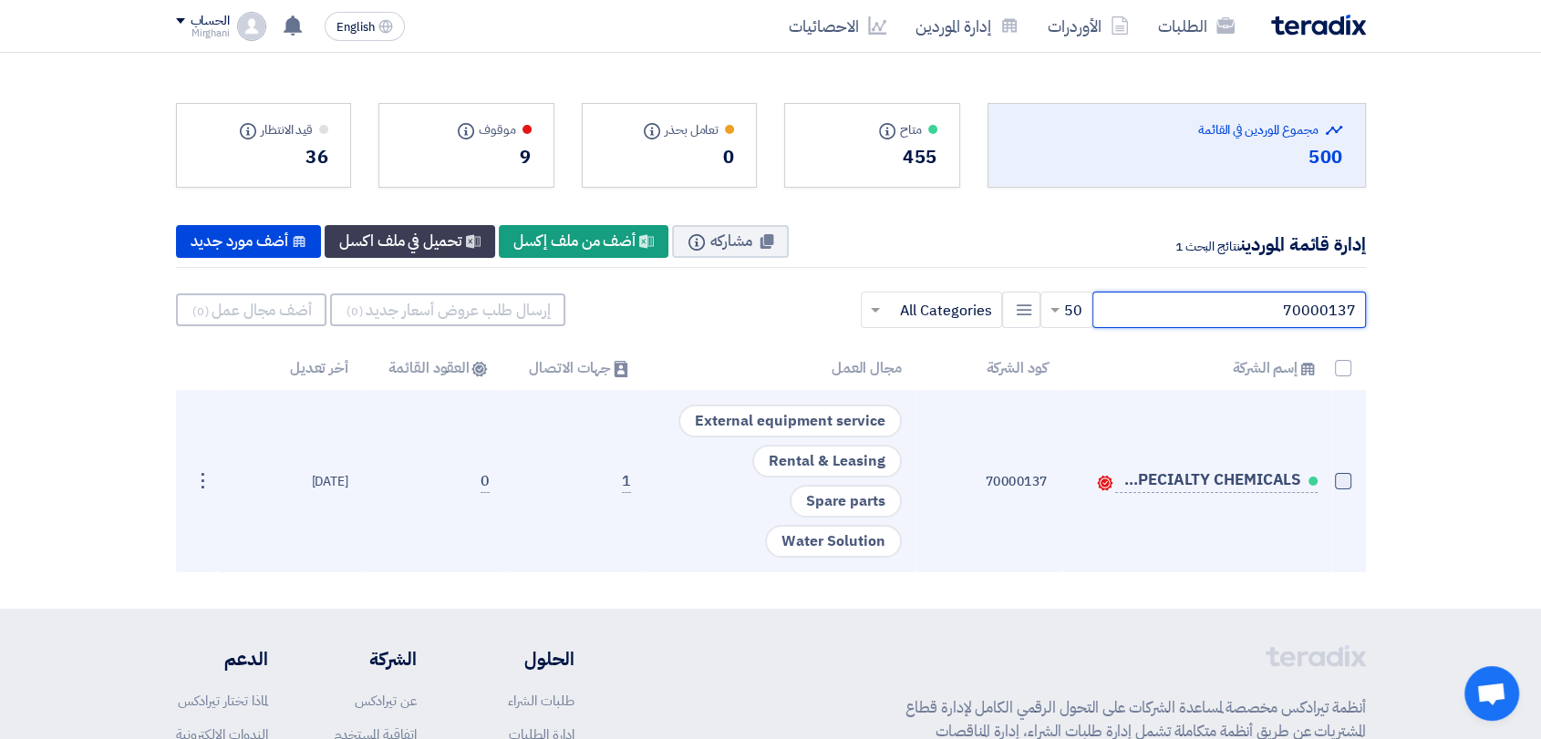
type input "70000137"
drag, startPoint x: 1349, startPoint y: 483, endPoint x: 1322, endPoint y: 483, distance: 27.4
click at [1349, 483] on span at bounding box center [1343, 481] width 16 height 16
click at [1329, 483] on input "checkbox" at bounding box center [1324, 486] width 12 height 12
checkbox input "true"
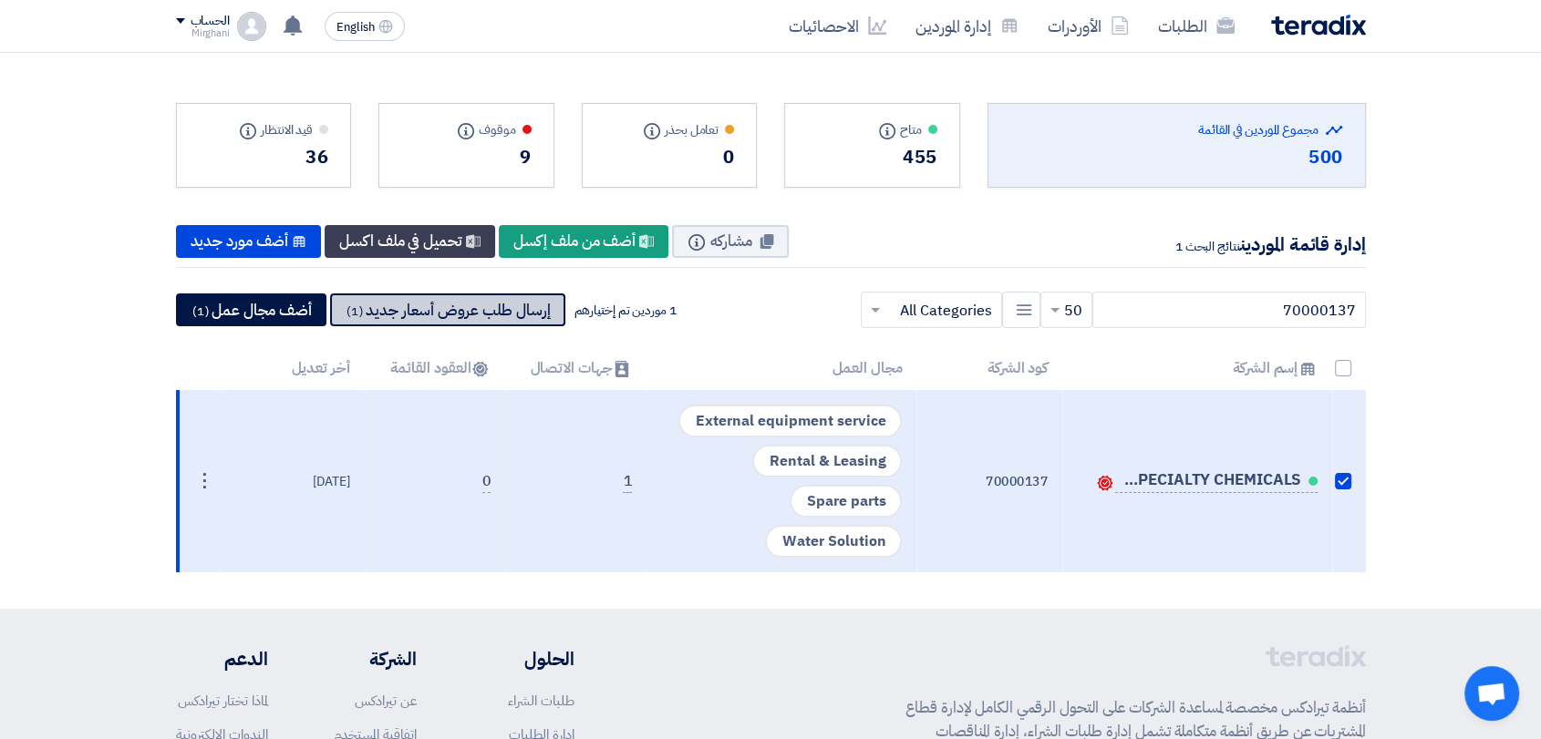
click at [497, 321] on button "إرسال طلب عروض أسعار جديد (1)" at bounding box center [447, 310] width 235 height 33
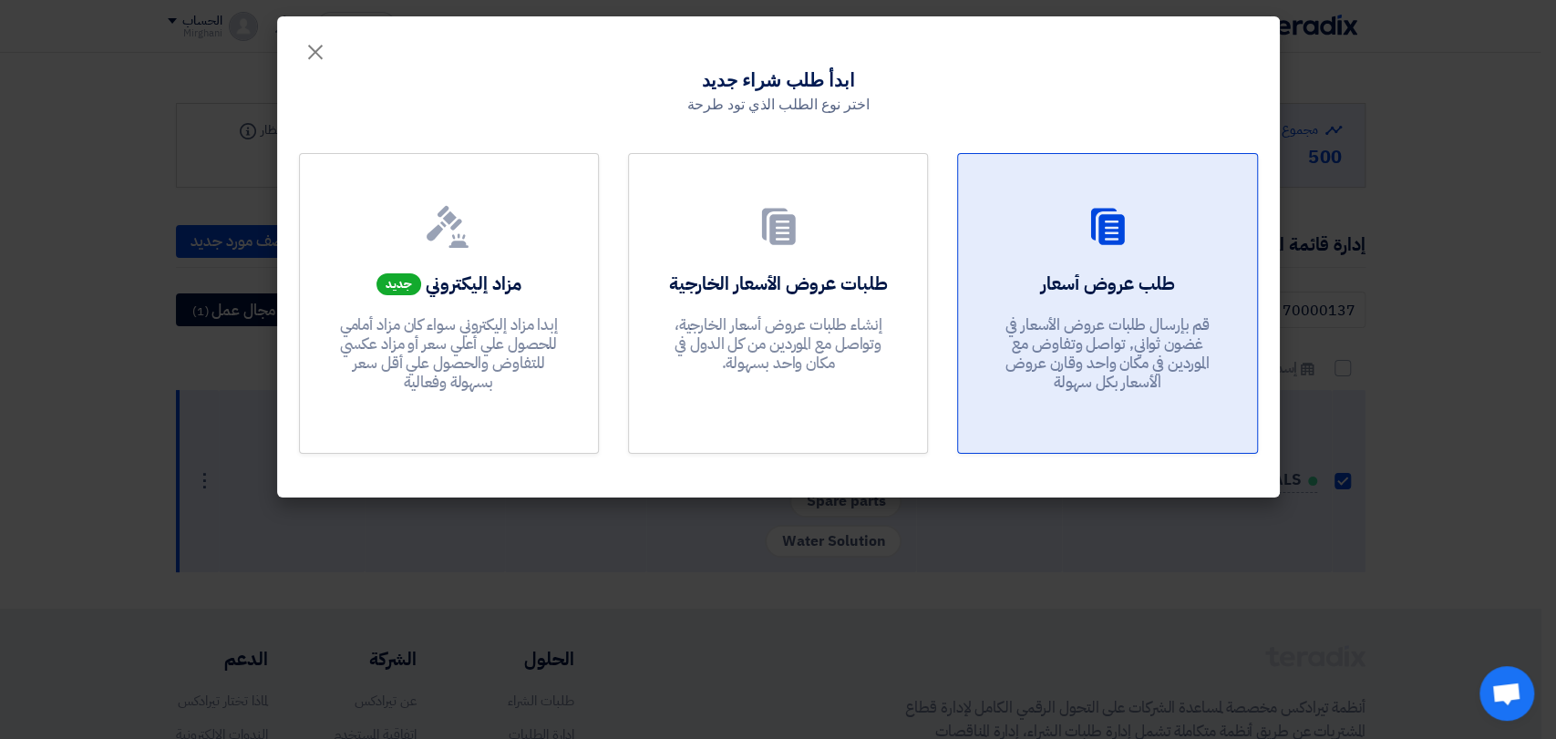
click at [1231, 334] on div "طلب عروض أسعار قم بإرسال طلبات عروض الأسعار في غضون ثواني, تواصل وتفاوض مع المو…" at bounding box center [1107, 336] width 254 height 131
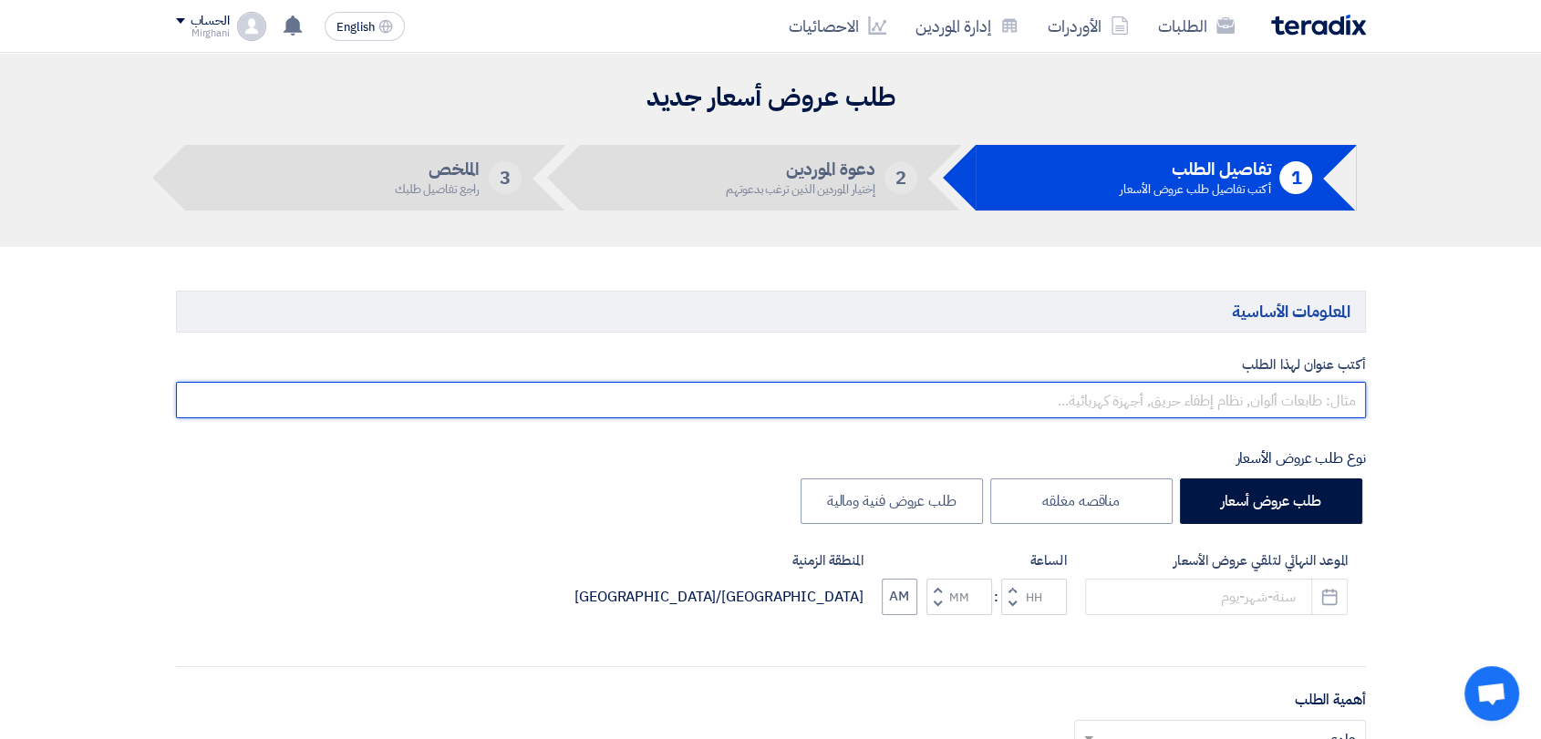
click at [1227, 388] on input "text" at bounding box center [771, 400] width 1190 height 36
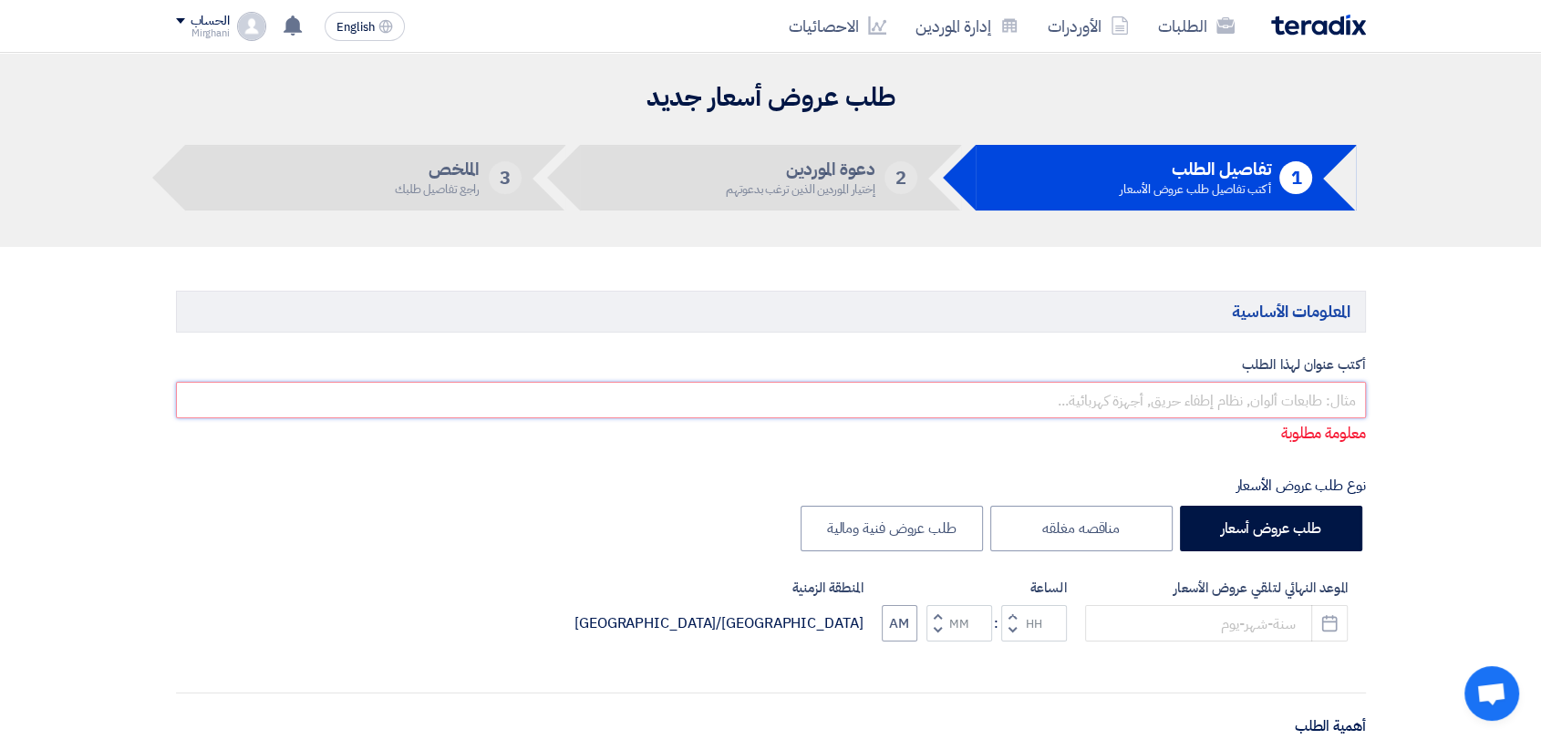
click at [1130, 382] on input "text" at bounding box center [771, 400] width 1190 height 36
paste input "WASTE DISPOSAL SERVICE"
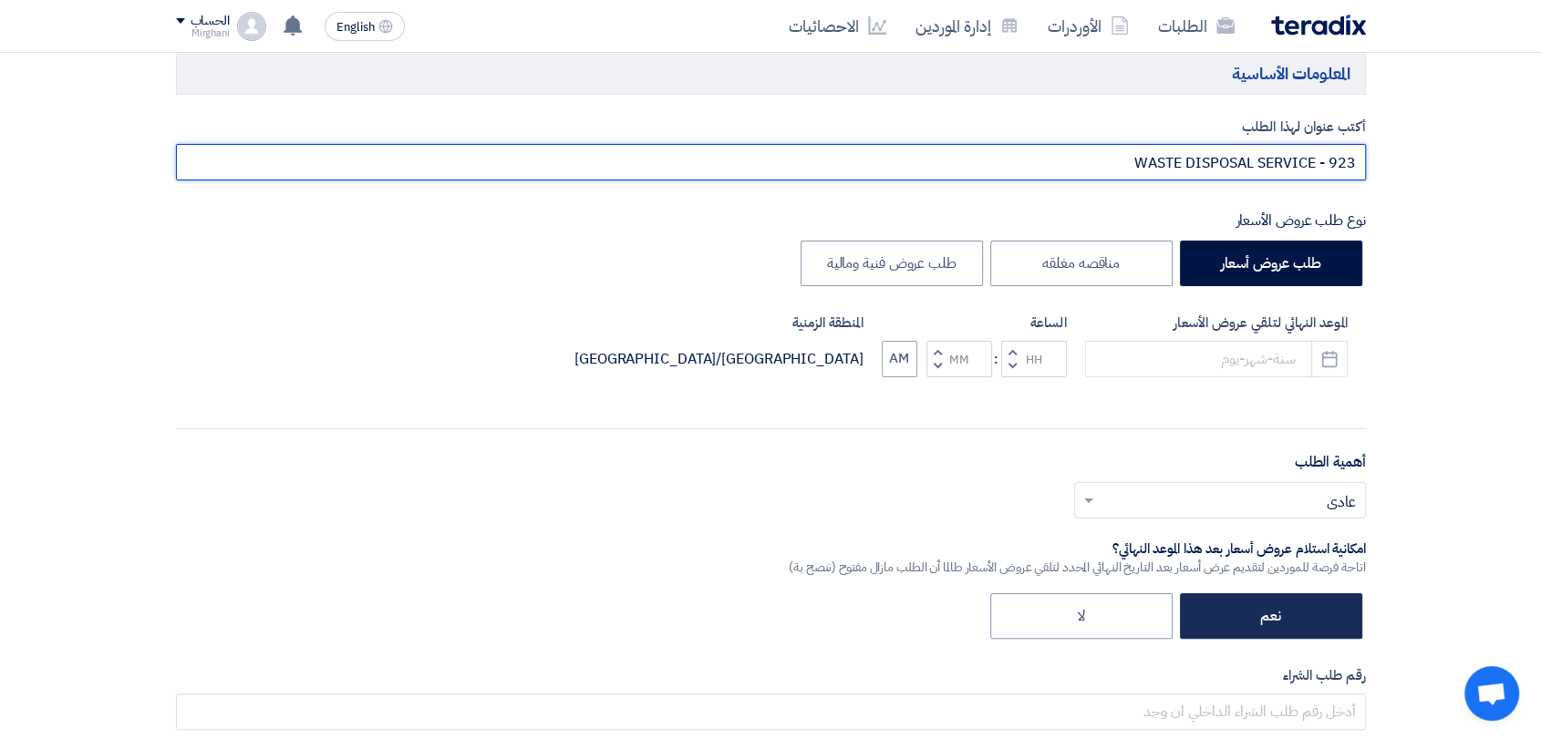
scroll to position [405, 0]
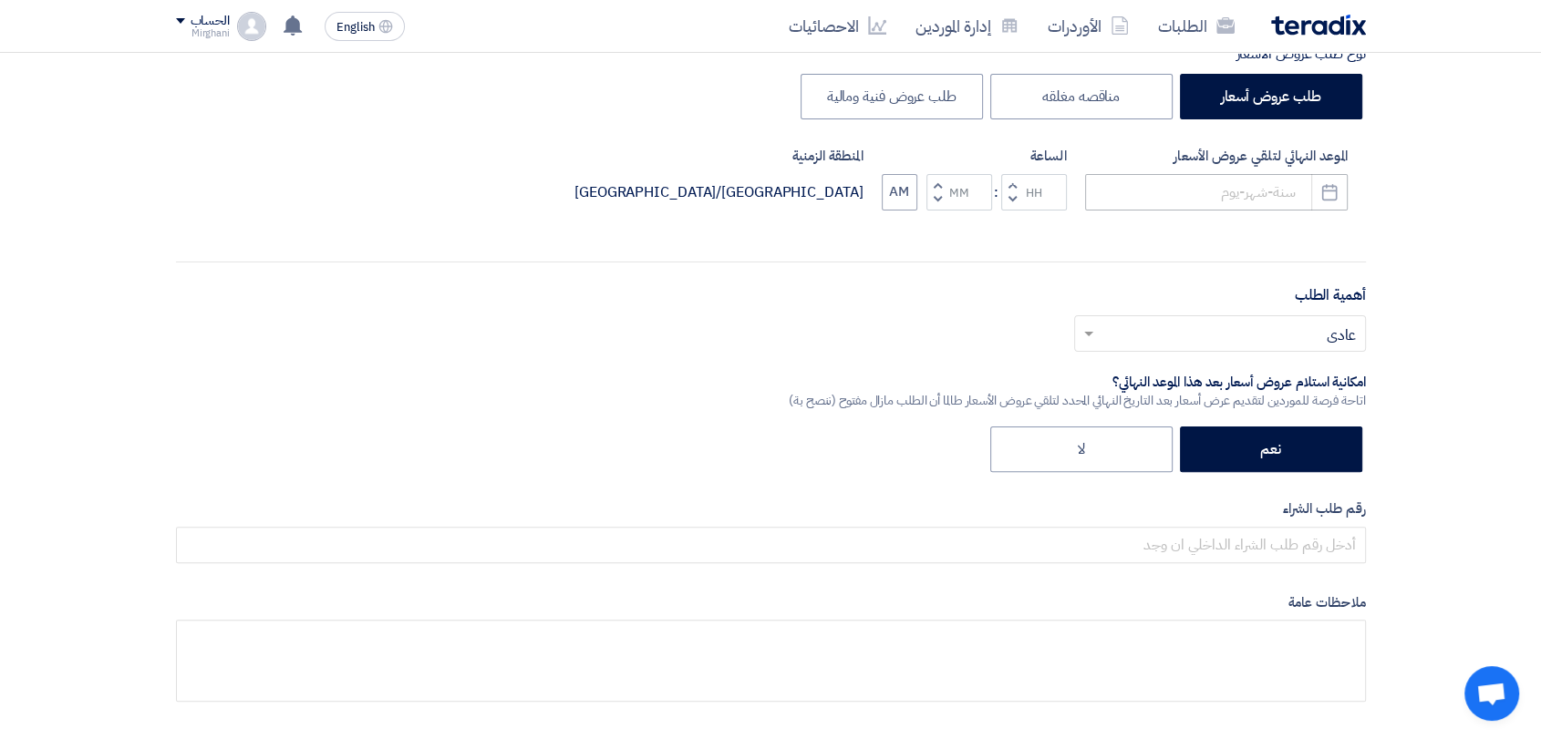
type input "WASTE DISPOSAL SERVICE - 923"
click at [1196, 174] on input at bounding box center [1216, 192] width 263 height 36
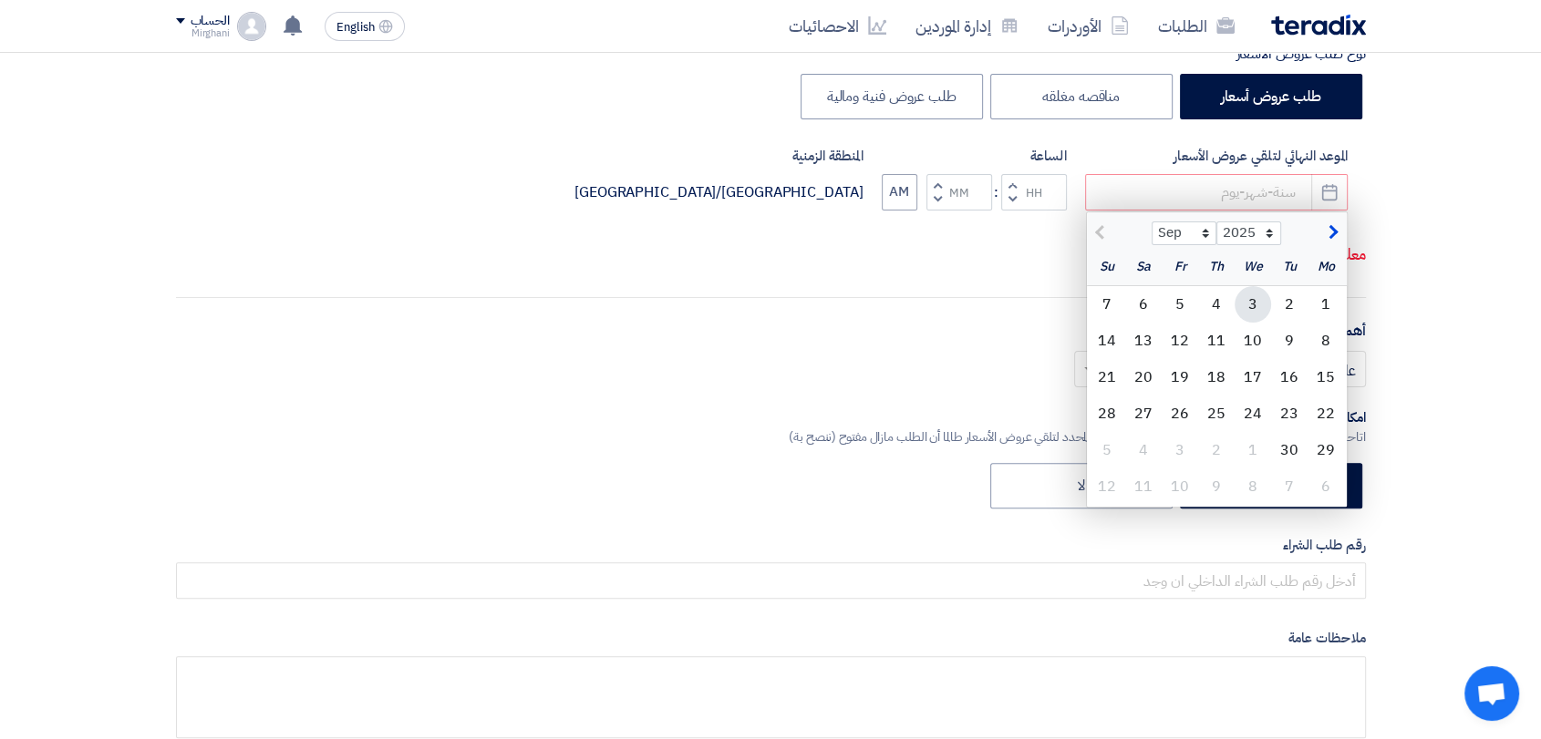
click at [1263, 305] on div "3" at bounding box center [1253, 304] width 36 height 36
type input "9/3/2025"
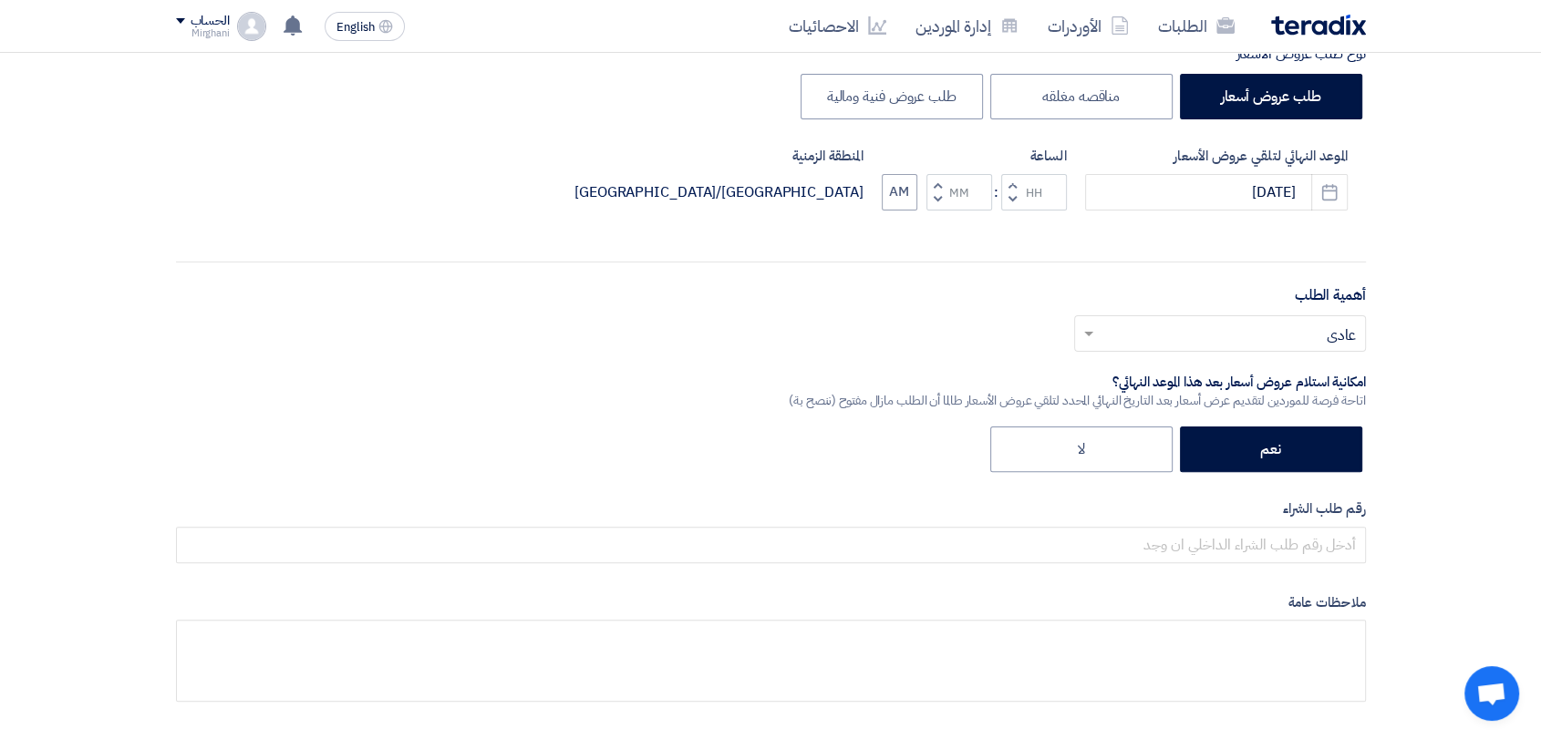
click at [1008, 179] on span "button" at bounding box center [1011, 185] width 6 height 14
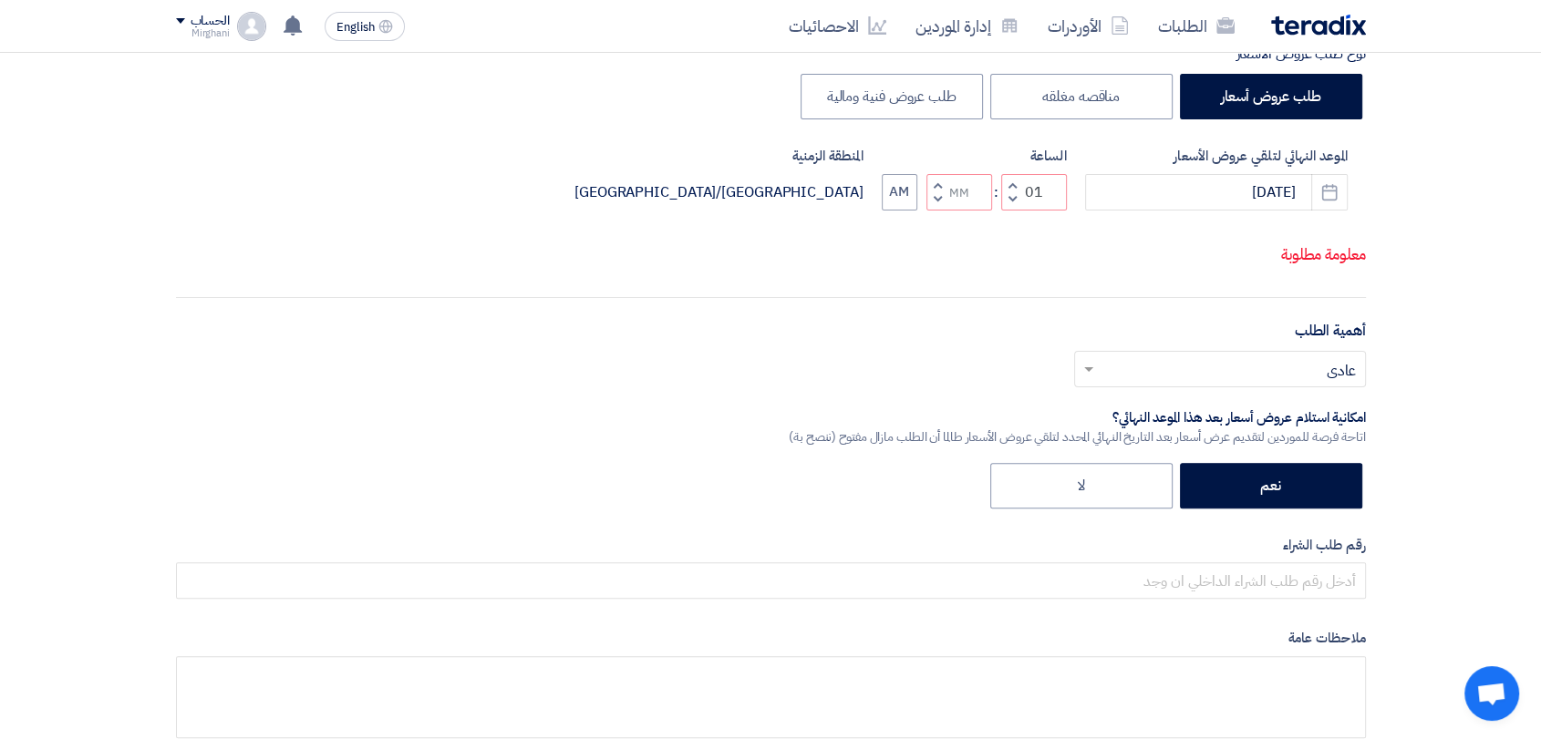
click at [939, 200] on span "button" at bounding box center [937, 199] width 6 height 14
type input "12"
type input "59"
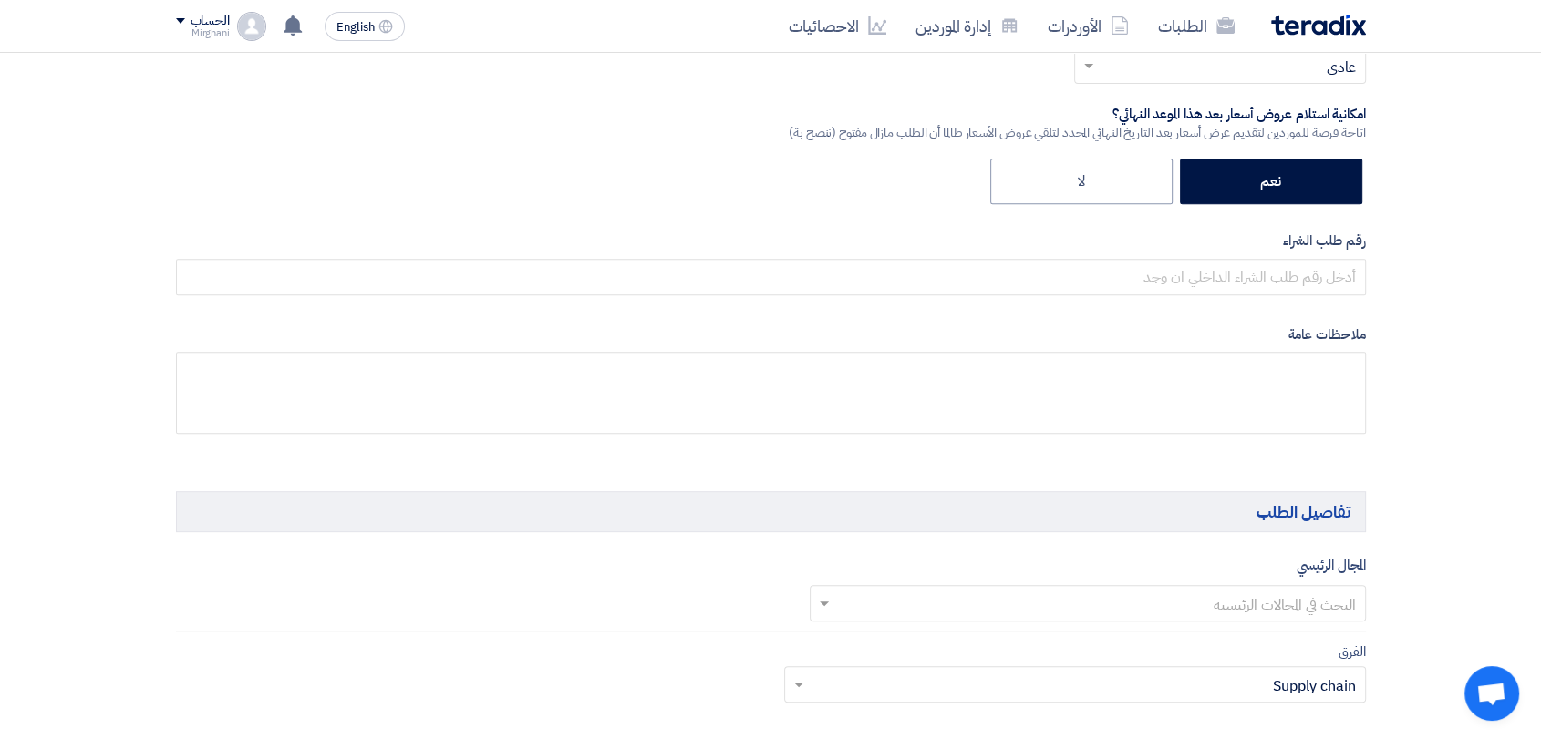
scroll to position [708, 0]
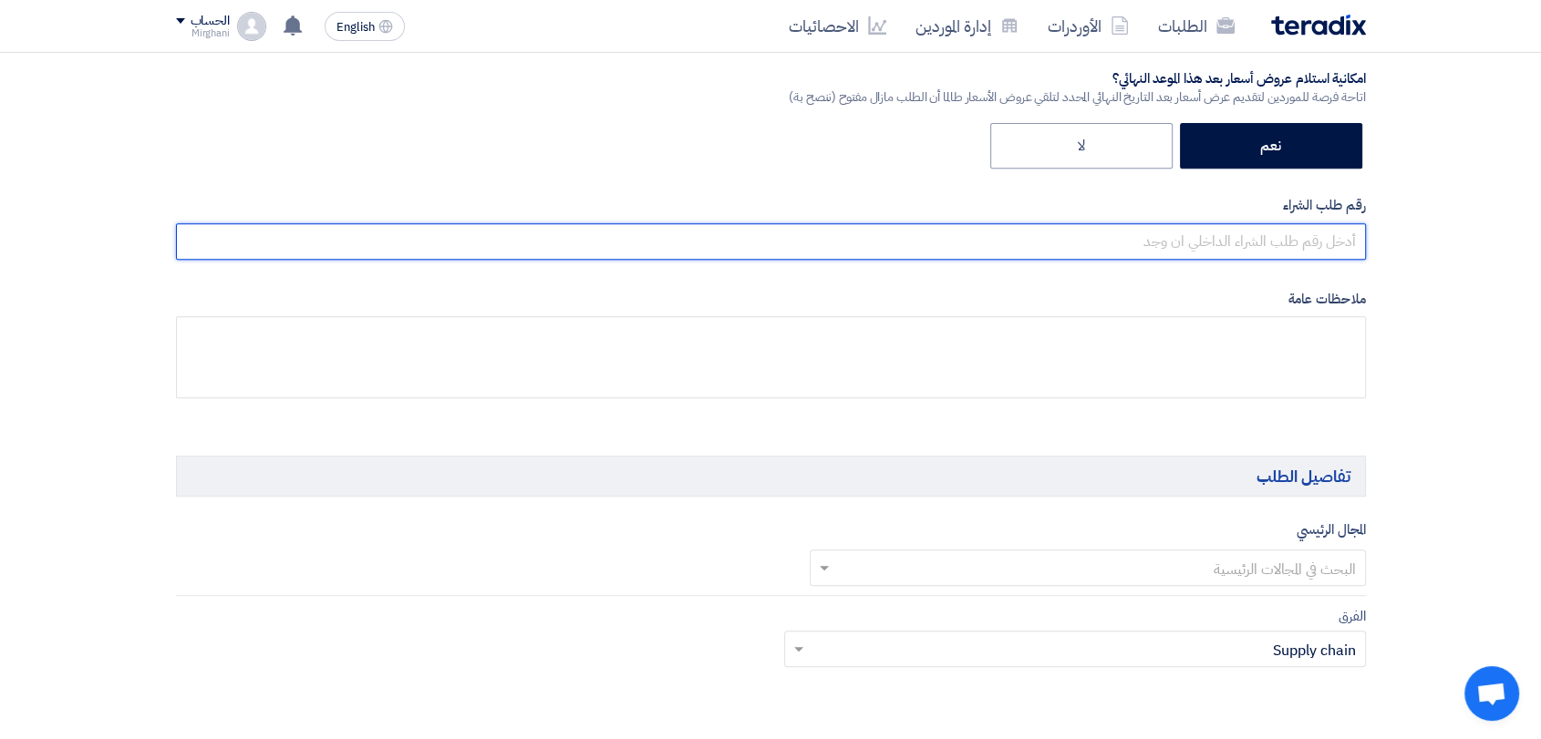
click at [1005, 228] on input "text" at bounding box center [771, 241] width 1190 height 36
paste input "8300010544"
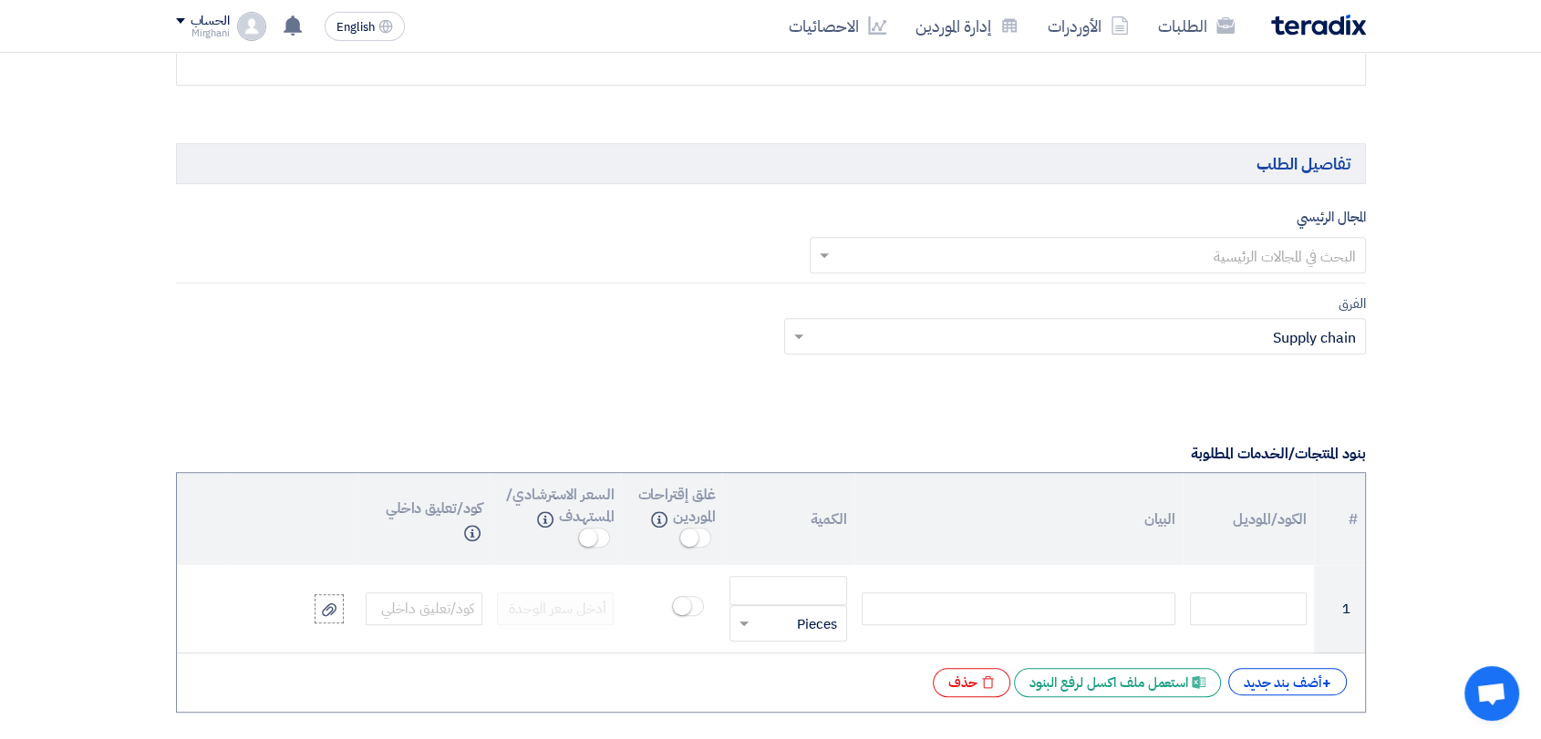
scroll to position [1114, 0]
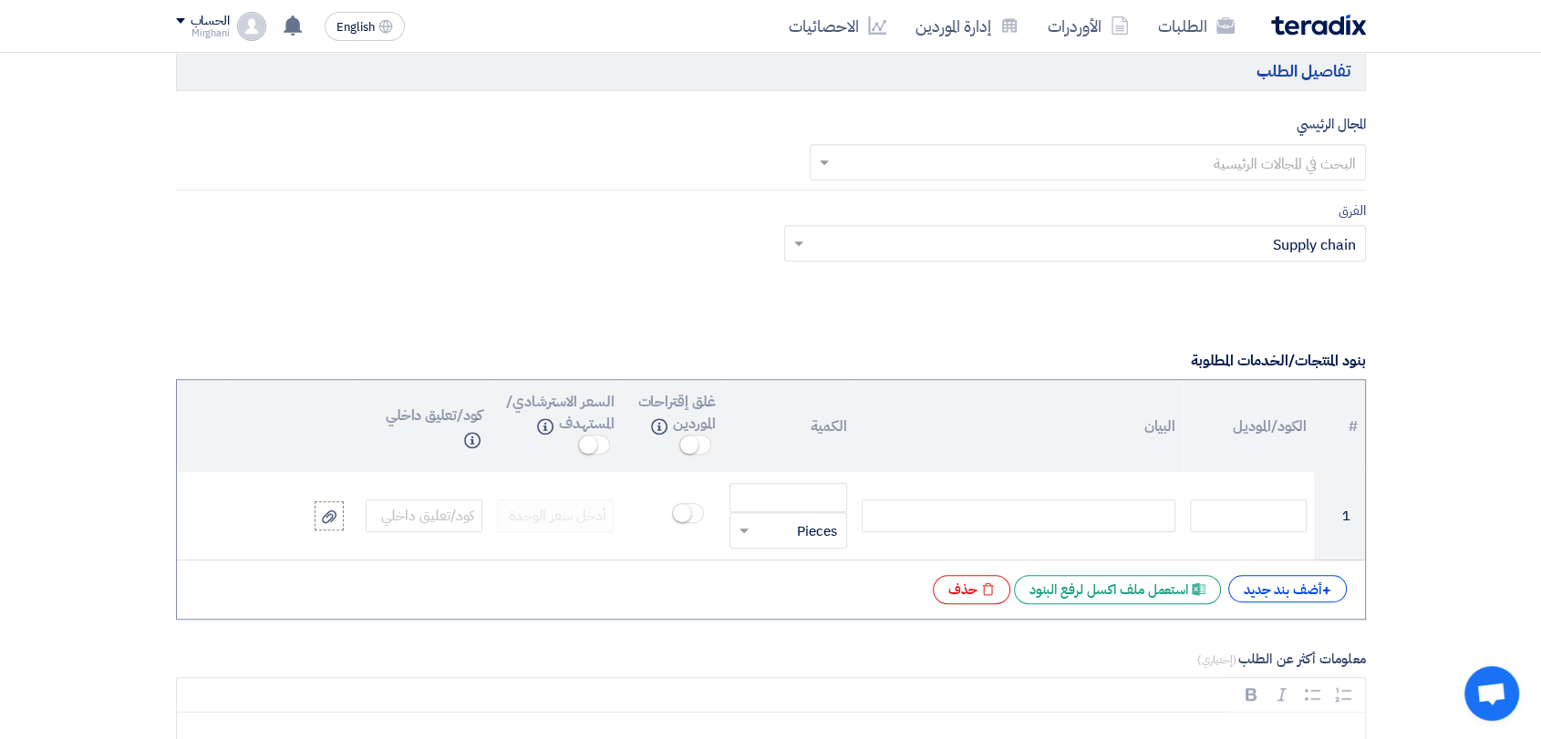
type input "8300010544"
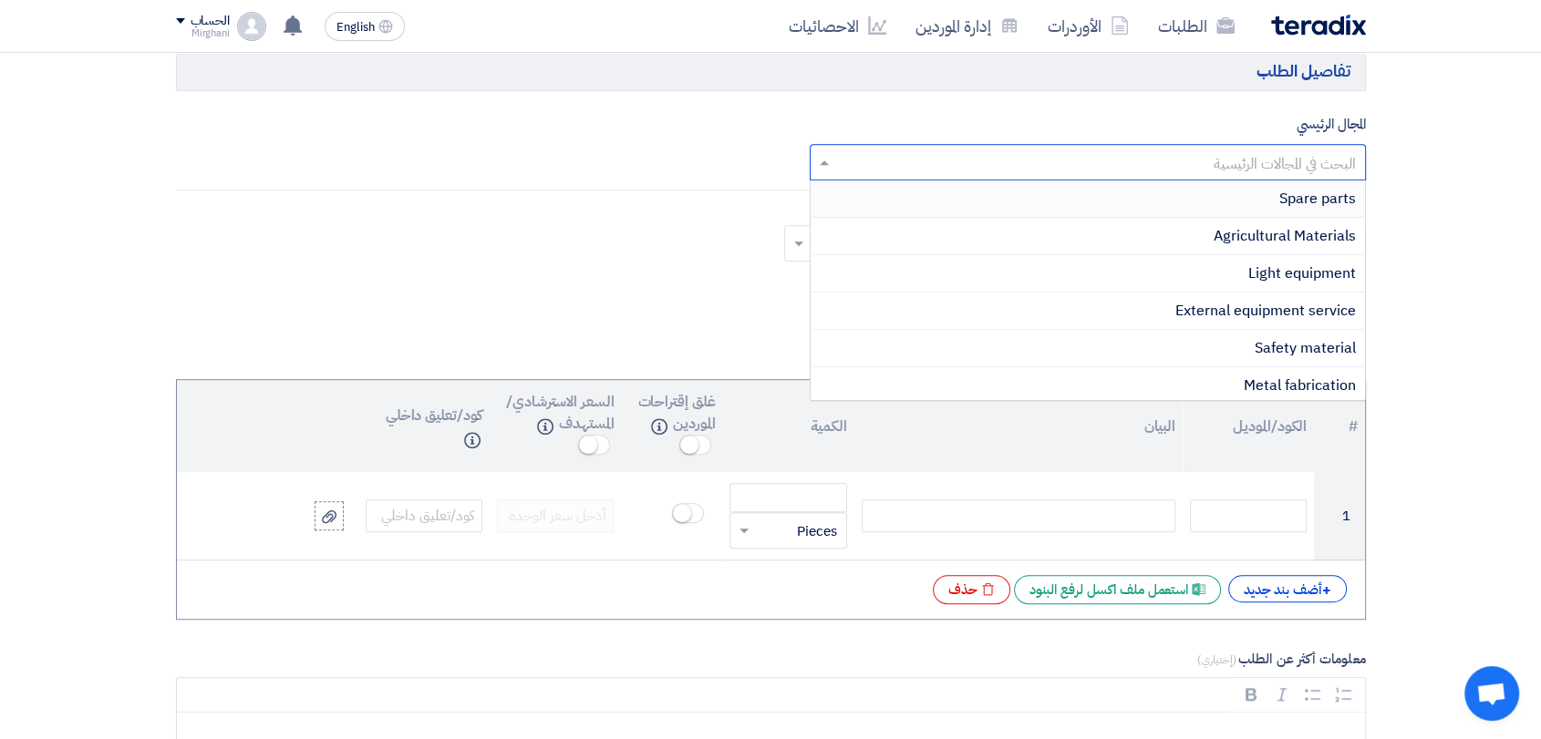
drag, startPoint x: 1180, startPoint y: 157, endPoint x: 1174, endPoint y: 184, distance: 27.9
click at [1178, 157] on input "text" at bounding box center [1098, 164] width 520 height 30
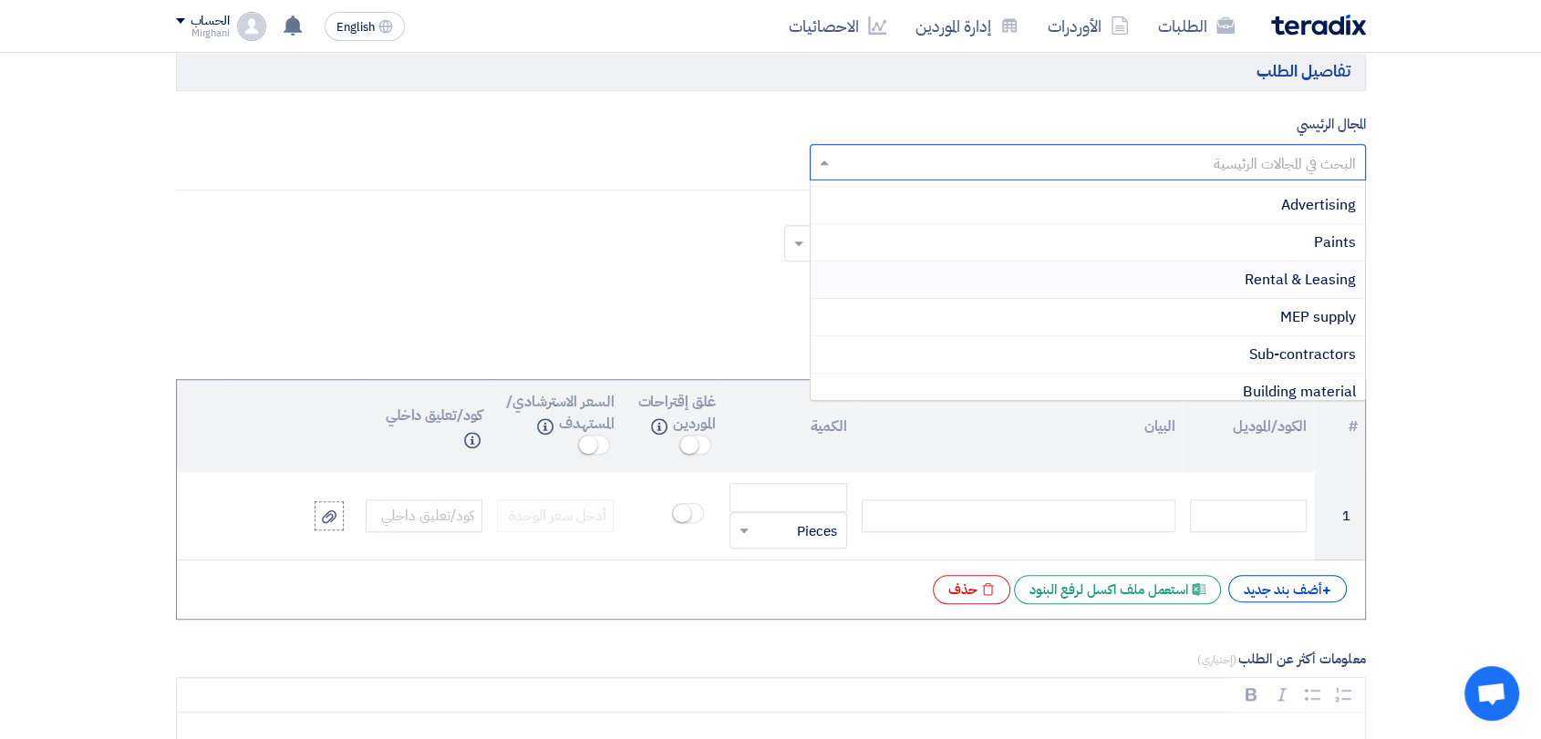
click at [1182, 278] on div "Rental & Leasing" at bounding box center [1088, 280] width 554 height 37
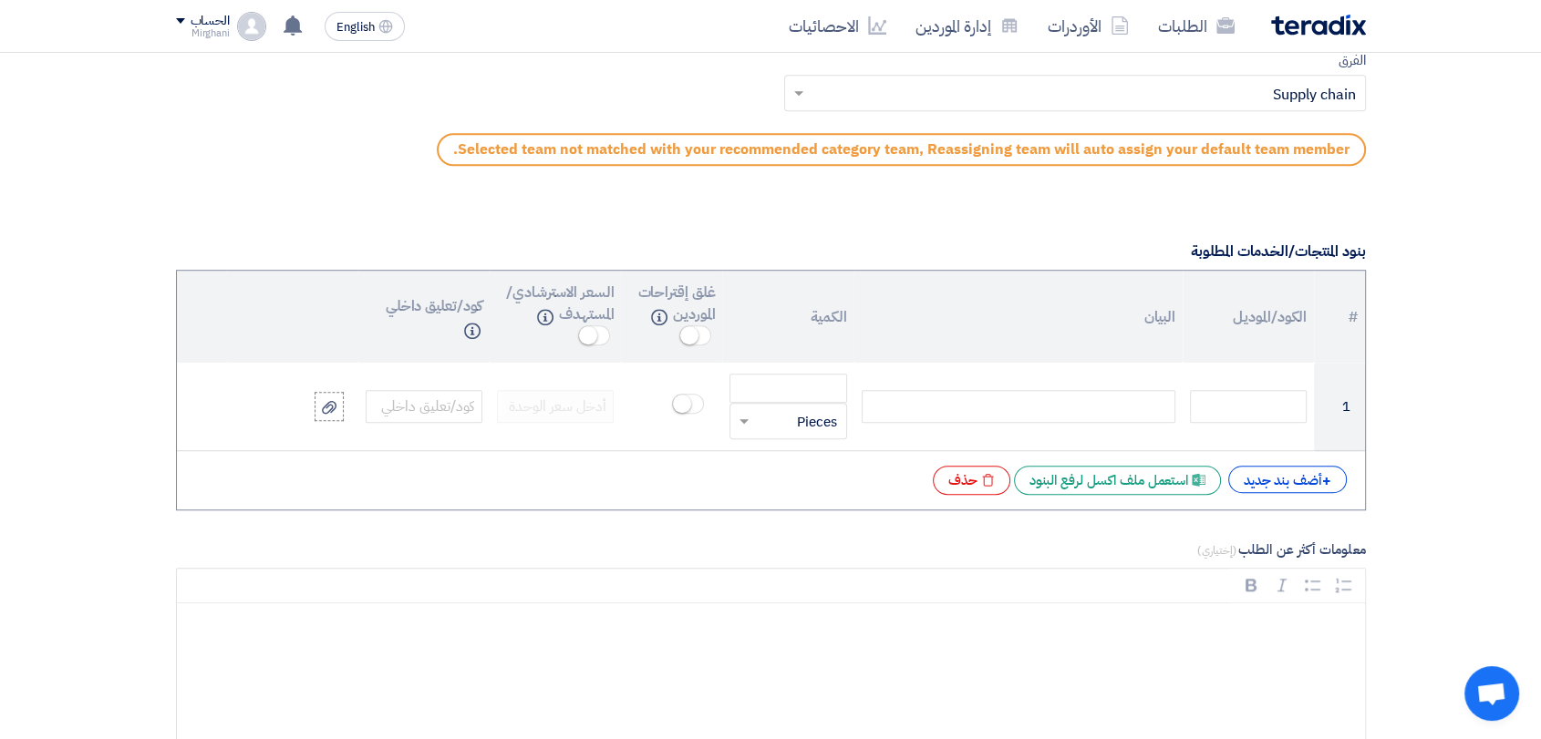
scroll to position [1519, 0]
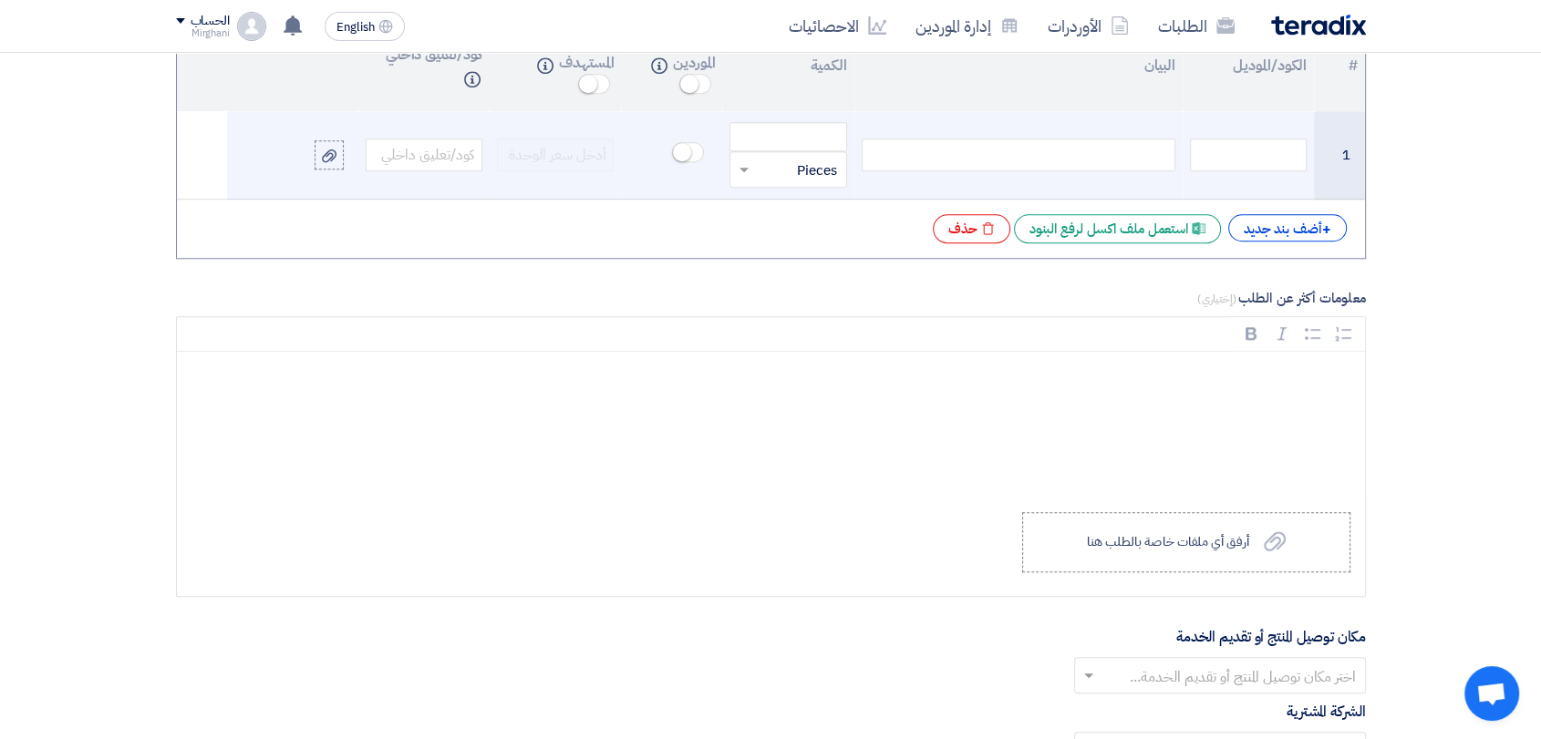
click at [1072, 170] on td at bounding box center [1018, 155] width 328 height 88
click at [1074, 152] on div at bounding box center [1019, 155] width 314 height 33
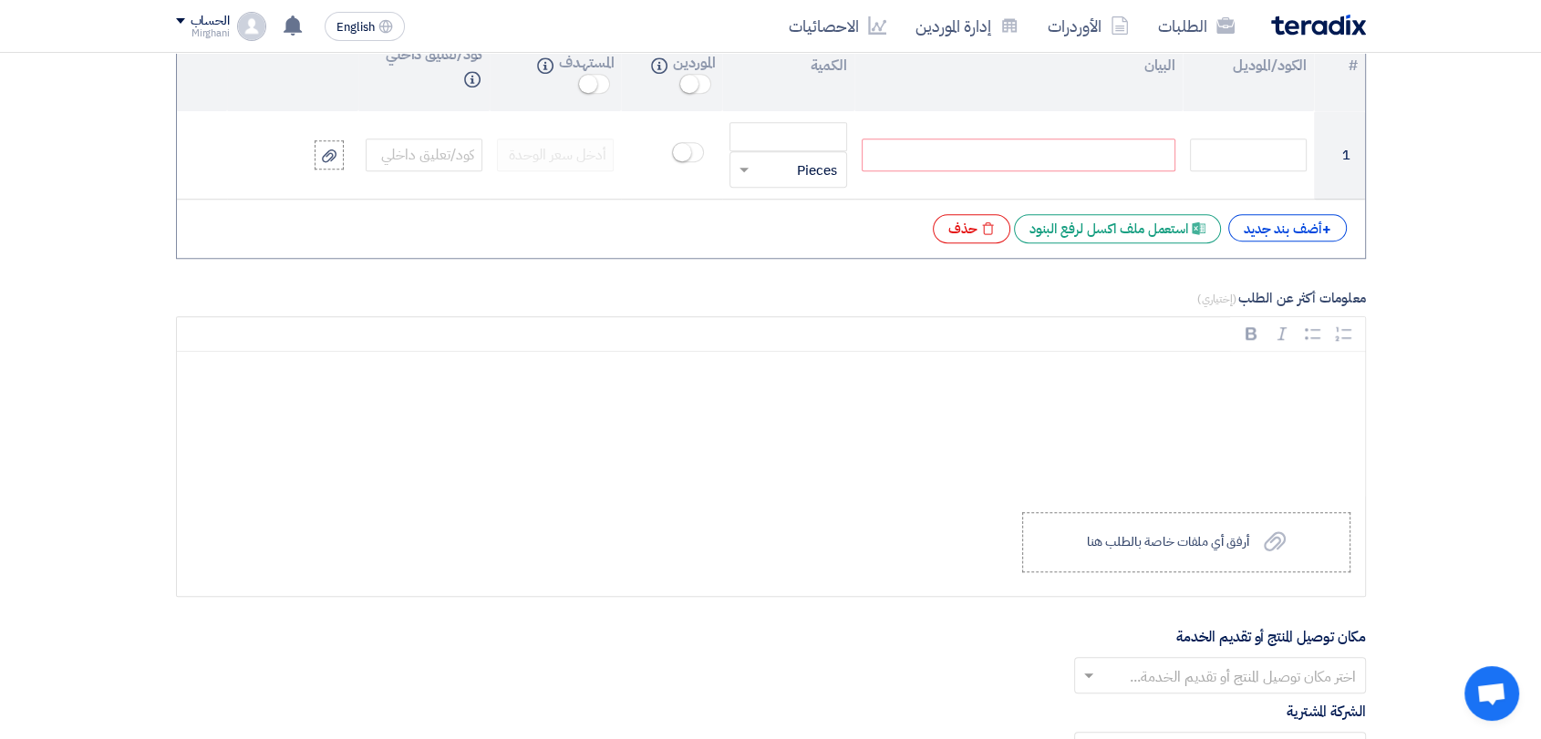
paste div
click at [1278, 217] on div "+ أضف بند جديد" at bounding box center [1287, 227] width 119 height 27
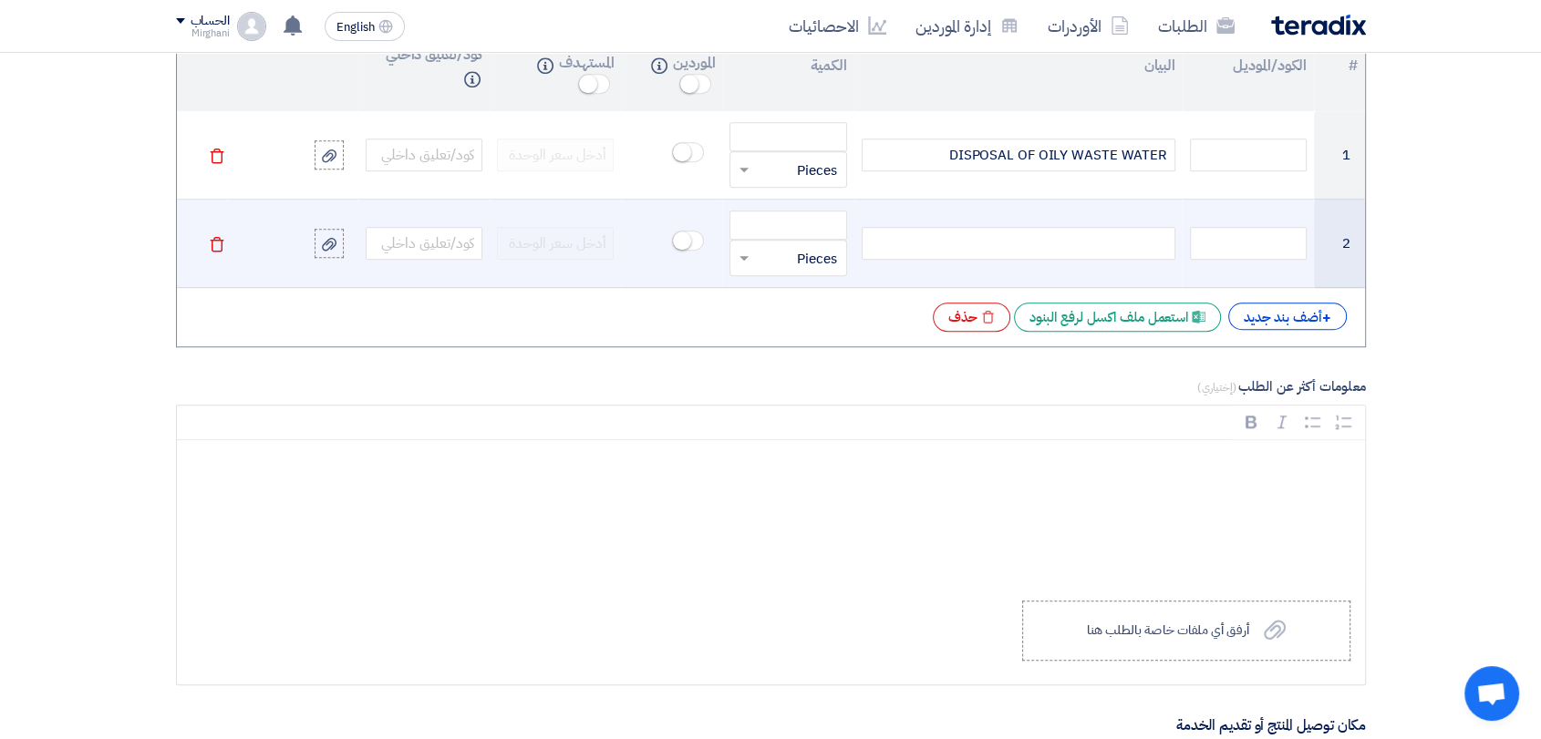
drag, startPoint x: 1147, startPoint y: 250, endPoint x: 1133, endPoint y: 248, distance: 13.8
click at [1146, 250] on div at bounding box center [1019, 243] width 314 height 33
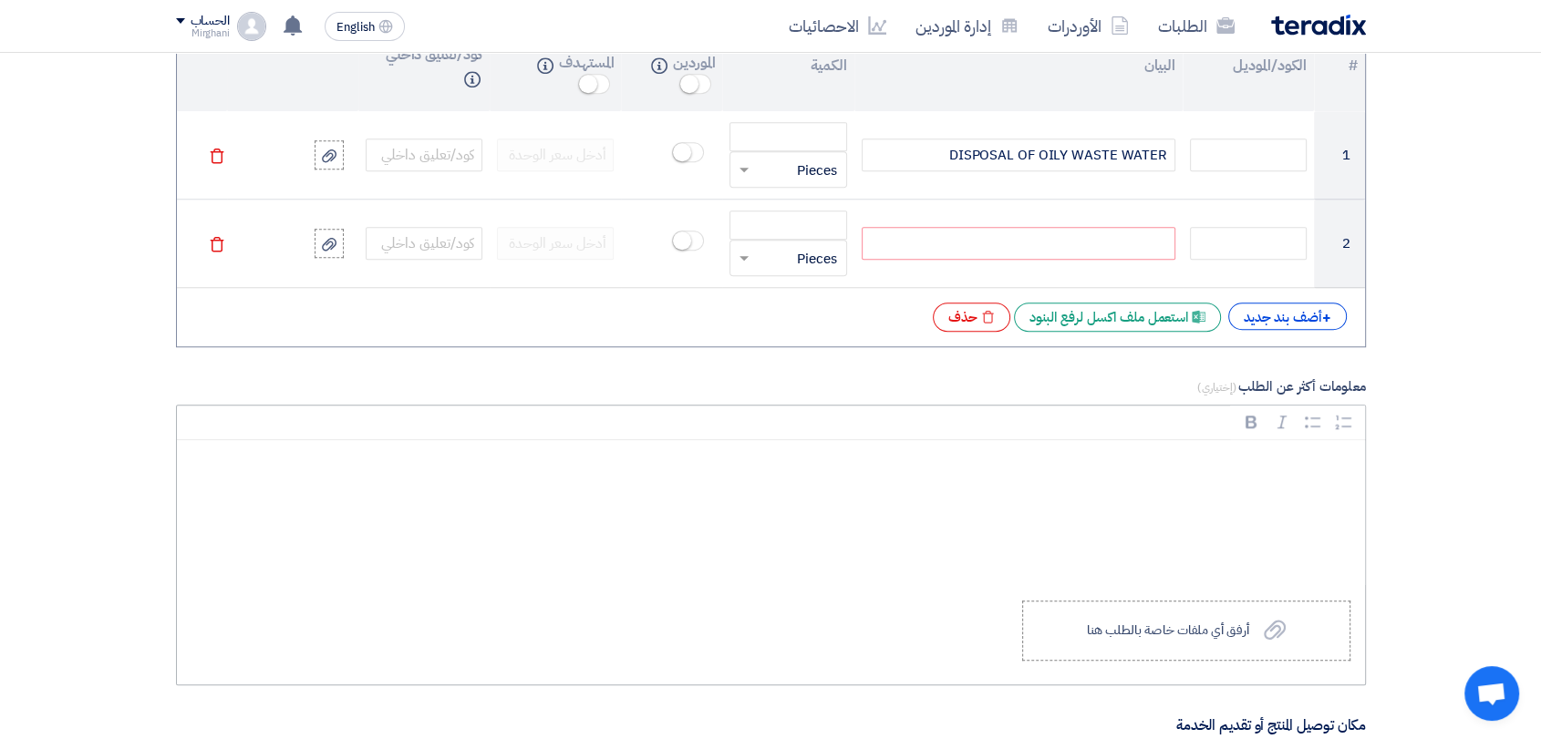
paste div
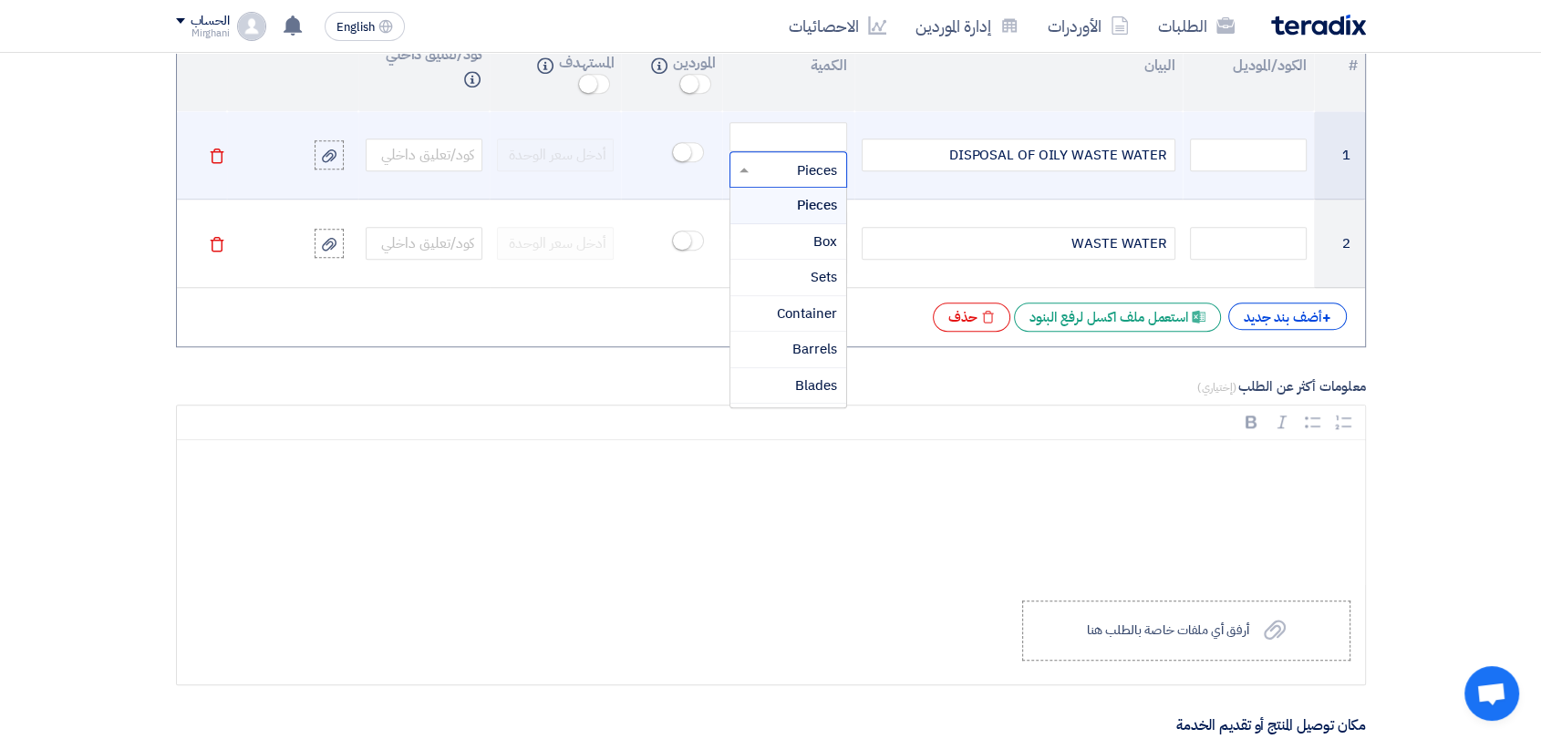
click at [771, 151] on div "قطعة × Pieces" at bounding box center [787, 169] width 117 height 36
click at [779, 133] on input "number" at bounding box center [787, 136] width 117 height 29
click at [819, 140] on input "number" at bounding box center [787, 136] width 117 height 29
paste input "52.930"
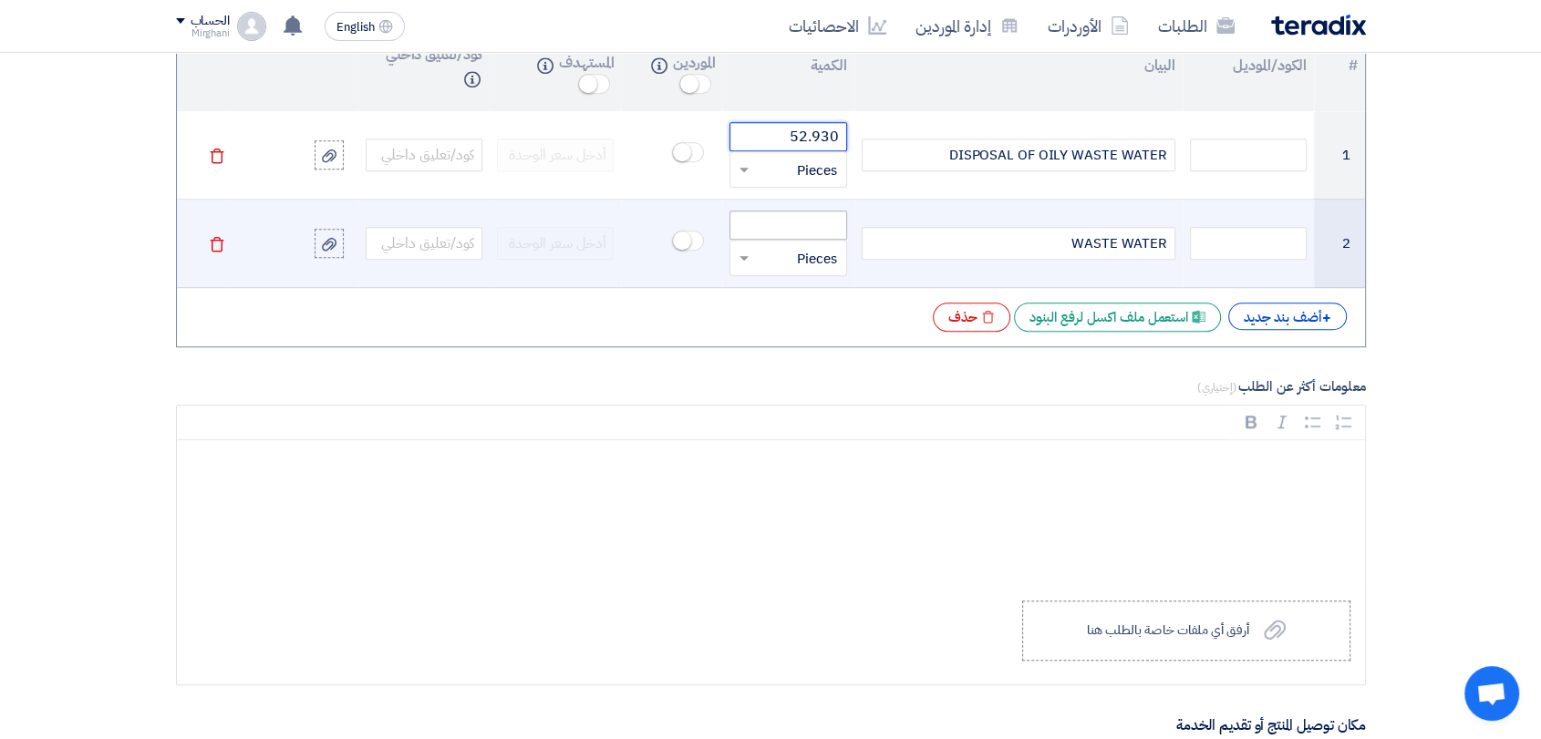
type input "52.930"
click at [807, 226] on input "number" at bounding box center [787, 225] width 117 height 29
paste input "65.140"
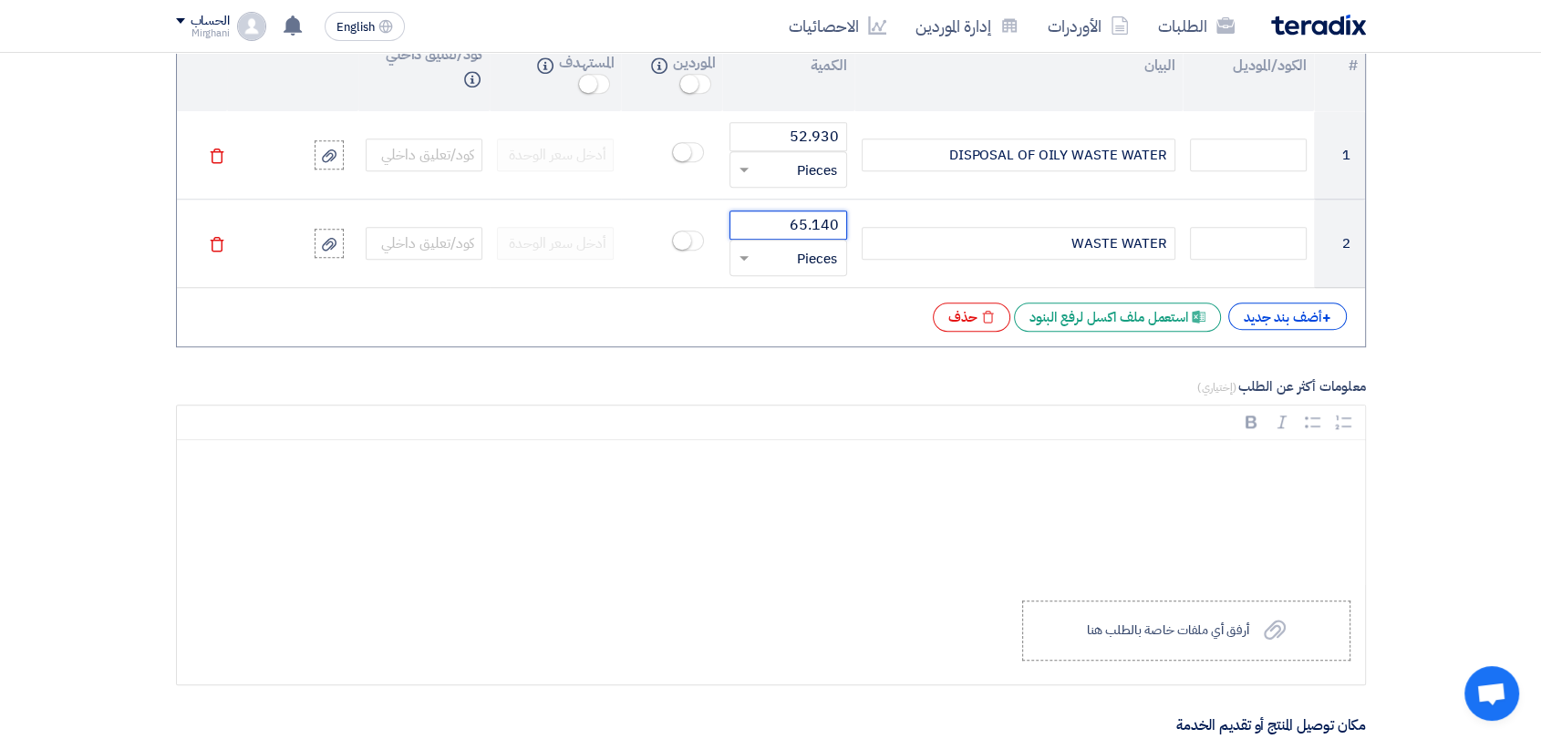
type input "65.140"
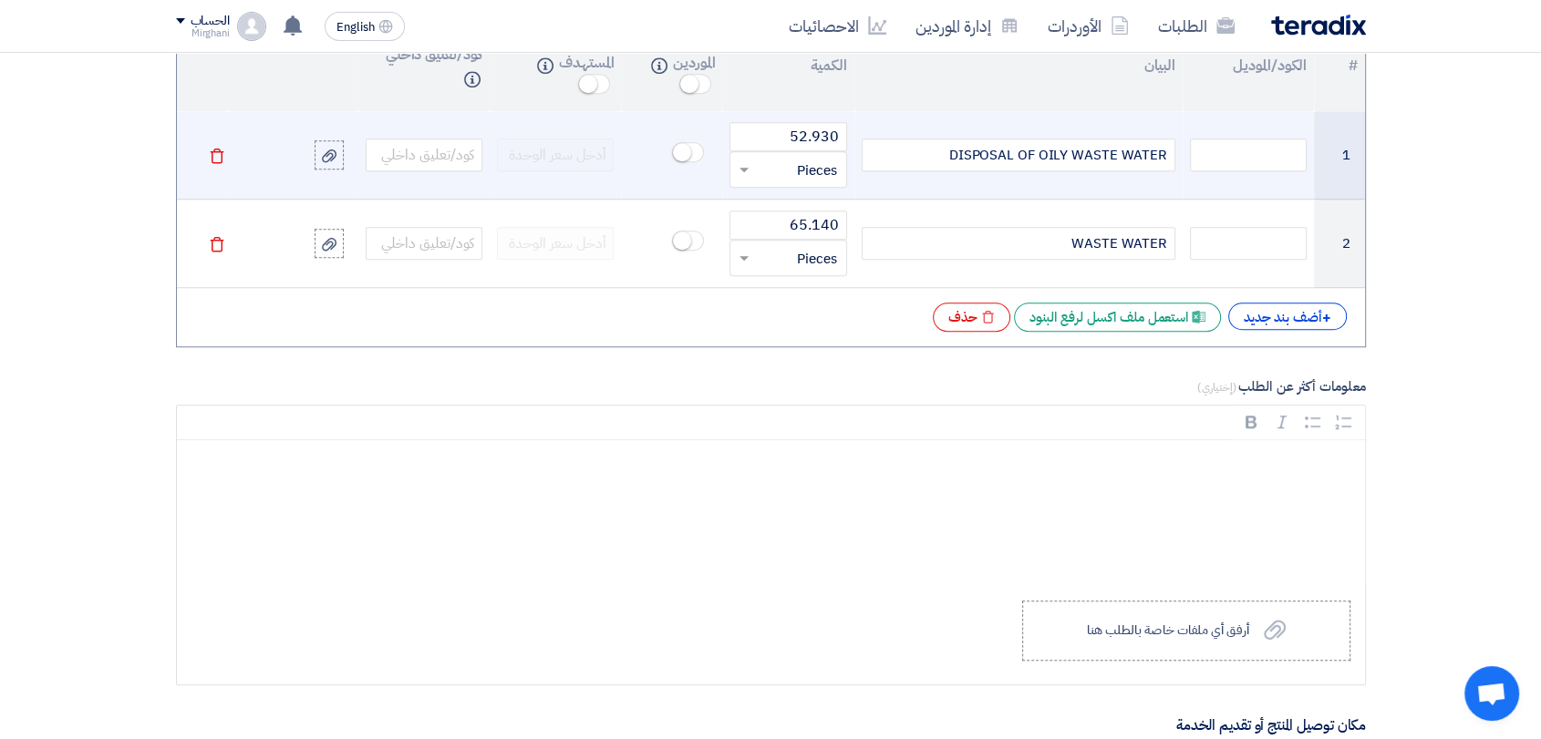
click at [761, 175] on input "text" at bounding box center [799, 169] width 77 height 29
click at [822, 237] on span "Ton" at bounding box center [825, 236] width 23 height 20
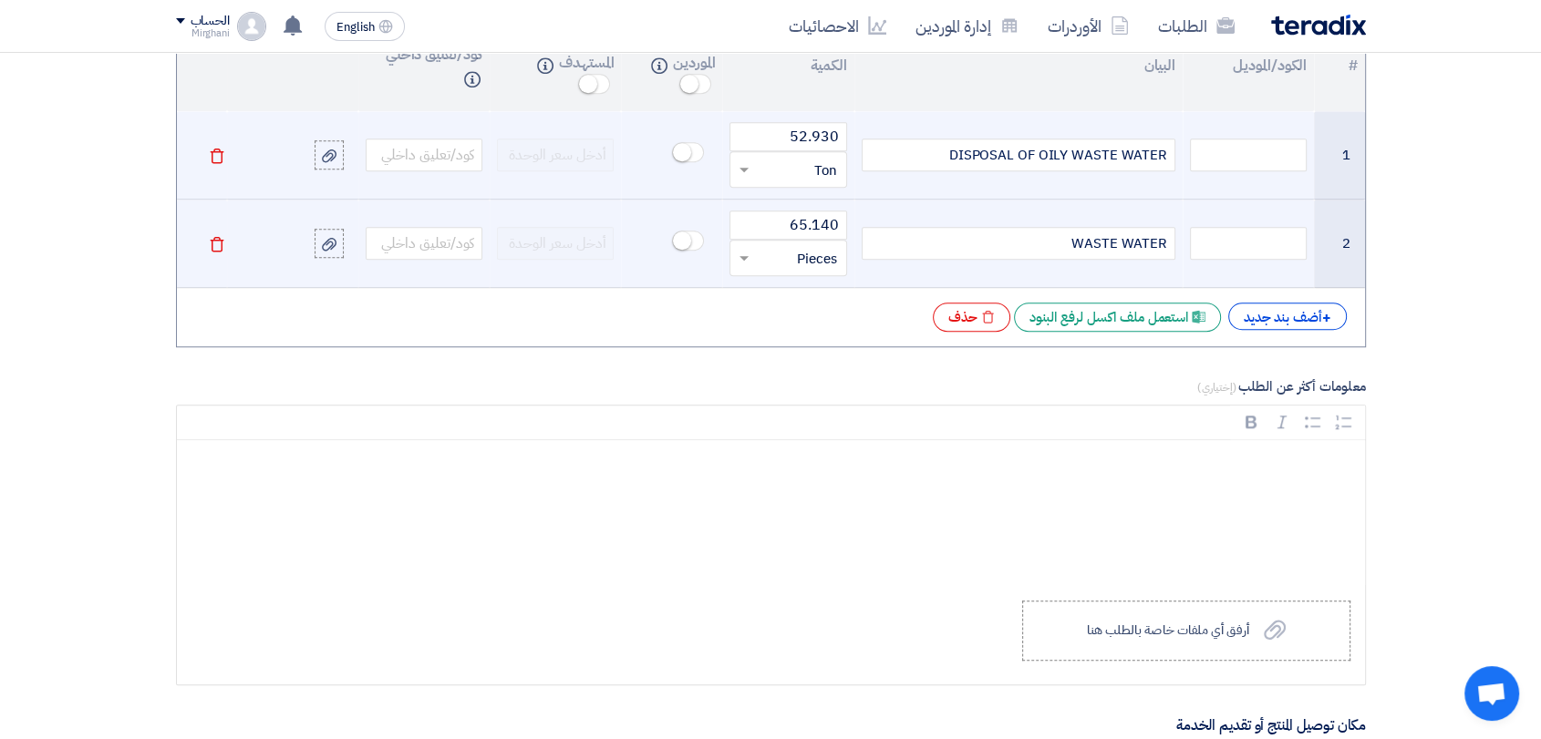
click at [803, 250] on input "text" at bounding box center [799, 257] width 77 height 29
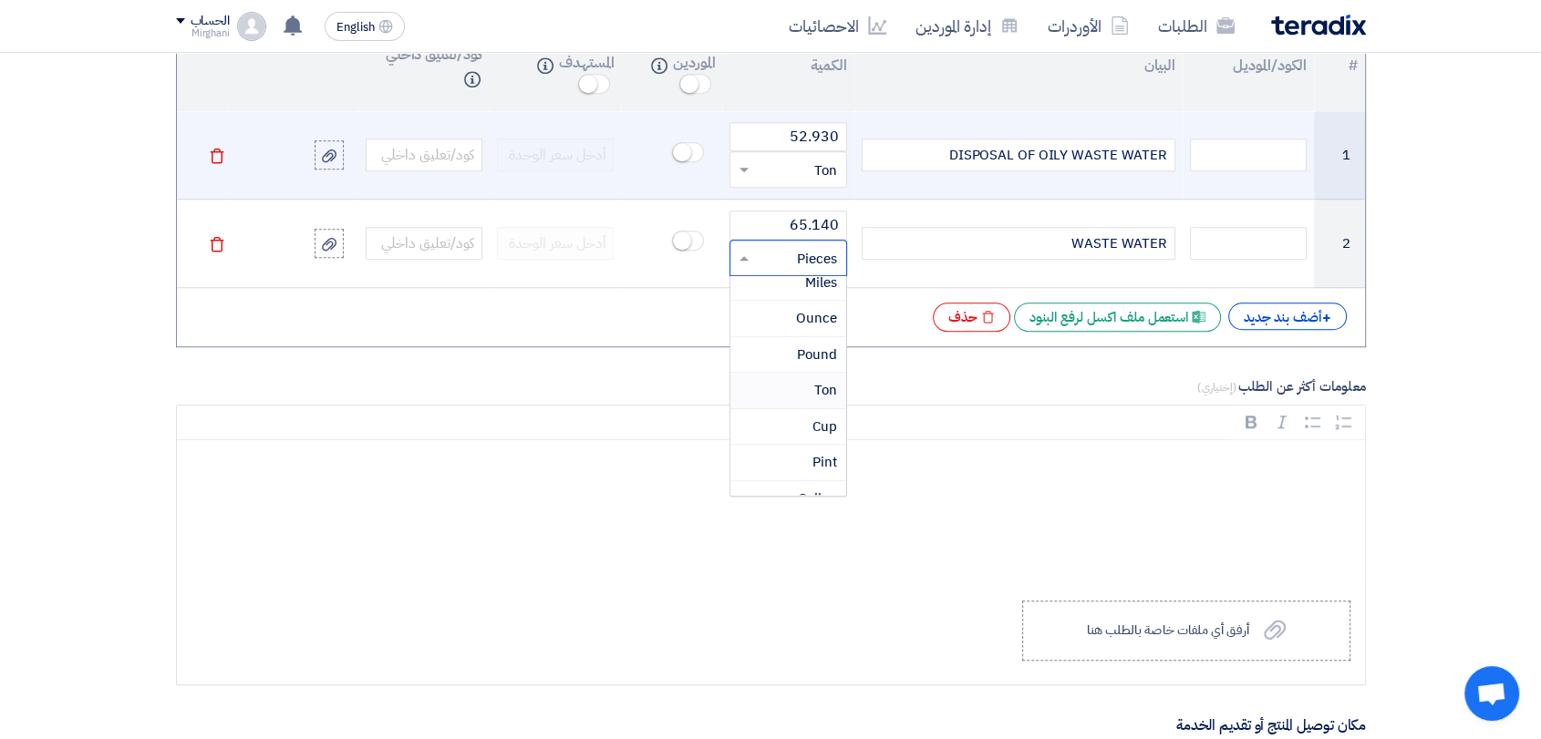
click at [804, 374] on div "Ton" at bounding box center [787, 391] width 115 height 36
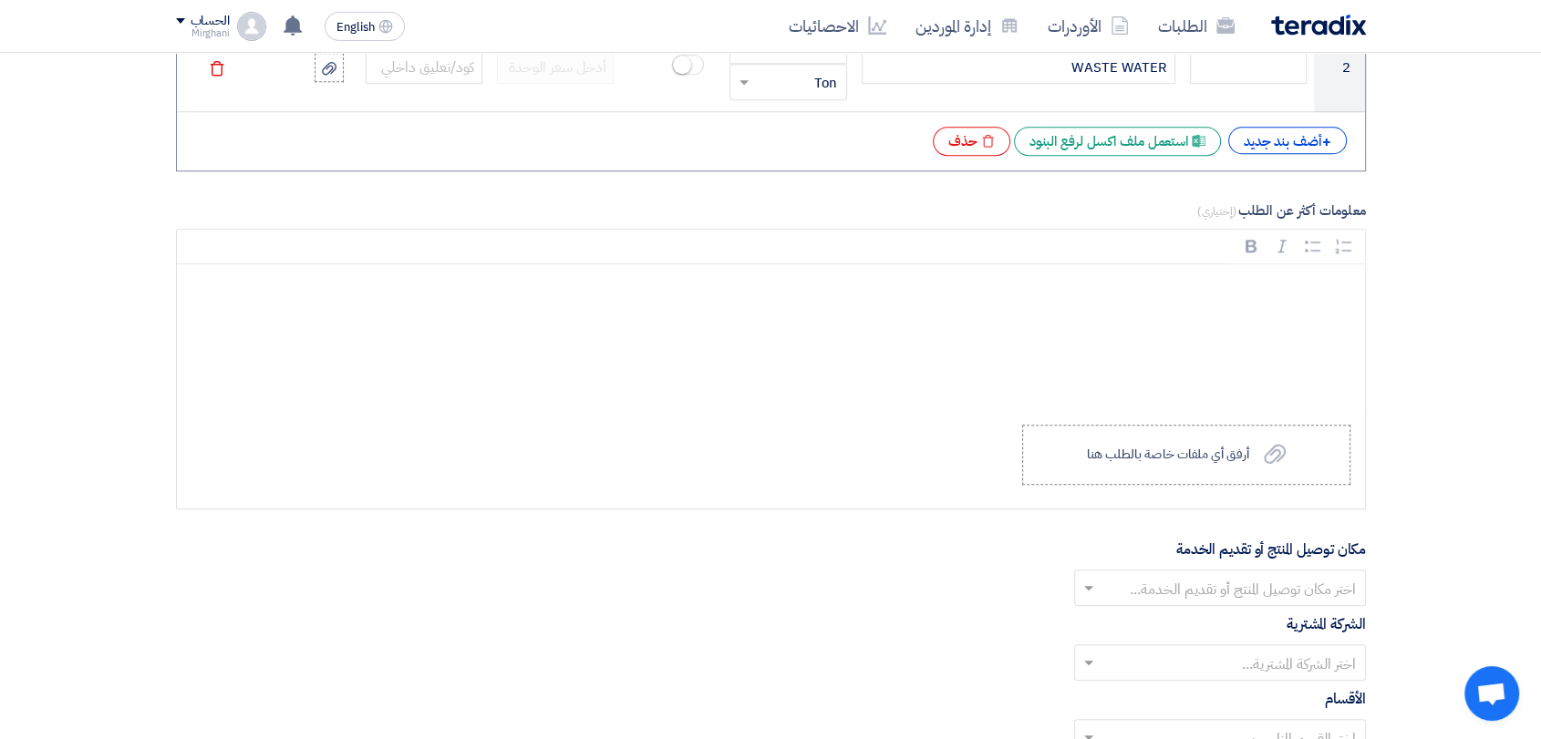
scroll to position [1824, 0]
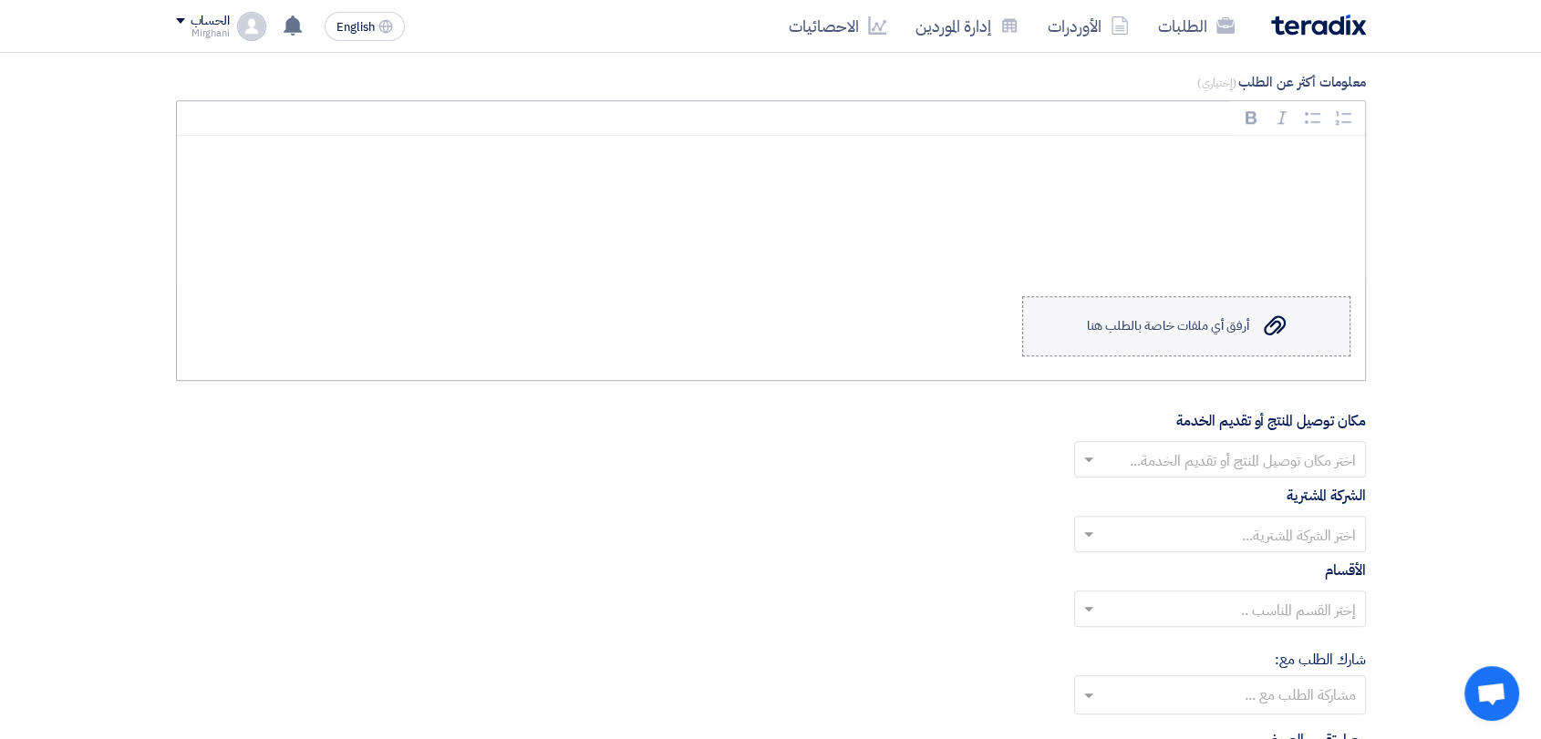
click at [1225, 304] on label "Upload a file أرفق أي ملفات خاصة بالطلب هنا" at bounding box center [1186, 326] width 328 height 60
click at [0, 0] on input "Upload a file أرفق أي ملفات خاصة بالطلب هنا" at bounding box center [0, 0] width 0 height 0
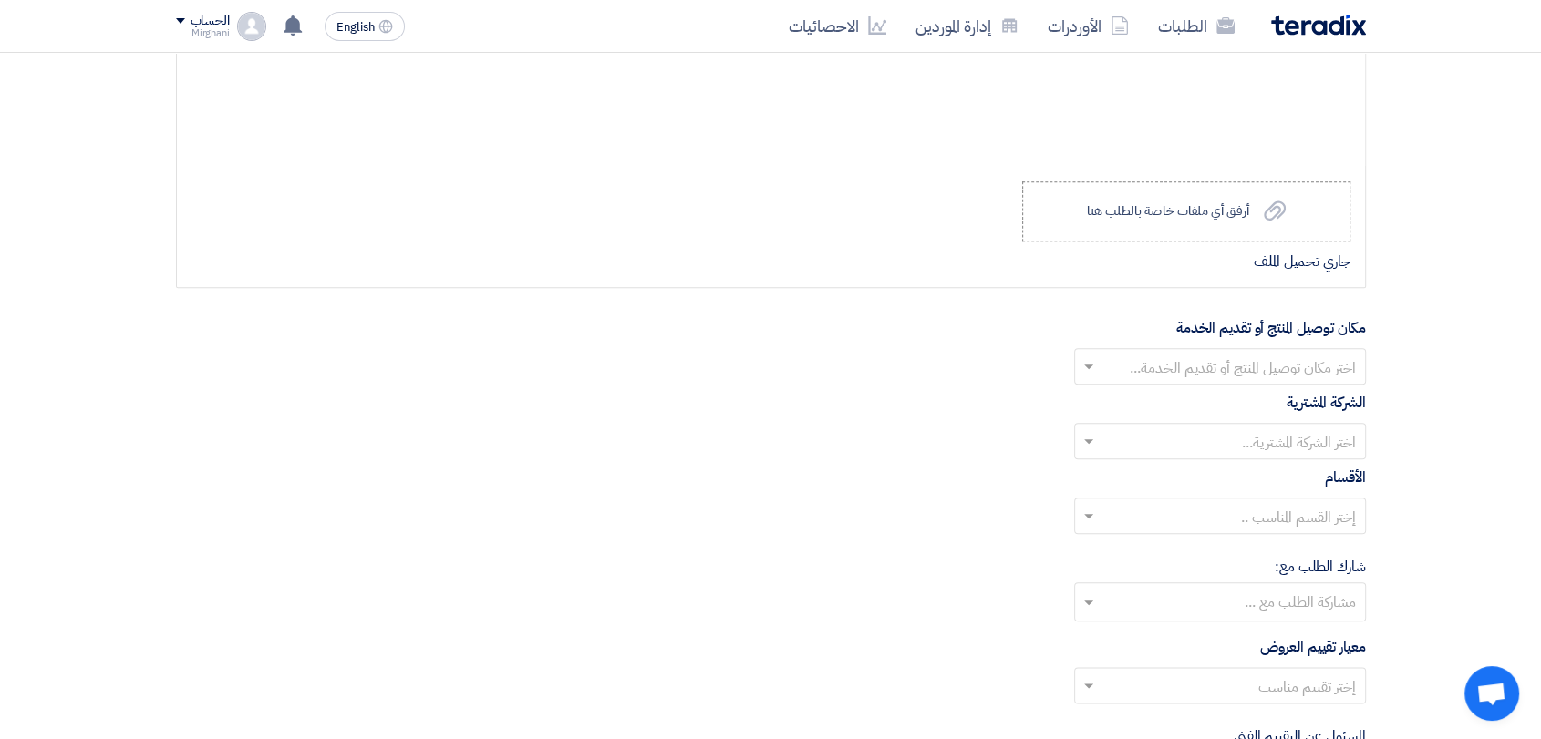
scroll to position [2026, 0]
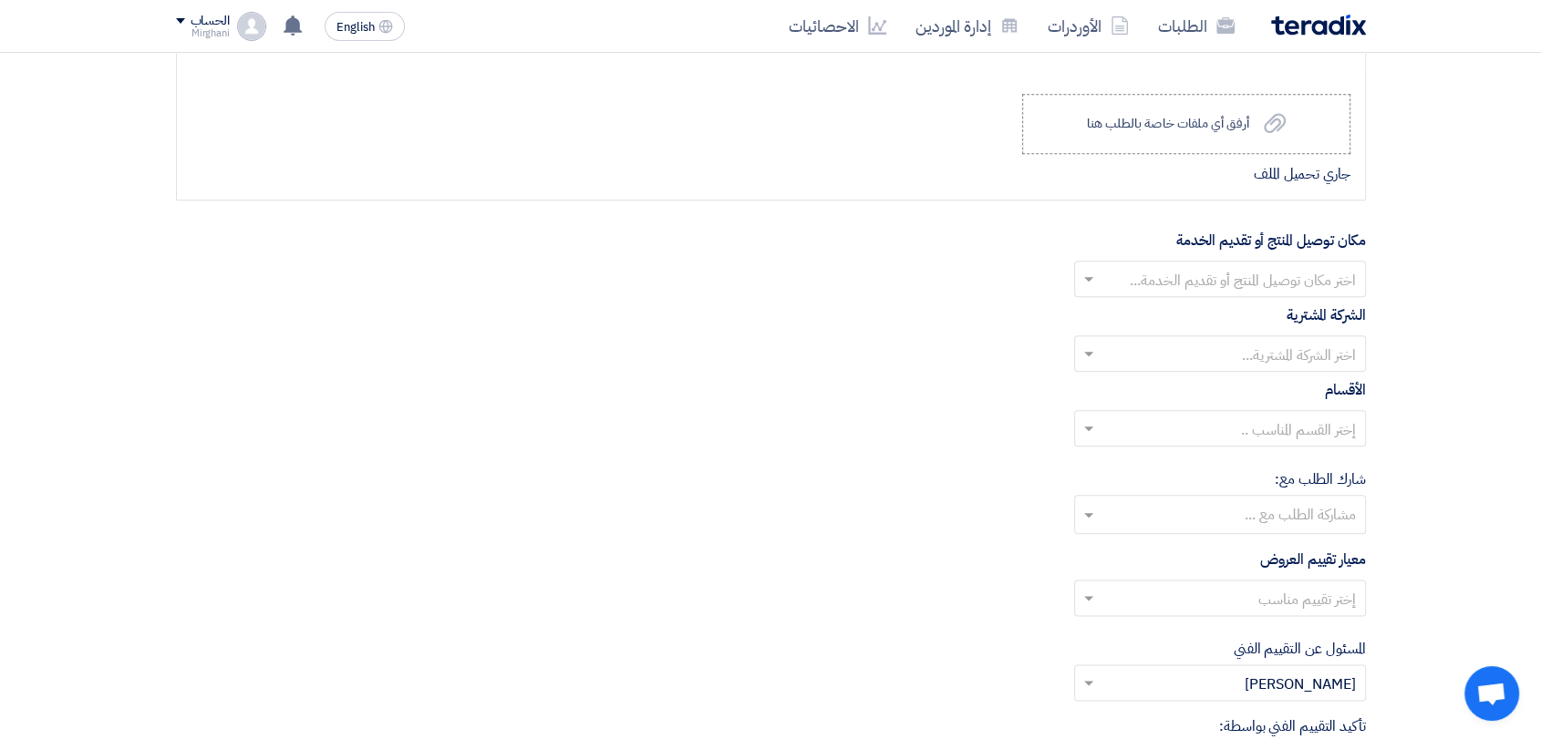
click at [1127, 274] on input "text" at bounding box center [1229, 281] width 255 height 30
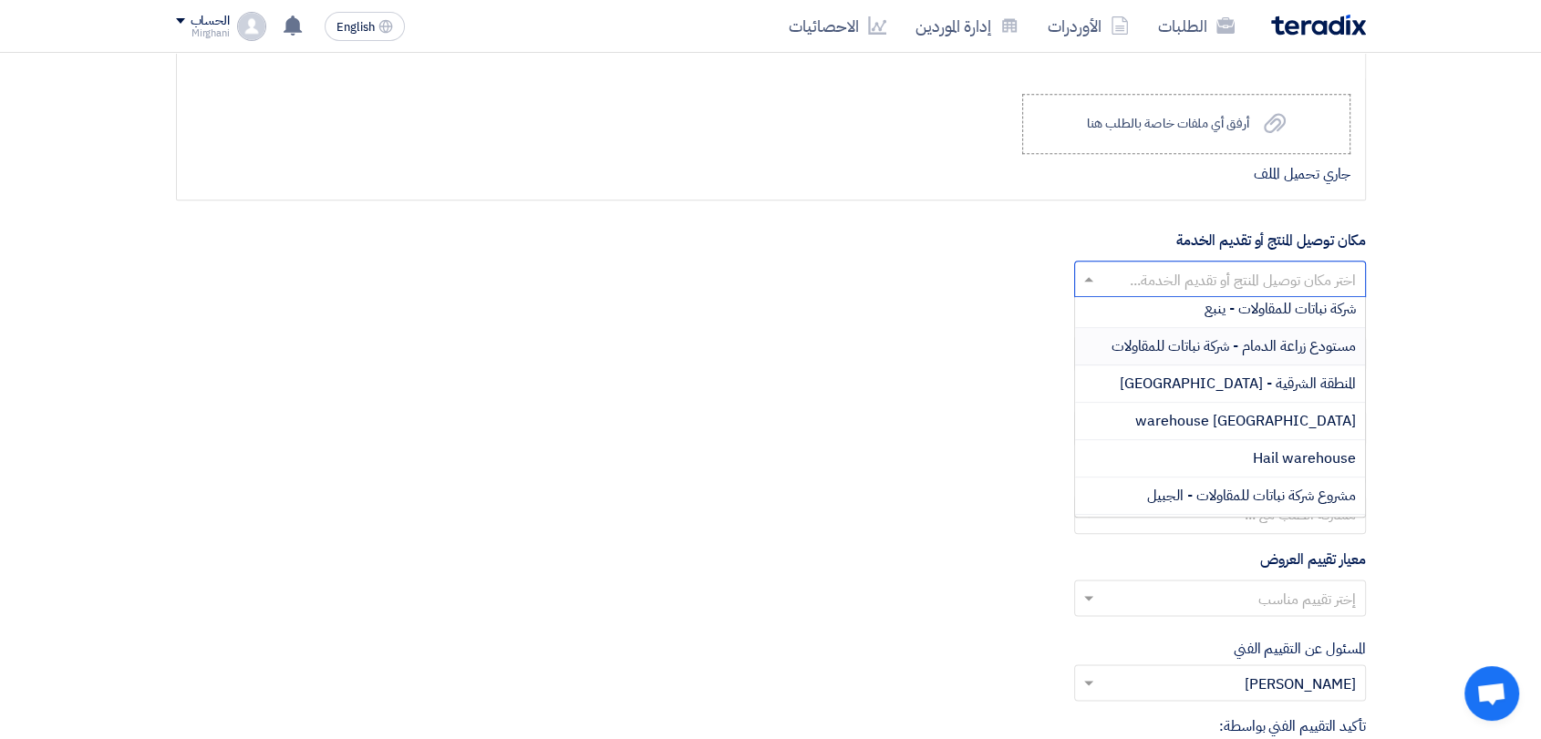
scroll to position [202, 0]
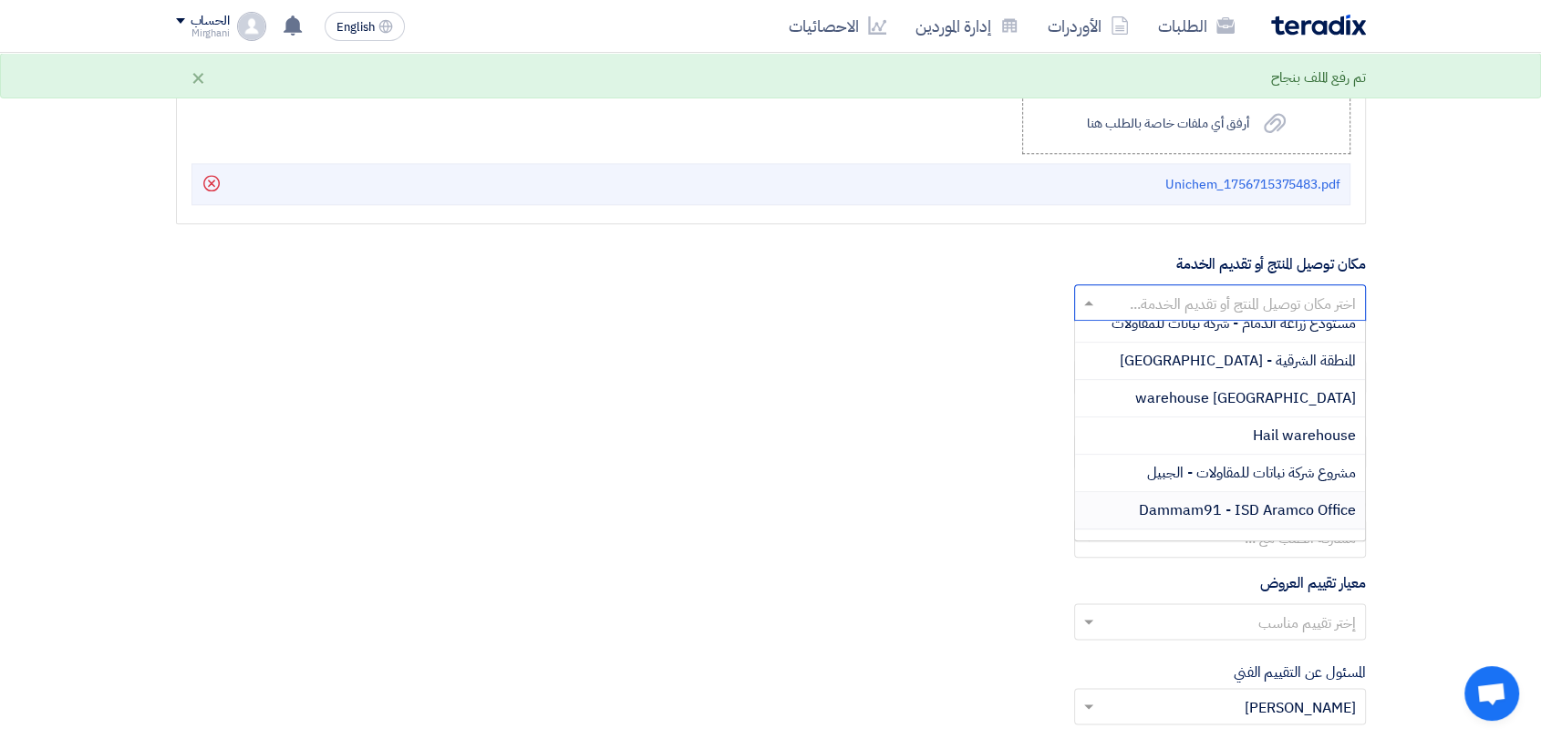
click at [1197, 510] on span "Dammam91 - ISD Aramco Office" at bounding box center [1247, 511] width 217 height 22
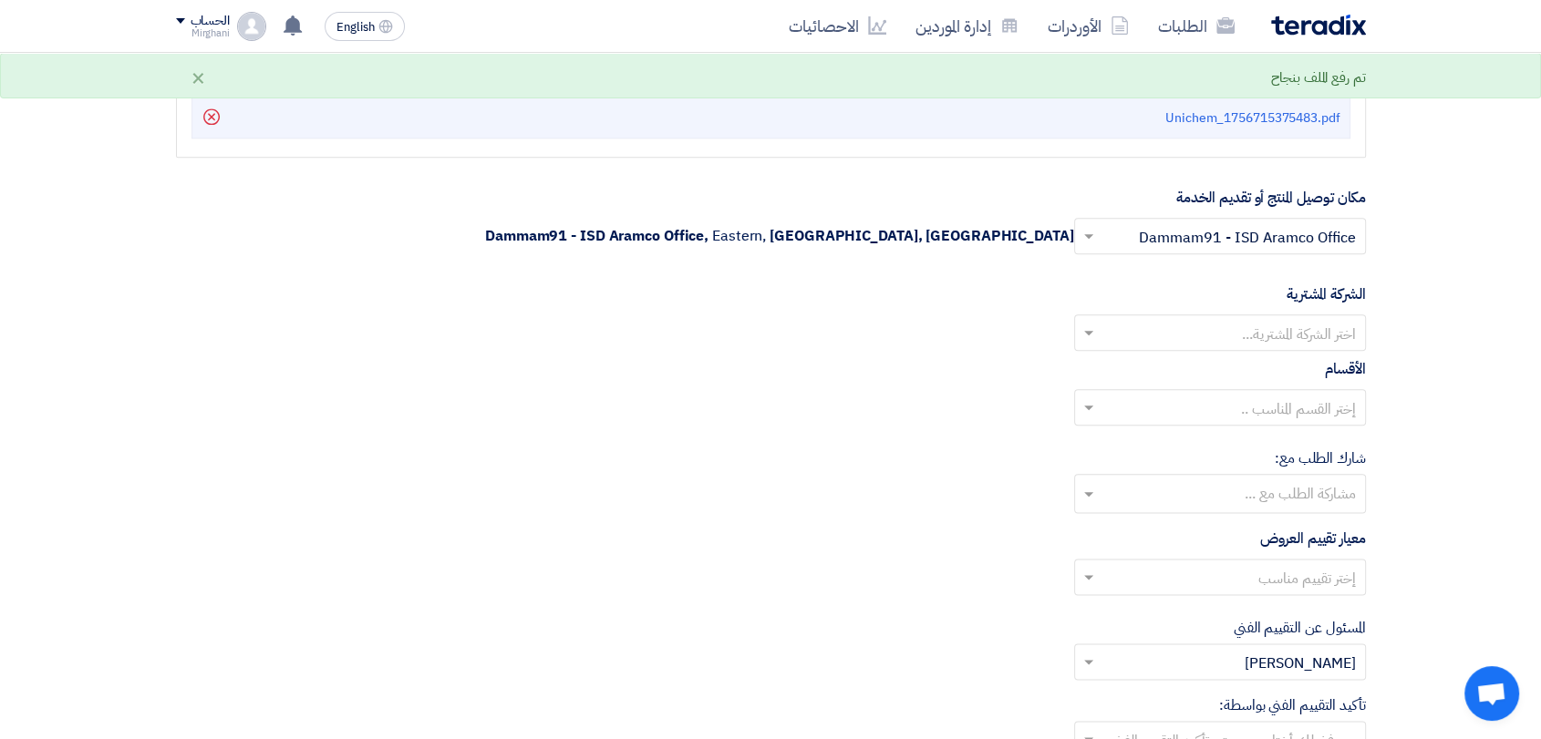
scroll to position [2127, 0]
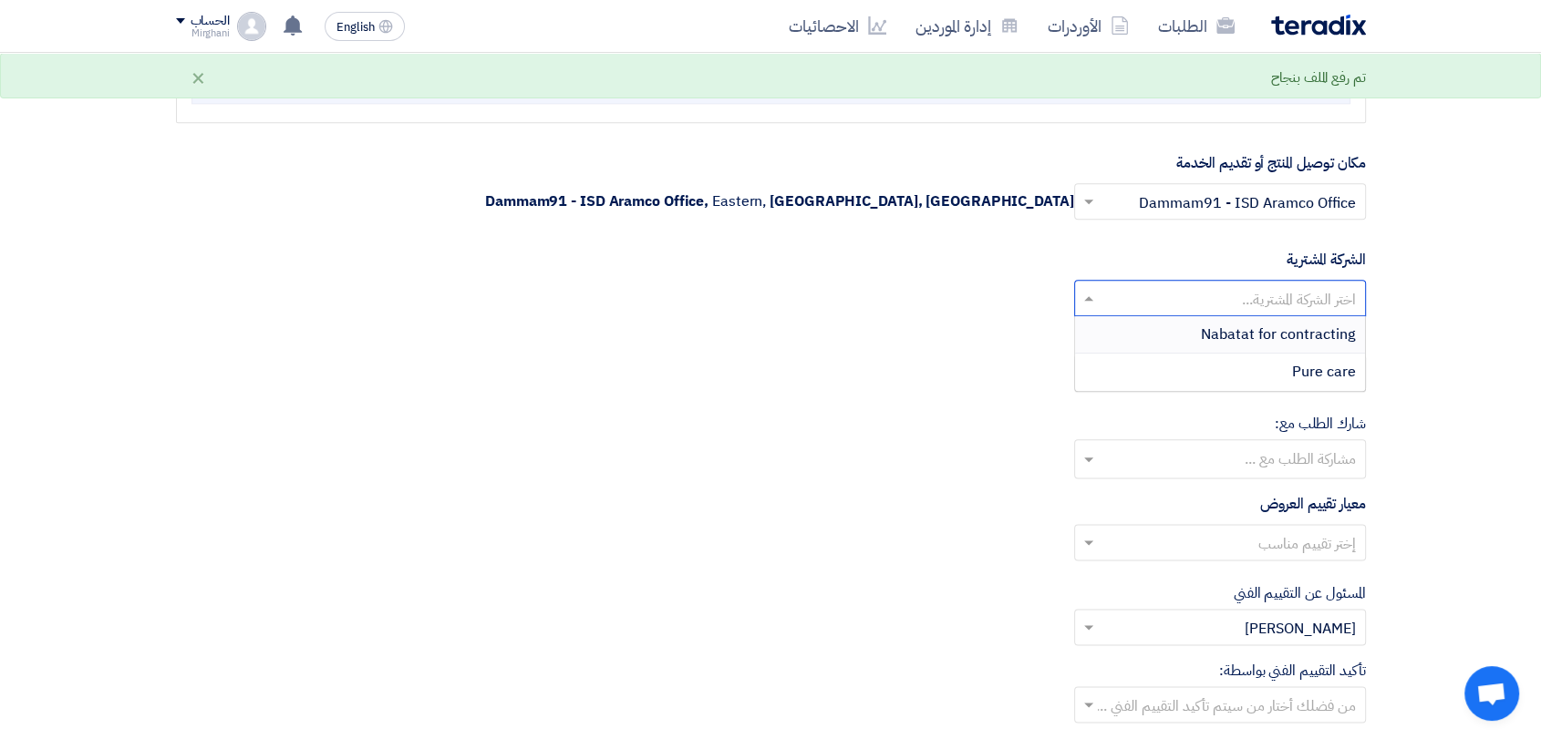
click at [1210, 294] on input "text" at bounding box center [1229, 300] width 255 height 30
click at [1210, 324] on span "Nabatat for contracting" at bounding box center [1278, 335] width 155 height 22
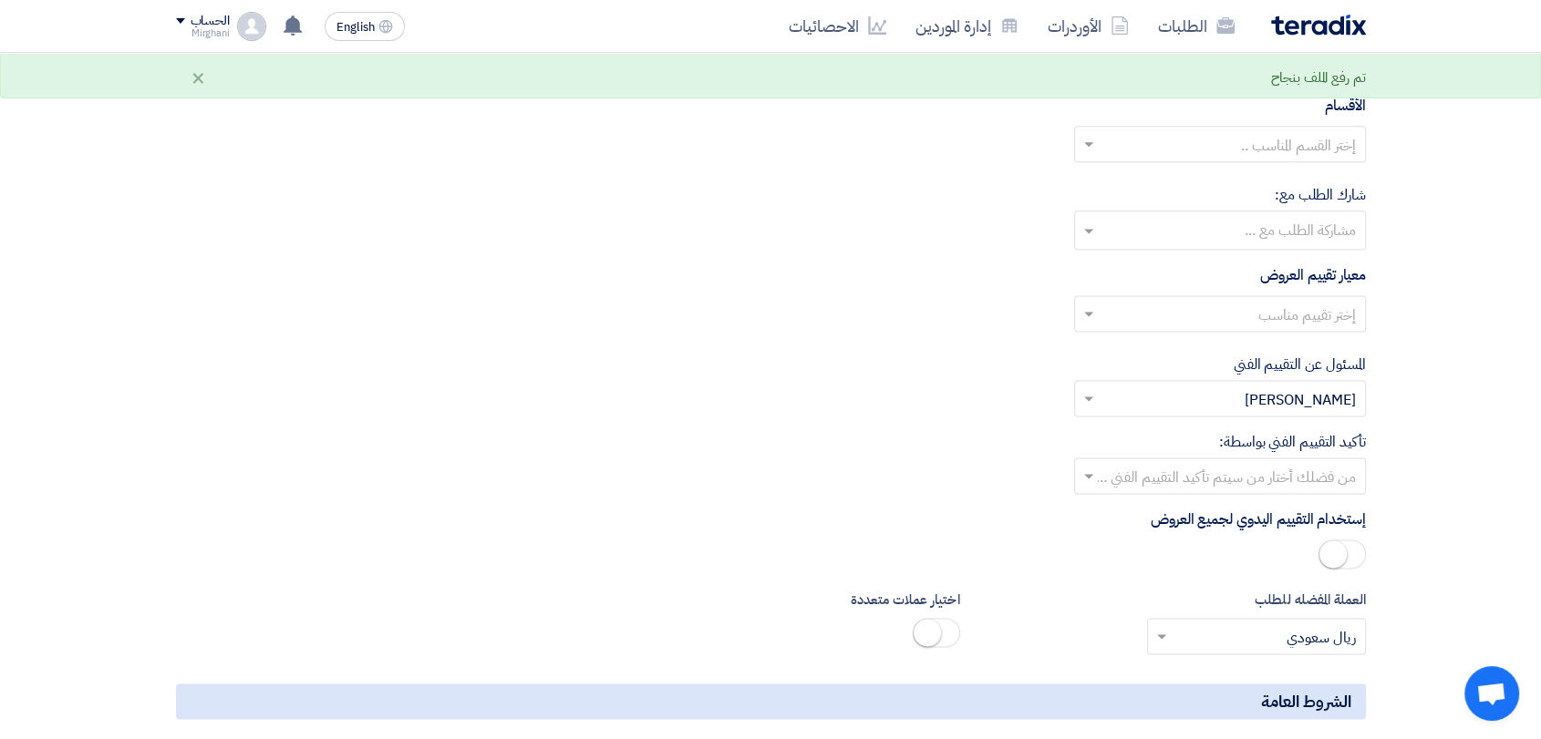
scroll to position [2330, 0]
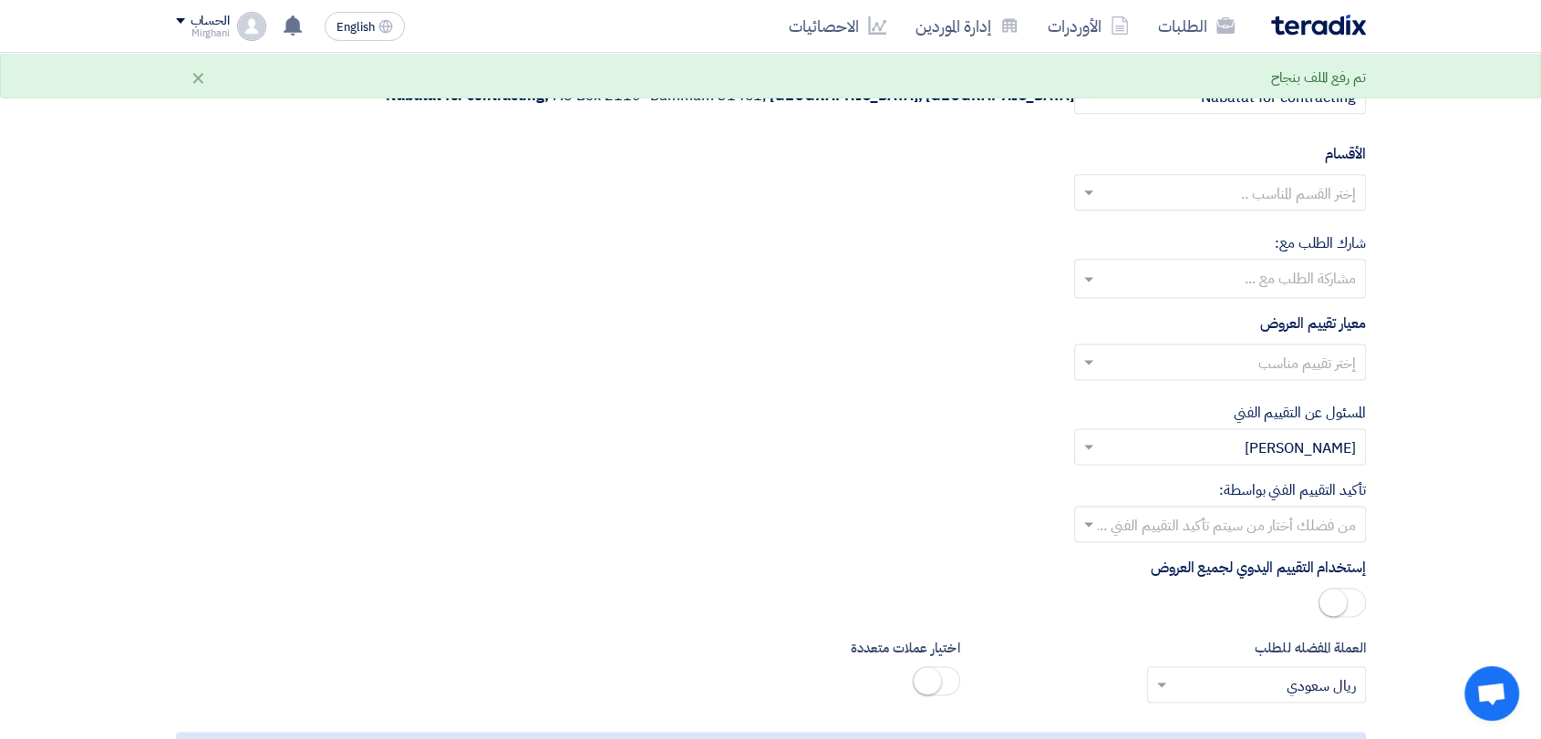
click at [1245, 183] on input "text" at bounding box center [1229, 195] width 255 height 30
click at [1231, 218] on span "General Department" at bounding box center [1288, 229] width 136 height 22
click at [1235, 350] on input "text" at bounding box center [1229, 364] width 255 height 30
click at [1243, 388] on div "Direct material" at bounding box center [1220, 398] width 290 height 37
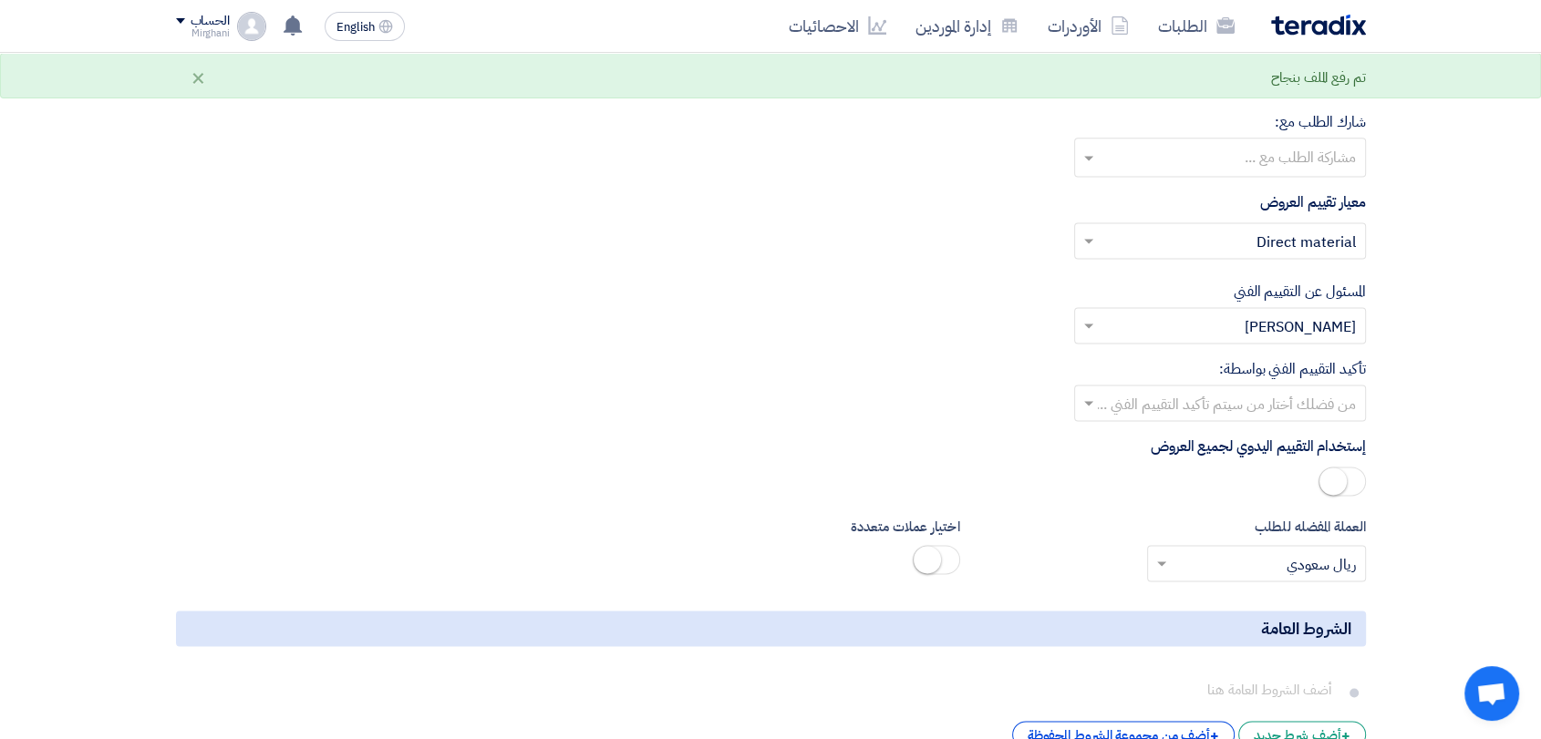
scroll to position [2532, 0]
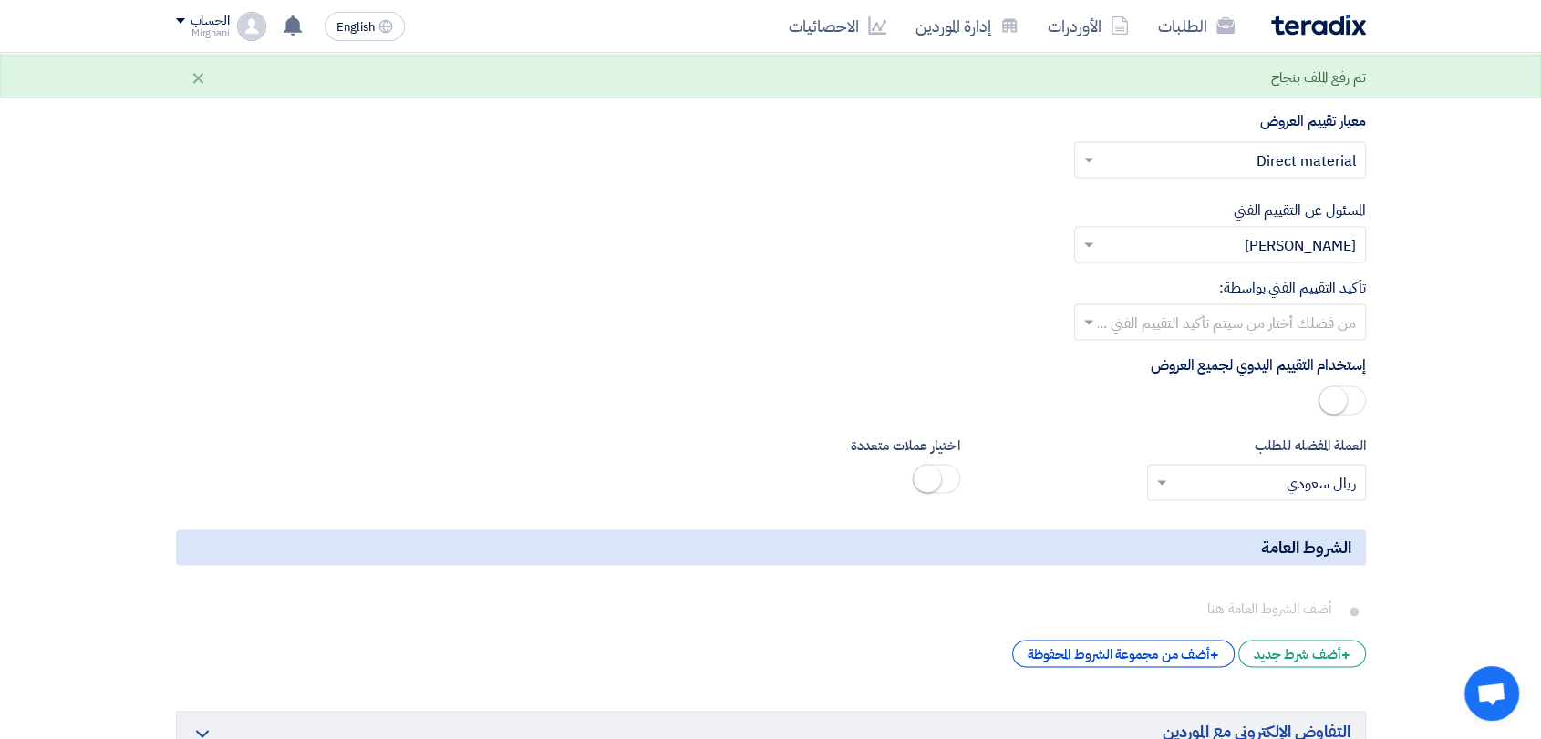
click at [1246, 318] on input "text" at bounding box center [1229, 324] width 255 height 30
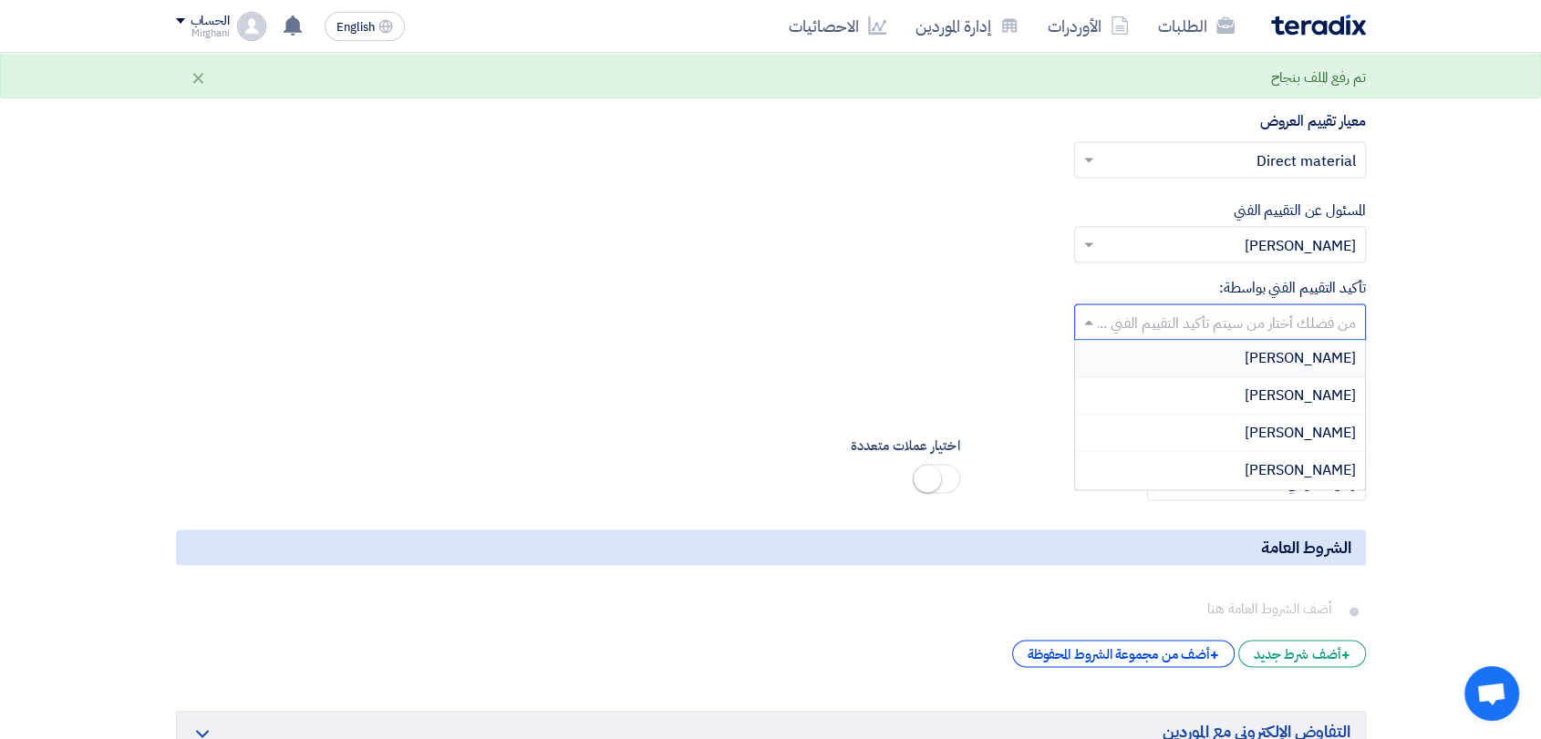
click at [1240, 388] on div "Mirghani Ali" at bounding box center [1220, 395] width 290 height 37
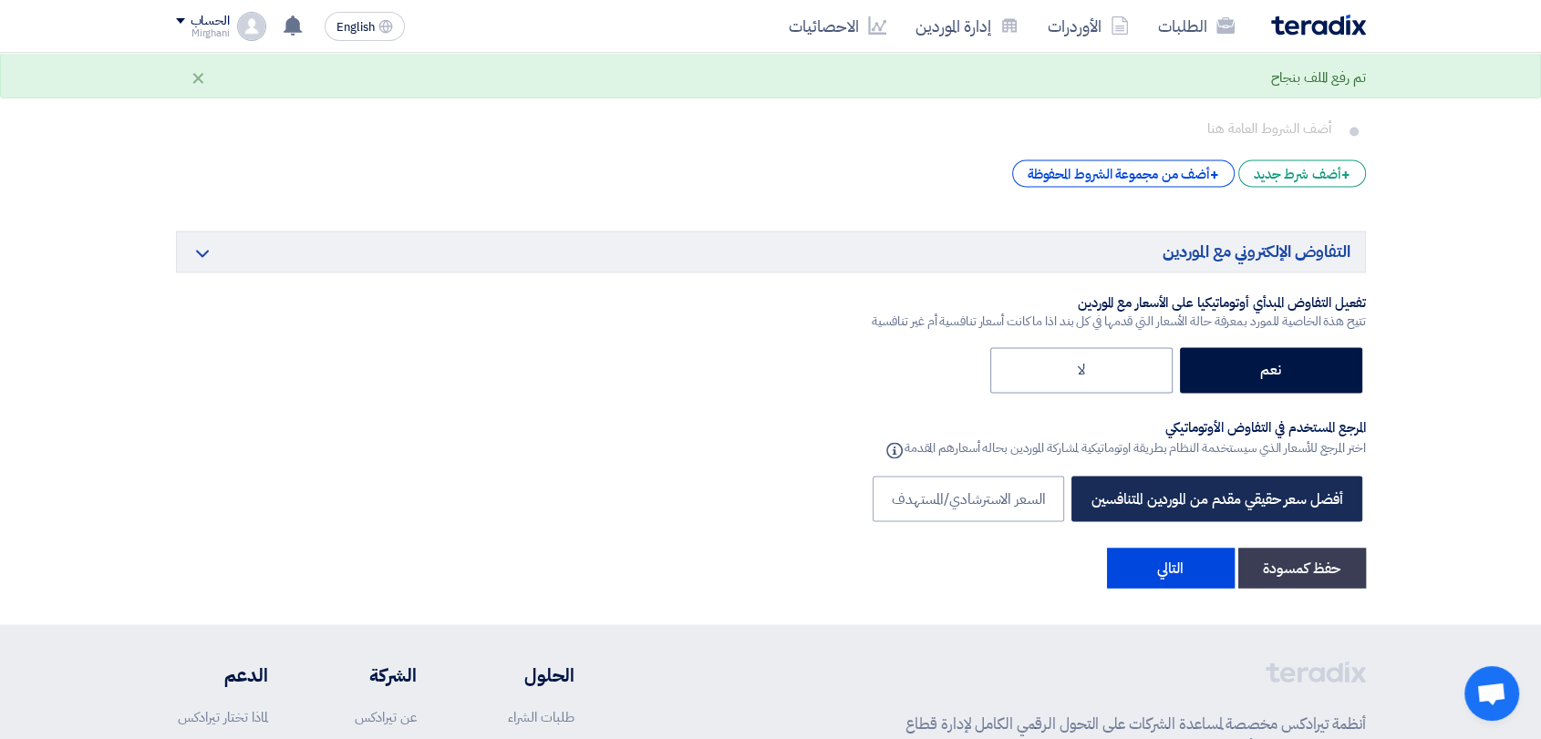
scroll to position [3140, 0]
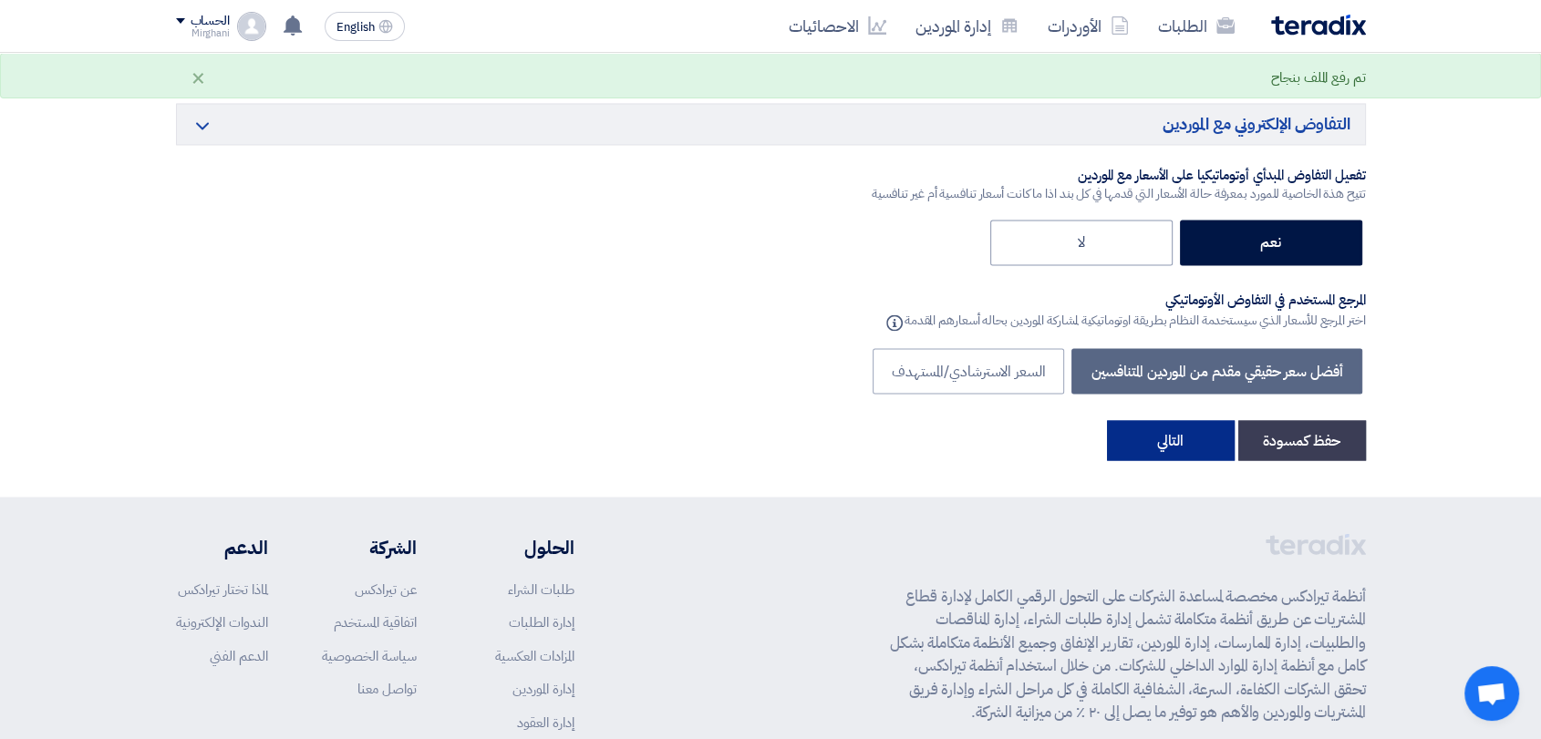
click at [1192, 432] on button "التالي" at bounding box center [1171, 440] width 128 height 40
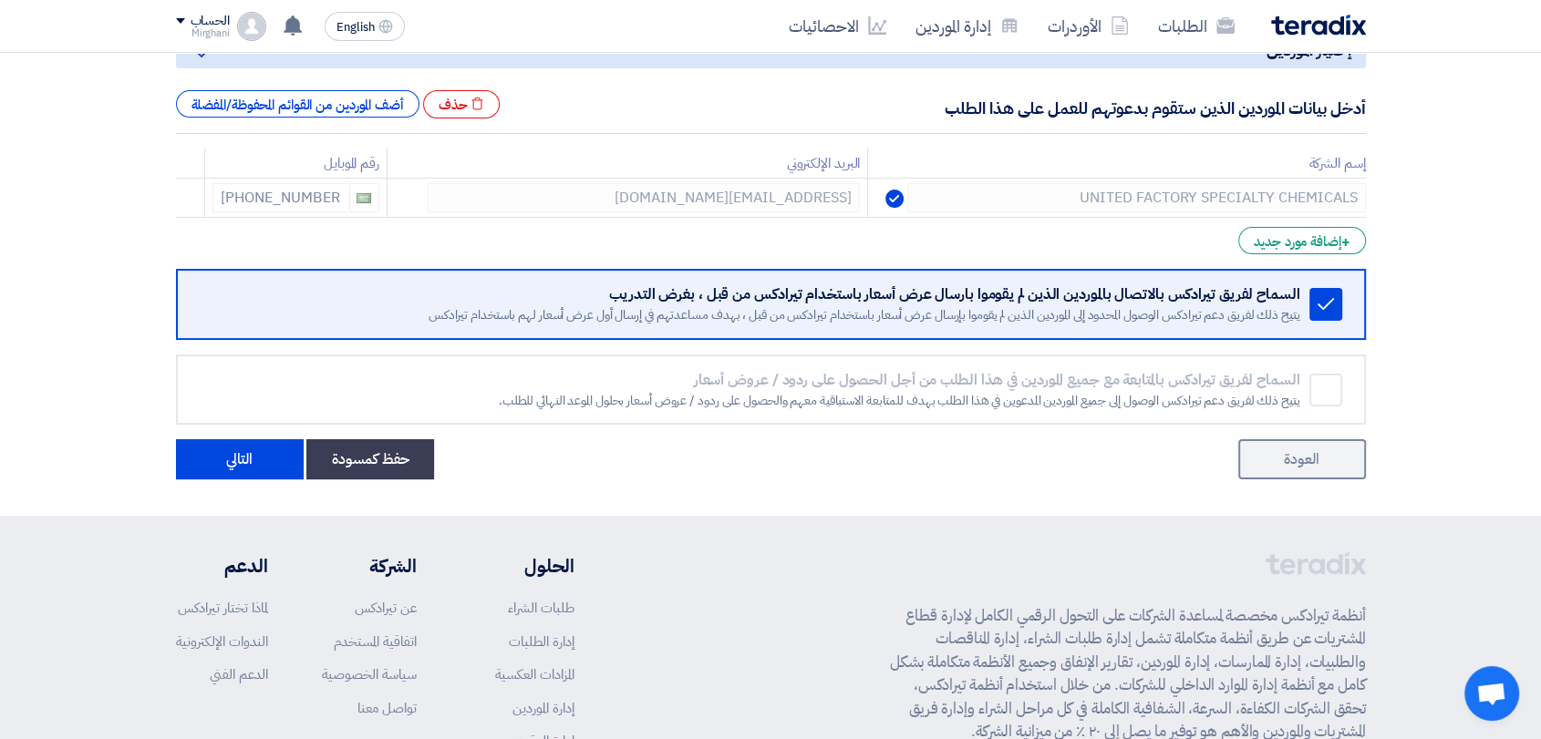
scroll to position [405, 0]
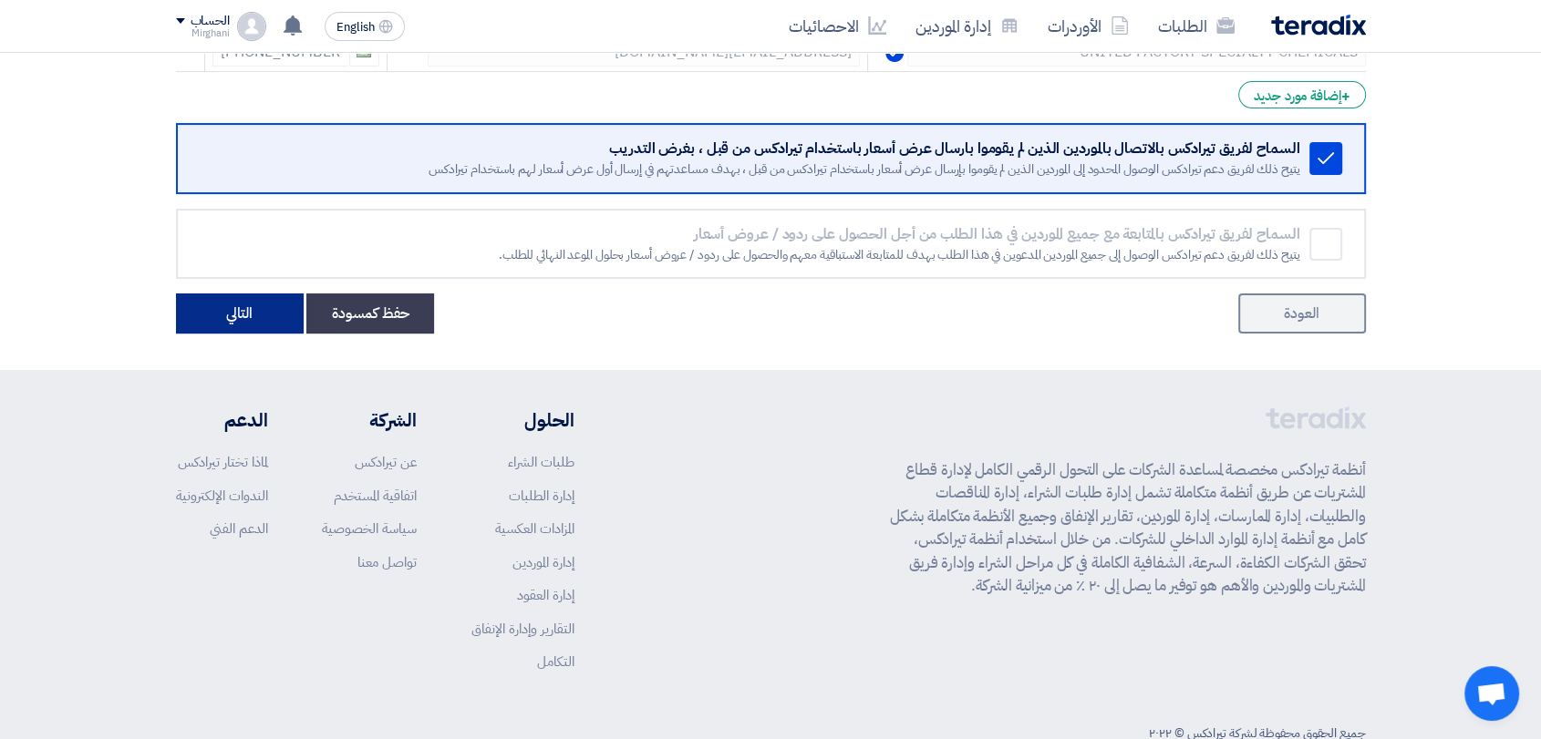
click at [249, 315] on button "التالي" at bounding box center [240, 314] width 128 height 40
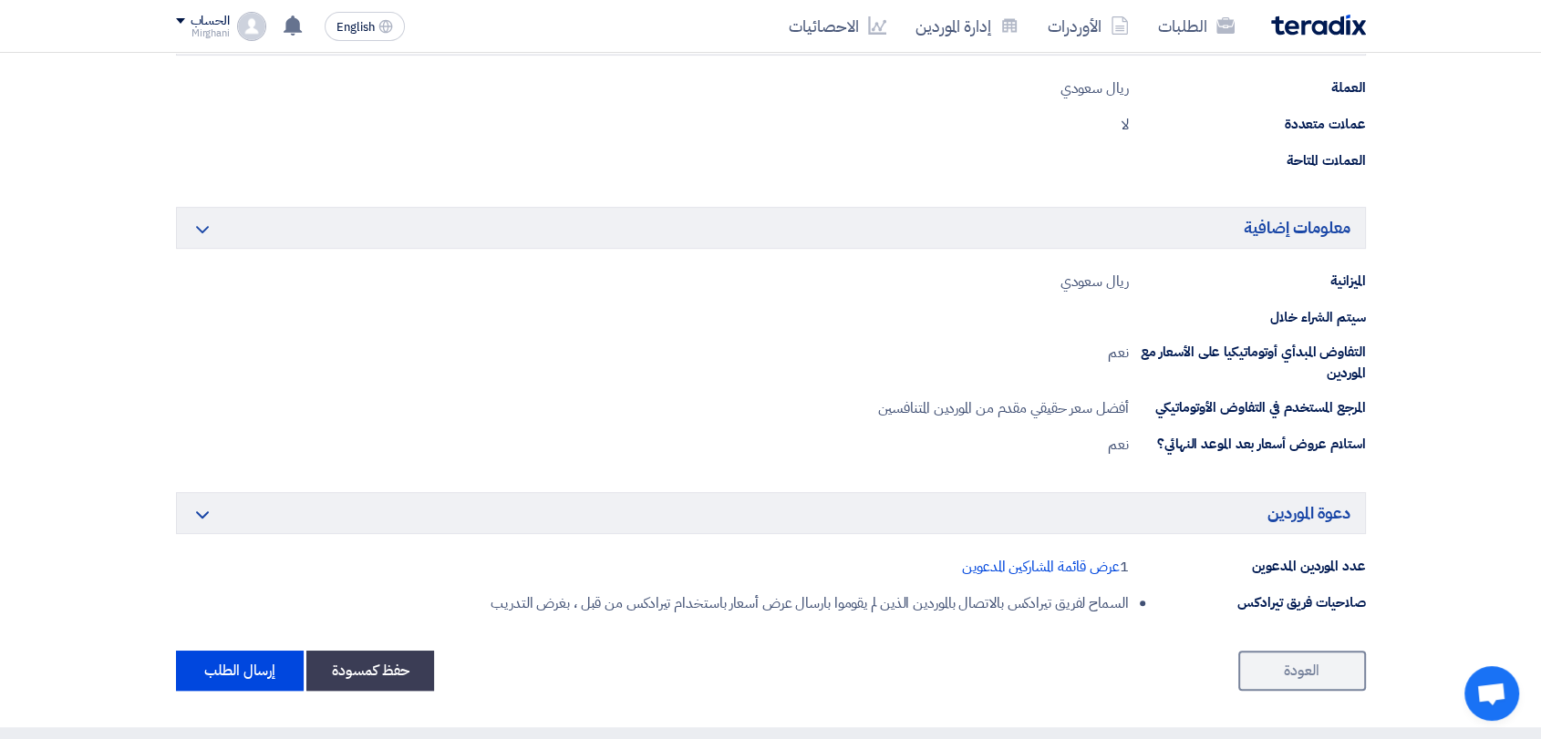
scroll to position [1114, 0]
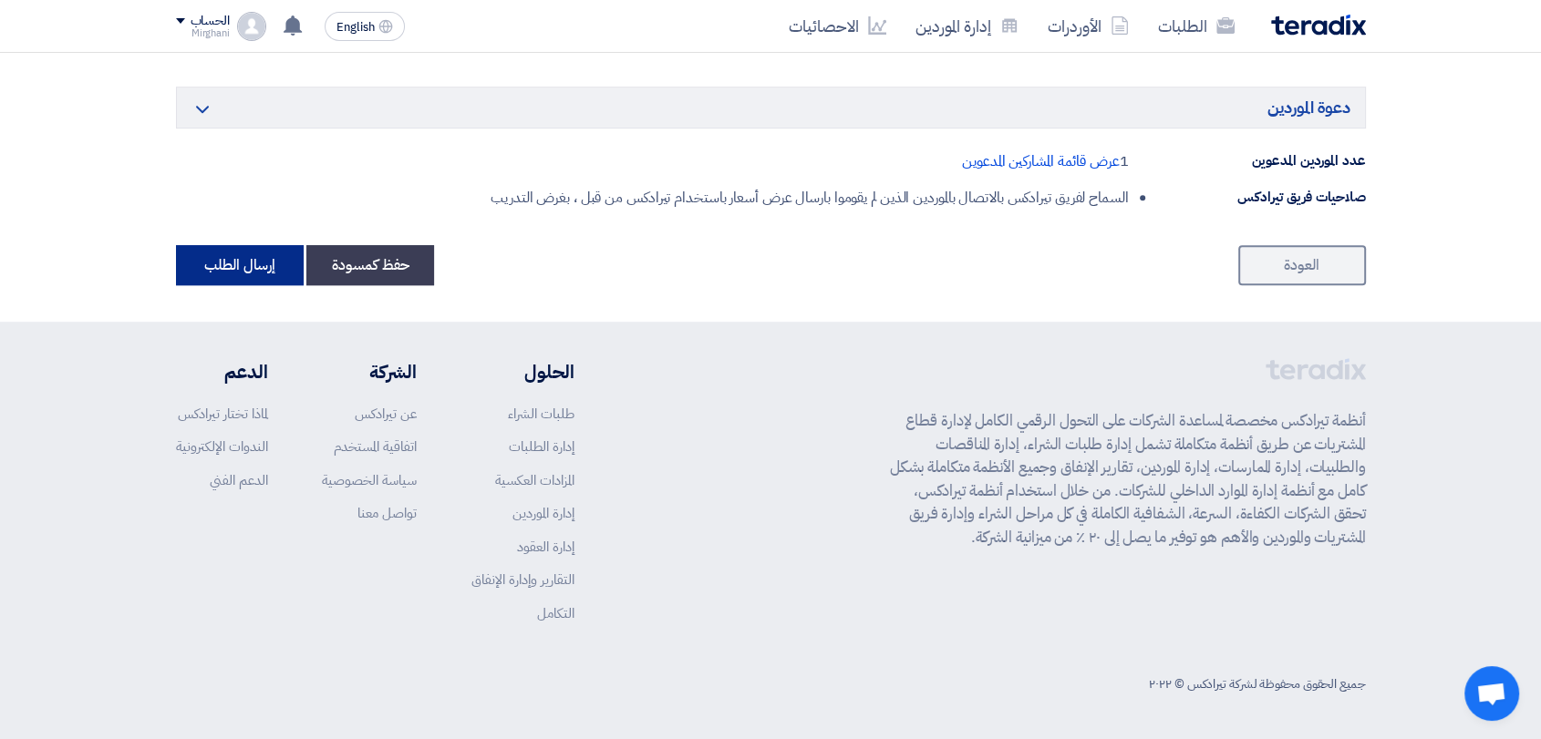
click at [264, 255] on button "إرسال الطلب" at bounding box center [240, 265] width 128 height 40
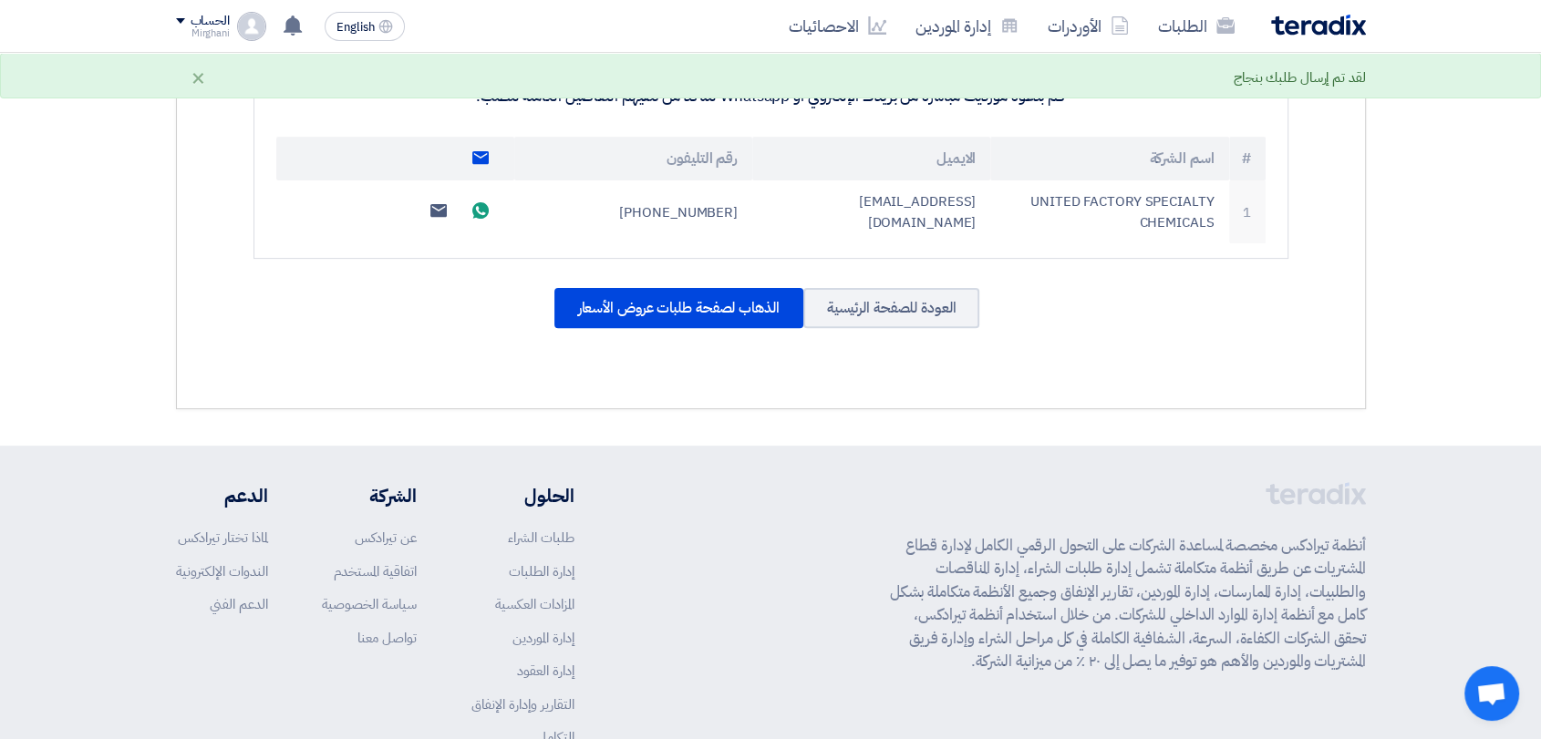
scroll to position [607, 0]
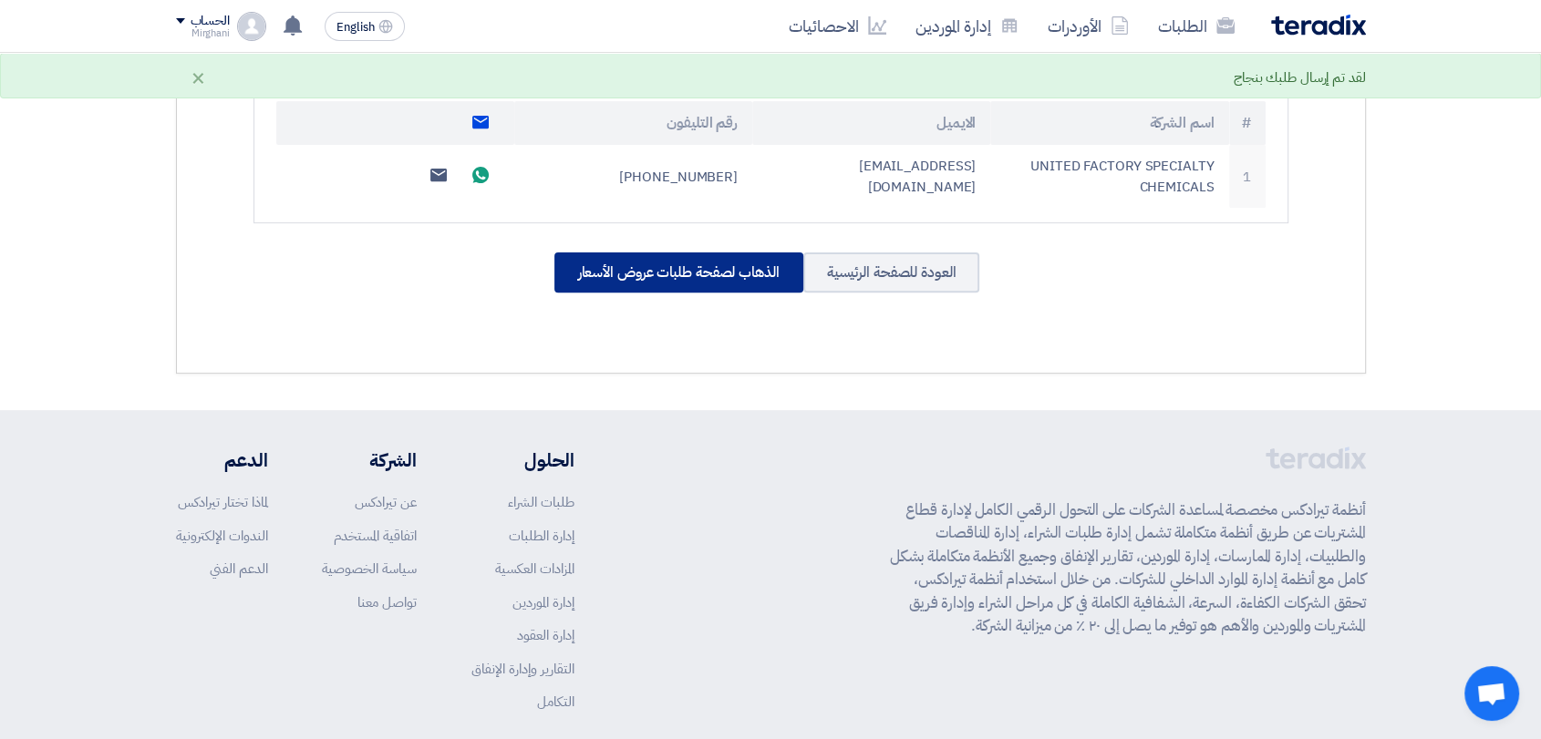
click at [706, 272] on div "الذهاب لصفحة طلبات عروض الأسعار" at bounding box center [678, 273] width 249 height 40
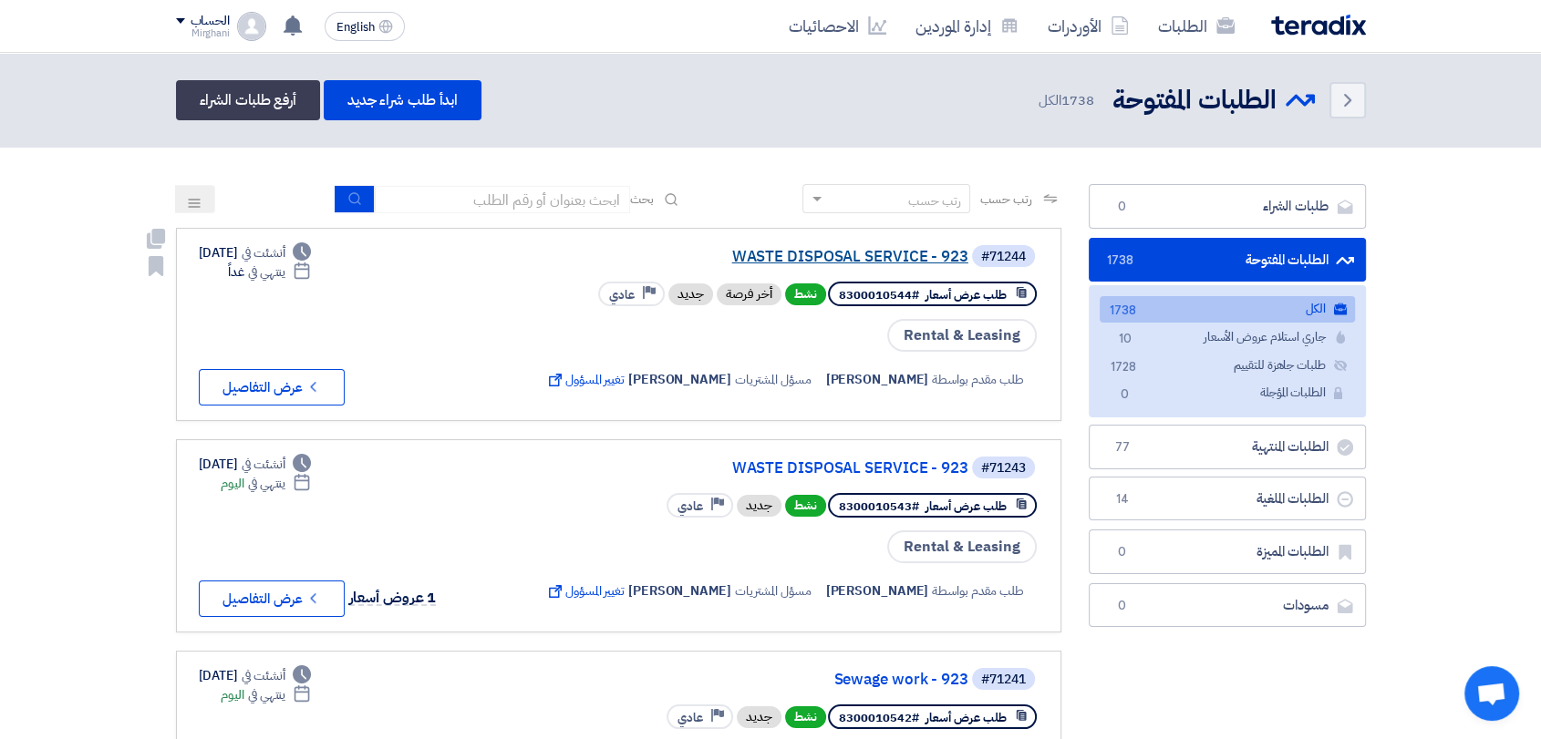
click at [873, 250] on link "WASTE DISPOSAL SERVICE - 923" at bounding box center [786, 257] width 365 height 16
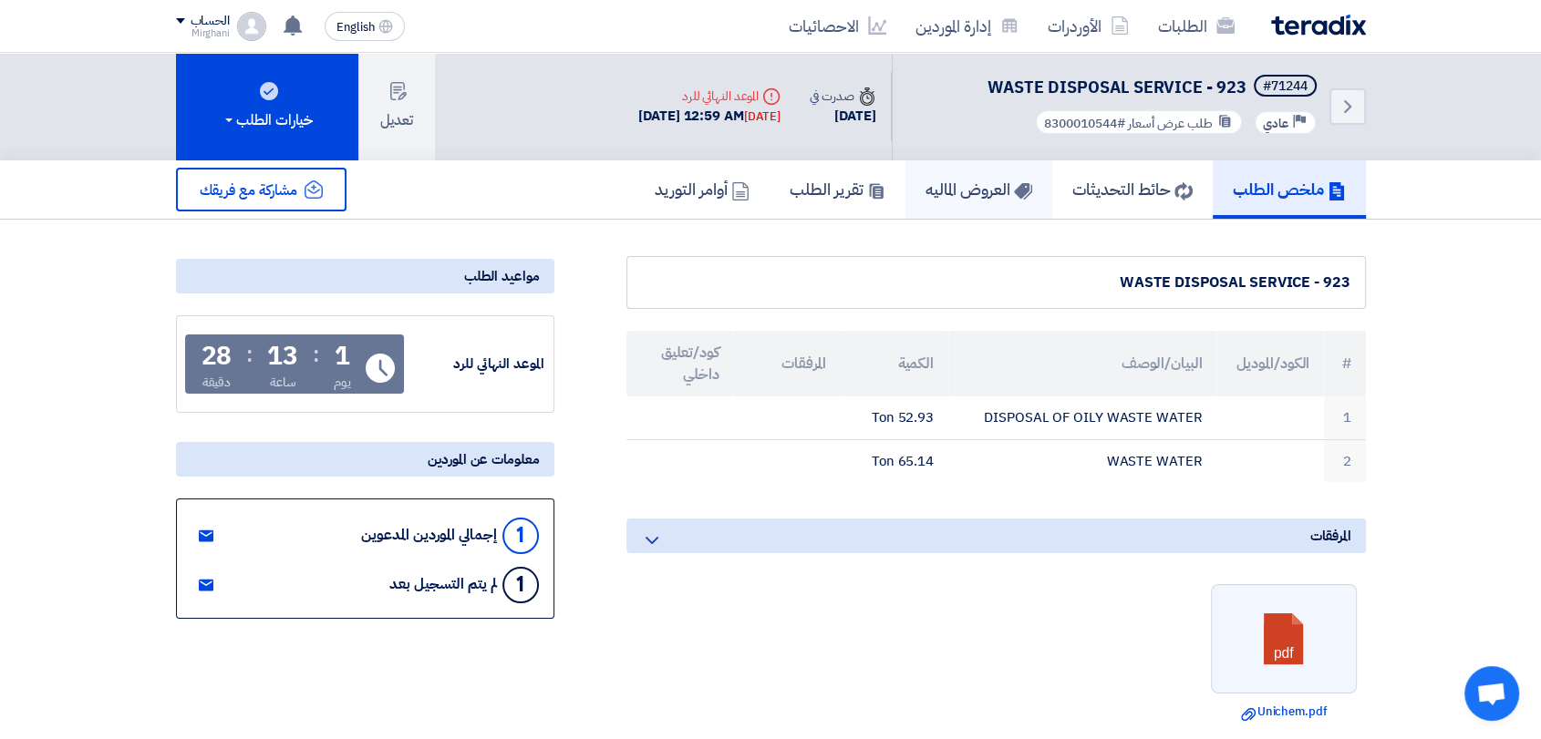
click at [960, 184] on h5 "العروض الماليه" at bounding box center [978, 189] width 107 height 21
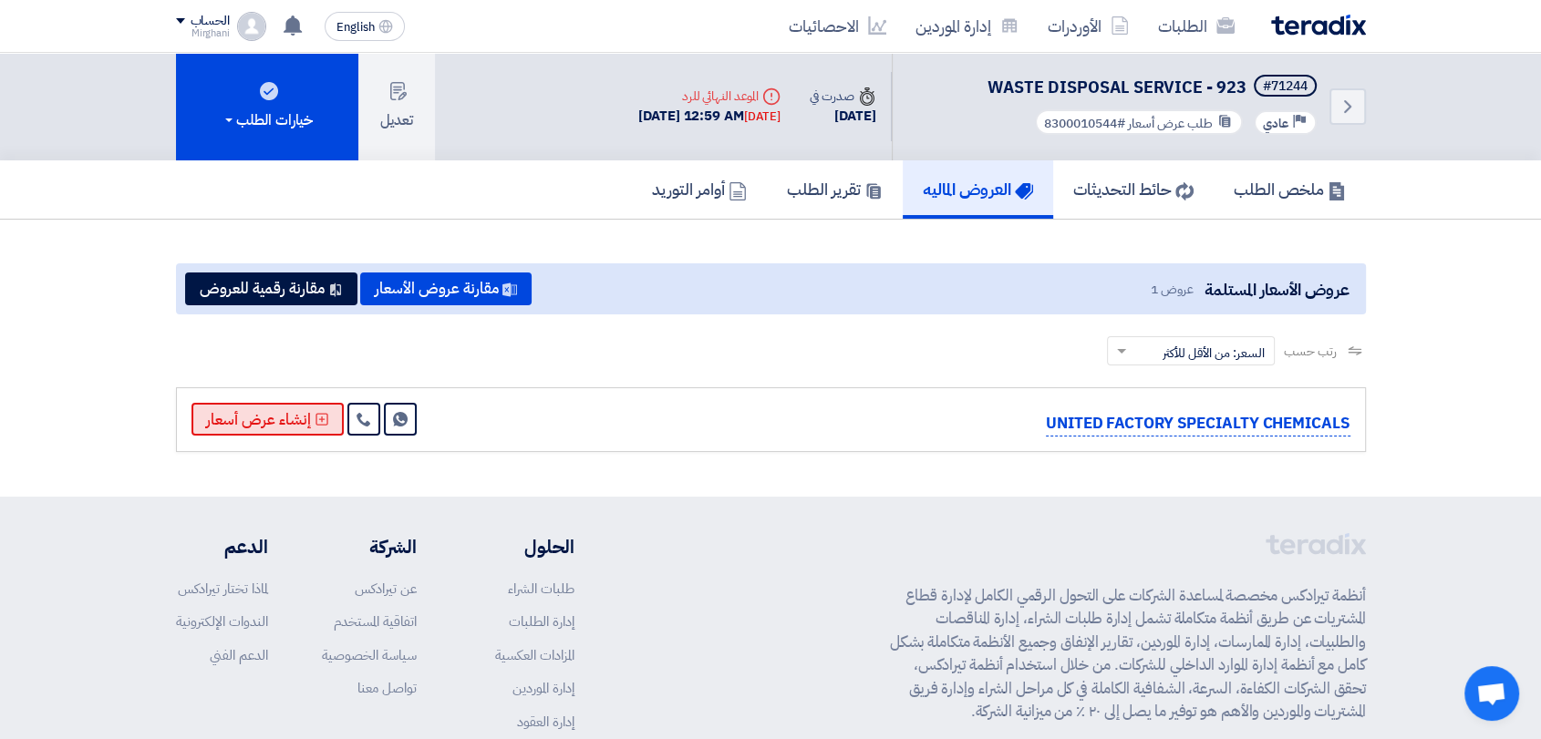
drag, startPoint x: 252, startPoint y: 437, endPoint x: 263, endPoint y: 427, distance: 14.8
click at [257, 431] on div "UNITED FACTORY SPECIALTY CHEMICALS Send Message" at bounding box center [771, 420] width 1190 height 65
click at [264, 427] on button "إنشاء عرض أسعار" at bounding box center [267, 419] width 152 height 33
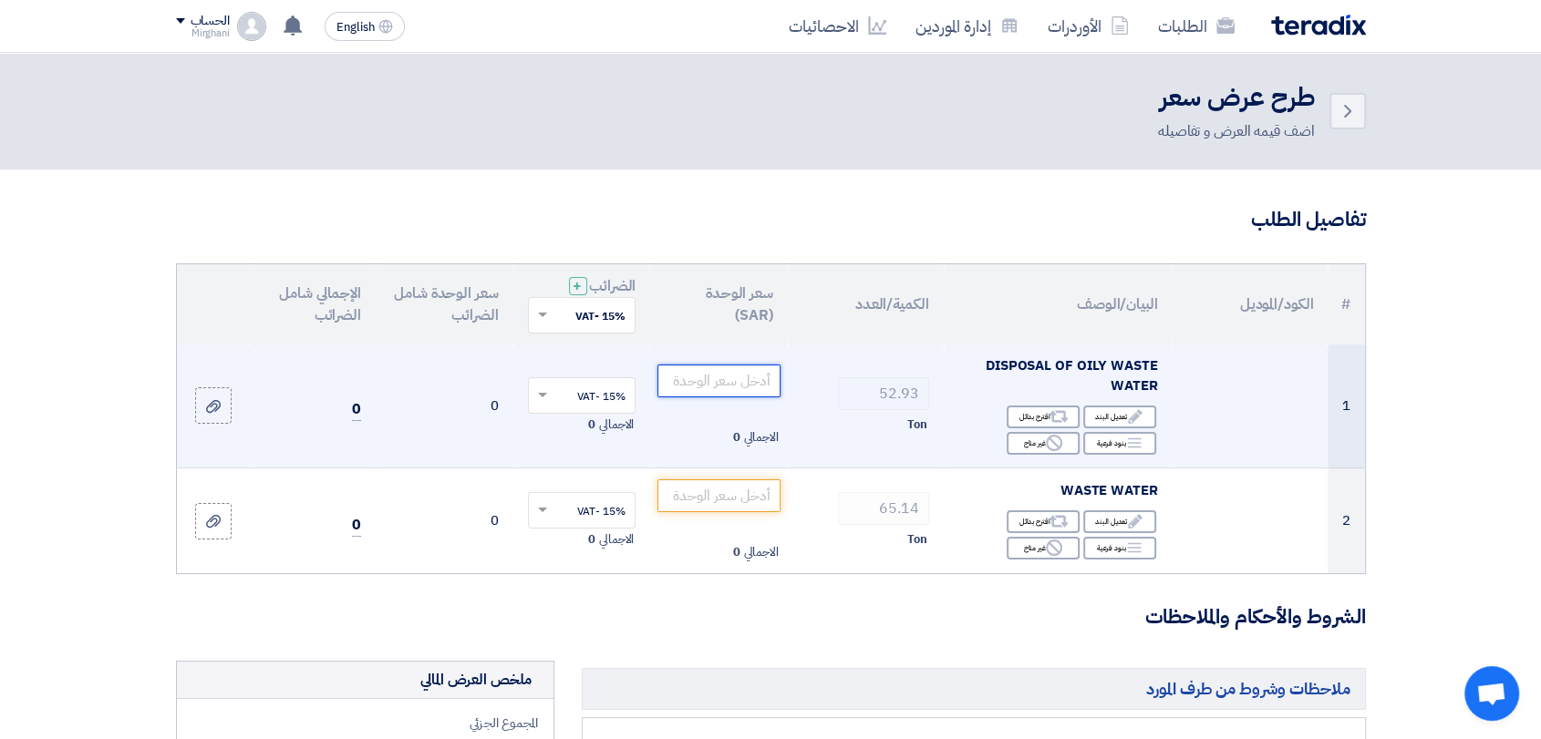
click at [696, 381] on input "number" at bounding box center [718, 381] width 123 height 33
paste input "110.00"
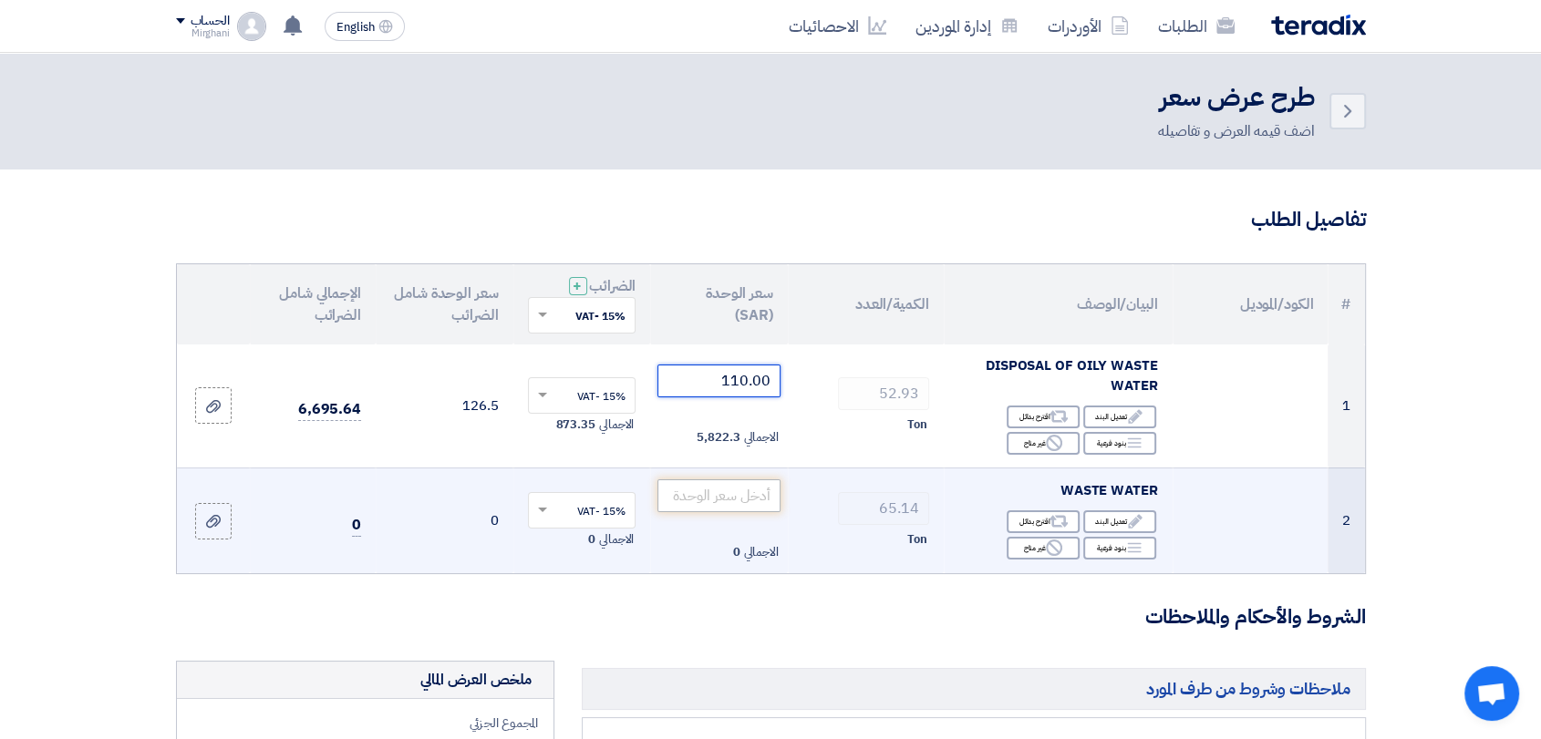
type input "110.00"
click at [765, 491] on input "number" at bounding box center [718, 496] width 123 height 33
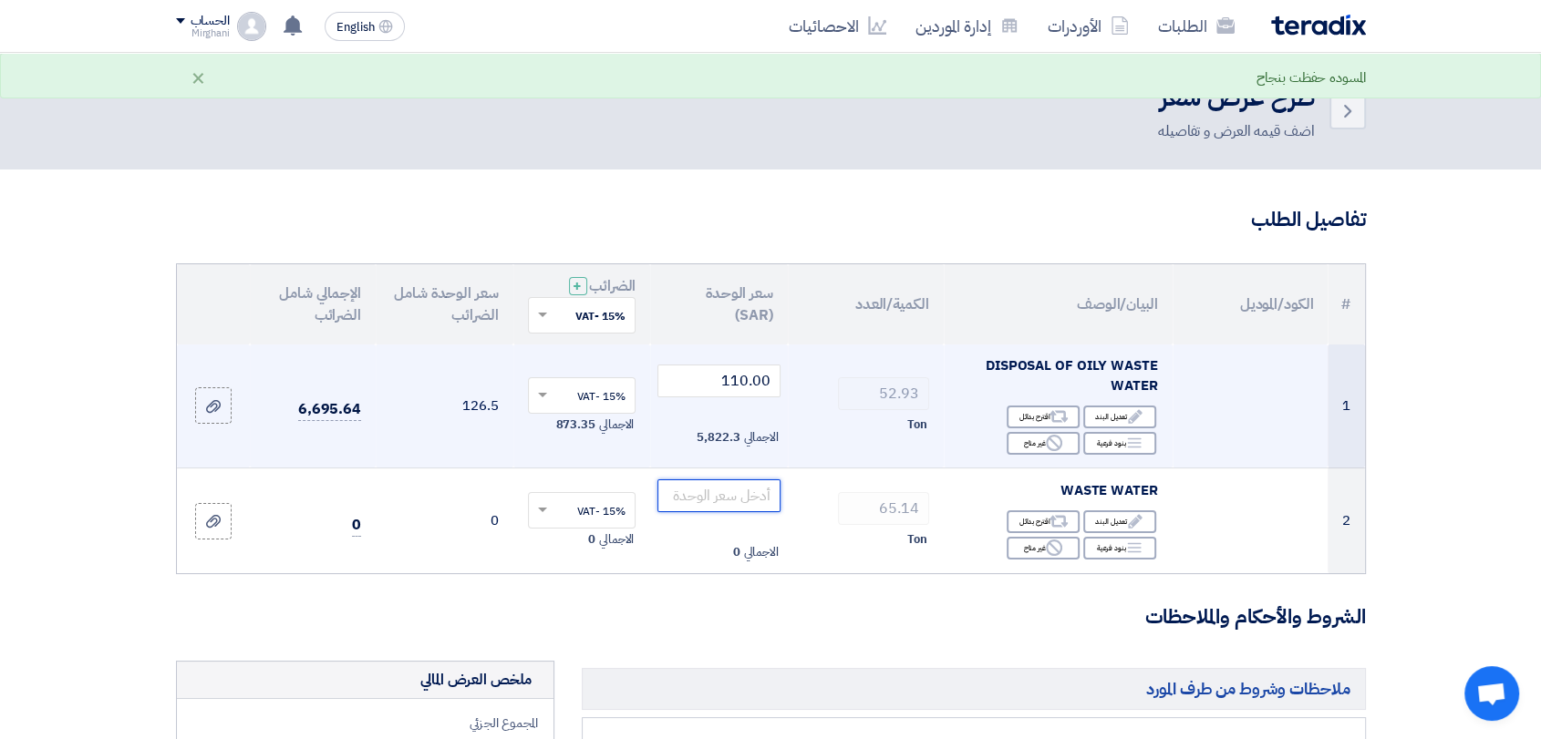
paste input "140.00"
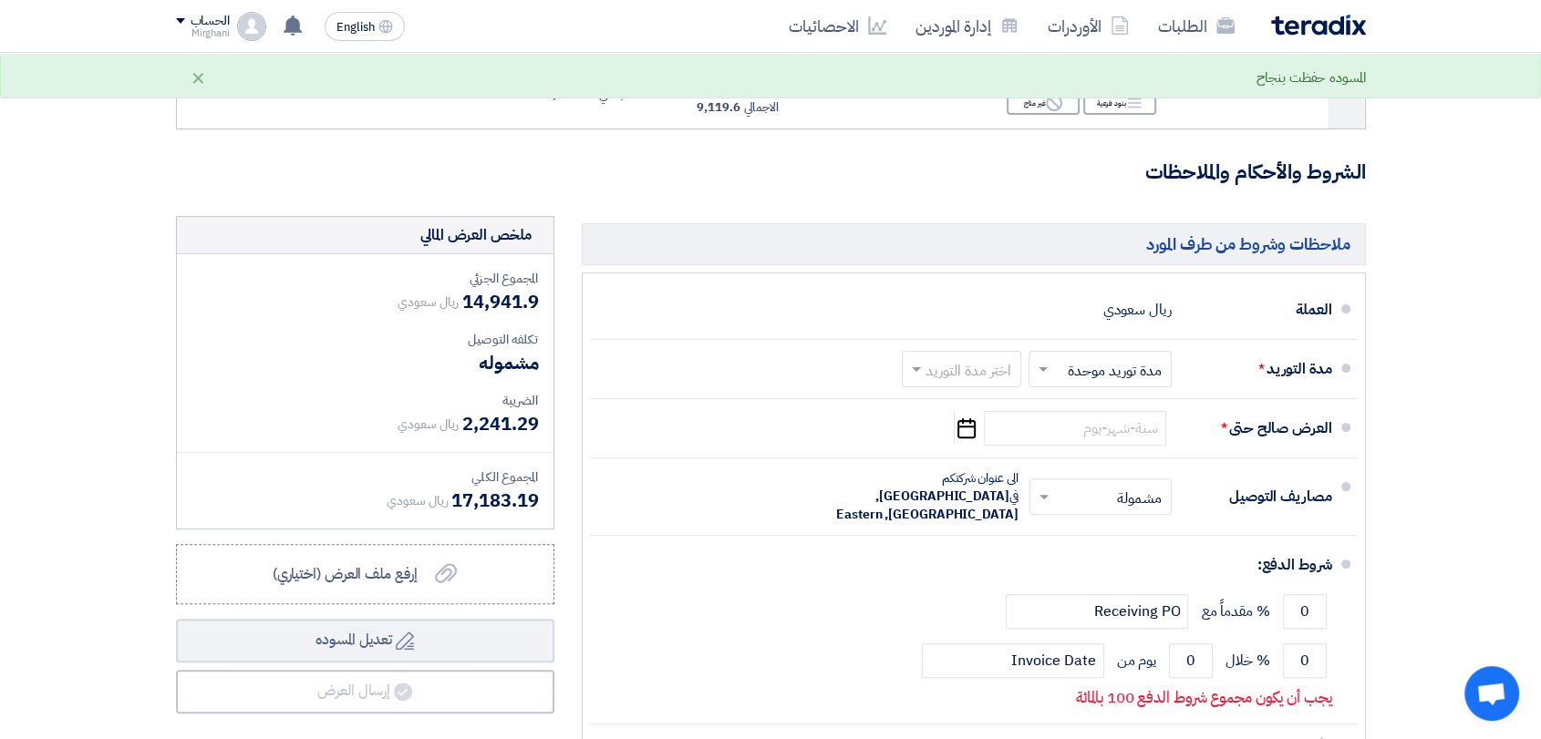
scroll to position [506, 0]
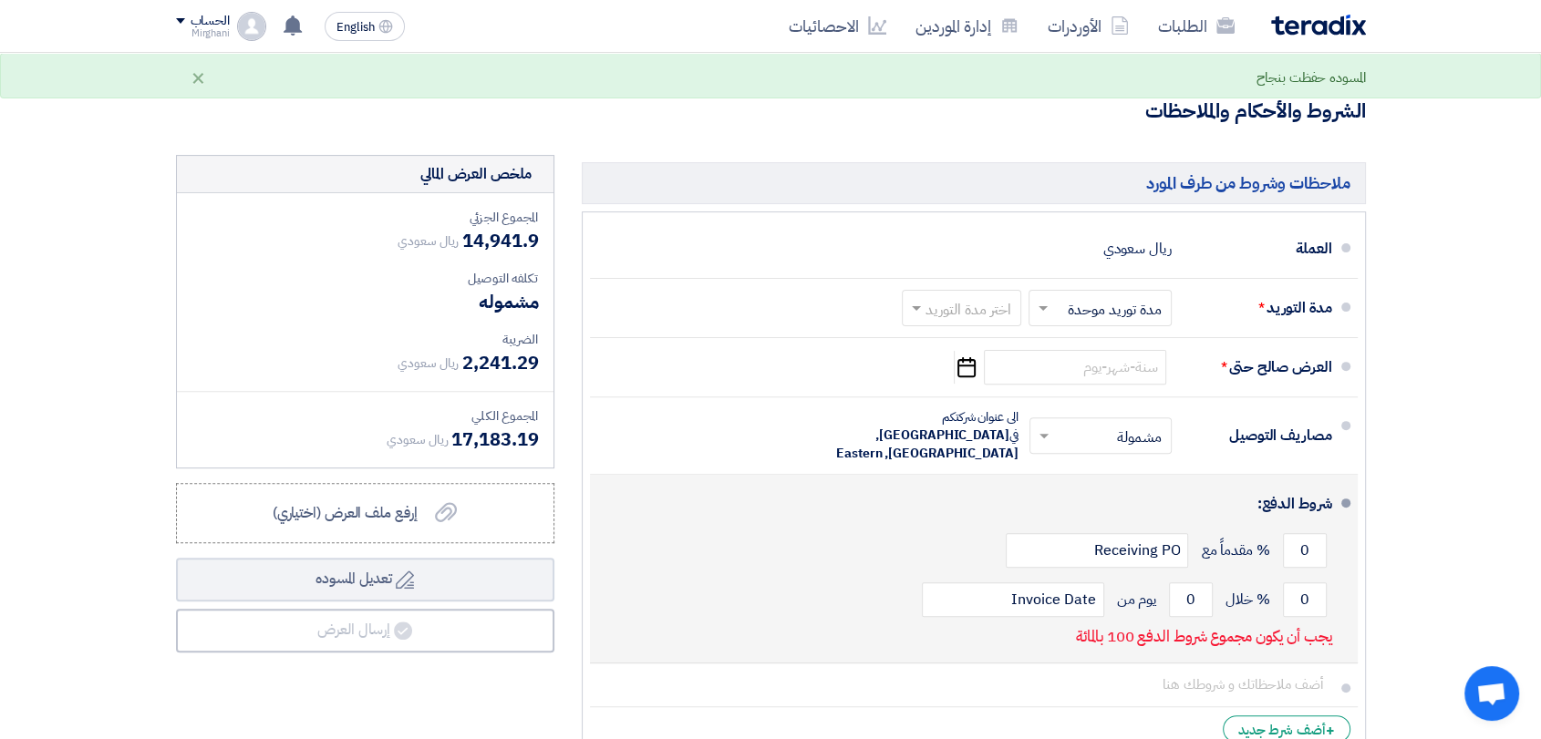
type input "140.00"
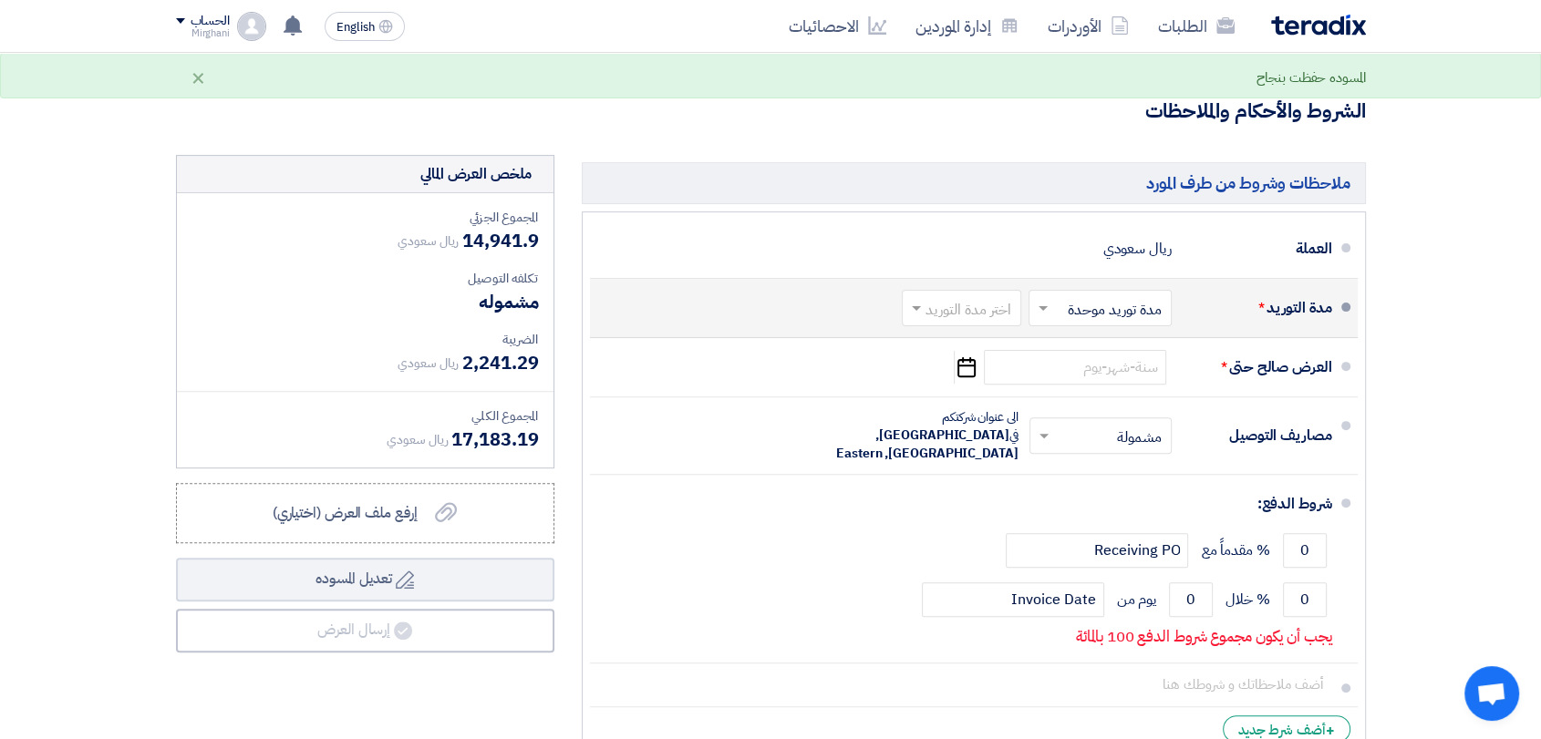
click at [913, 303] on span at bounding box center [914, 308] width 23 height 18
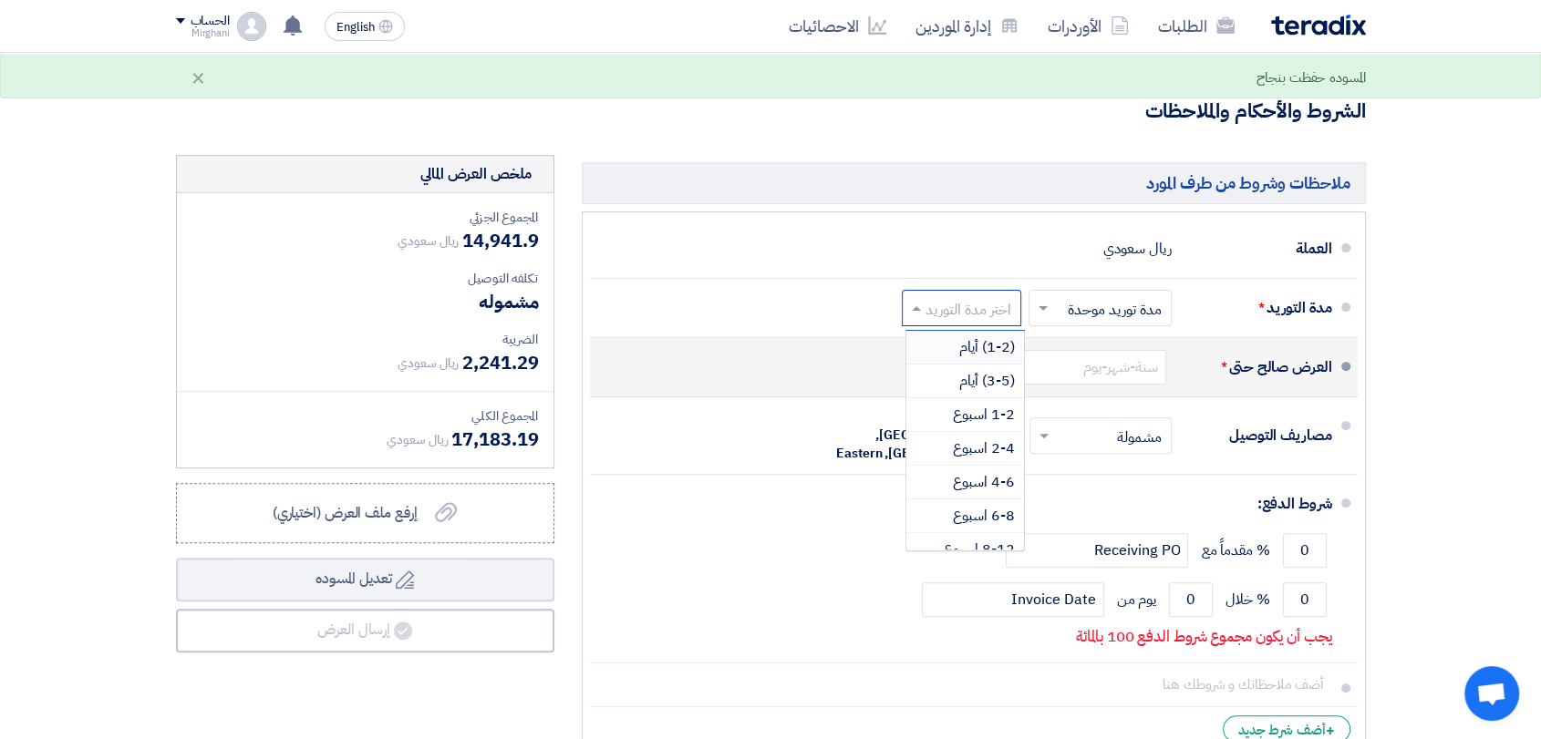
drag, startPoint x: 927, startPoint y: 346, endPoint x: 941, endPoint y: 350, distance: 14.4
click at [927, 346] on div "(1-2) أيام" at bounding box center [965, 348] width 118 height 34
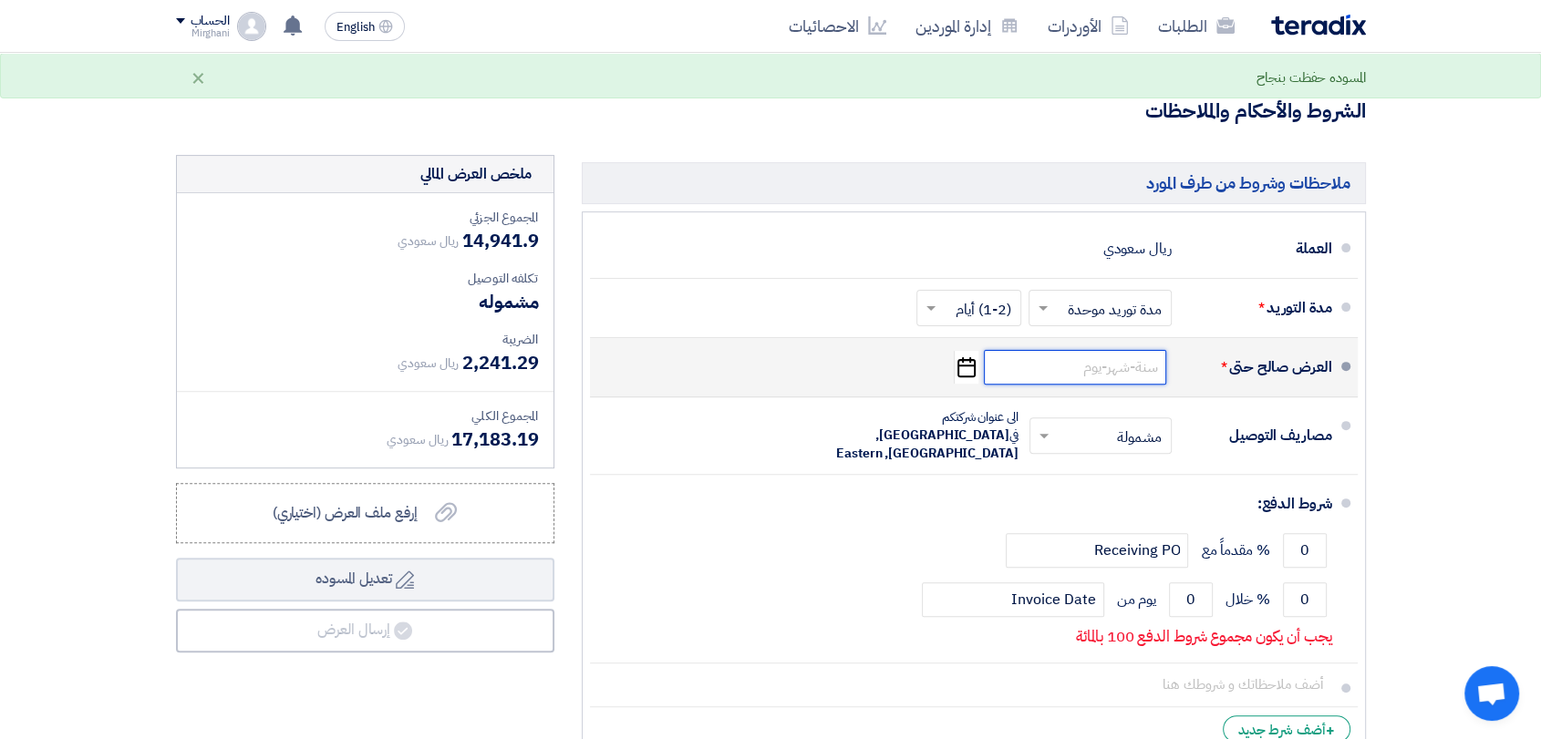
click at [1078, 371] on input at bounding box center [1075, 367] width 182 height 35
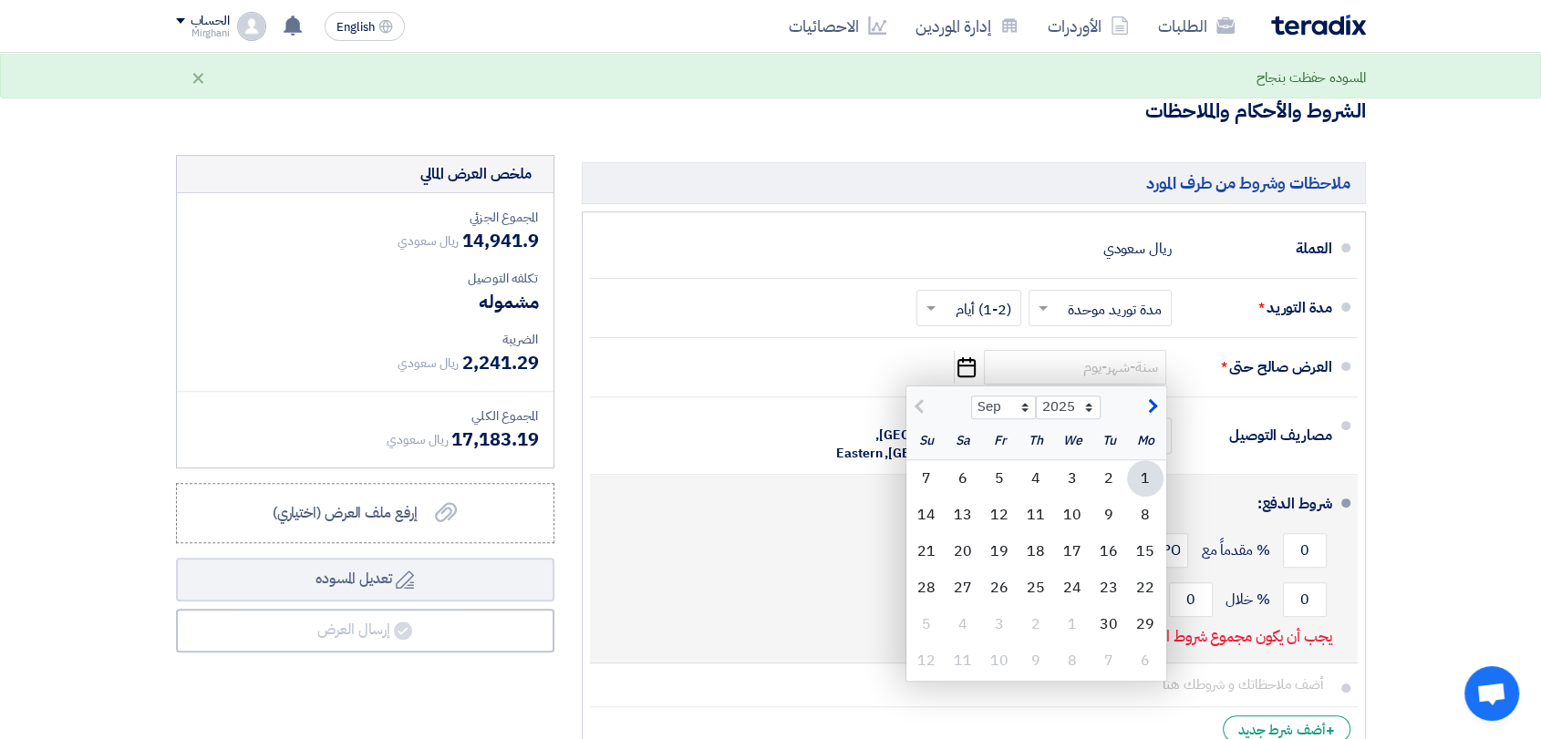
click at [1107, 475] on div "2" at bounding box center [1108, 478] width 36 height 36
type input "9/2/2025"
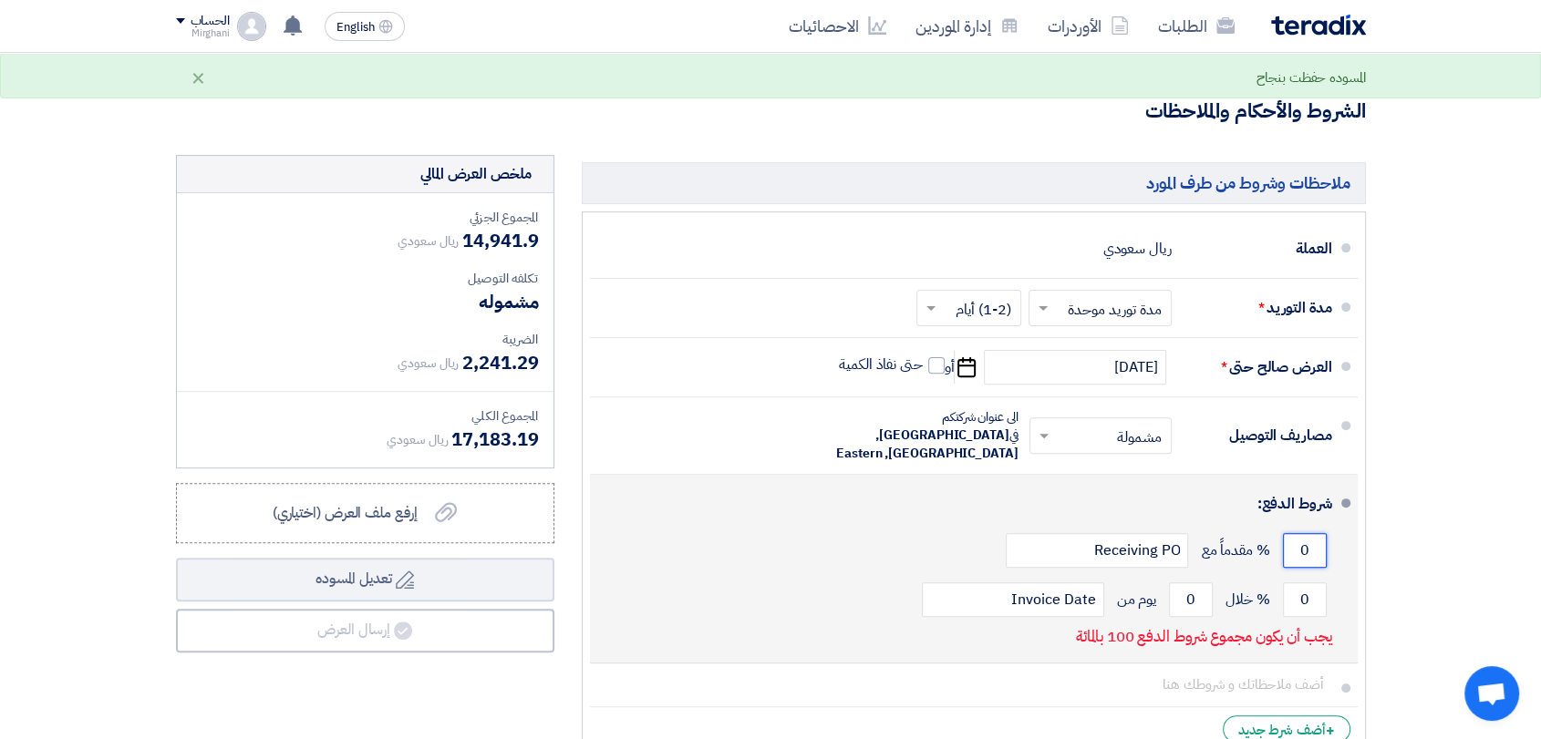
click at [1313, 533] on input "0" at bounding box center [1305, 550] width 44 height 35
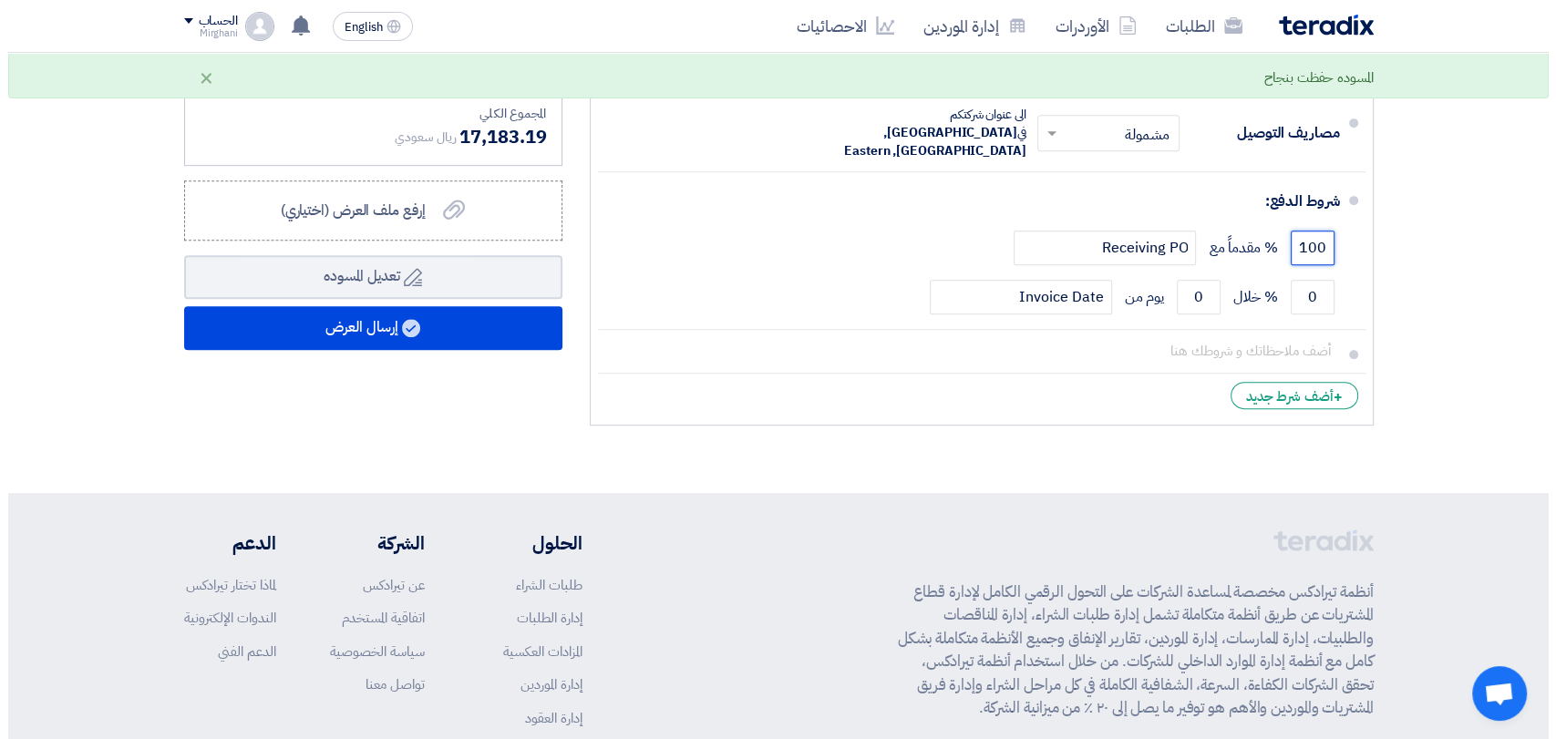
scroll to position [810, 0]
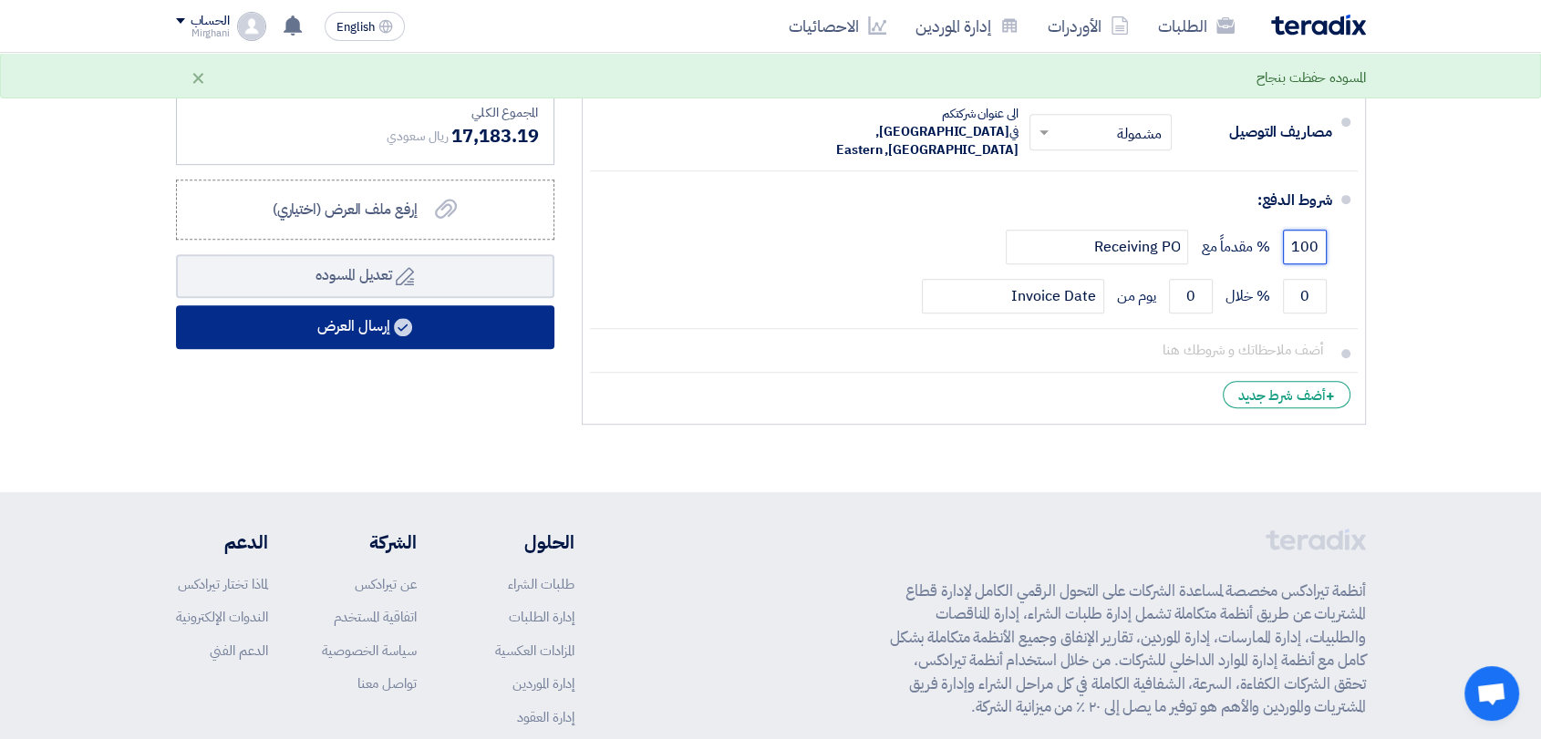
type input "100"
click at [459, 337] on button "إرسال العرض" at bounding box center [365, 327] width 378 height 44
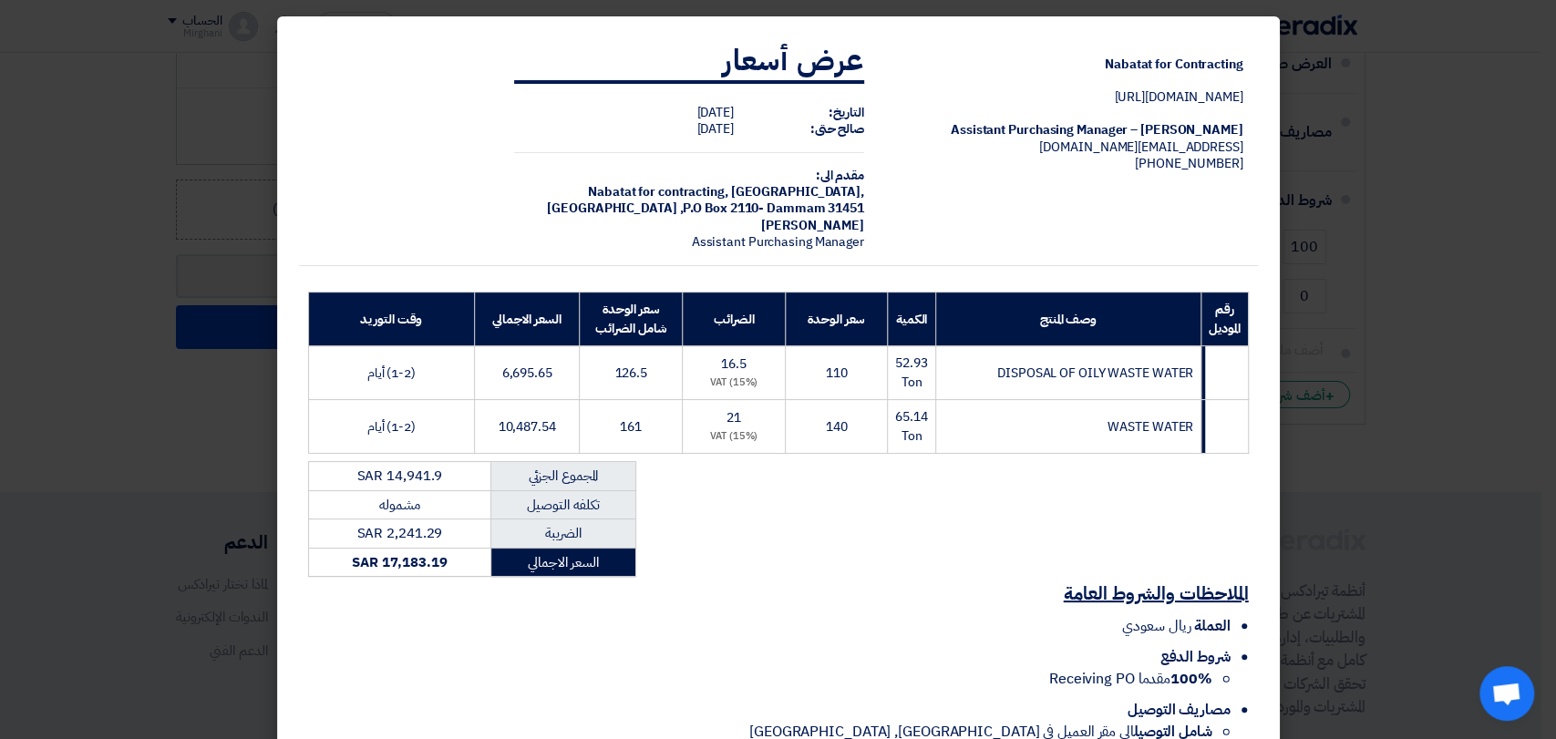
scroll to position [118, 0]
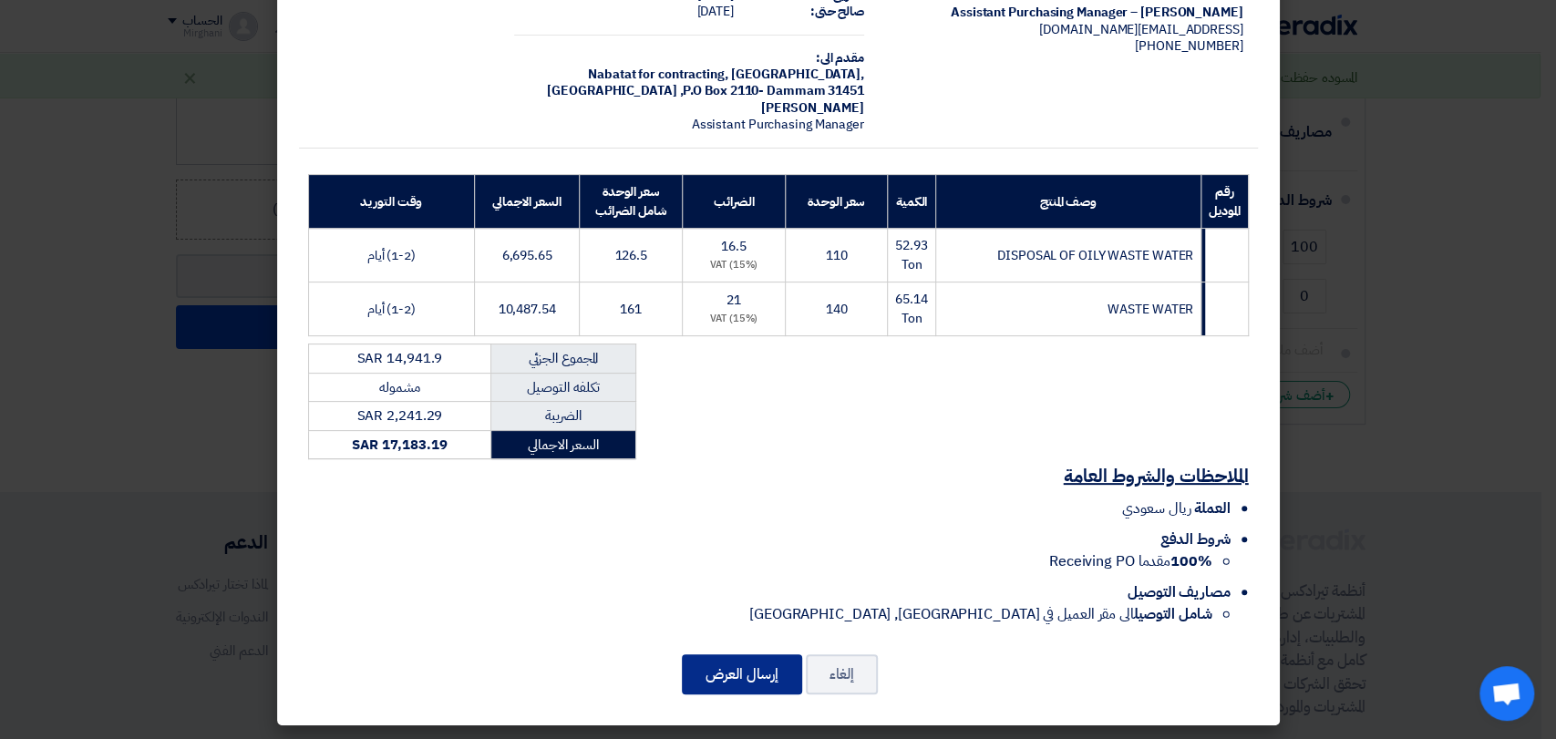
click at [744, 662] on button "إرسال العرض" at bounding box center [742, 675] width 120 height 40
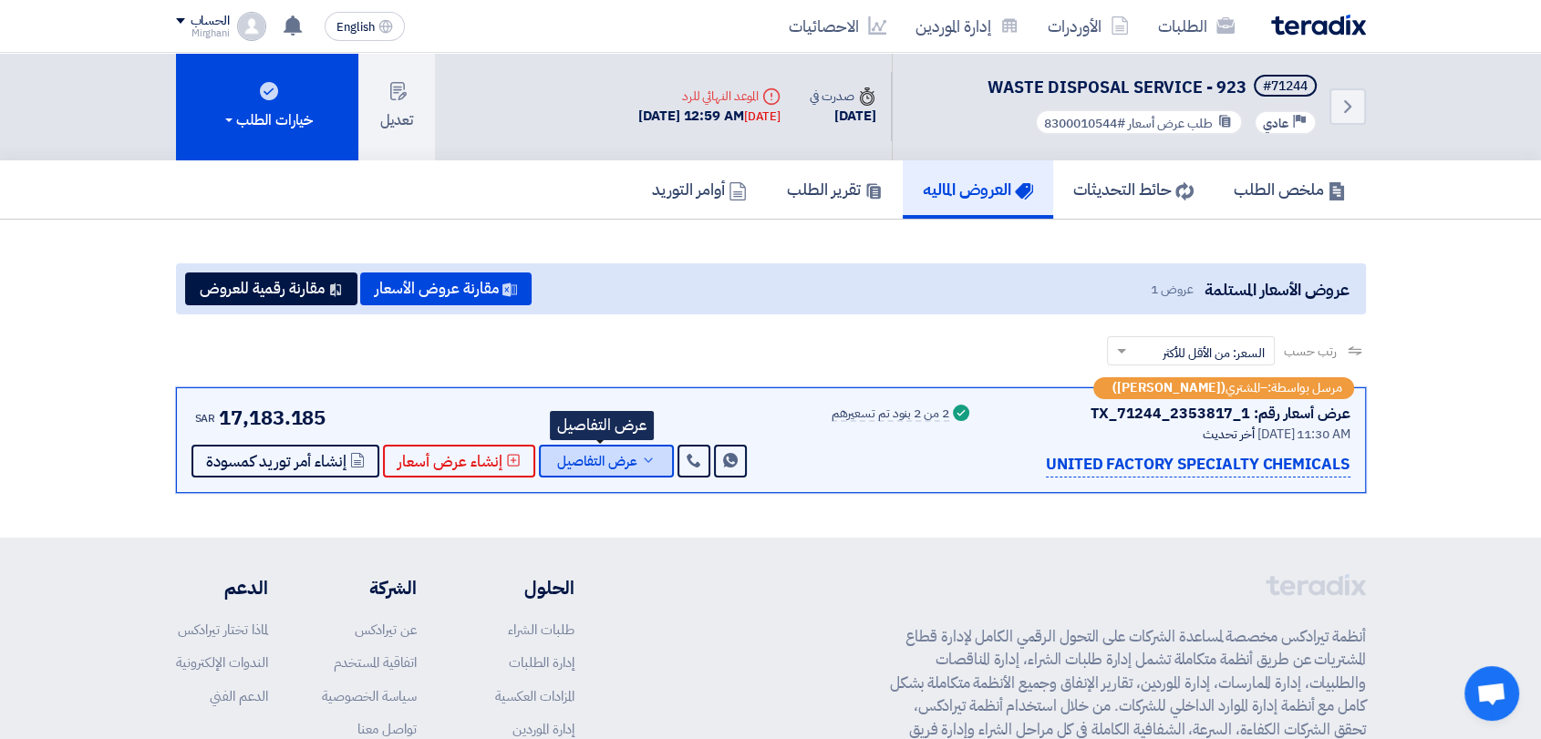
click at [609, 469] on span "عرض التفاصيل" at bounding box center [597, 462] width 80 height 14
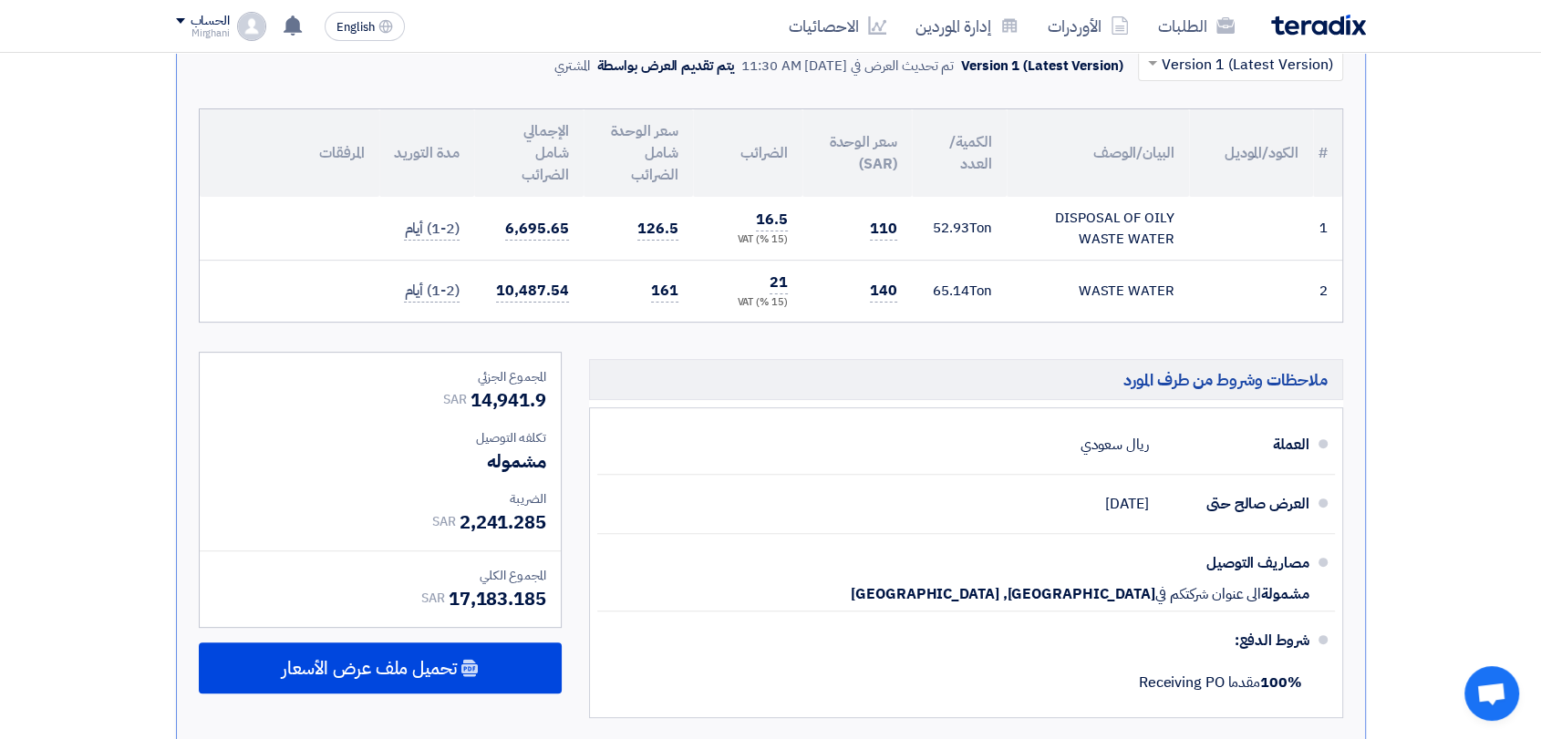
scroll to position [506, 0]
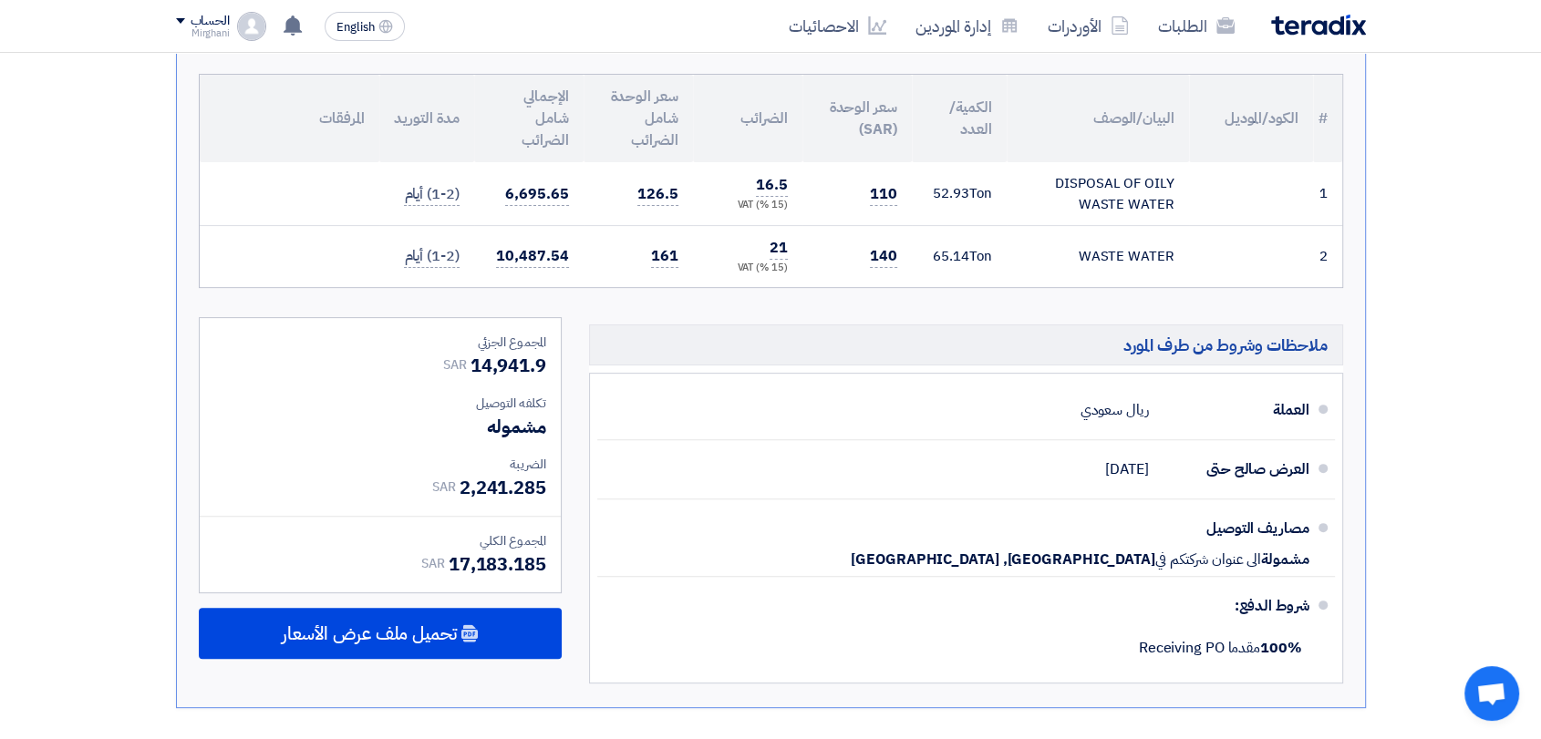
click at [562, 629] on div "المجموع الجزئي SAR 14,941.9 تكلفه التوصيل مشموله الضريبة SAR SAR" at bounding box center [380, 505] width 390 height 376
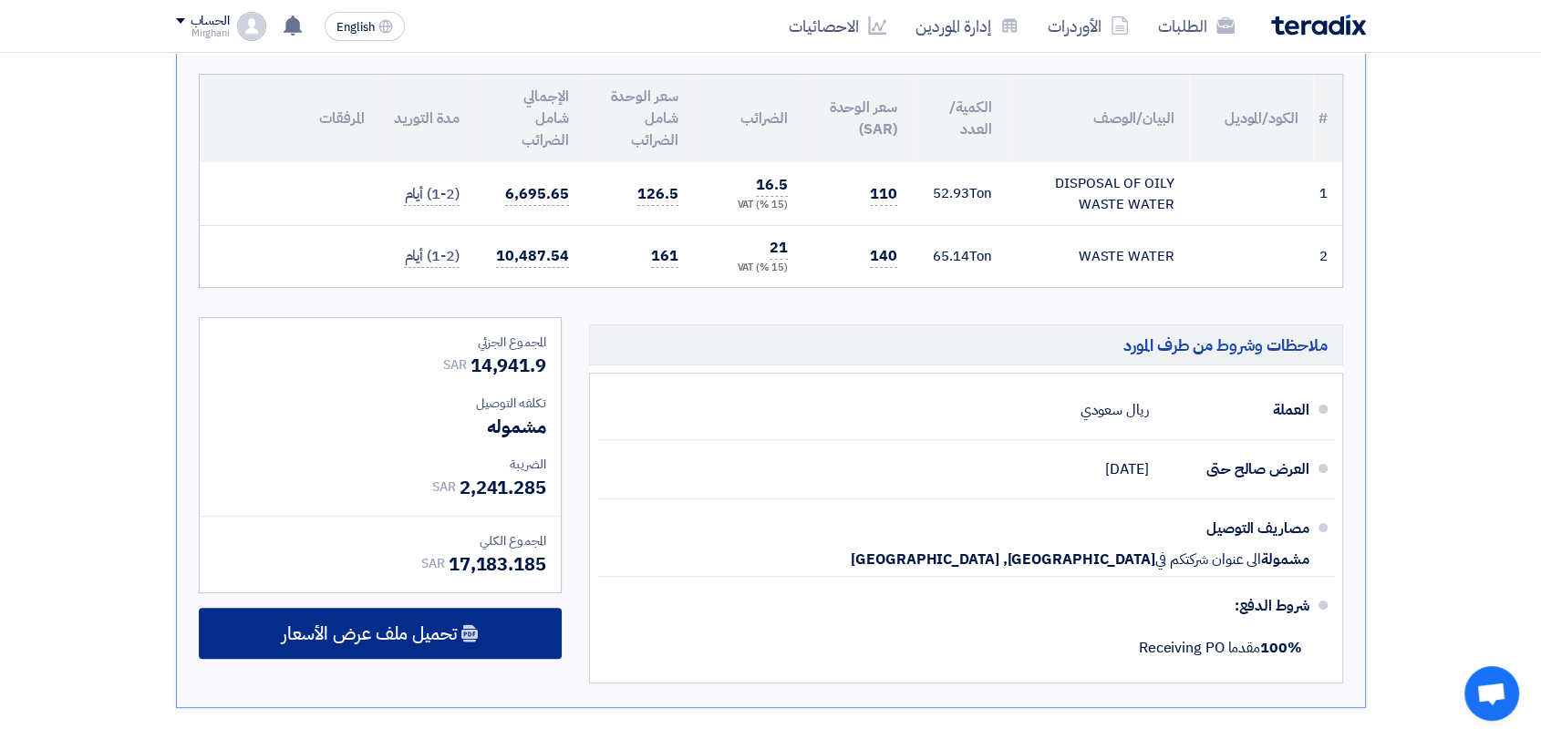
click at [549, 629] on div "تحميل ملف عرض الأسعار" at bounding box center [380, 633] width 363 height 51
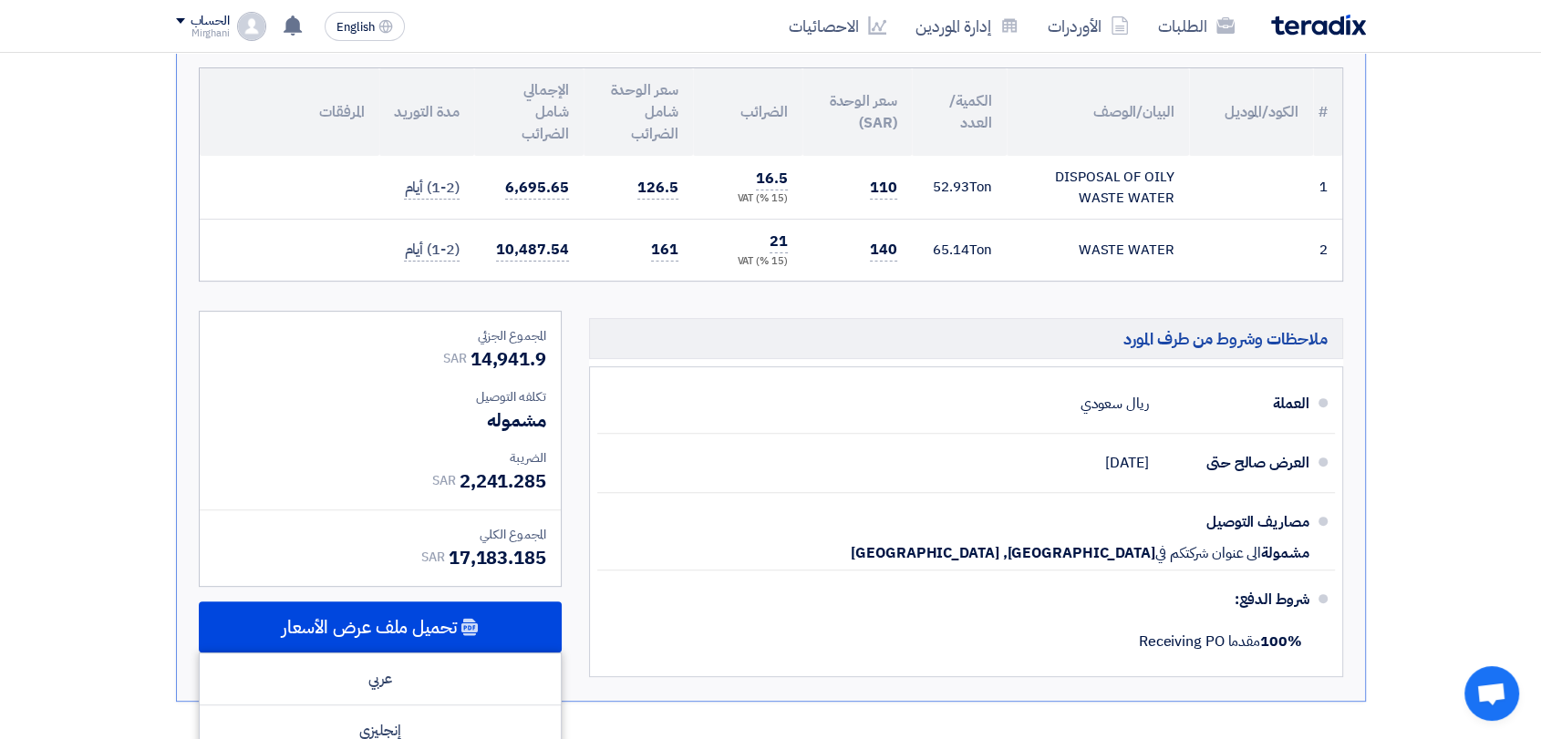
scroll to position [810, 0]
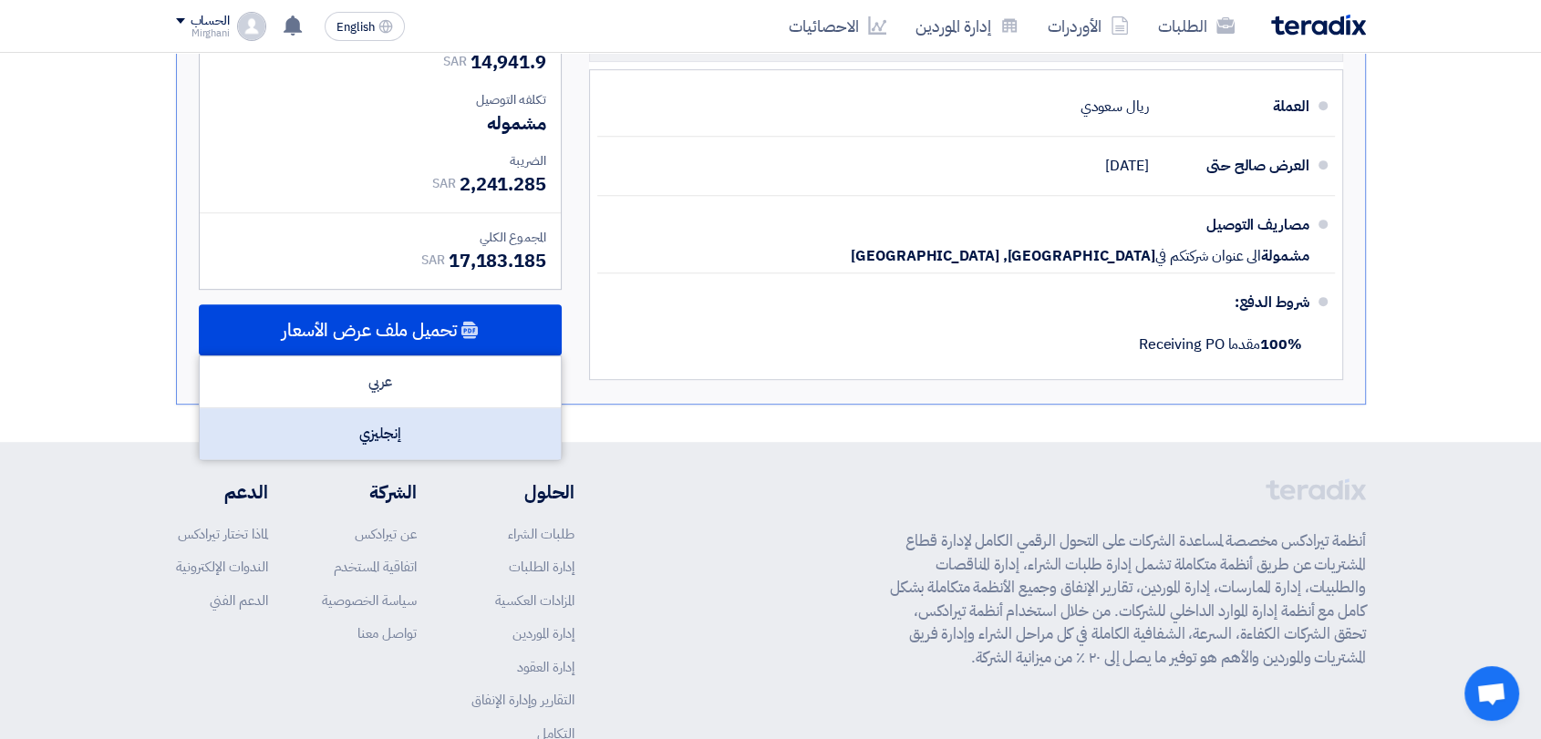
click at [467, 436] on div "إنجليزي" at bounding box center [380, 433] width 361 height 51
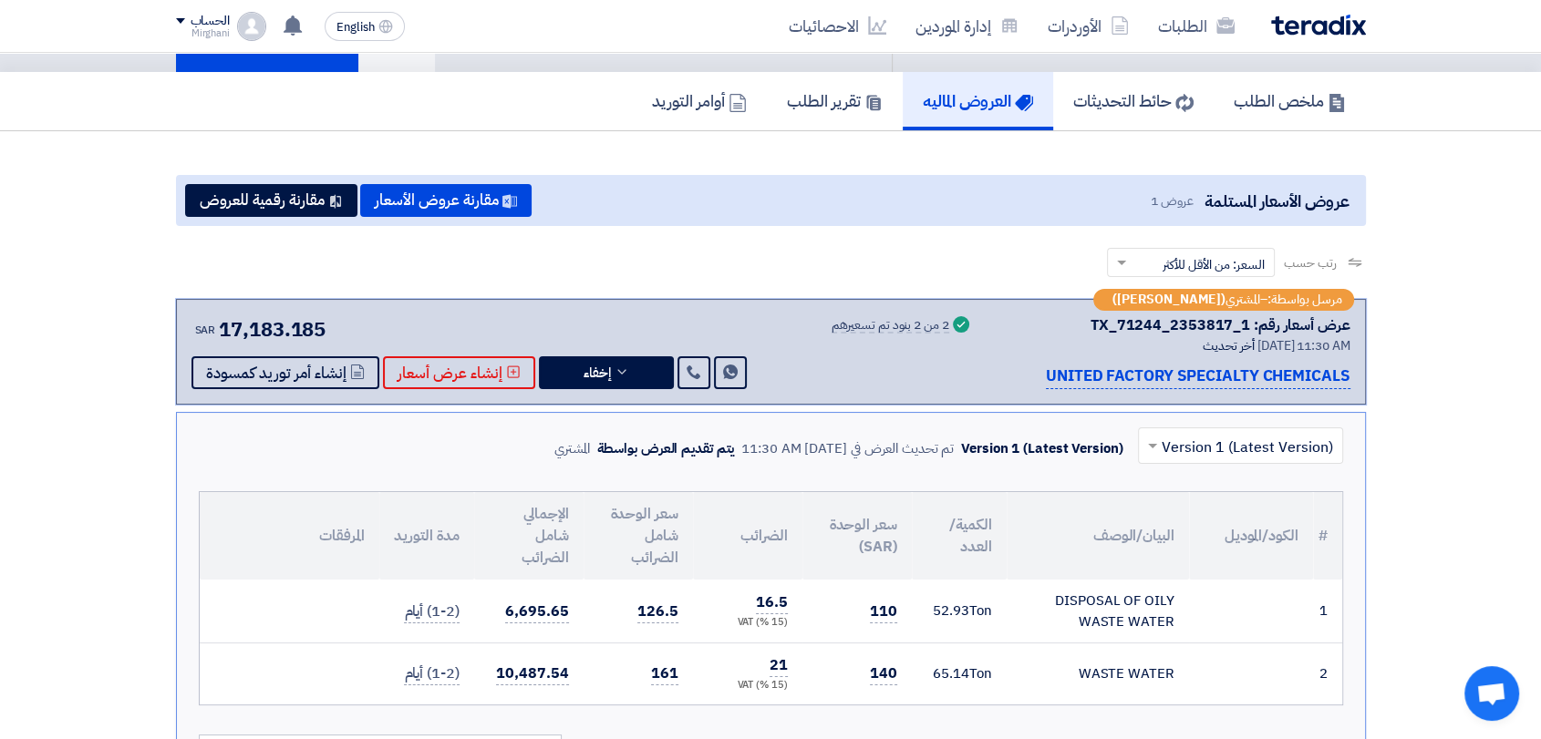
scroll to position [0, 0]
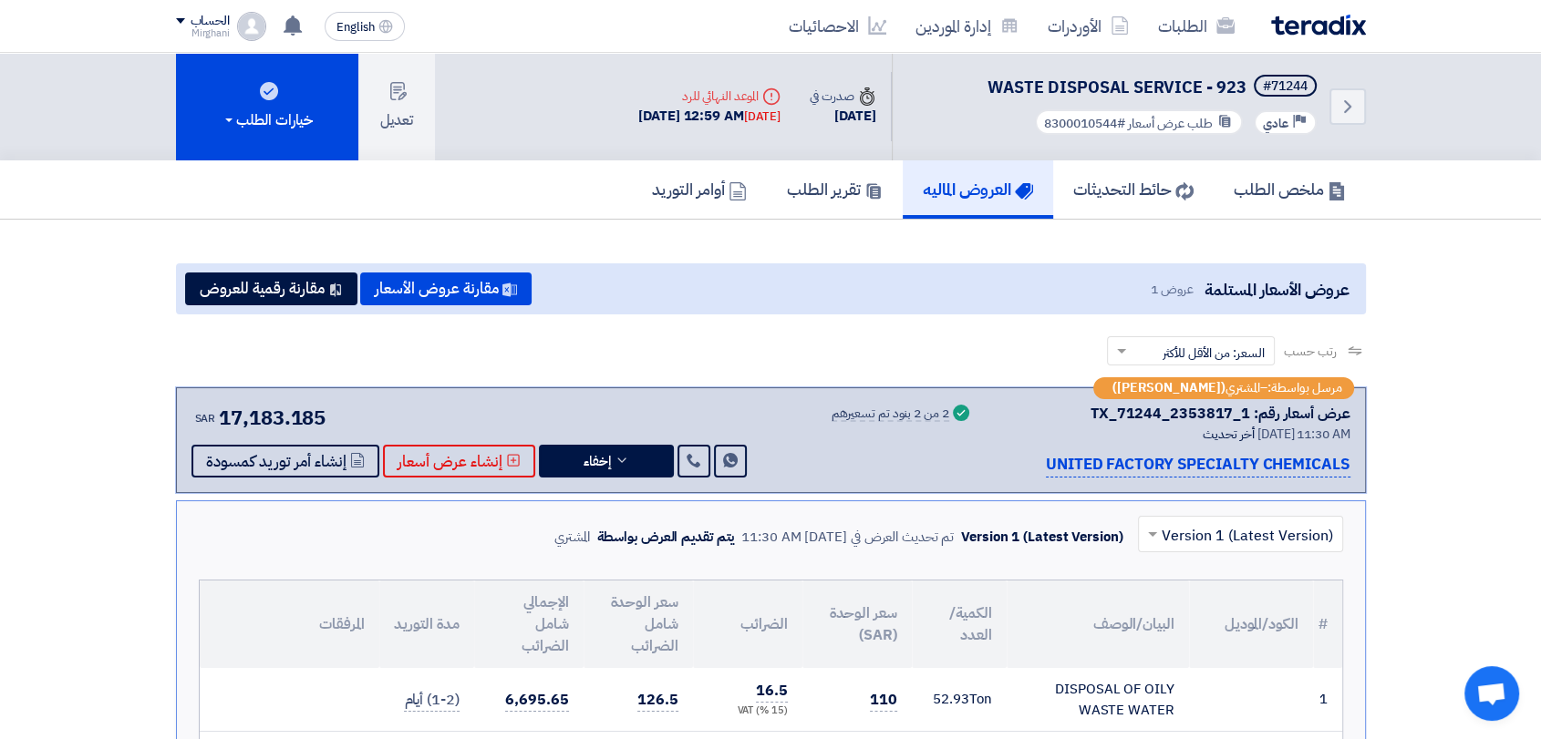
click at [1101, 415] on div "عرض أسعار رقم: TX_71244_2353817_1" at bounding box center [1173, 414] width 356 height 22
click at [1090, 426] on div "أخر تحديث 1 Sep 2025, 11:30 AM" at bounding box center [1173, 434] width 356 height 19
drag, startPoint x: 1094, startPoint y: 409, endPoint x: 1245, endPoint y: 406, distance: 151.4
click at [1245, 406] on div "عرض أسعار رقم: TX_71244_2353817_1" at bounding box center [1220, 414] width 260 height 22
copy div "TX_71244_2353817_1"
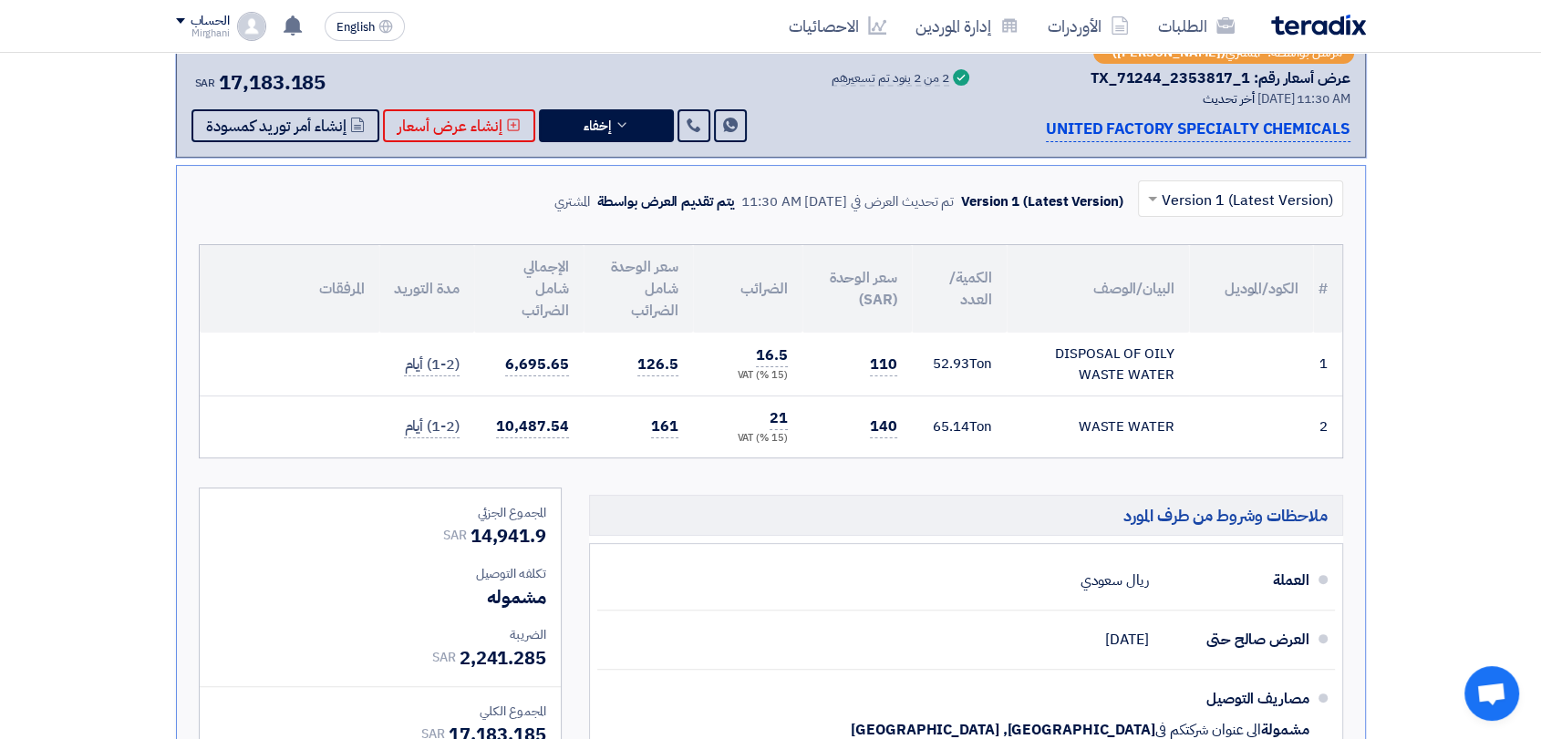
scroll to position [607, 0]
